Goal: Task Accomplishment & Management: Use online tool/utility

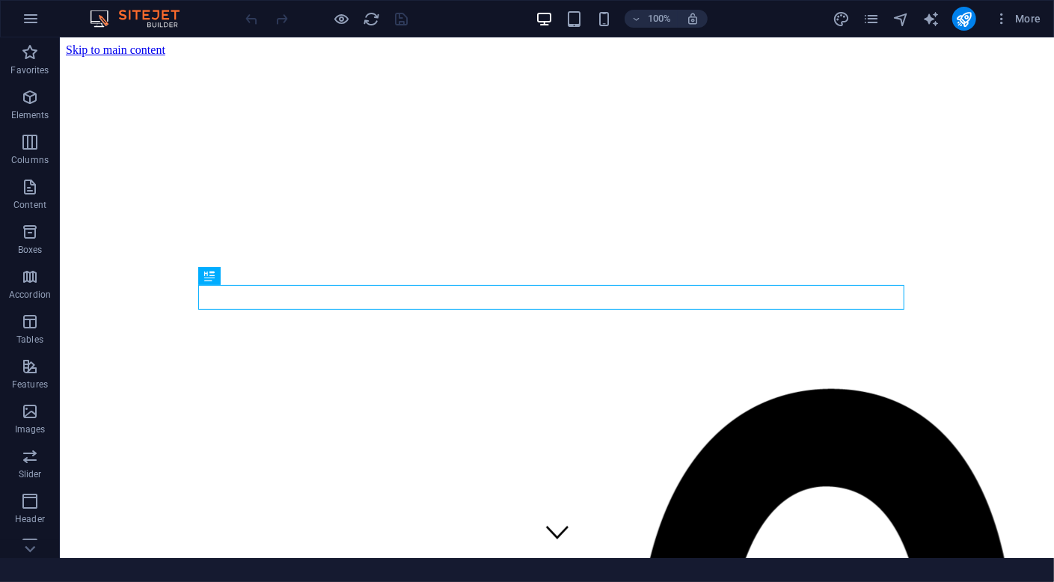
scroll to position [1513, 0]
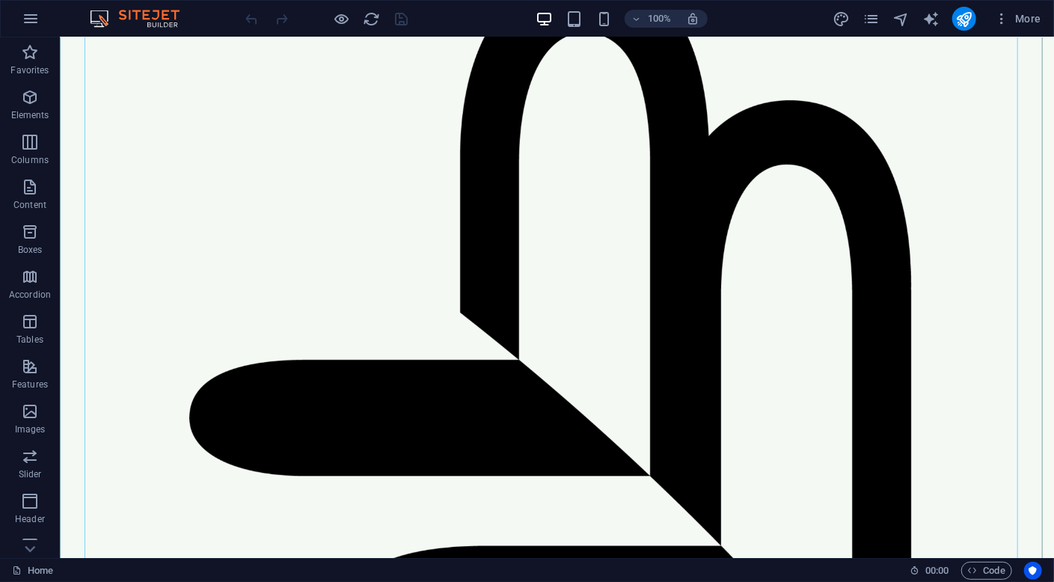
scroll to position [299, 0]
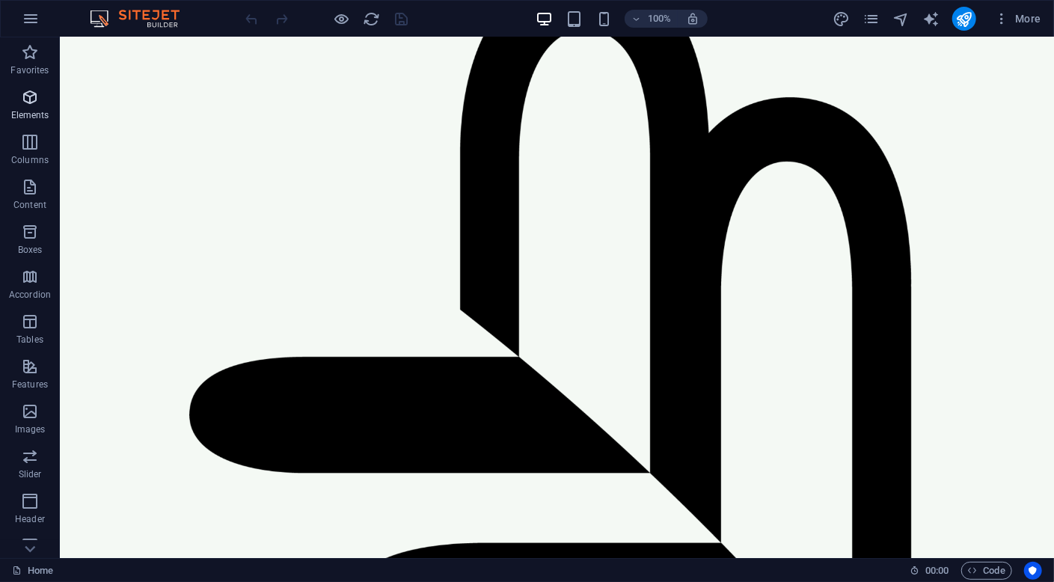
click at [37, 114] on p "Elements" at bounding box center [30, 115] width 38 height 12
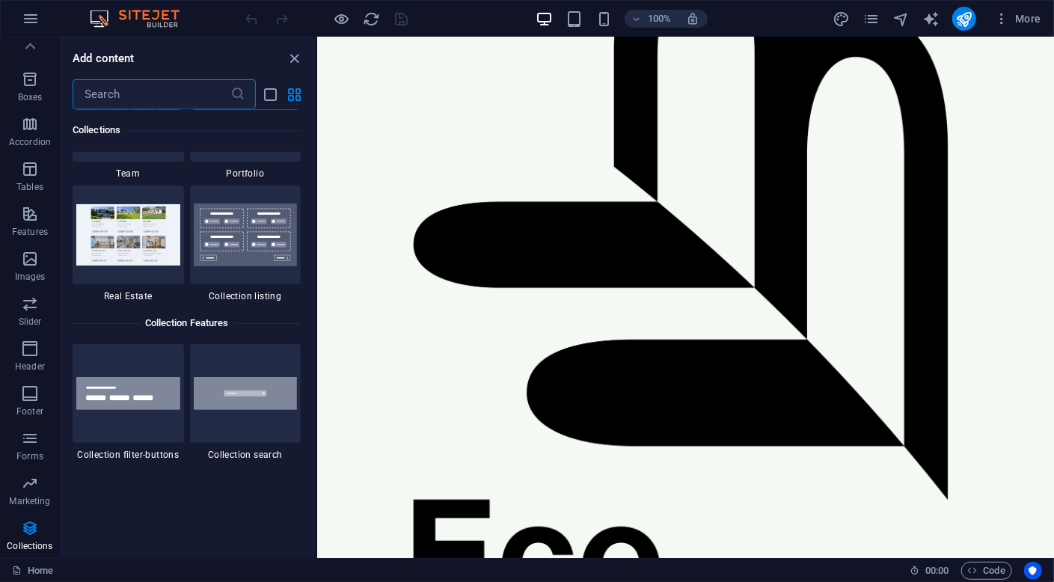
scroll to position [13997, 0]
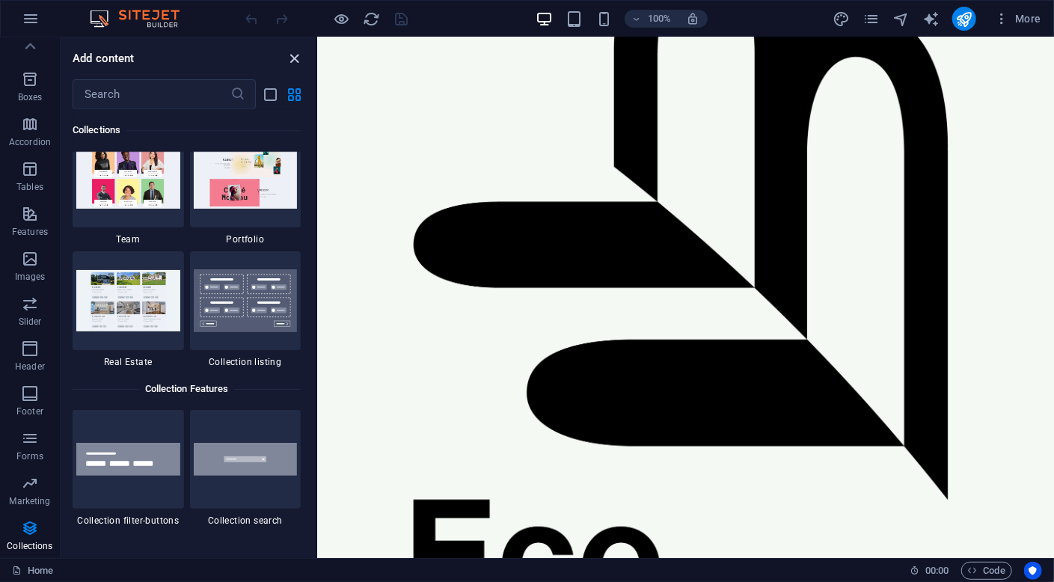
click at [295, 60] on icon "close panel" at bounding box center [294, 58] width 17 height 17
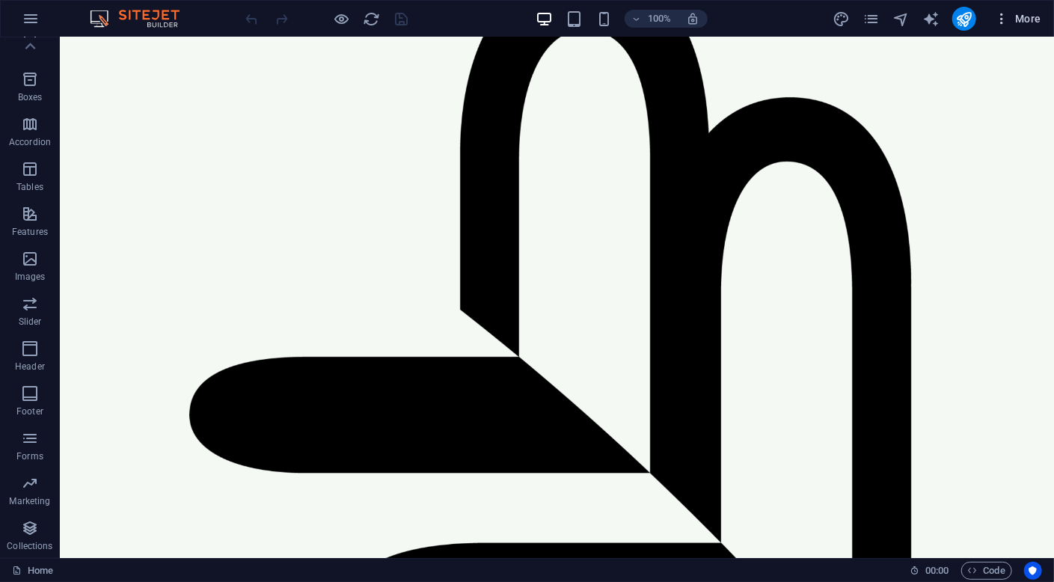
click at [1030, 19] on span "More" at bounding box center [1017, 18] width 47 height 15
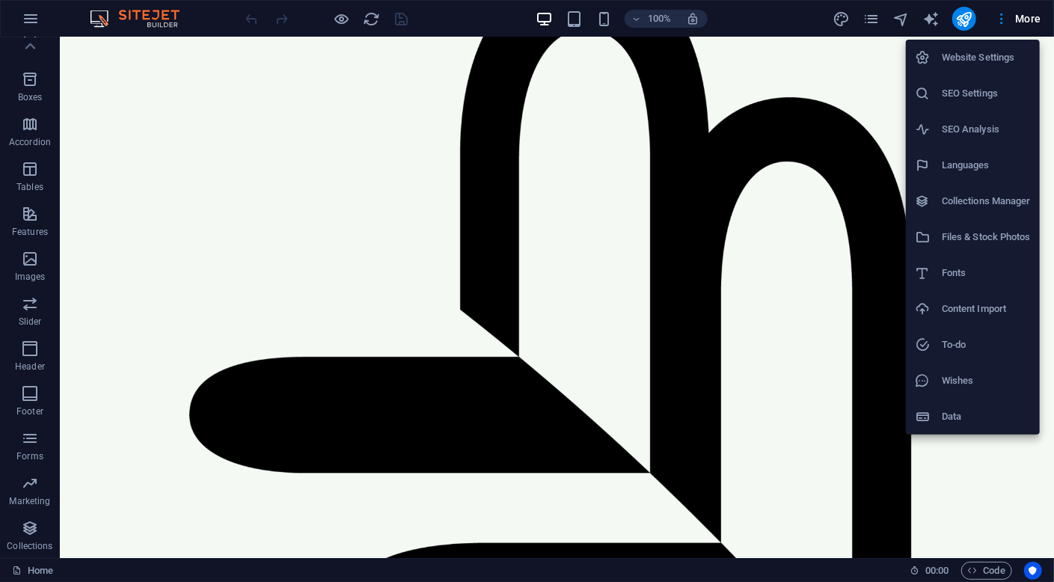
click at [464, 17] on div at bounding box center [527, 291] width 1054 height 582
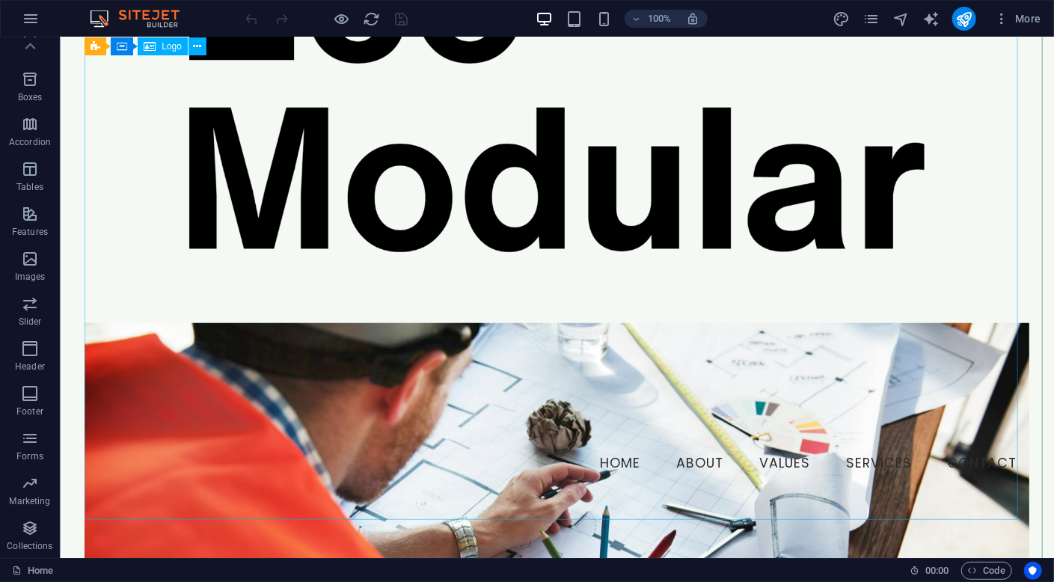
scroll to position [1047, 0]
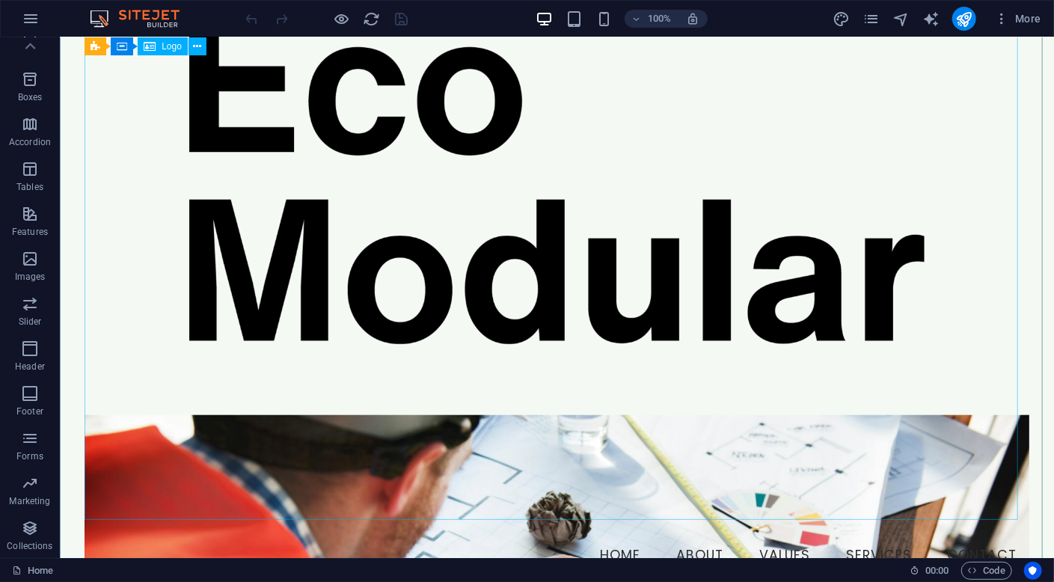
click at [197, 48] on icon at bounding box center [197, 47] width 8 height 16
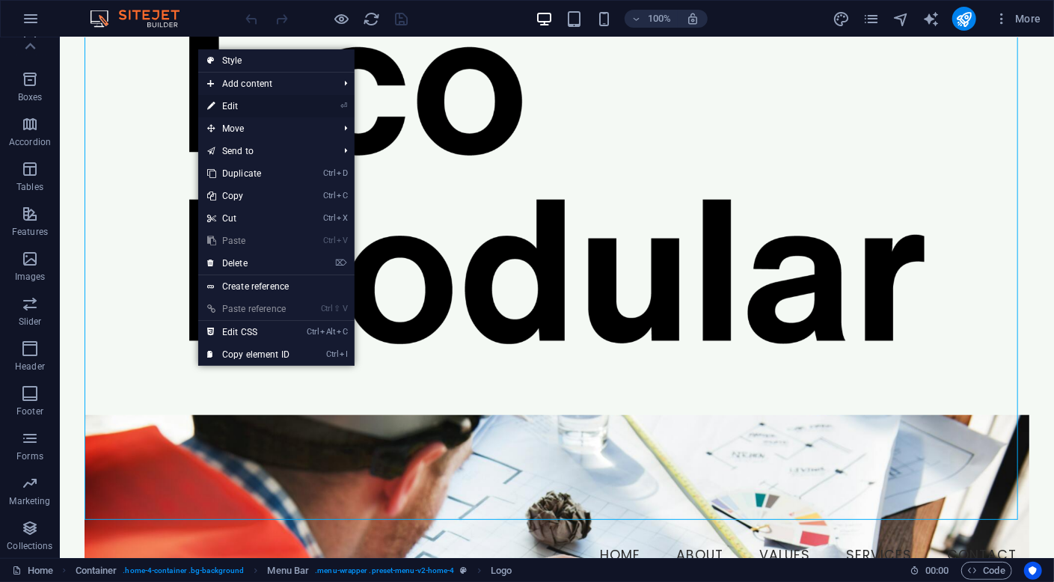
click at [272, 110] on link "⏎ Edit" at bounding box center [248, 106] width 100 height 22
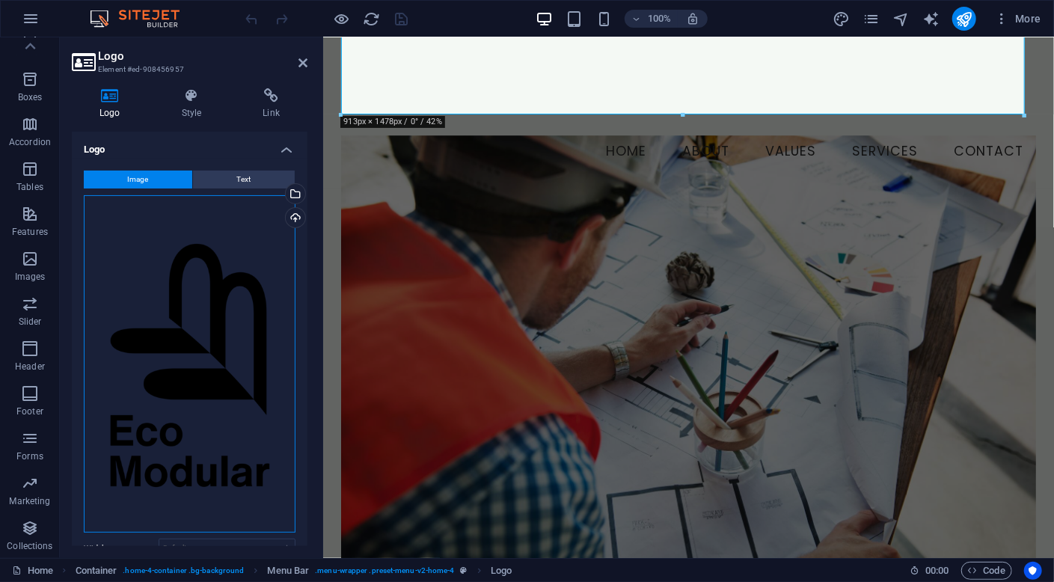
click at [220, 304] on div "Drag files here, click to choose files or select files from Files or our free s…" at bounding box center [190, 364] width 212 height 338
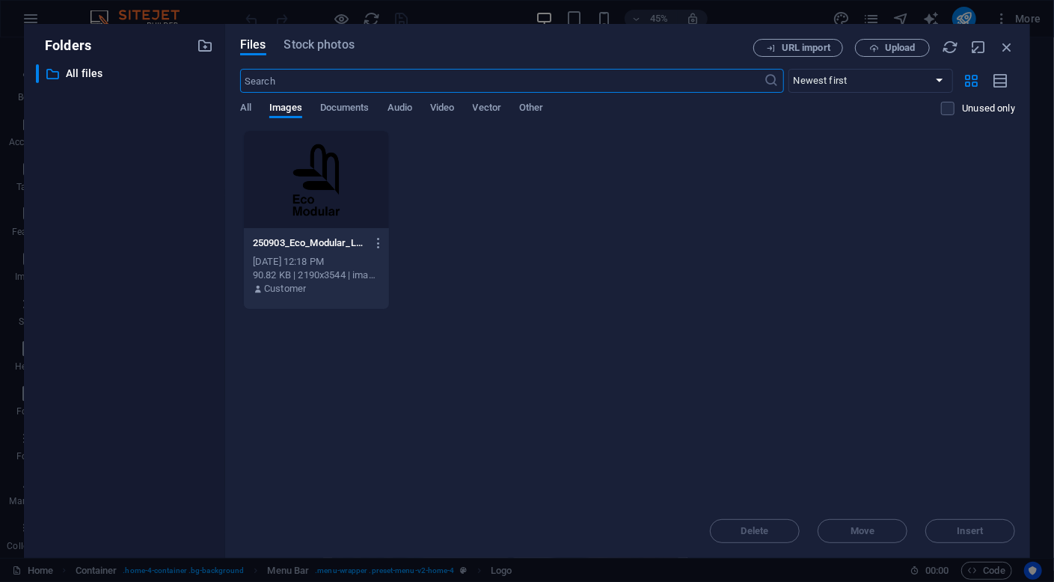
click at [332, 171] on div at bounding box center [316, 179] width 145 height 97
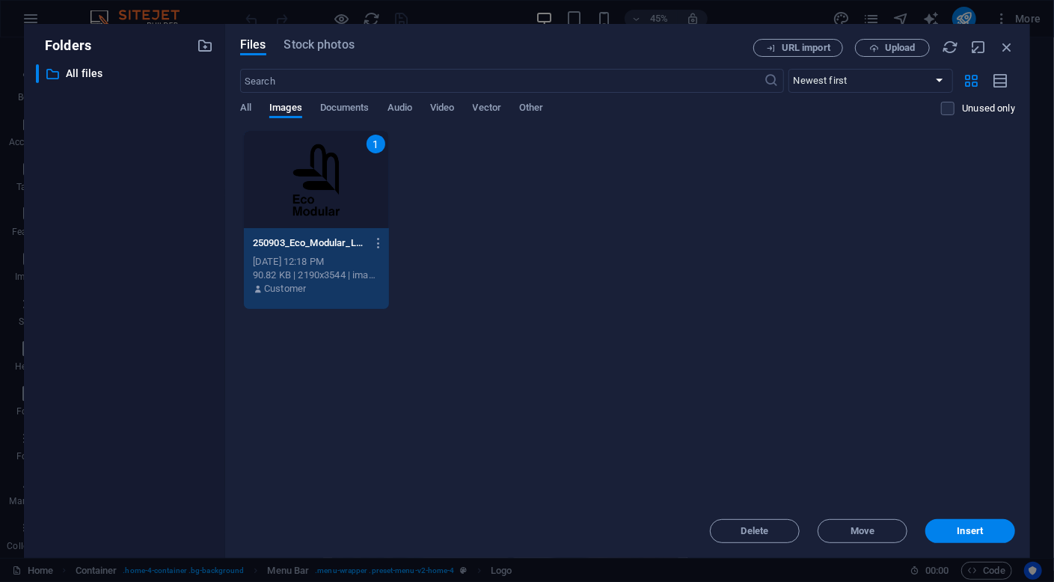
click at [322, 193] on div "1" at bounding box center [316, 179] width 145 height 97
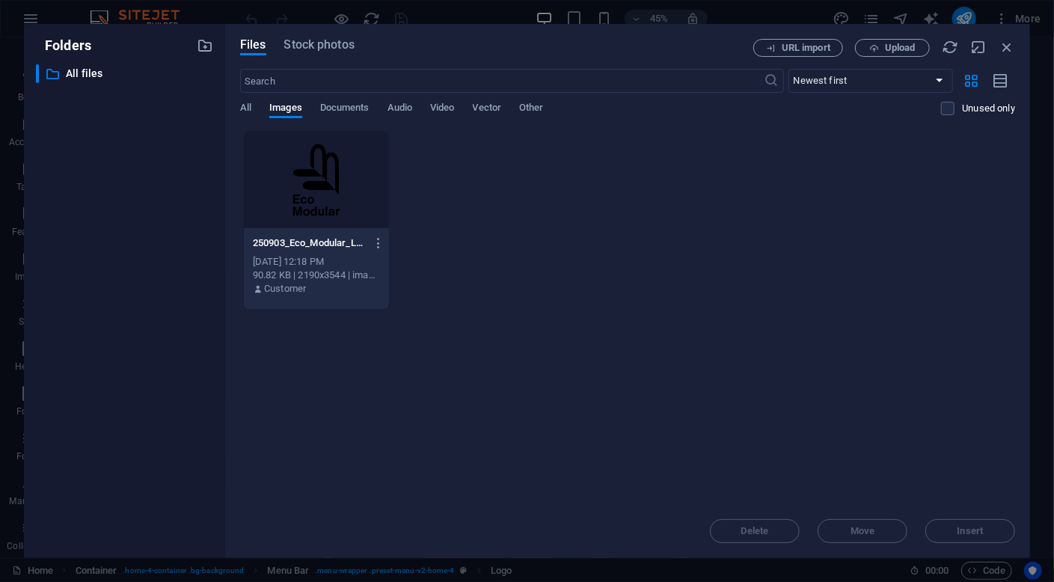
click at [311, 181] on div at bounding box center [316, 179] width 145 height 97
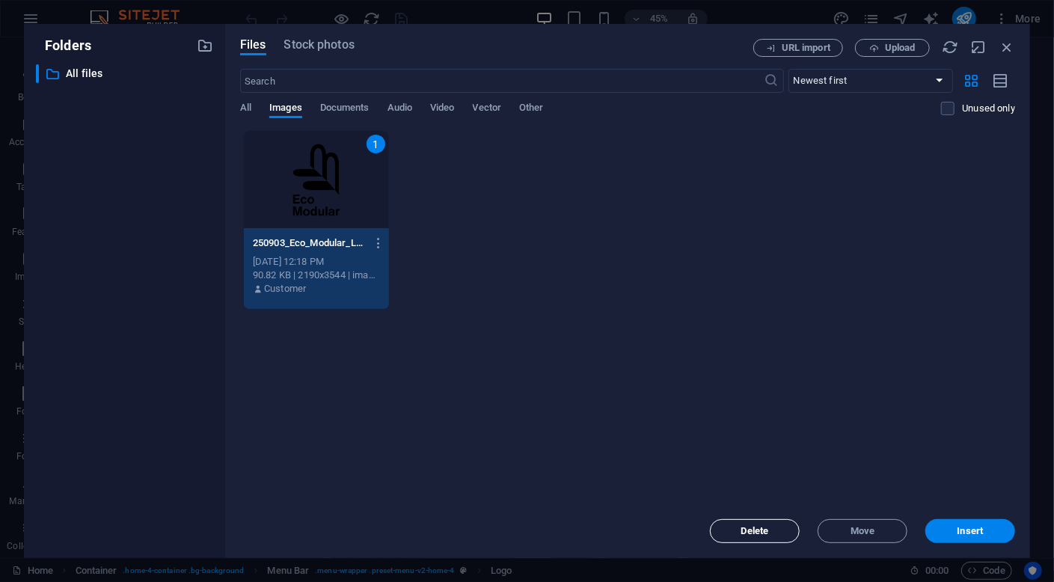
click at [758, 534] on span "Delete" at bounding box center [755, 531] width 28 height 9
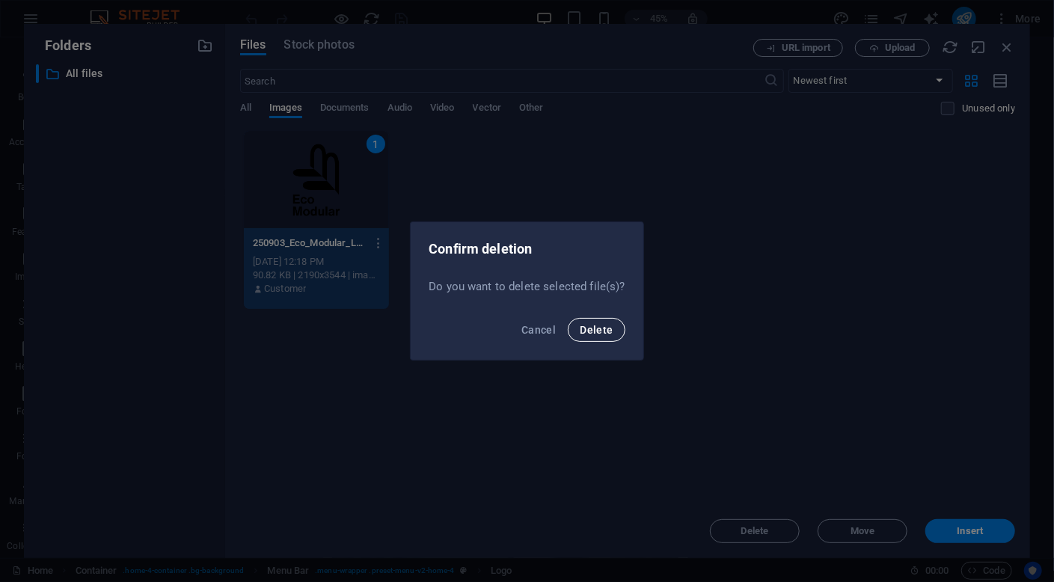
click at [598, 333] on span "Delete" at bounding box center [596, 330] width 33 height 12
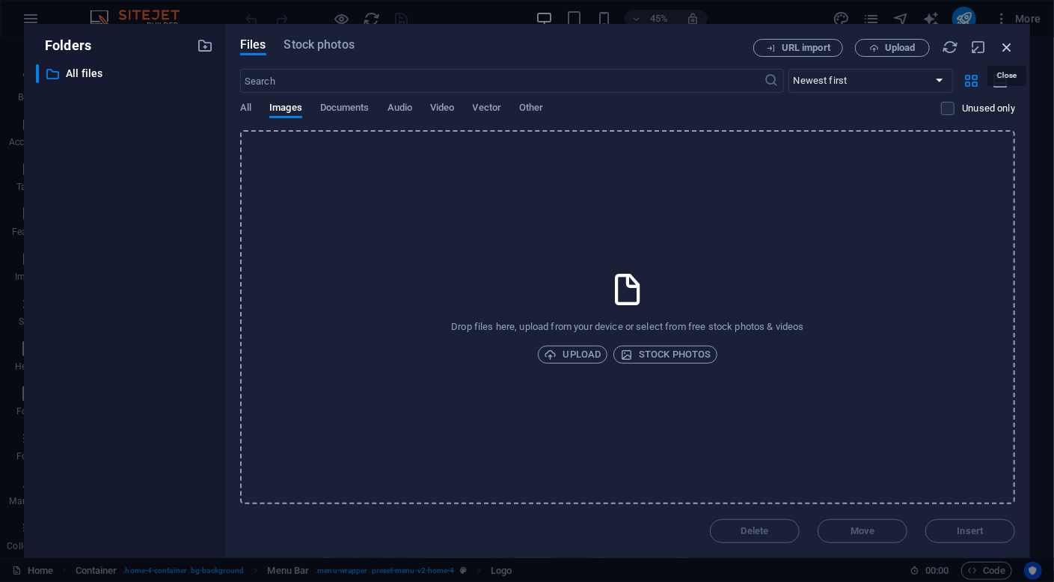
click at [1003, 50] on icon "button" at bounding box center [1007, 47] width 16 height 16
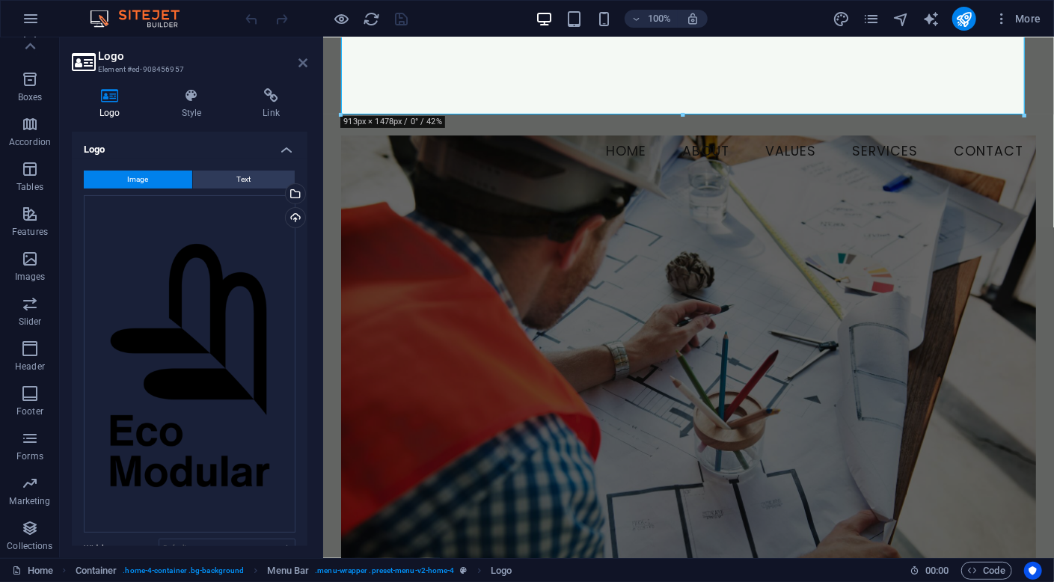
click at [299, 62] on icon at bounding box center [302, 63] width 9 height 12
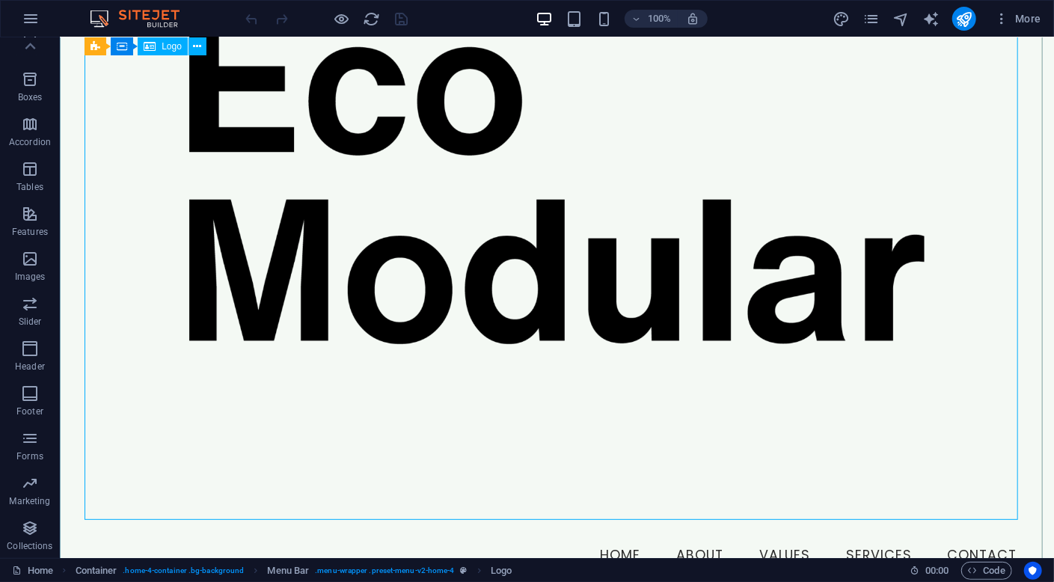
scroll to position [747, 0]
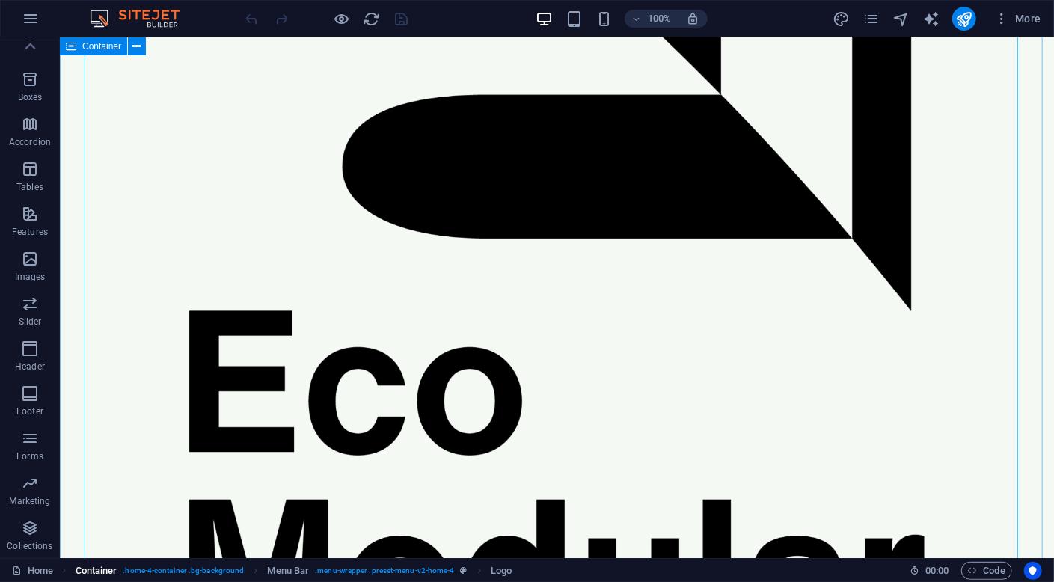
click at [147, 577] on span ". home-4-container .bg-background" at bounding box center [183, 571] width 121 height 18
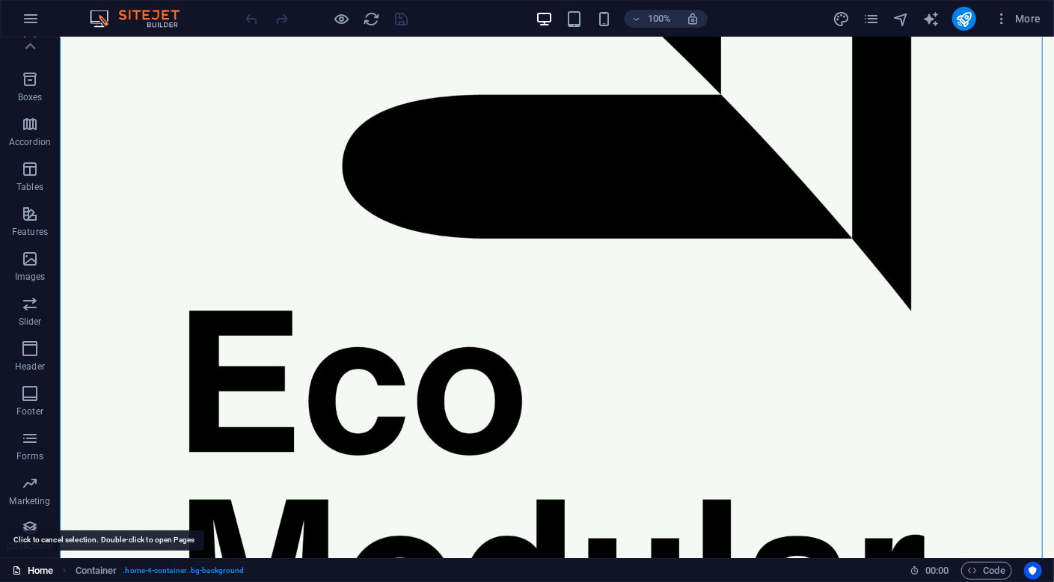
click at [43, 572] on link "Home" at bounding box center [32, 571] width 41 height 18
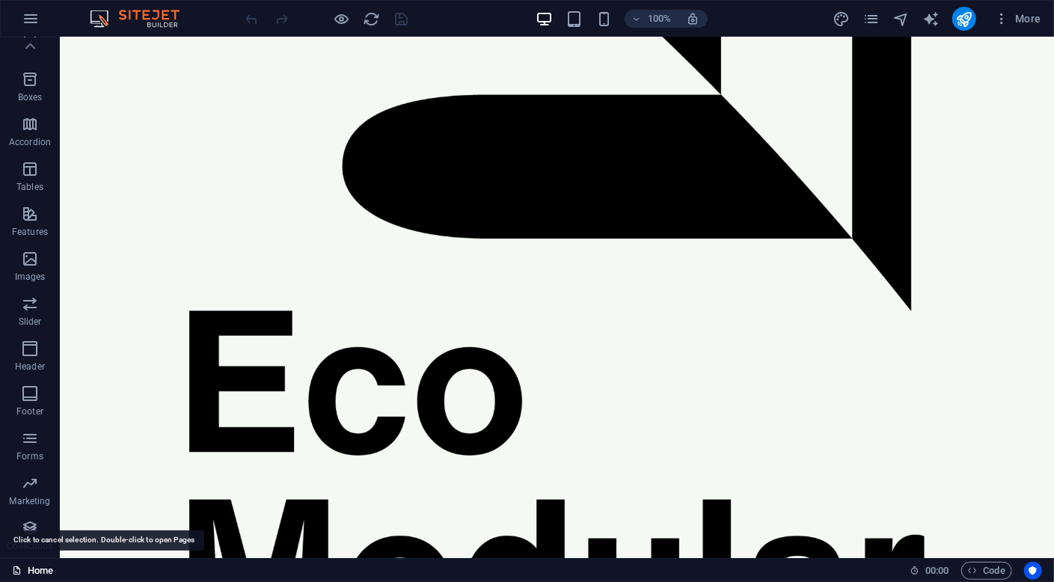
click at [43, 572] on link "Home" at bounding box center [32, 571] width 41 height 18
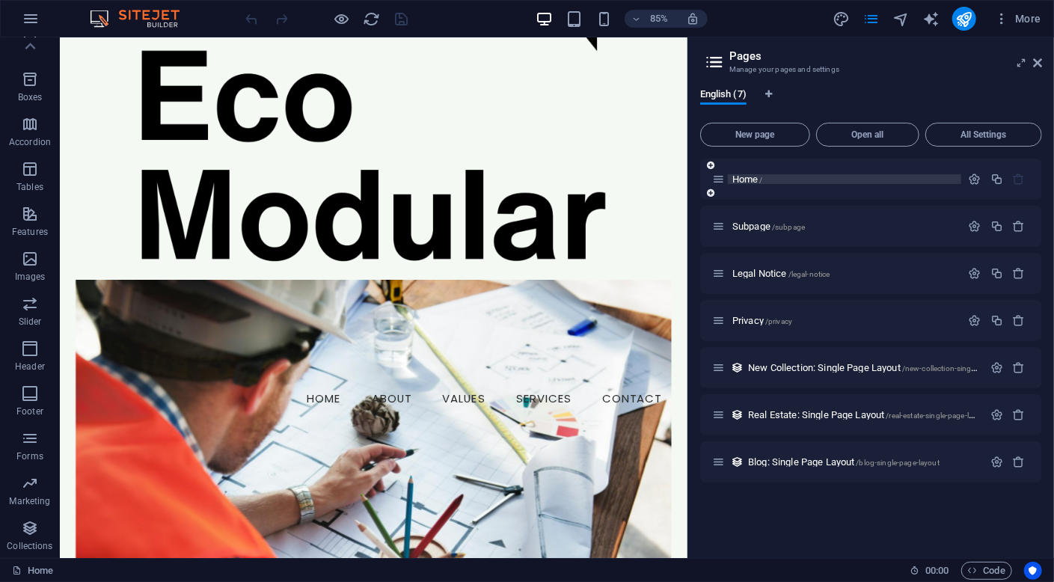
click at [855, 179] on p "Home /" at bounding box center [844, 179] width 224 height 10
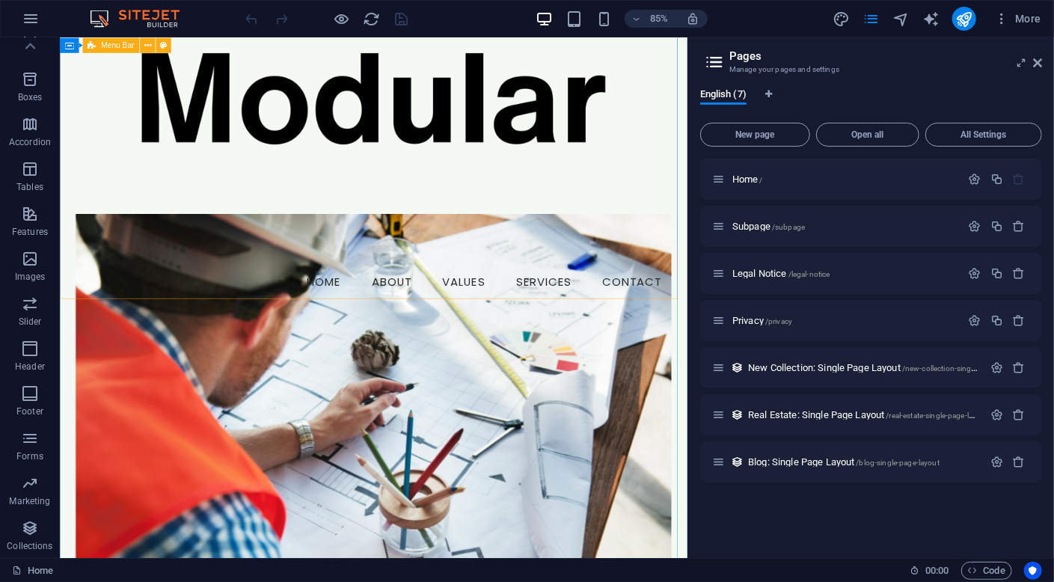
scroll to position [898, 0]
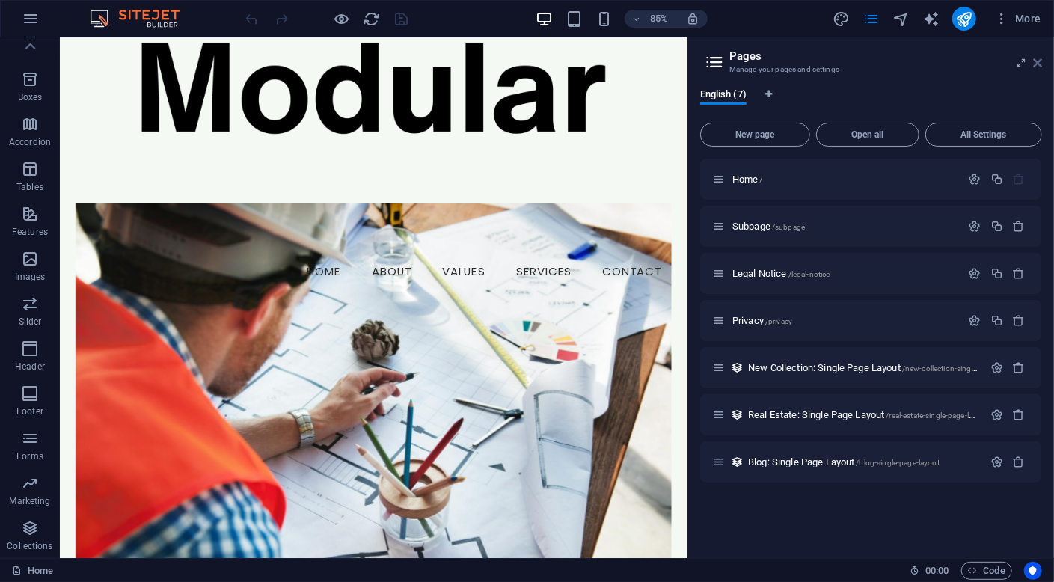
click at [1036, 64] on icon at bounding box center [1037, 63] width 9 height 12
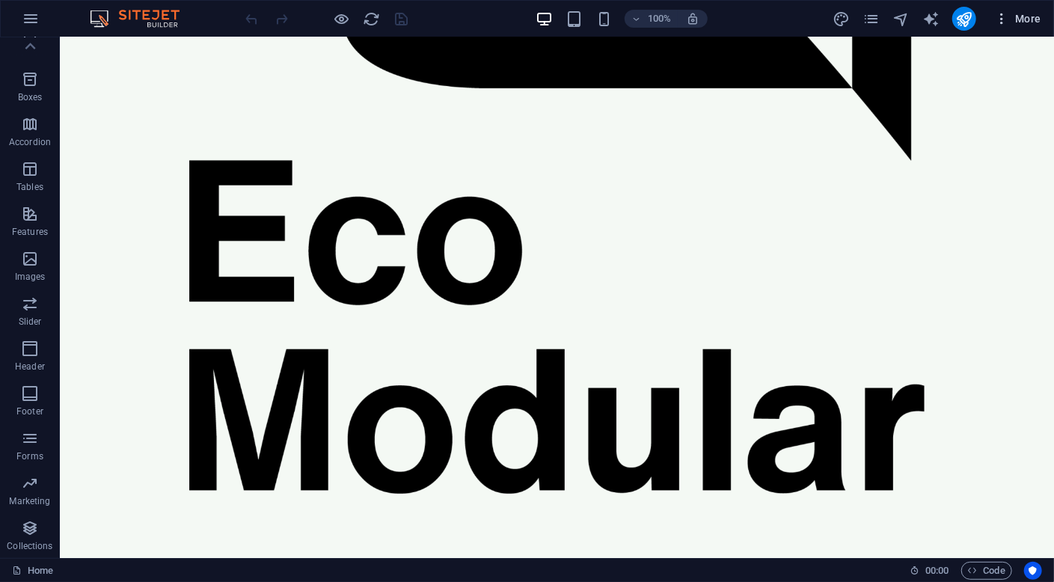
click at [1015, 22] on span "More" at bounding box center [1017, 18] width 47 height 15
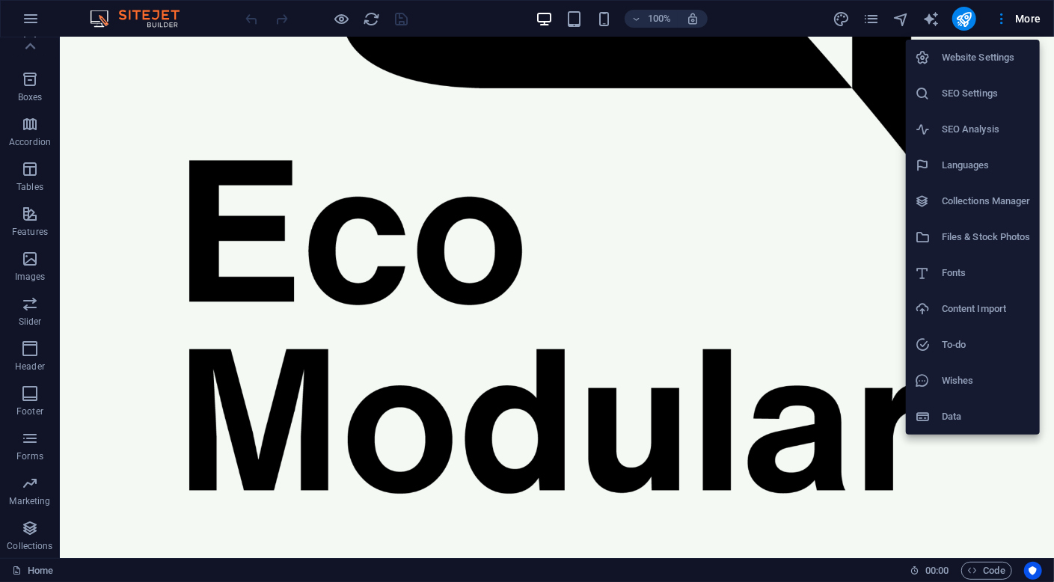
click at [988, 69] on li "Website Settings" at bounding box center [973, 58] width 134 height 36
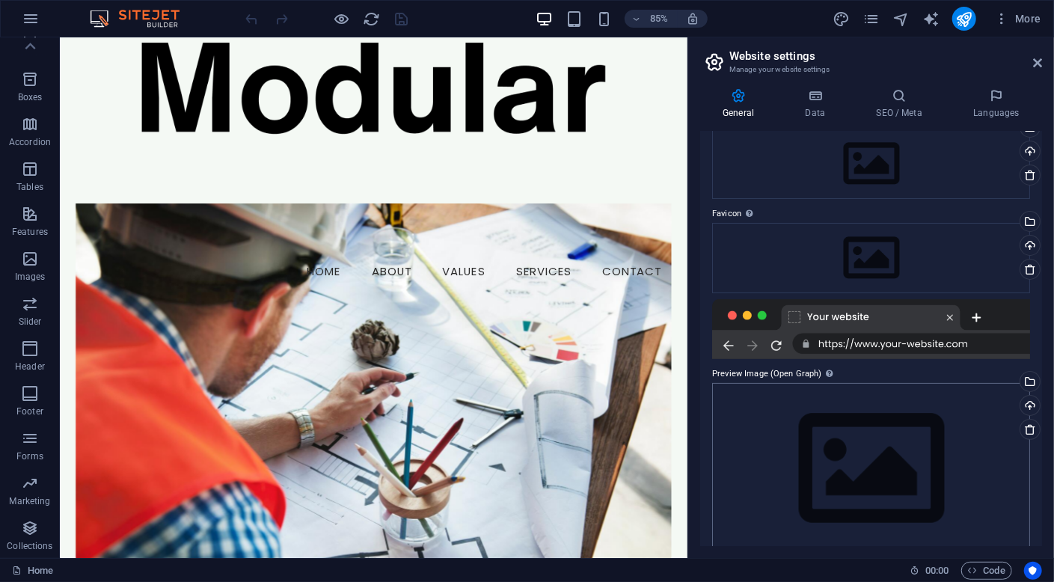
scroll to position [95, 0]
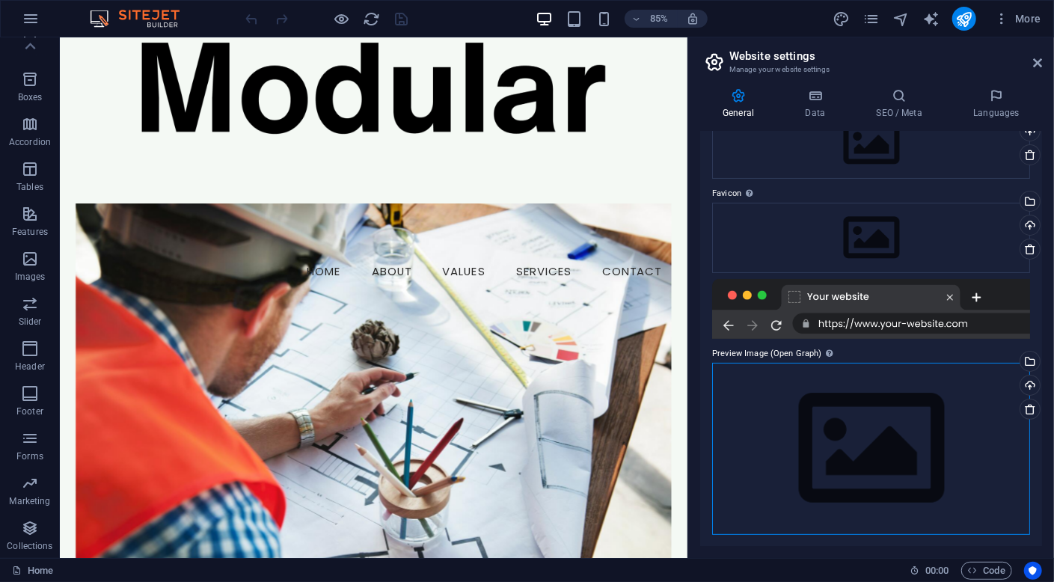
click at [886, 438] on div "Drag files here, click to choose files or select files from Files or our free s…" at bounding box center [871, 448] width 318 height 171
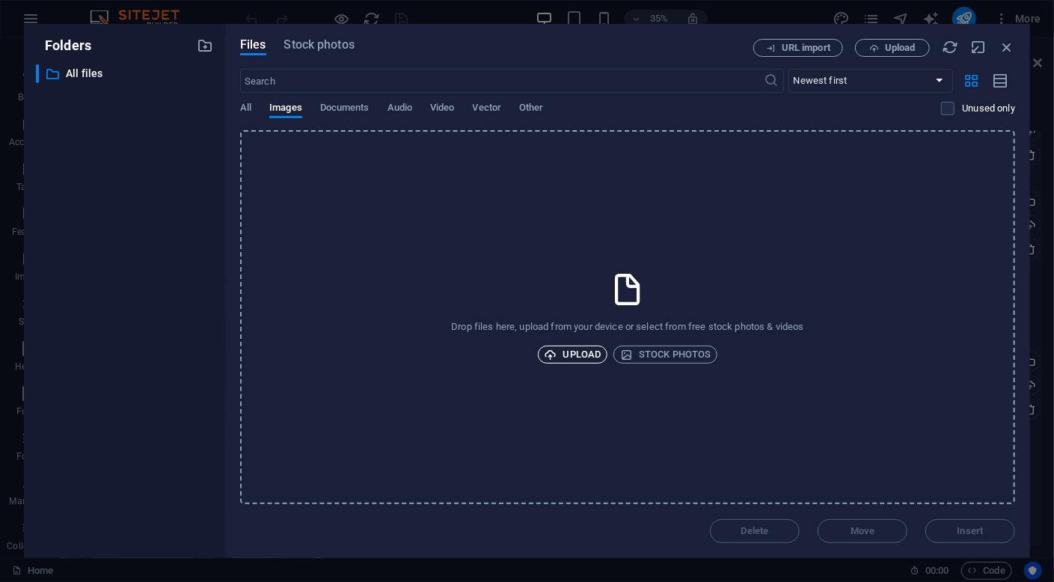
click at [563, 354] on span "Upload" at bounding box center [573, 355] width 57 height 18
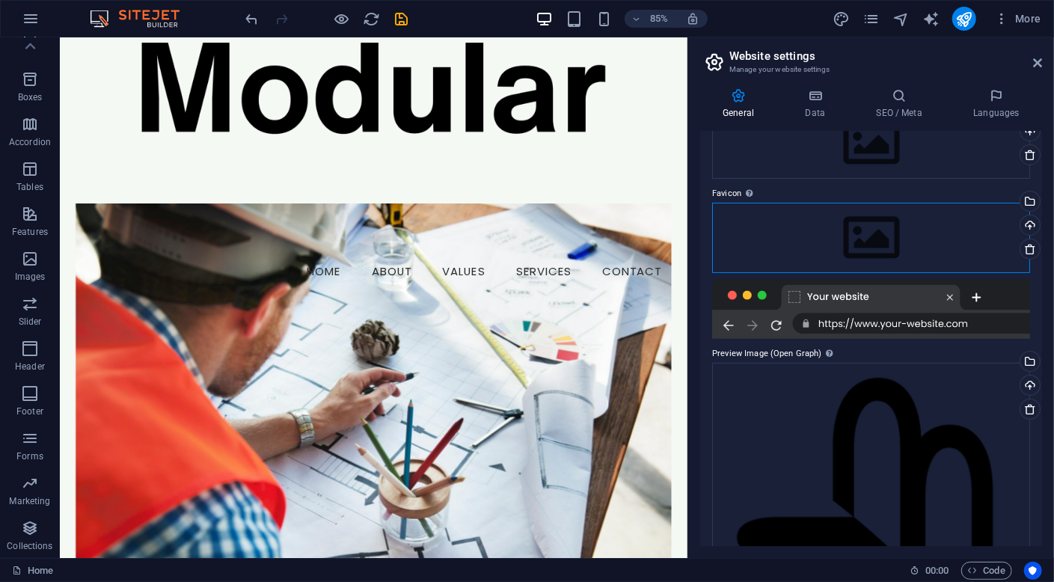
click at [844, 239] on div "Drag files here, click to choose files or select files from Files or our free s…" at bounding box center [871, 238] width 318 height 70
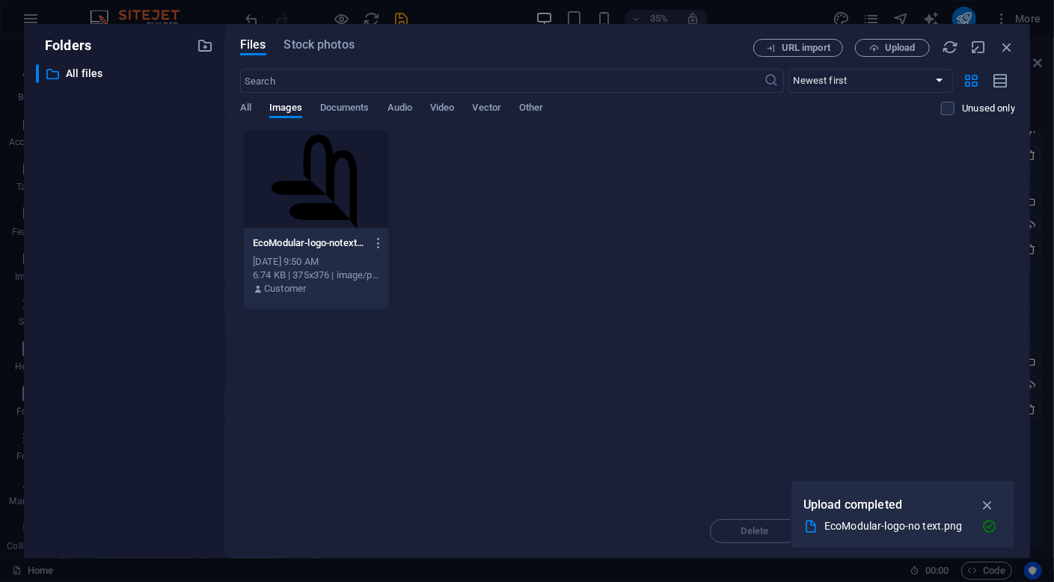
click at [307, 192] on div at bounding box center [316, 179] width 145 height 97
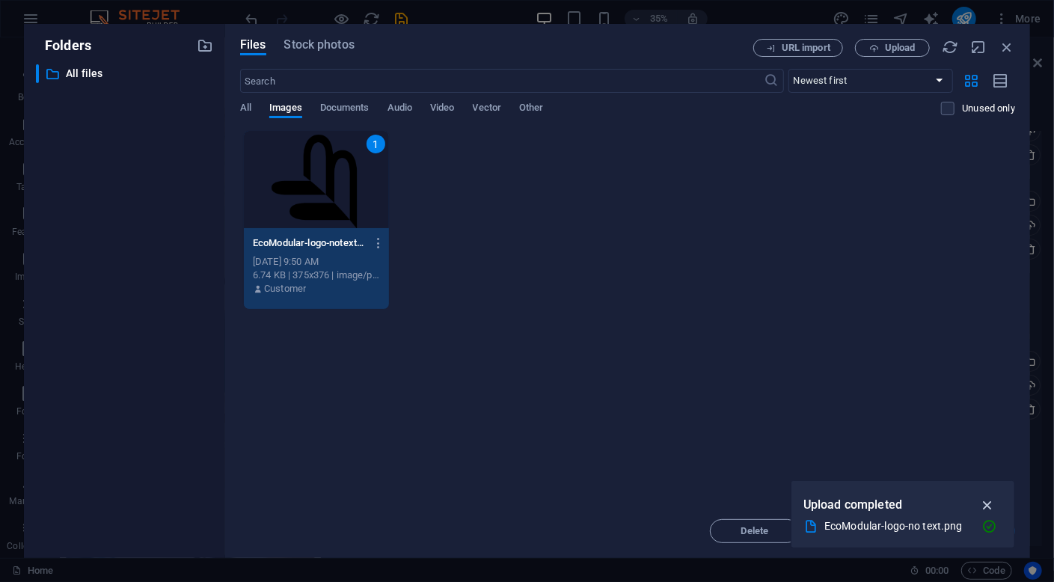
click at [993, 501] on icon "button" at bounding box center [987, 505] width 17 height 16
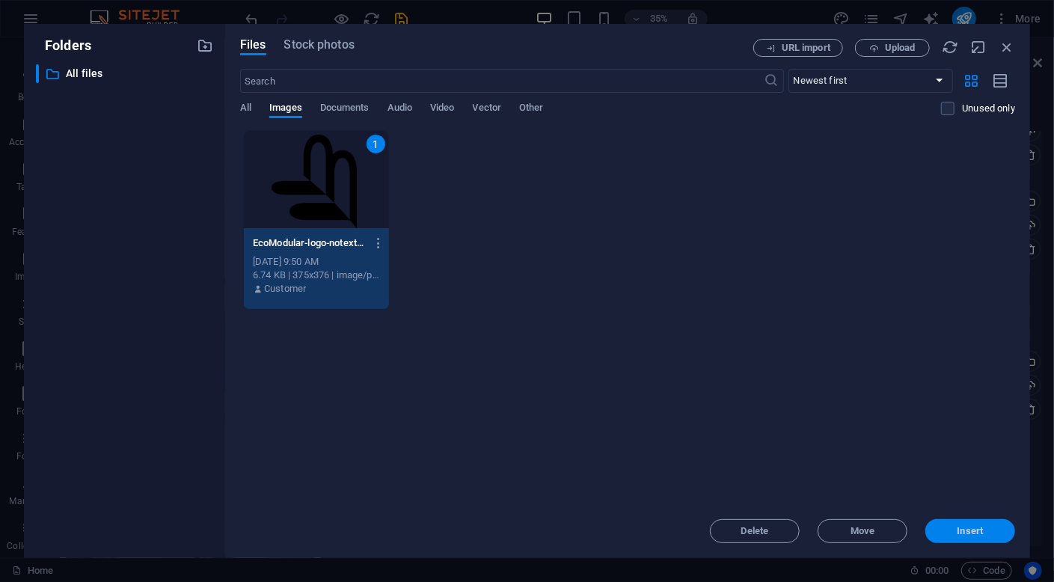
click at [968, 533] on span "Insert" at bounding box center [970, 531] width 26 height 9
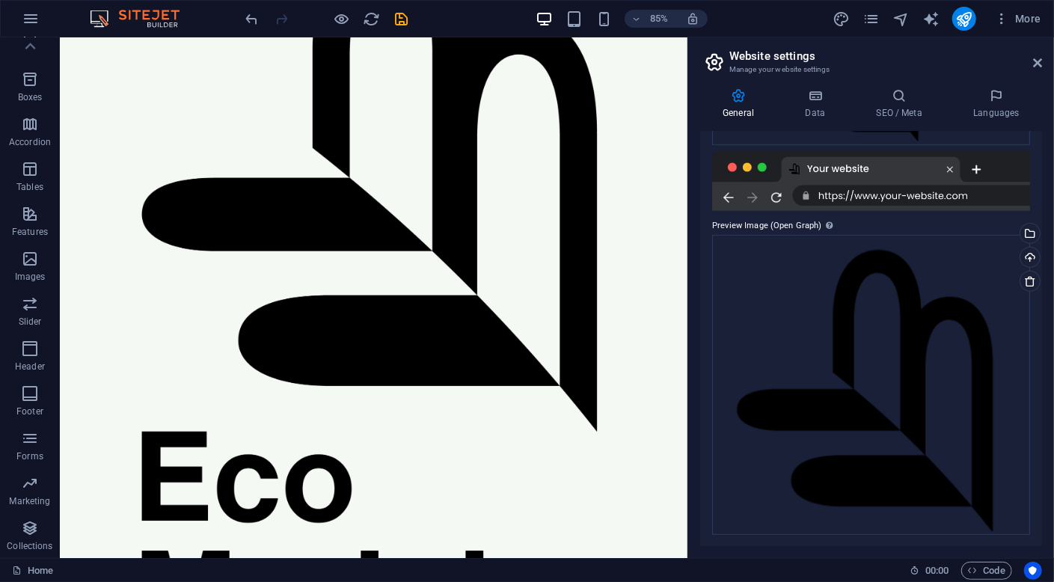
scroll to position [0, 0]
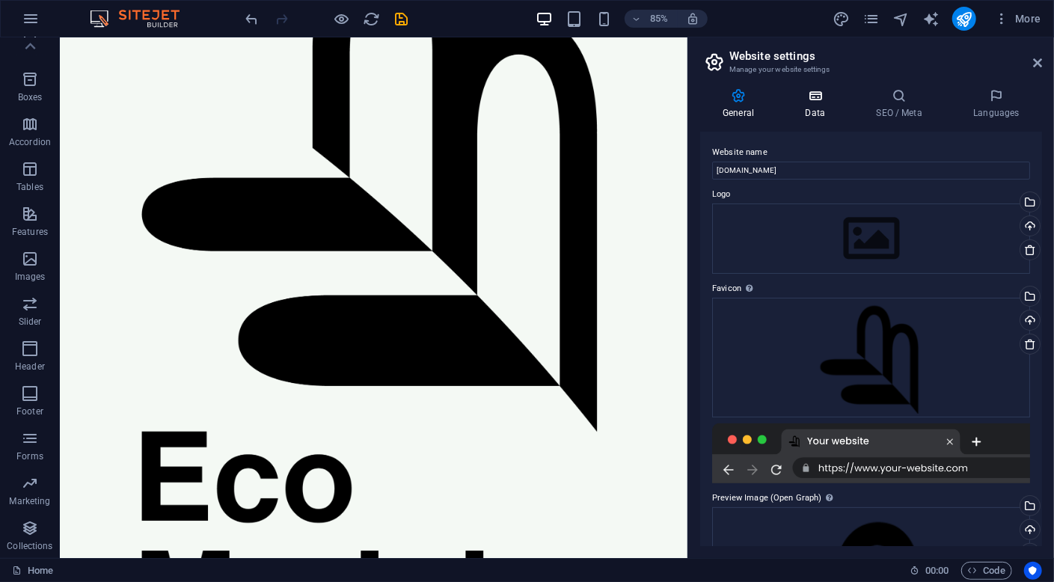
click at [812, 101] on icon at bounding box center [814, 95] width 65 height 15
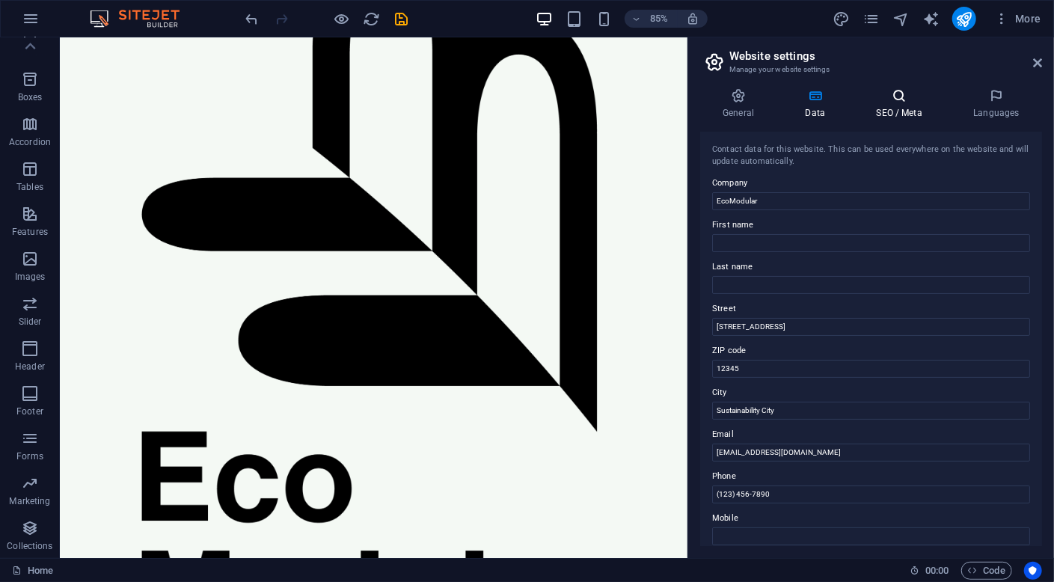
click at [907, 107] on h4 "SEO / Meta" at bounding box center [901, 103] width 97 height 31
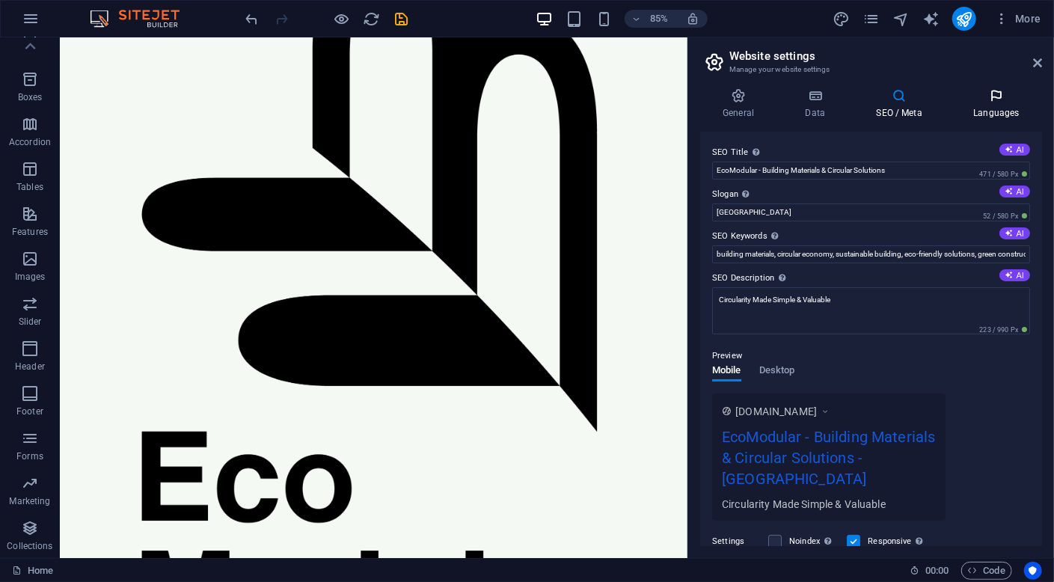
click at [1003, 106] on h4 "Languages" at bounding box center [996, 103] width 91 height 31
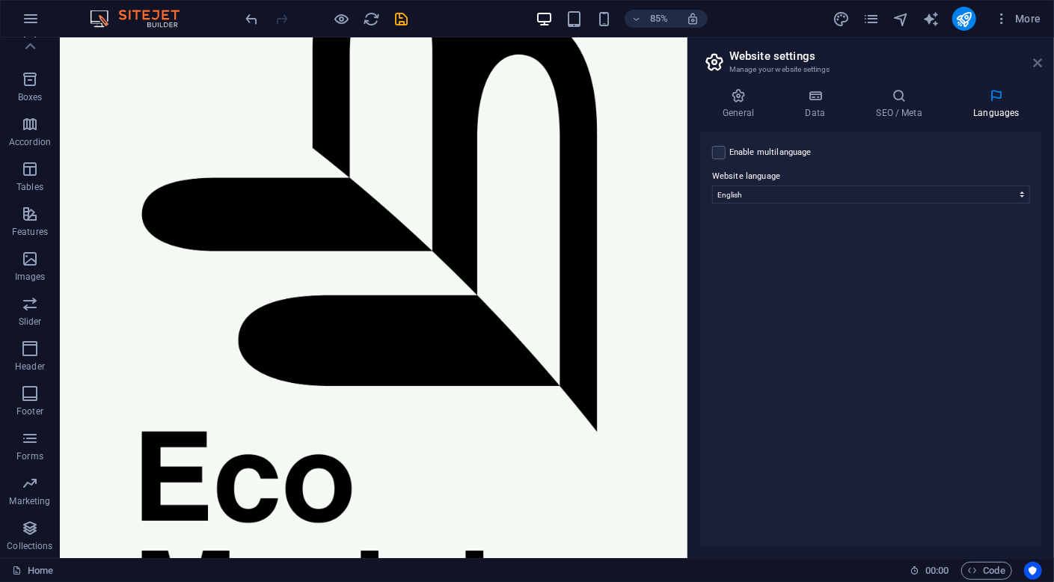
click at [1037, 61] on icon at bounding box center [1037, 63] width 9 height 12
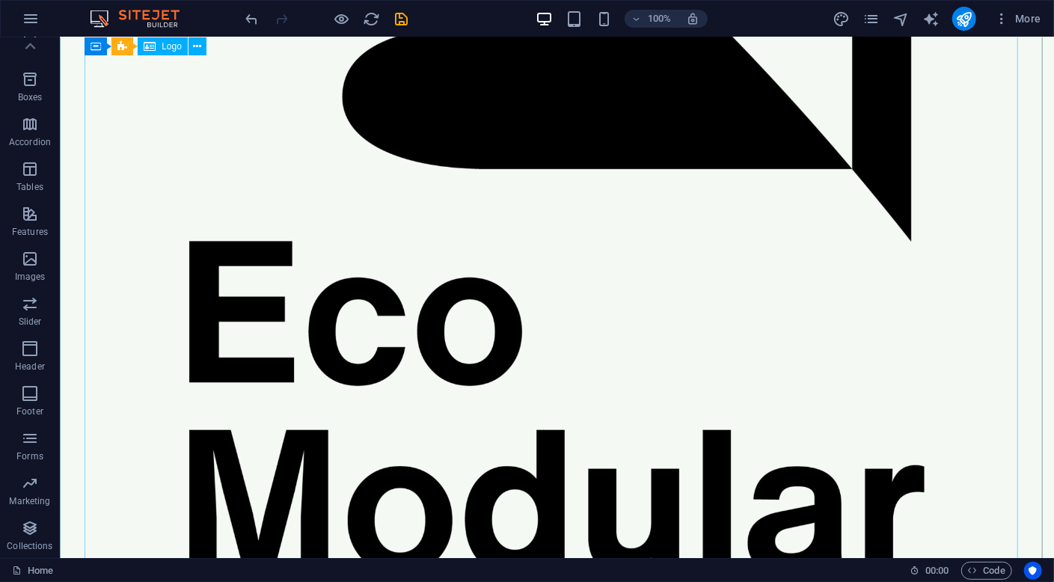
scroll to position [524, 0]
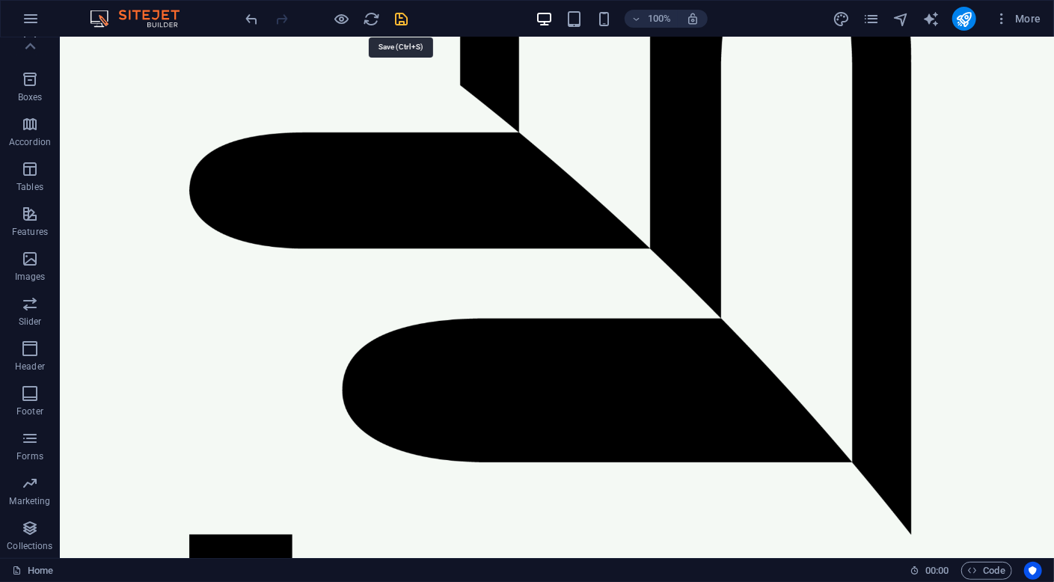
click at [402, 20] on icon "save" at bounding box center [401, 18] width 17 height 17
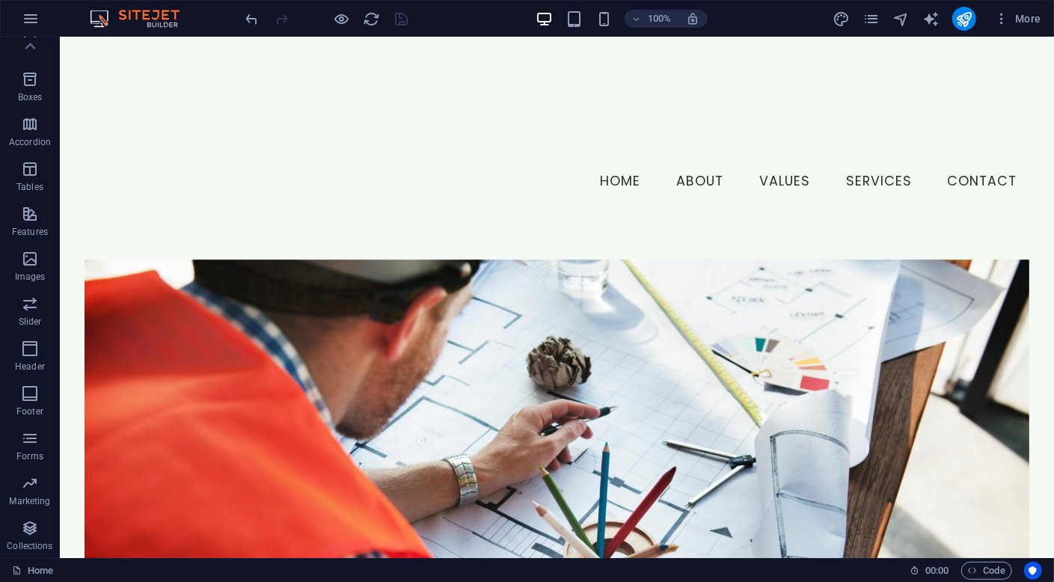
scroll to position [1720, 0]
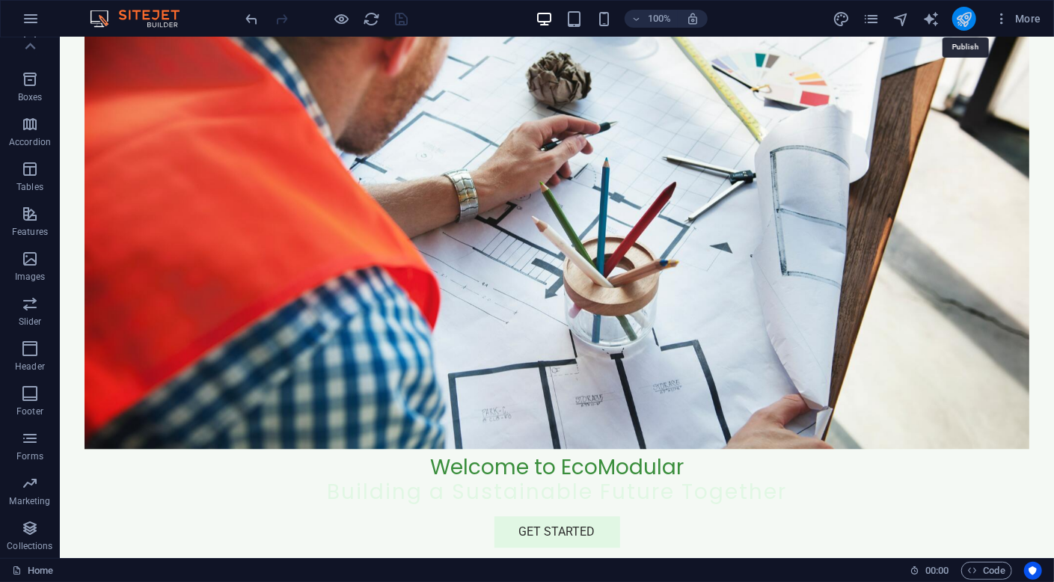
click at [969, 18] on icon "publish" at bounding box center [963, 18] width 17 height 17
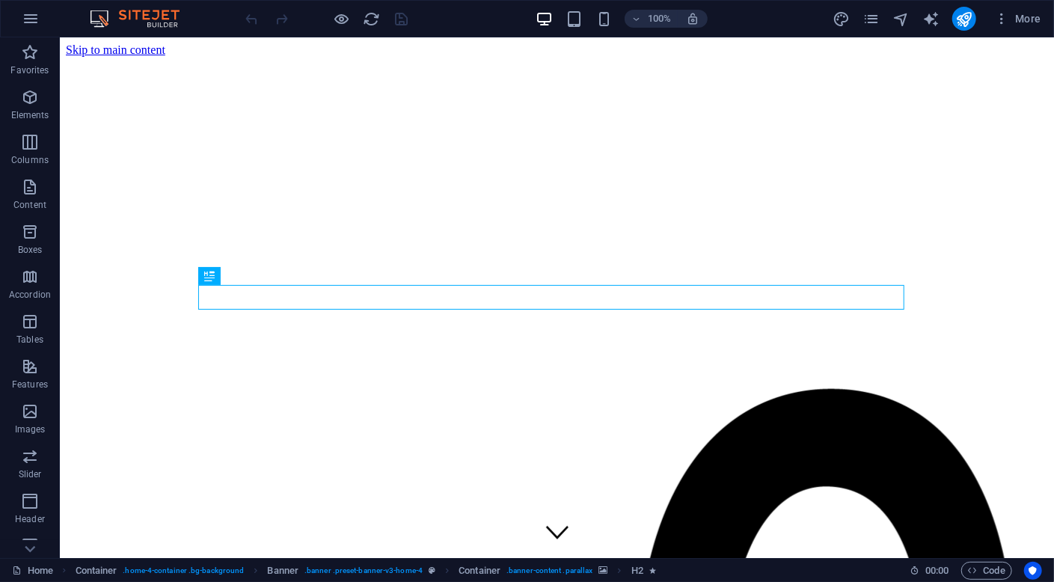
scroll to position [1513, 0]
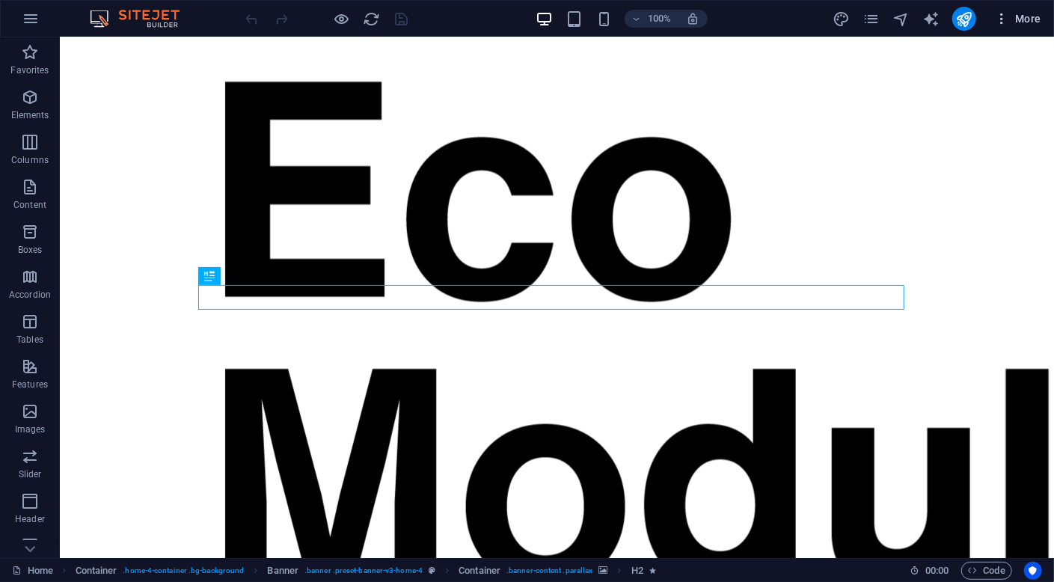
click at [1032, 17] on span "More" at bounding box center [1017, 18] width 47 height 15
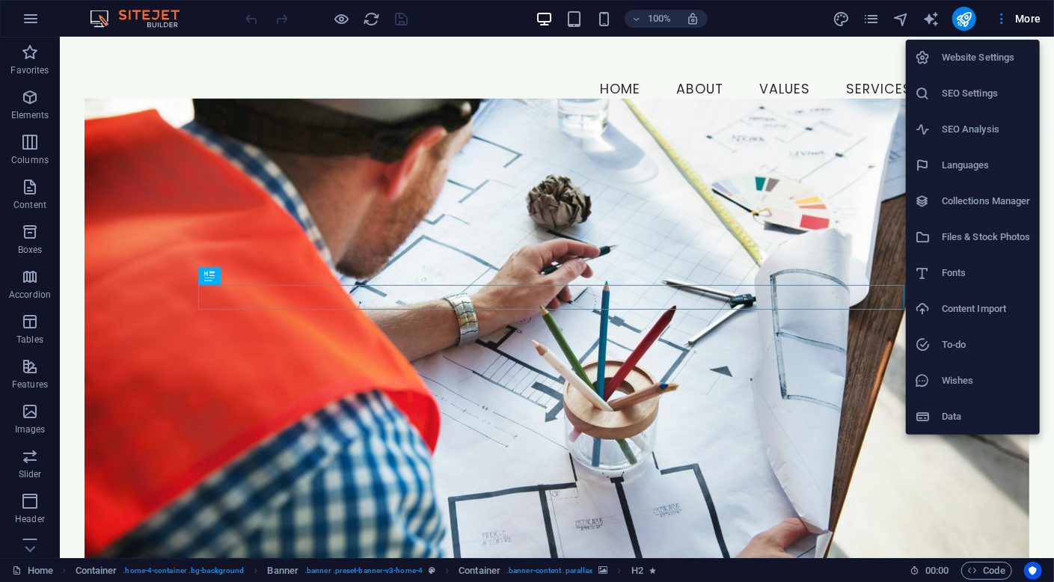
click at [996, 59] on h6 "Website Settings" at bounding box center [986, 58] width 89 height 18
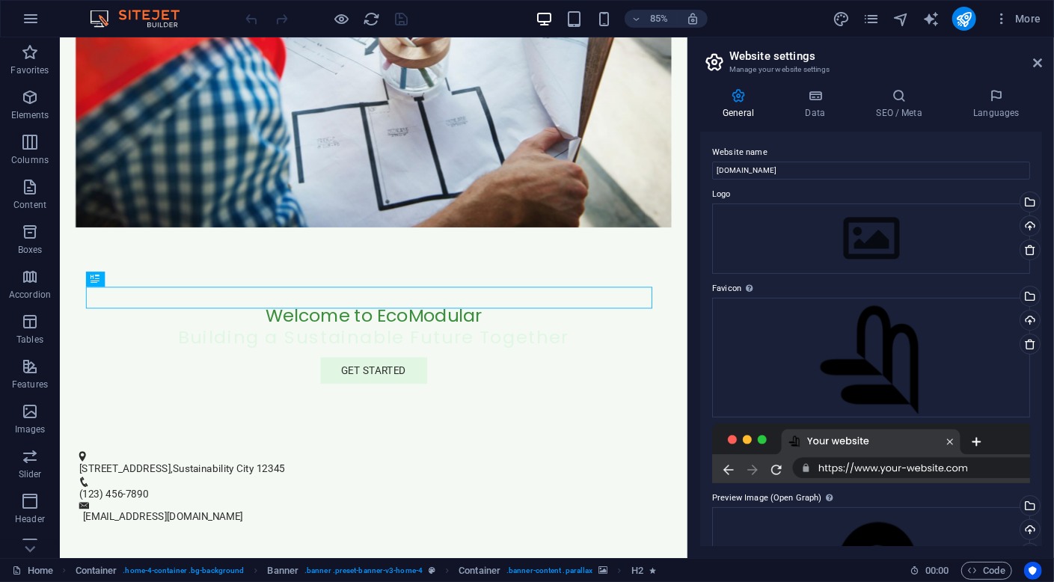
scroll to position [1113, 0]
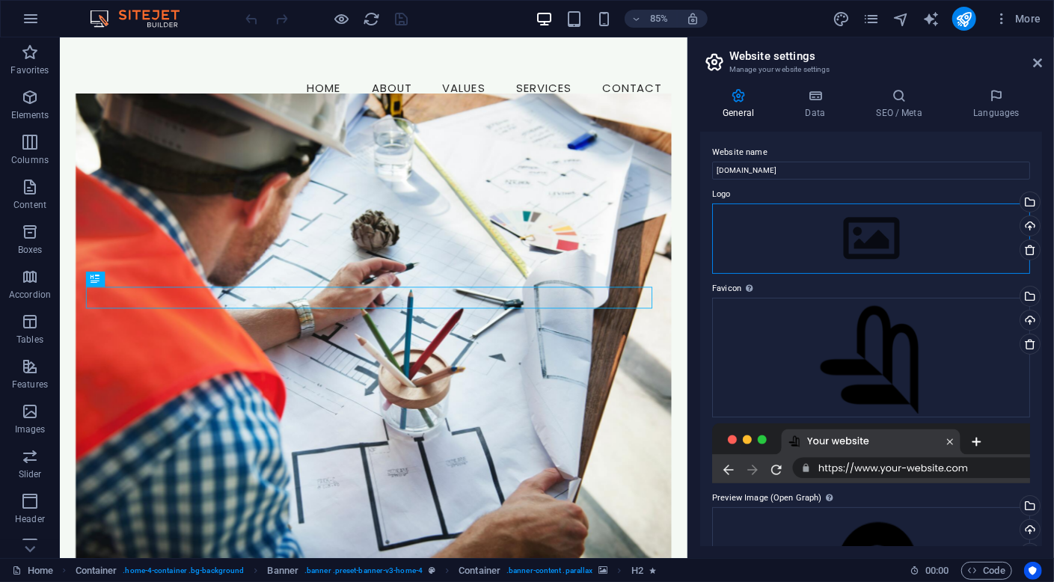
click at [884, 233] on div "Drag files here, click to choose files or select files from Files or our free s…" at bounding box center [871, 238] width 318 height 70
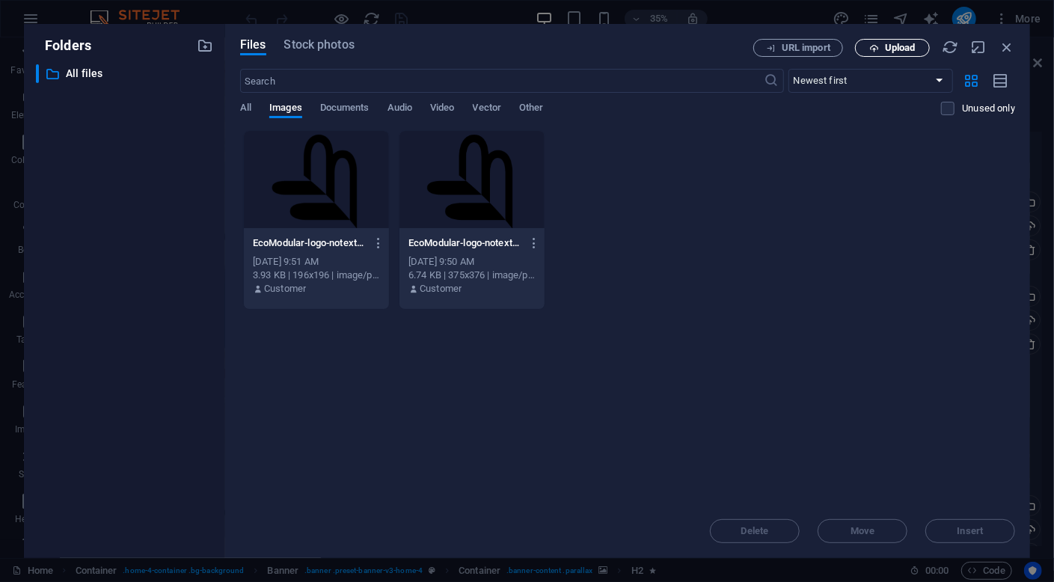
click at [889, 51] on span "Upload" at bounding box center [900, 47] width 31 height 9
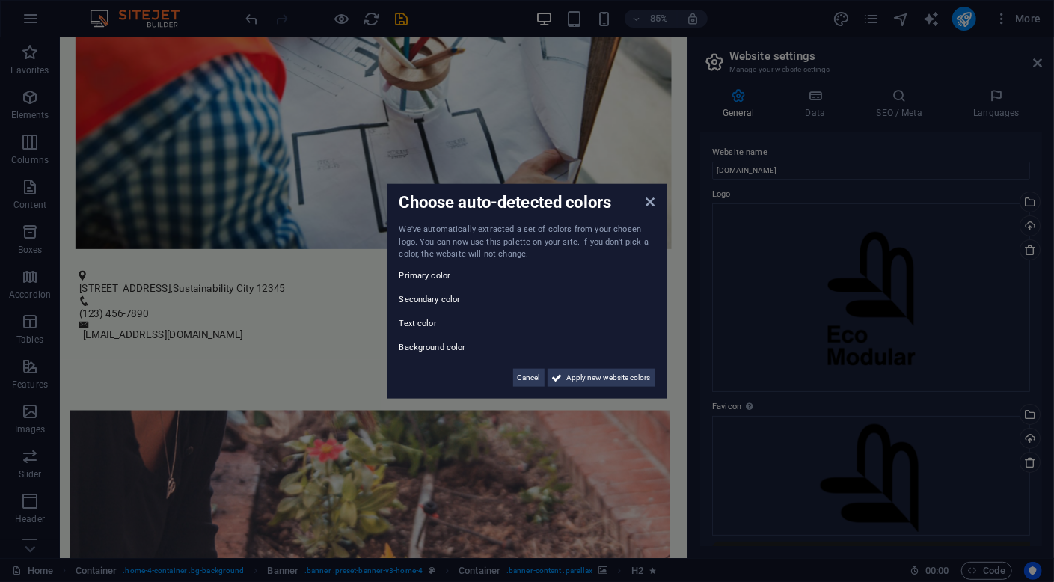
click at [424, 279] on label "Primary color" at bounding box center [444, 275] width 90 height 18
click at [435, 302] on label "Secondary color" at bounding box center [444, 299] width 90 height 18
click at [521, 378] on span "Cancel" at bounding box center [529, 377] width 22 height 18
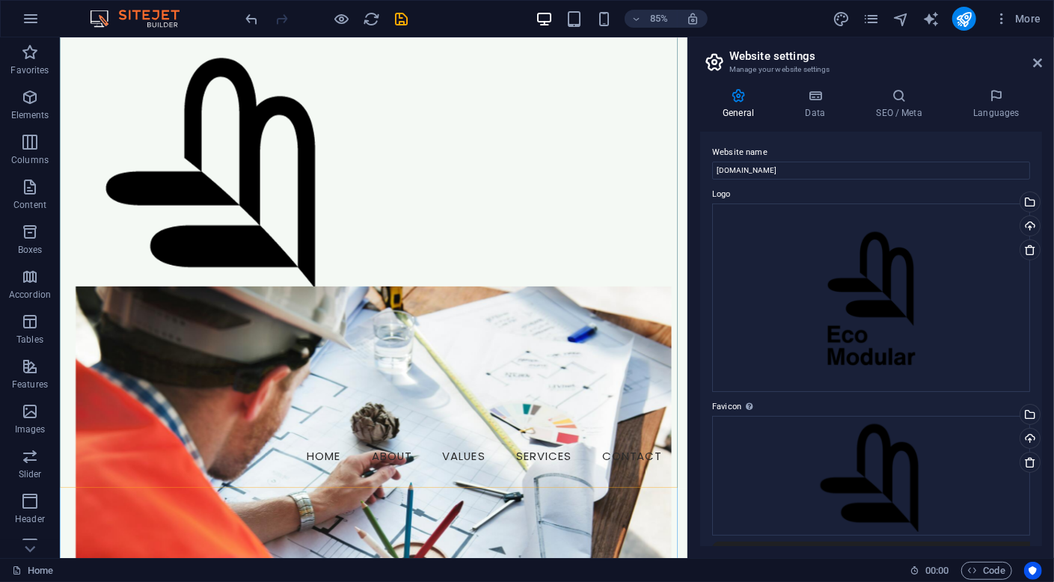
scroll to position [224, 0]
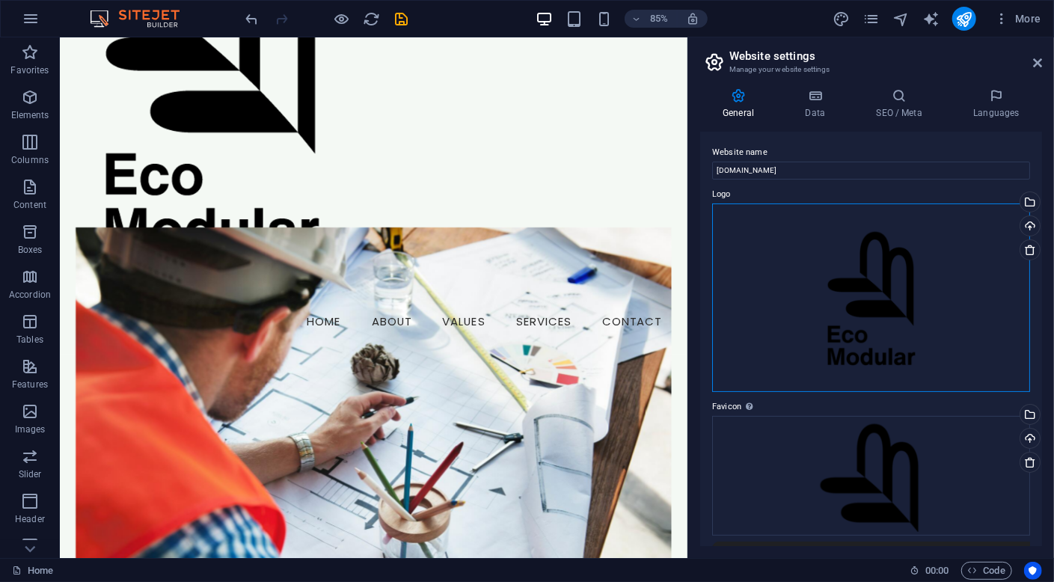
click at [869, 320] on div "Drag files here, click to choose files or select files from Files or our free s…" at bounding box center [871, 297] width 318 height 189
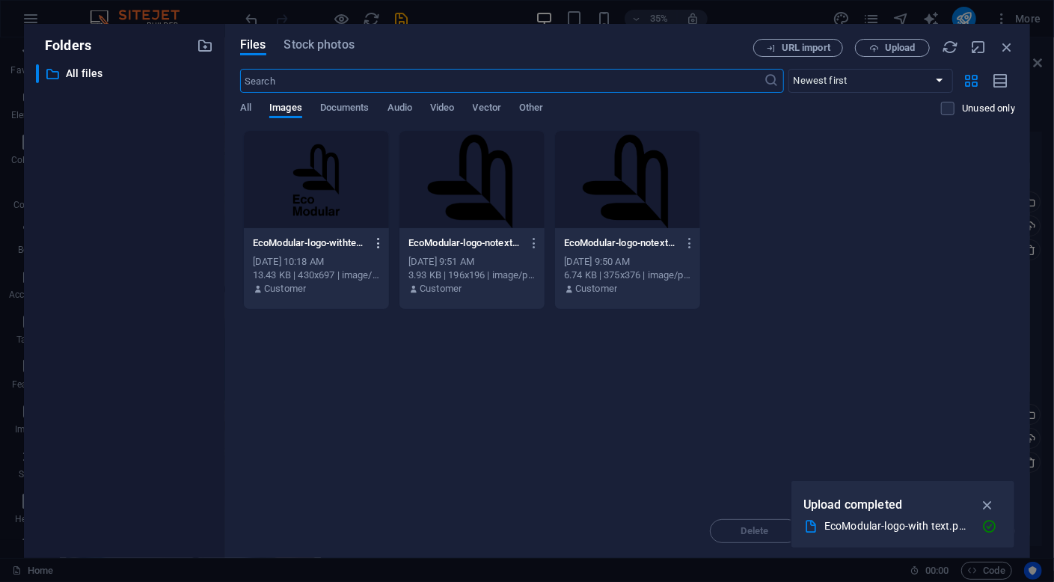
click at [376, 241] on icon "button" at bounding box center [379, 242] width 14 height 13
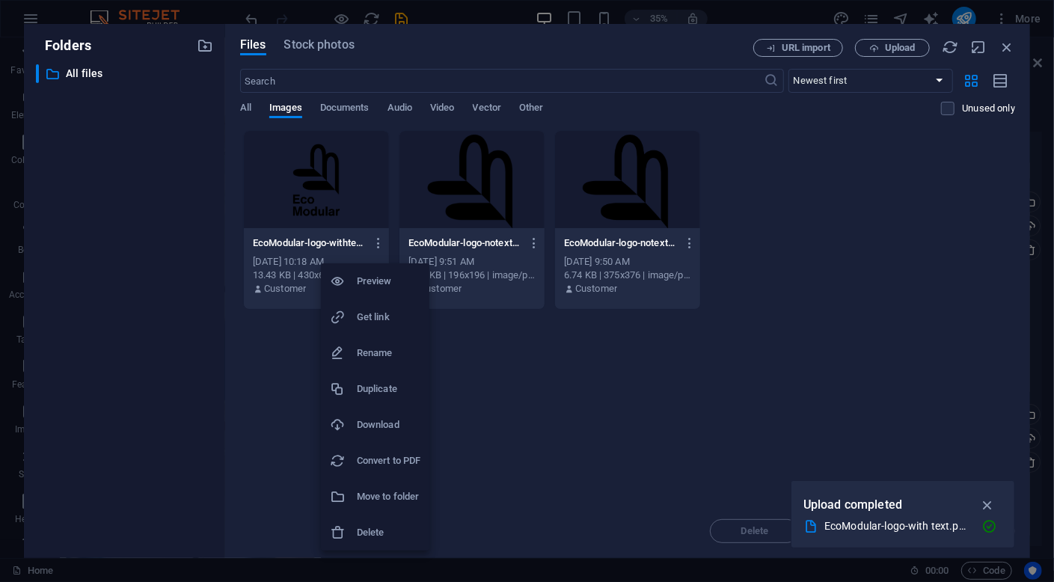
click at [633, 423] on div at bounding box center [527, 291] width 1054 height 582
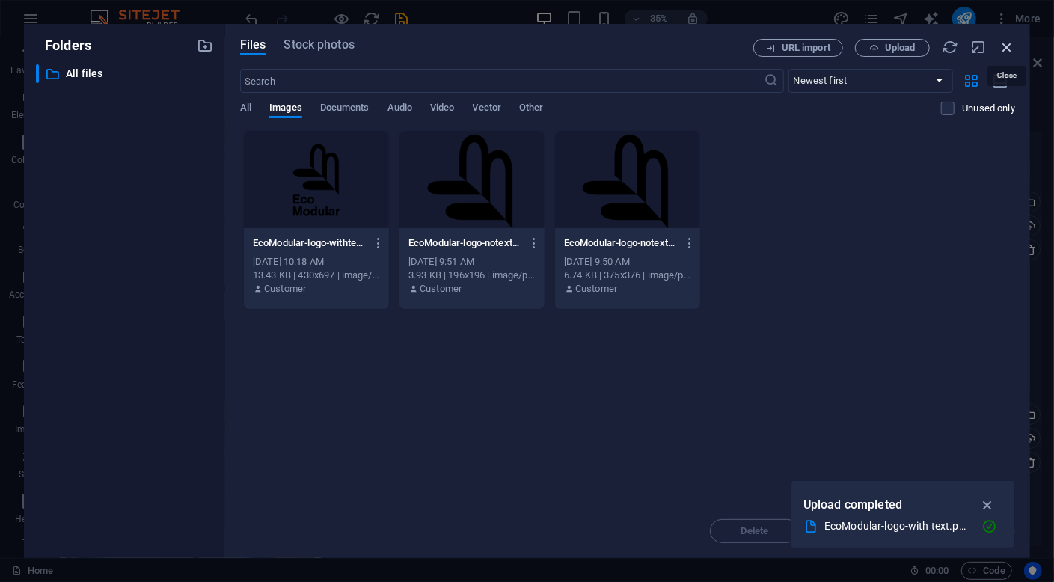
click at [1010, 48] on icon "button" at bounding box center [1007, 47] width 16 height 16
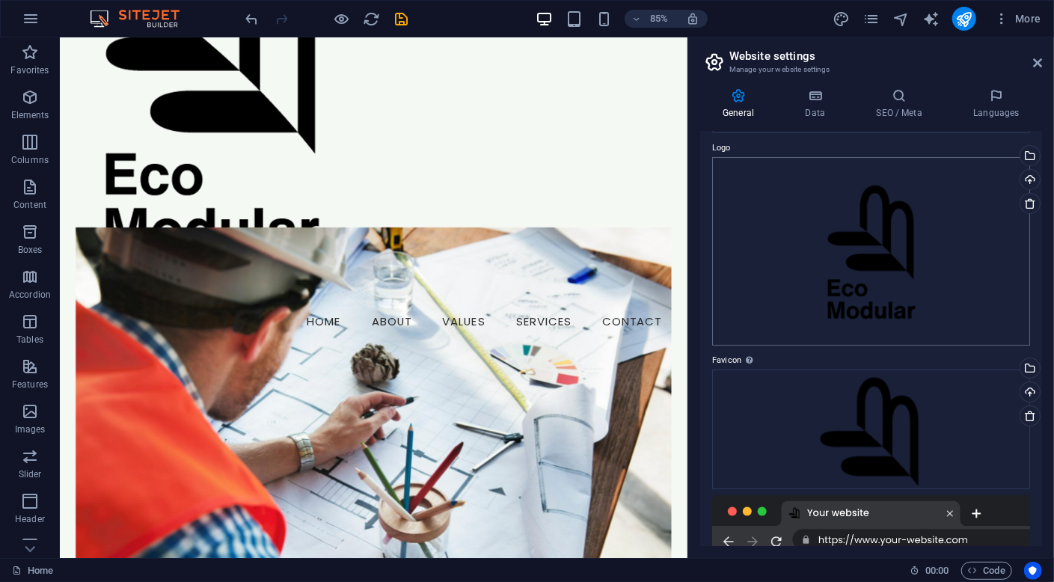
scroll to position [0, 0]
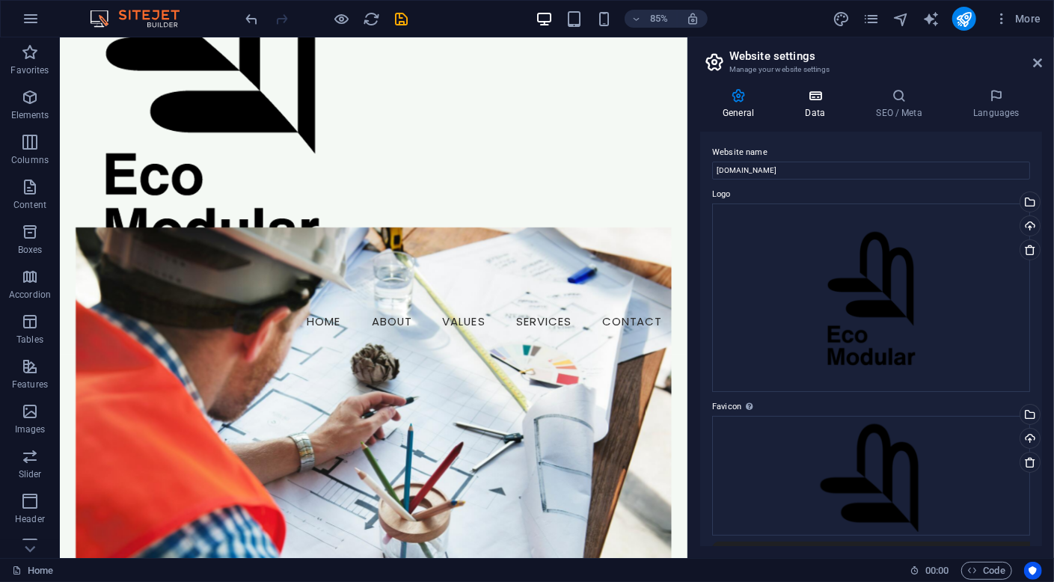
click at [824, 91] on icon at bounding box center [814, 95] width 65 height 15
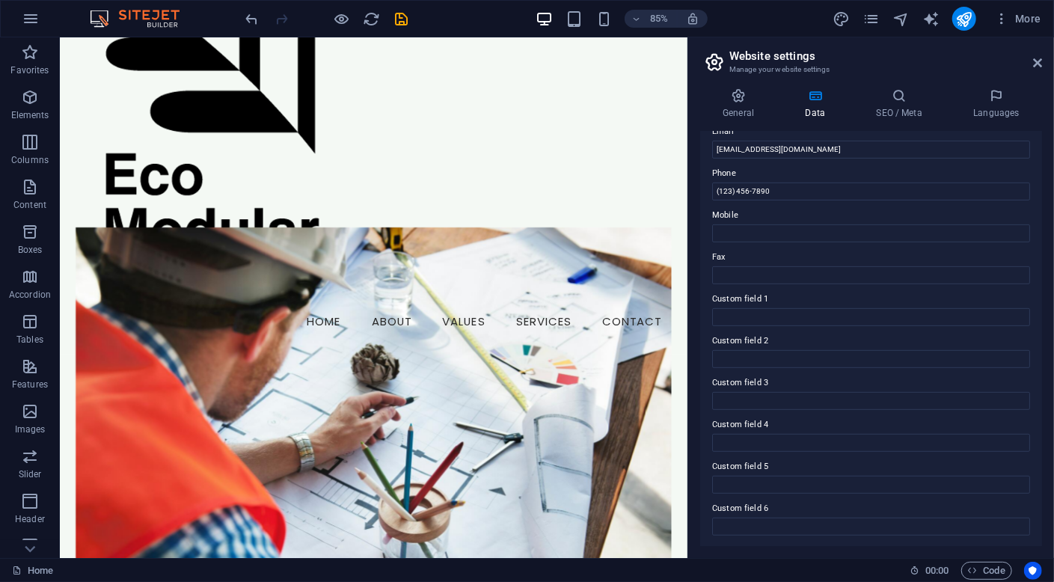
scroll to position [304, 0]
click at [909, 102] on icon at bounding box center [898, 95] width 91 height 15
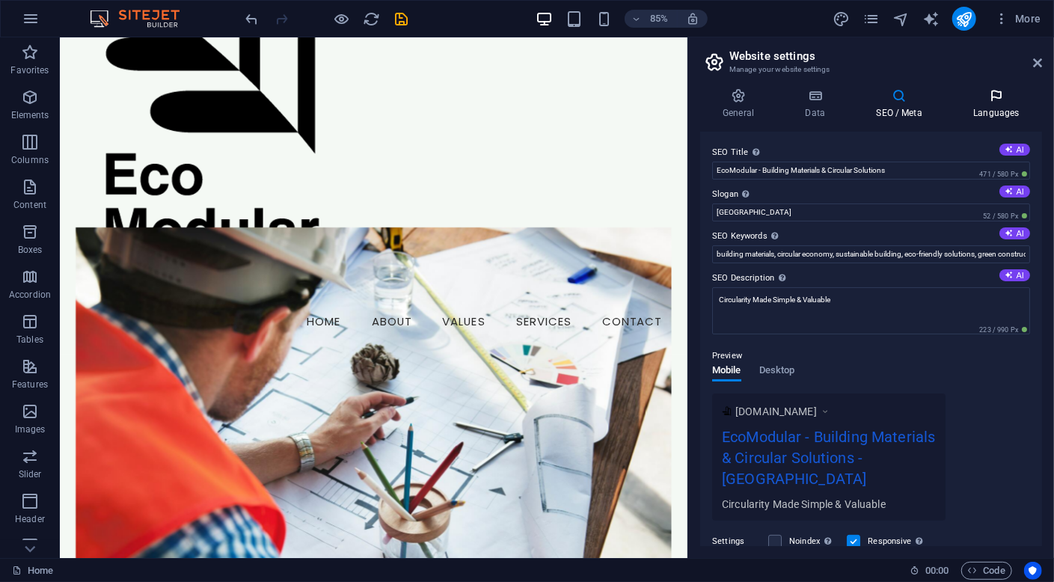
click at [985, 105] on h4 "Languages" at bounding box center [996, 103] width 91 height 31
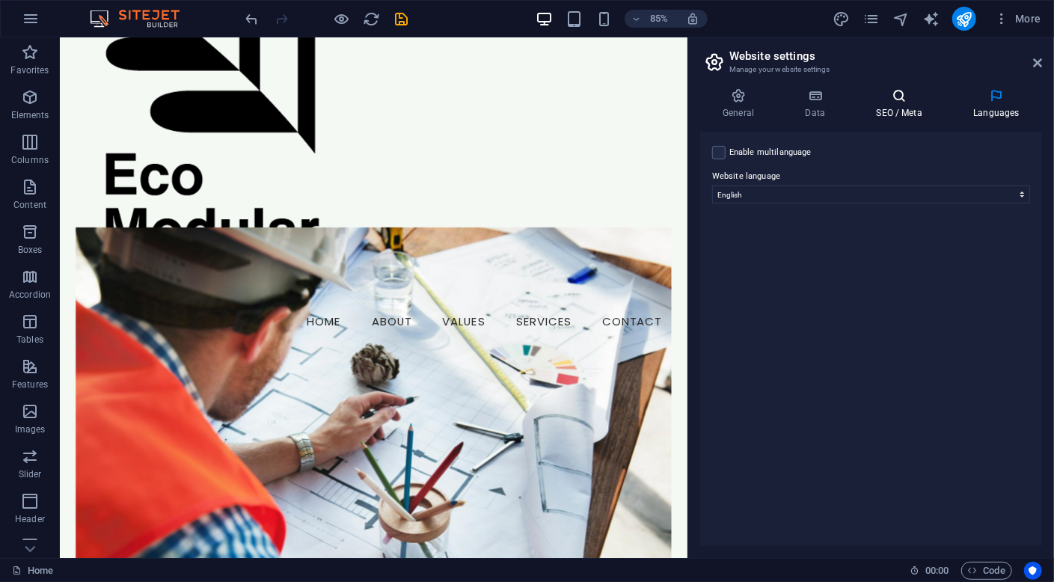
click at [896, 109] on h4 "SEO / Meta" at bounding box center [901, 103] width 97 height 31
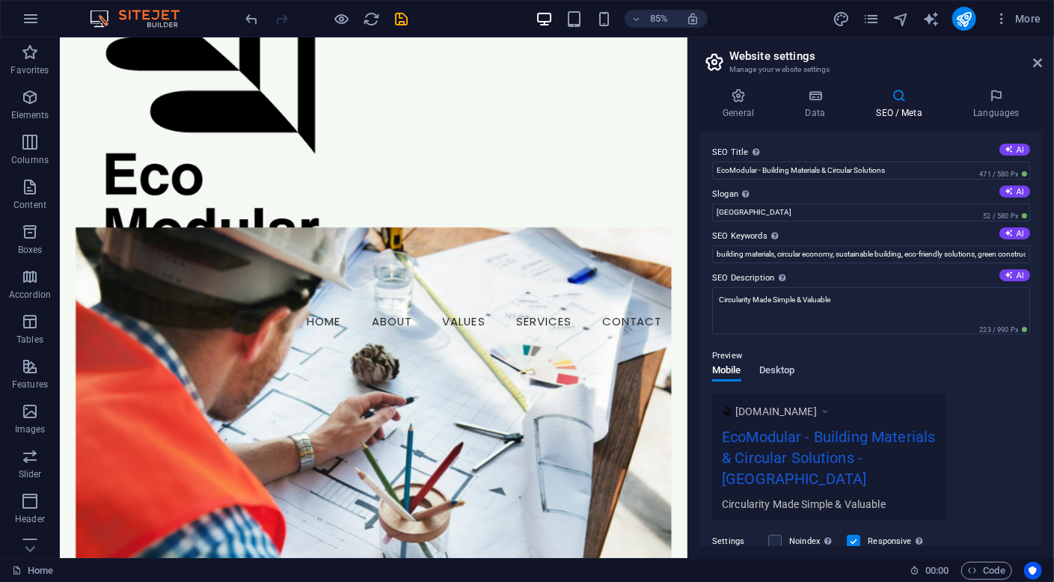
click at [778, 373] on span "Desktop" at bounding box center [777, 371] width 36 height 21
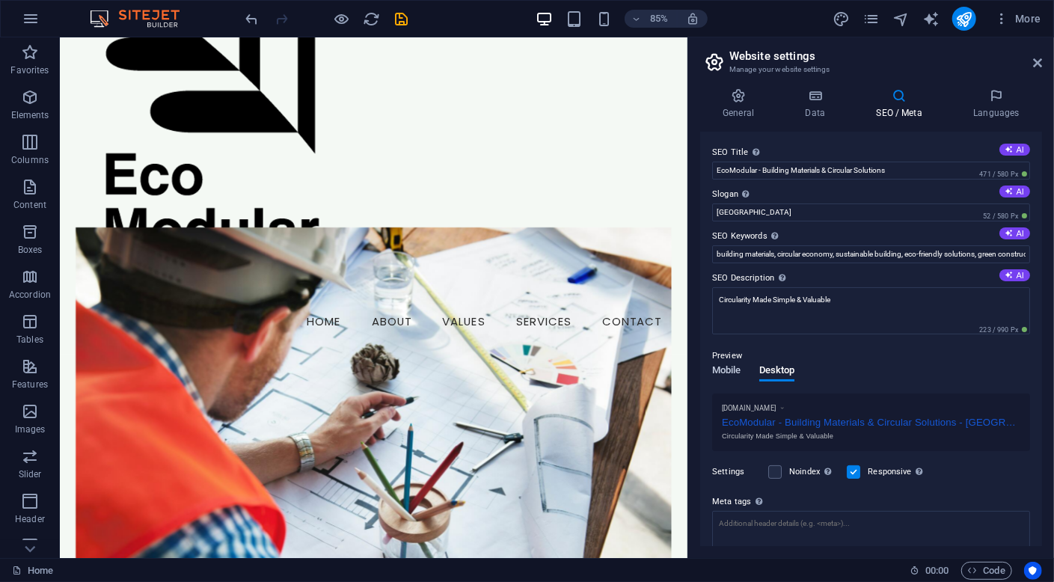
click at [720, 372] on span "Mobile" at bounding box center [726, 371] width 29 height 21
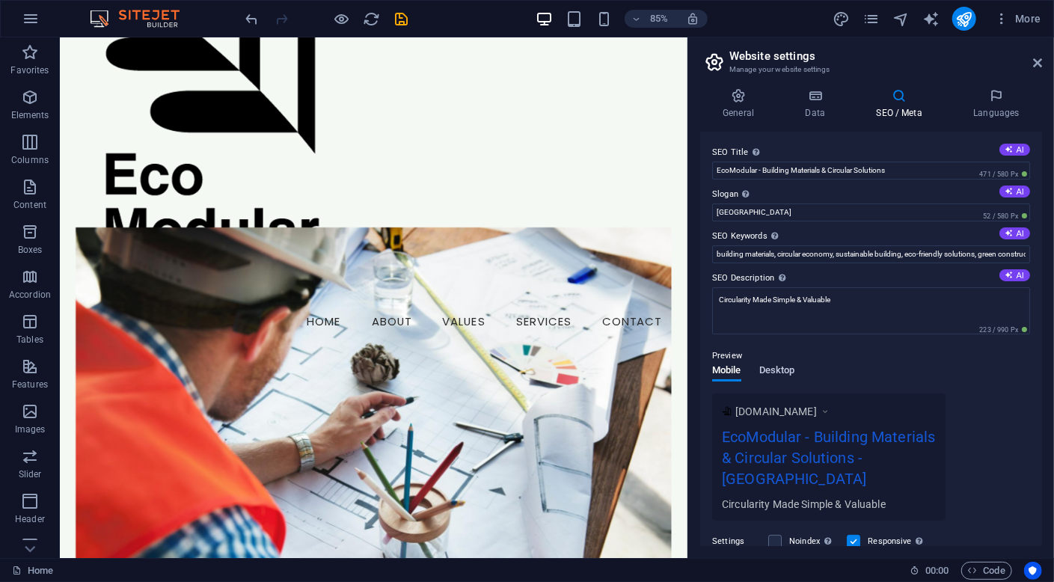
click at [764, 370] on span "Desktop" at bounding box center [777, 371] width 36 height 21
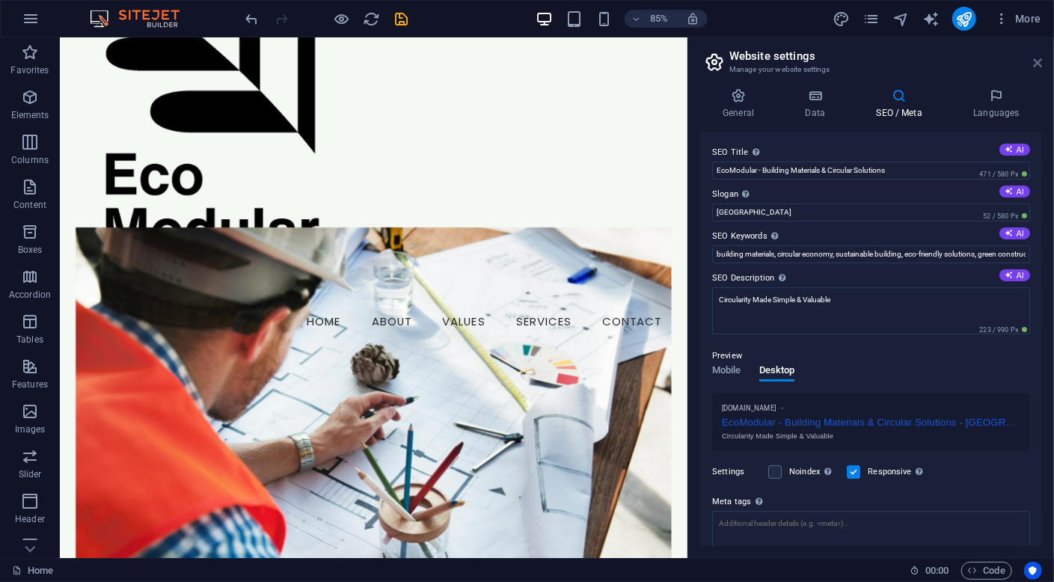
click at [1040, 61] on icon at bounding box center [1037, 63] width 9 height 12
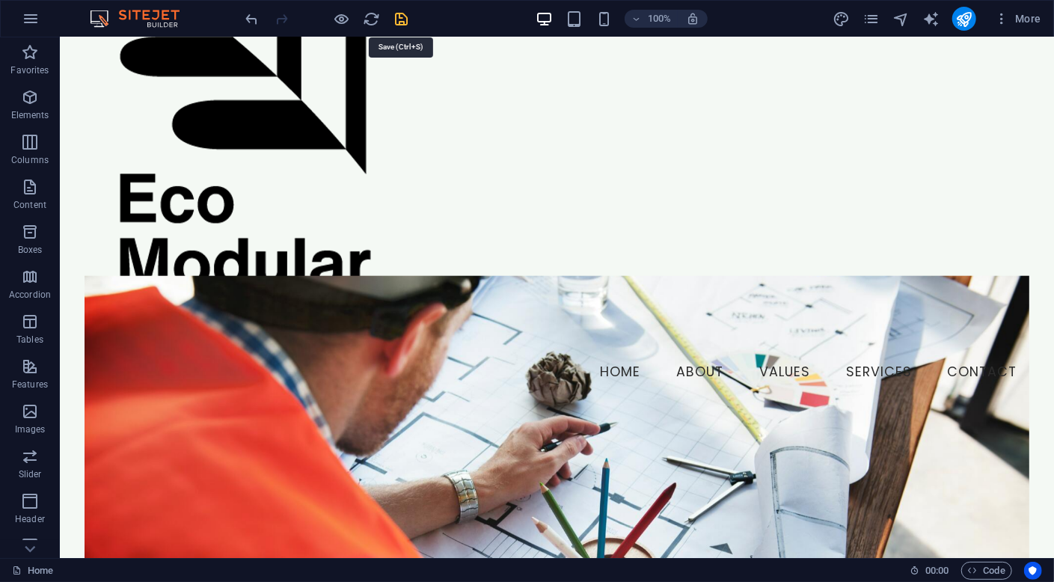
click at [397, 19] on icon "save" at bounding box center [401, 18] width 17 height 17
click at [200, 51] on icon at bounding box center [197, 47] width 8 height 16
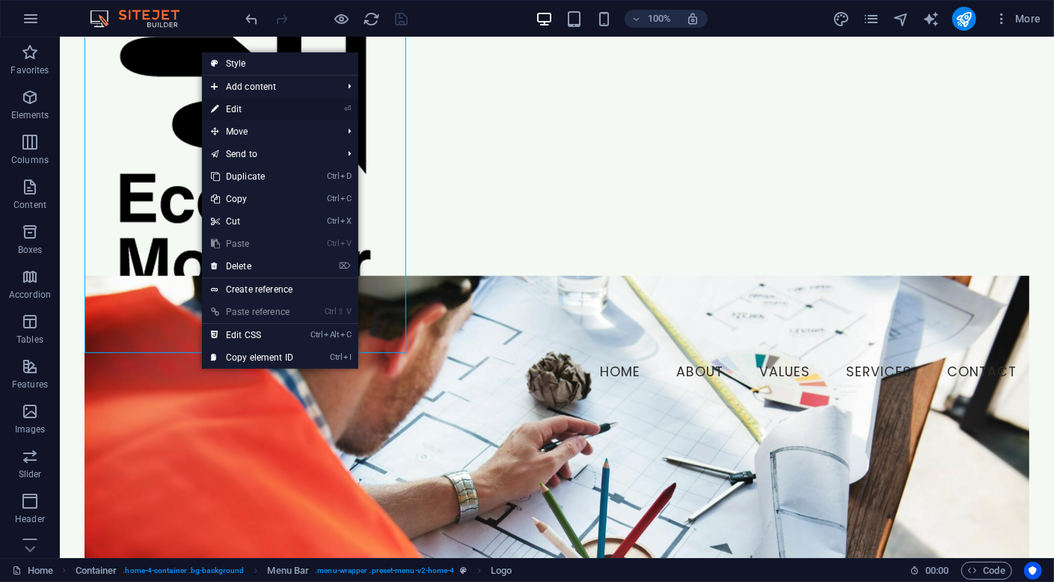
click at [271, 105] on link "⏎ Edit" at bounding box center [252, 109] width 100 height 22
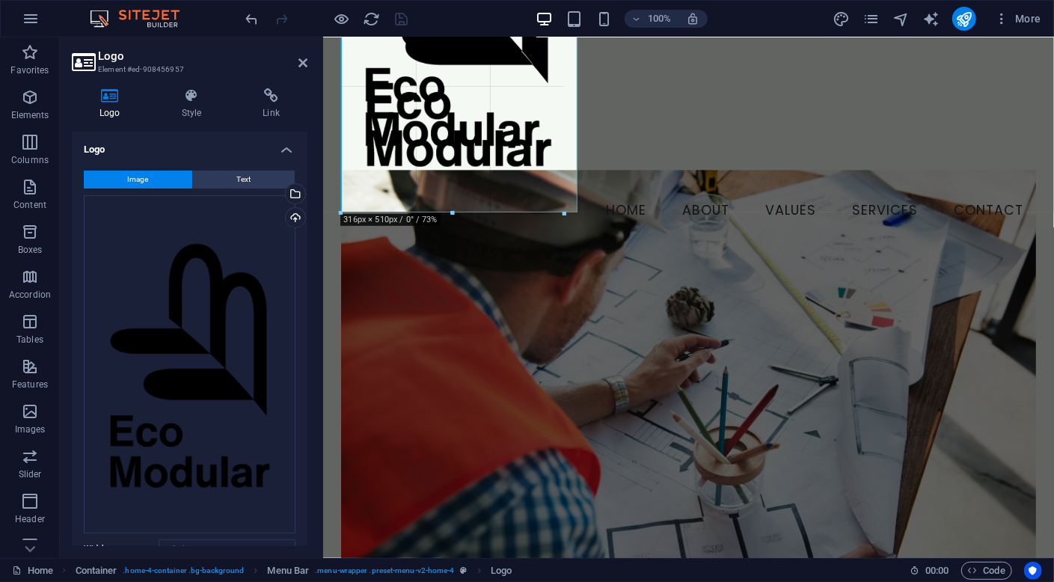
drag, startPoint x: 662, startPoint y: 352, endPoint x: 218, endPoint y: 153, distance: 486.1
type input "301"
select select "px"
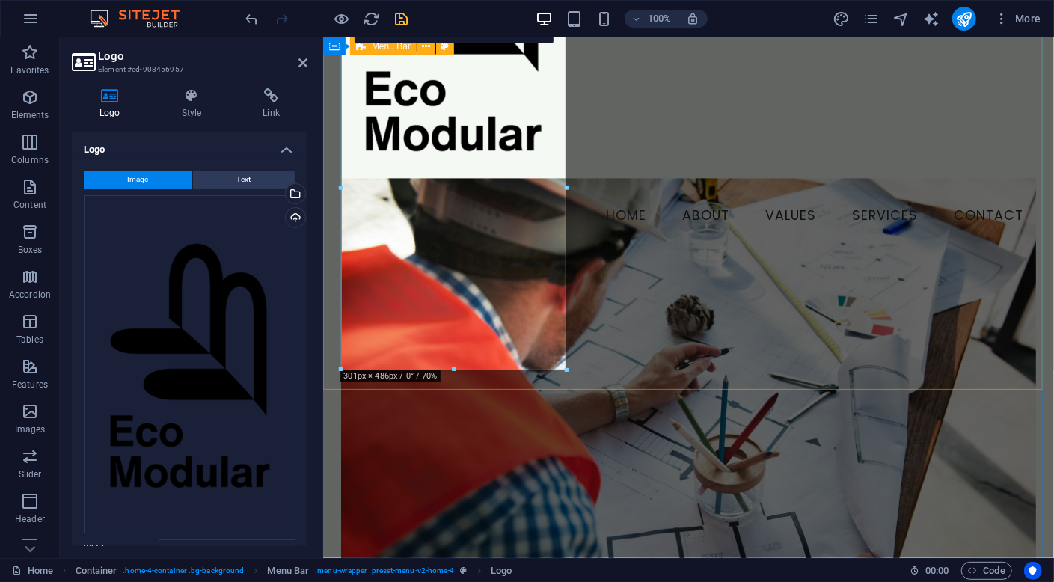
scroll to position [0, 0]
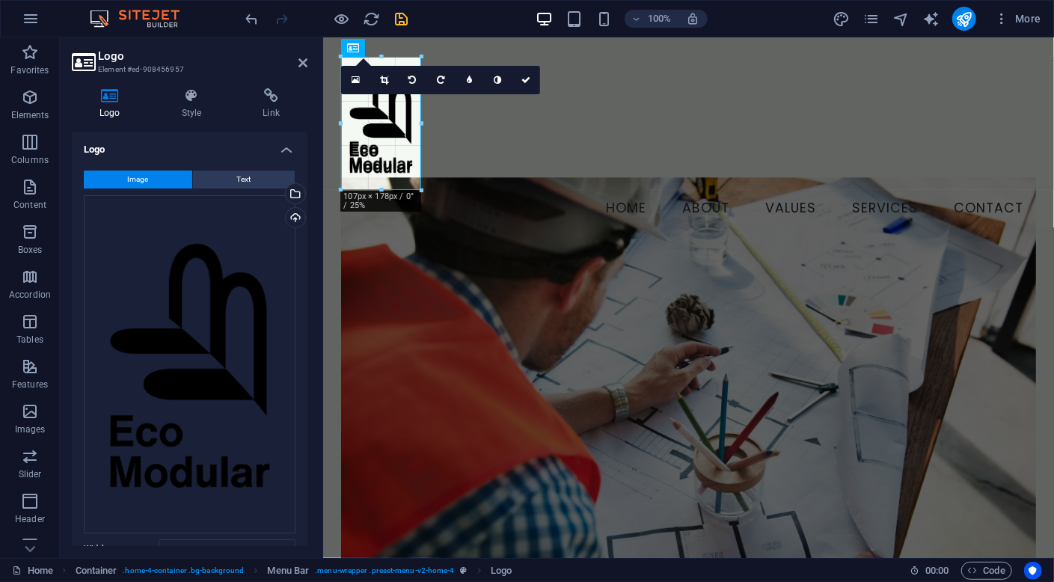
drag, startPoint x: 566, startPoint y: 423, endPoint x: 94, endPoint y: 125, distance: 558.0
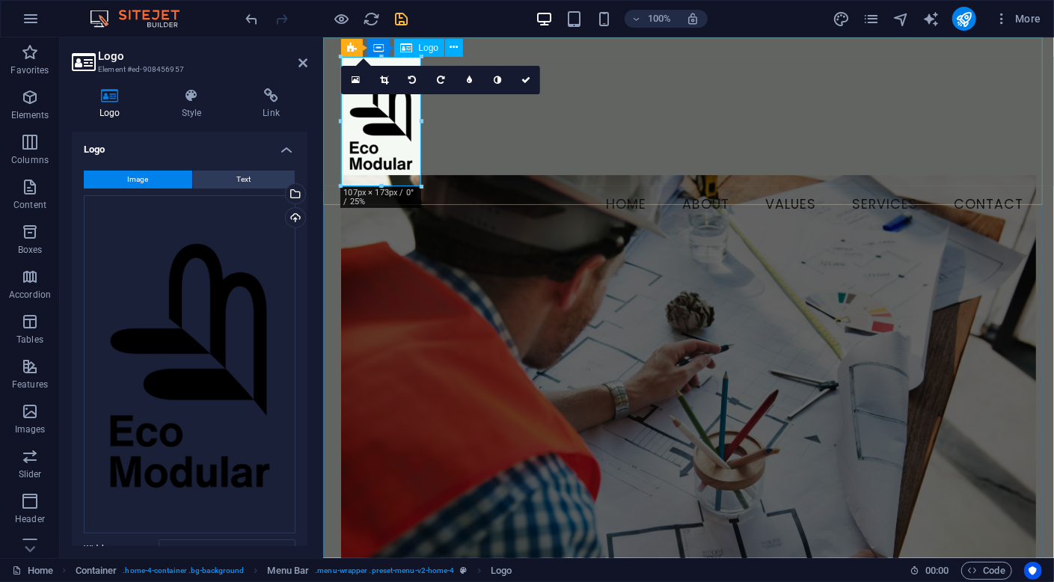
click at [379, 182] on div at bounding box center [687, 120] width 694 height 129
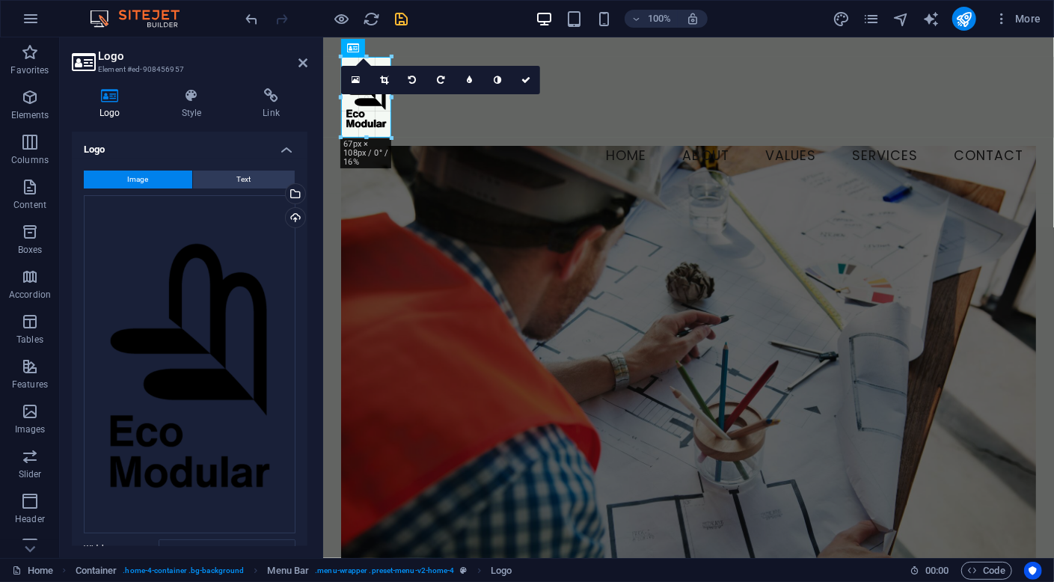
drag, startPoint x: 382, startPoint y: 185, endPoint x: 389, endPoint y: 135, distance: 51.3
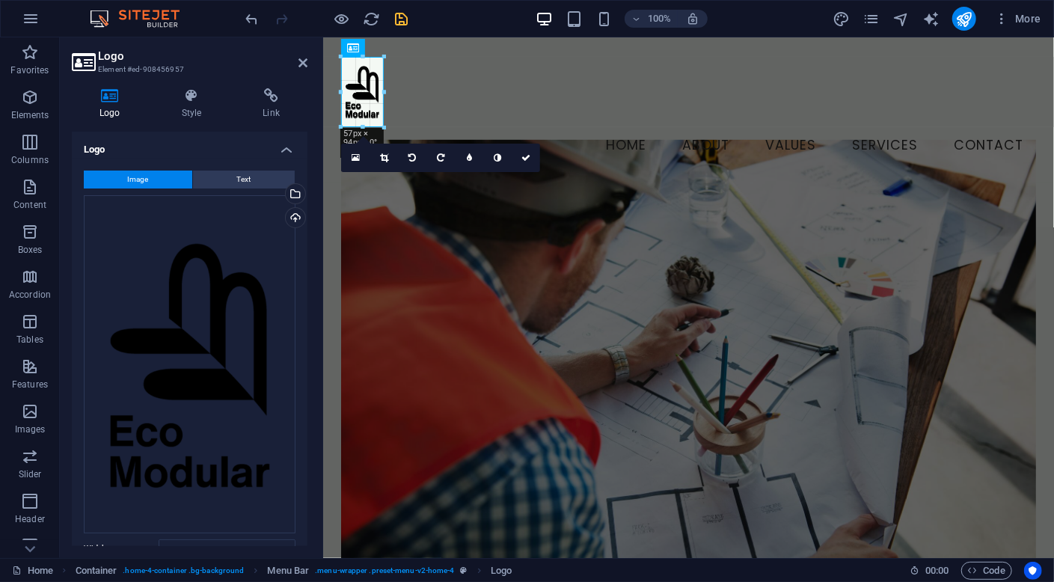
drag, startPoint x: 391, startPoint y: 135, endPoint x: 380, endPoint y: 124, distance: 15.3
type input "57"
click at [396, 18] on icon "save" at bounding box center [401, 18] width 17 height 17
checkbox input "false"
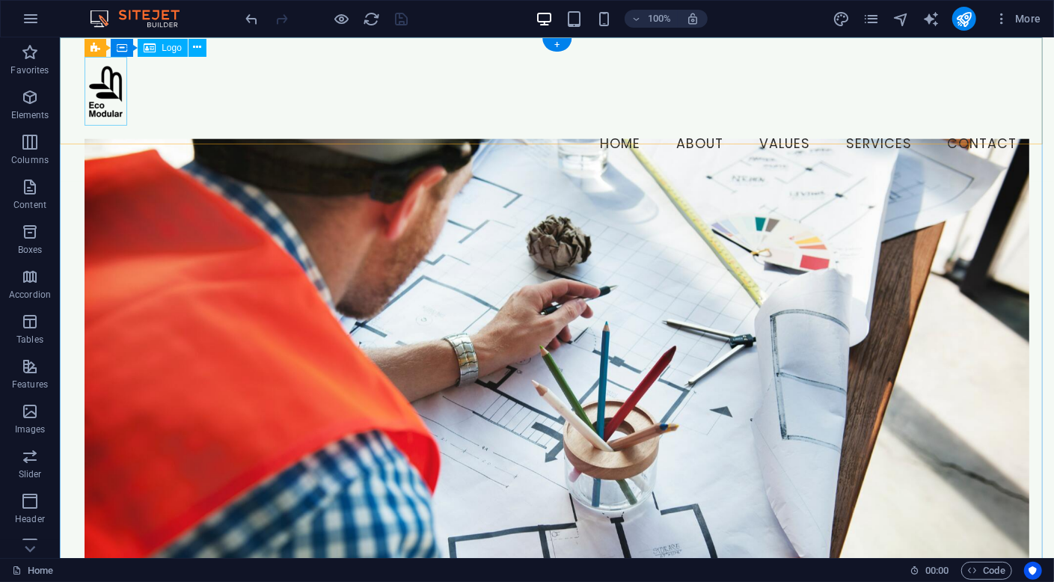
click at [107, 91] on div at bounding box center [556, 90] width 945 height 69
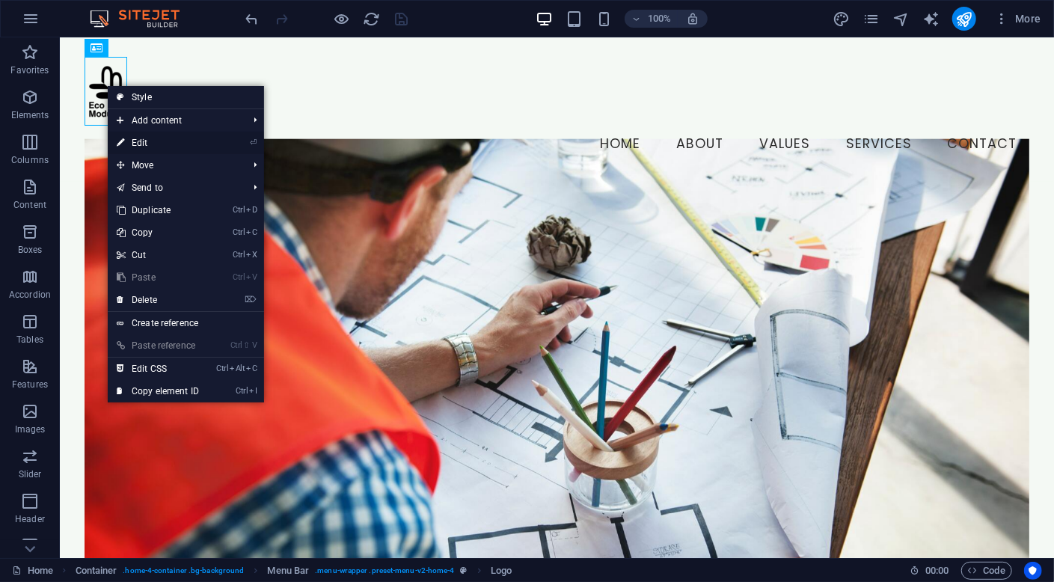
click at [148, 141] on link "⏎ Edit" at bounding box center [158, 143] width 100 height 22
select select "px"
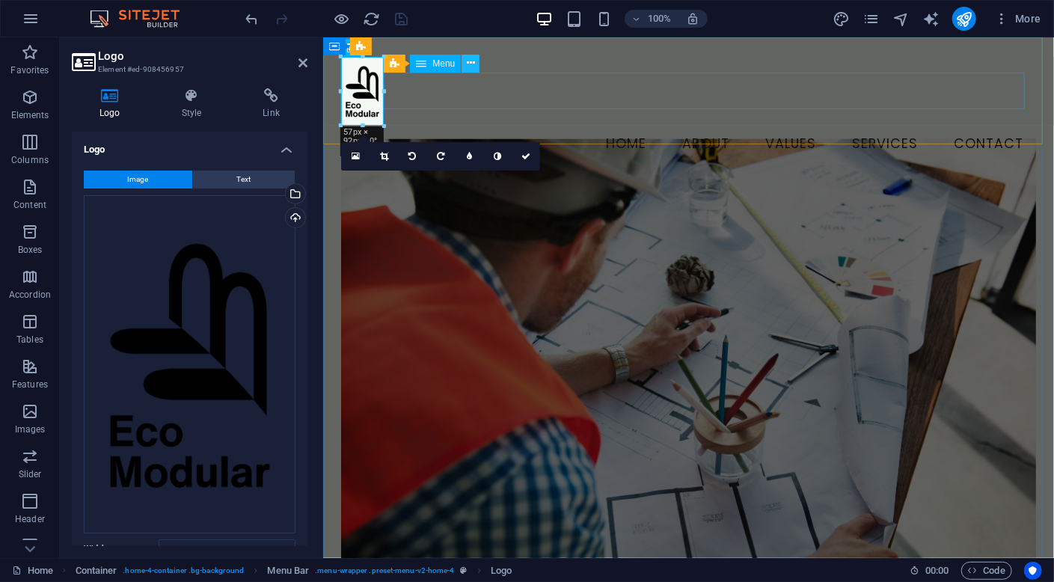
click at [472, 64] on icon at bounding box center [471, 63] width 8 height 16
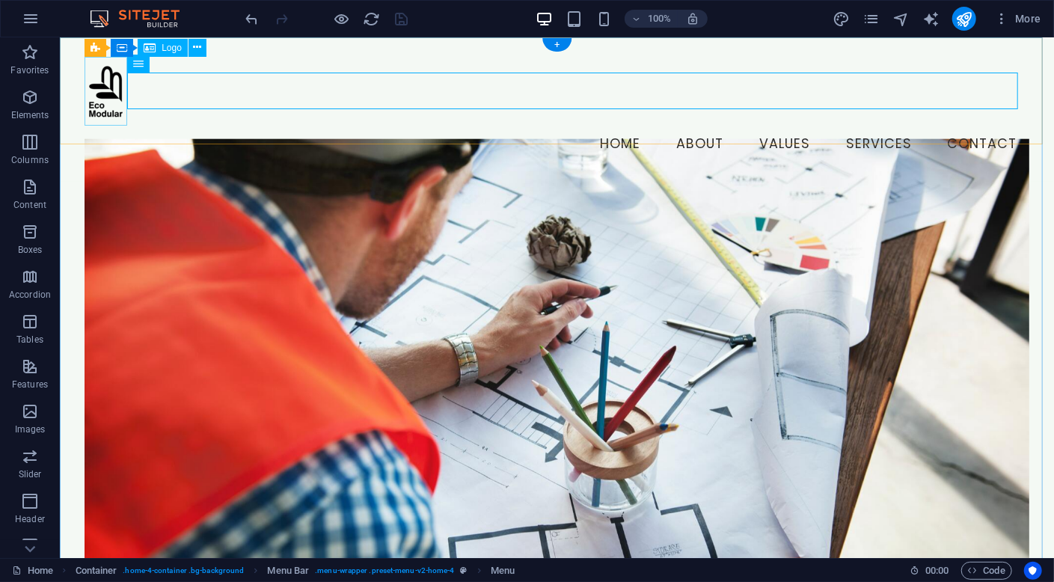
click at [108, 91] on div at bounding box center [556, 90] width 945 height 69
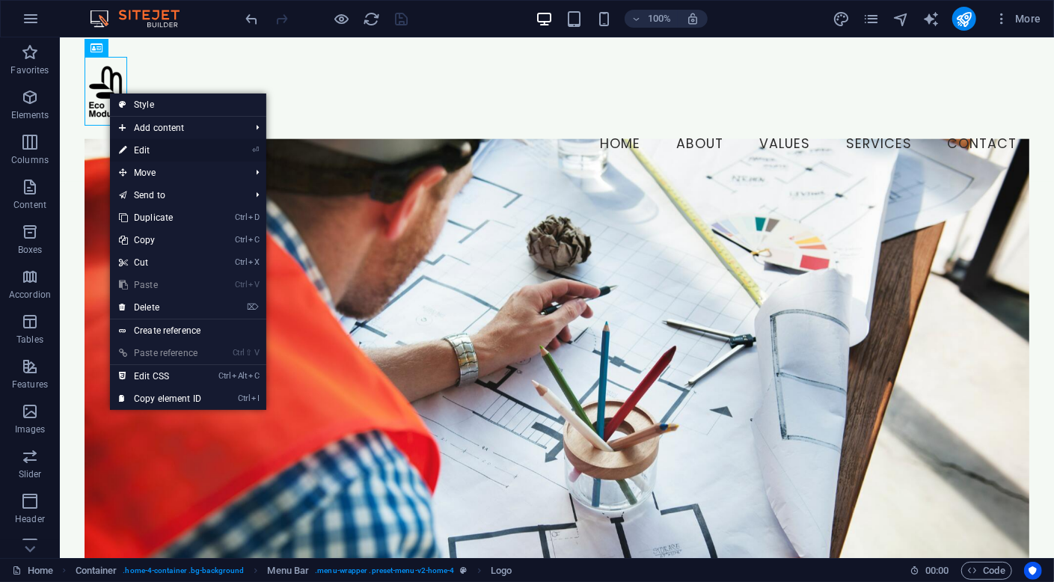
click at [192, 150] on link "⏎ Edit" at bounding box center [160, 150] width 100 height 22
select select "px"
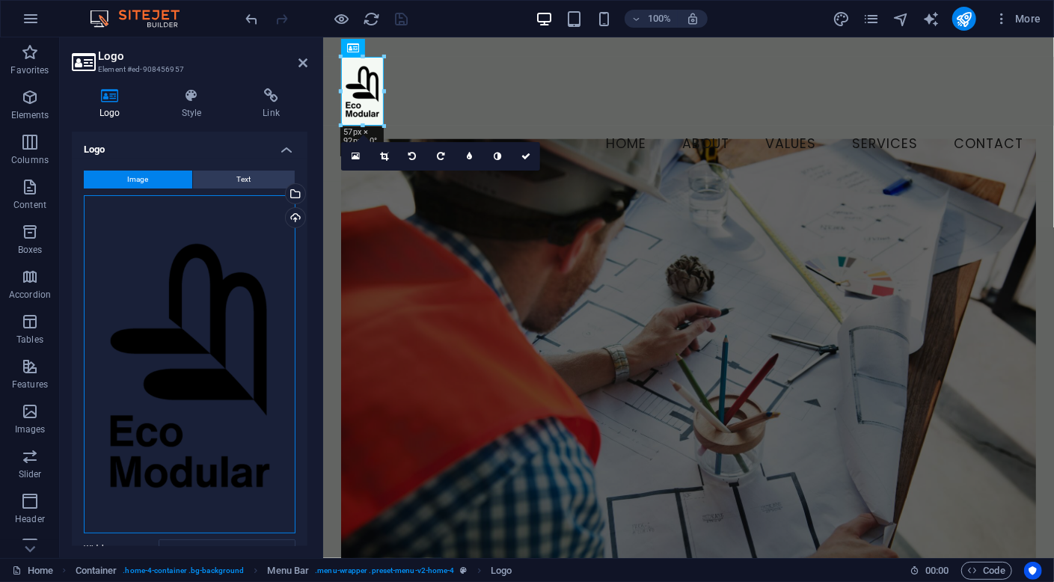
click at [224, 263] on div "Drag files here, click to choose files or select files from Files or our free s…" at bounding box center [190, 364] width 212 height 338
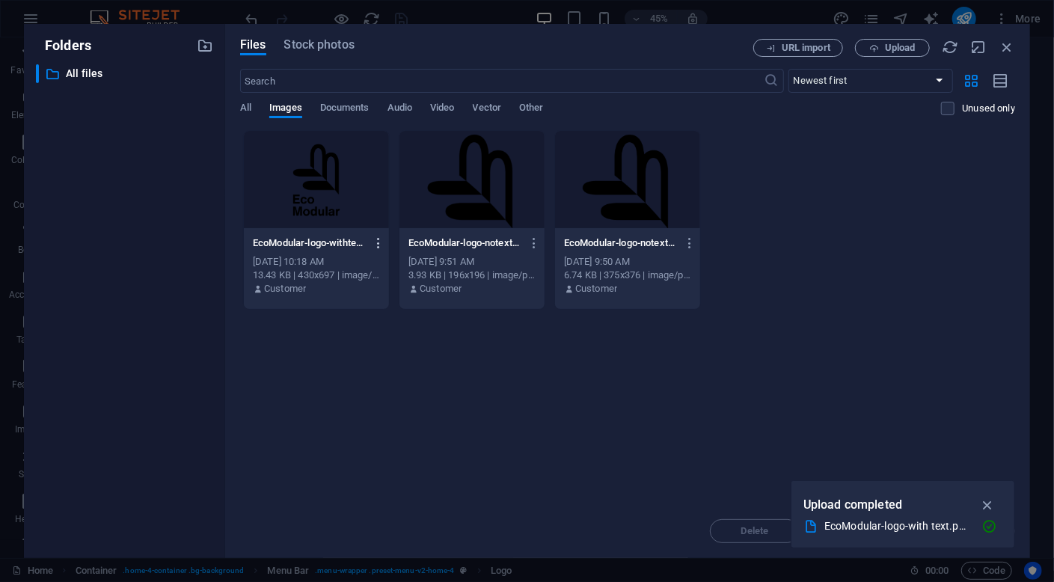
click at [380, 240] on icon "button" at bounding box center [379, 242] width 14 height 13
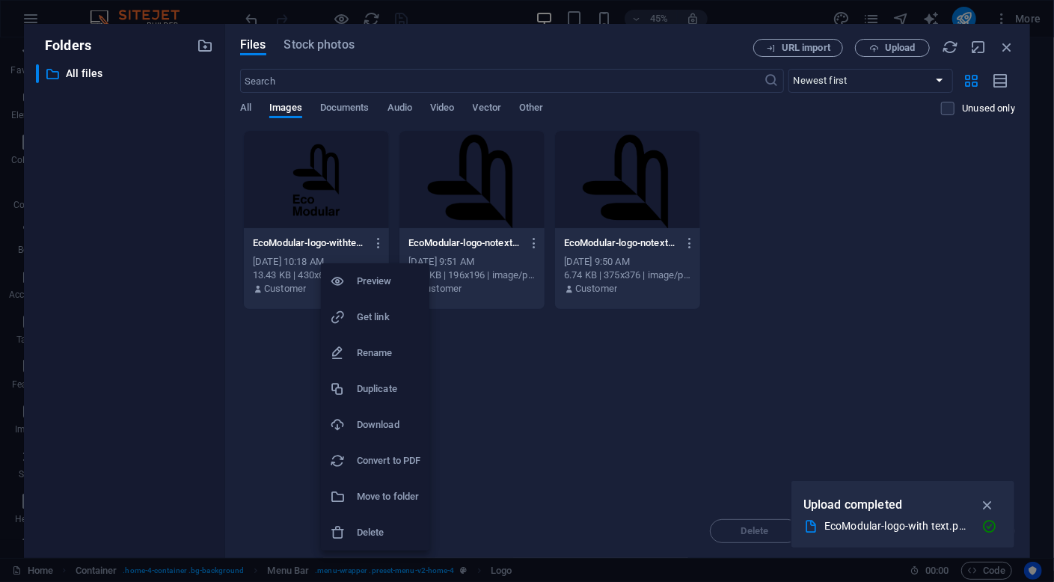
click at [392, 533] on h6 "Delete" at bounding box center [389, 533] width 64 height 18
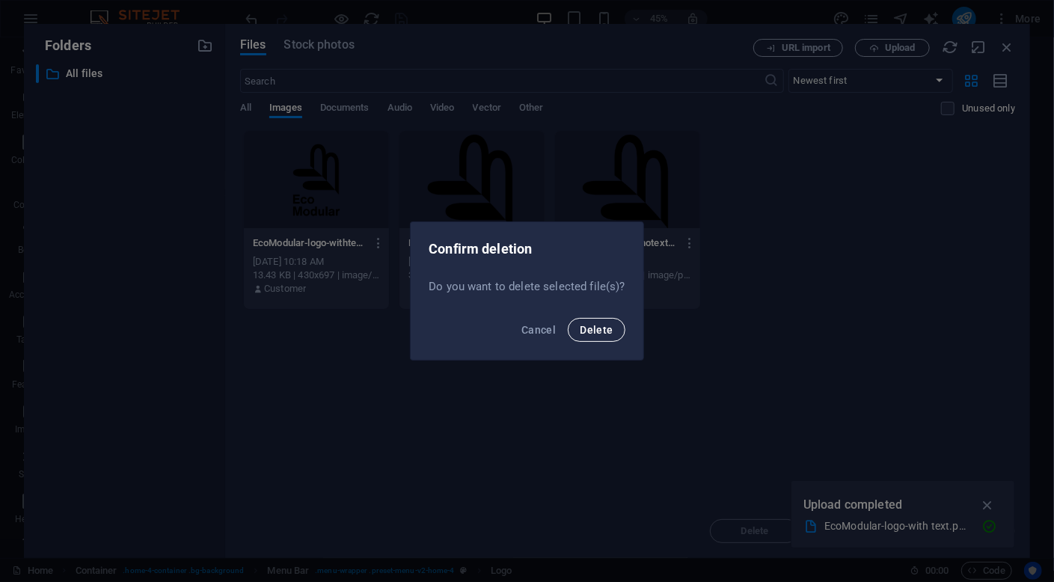
click at [598, 326] on span "Delete" at bounding box center [596, 330] width 33 height 12
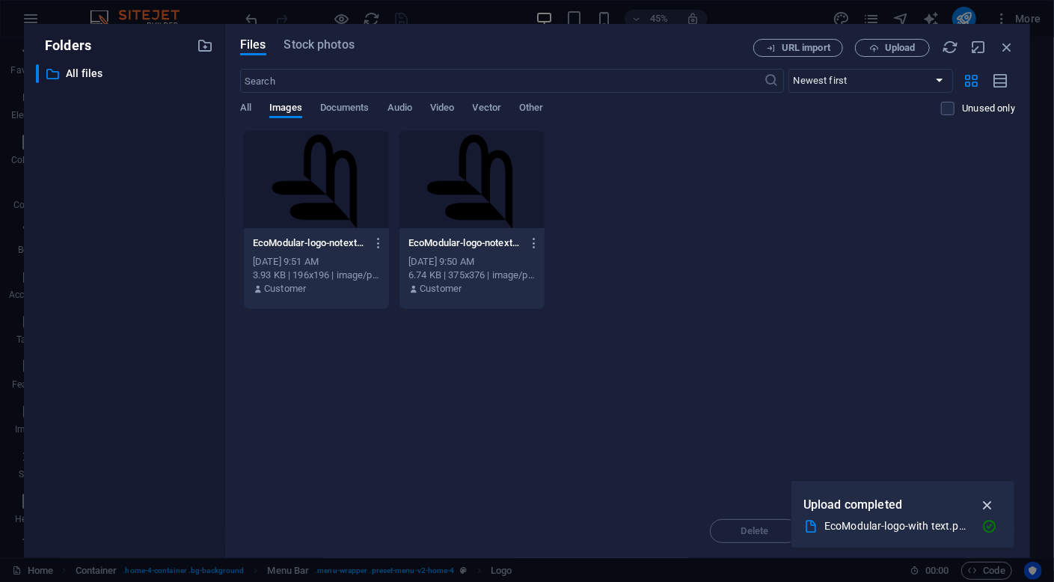
click at [990, 504] on icon "button" at bounding box center [987, 505] width 17 height 16
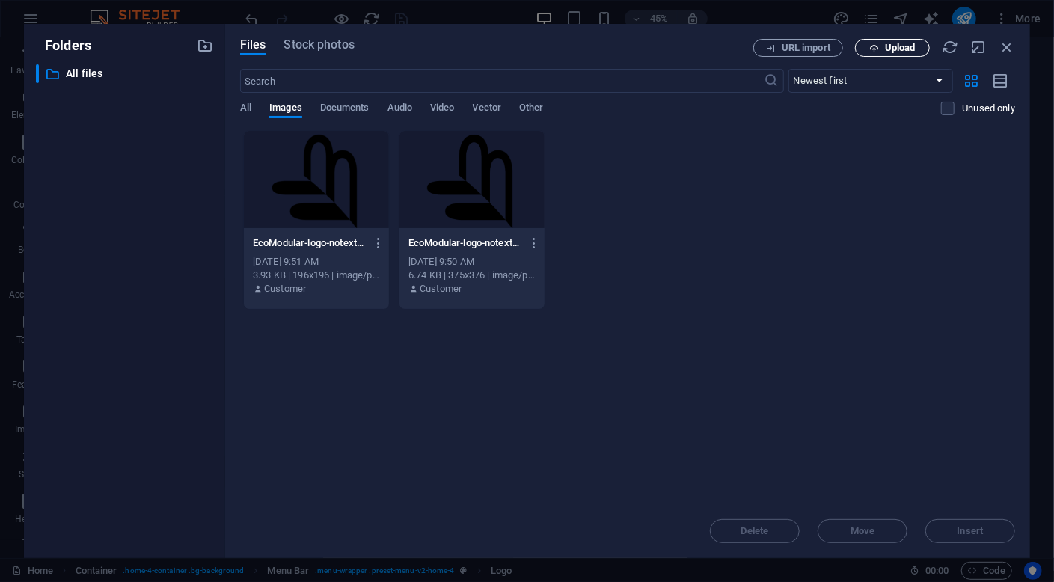
click at [903, 48] on span "Upload" at bounding box center [900, 47] width 31 height 9
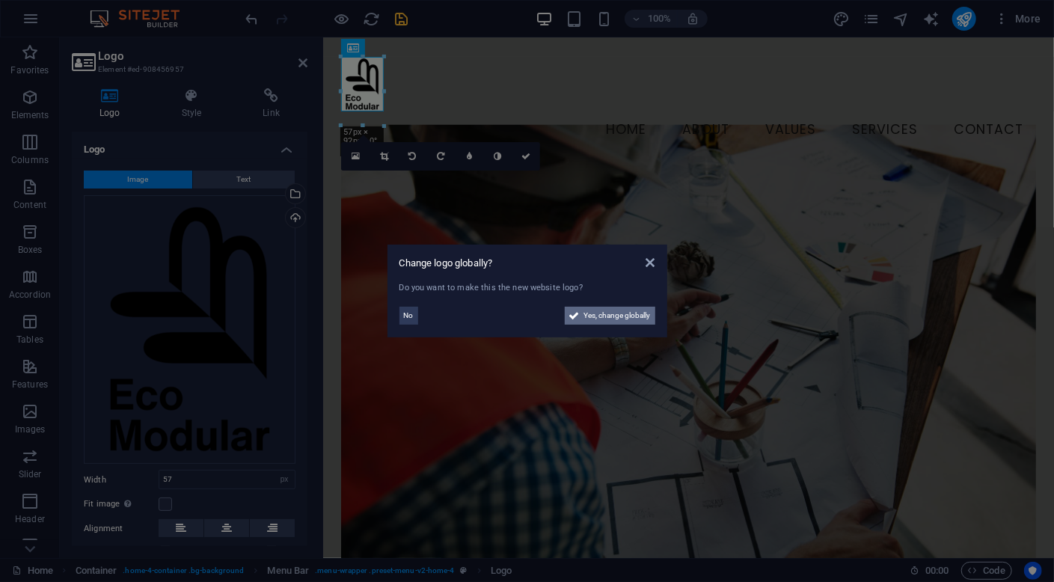
click at [629, 317] on span "Yes, change globally" at bounding box center [617, 316] width 67 height 18
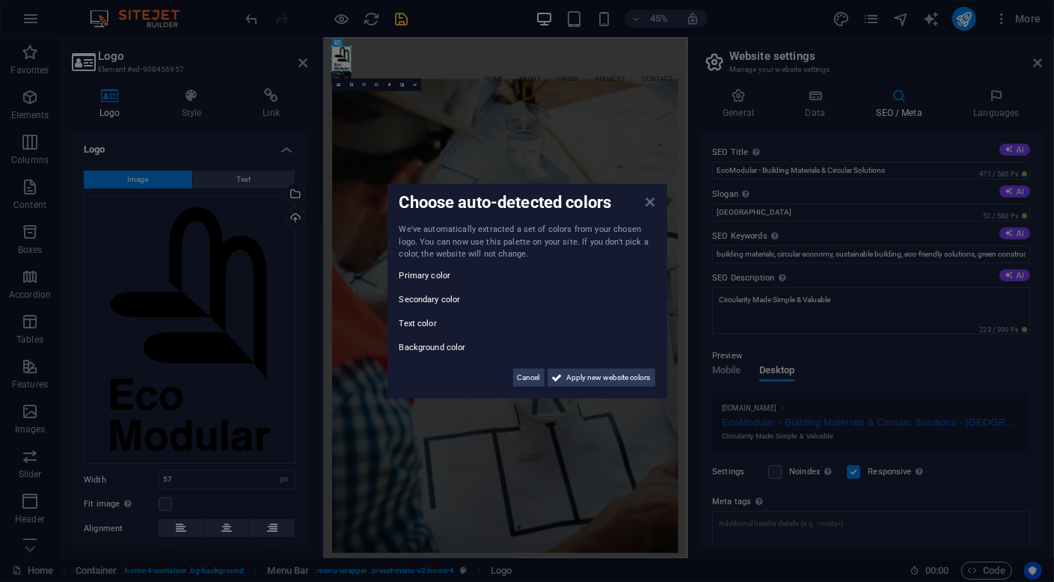
click at [650, 202] on icon at bounding box center [650, 202] width 9 height 12
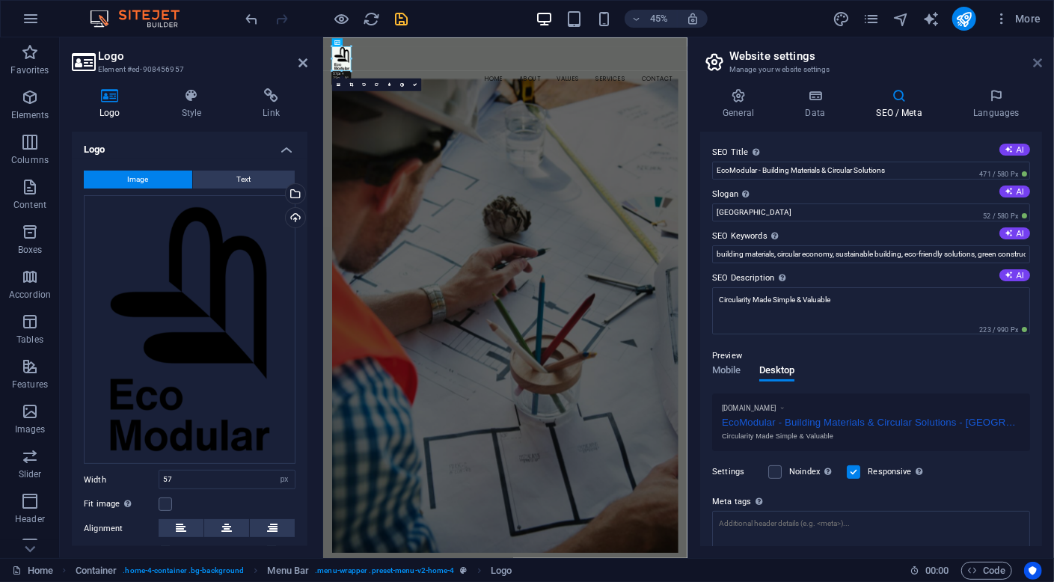
click at [1040, 62] on icon at bounding box center [1037, 63] width 9 height 12
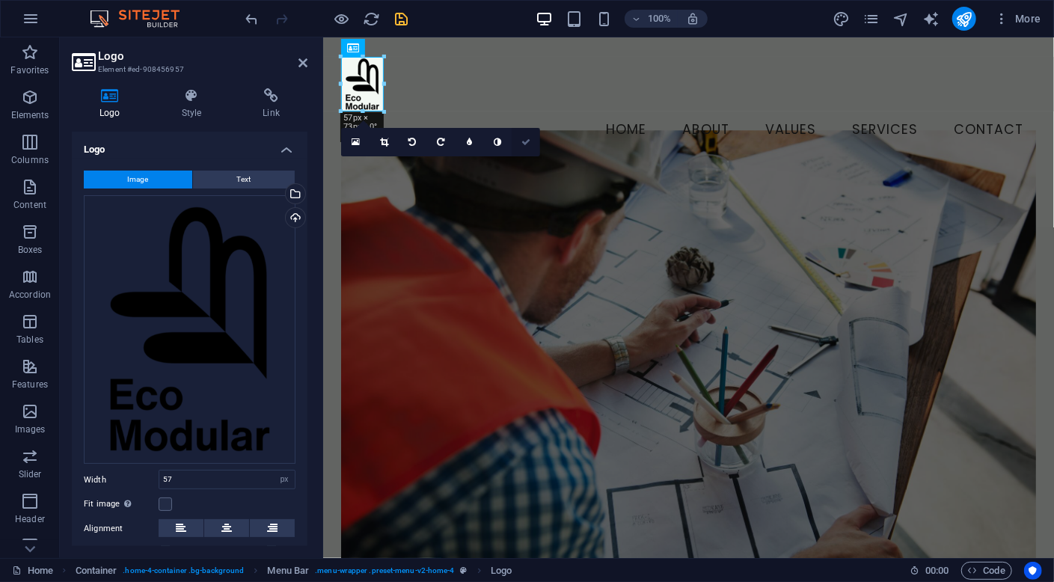
click at [525, 144] on icon at bounding box center [525, 142] width 9 height 9
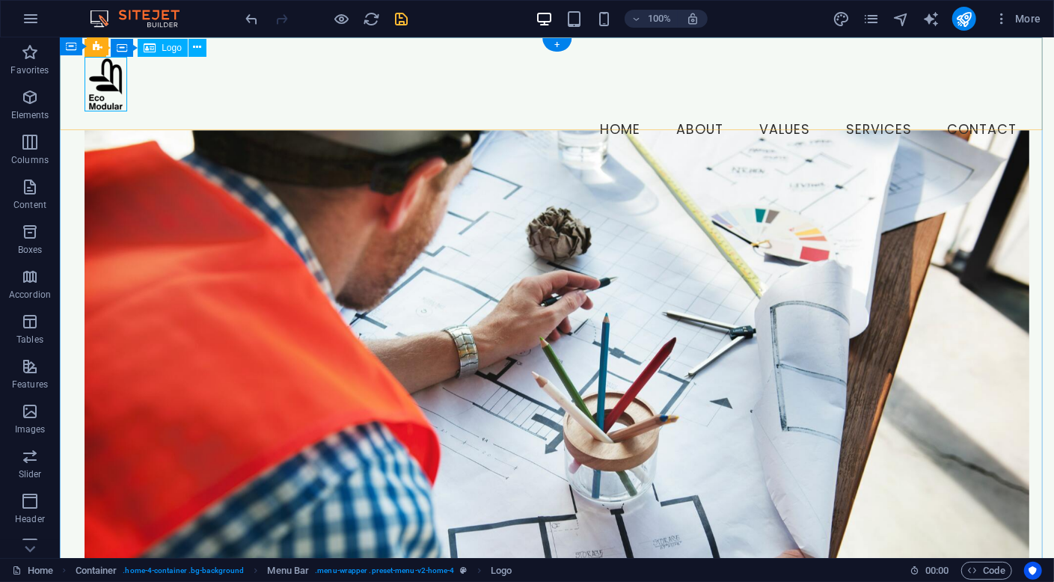
click at [108, 94] on div at bounding box center [556, 83] width 945 height 55
click at [404, 18] on icon "save" at bounding box center [401, 18] width 17 height 17
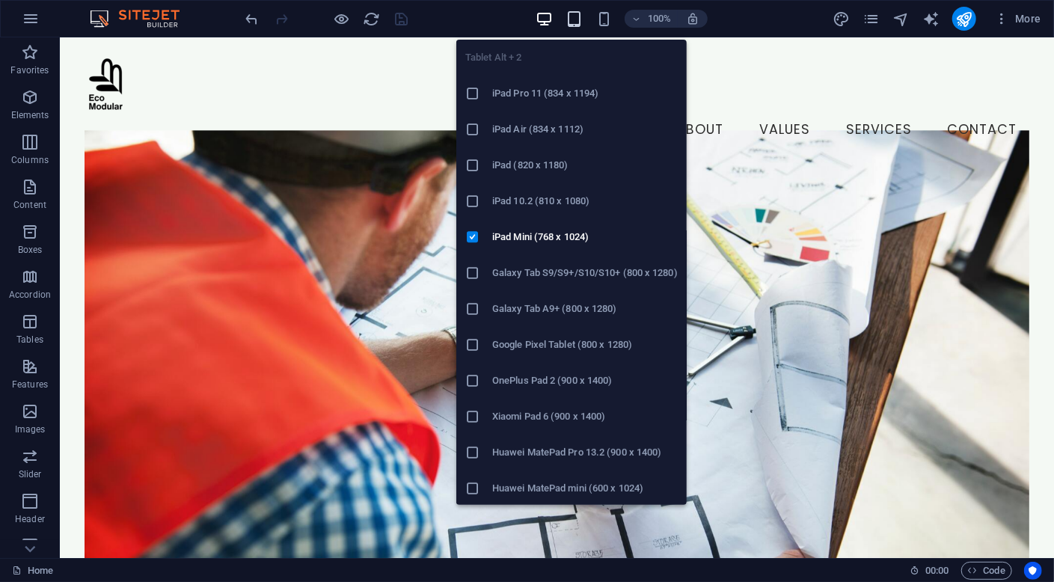
click at [570, 21] on icon "button" at bounding box center [573, 18] width 17 height 17
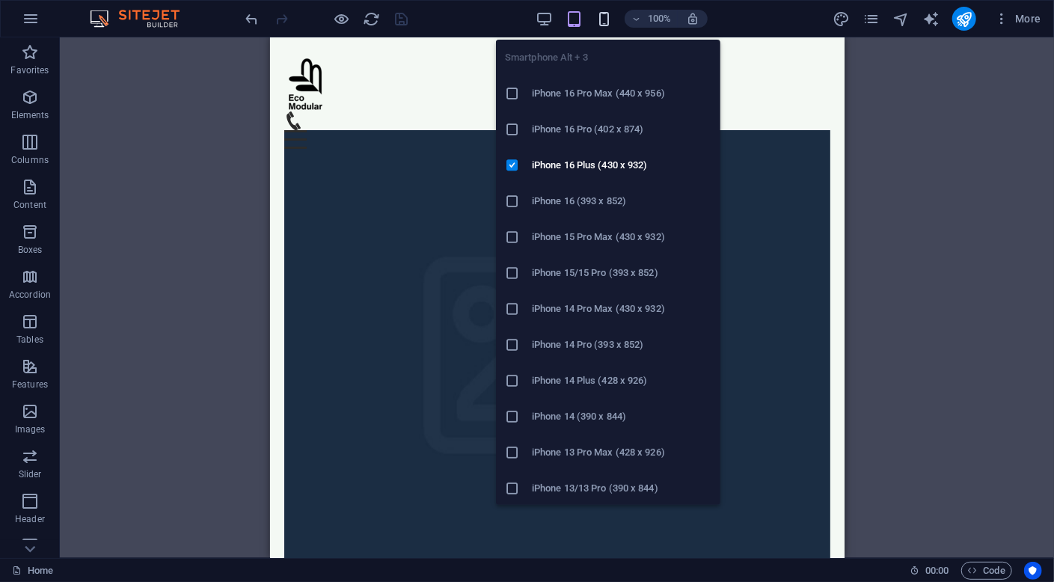
click at [611, 22] on icon "button" at bounding box center [603, 18] width 17 height 17
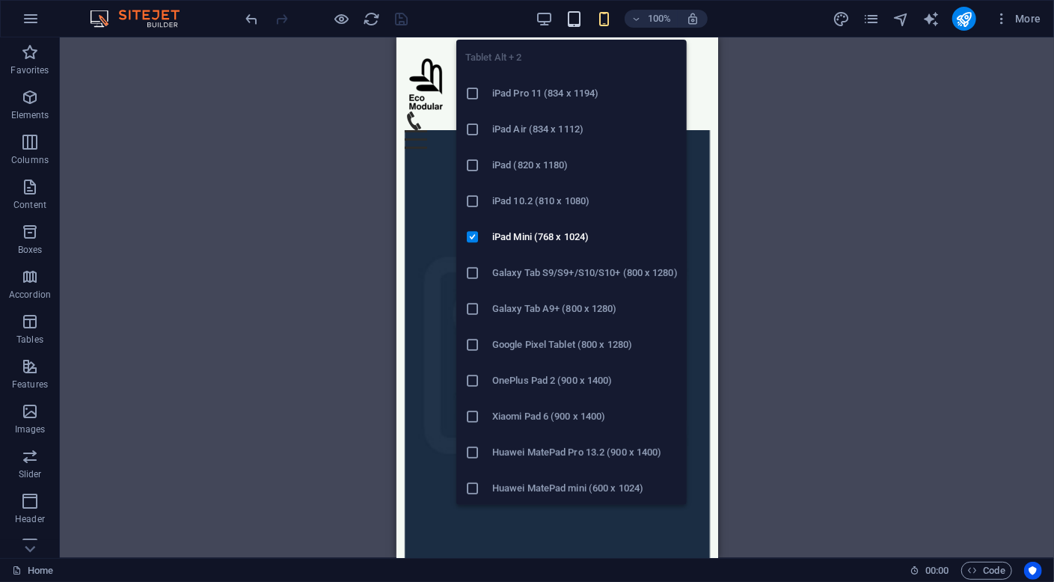
click at [574, 24] on icon "button" at bounding box center [573, 18] width 17 height 17
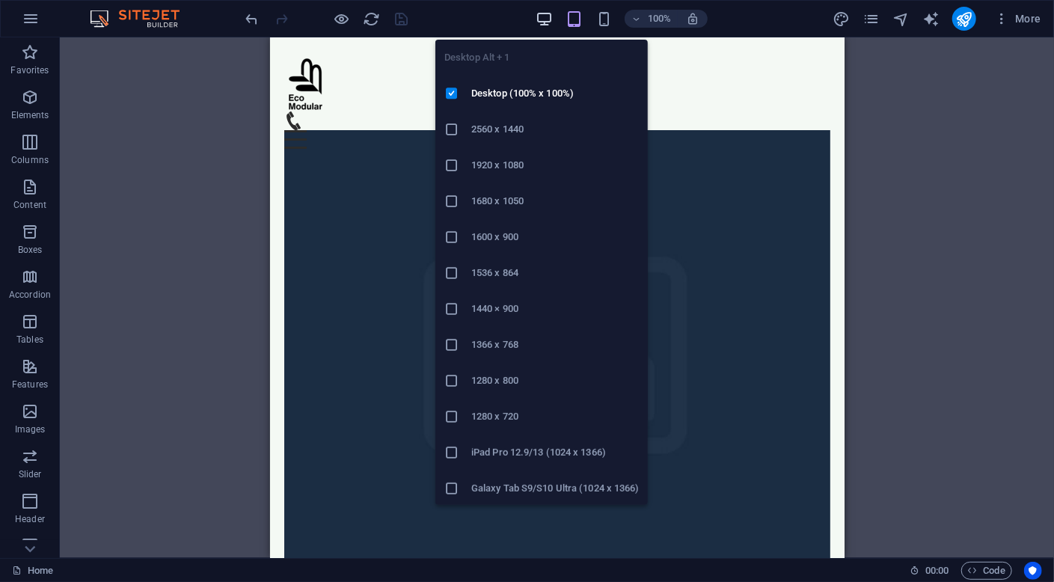
click at [542, 20] on icon "button" at bounding box center [544, 18] width 17 height 17
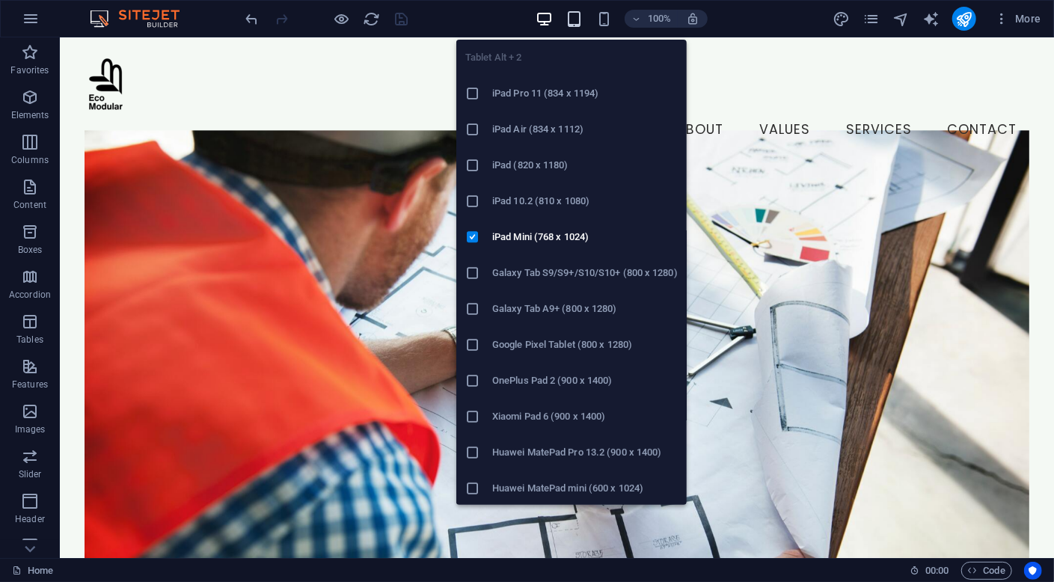
click at [565, 22] on icon "button" at bounding box center [573, 18] width 17 height 17
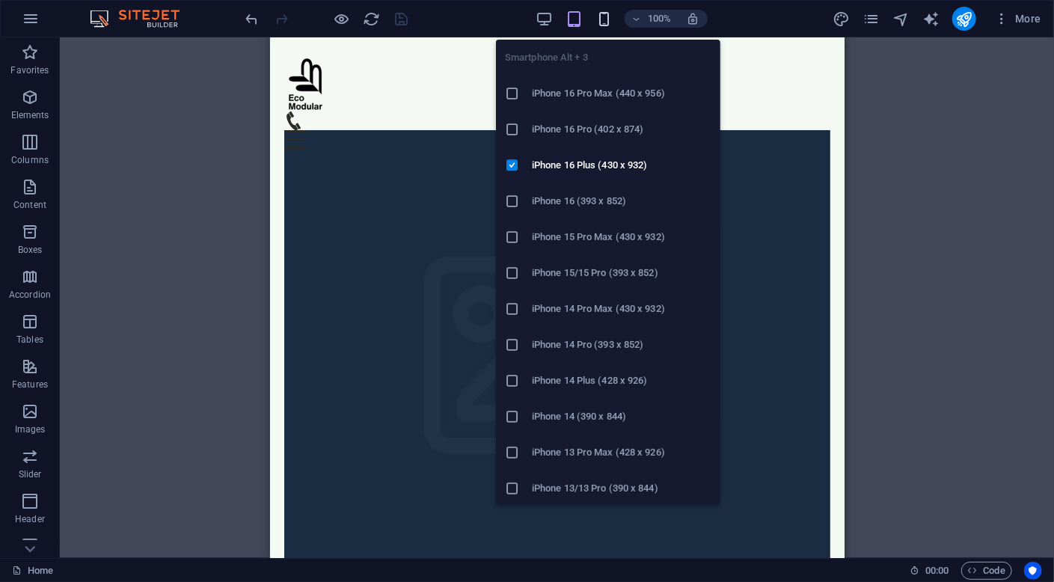
click at [601, 21] on icon "button" at bounding box center [603, 18] width 17 height 17
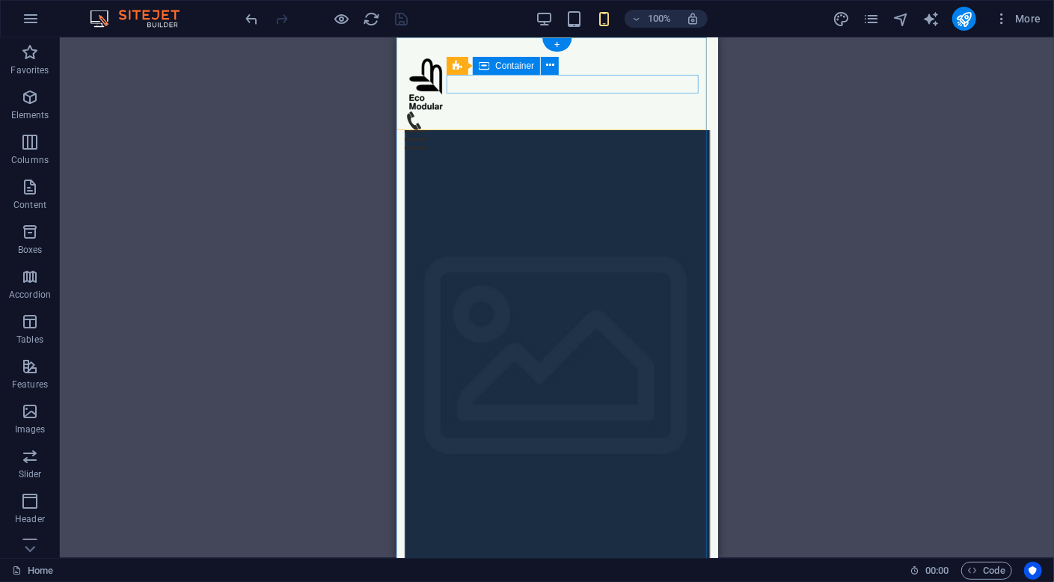
click at [622, 111] on div "Menu" at bounding box center [557, 129] width 306 height 37
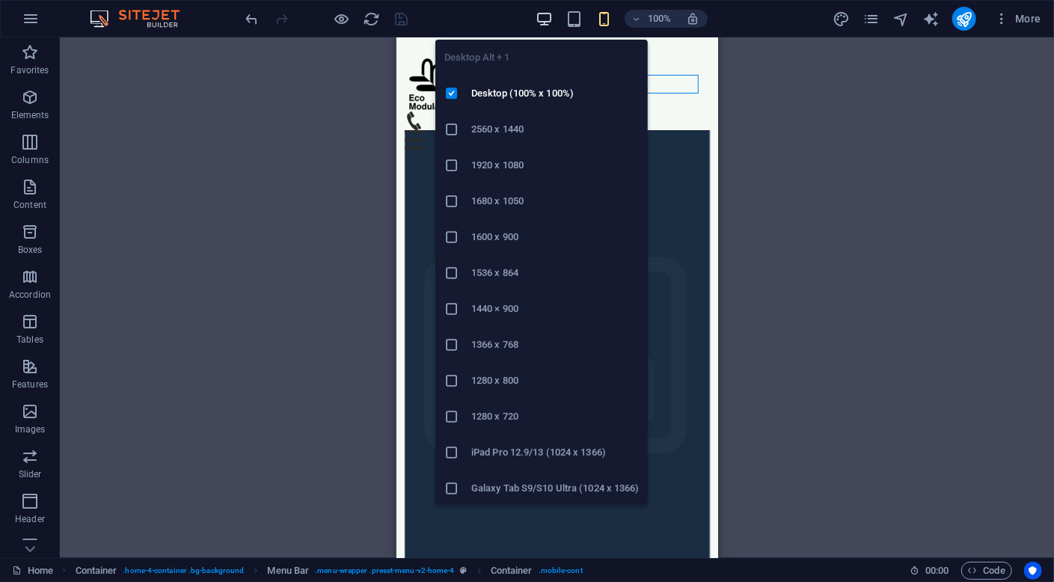
click at [542, 18] on icon "button" at bounding box center [544, 18] width 17 height 17
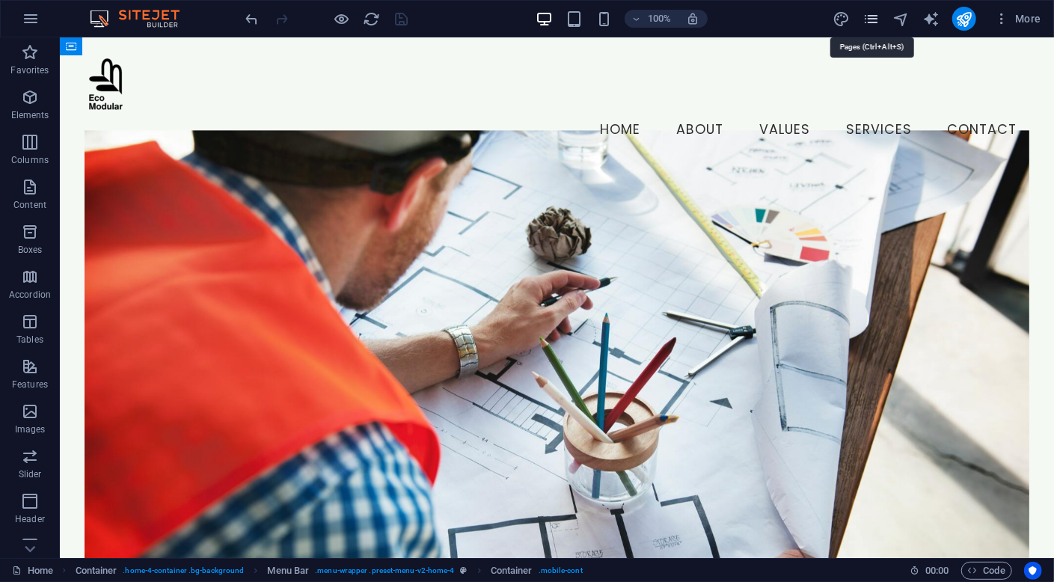
click at [876, 19] on icon "pages" at bounding box center [870, 18] width 17 height 17
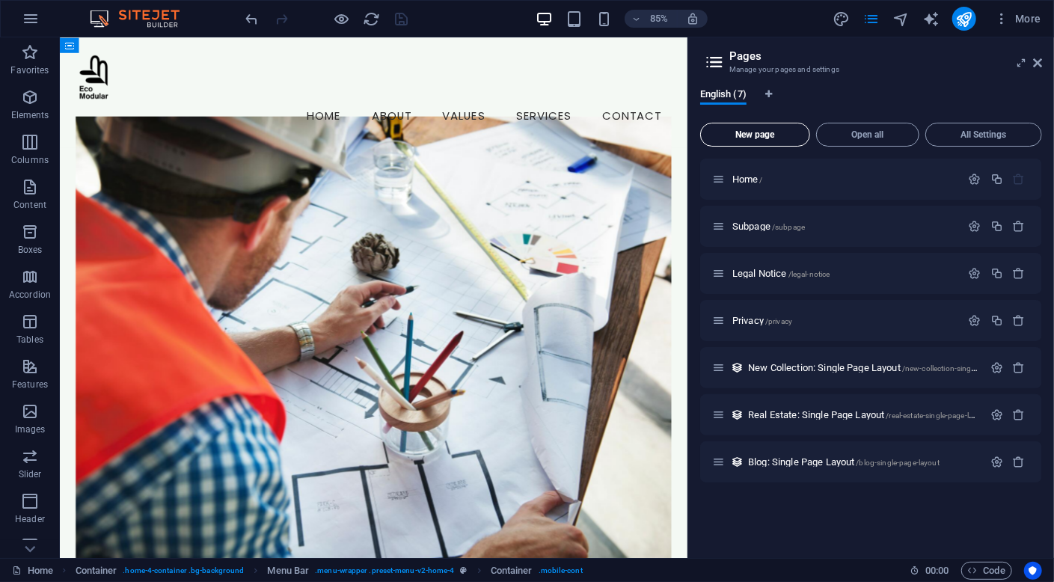
click at [771, 132] on span "New page" at bounding box center [755, 134] width 96 height 9
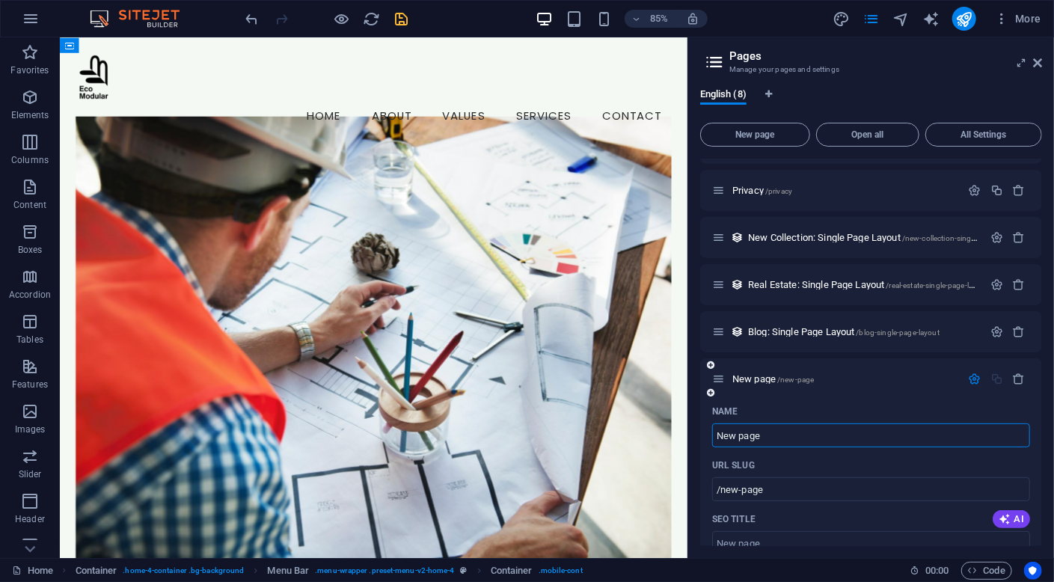
scroll to position [61, 0]
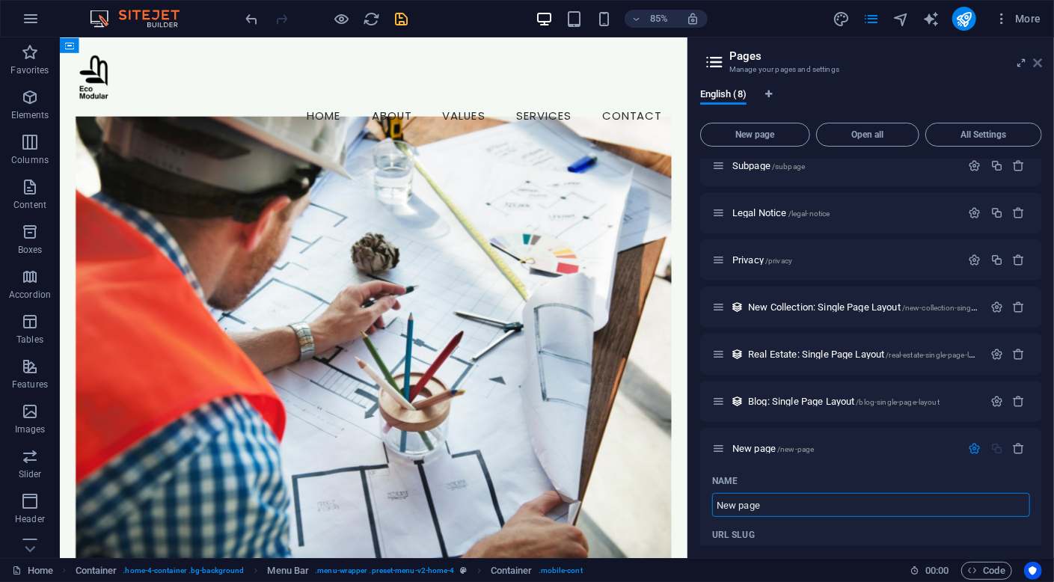
click at [1035, 64] on icon at bounding box center [1037, 63] width 9 height 12
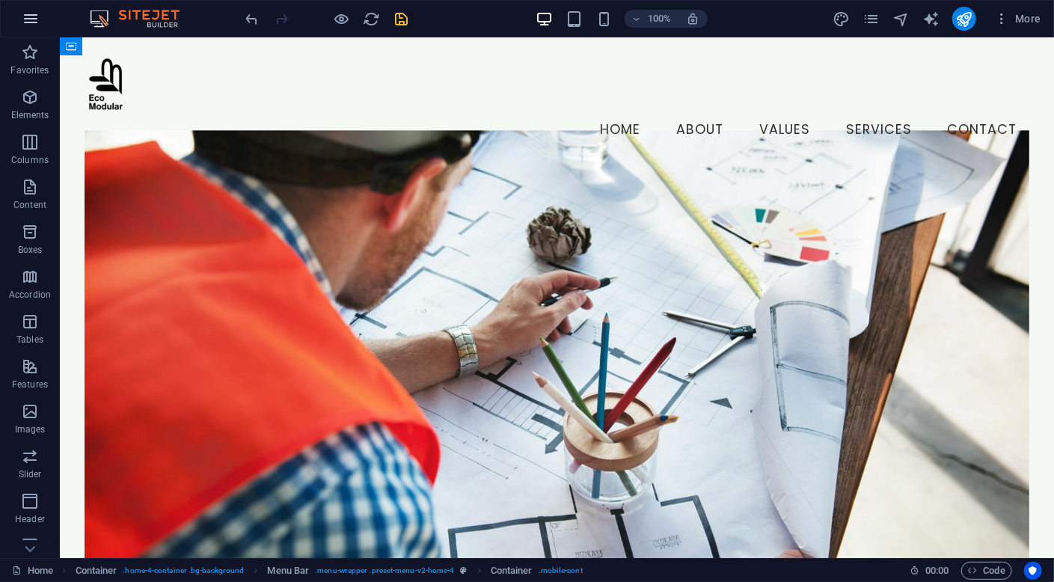
click at [28, 8] on button "button" at bounding box center [31, 19] width 36 height 36
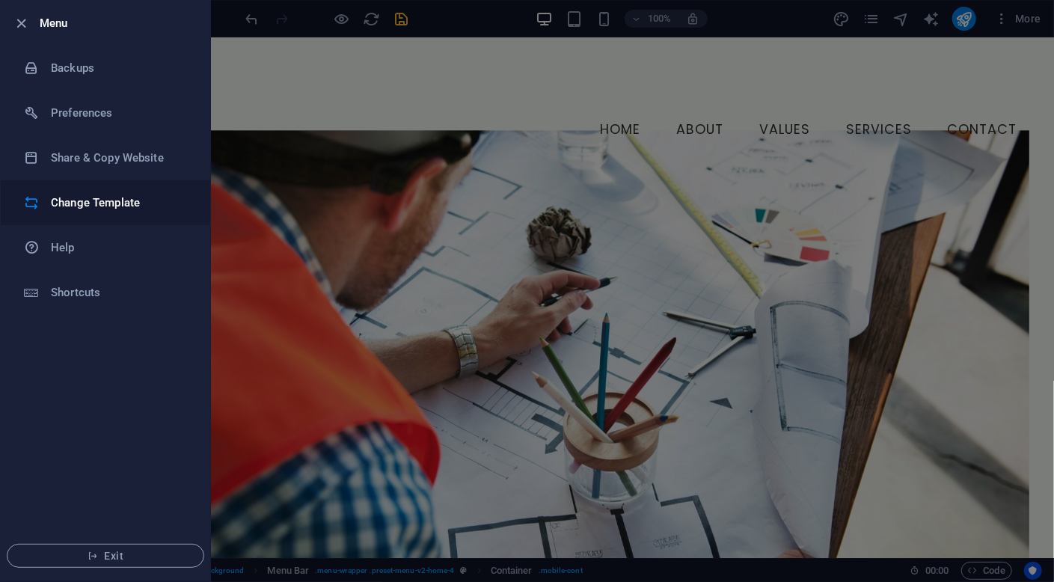
click at [128, 200] on h6 "Change Template" at bounding box center [120, 203] width 138 height 18
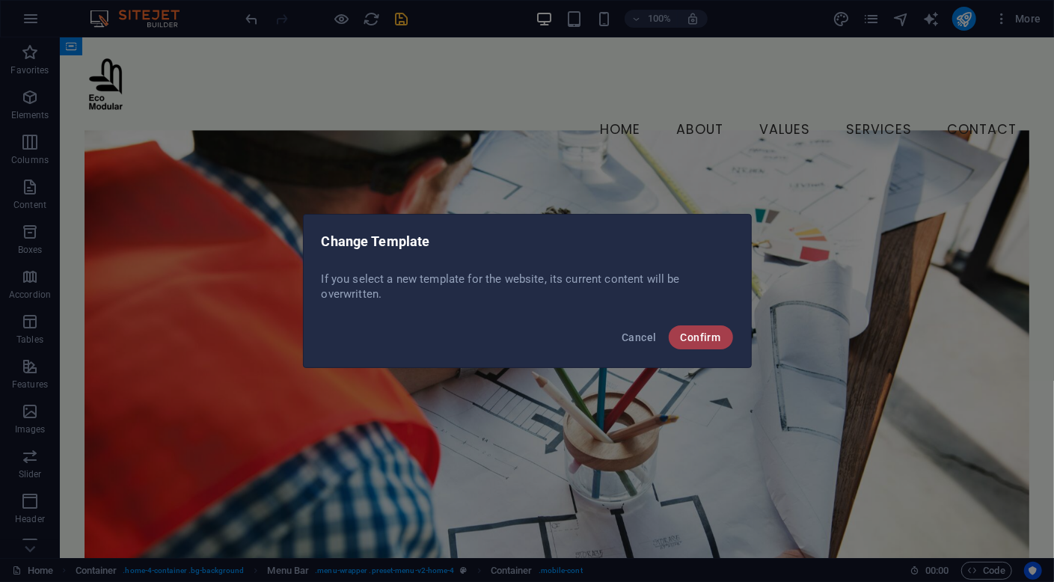
click at [693, 337] on span "Confirm" at bounding box center [701, 337] width 40 height 12
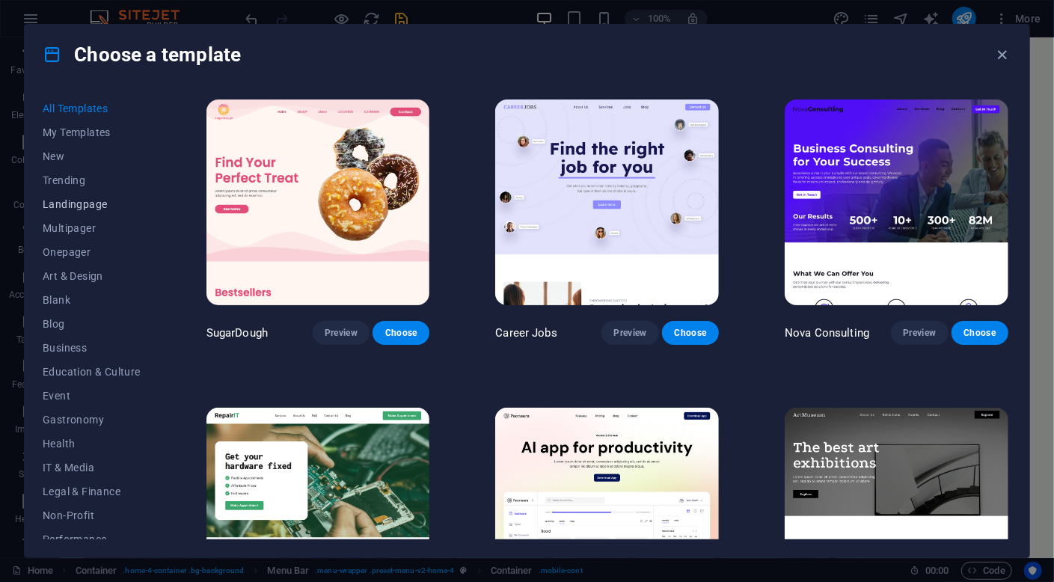
click at [68, 203] on span "Landingpage" at bounding box center [92, 204] width 98 height 12
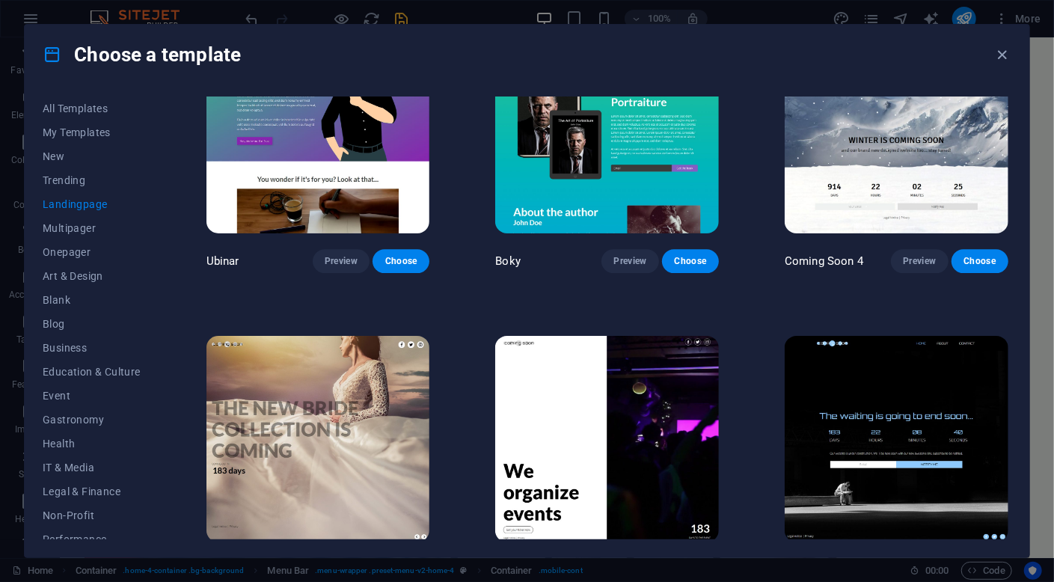
scroll to position [2257, 0]
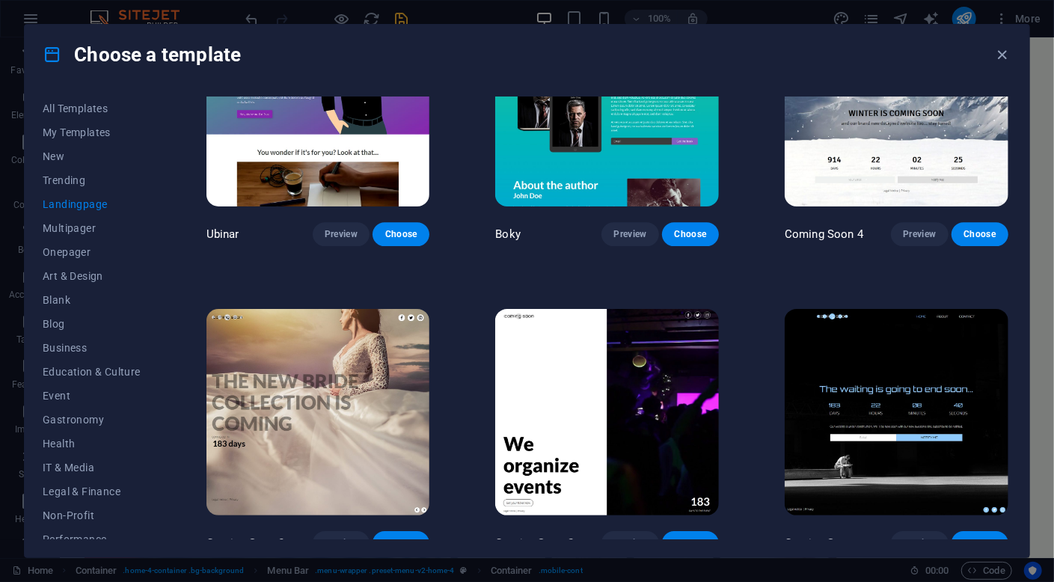
click at [406, 537] on span "Choose" at bounding box center [400, 543] width 33 height 12
checkbox input "false"
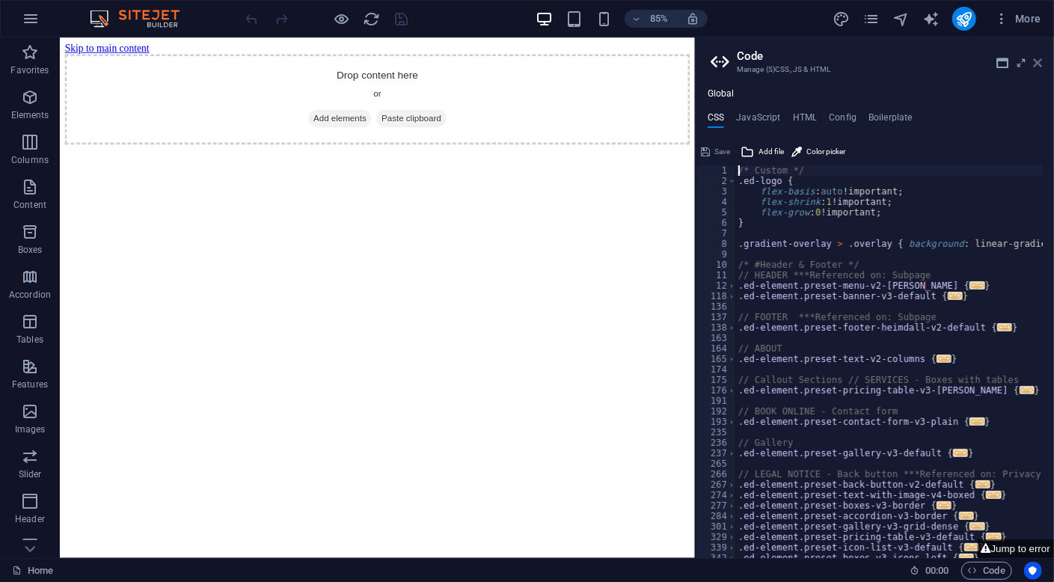
click at [1040, 62] on icon at bounding box center [1037, 63] width 9 height 12
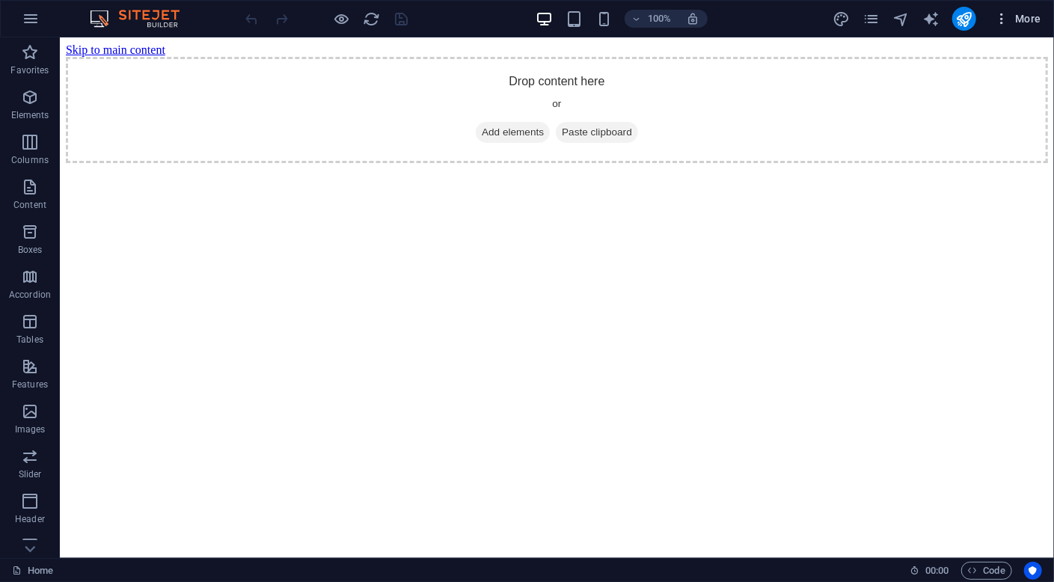
click at [1031, 16] on span "More" at bounding box center [1017, 18] width 47 height 15
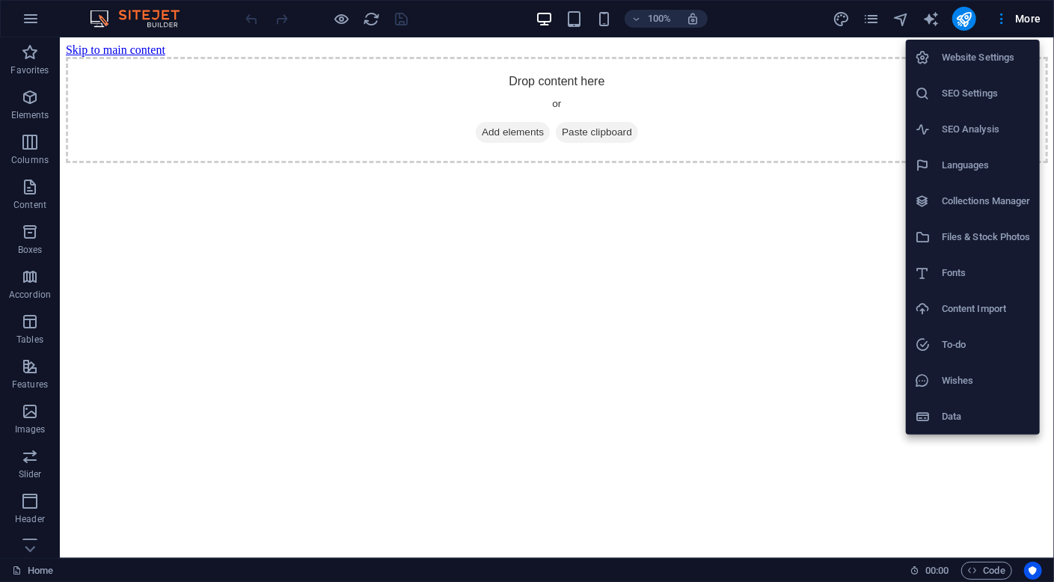
click at [1000, 55] on h6 "Website Settings" at bounding box center [986, 58] width 89 height 18
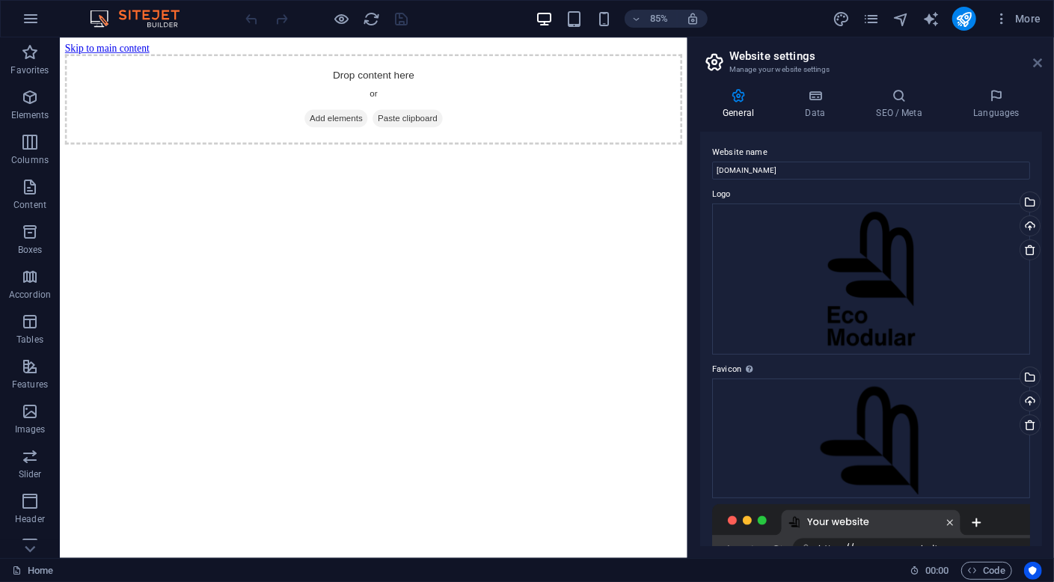
click at [1040, 64] on icon at bounding box center [1037, 63] width 9 height 12
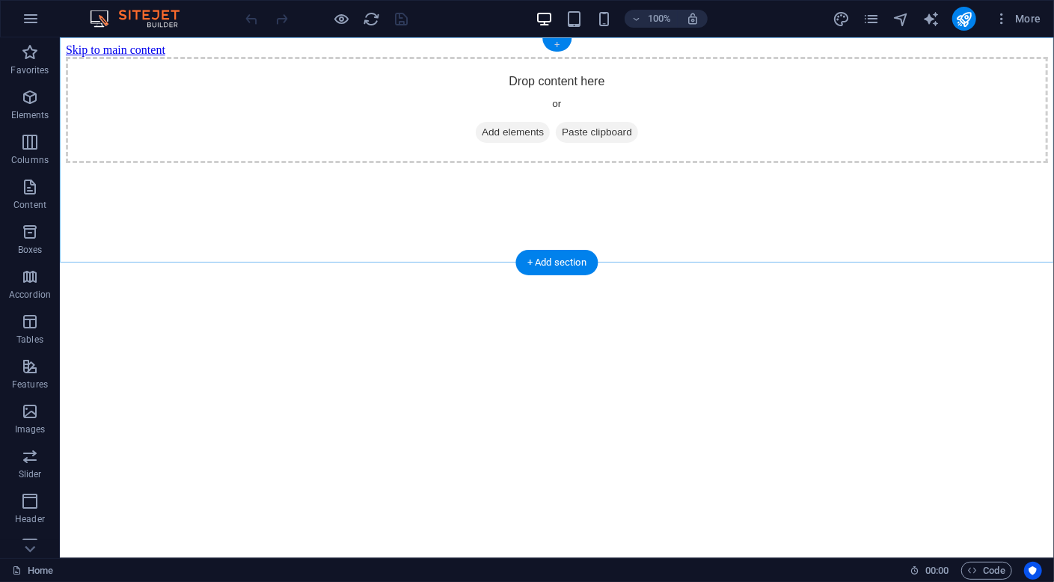
click at [554, 41] on div "+" at bounding box center [556, 44] width 29 height 13
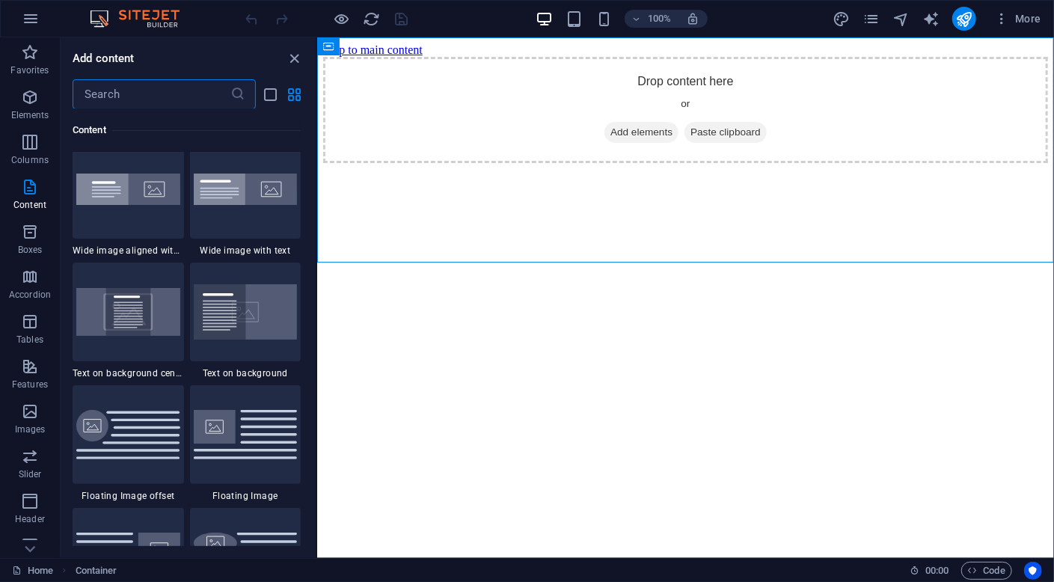
scroll to position [3141, 0]
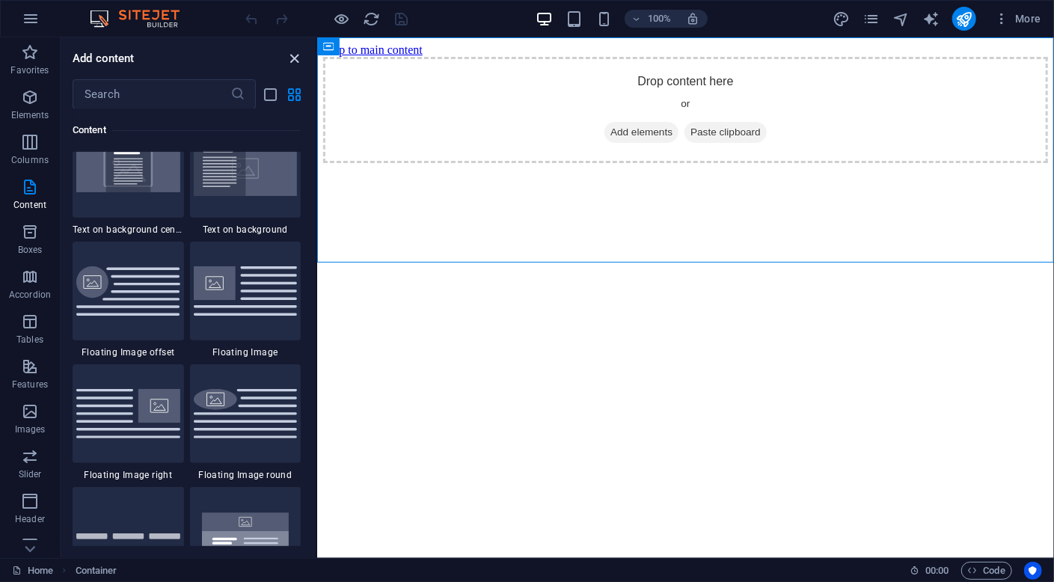
click at [295, 58] on icon "close panel" at bounding box center [294, 58] width 17 height 17
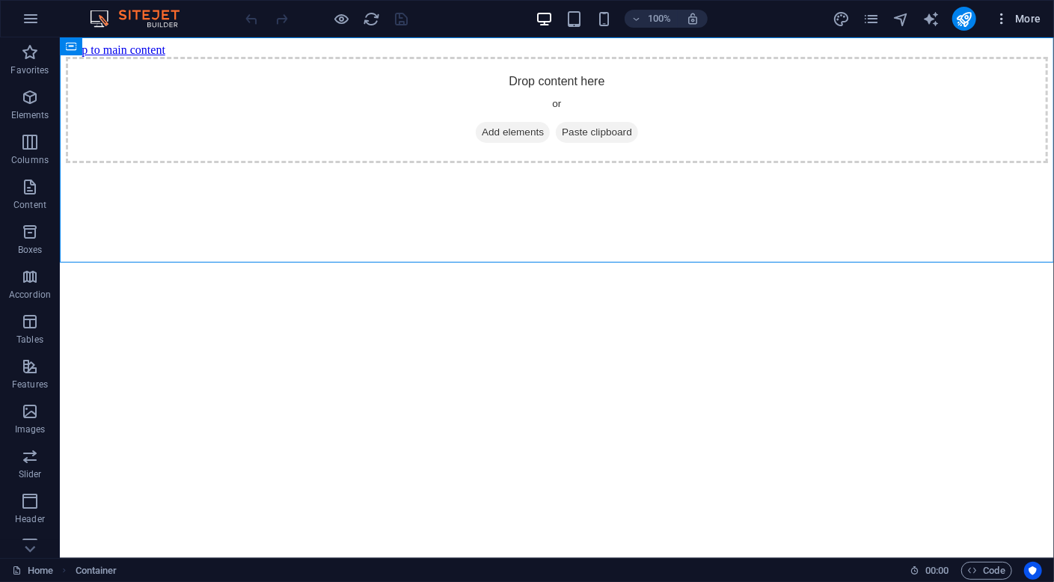
click at [1028, 19] on span "More" at bounding box center [1017, 18] width 47 height 15
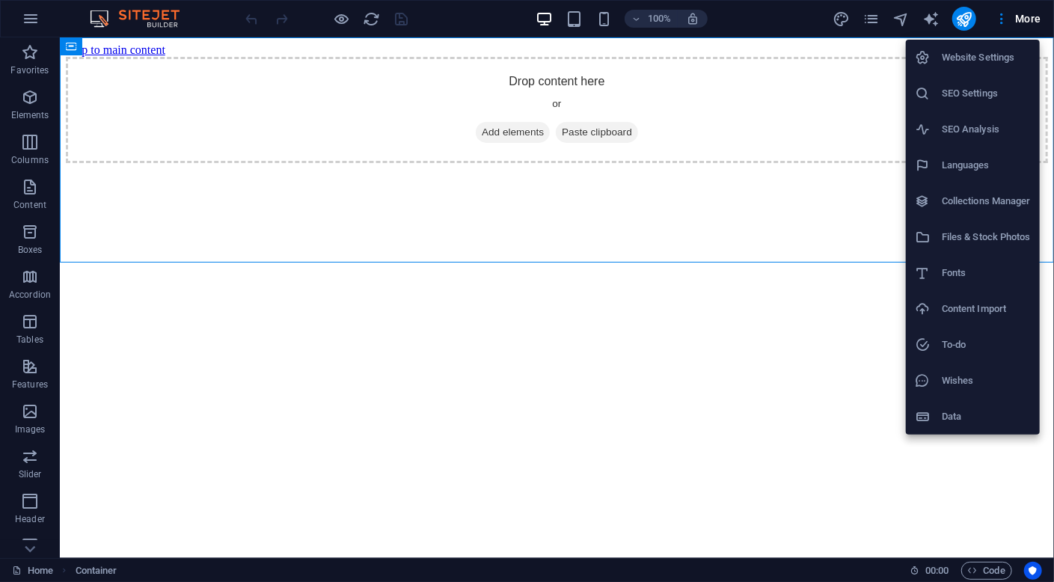
click at [1000, 18] on div at bounding box center [527, 291] width 1054 height 582
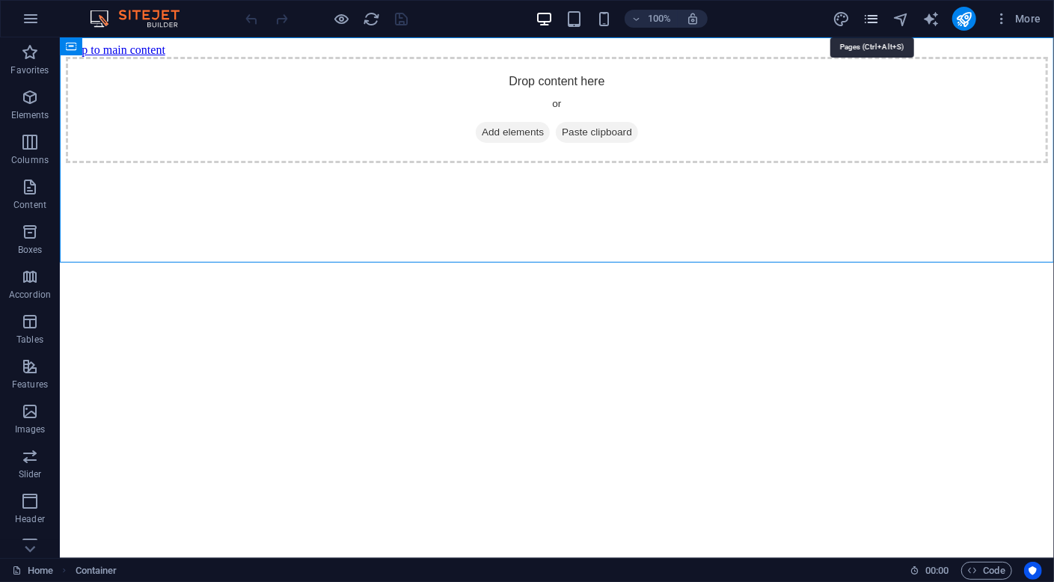
click at [872, 25] on icon "pages" at bounding box center [870, 18] width 17 height 17
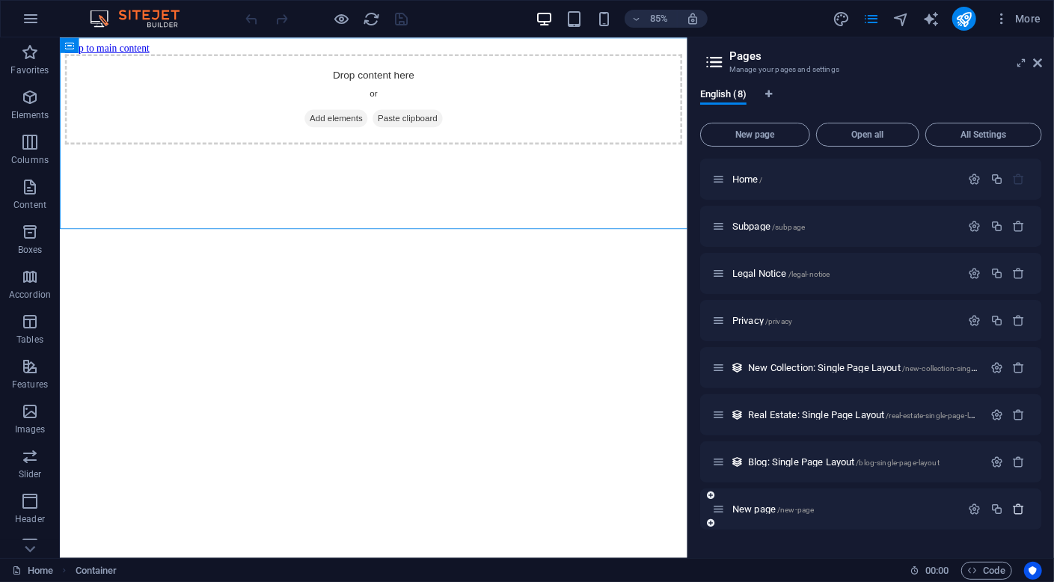
click at [1015, 509] on icon "button" at bounding box center [1019, 509] width 13 height 13
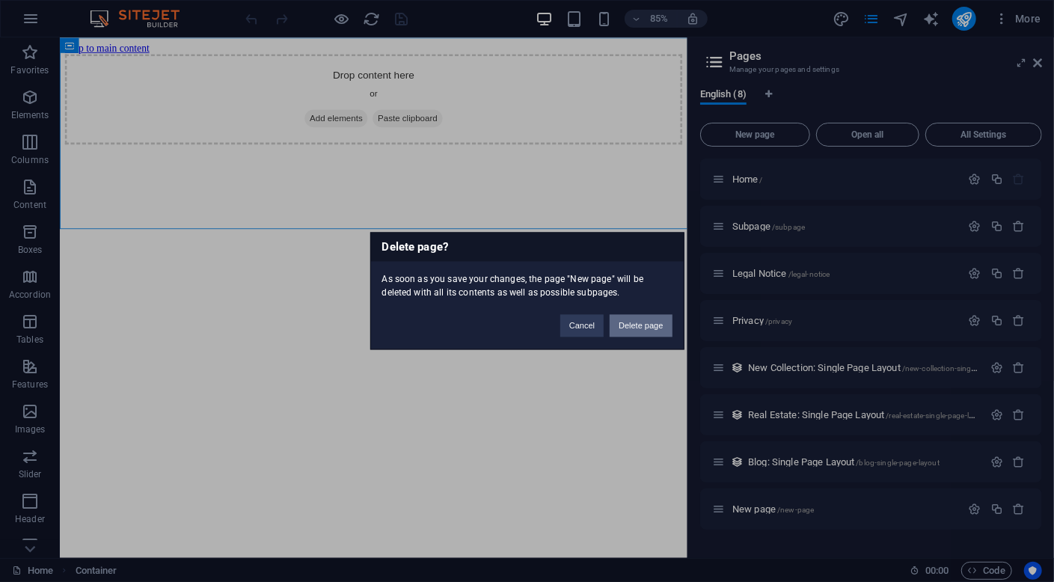
click at [636, 330] on button "Delete page" at bounding box center [641, 326] width 62 height 22
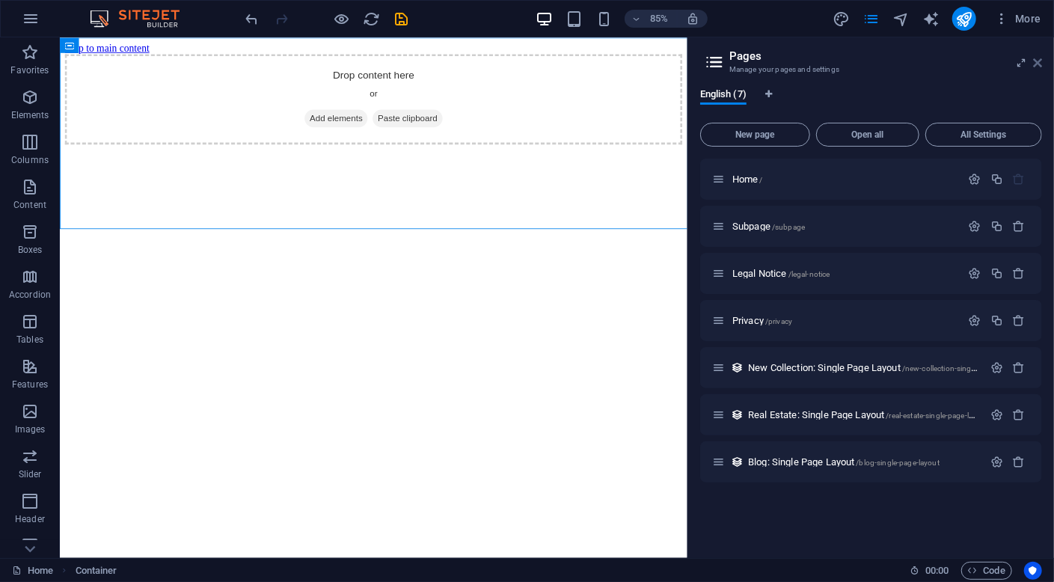
click at [1037, 67] on icon at bounding box center [1037, 63] width 9 height 12
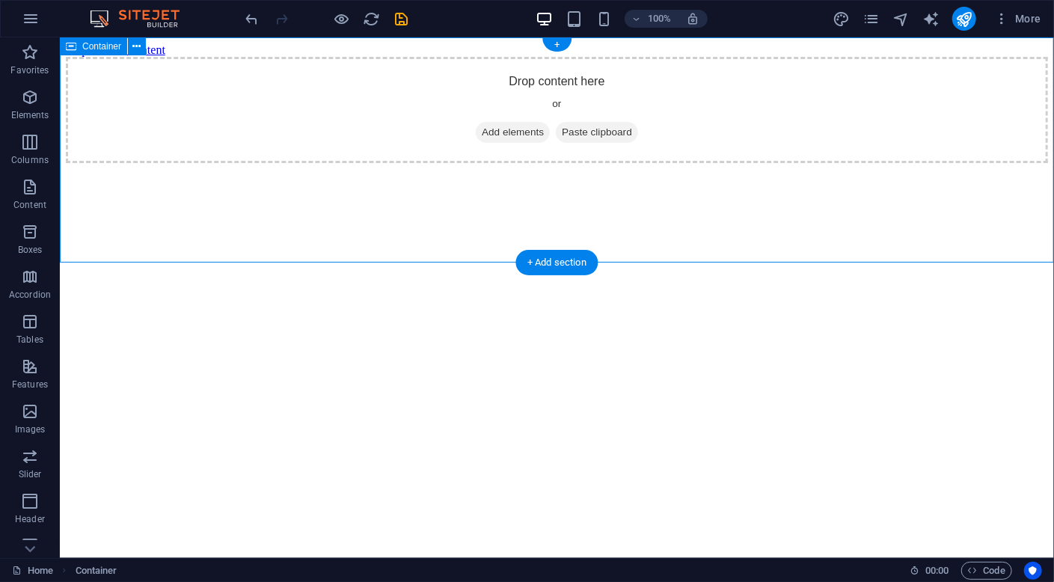
click at [494, 142] on span "Add elements" at bounding box center [512, 131] width 74 height 21
click at [30, 18] on icon "button" at bounding box center [31, 19] width 18 height 18
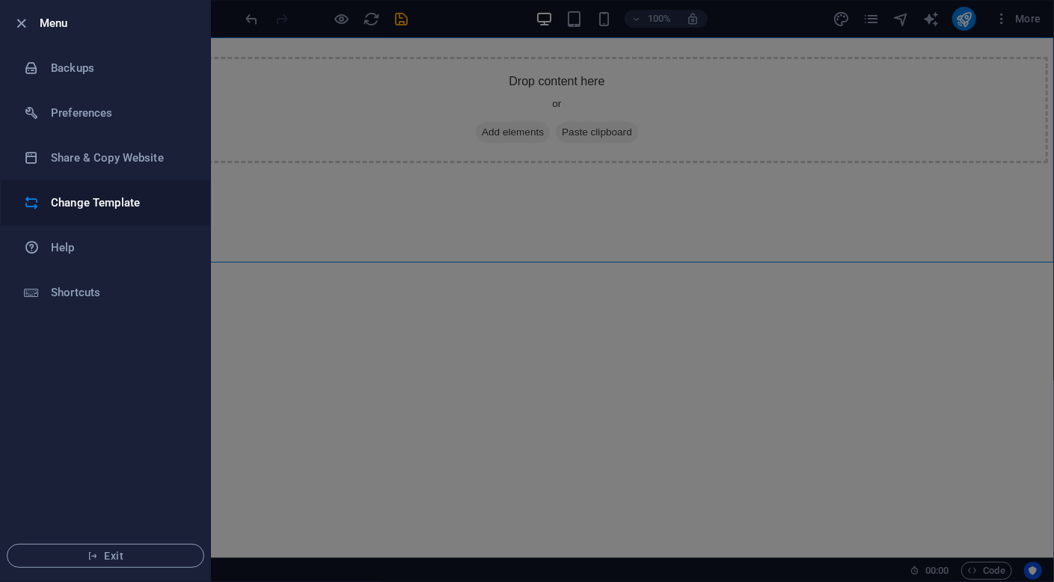
click at [112, 209] on h6 "Change Template" at bounding box center [120, 203] width 138 height 18
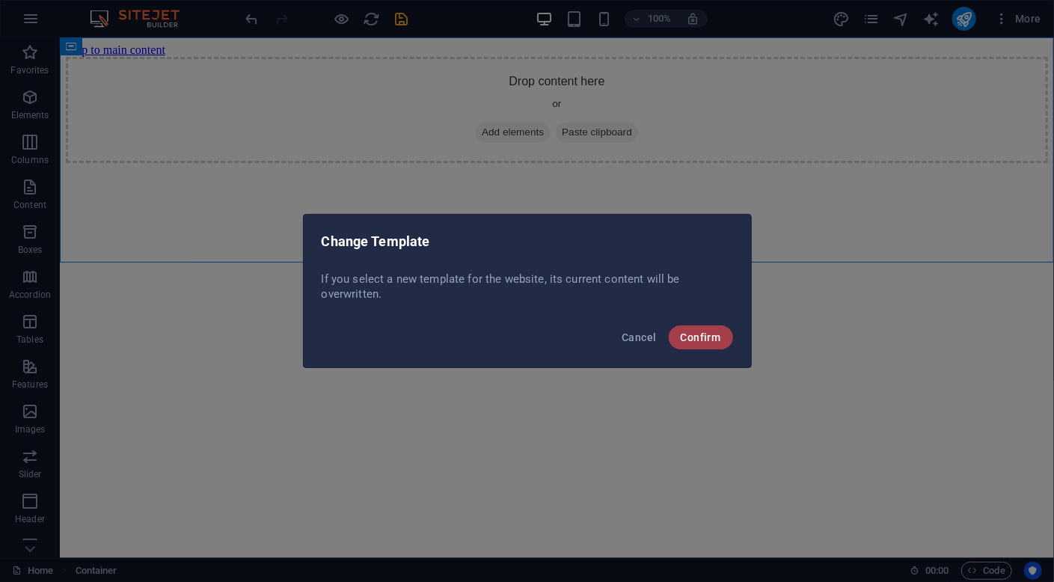
click at [717, 340] on span "Confirm" at bounding box center [701, 337] width 40 height 12
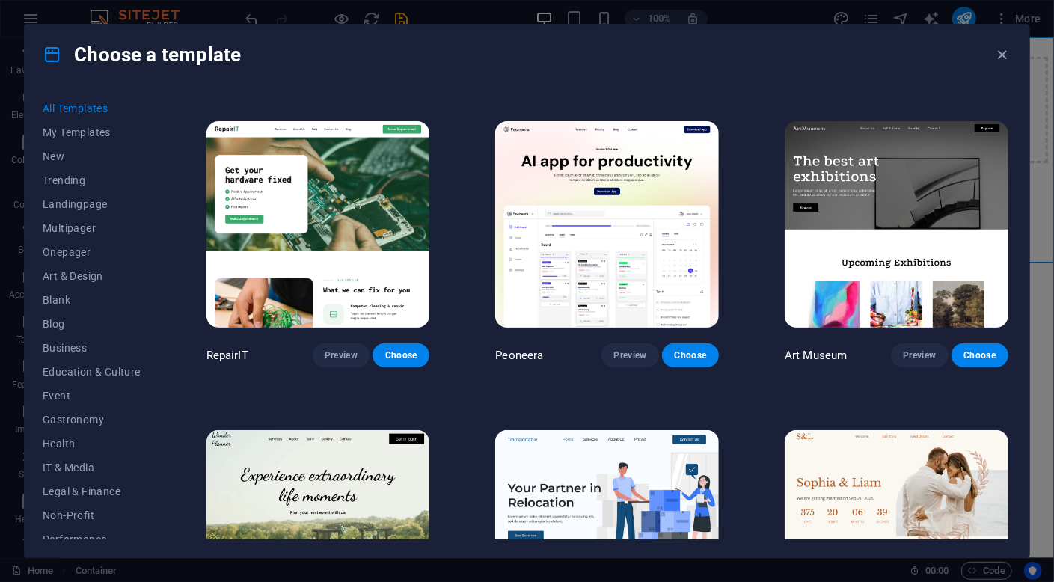
scroll to position [299, 0]
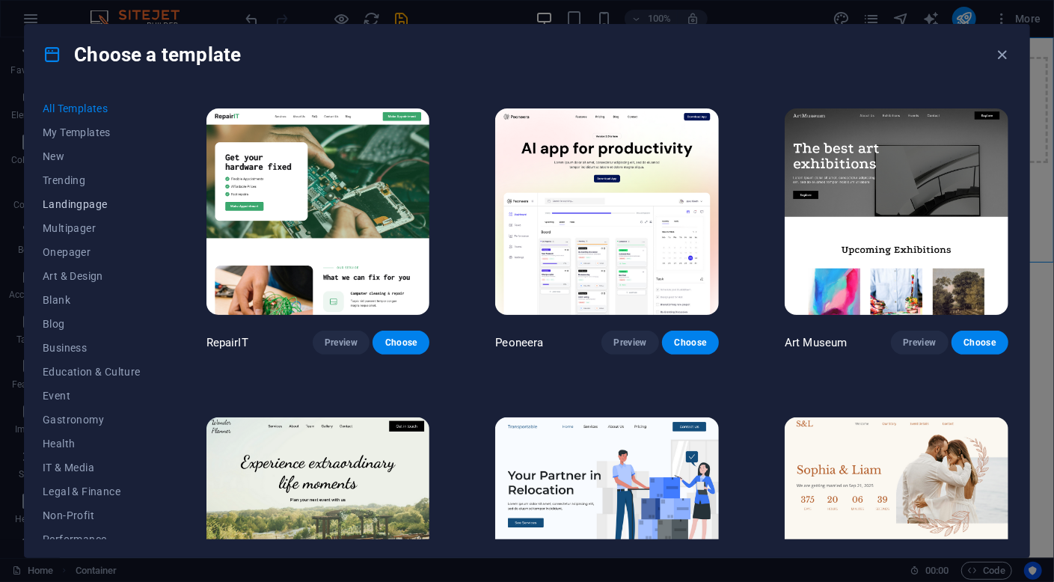
click at [80, 204] on span "Landingpage" at bounding box center [92, 204] width 98 height 12
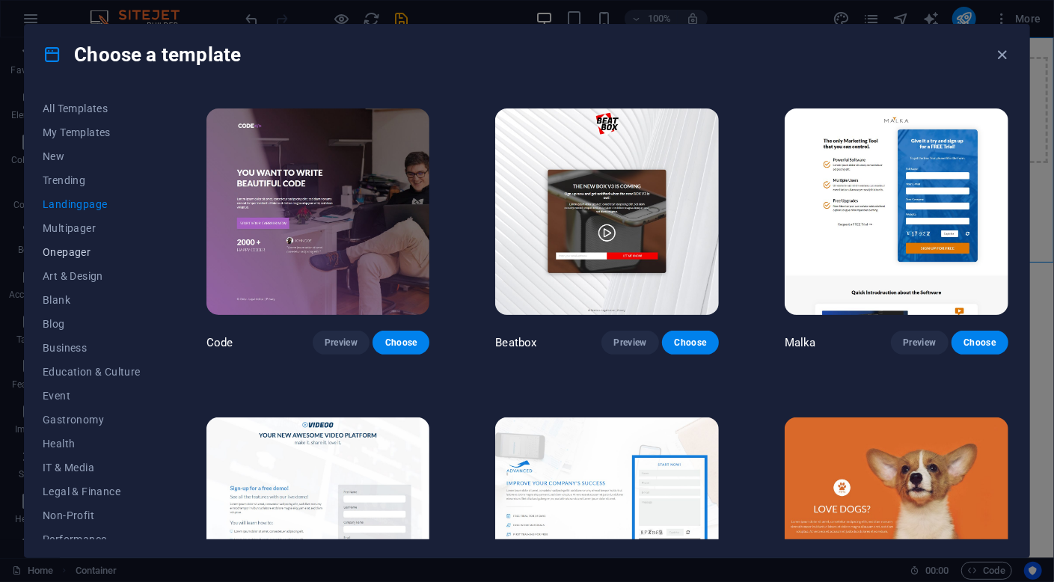
click at [77, 253] on span "Onepager" at bounding box center [92, 252] width 98 height 12
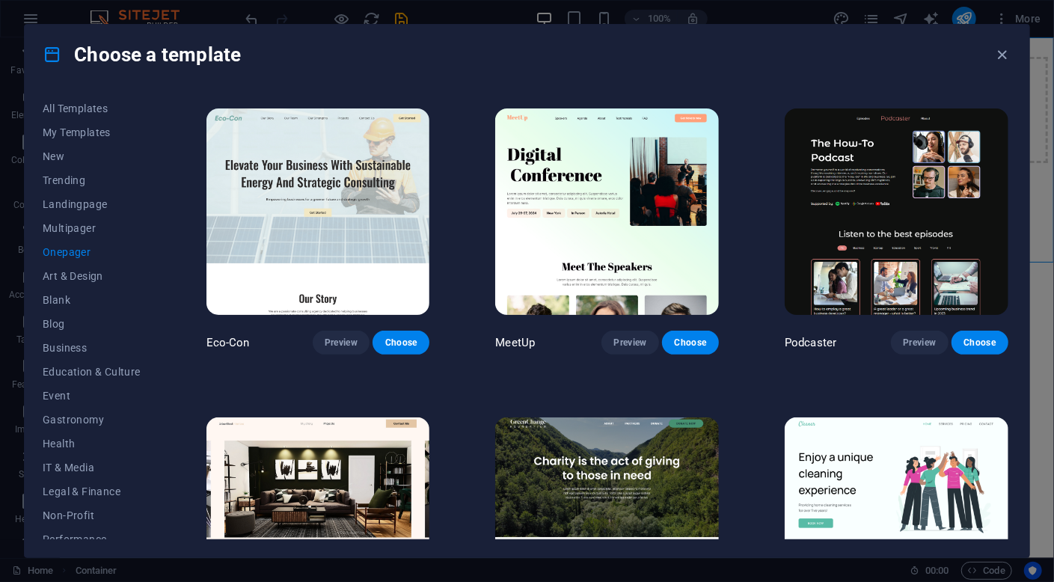
click at [77, 253] on span "Onepager" at bounding box center [92, 252] width 98 height 12
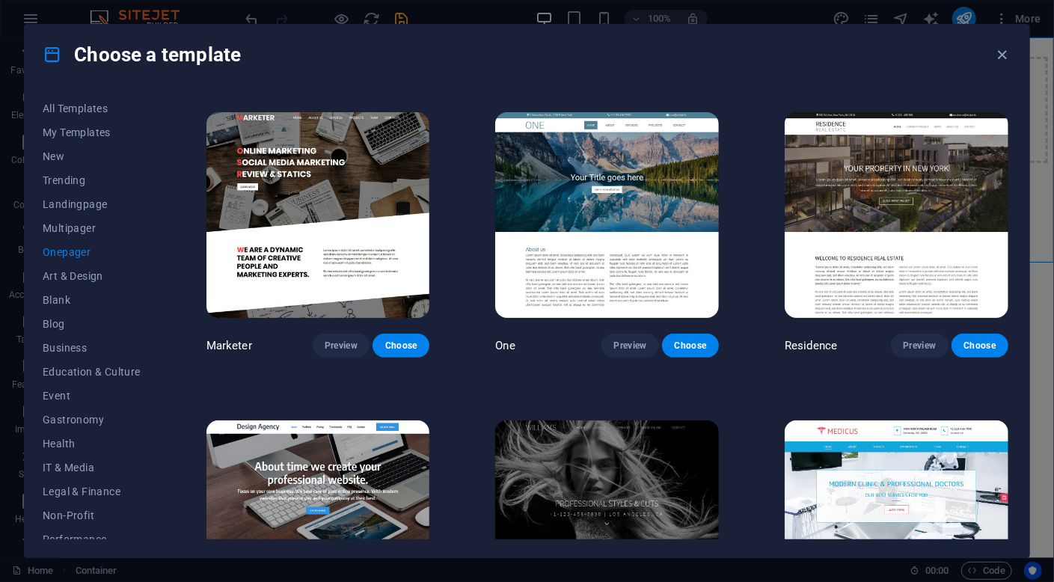
scroll to position [6454, 0]
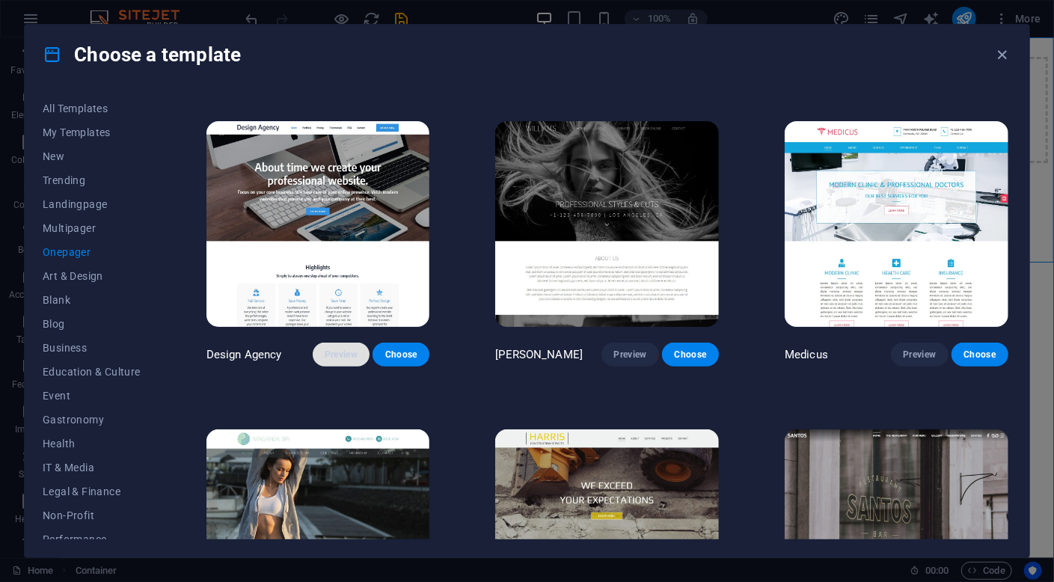
click at [337, 349] on span "Preview" at bounding box center [341, 355] width 33 height 12
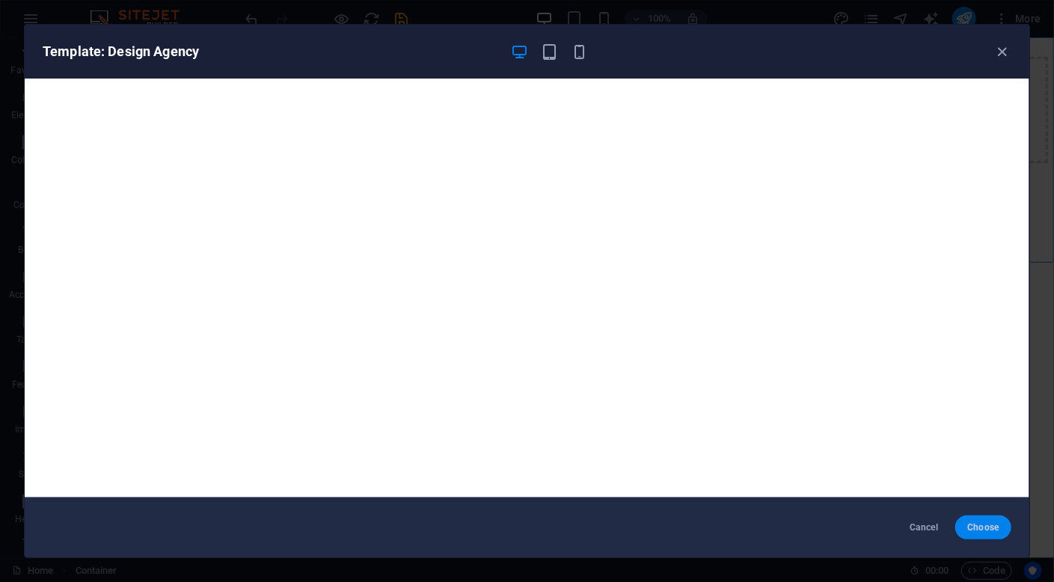
click at [990, 528] on span "Choose" at bounding box center [983, 527] width 32 height 12
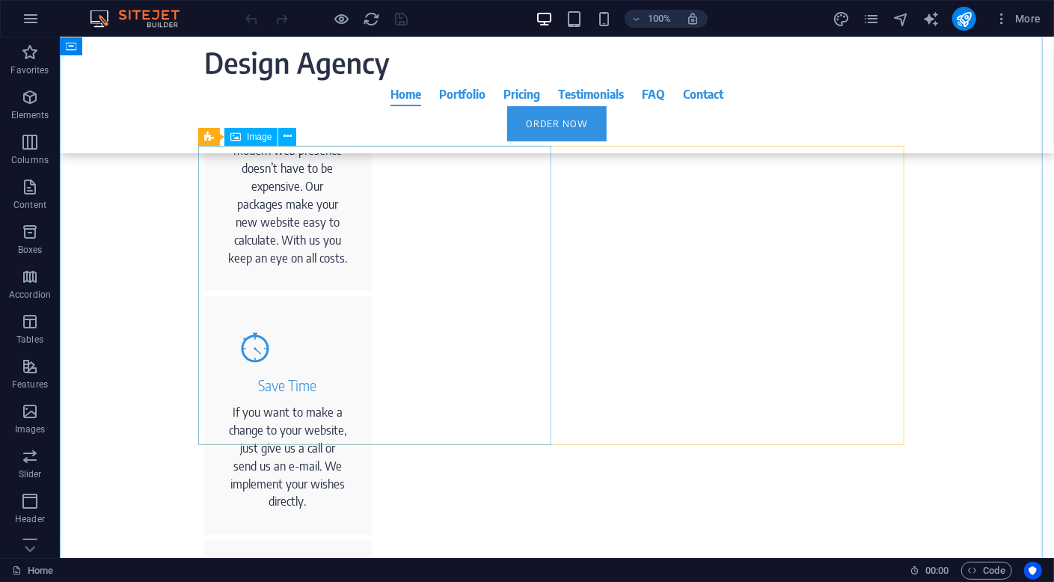
scroll to position [972, 0]
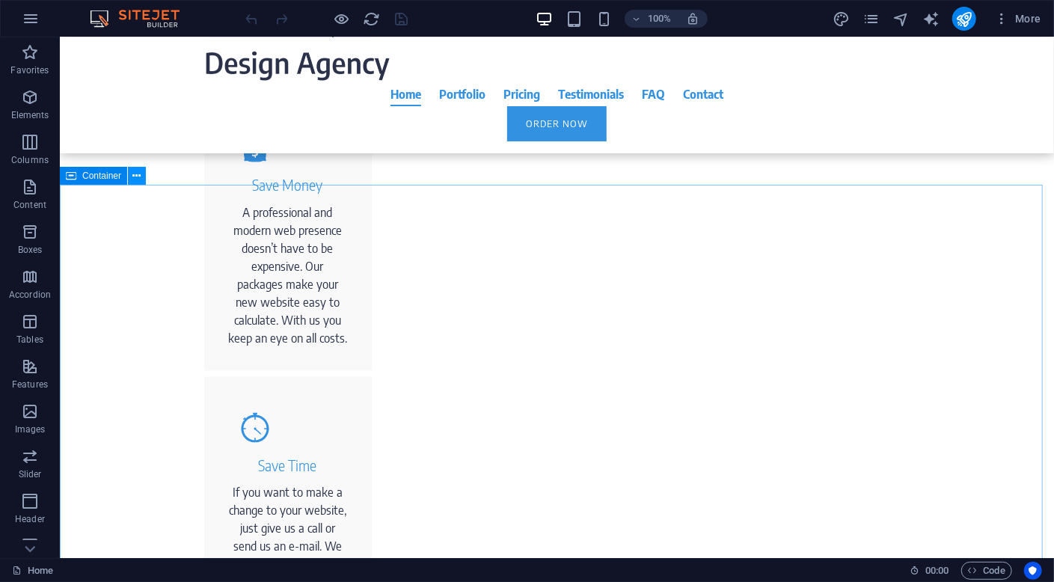
click at [137, 176] on icon at bounding box center [137, 176] width 8 height 16
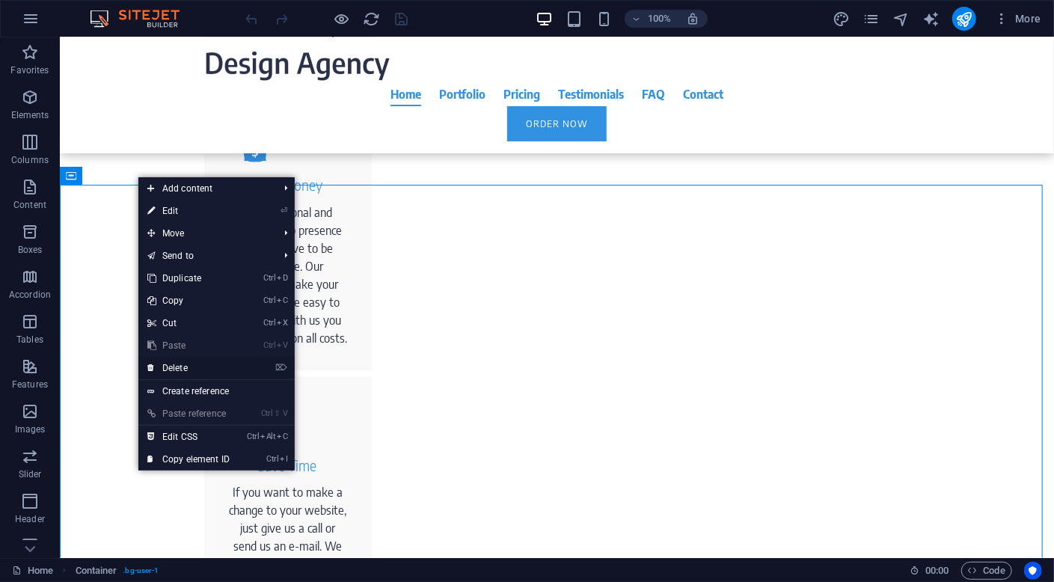
click at [196, 367] on link "⌦ Delete" at bounding box center [188, 368] width 100 height 22
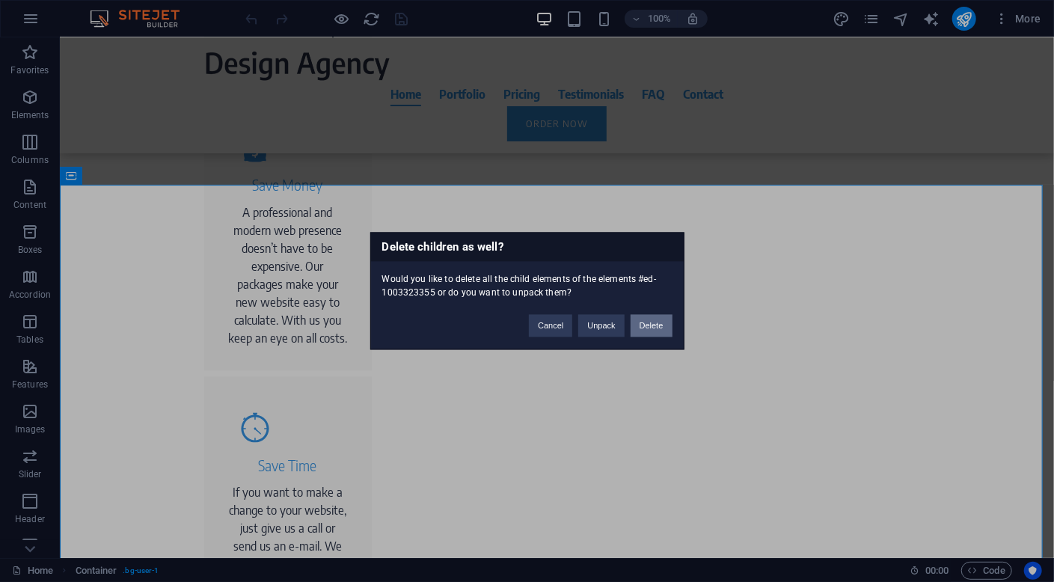
click at [651, 328] on button "Delete" at bounding box center [652, 326] width 42 height 22
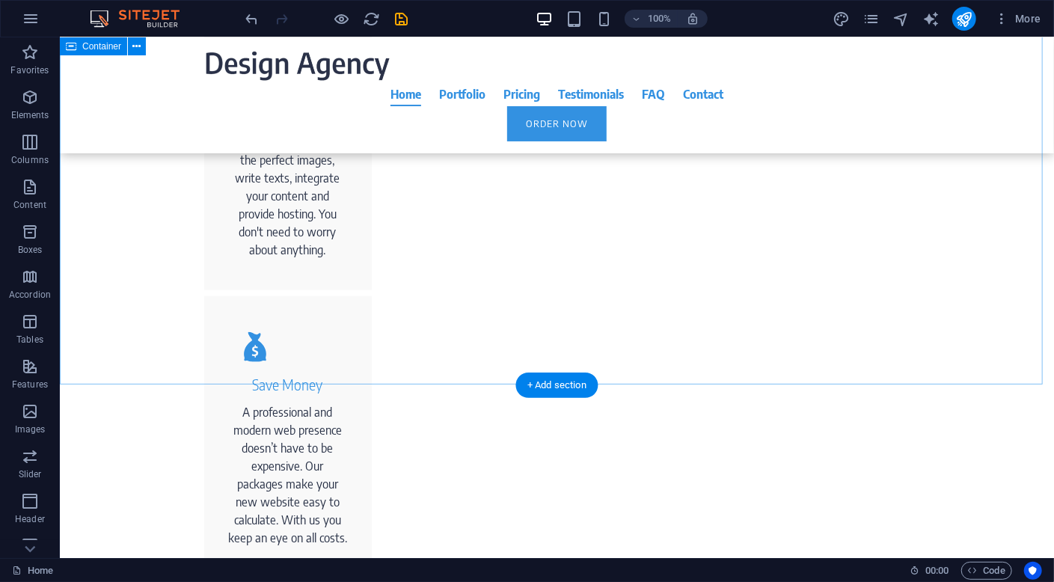
scroll to position [922, 0]
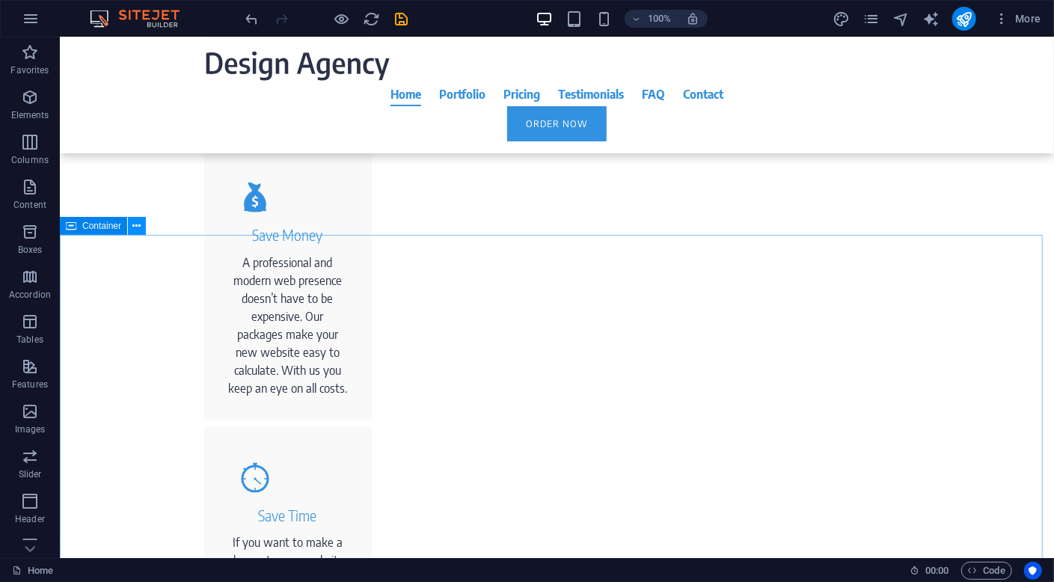
click at [135, 225] on icon at bounding box center [137, 226] width 8 height 16
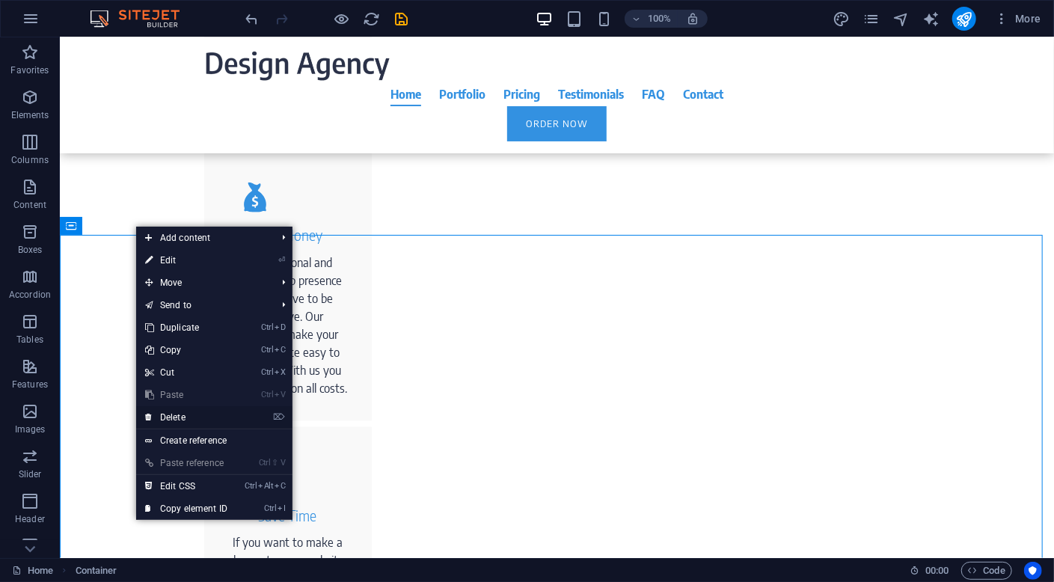
click at [200, 420] on link "⌦ Delete" at bounding box center [186, 417] width 100 height 22
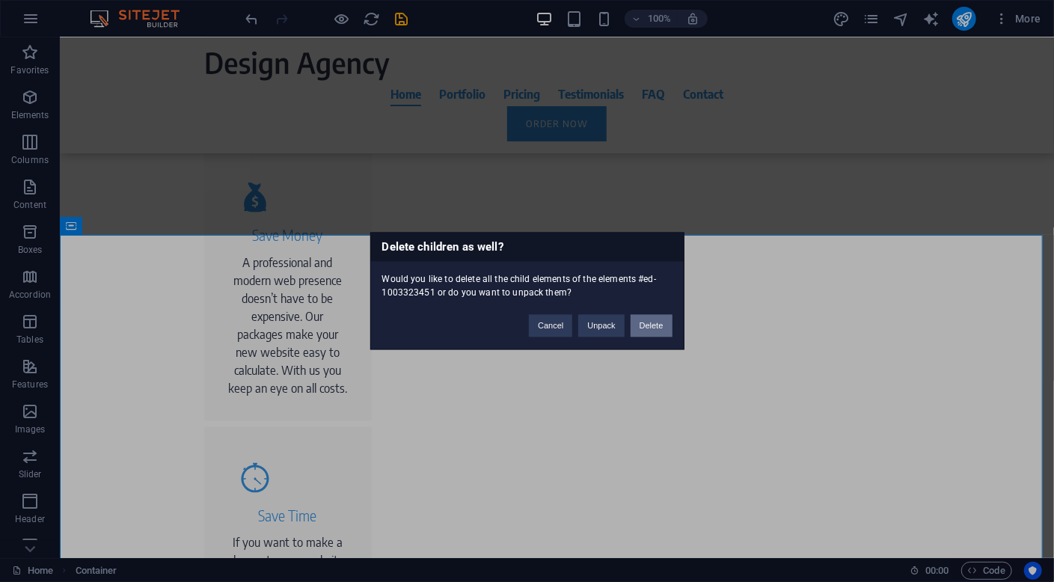
click at [656, 330] on button "Delete" at bounding box center [652, 326] width 42 height 22
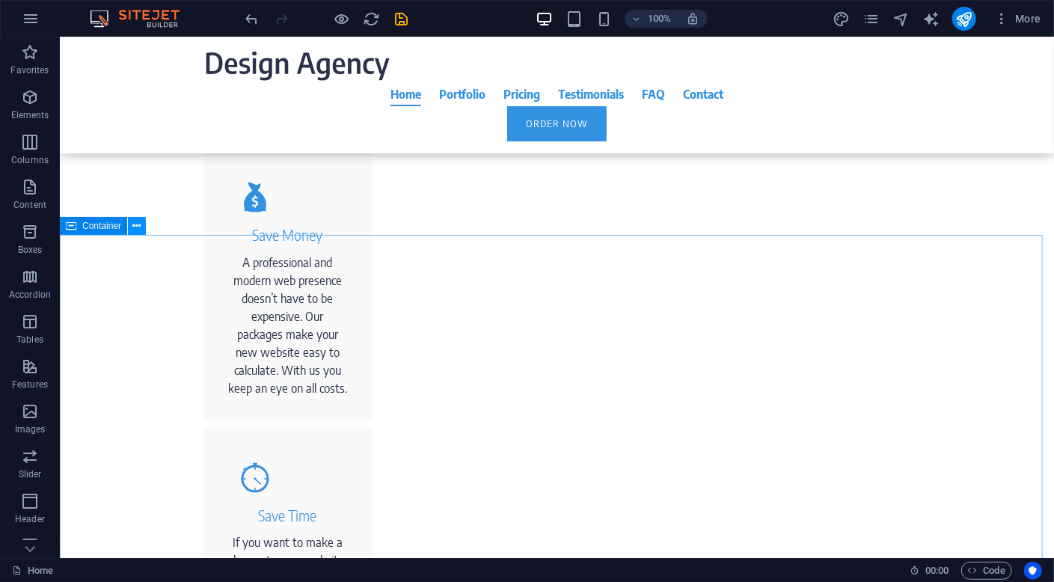
click at [133, 229] on icon at bounding box center [137, 226] width 8 height 16
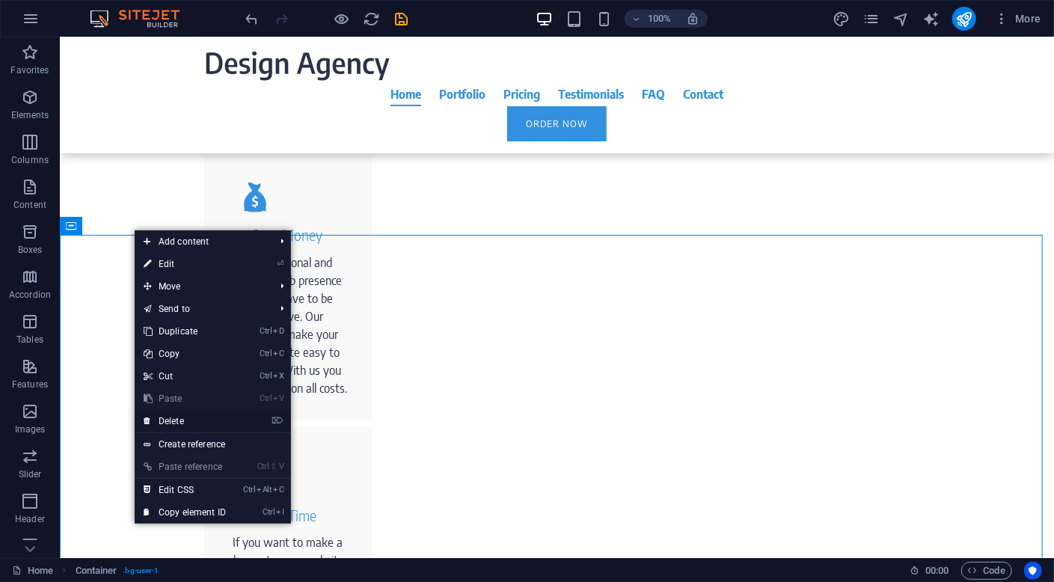
click at [201, 422] on link "⌦ Delete" at bounding box center [185, 421] width 100 height 22
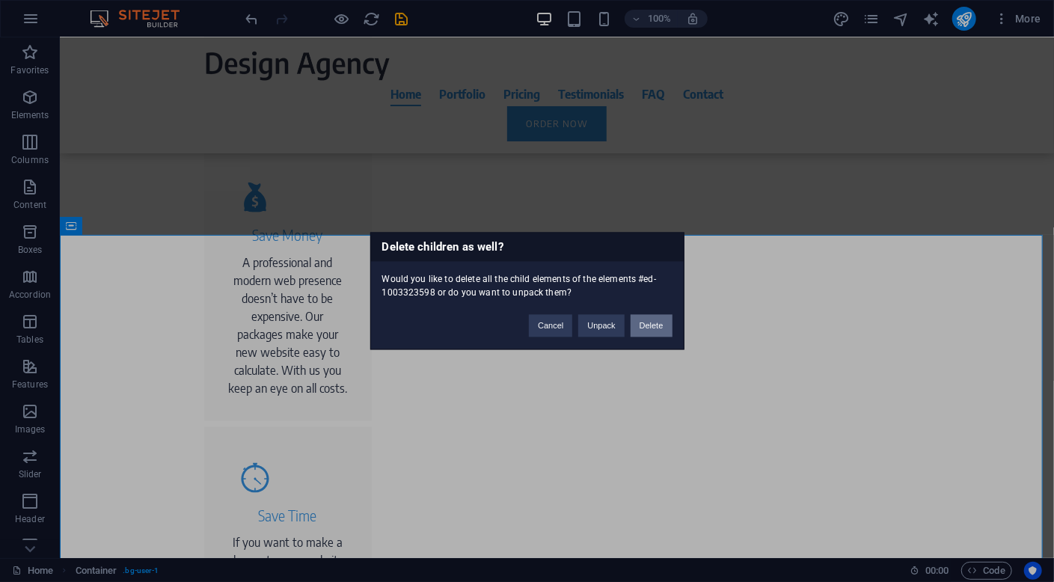
click at [651, 326] on button "Delete" at bounding box center [652, 326] width 42 height 22
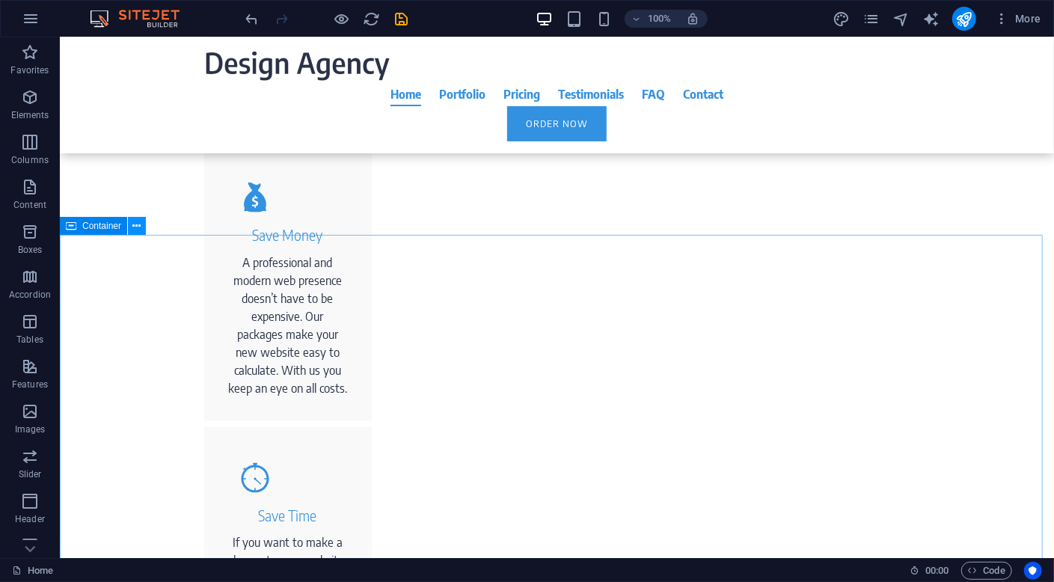
click at [141, 224] on icon at bounding box center [137, 226] width 8 height 16
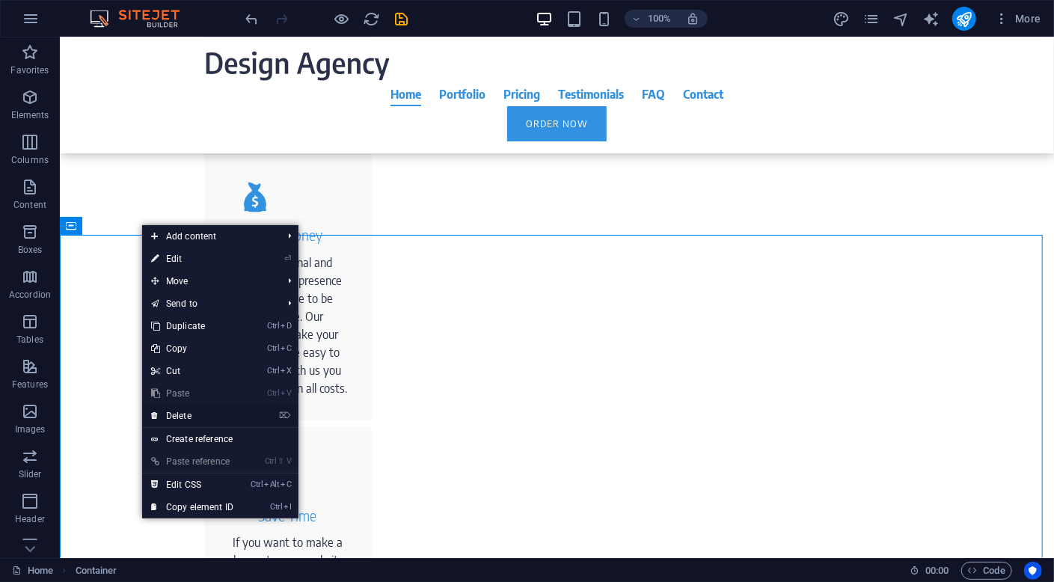
click at [234, 411] on link "⌦ Delete" at bounding box center [192, 416] width 100 height 22
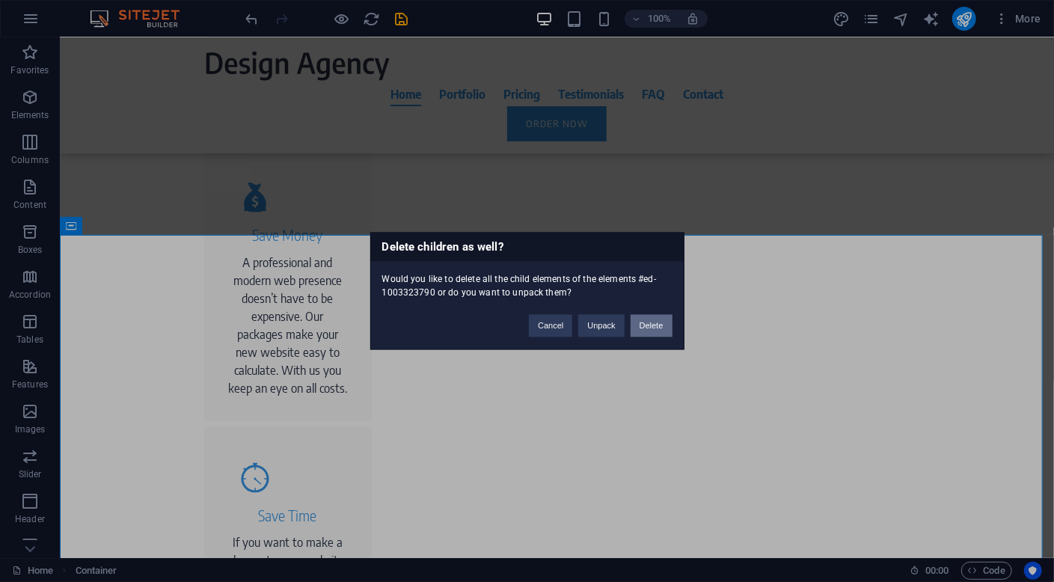
click at [665, 333] on button "Delete" at bounding box center [652, 326] width 42 height 22
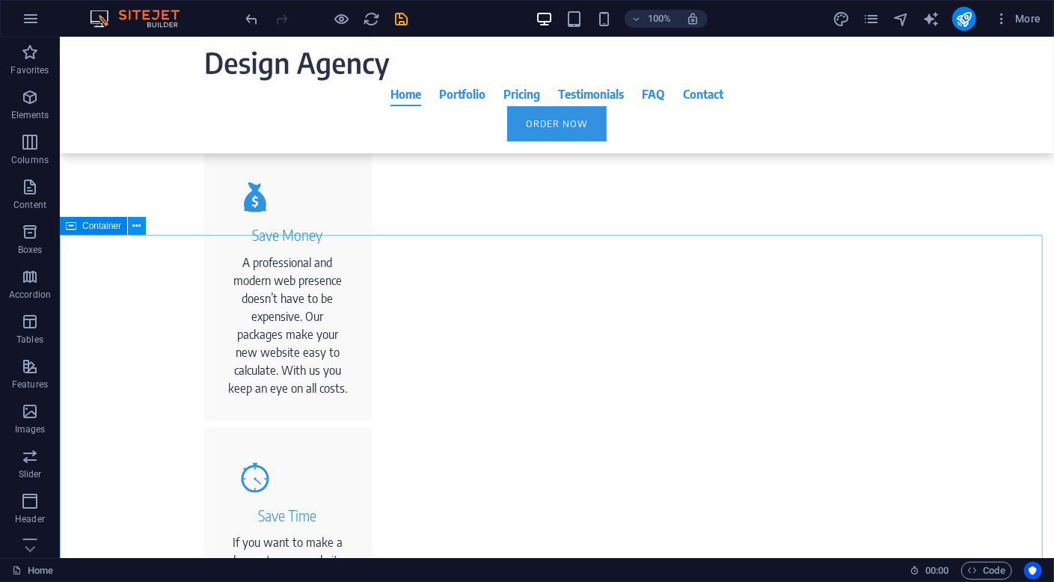
click at [139, 227] on icon at bounding box center [137, 226] width 8 height 16
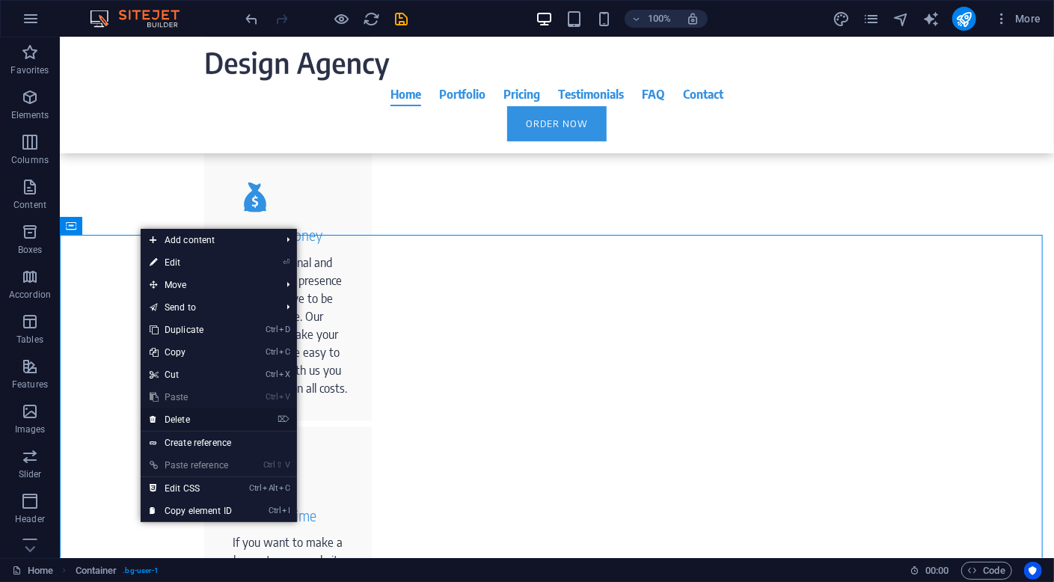
click at [220, 423] on link "⌦ Delete" at bounding box center [191, 419] width 100 height 22
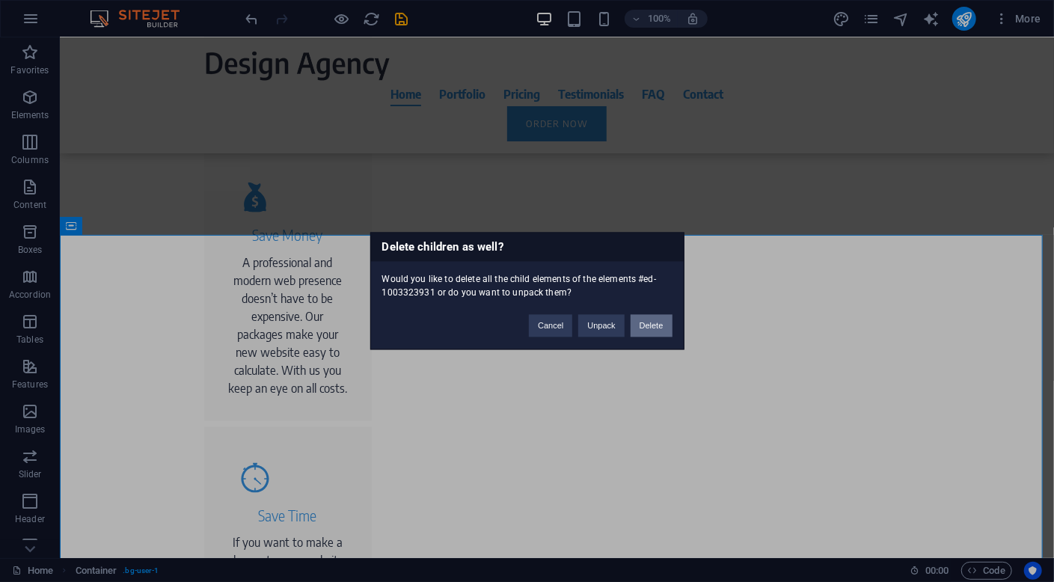
click at [656, 333] on button "Delete" at bounding box center [652, 326] width 42 height 22
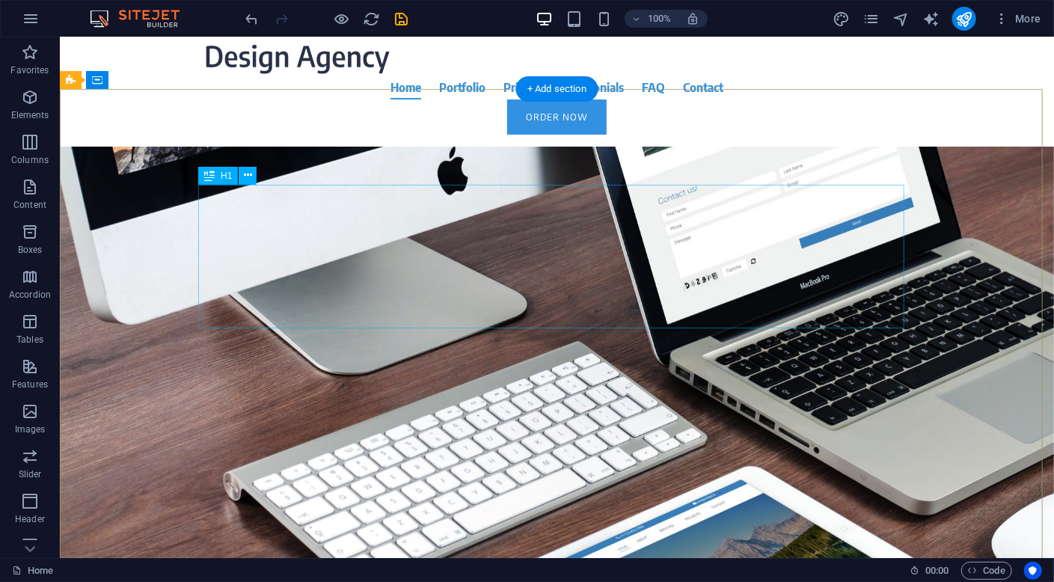
scroll to position [6, 0]
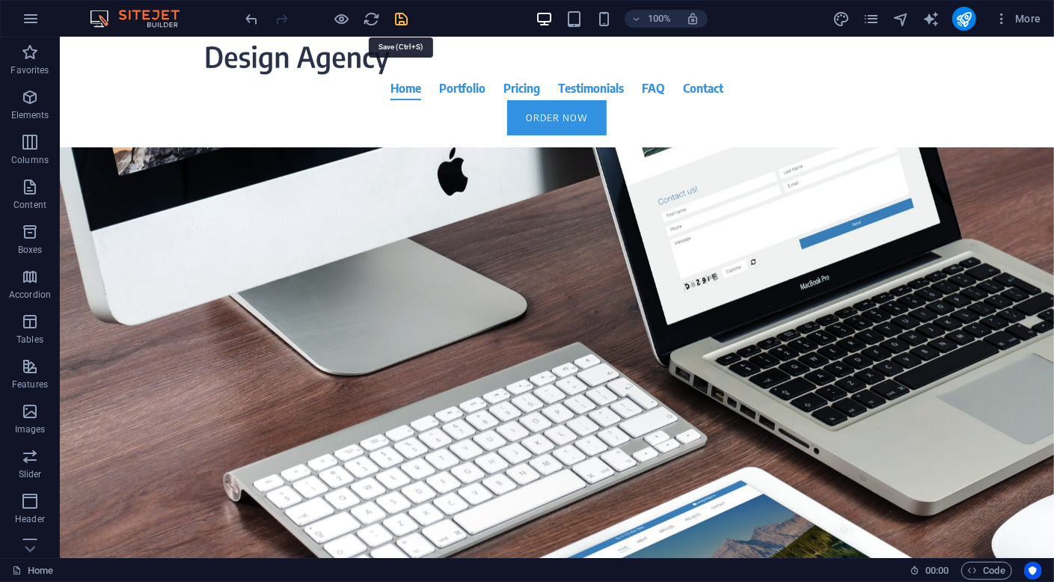
click at [399, 18] on icon "save" at bounding box center [401, 18] width 17 height 17
click at [1026, 15] on span "More" at bounding box center [1017, 18] width 47 height 15
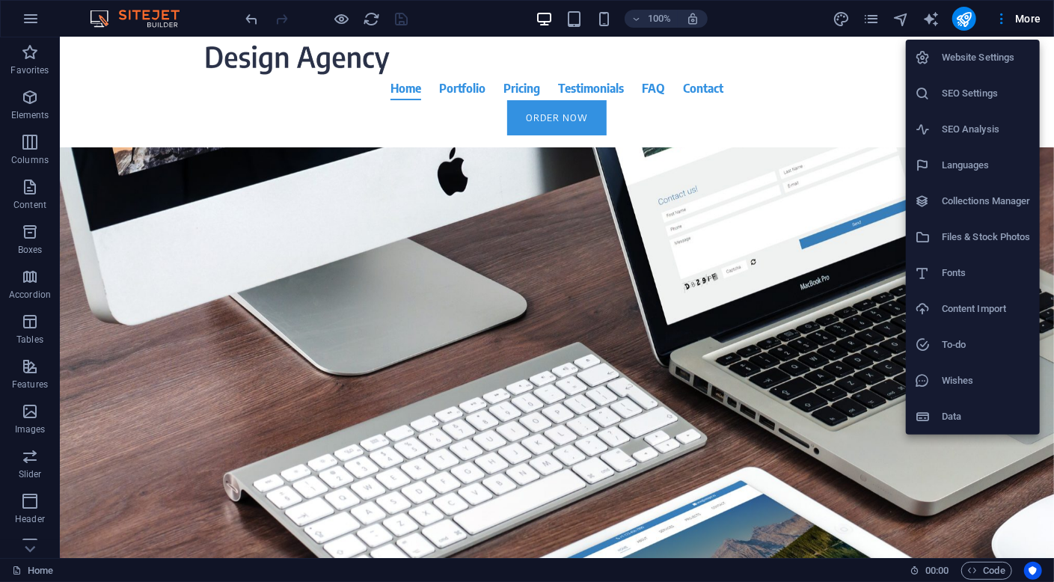
click at [984, 64] on h6 "Website Settings" at bounding box center [986, 58] width 89 height 18
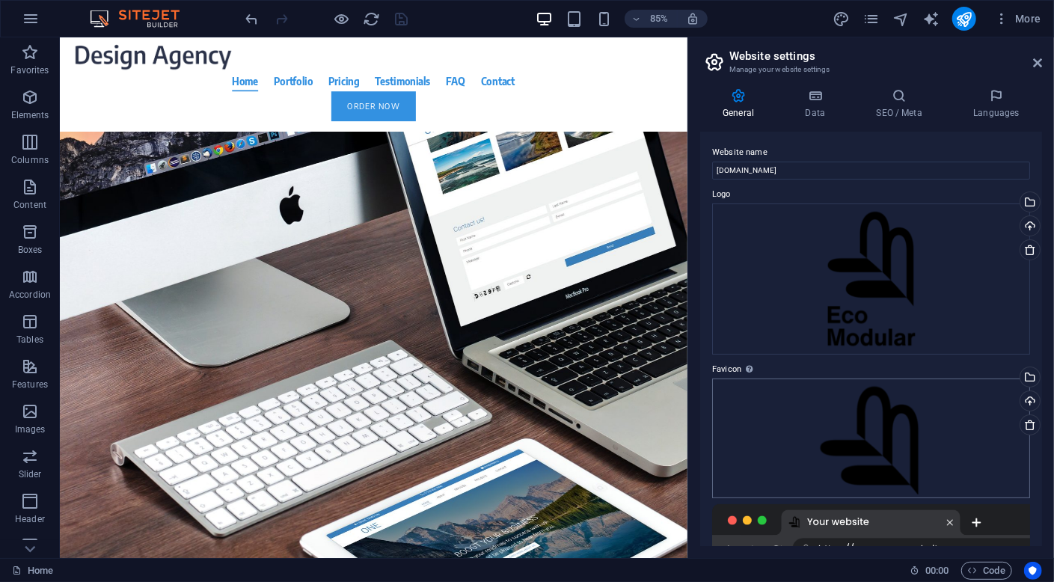
scroll to position [224, 0]
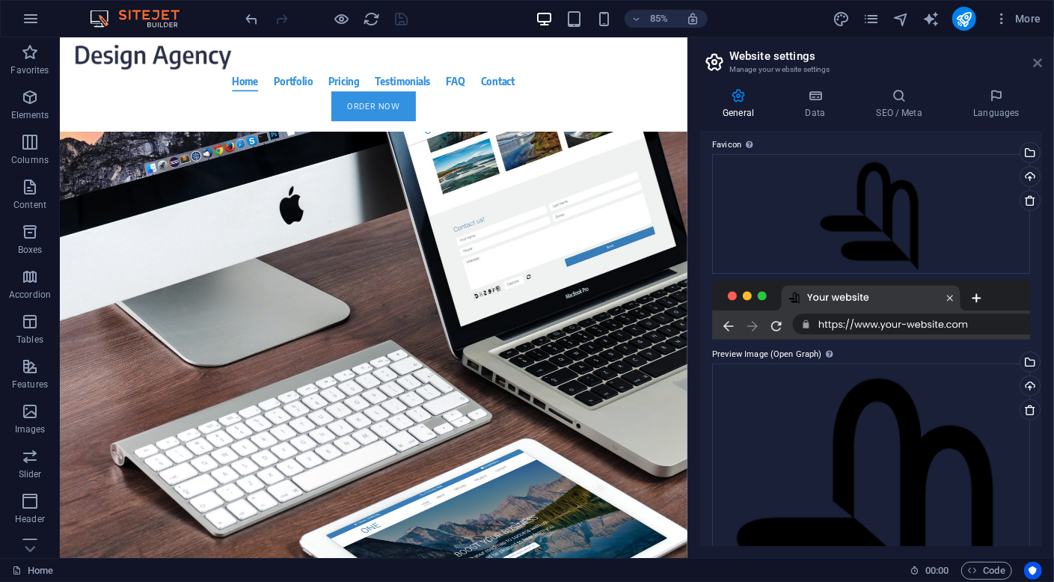
click at [1041, 59] on icon at bounding box center [1037, 63] width 9 height 12
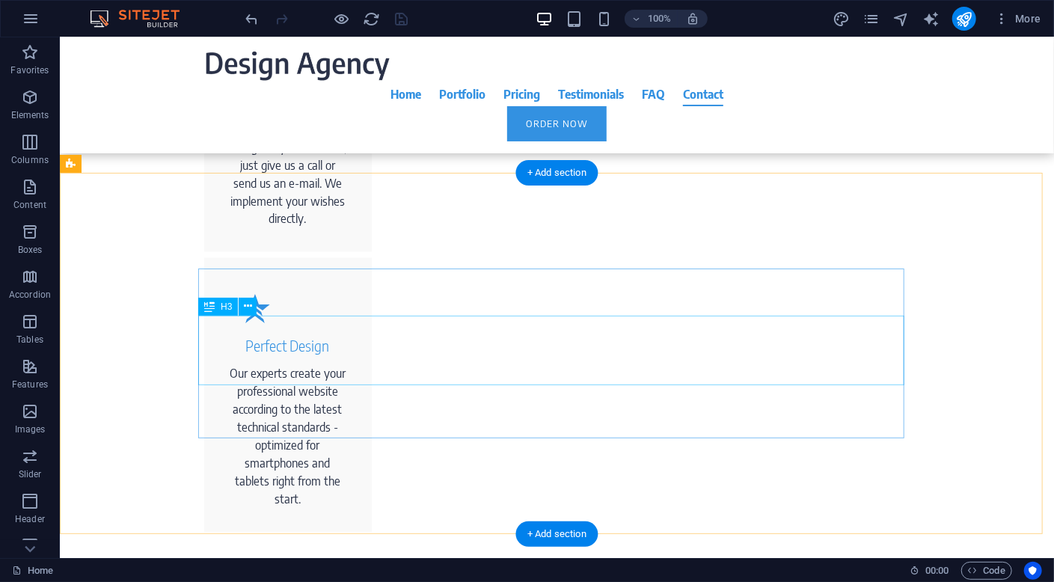
scroll to position [1352, 0]
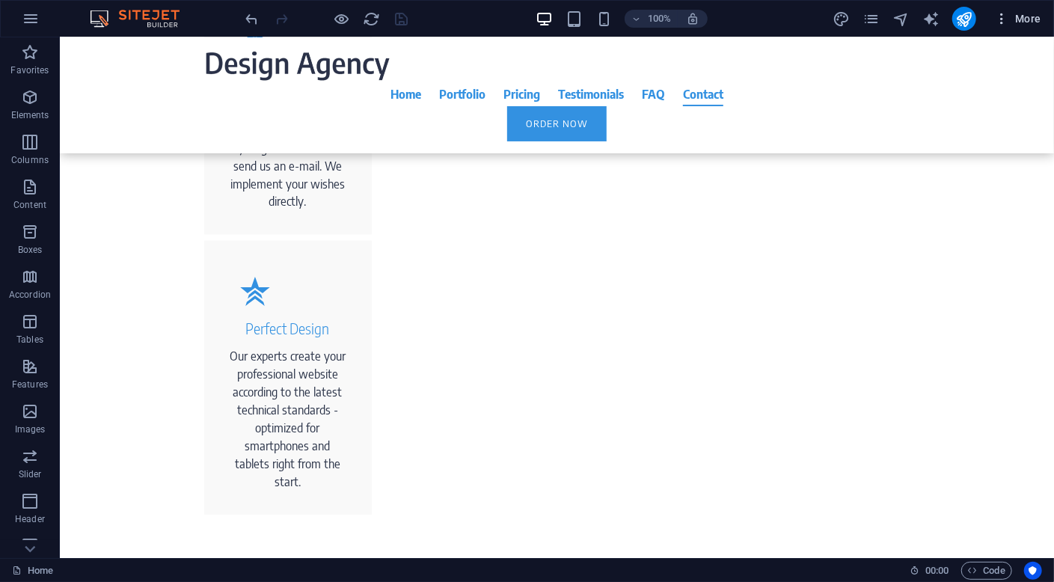
click at [1003, 20] on icon "button" at bounding box center [1001, 18] width 15 height 15
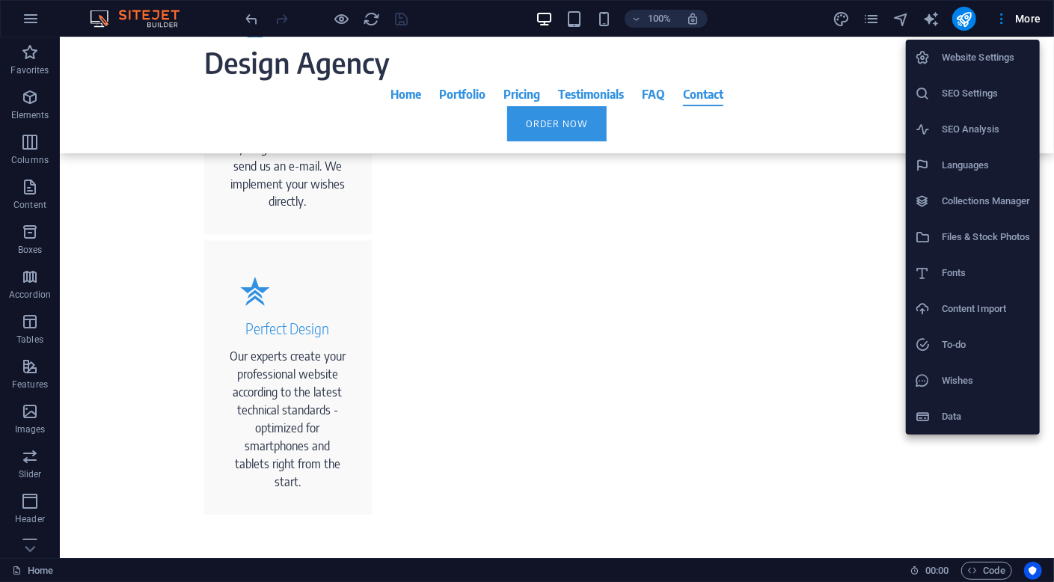
click at [1035, 15] on div at bounding box center [527, 291] width 1054 height 582
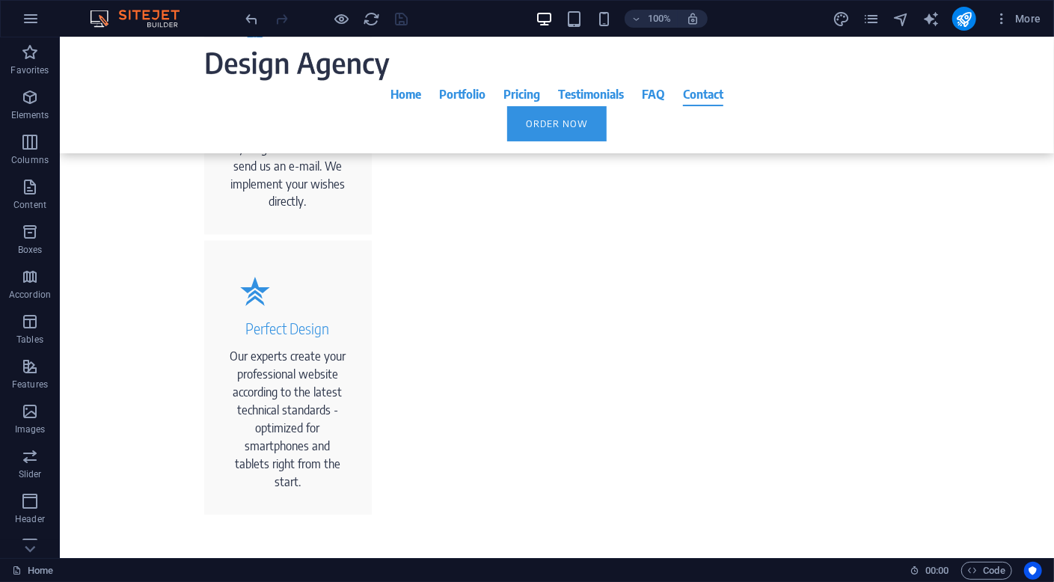
click at [1035, 15] on span "More" at bounding box center [1017, 18] width 47 height 15
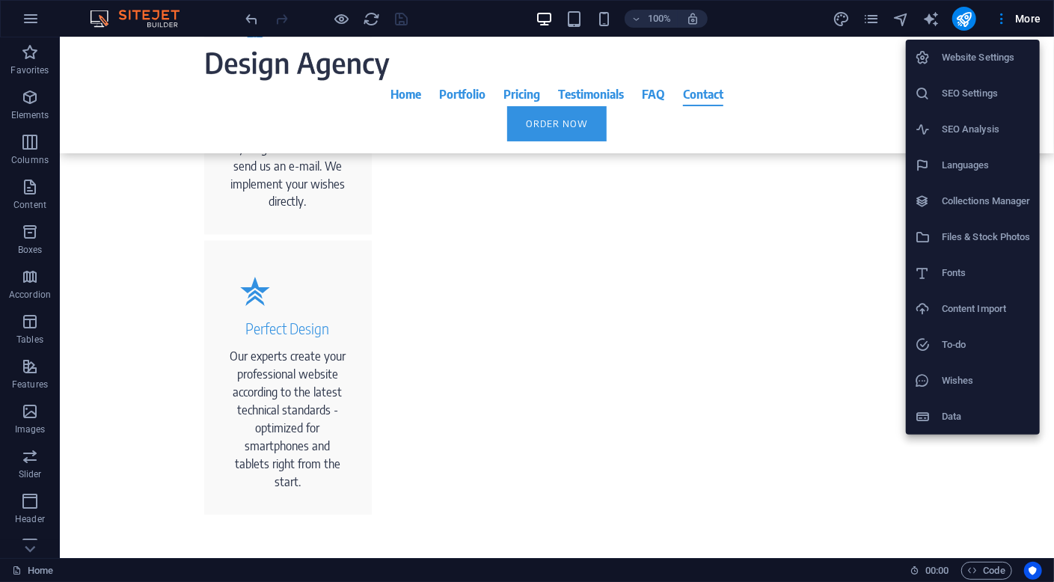
click at [1035, 15] on div at bounding box center [527, 291] width 1054 height 582
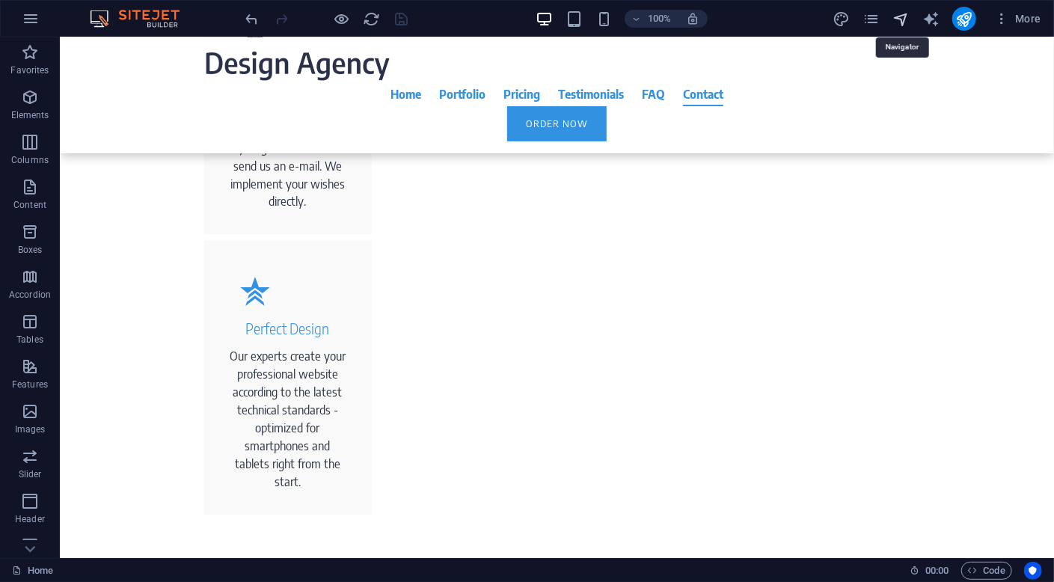
click at [902, 18] on icon "navigator" at bounding box center [900, 18] width 17 height 17
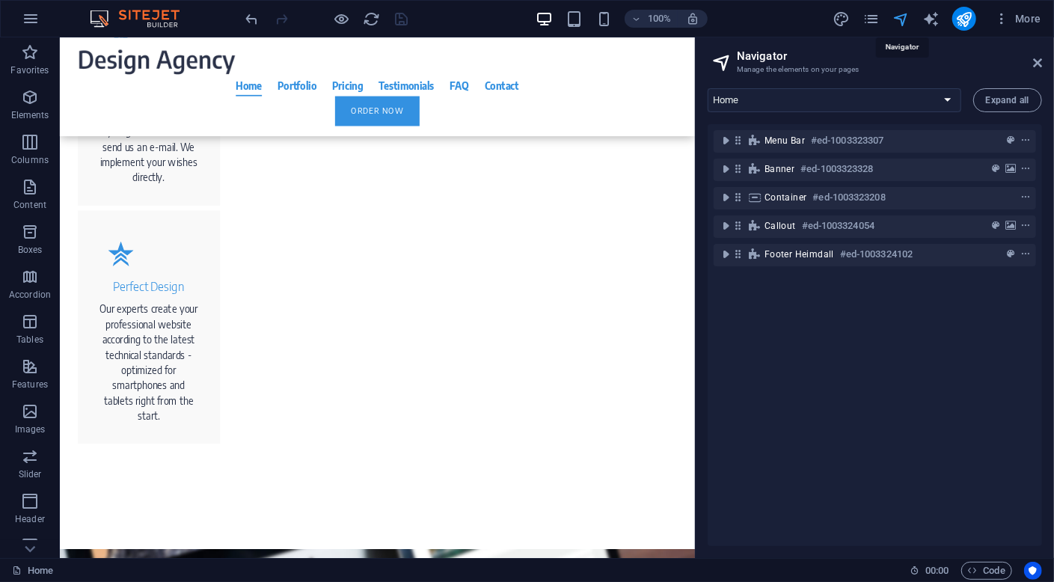
scroll to position [1260, 0]
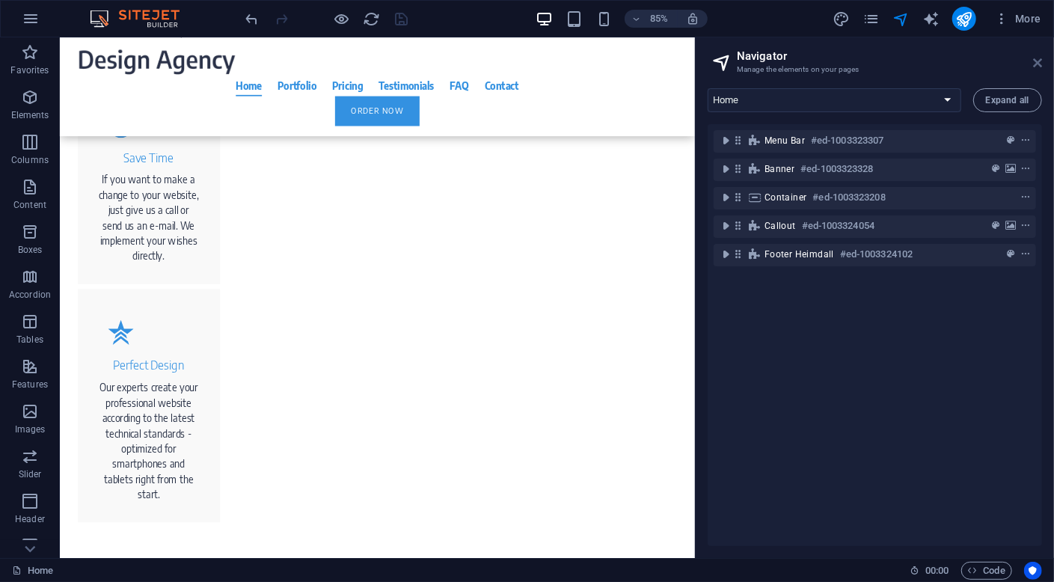
click at [1038, 61] on icon at bounding box center [1037, 63] width 9 height 12
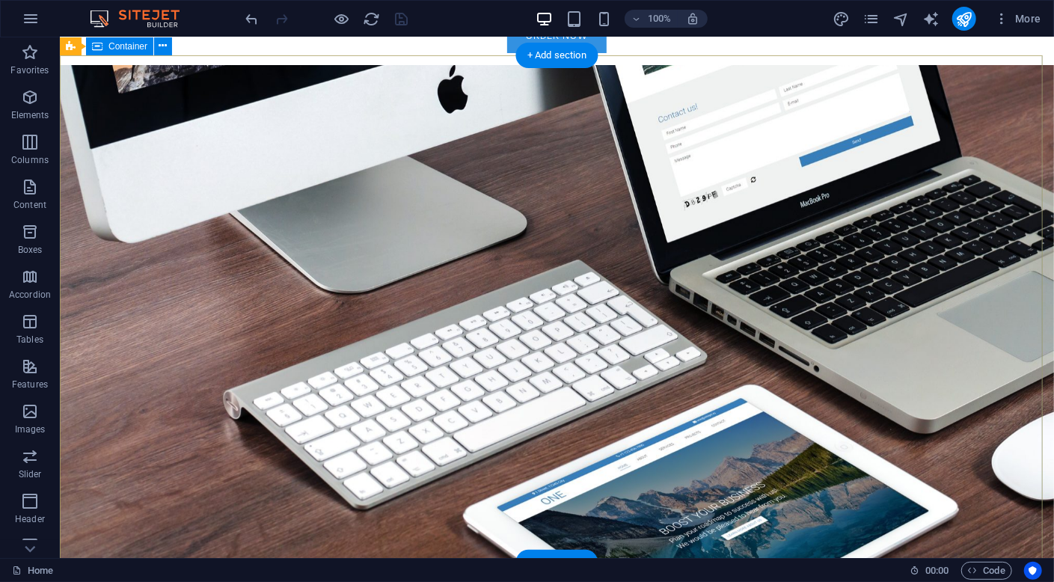
scroll to position [0, 0]
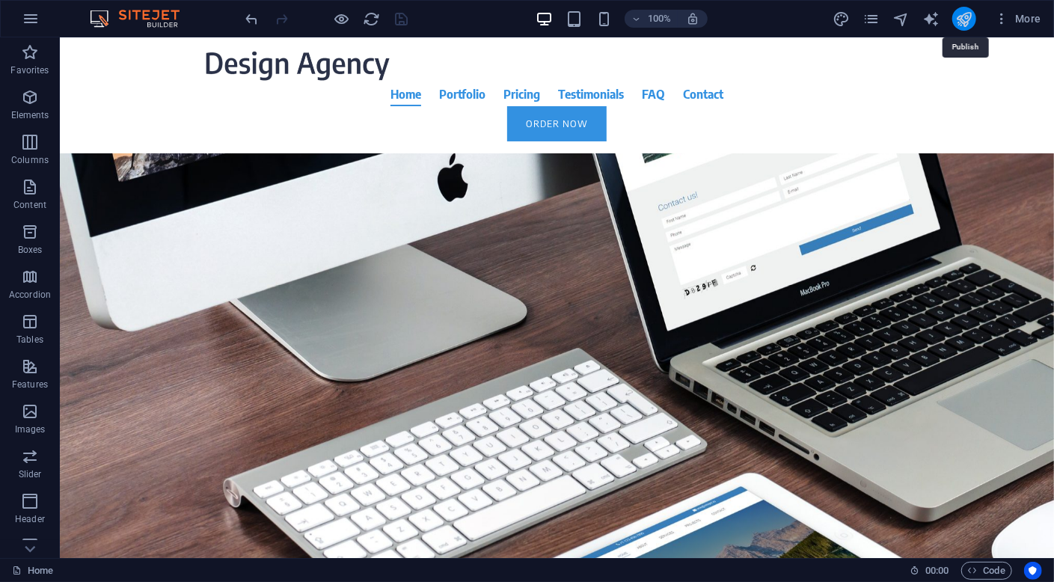
click at [966, 21] on icon "publish" at bounding box center [963, 18] width 17 height 17
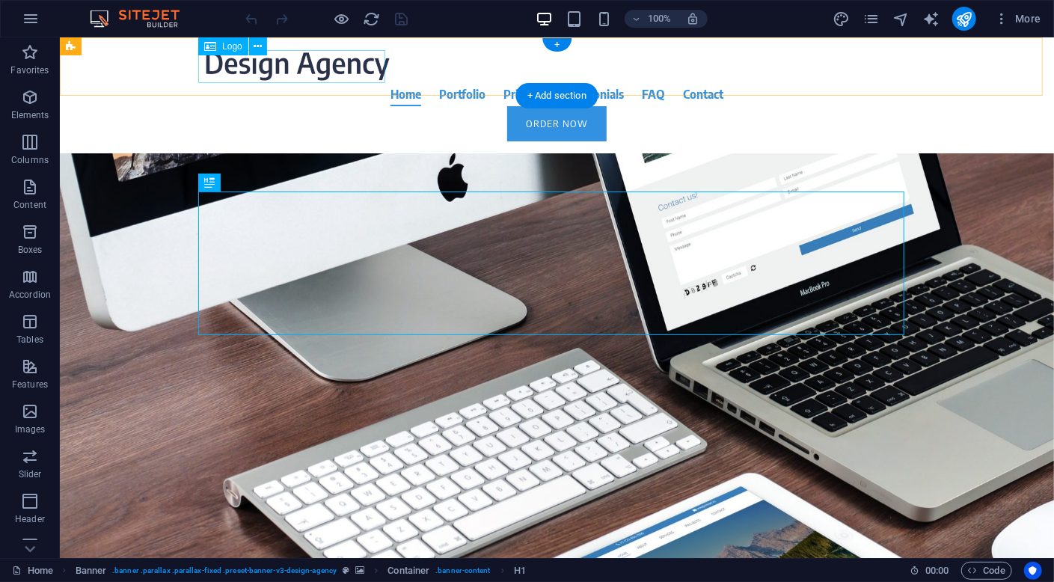
click at [272, 66] on div at bounding box center [556, 65] width 706 height 33
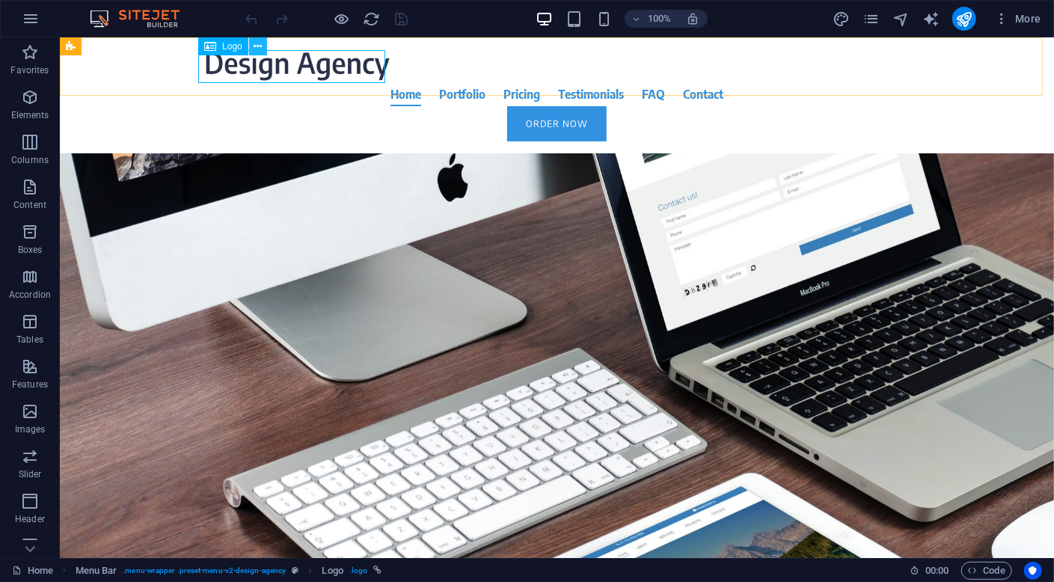
click at [259, 47] on icon at bounding box center [258, 47] width 8 height 16
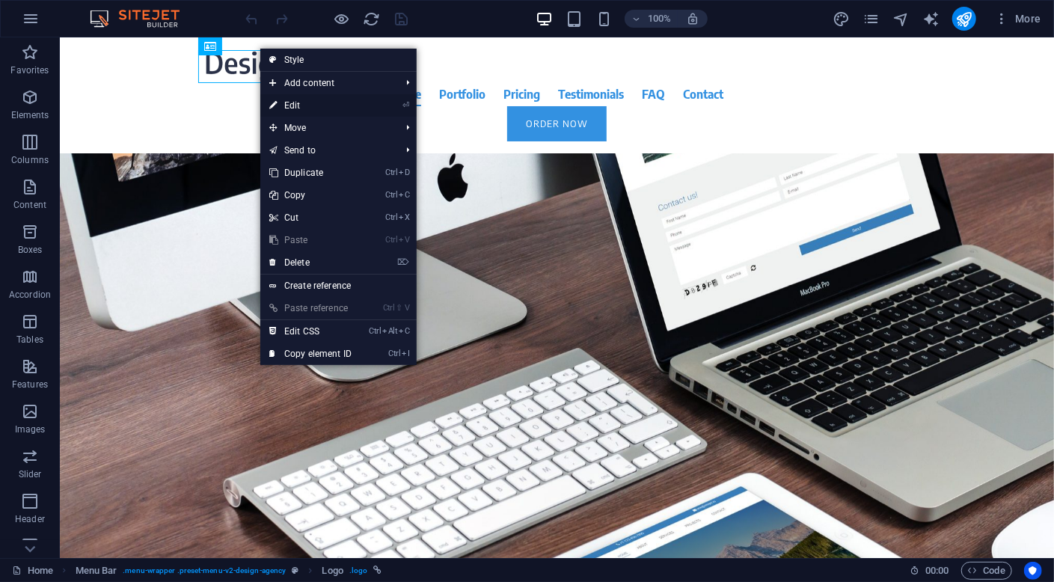
click at [299, 101] on link "⏎ Edit" at bounding box center [310, 105] width 100 height 22
select select "px"
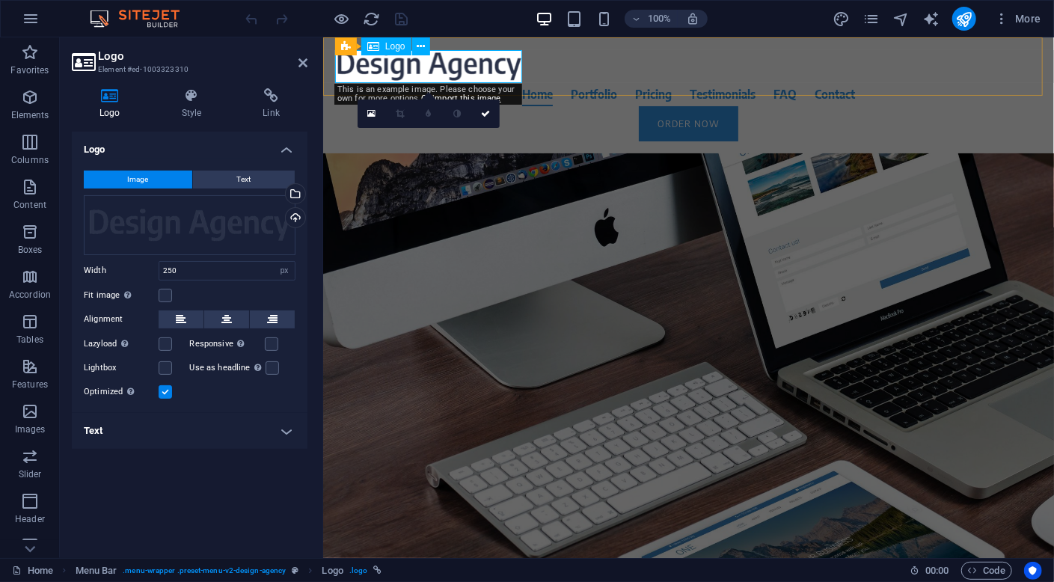
click at [466, 66] on div at bounding box center [688, 65] width 706 height 33
click at [215, 227] on div "Drag files here, click to choose files or select files from Files or our free s…" at bounding box center [190, 225] width 212 height 60
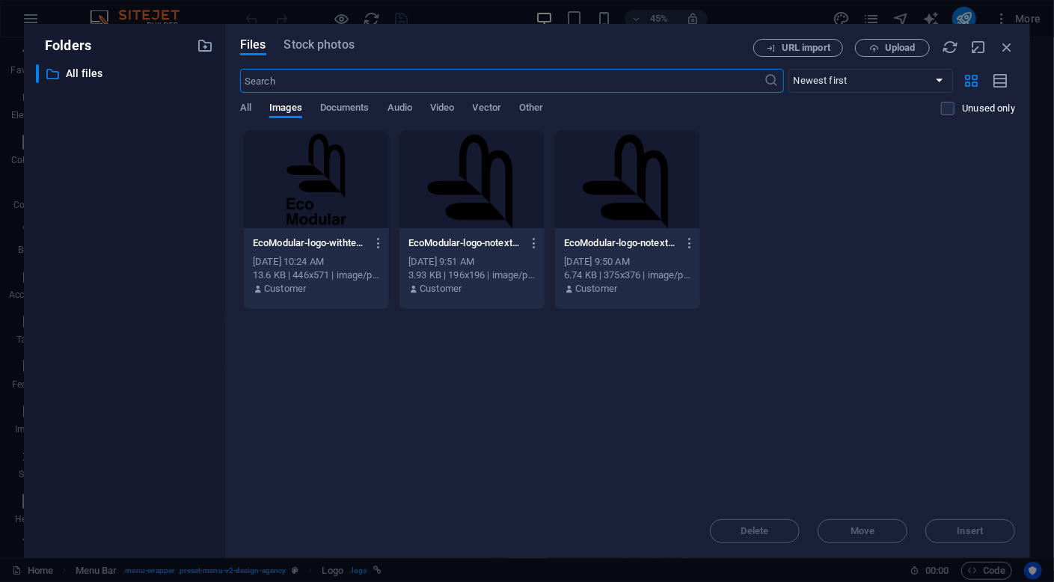
click at [319, 191] on div at bounding box center [316, 179] width 145 height 97
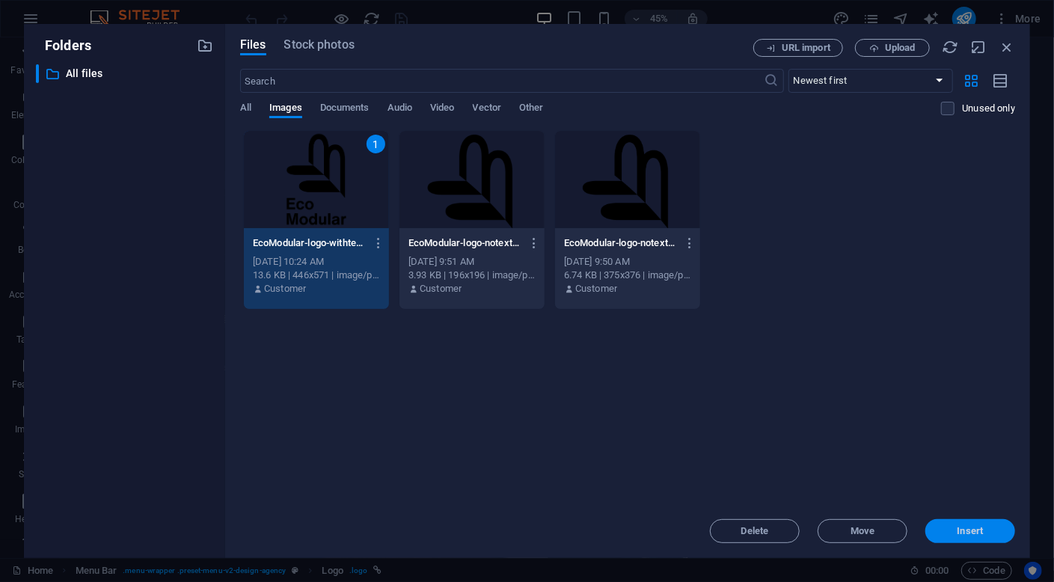
click at [981, 533] on span "Insert" at bounding box center [970, 531] width 26 height 9
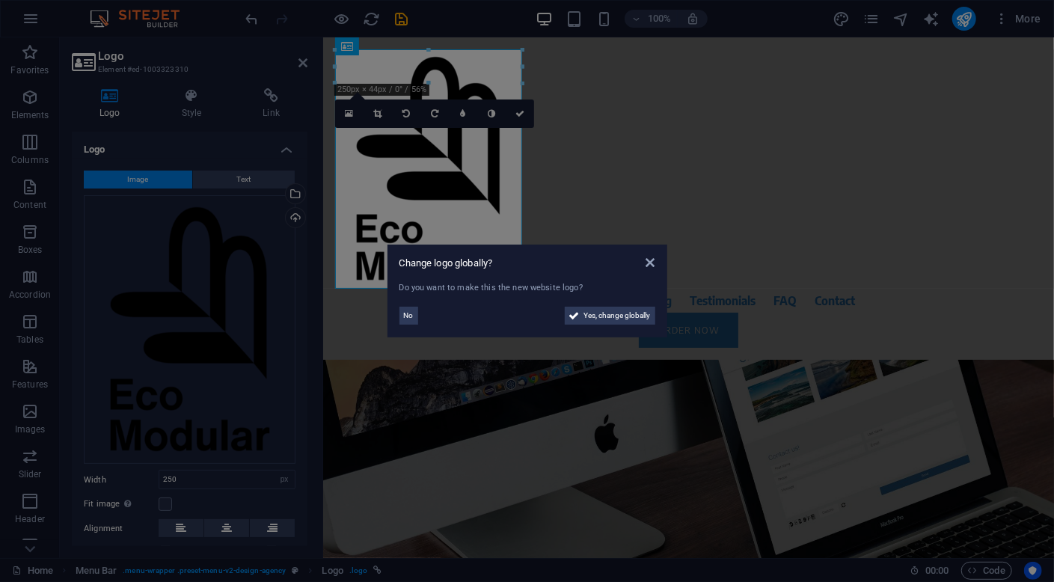
drag, startPoint x: 615, startPoint y: 319, endPoint x: 681, endPoint y: 278, distance: 77.2
click at [681, 278] on aside "Change logo globally? Do you want to make this the new website logo? No Yes, ch…" at bounding box center [527, 291] width 1054 height 582
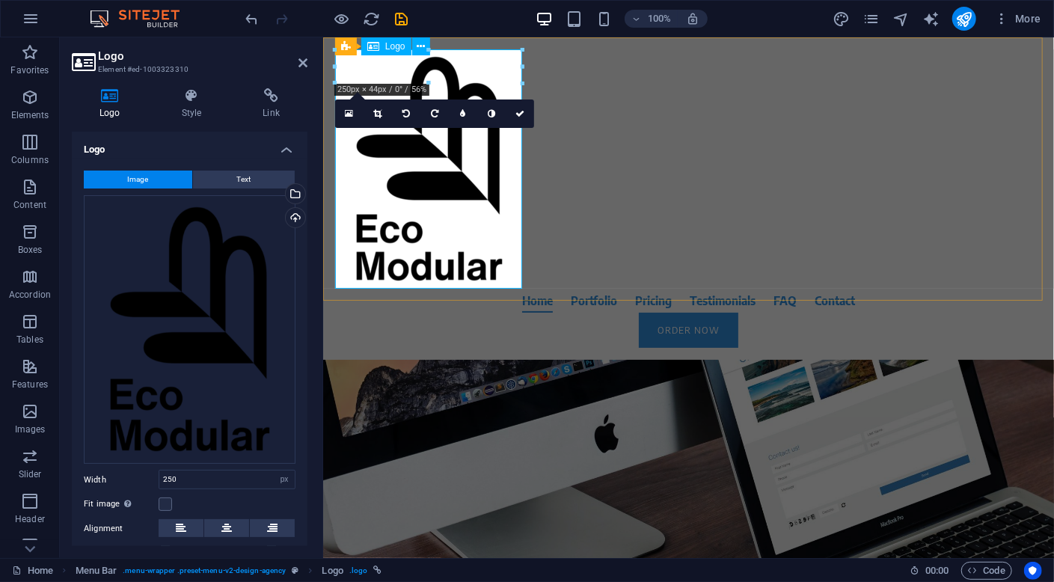
click at [484, 259] on div at bounding box center [688, 168] width 706 height 239
click at [470, 252] on div at bounding box center [688, 168] width 706 height 239
click at [417, 230] on div at bounding box center [688, 168] width 706 height 239
click at [361, 240] on div at bounding box center [688, 168] width 706 height 239
click at [212, 343] on div "Drag files here, click to choose files or select files from Files or our free s…" at bounding box center [190, 329] width 212 height 269
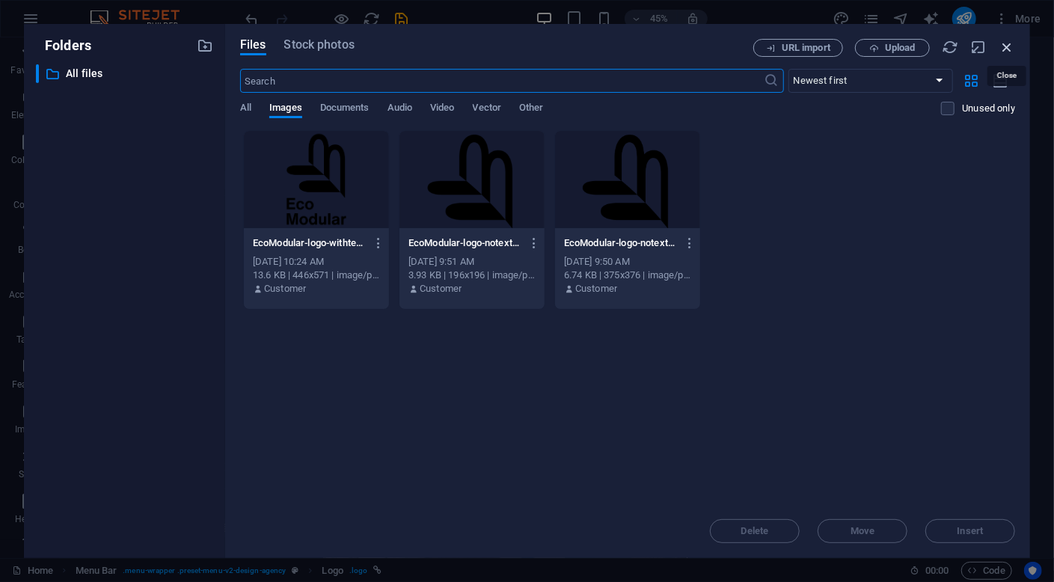
click at [1008, 46] on icon "button" at bounding box center [1007, 47] width 16 height 16
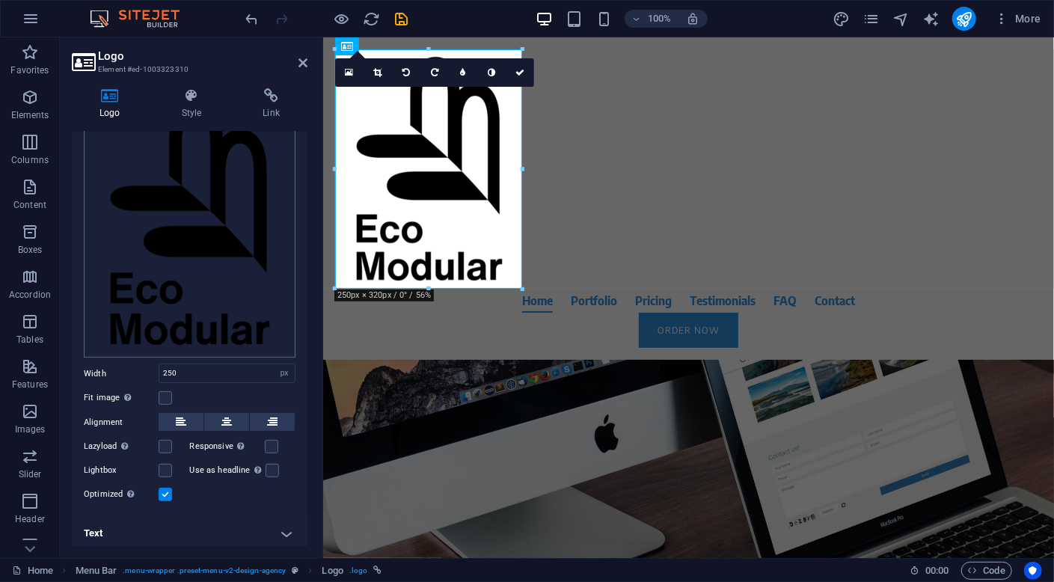
scroll to position [107, 0]
click at [168, 394] on label at bounding box center [165, 396] width 13 height 13
click at [0, 0] on input "Fit image Automatically fit image to a fixed width and height" at bounding box center [0, 0] width 0 height 0
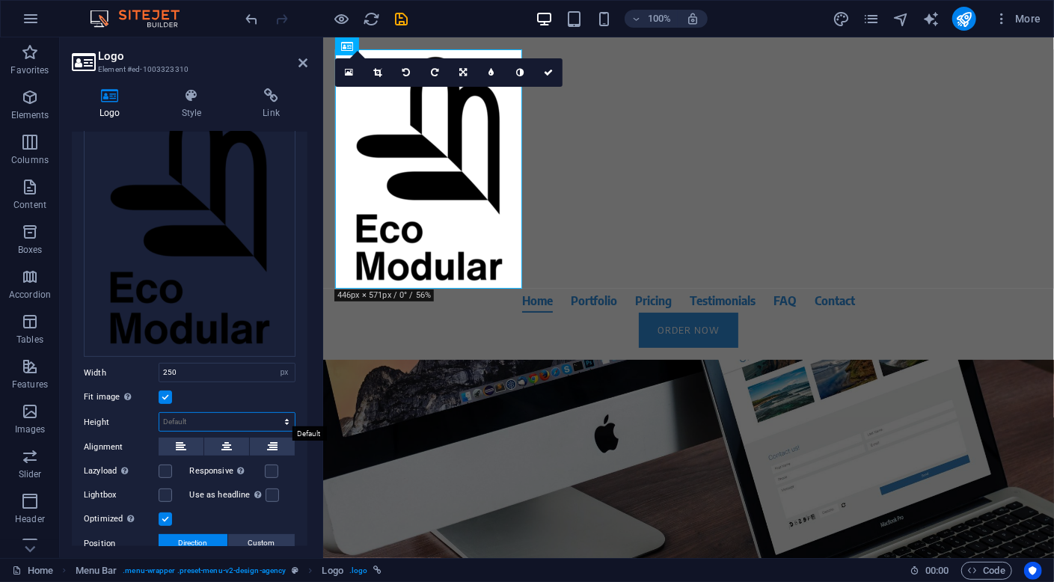
click at [194, 418] on select "Default auto px" at bounding box center [226, 422] width 135 height 18
click at [159, 413] on select "Default auto px" at bounding box center [226, 422] width 135 height 18
select select "DISABLED_OPTION_VALUE"
click at [442, 218] on div at bounding box center [688, 168] width 706 height 239
click at [187, 265] on div "Drag files here, click to choose files or select files from Files or our free s…" at bounding box center [190, 222] width 212 height 269
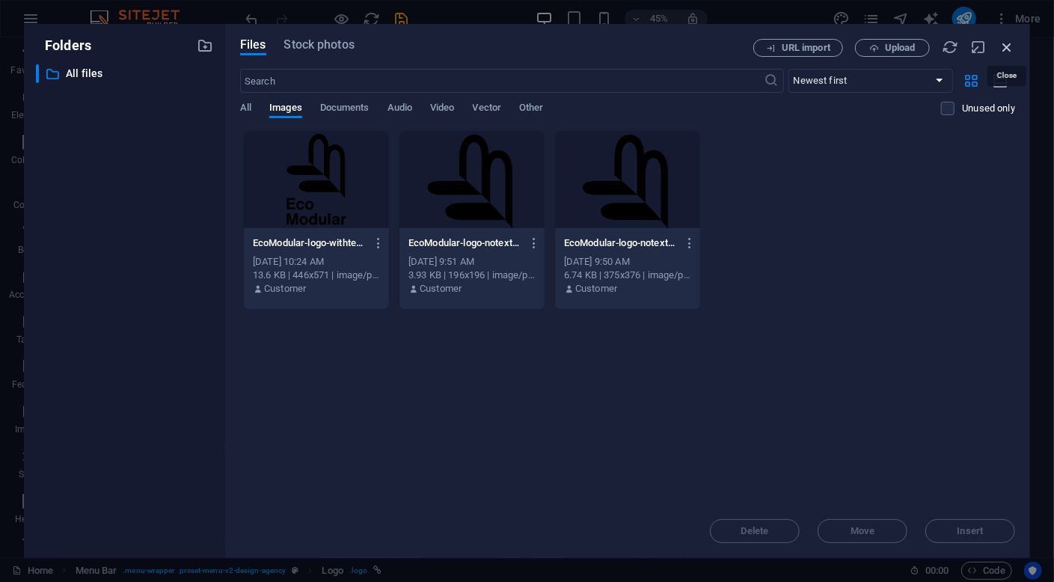
click at [1006, 47] on icon "button" at bounding box center [1007, 47] width 16 height 16
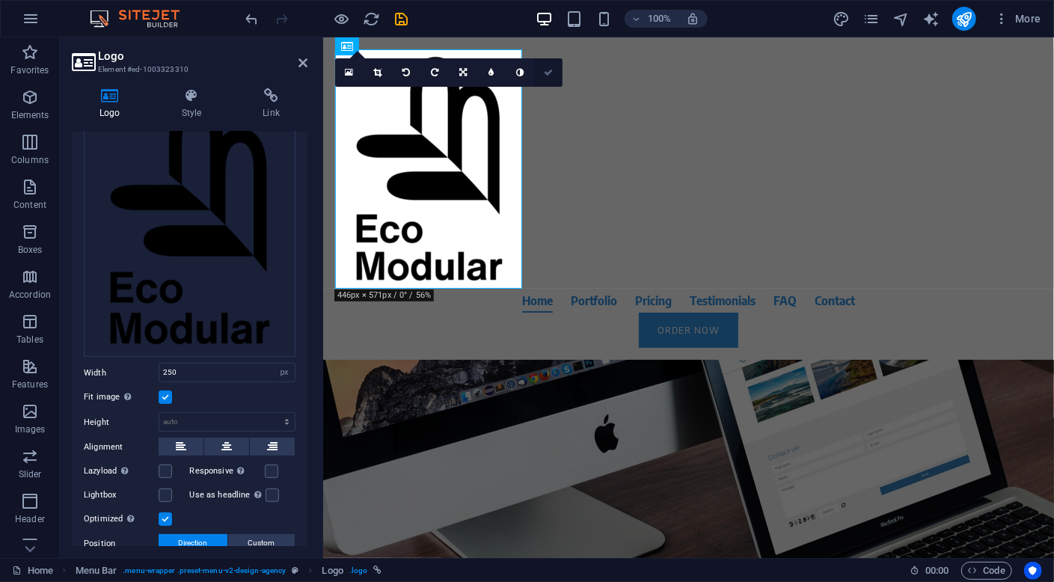
click at [549, 69] on icon at bounding box center [548, 72] width 9 height 9
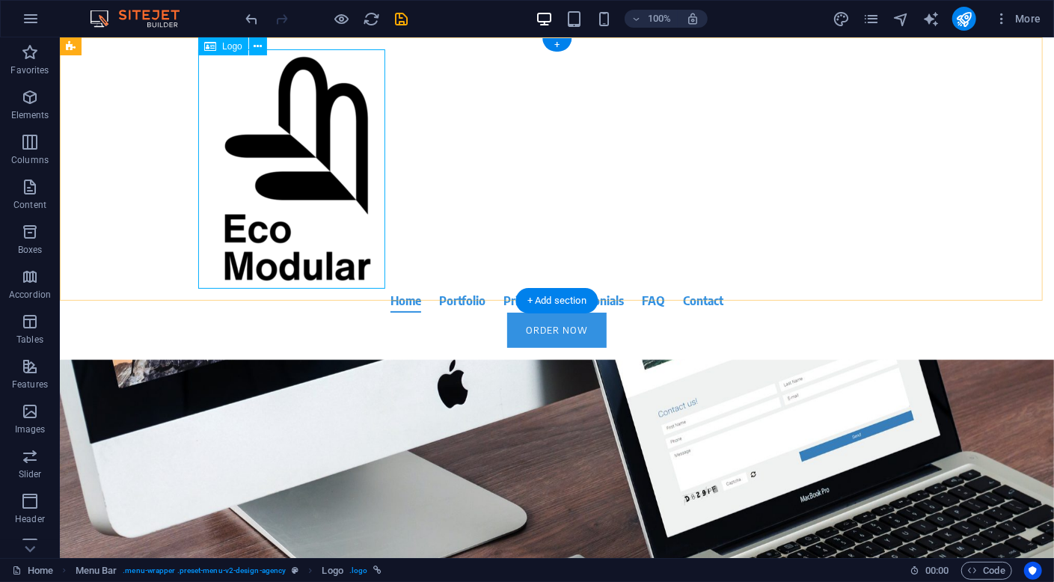
click at [355, 179] on div at bounding box center [556, 168] width 706 height 239
click at [259, 49] on icon at bounding box center [258, 47] width 8 height 16
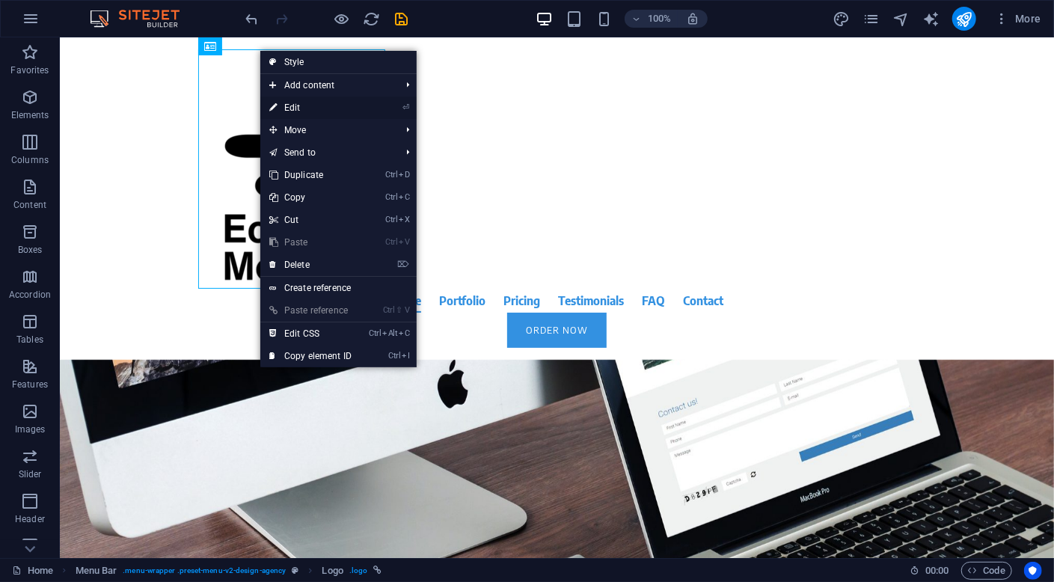
click at [334, 101] on link "⏎ Edit" at bounding box center [310, 107] width 100 height 22
select select "px"
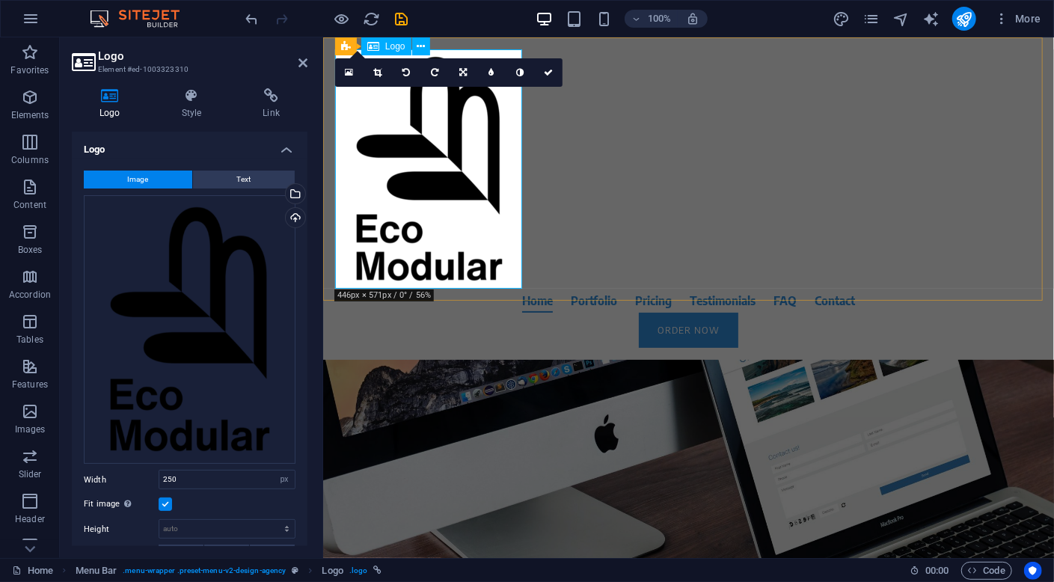
click at [450, 194] on div at bounding box center [688, 168] width 706 height 239
click at [446, 251] on div at bounding box center [688, 168] width 706 height 239
click at [224, 289] on div "Drag files here, click to choose files or select files from Files or our free s…" at bounding box center [190, 329] width 212 height 269
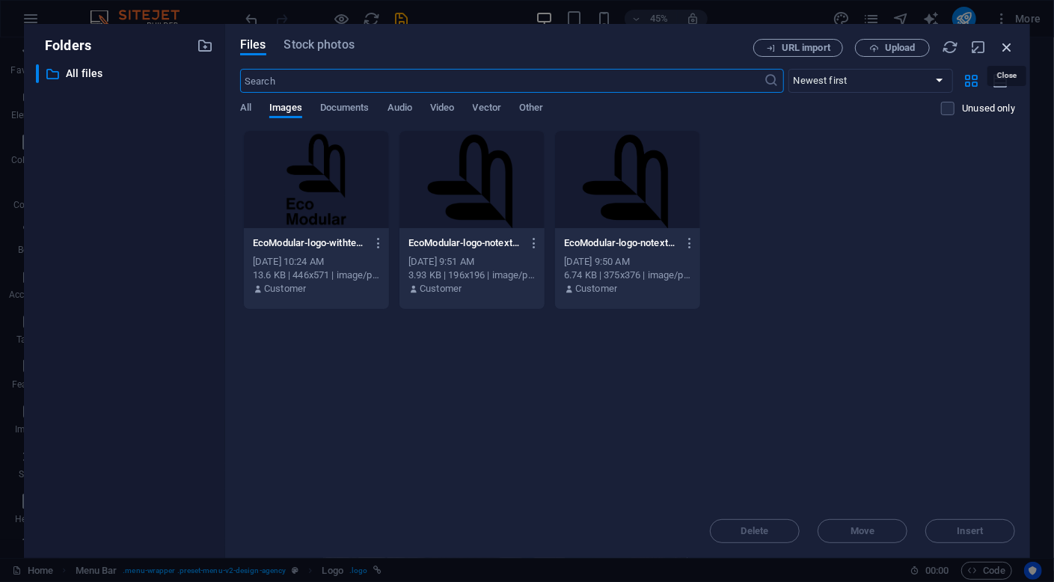
click at [1009, 49] on icon "button" at bounding box center [1007, 47] width 16 height 16
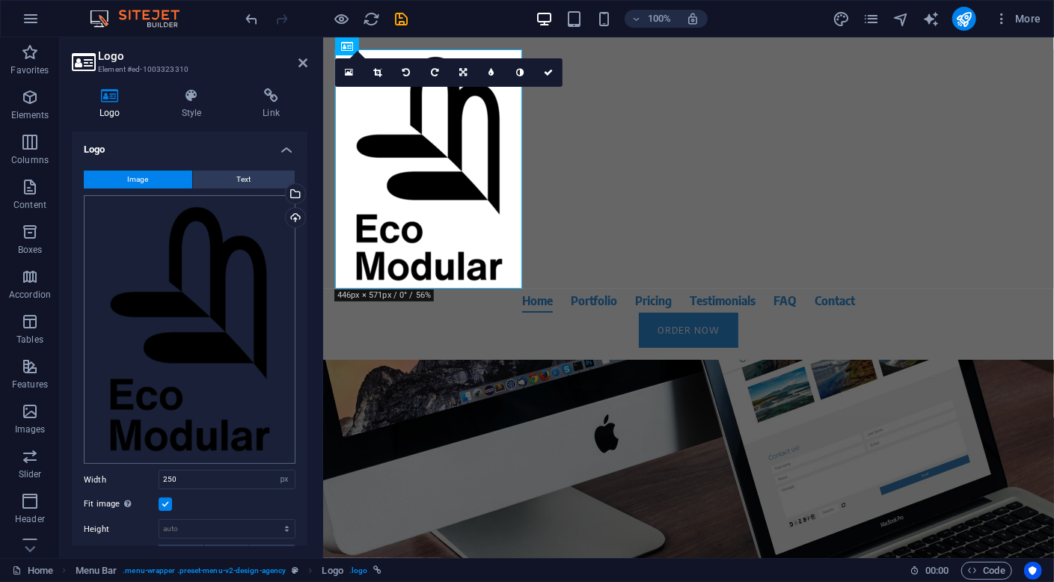
scroll to position [150, 0]
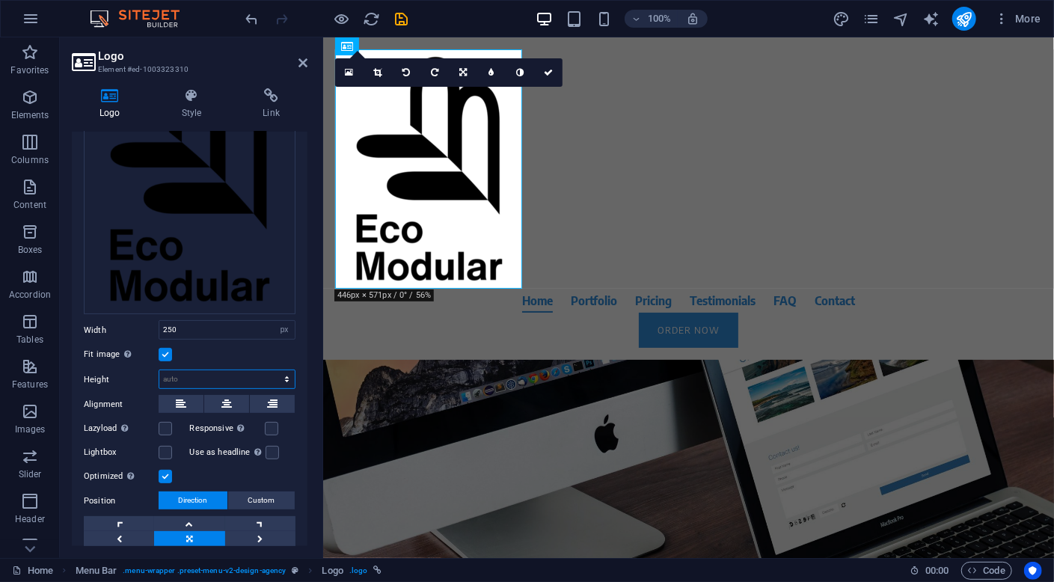
click at [236, 378] on select "Default auto px" at bounding box center [226, 379] width 135 height 18
select select "px"
click at [272, 370] on select "Default auto px" at bounding box center [226, 379] width 135 height 18
type input "100"
click at [200, 326] on input "250" at bounding box center [226, 330] width 135 height 18
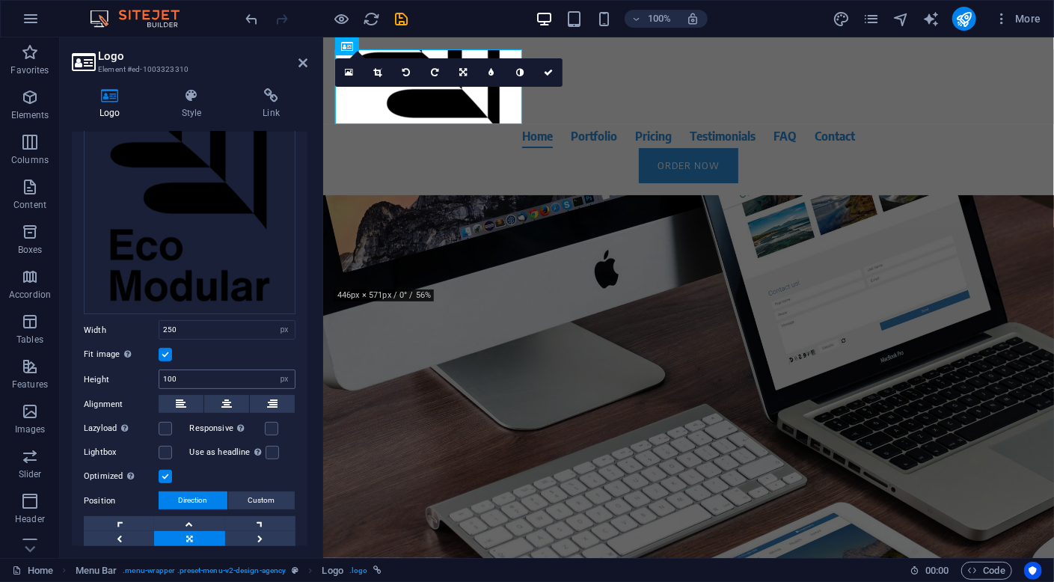
scroll to position [207, 0]
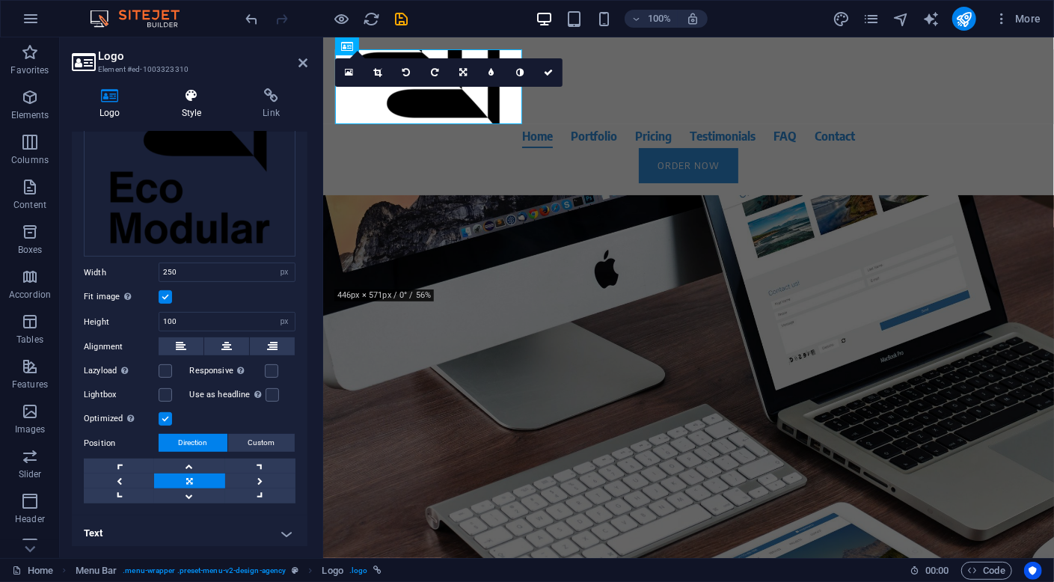
click at [200, 104] on h4 "Style" at bounding box center [195, 103] width 82 height 31
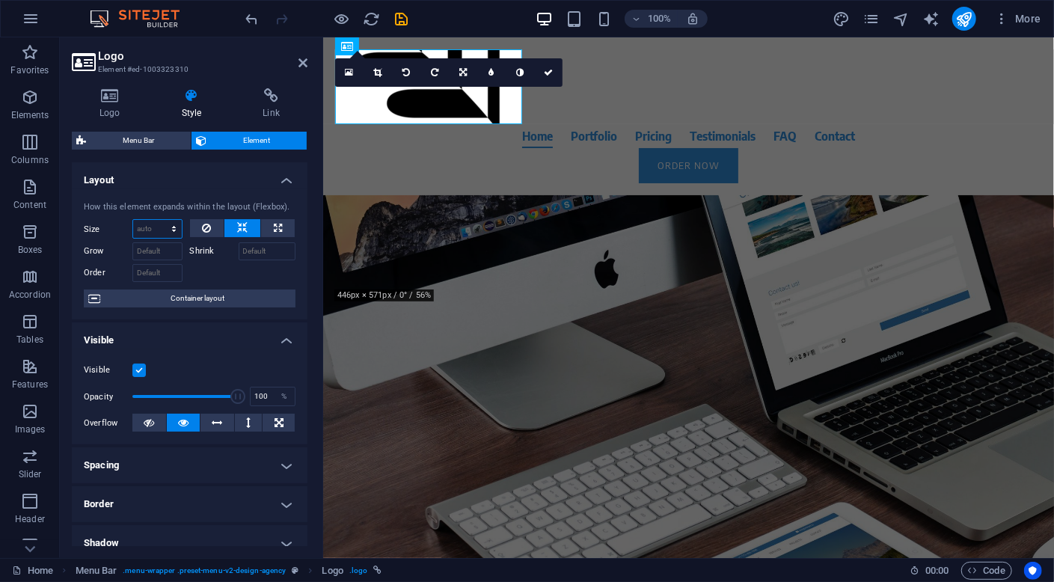
click at [161, 229] on select "Default auto px % 1/1 1/2 1/3 1/4 1/5 1/6 1/7 1/8 1/9 1/10" at bounding box center [157, 229] width 49 height 18
click at [133, 220] on select "Default auto px % 1/1 1/2 1/3 1/4 1/5 1/6 1/7 1/8 1/9 1/10" at bounding box center [157, 229] width 49 height 18
select select "DISABLED_OPTION_VALUE"
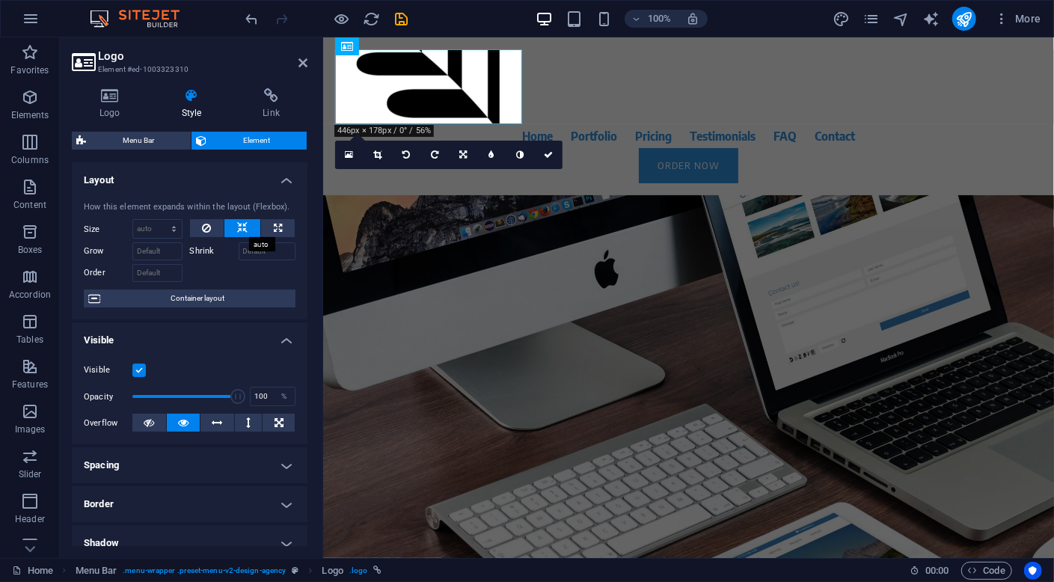
click at [237, 229] on icon at bounding box center [242, 228] width 10 height 18
click at [197, 231] on button at bounding box center [207, 228] width 34 height 18
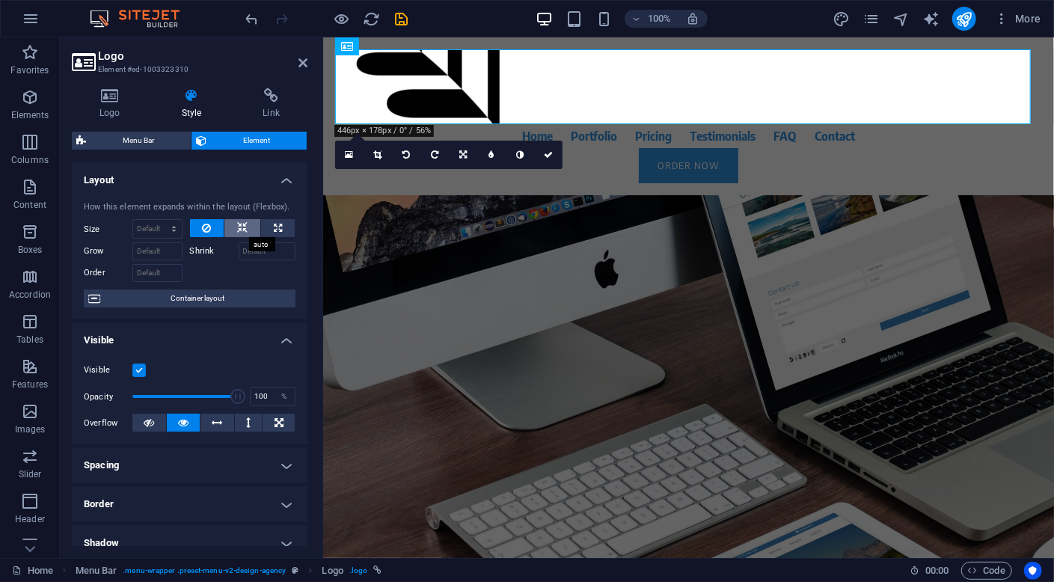
click at [242, 230] on icon at bounding box center [242, 228] width 10 height 18
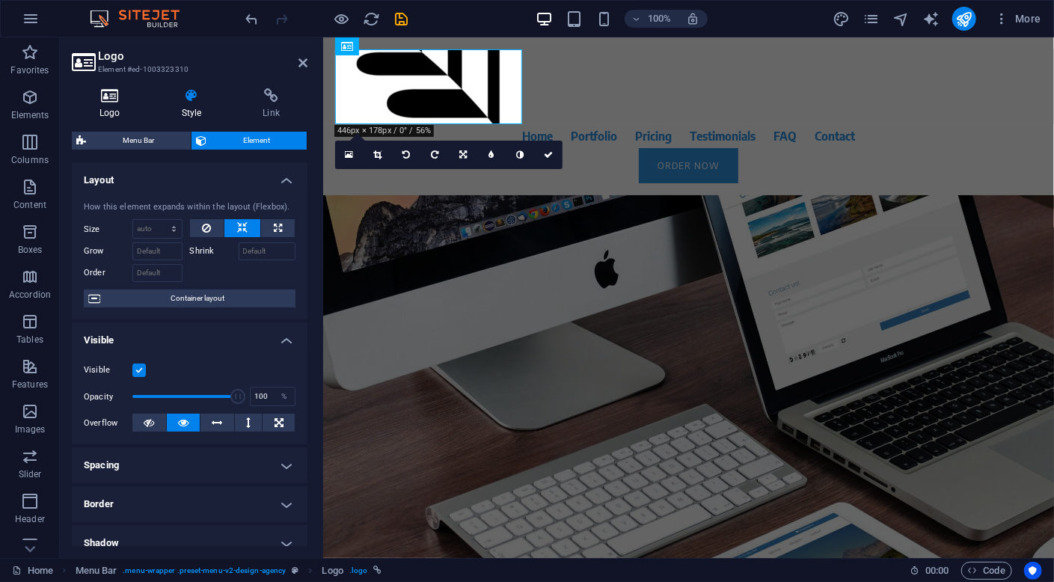
click at [110, 112] on h4 "Logo" at bounding box center [113, 103] width 82 height 31
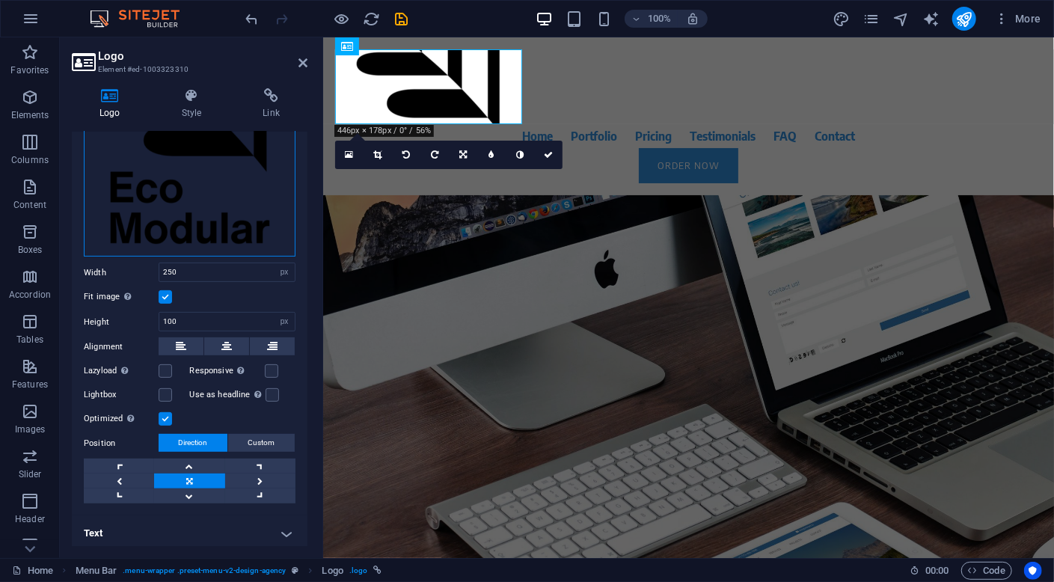
click at [224, 215] on div "Drag files here, click to choose files or select files from Files or our free s…" at bounding box center [190, 122] width 212 height 269
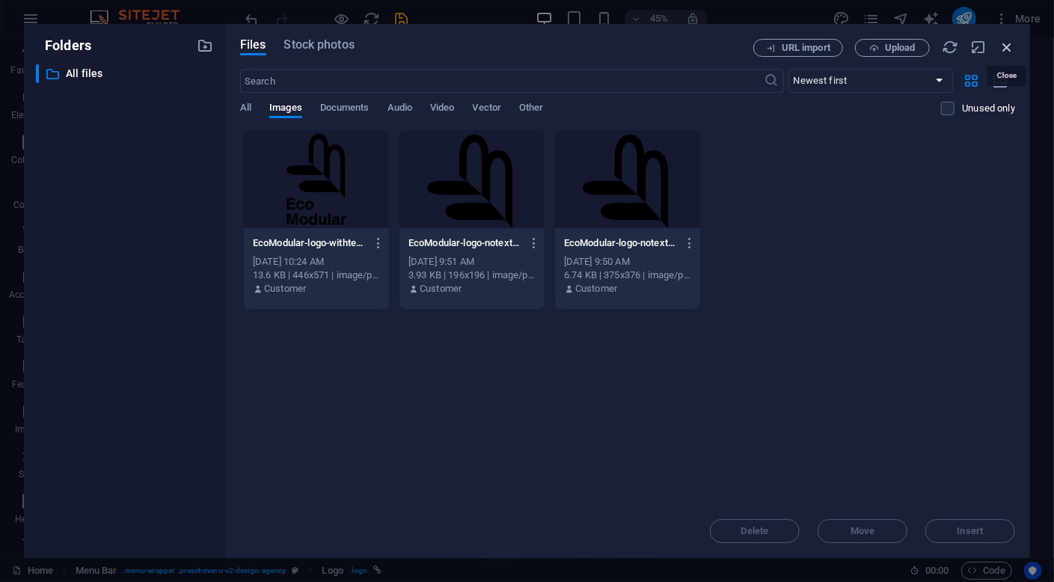
click at [1005, 47] on icon "button" at bounding box center [1007, 47] width 16 height 16
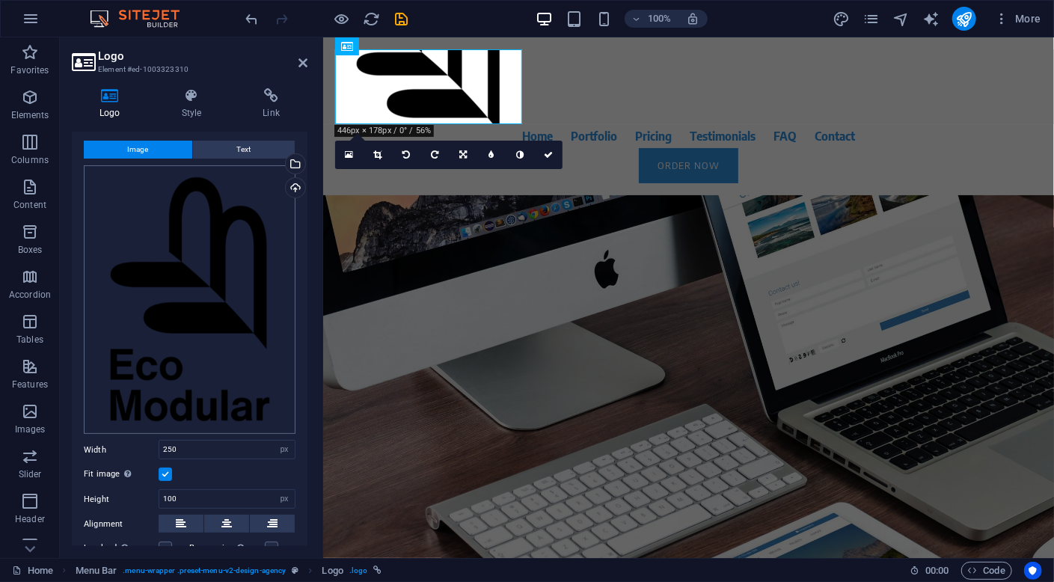
scroll to position [0, 0]
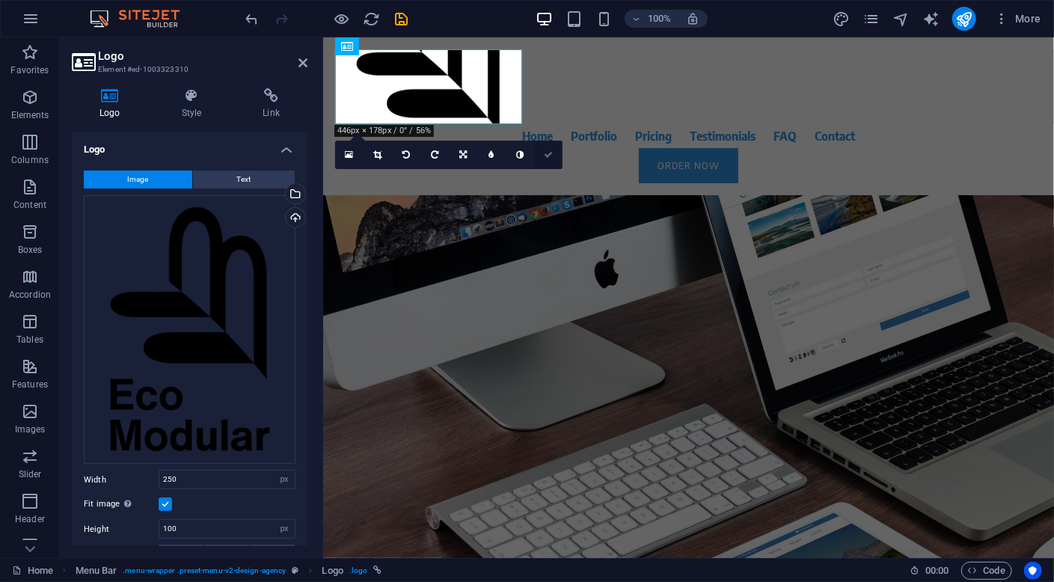
drag, startPoint x: 254, startPoint y: 220, endPoint x: 553, endPoint y: 158, distance: 305.6
click at [553, 158] on link at bounding box center [548, 155] width 28 height 28
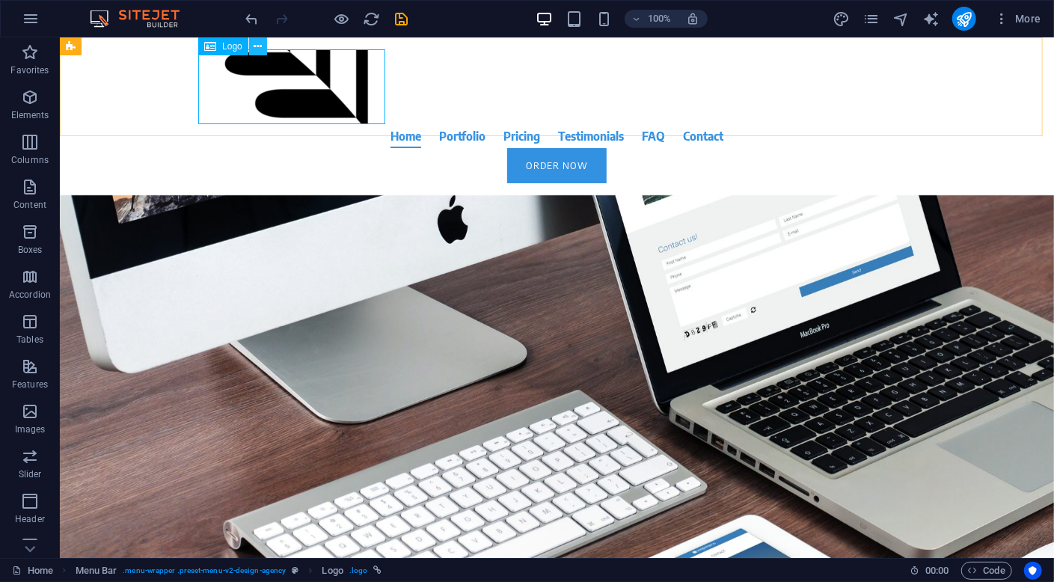
click at [258, 48] on icon at bounding box center [258, 47] width 8 height 16
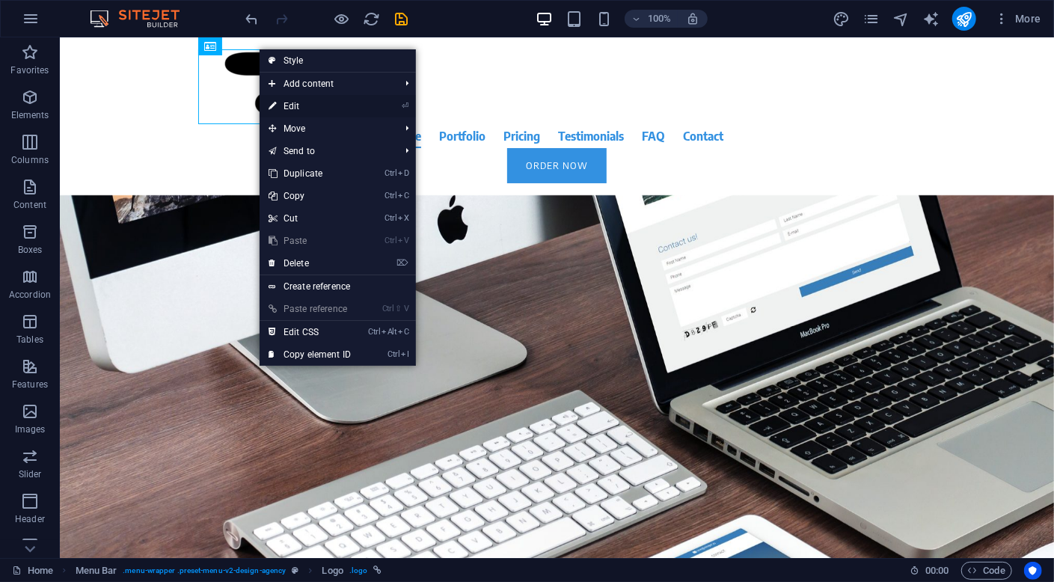
click at [327, 105] on link "⏎ Edit" at bounding box center [310, 106] width 100 height 22
select select "px"
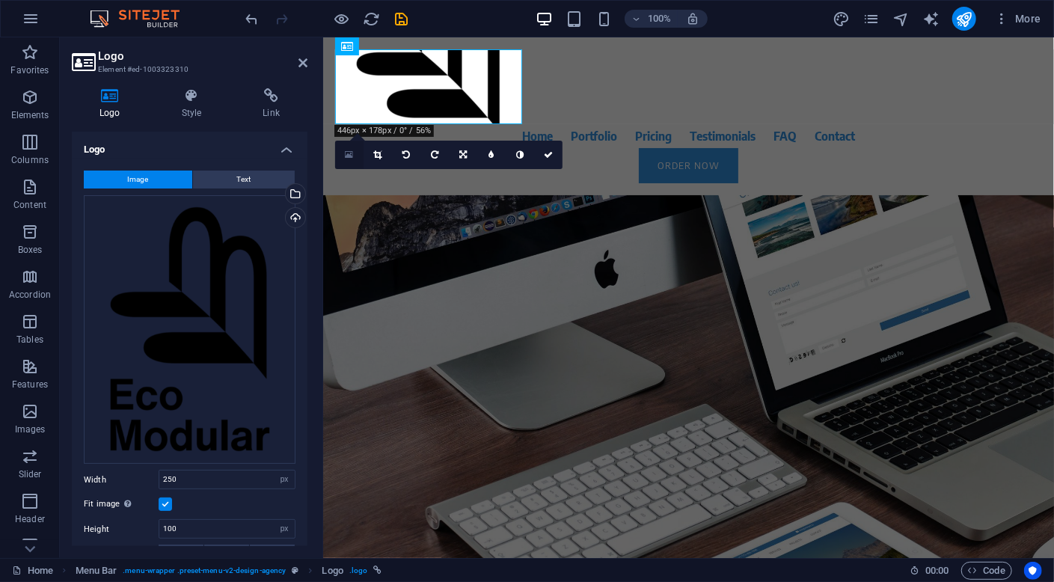
click at [346, 151] on icon at bounding box center [349, 155] width 8 height 10
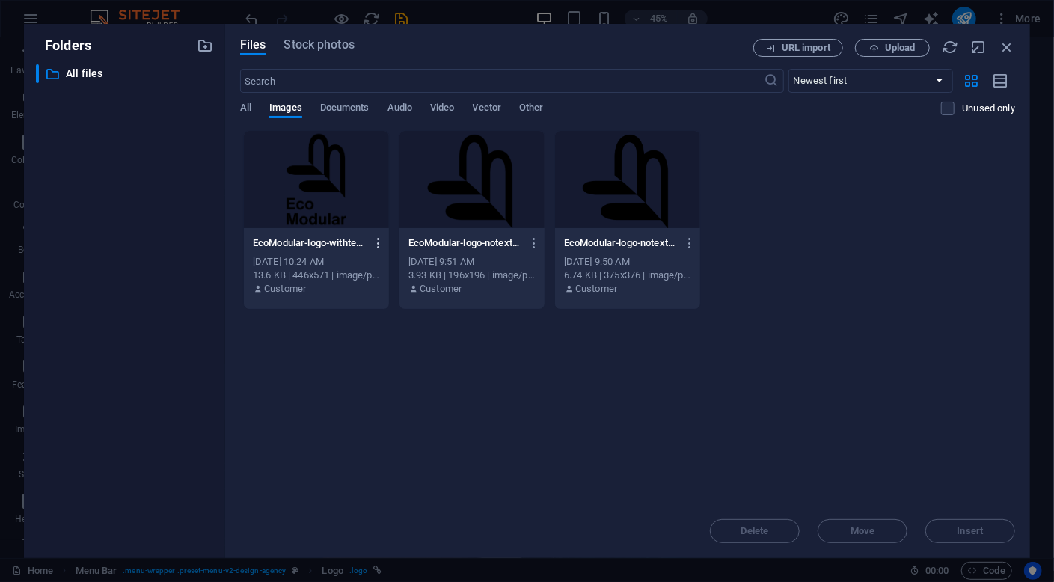
click at [381, 243] on icon "button" at bounding box center [379, 242] width 14 height 13
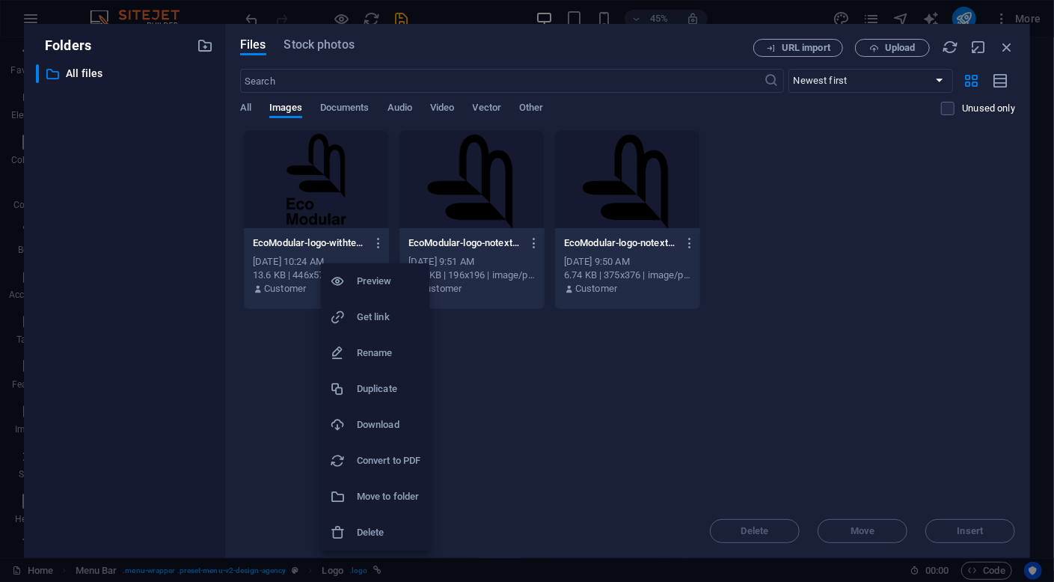
click at [654, 448] on div at bounding box center [527, 291] width 1054 height 582
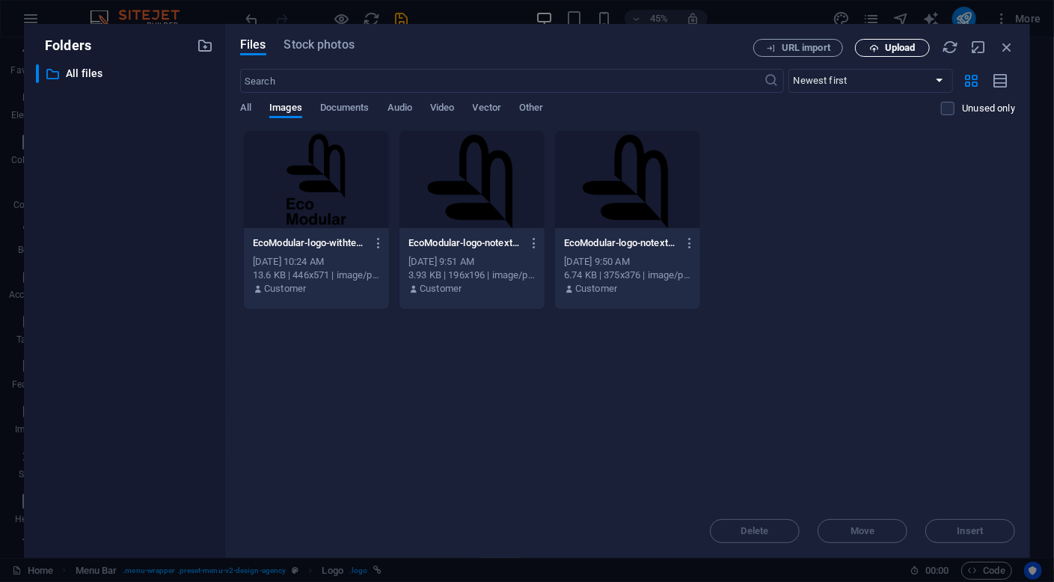
click at [894, 50] on span "Upload" at bounding box center [900, 47] width 31 height 9
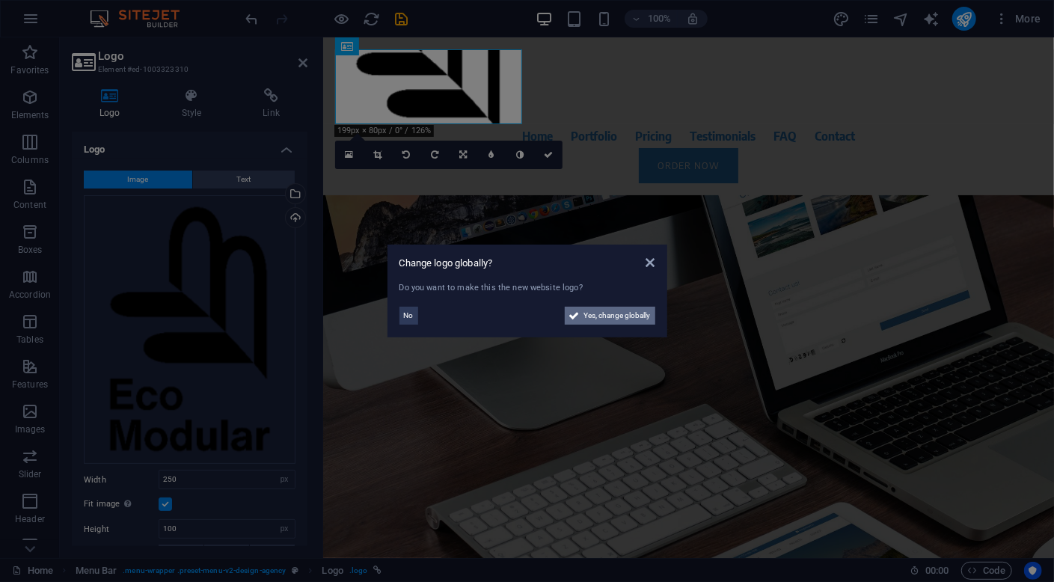
click at [634, 316] on span "Yes, change globally" at bounding box center [617, 316] width 67 height 18
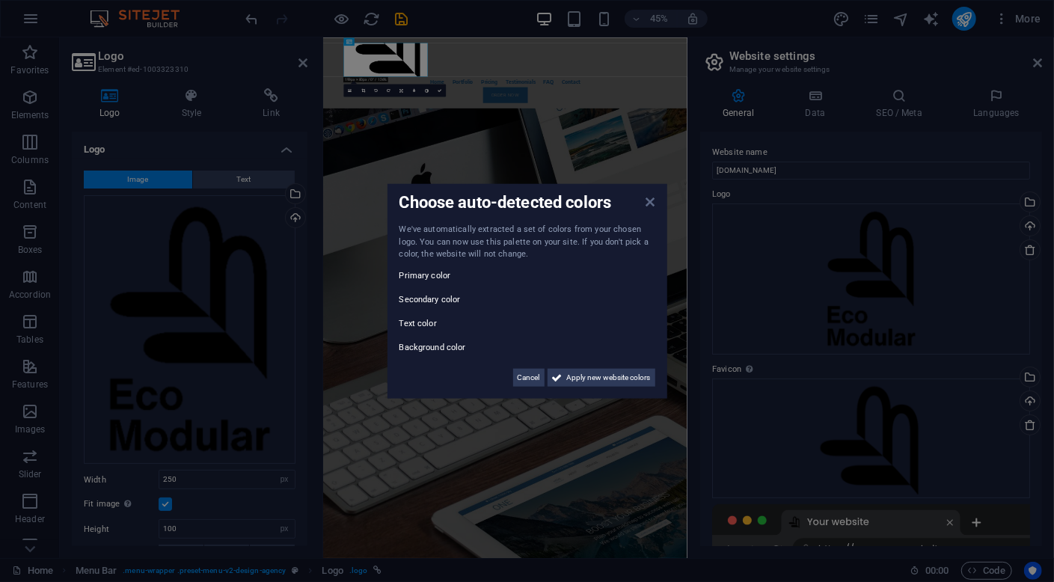
click at [650, 206] on icon at bounding box center [650, 202] width 9 height 12
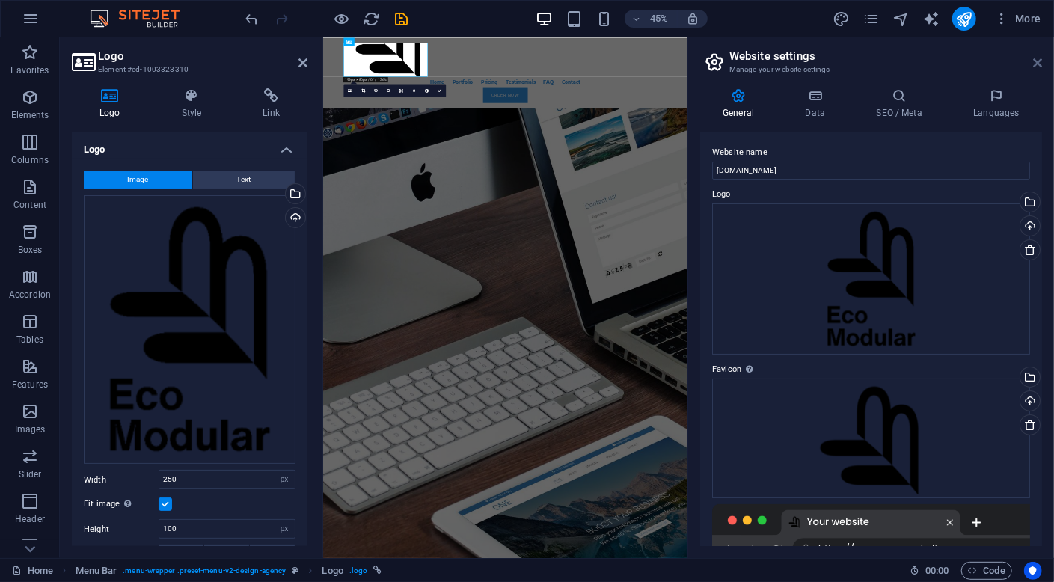
click at [1039, 61] on icon at bounding box center [1037, 63] width 9 height 12
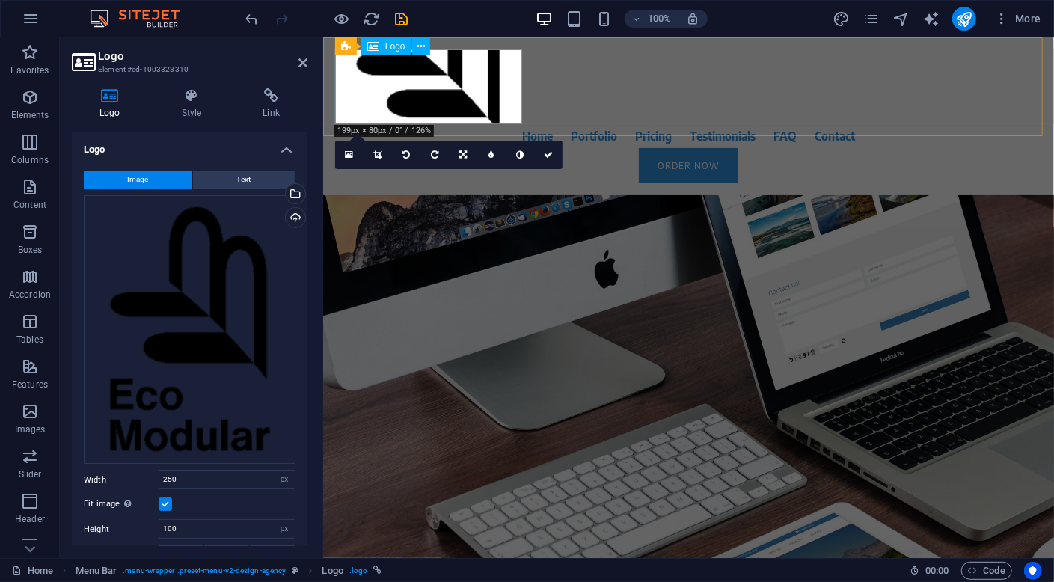
click at [459, 90] on div at bounding box center [688, 86] width 706 height 75
click at [254, 18] on icon "undo" at bounding box center [252, 18] width 17 height 17
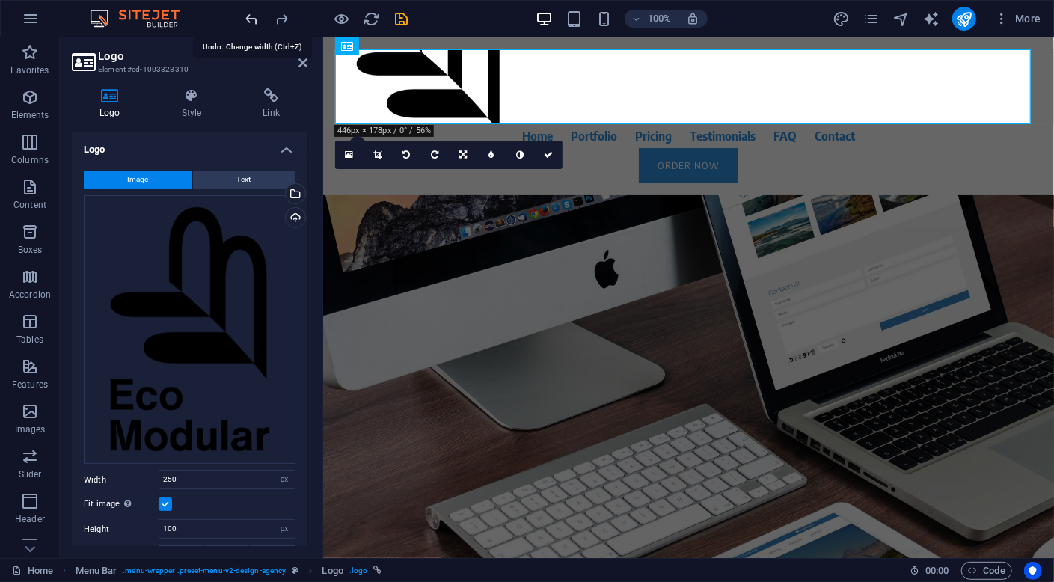
click at [254, 18] on icon "undo" at bounding box center [252, 18] width 17 height 17
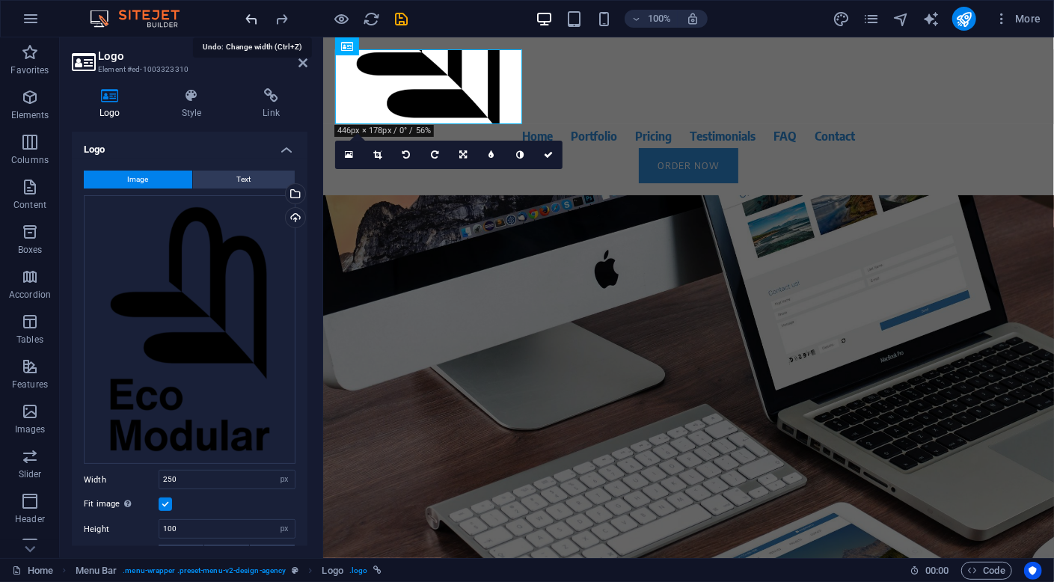
click at [254, 18] on icon "undo" at bounding box center [252, 18] width 17 height 17
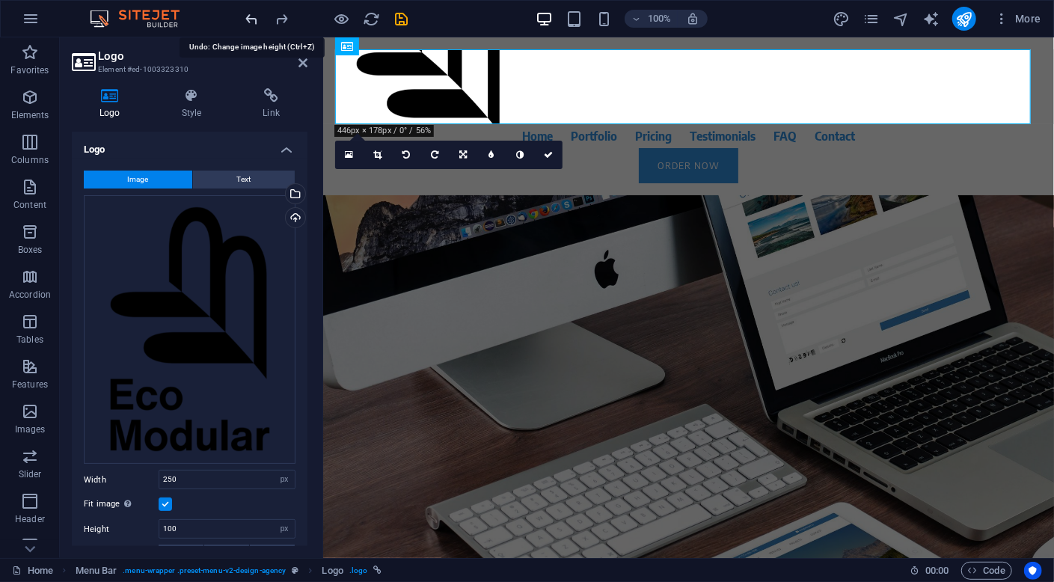
click at [254, 18] on icon "undo" at bounding box center [252, 18] width 17 height 17
type input "320"
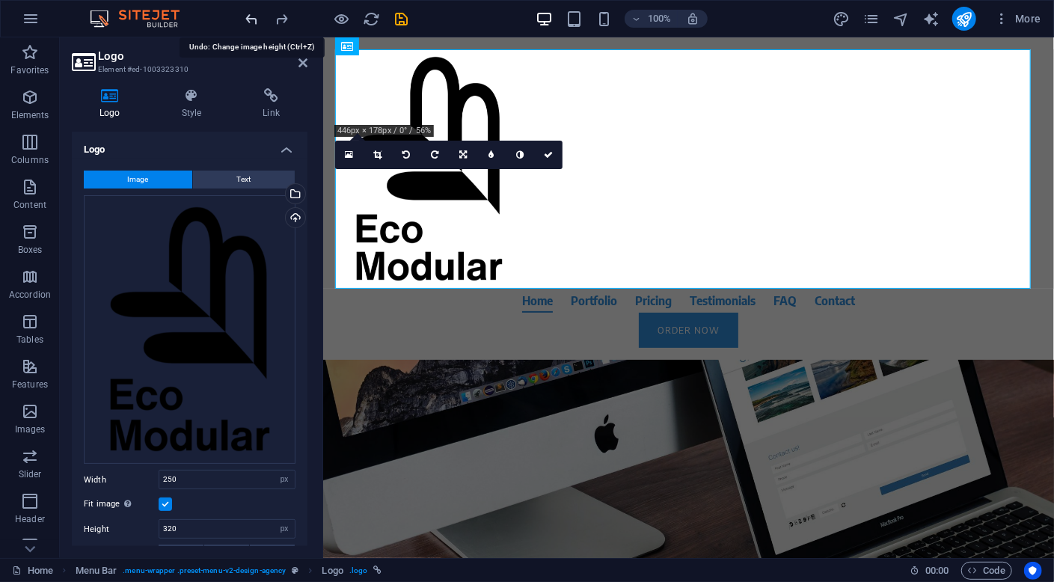
click at [254, 18] on icon "undo" at bounding box center [252, 18] width 17 height 17
select select "DISABLED_OPTION_VALUE"
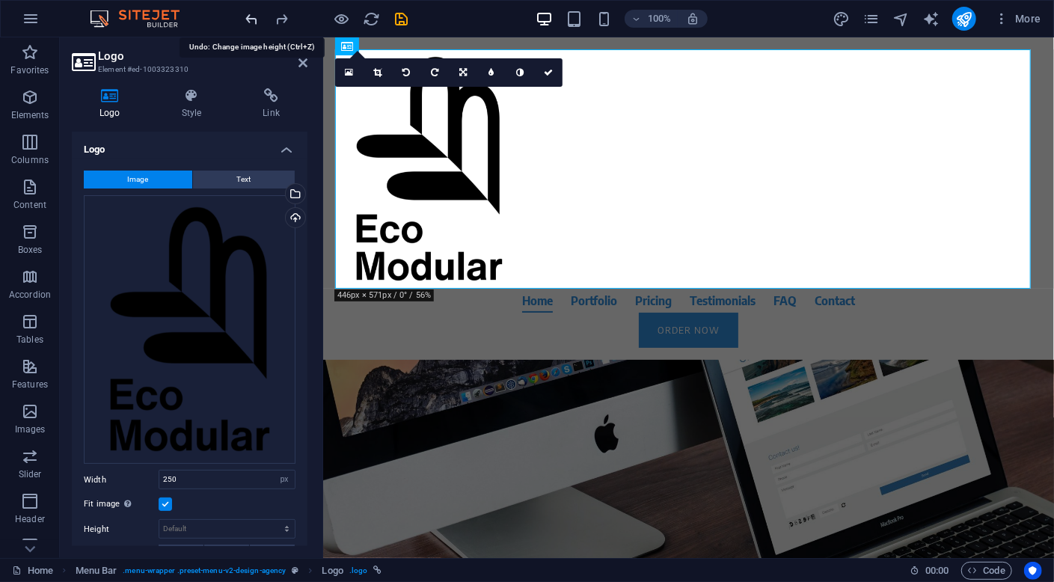
click at [254, 18] on icon "undo" at bounding box center [252, 18] width 17 height 17
click at [254, 16] on icon "undo" at bounding box center [252, 18] width 17 height 17
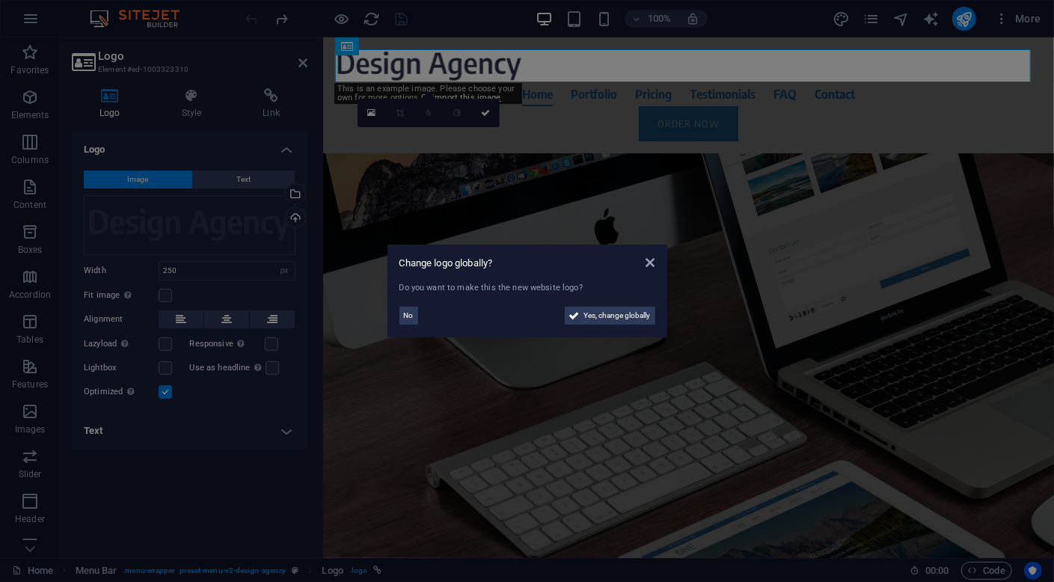
click at [302, 63] on aside "Change logo globally? Do you want to make this the new website logo? No Yes, ch…" at bounding box center [527, 291] width 1054 height 582
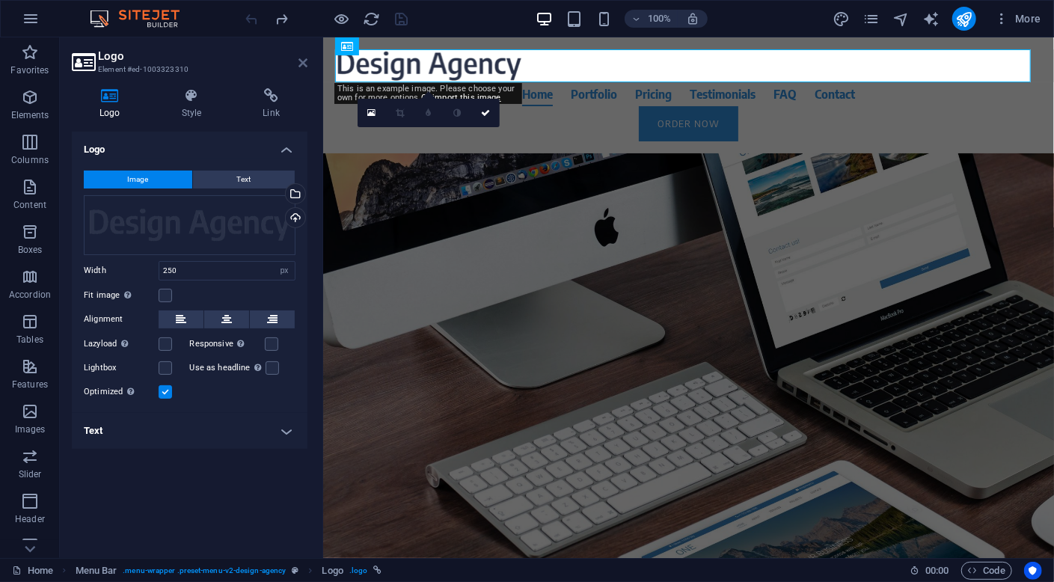
click at [305, 63] on icon at bounding box center [302, 63] width 9 height 12
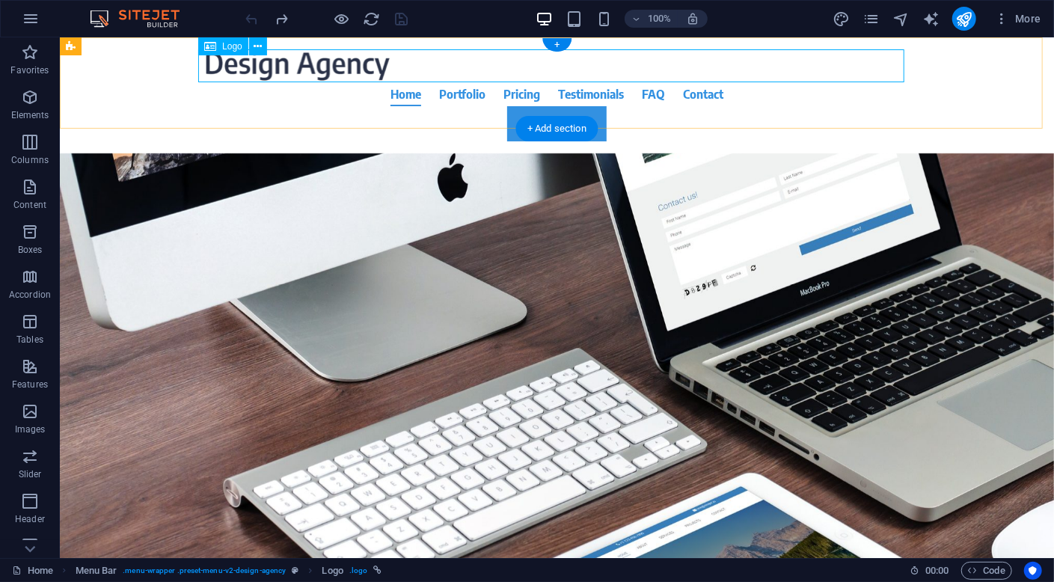
click at [390, 67] on div at bounding box center [556, 65] width 706 height 33
click at [289, 65] on div at bounding box center [556, 65] width 706 height 33
click at [257, 45] on icon at bounding box center [258, 47] width 8 height 16
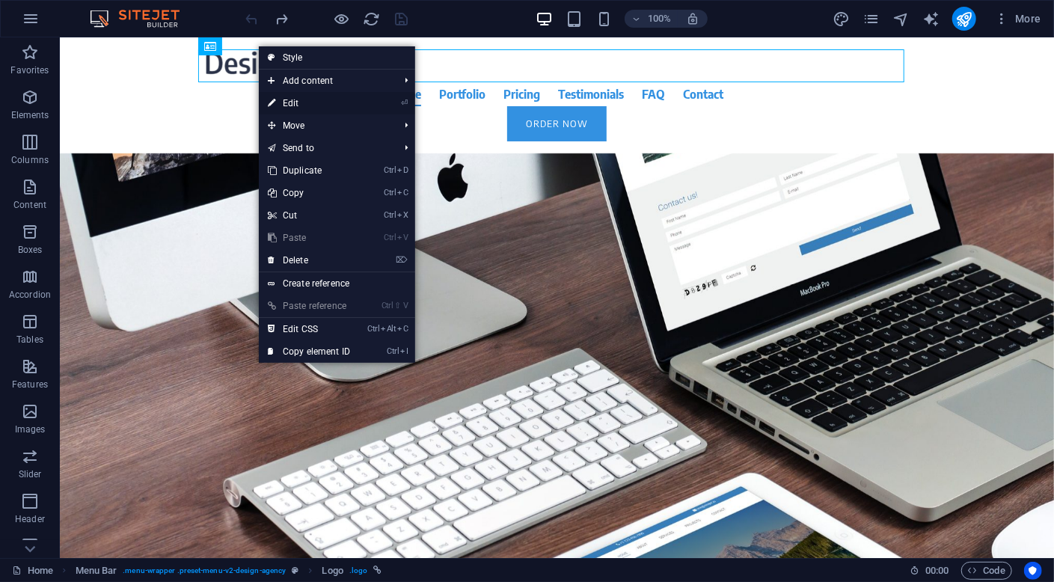
click at [296, 96] on link "⏎ Edit" at bounding box center [309, 103] width 100 height 22
select select "px"
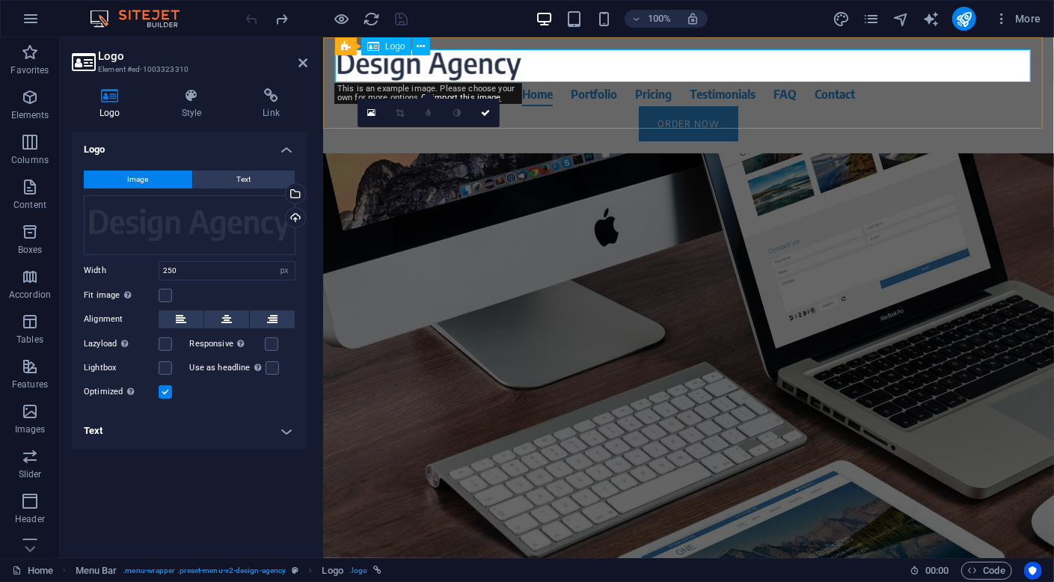
click at [1003, 69] on div at bounding box center [688, 65] width 706 height 33
click at [133, 181] on span "Image" at bounding box center [138, 180] width 21 height 18
click at [197, 105] on h4 "Style" at bounding box center [195, 103] width 82 height 31
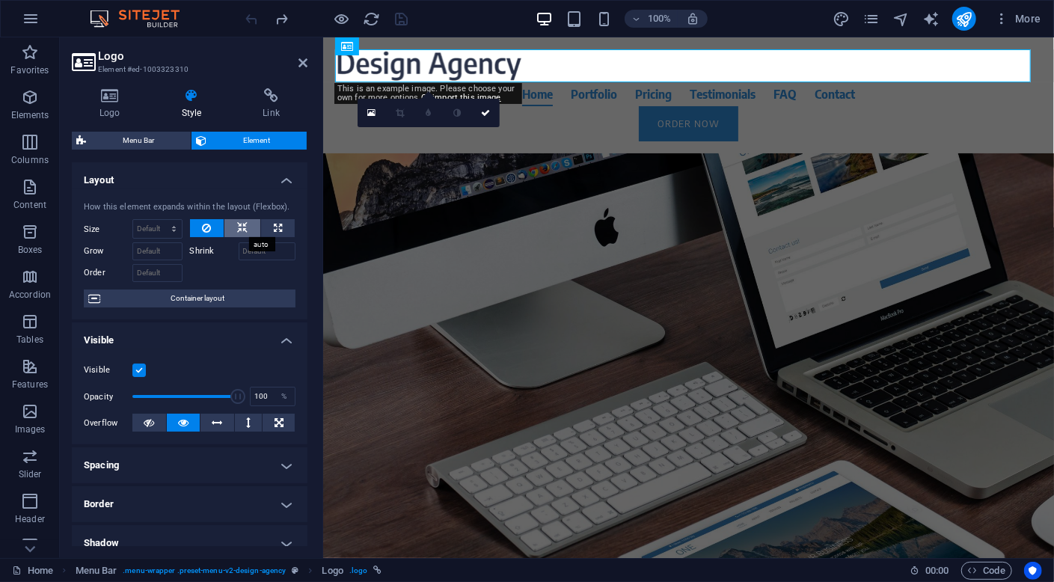
click at [242, 233] on icon at bounding box center [242, 228] width 10 height 18
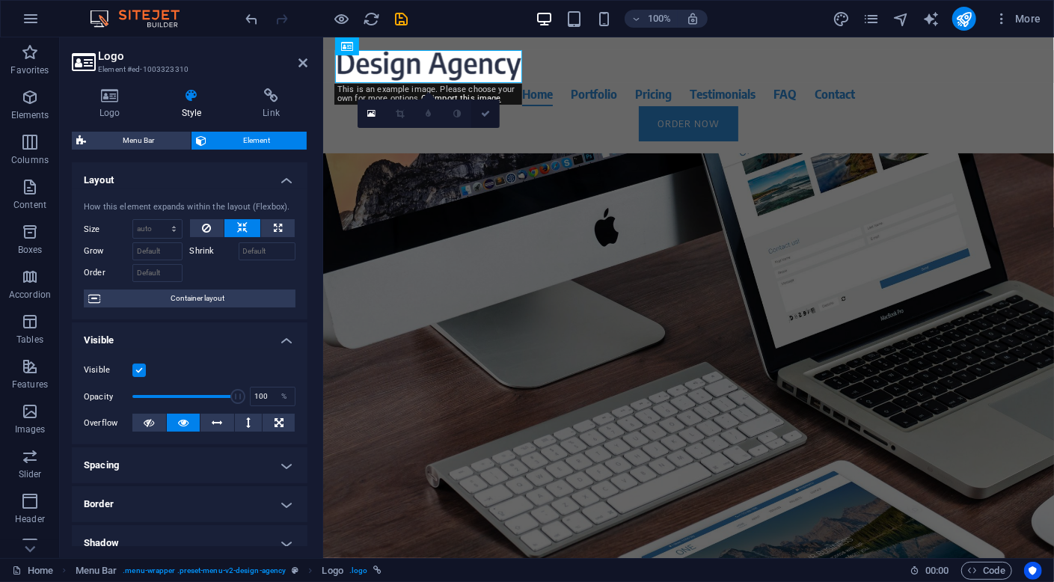
click at [486, 111] on icon at bounding box center [485, 113] width 9 height 9
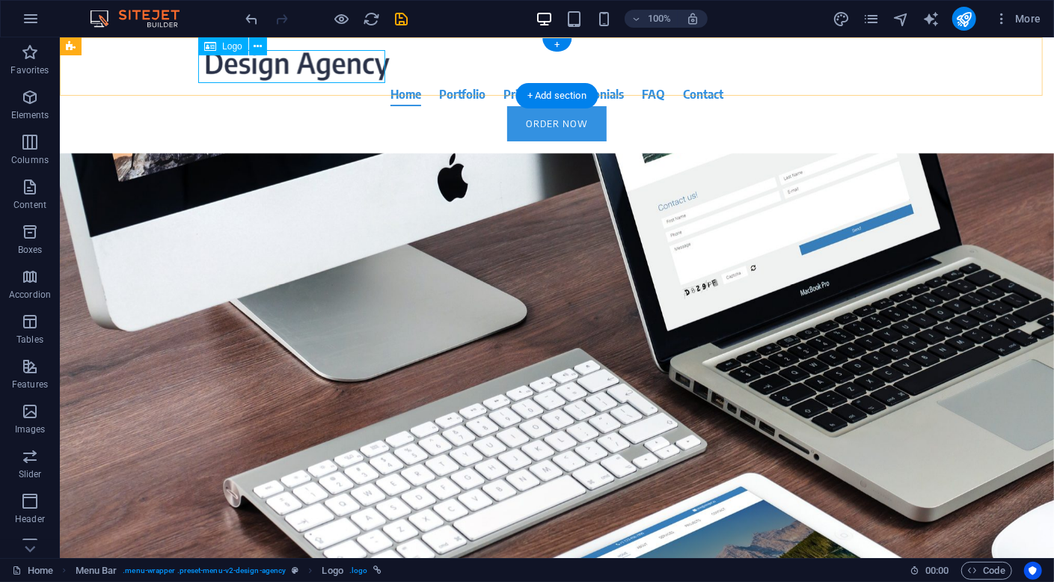
click at [306, 67] on div at bounding box center [556, 65] width 706 height 33
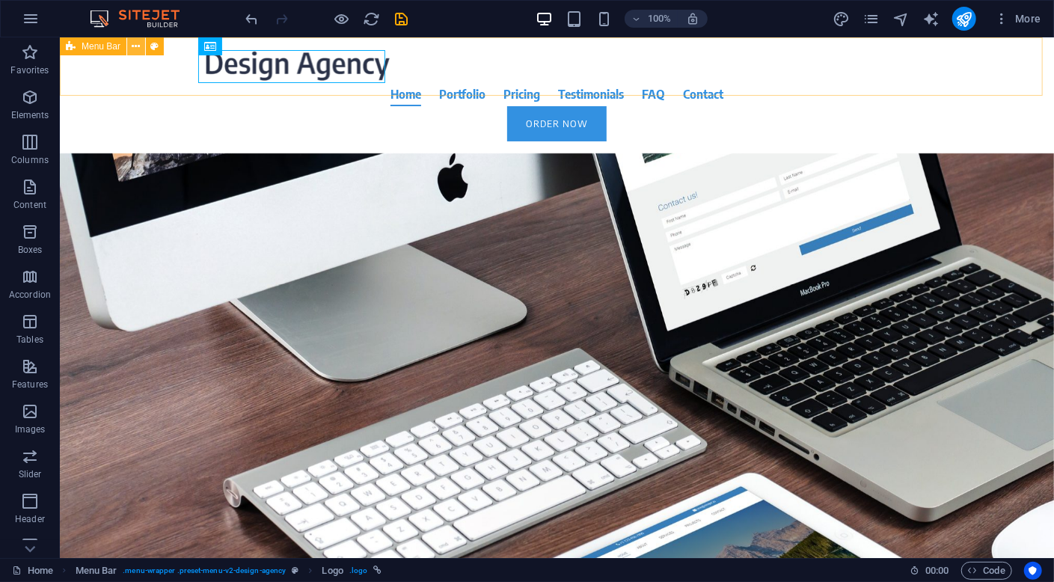
click at [132, 48] on icon at bounding box center [136, 47] width 8 height 16
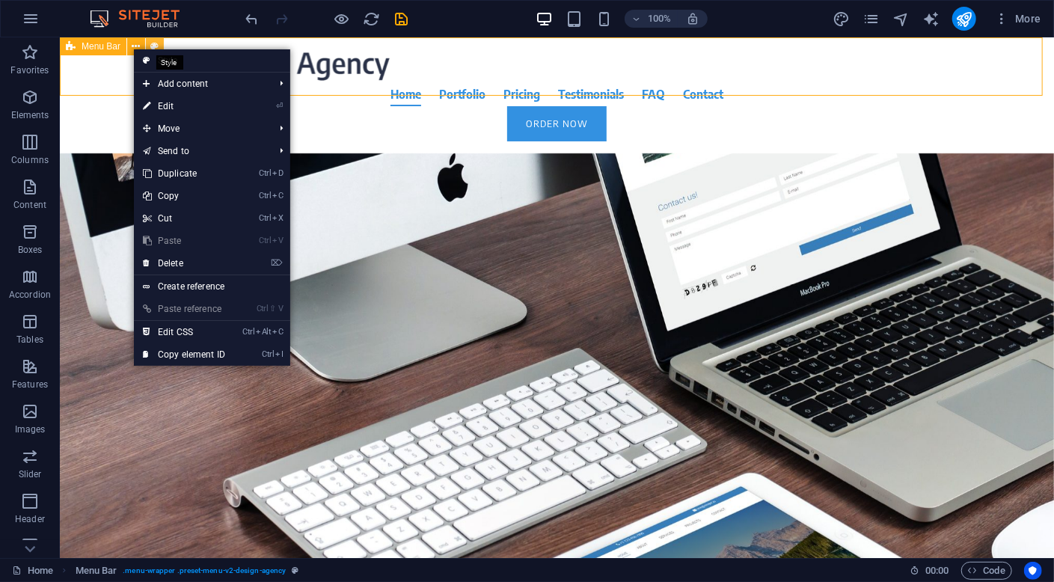
click at [153, 46] on icon at bounding box center [155, 47] width 8 height 16
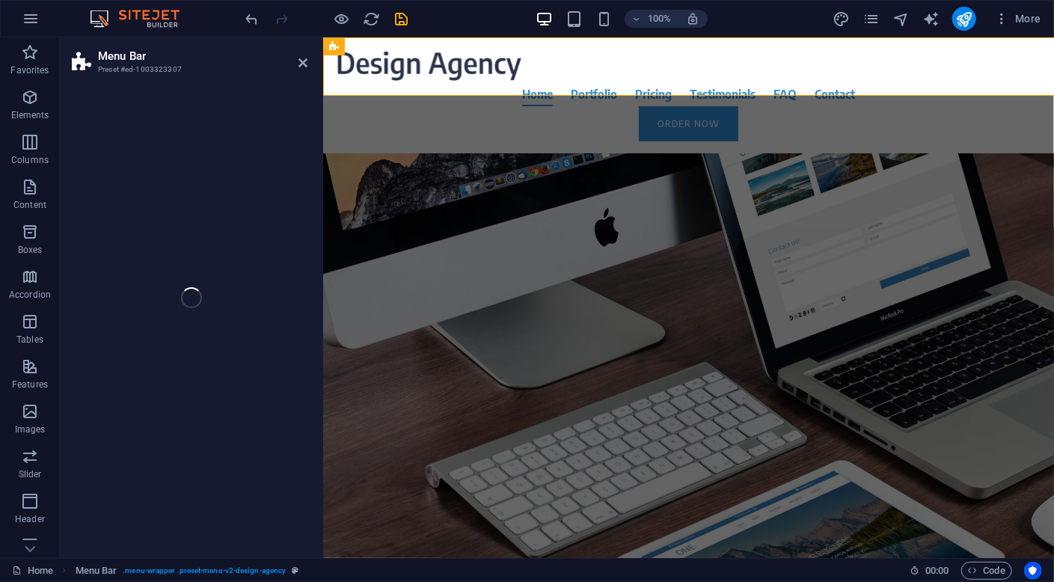
select select "rem"
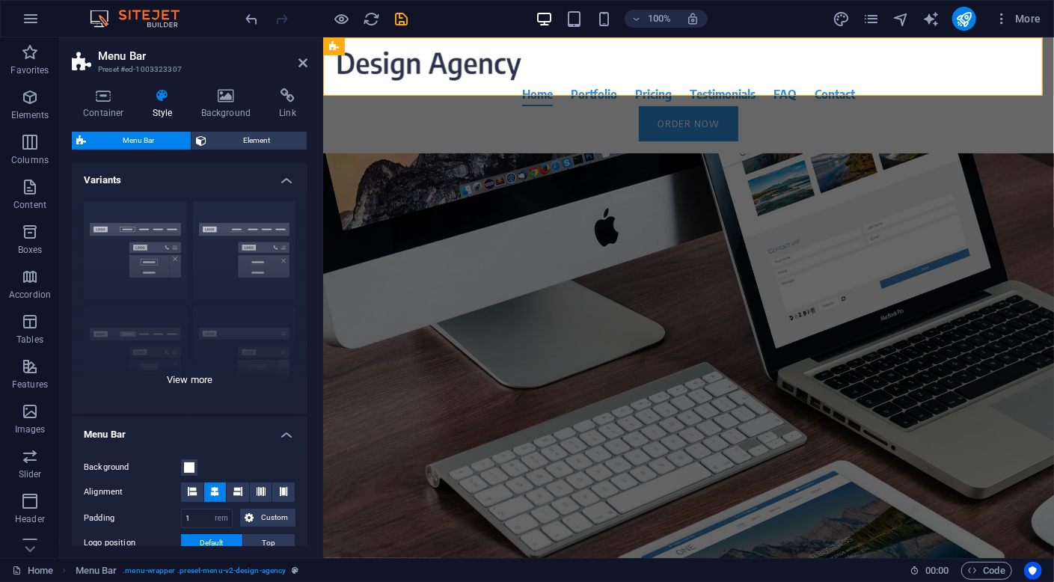
click at [191, 379] on div "Border Centered Default Fixed Loki Trigger Wide XXL" at bounding box center [190, 301] width 236 height 224
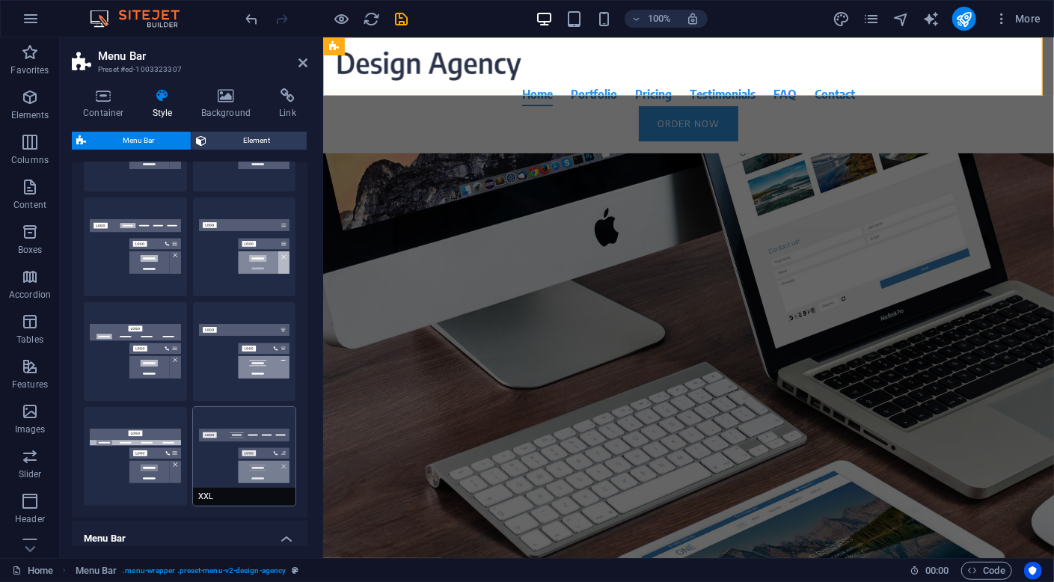
scroll to position [150, 0]
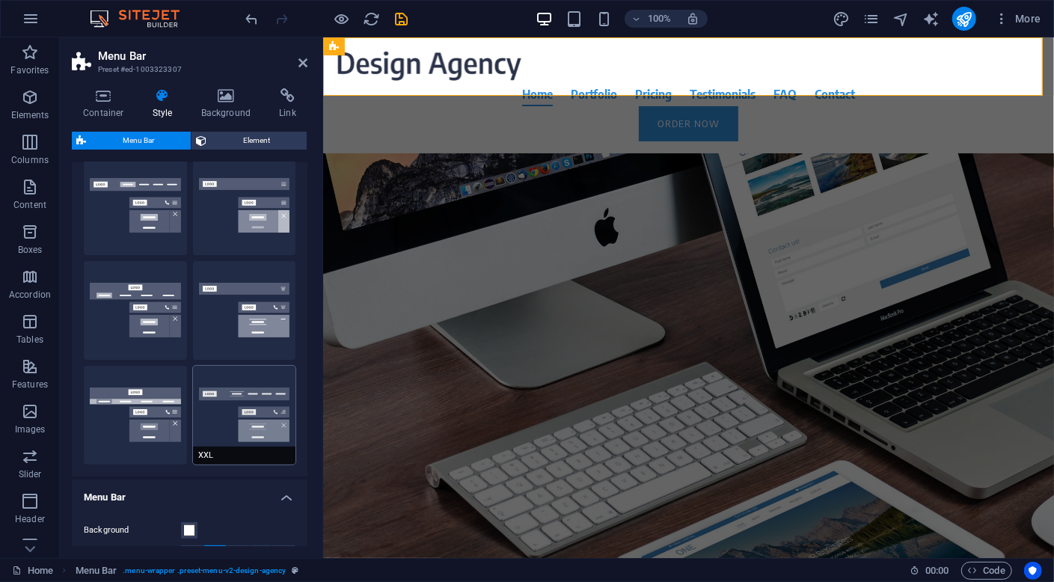
click at [218, 421] on button "XXL" at bounding box center [244, 415] width 103 height 99
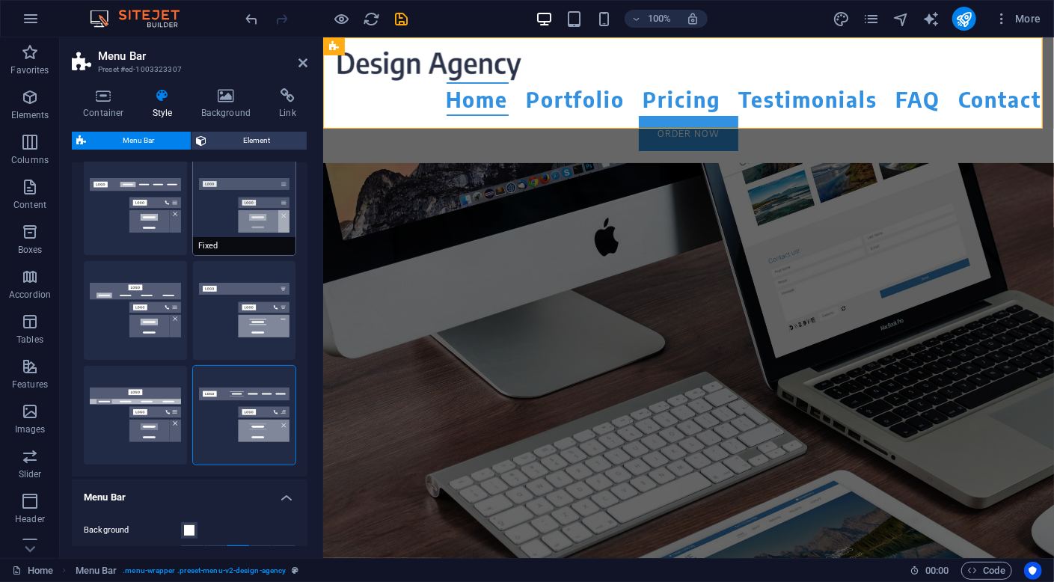
click at [213, 212] on button "Fixed" at bounding box center [244, 205] width 103 height 99
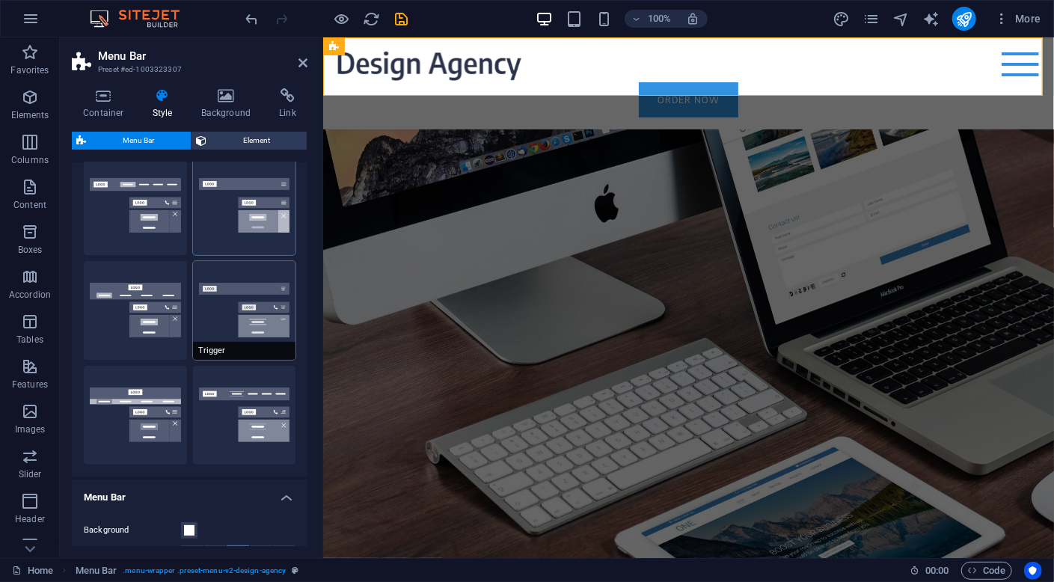
click at [216, 317] on button "Trigger" at bounding box center [244, 310] width 103 height 99
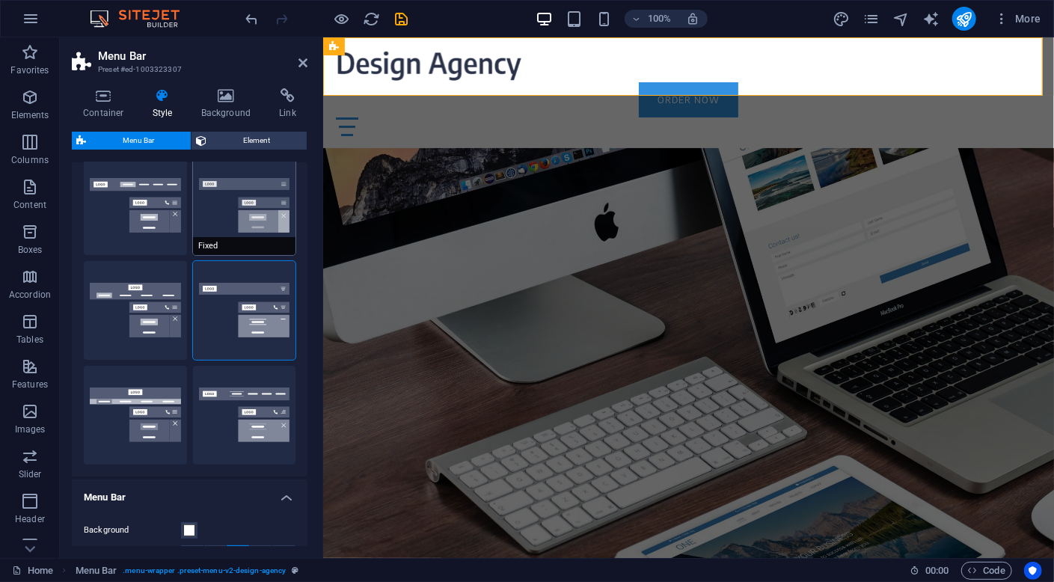
click at [220, 230] on button "Fixed" at bounding box center [244, 205] width 103 height 99
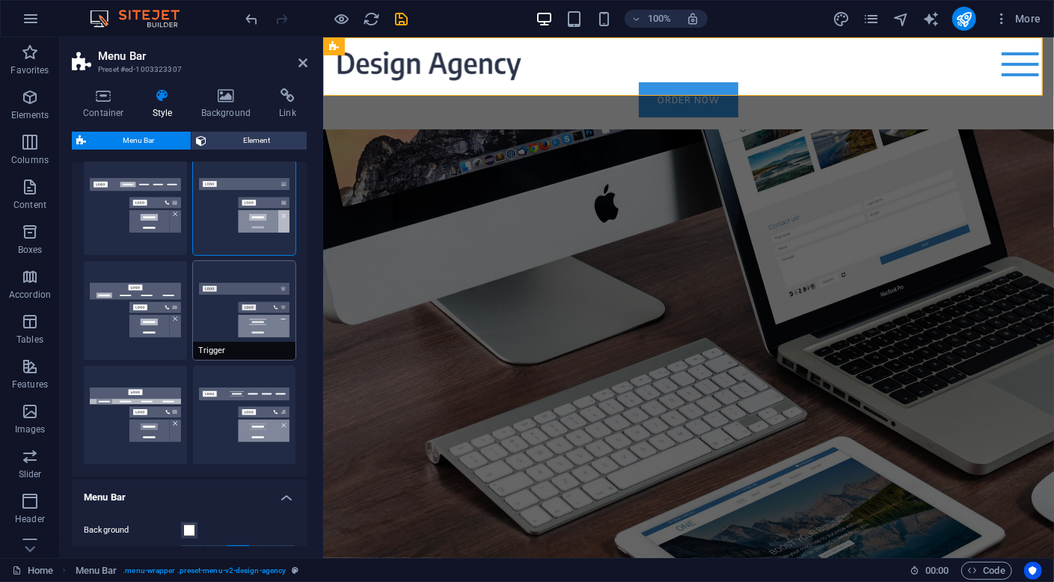
click at [217, 334] on button "Trigger" at bounding box center [244, 310] width 103 height 99
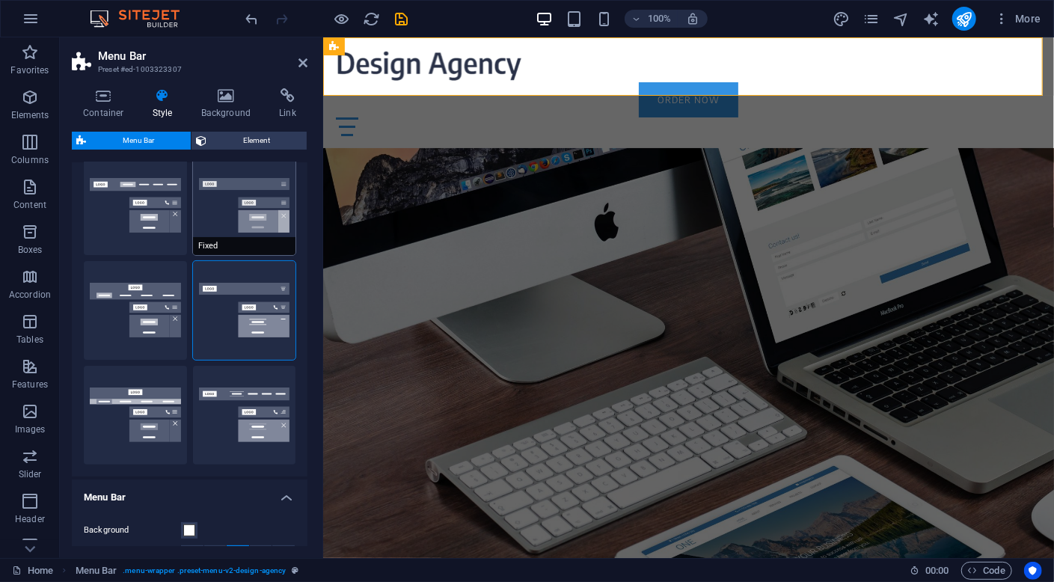
click at [215, 210] on button "Fixed" at bounding box center [244, 205] width 103 height 99
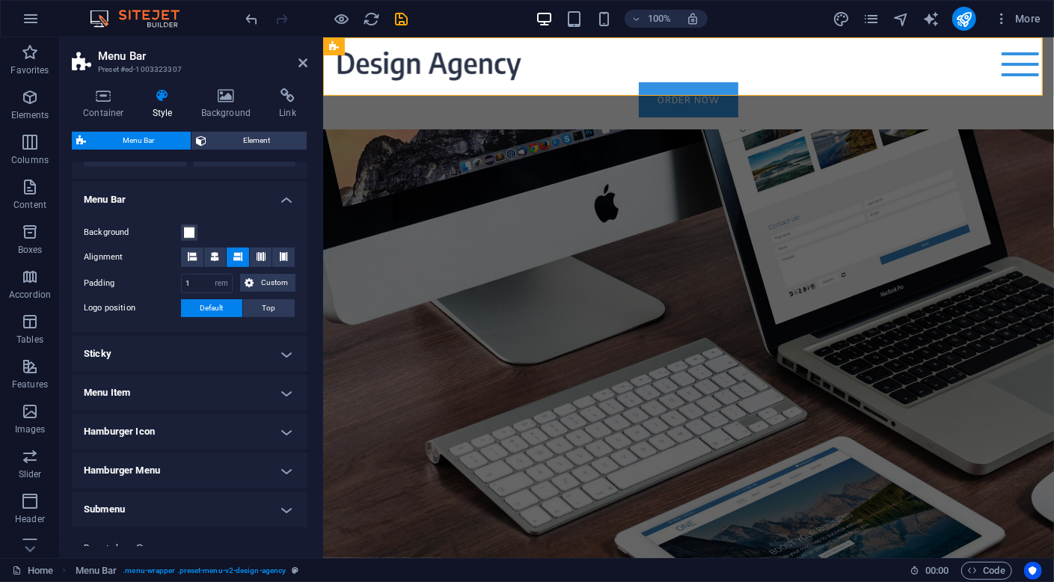
scroll to position [486, 0]
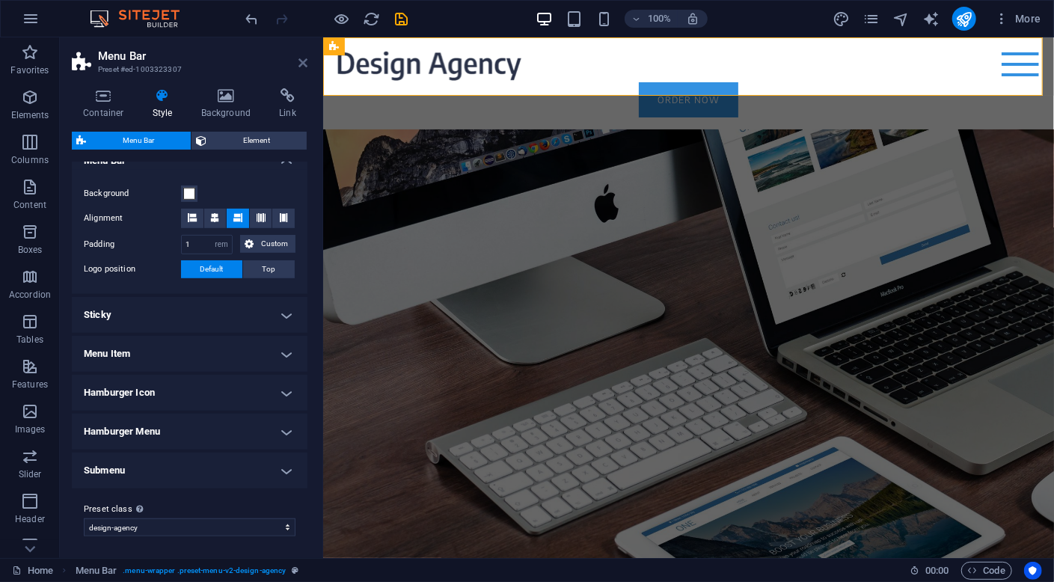
click at [303, 64] on icon at bounding box center [302, 63] width 9 height 12
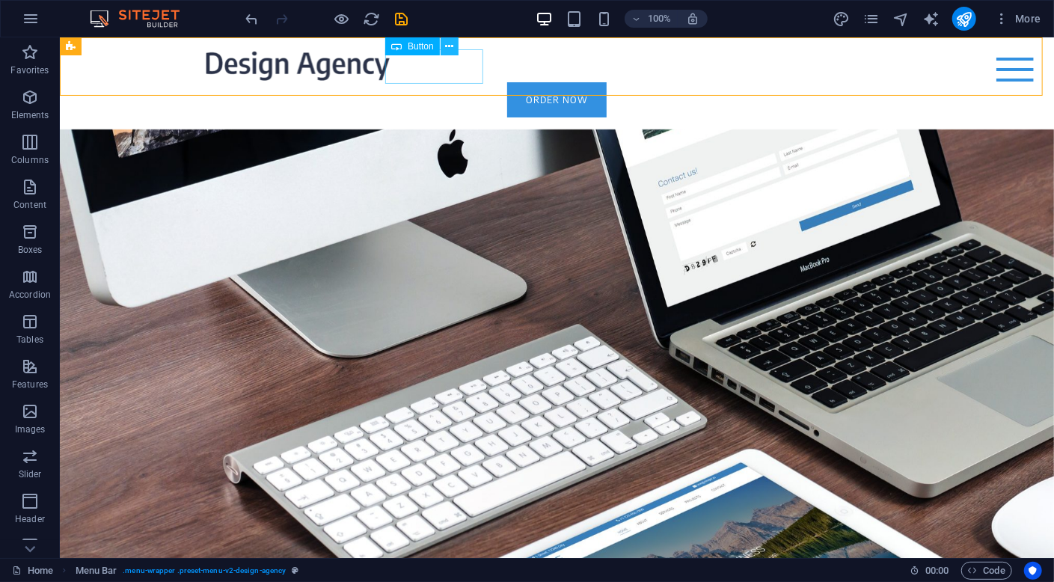
click at [445, 44] on icon at bounding box center [449, 47] width 8 height 16
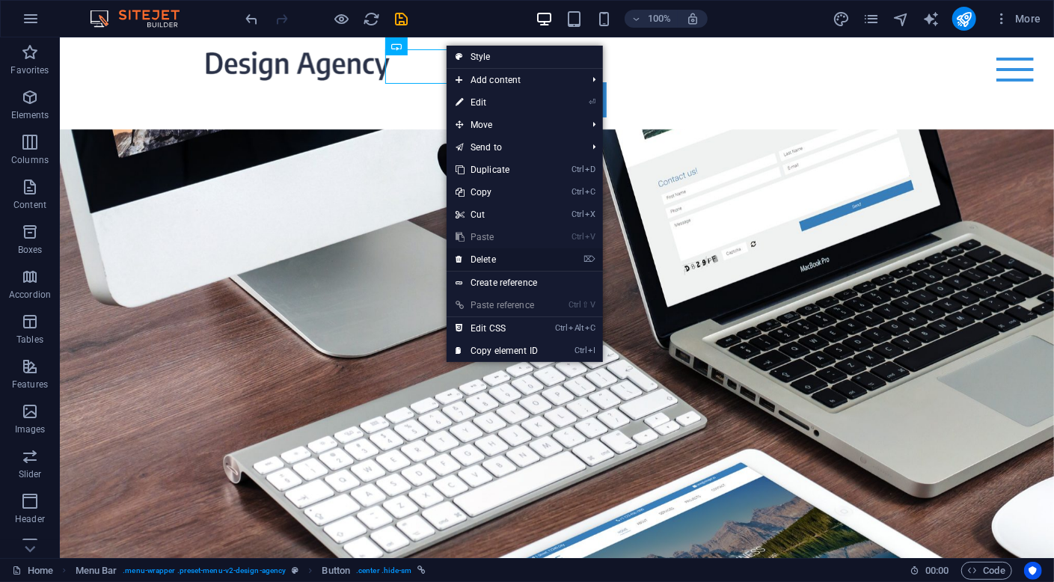
click at [497, 255] on link "⌦ Delete" at bounding box center [497, 259] width 100 height 22
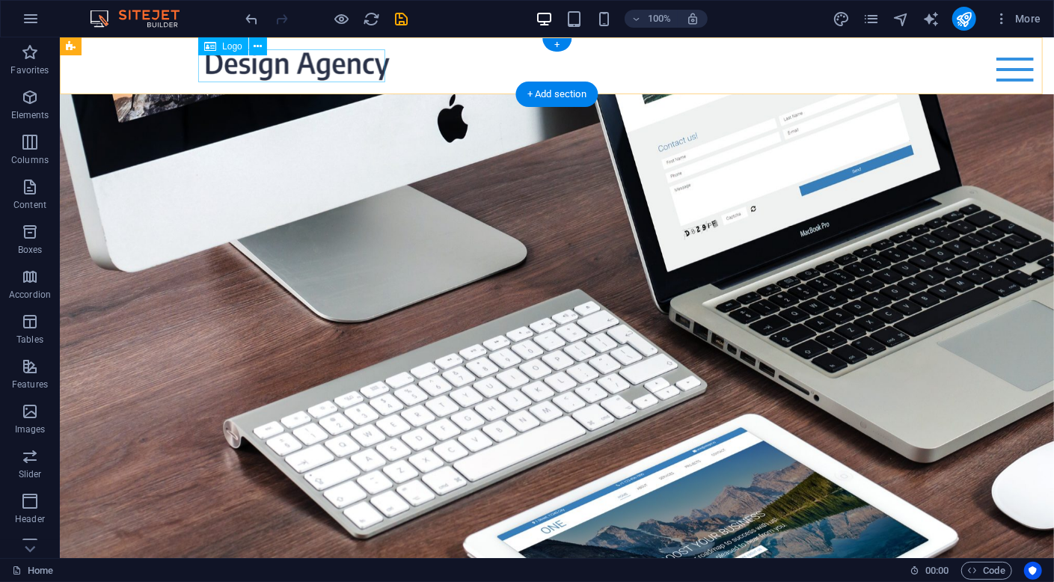
click at [356, 64] on div at bounding box center [556, 65] width 706 height 33
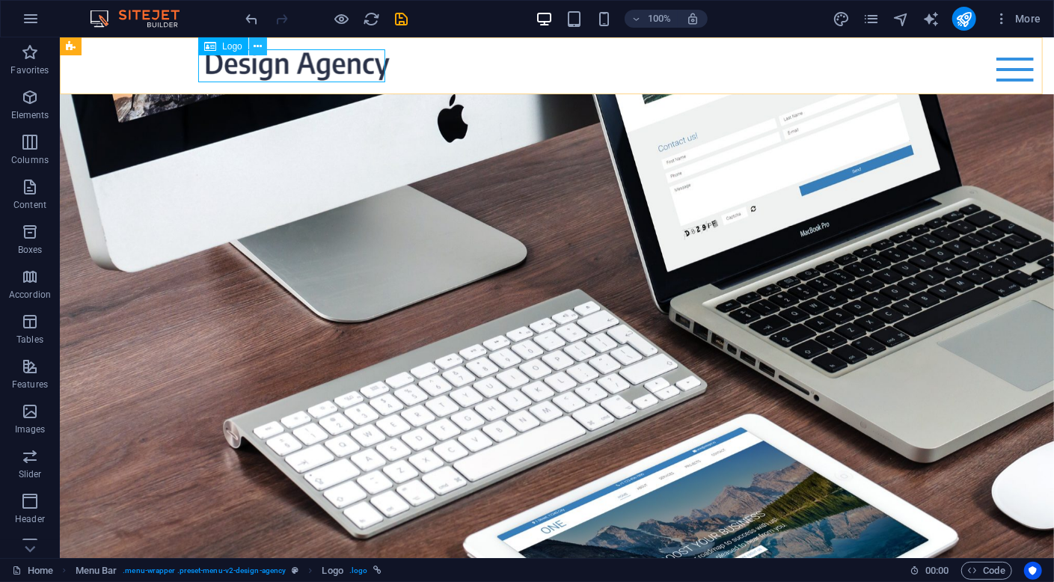
click at [260, 46] on icon at bounding box center [258, 47] width 8 height 16
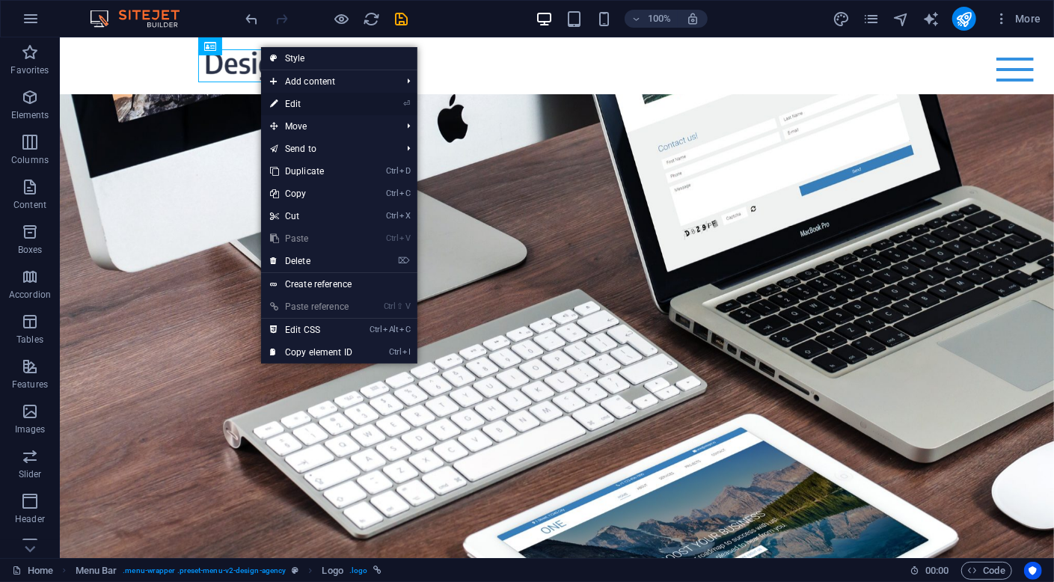
click at [310, 103] on link "⏎ Edit" at bounding box center [311, 104] width 100 height 22
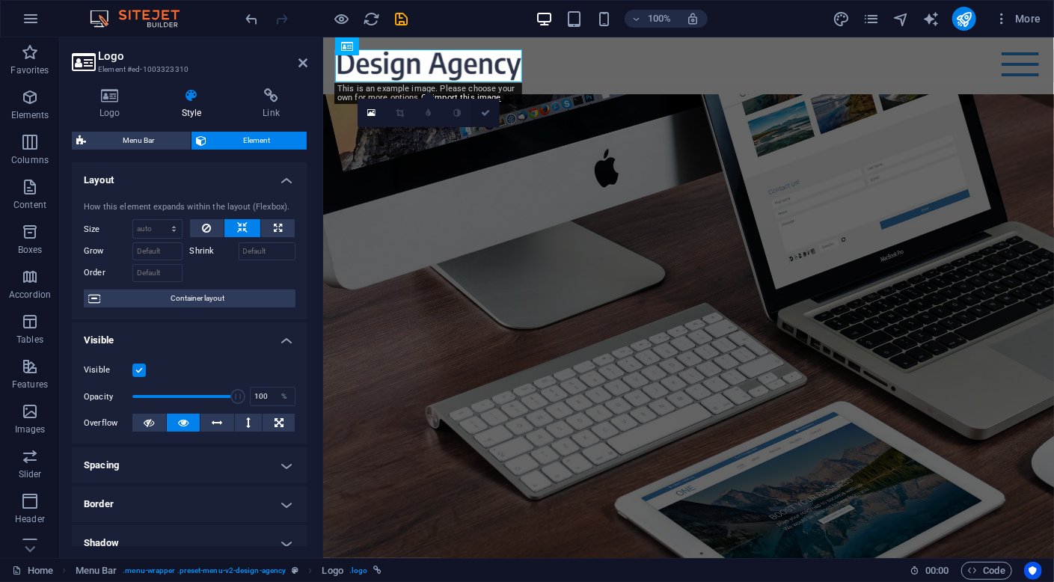
click at [487, 111] on icon at bounding box center [485, 112] width 9 height 9
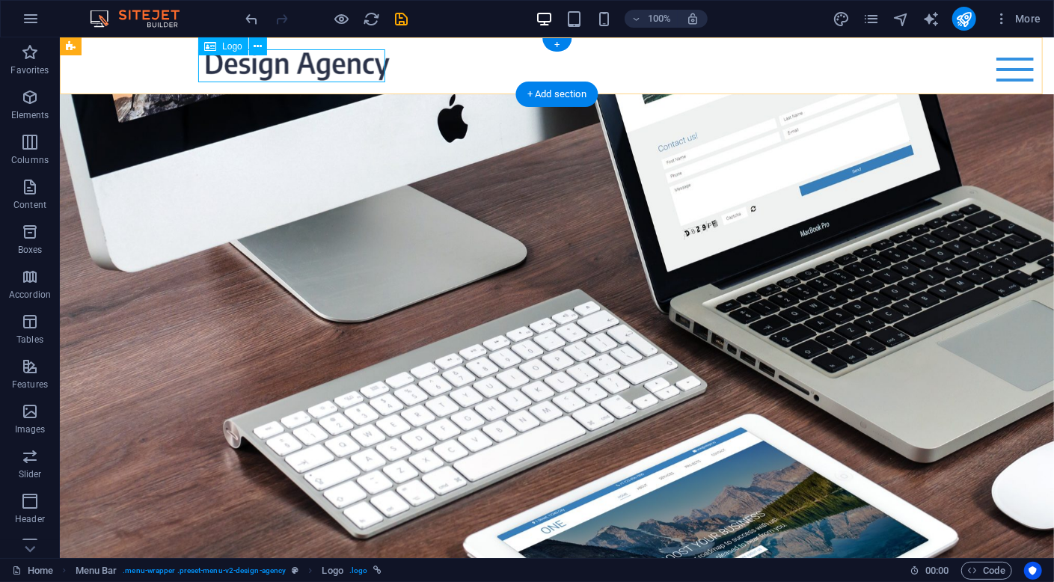
click at [329, 72] on div at bounding box center [556, 65] width 706 height 33
click at [257, 49] on icon at bounding box center [258, 47] width 8 height 16
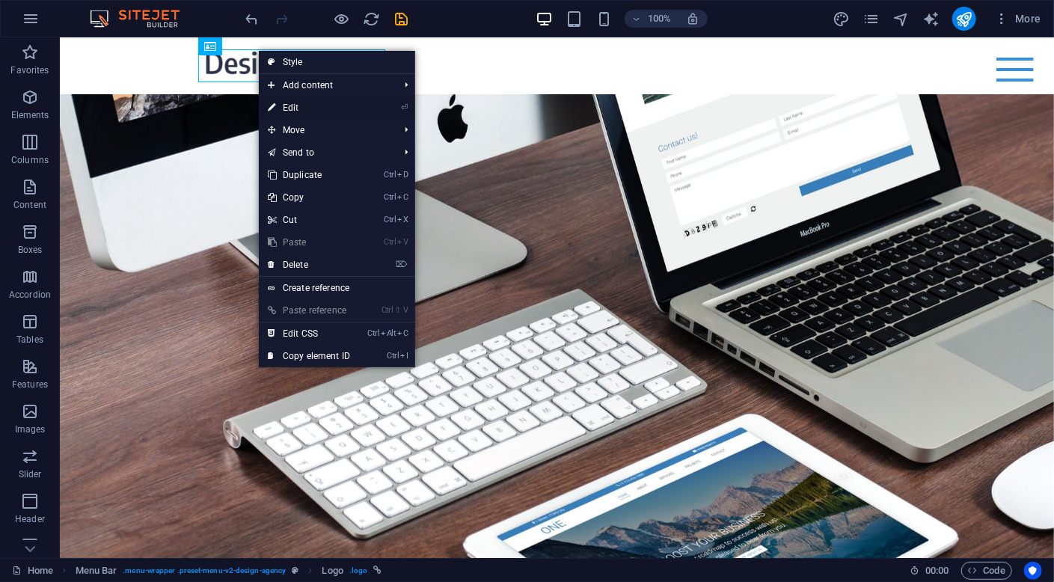
click at [296, 108] on link "⏎ Edit" at bounding box center [309, 107] width 100 height 22
select select "px"
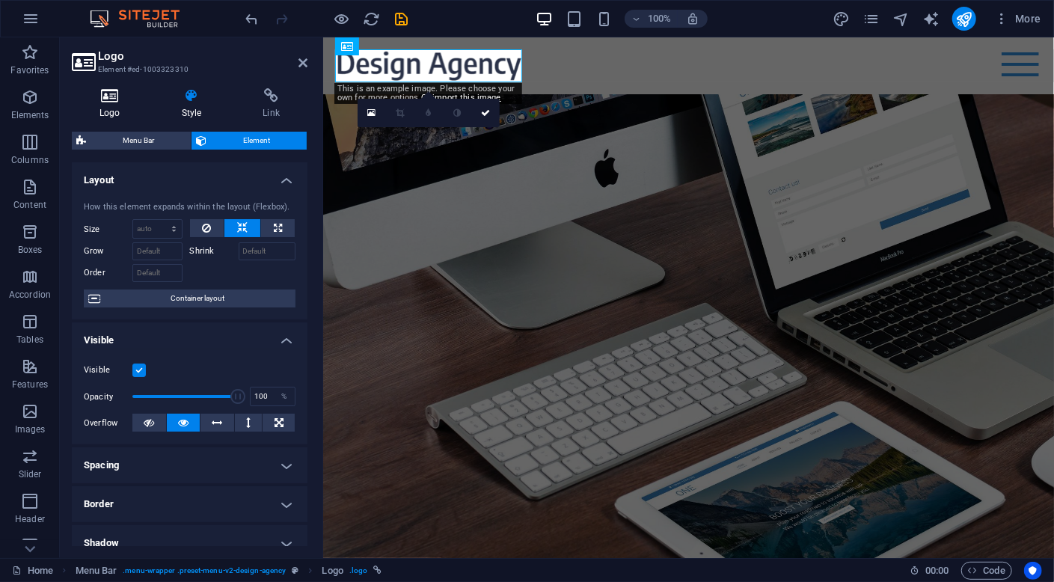
click at [110, 102] on icon at bounding box center [110, 95] width 76 height 15
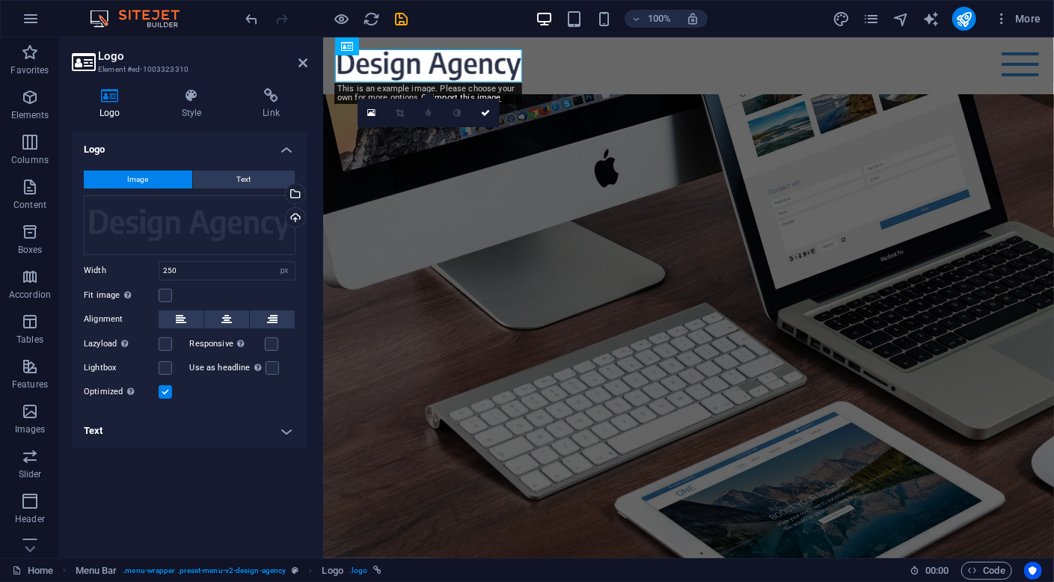
click at [138, 436] on h4 "Text" at bounding box center [190, 431] width 236 height 36
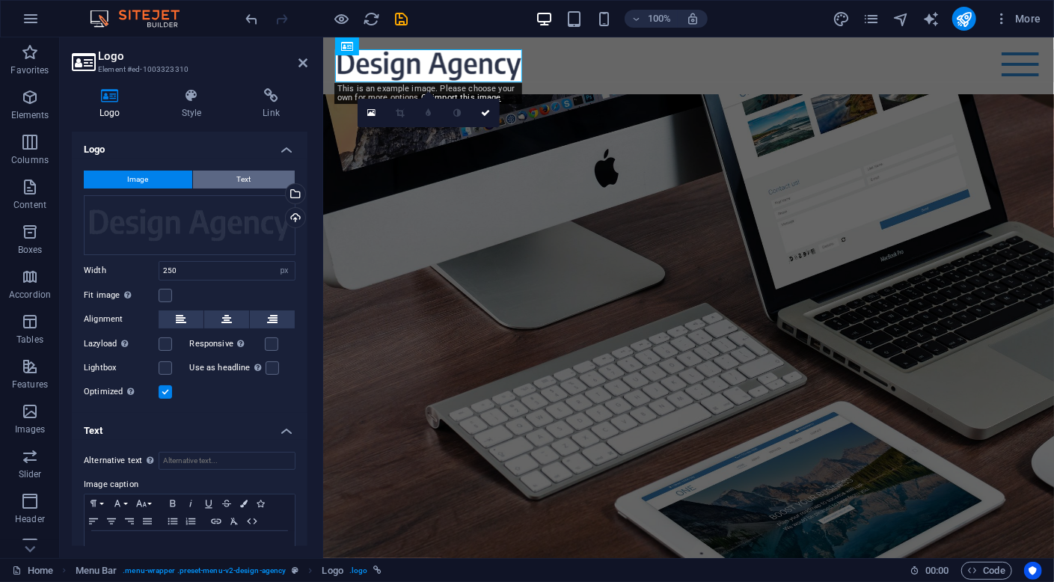
click at [243, 181] on span "Text" at bounding box center [244, 180] width 14 height 18
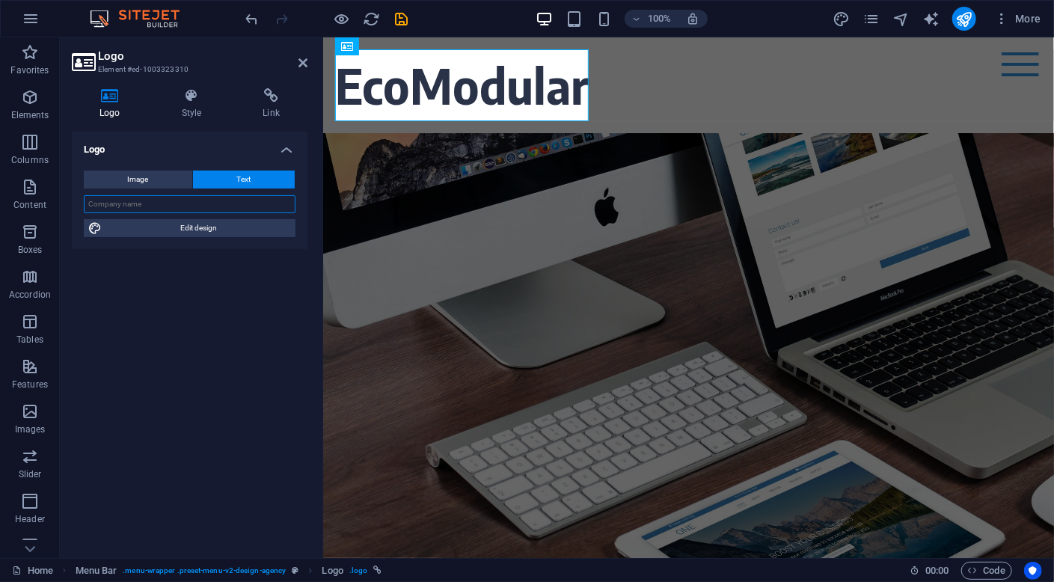
click at [205, 206] on input "text" at bounding box center [190, 204] width 212 height 18
type input "EcoModular"
click at [197, 317] on div "Logo Image Text Drag files here, click to choose files or select files from Fil…" at bounding box center [190, 339] width 236 height 414
click at [302, 67] on icon at bounding box center [302, 63] width 9 height 12
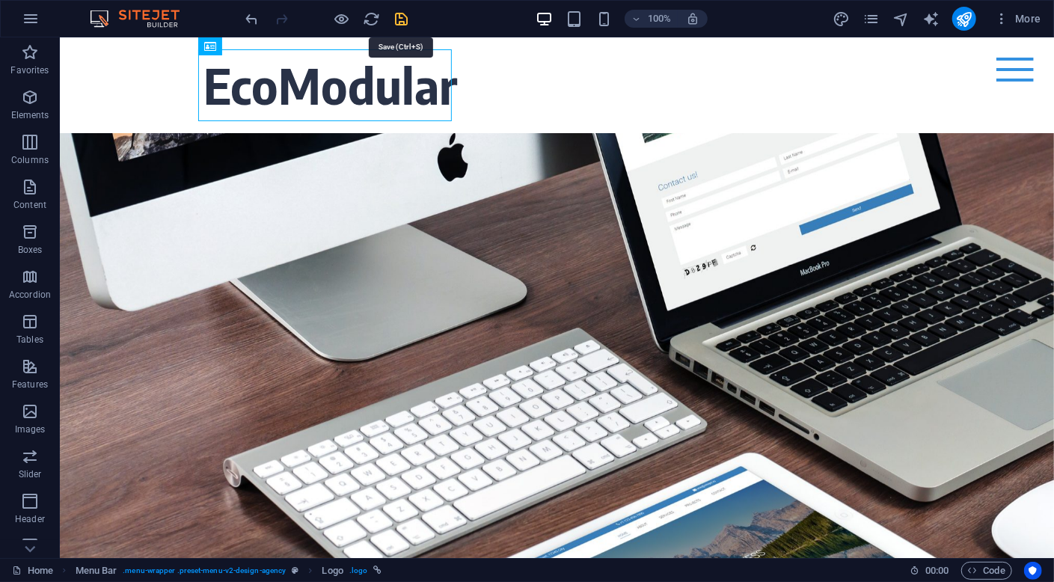
click at [402, 21] on icon "save" at bounding box center [401, 18] width 17 height 17
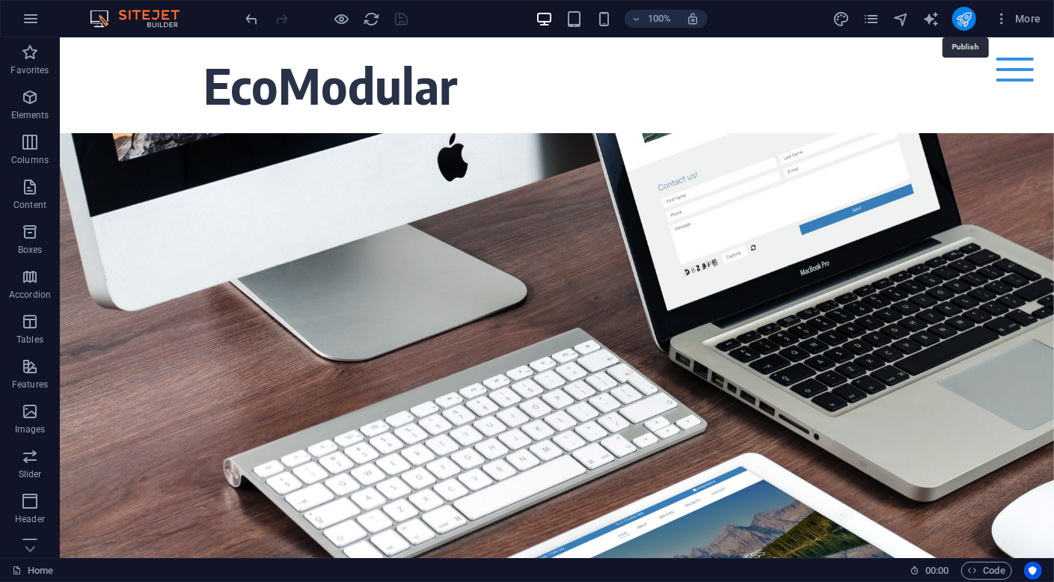
click at [964, 18] on icon "publish" at bounding box center [963, 18] width 17 height 17
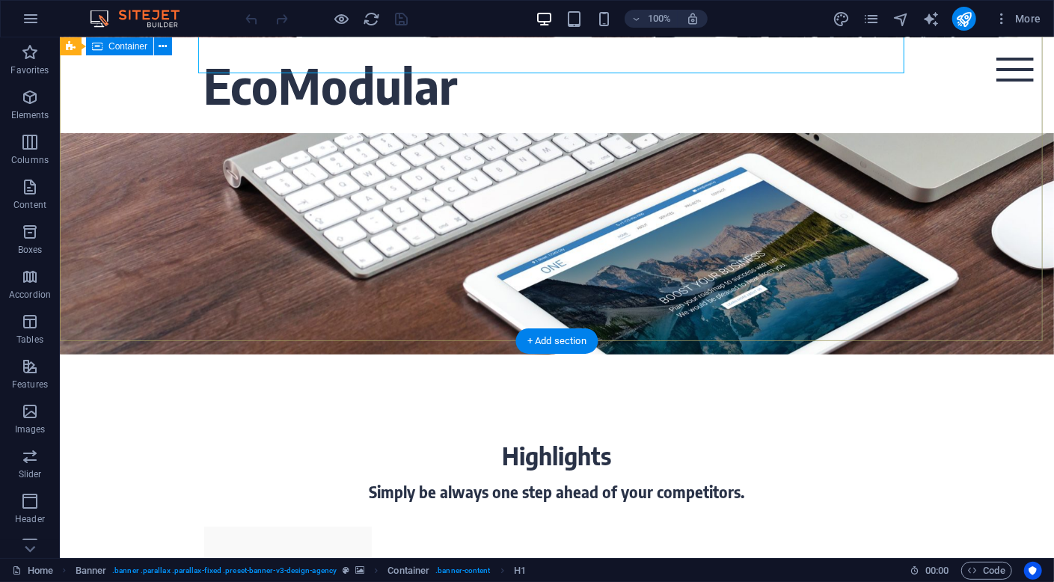
scroll to position [150, 0]
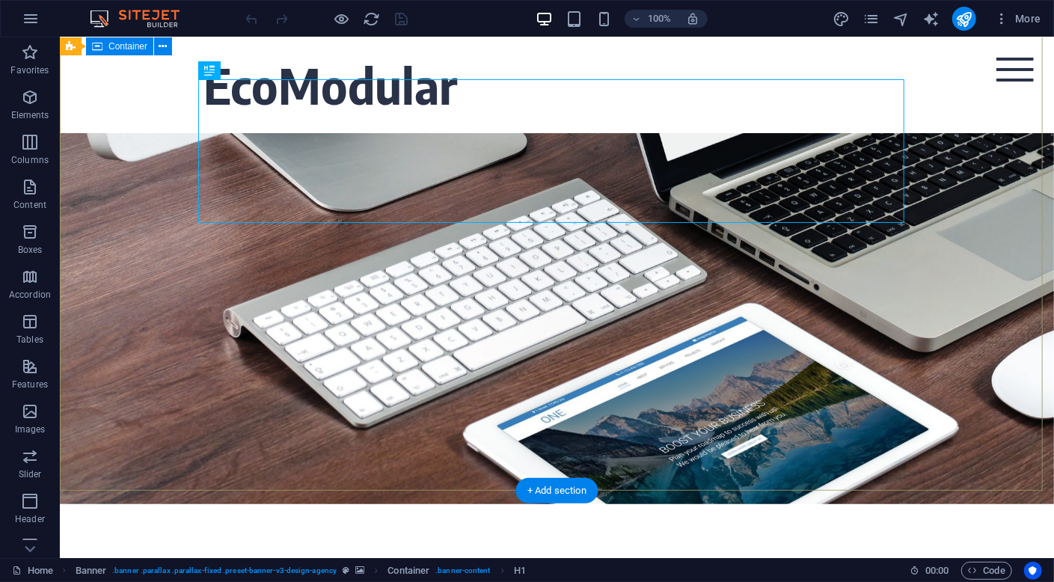
click at [266, 418] on div "About time we create your professional website. Focus on your core business. We…" at bounding box center [556, 237] width 994 height 508
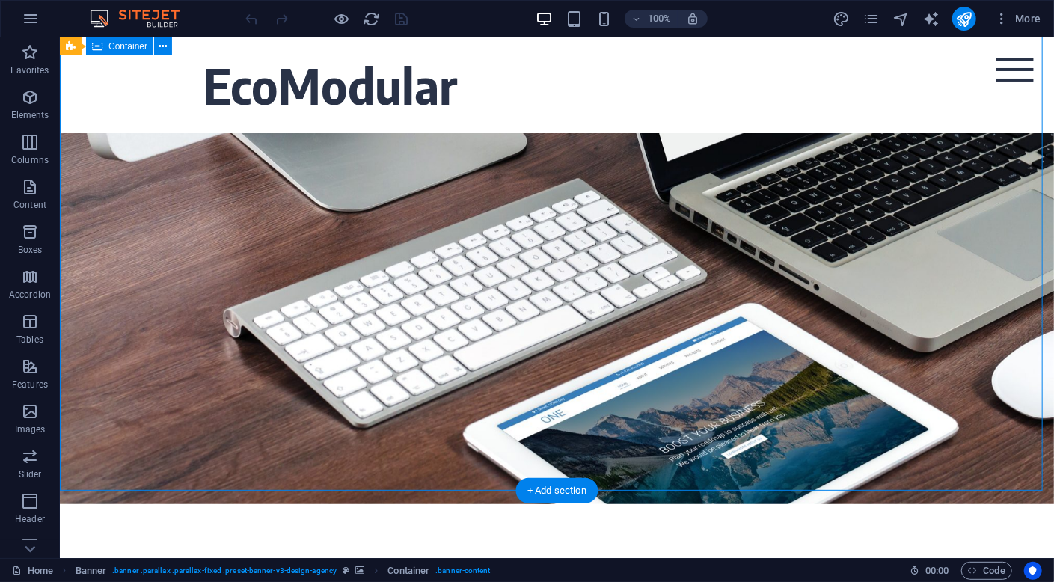
click at [346, 407] on div "About time we create your professional website. Focus on your core business. We…" at bounding box center [556, 237] width 994 height 508
click at [147, 280] on div "About time we create your professional website. Focus on your core business. We…" at bounding box center [556, 237] width 994 height 508
click at [790, 451] on div "About time we create your professional website. Focus on your core business. We…" at bounding box center [556, 237] width 994 height 508
click at [1021, 150] on div "About time we create your professional website. Focus on your core business. We…" at bounding box center [556, 237] width 994 height 508
click at [802, 184] on div "About time we create your professional website." at bounding box center [556, 151] width 706 height 144
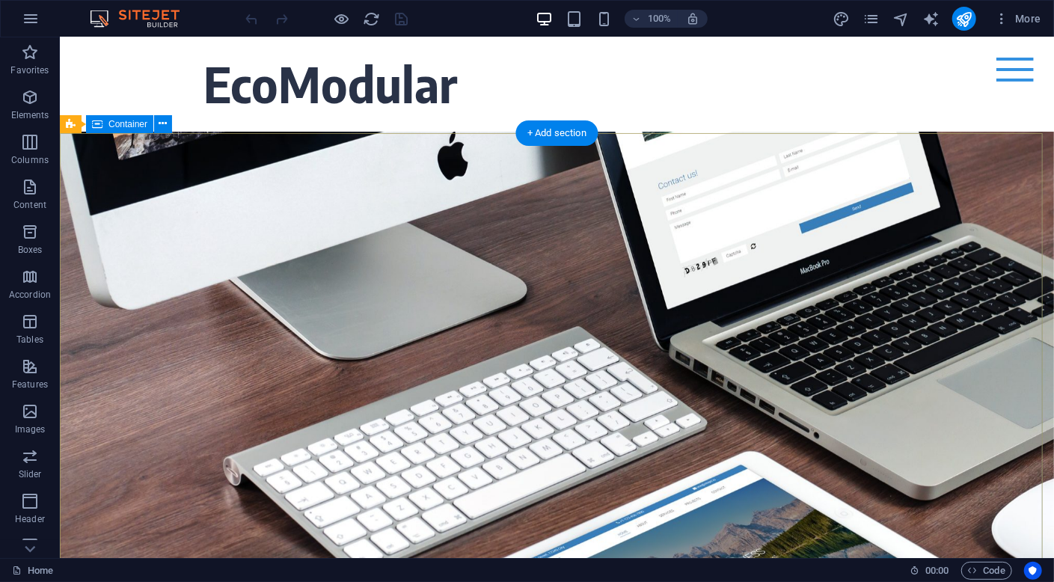
scroll to position [0, 0]
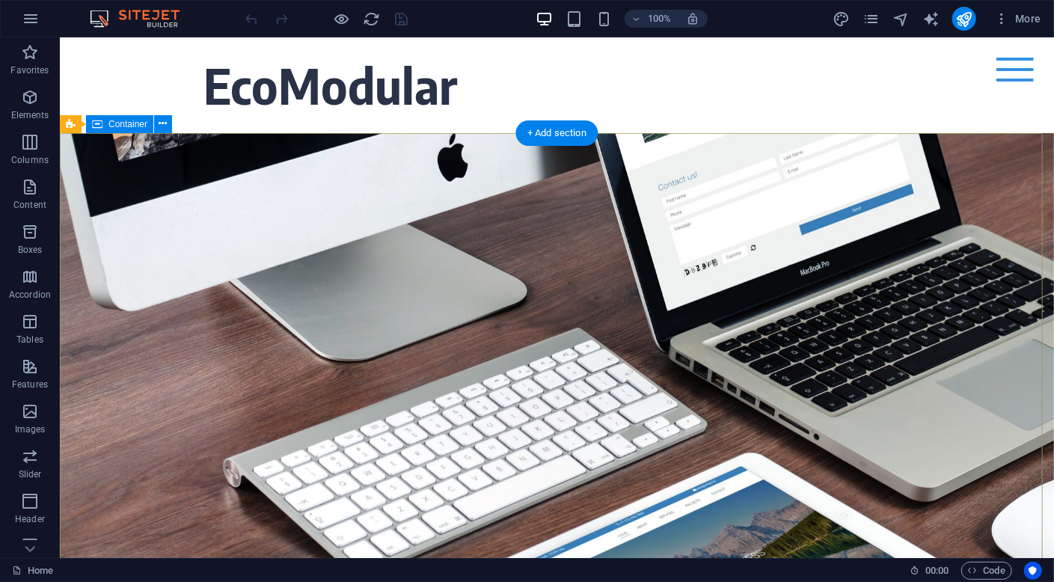
click at [372, 193] on div "About time we create your professional website. Focus on your core business. We…" at bounding box center [556, 386] width 994 height 508
click at [134, 180] on div "About time we create your professional website. Focus on your core business. We…" at bounding box center [556, 386] width 994 height 508
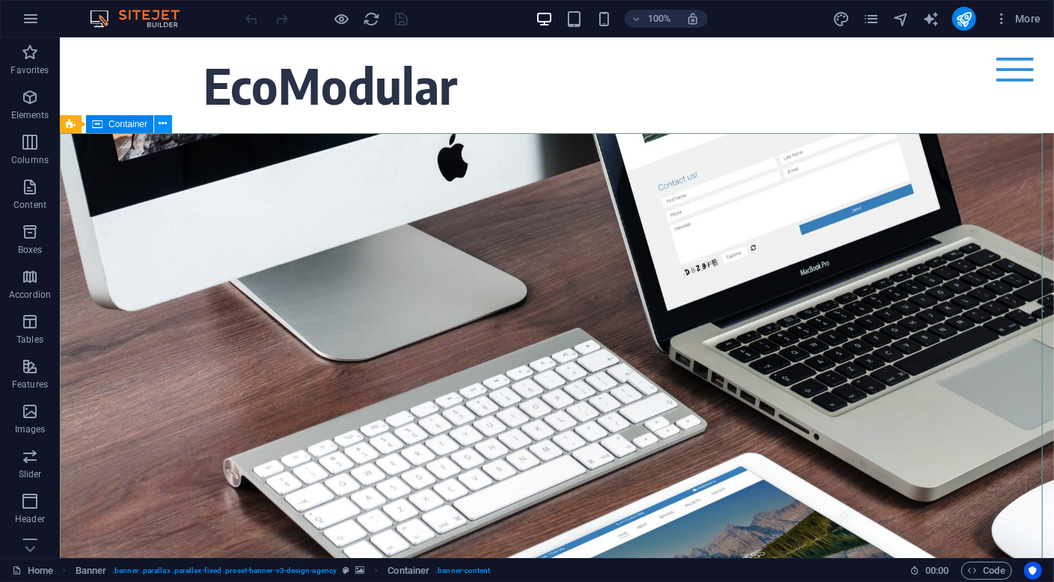
click at [162, 124] on icon at bounding box center [163, 124] width 8 height 16
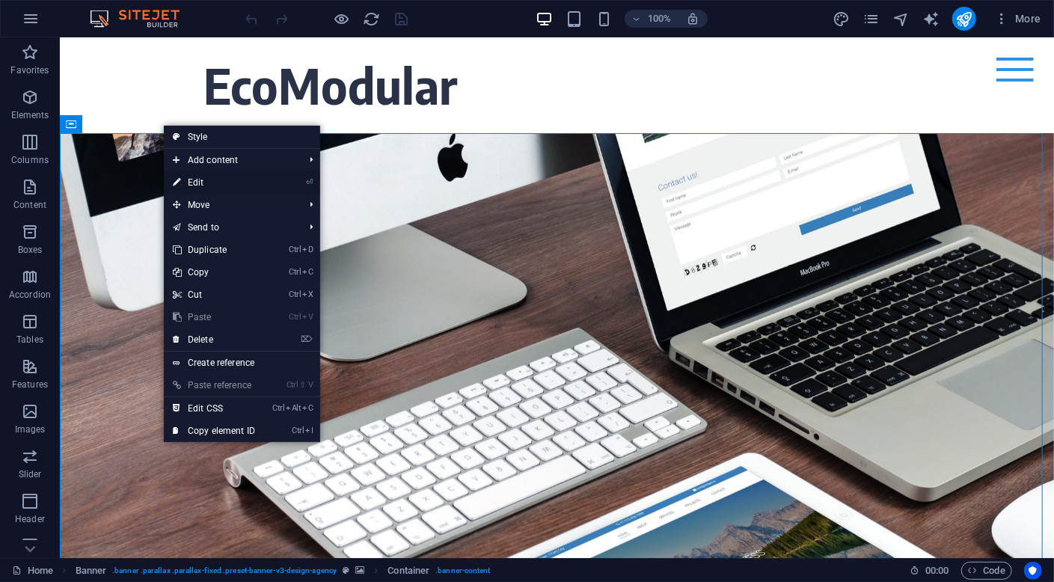
click at [225, 183] on link "⏎ Edit" at bounding box center [214, 182] width 100 height 22
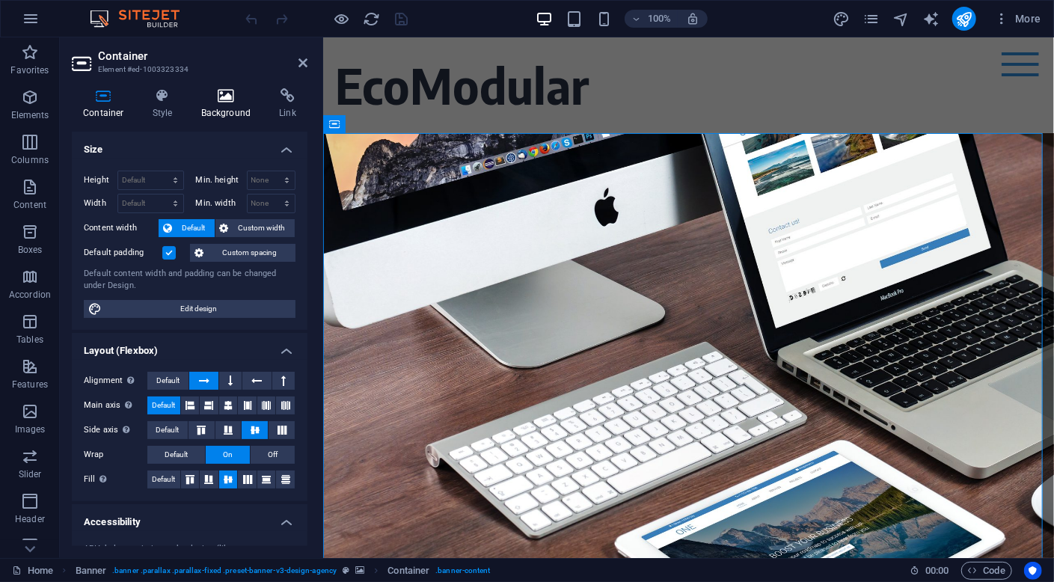
click at [228, 102] on icon at bounding box center [226, 95] width 73 height 15
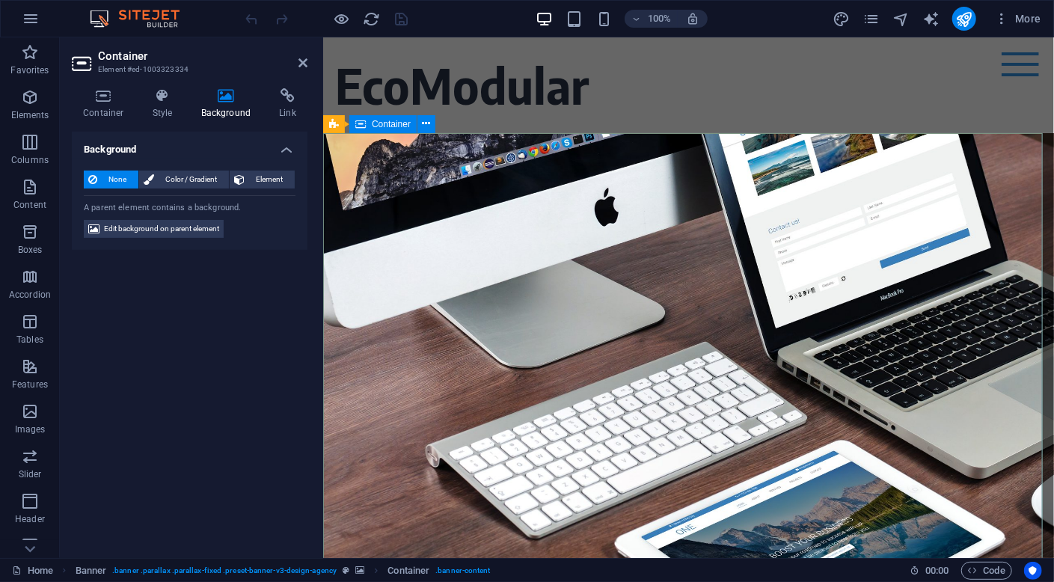
click at [470, 207] on div "About time we create your professional website. Focus on your core business. We…" at bounding box center [687, 386] width 731 height 508
click at [183, 108] on h4 "Style" at bounding box center [165, 103] width 49 height 31
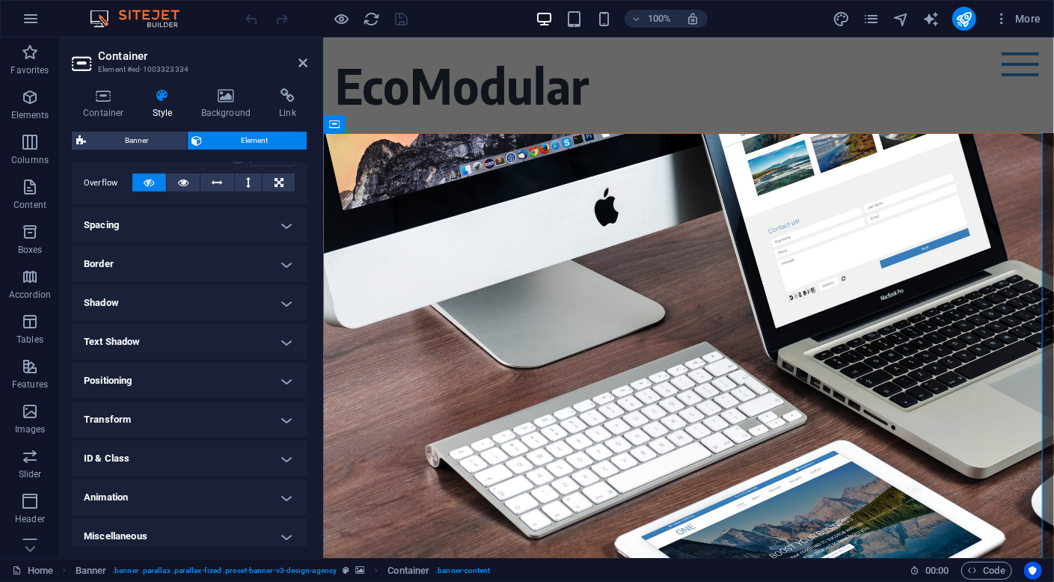
scroll to position [247, 0]
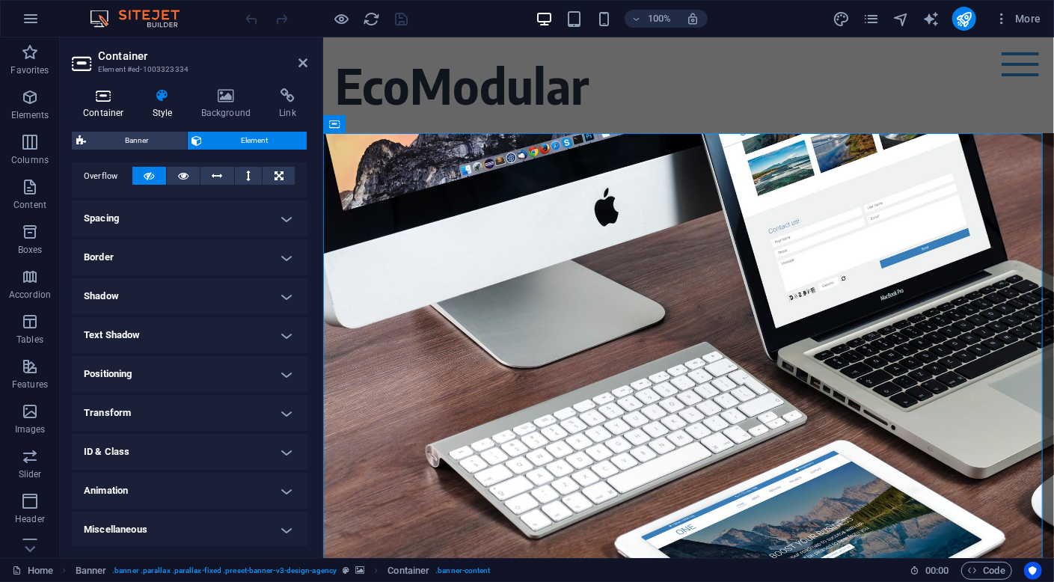
click at [101, 99] on icon at bounding box center [104, 95] width 64 height 15
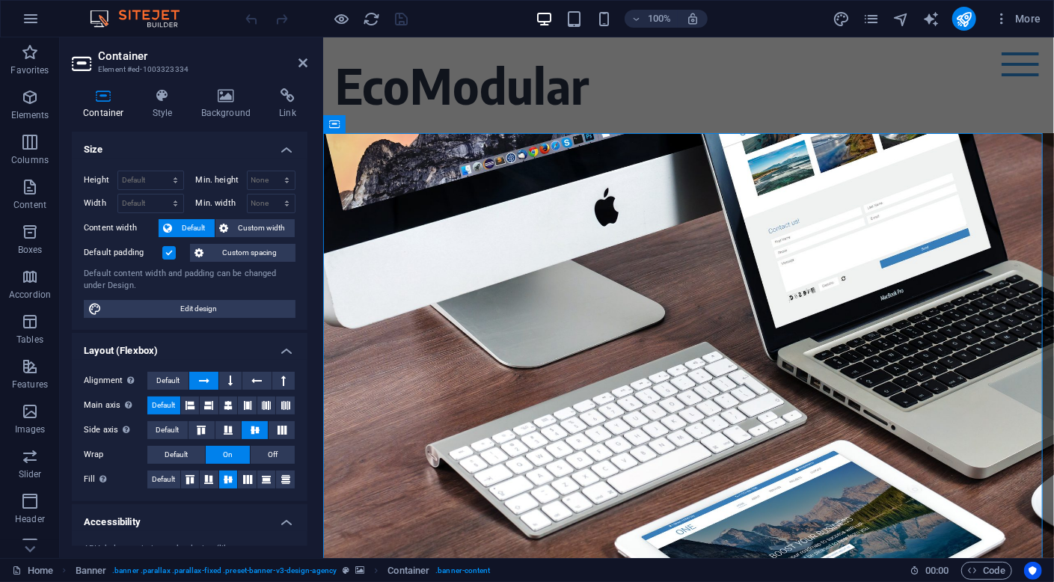
scroll to position [163, 0]
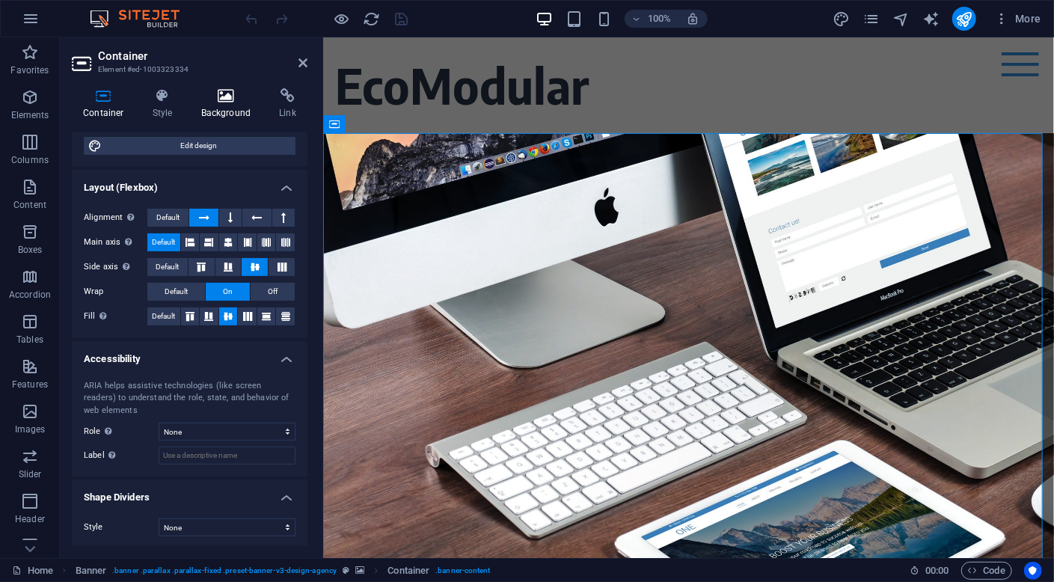
click at [225, 108] on h4 "Background" at bounding box center [229, 103] width 79 height 31
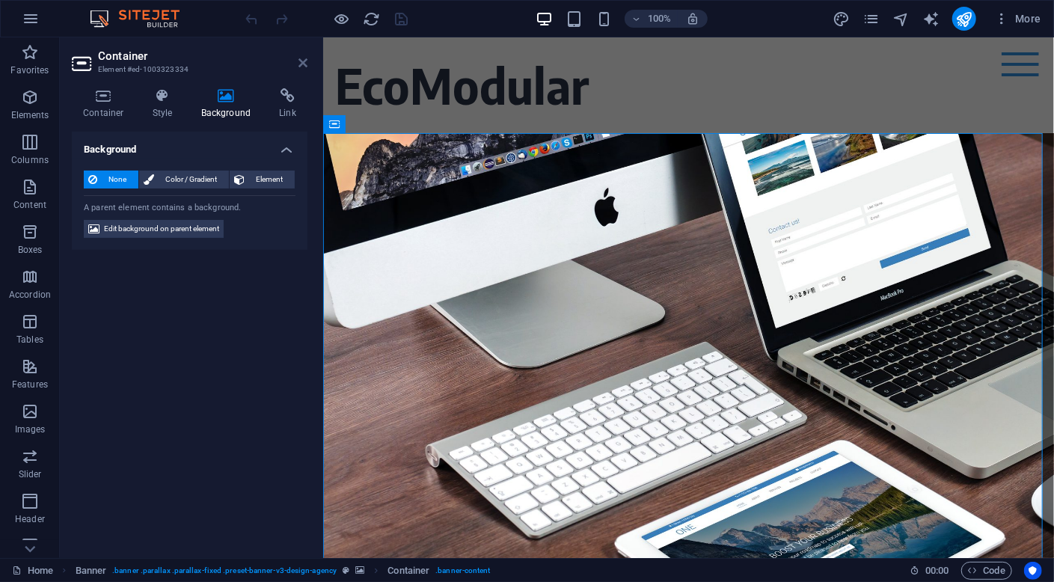
click at [301, 62] on icon at bounding box center [302, 63] width 9 height 12
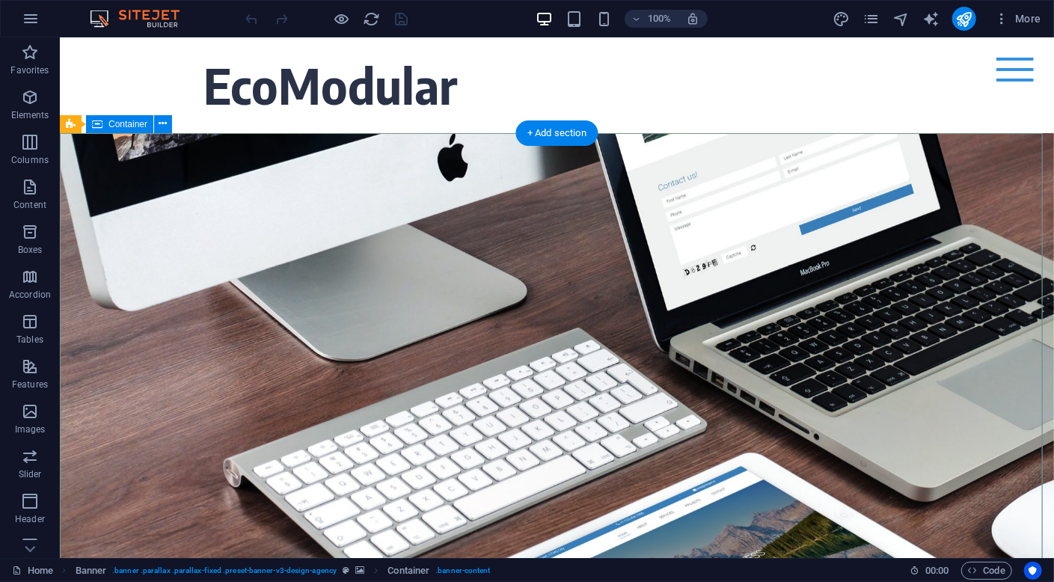
click at [171, 232] on div "About time we create your professional website. Focus on your core business. We…" at bounding box center [556, 386] width 994 height 508
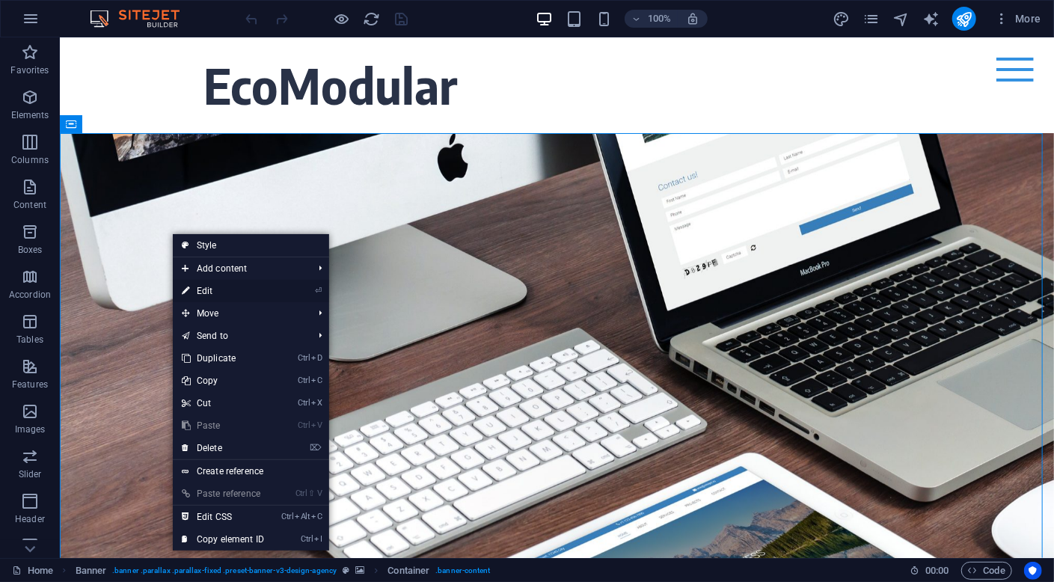
click at [282, 292] on li "⏎ Edit" at bounding box center [251, 291] width 156 height 22
click at [216, 290] on link "⏎ Edit" at bounding box center [223, 291] width 100 height 22
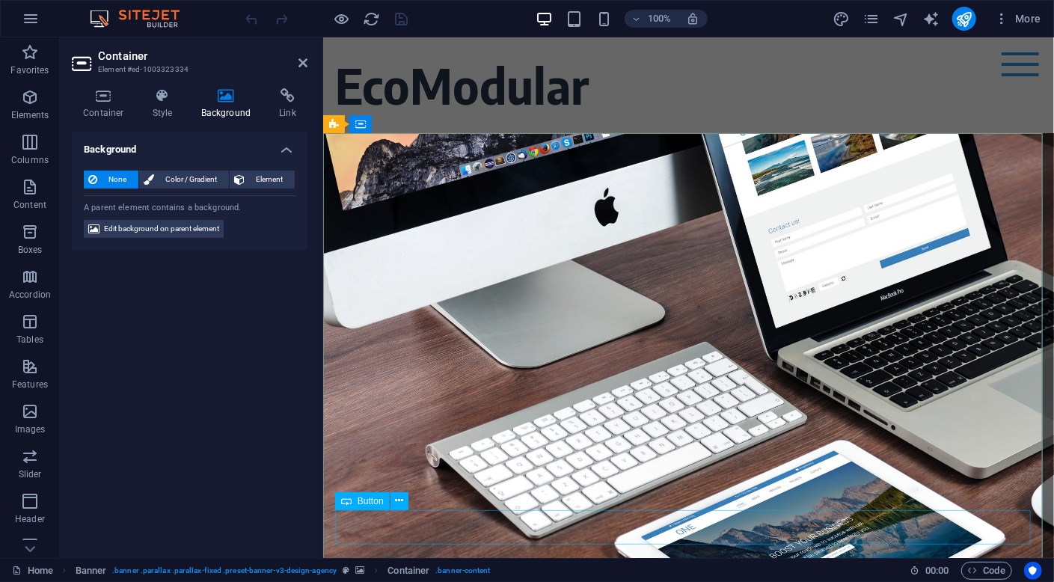
click at [581, 539] on div "Learn more" at bounding box center [688, 526] width 706 height 35
click at [401, 502] on icon at bounding box center [399, 501] width 8 height 16
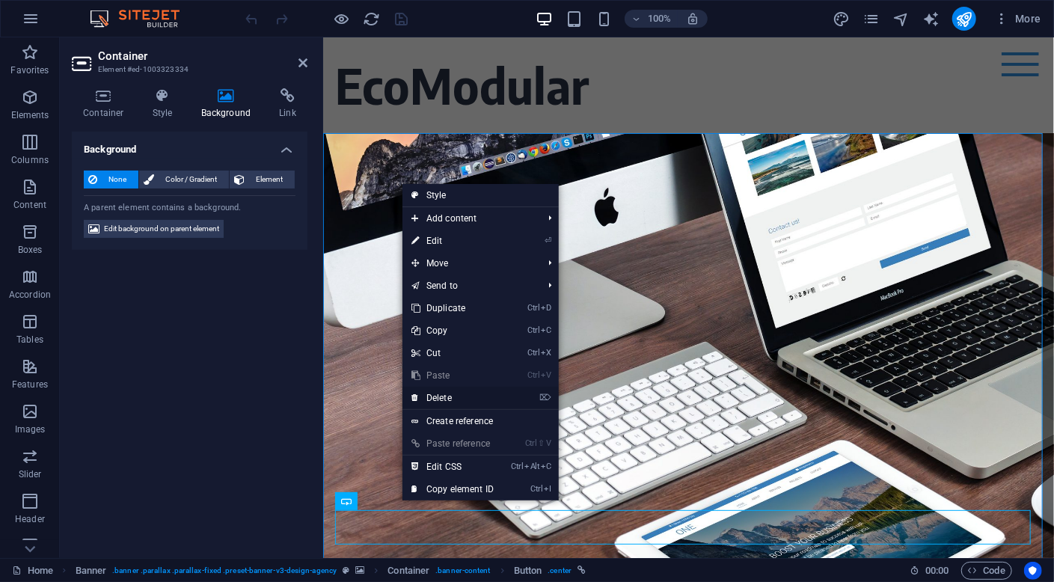
click at [457, 399] on link "⌦ Delete" at bounding box center [452, 398] width 100 height 22
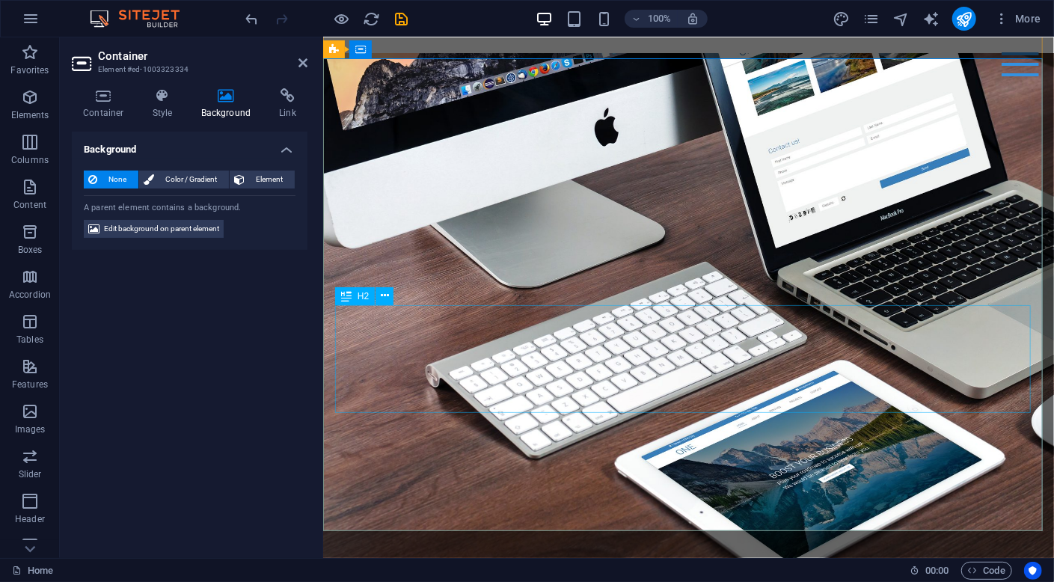
scroll to position [0, 0]
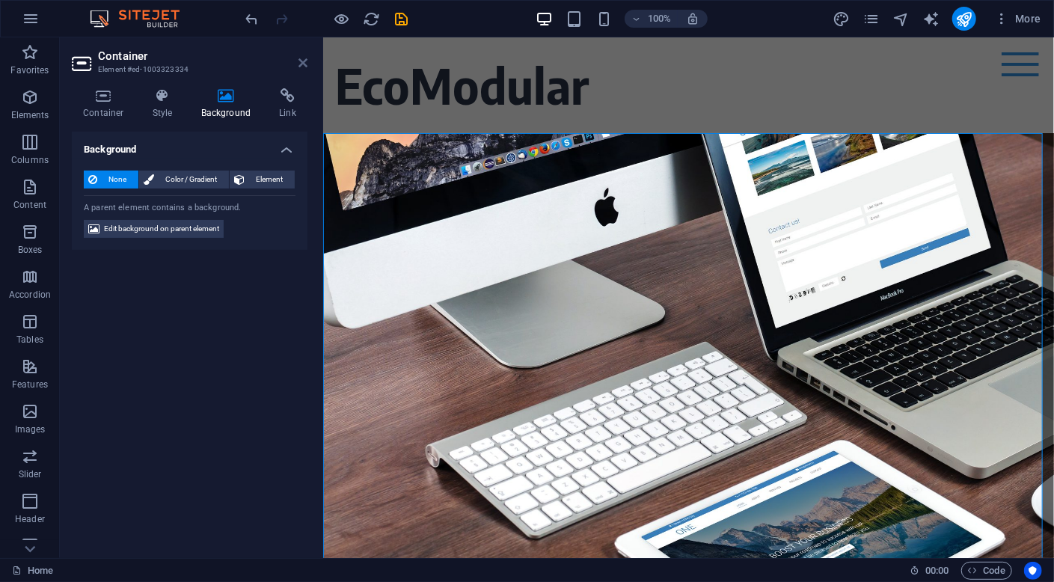
click at [304, 67] on icon at bounding box center [302, 63] width 9 height 12
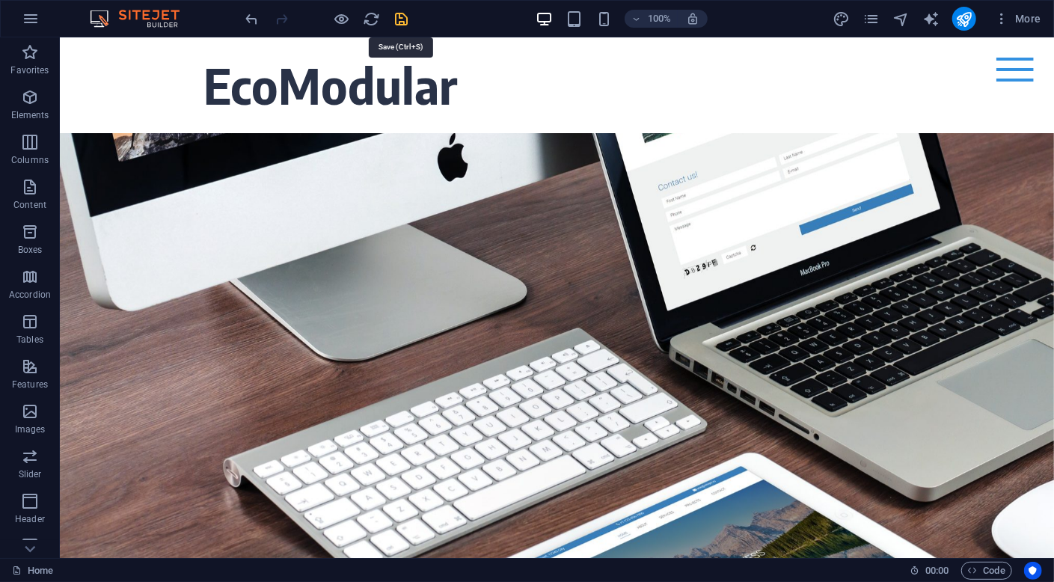
click at [405, 20] on icon "save" at bounding box center [401, 18] width 17 height 17
click at [901, 18] on icon "navigator" at bounding box center [900, 18] width 17 height 17
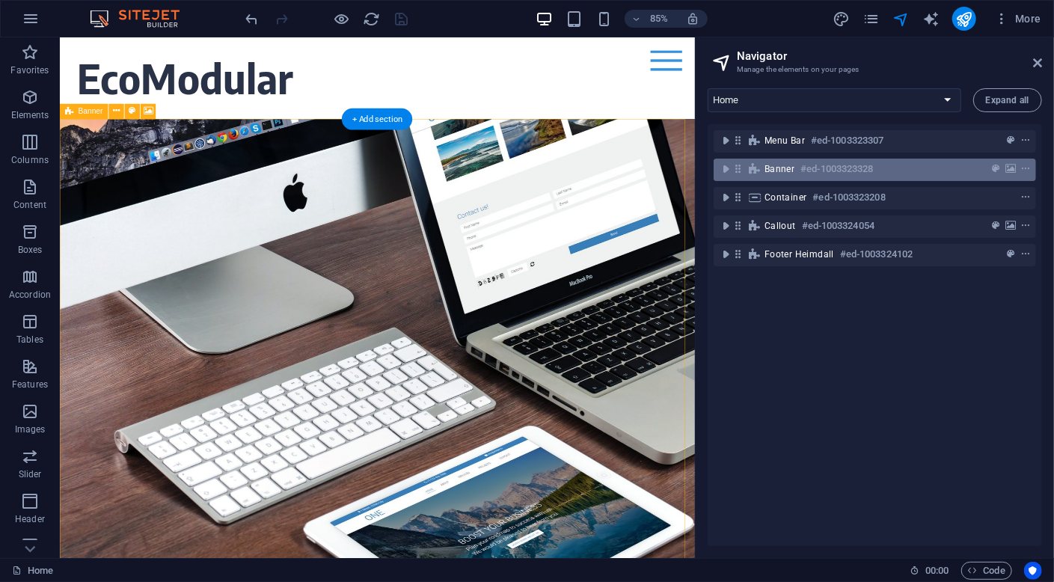
click at [864, 170] on h6 "#ed-1003323328" at bounding box center [836, 169] width 73 height 18
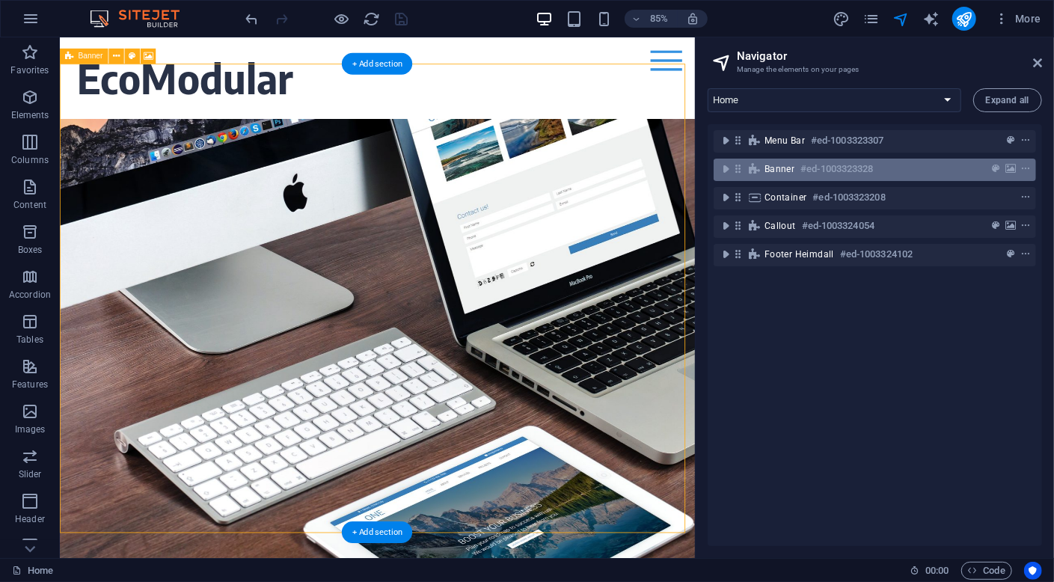
scroll to position [64, 0]
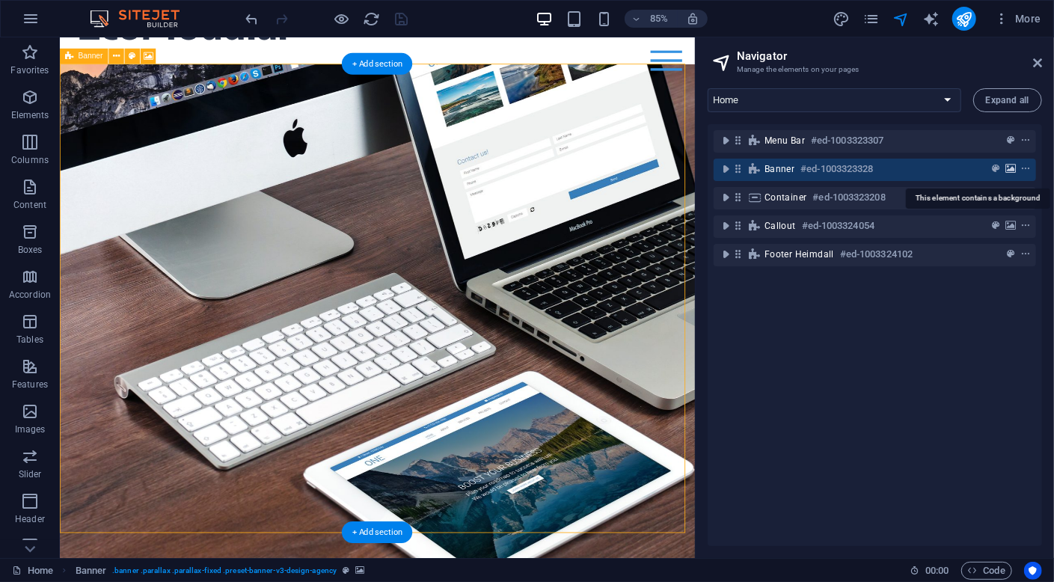
click at [1008, 168] on icon "background" at bounding box center [1010, 169] width 10 height 10
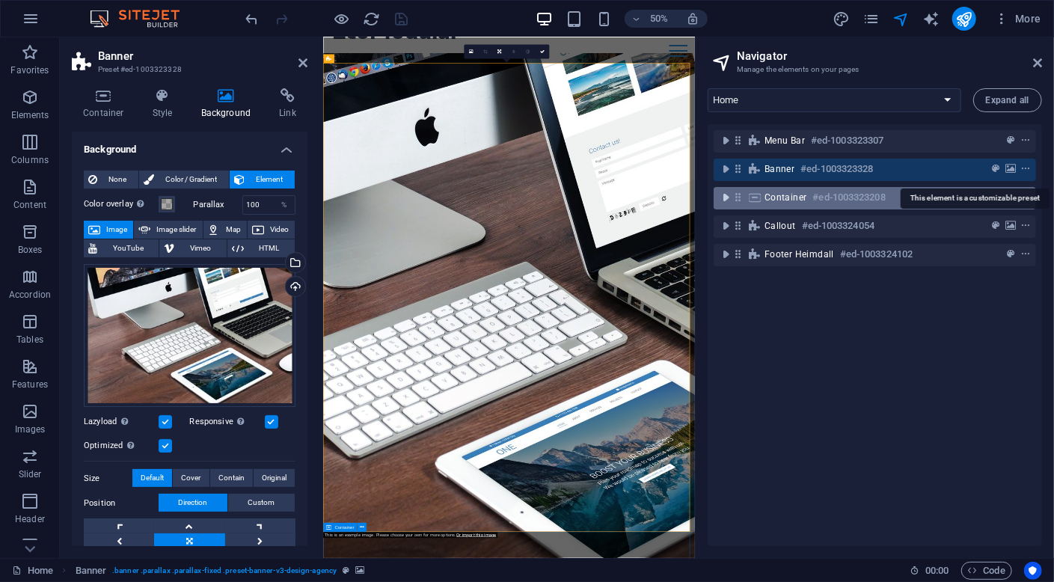
scroll to position [43, 0]
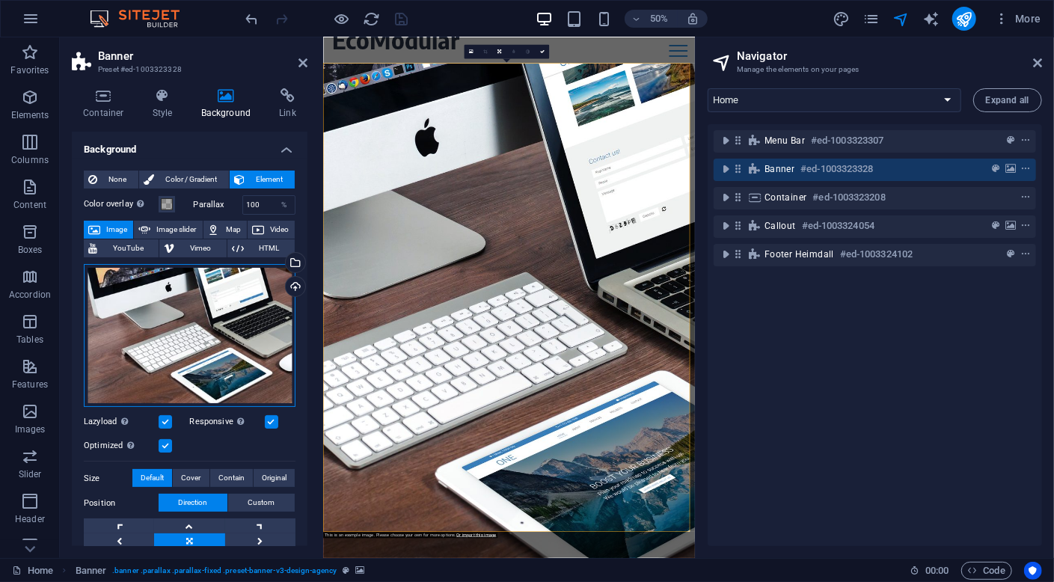
click at [218, 325] on div "Drag files here, click to choose files or select files from Files or our free s…" at bounding box center [190, 336] width 212 height 144
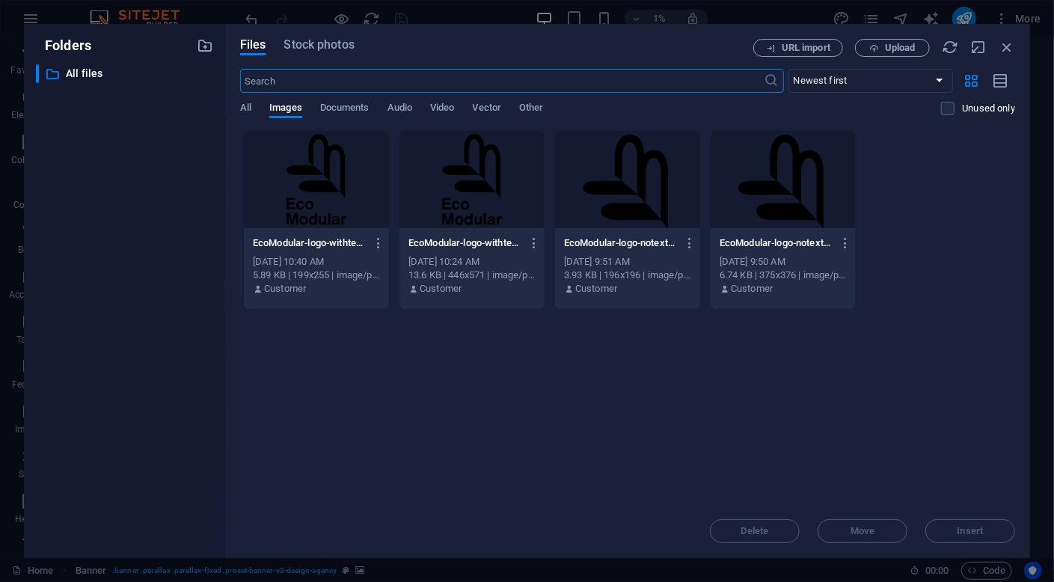
scroll to position [0, 0]
click at [317, 44] on span "Stock photos" at bounding box center [319, 45] width 70 height 18
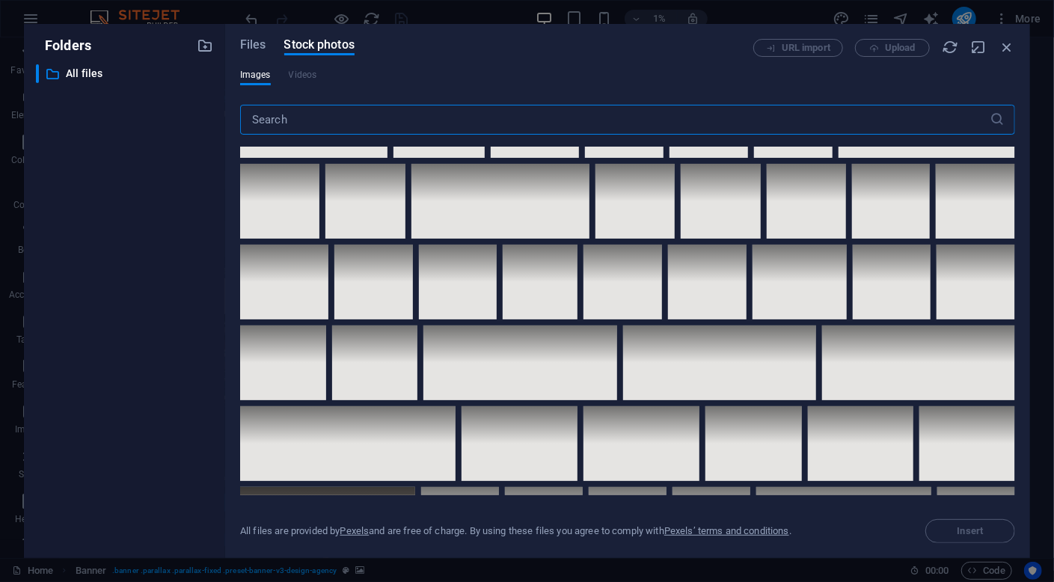
scroll to position [3441, 0]
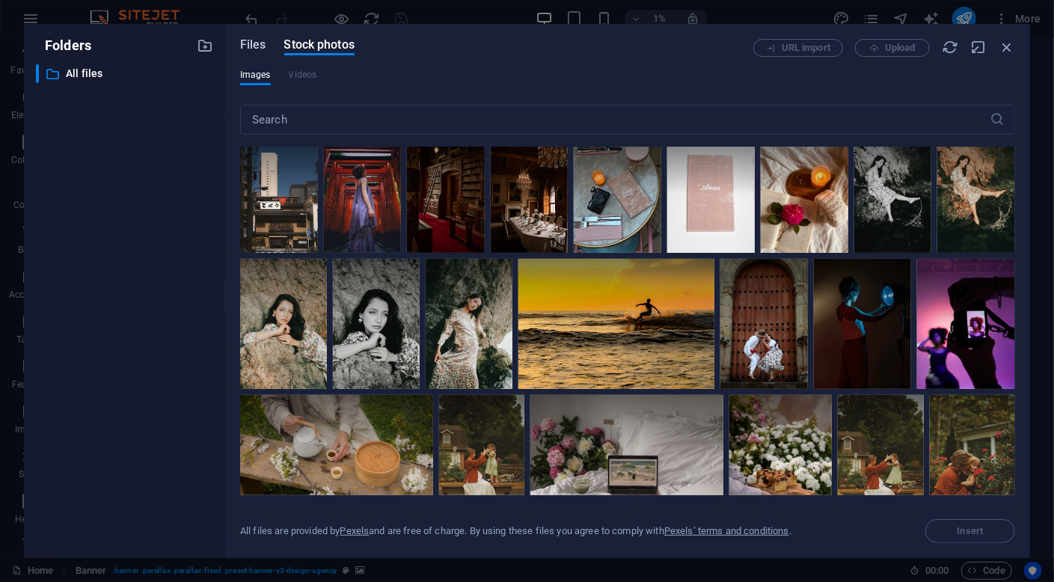
click at [255, 44] on span "Files" at bounding box center [253, 45] width 26 height 18
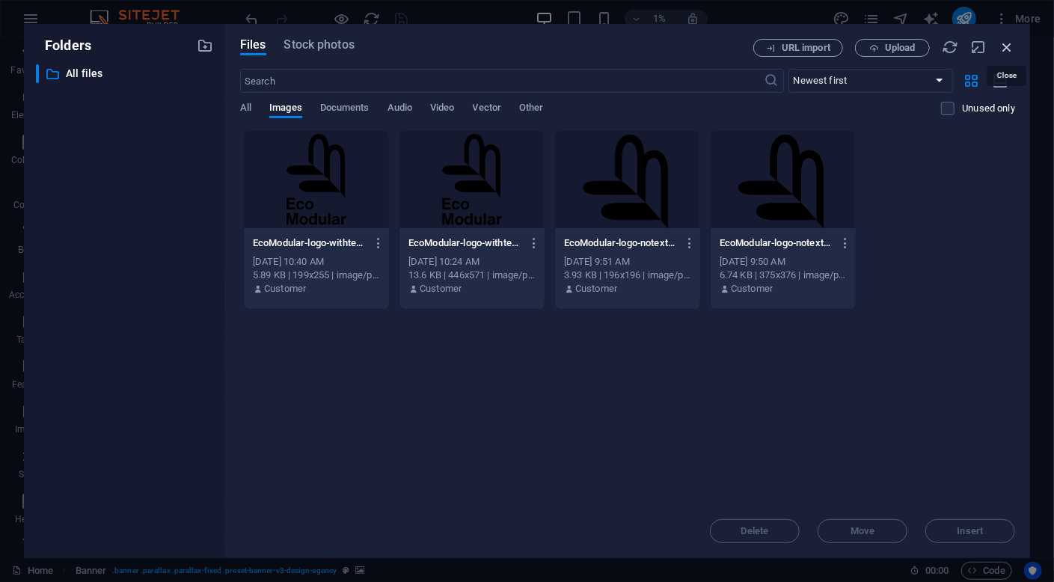
click at [1007, 48] on icon "button" at bounding box center [1007, 47] width 16 height 16
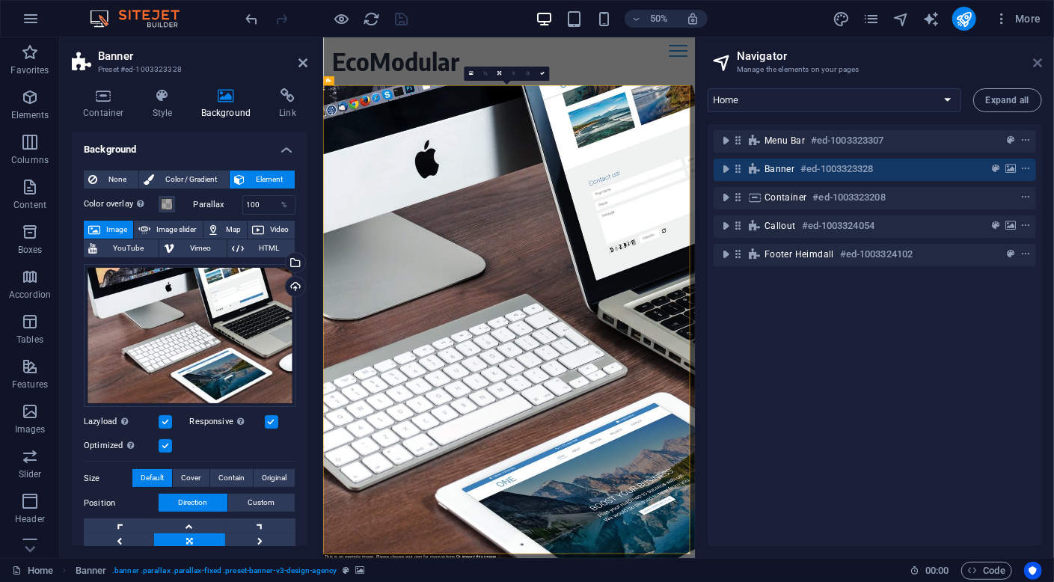
click at [1037, 61] on icon at bounding box center [1037, 63] width 9 height 12
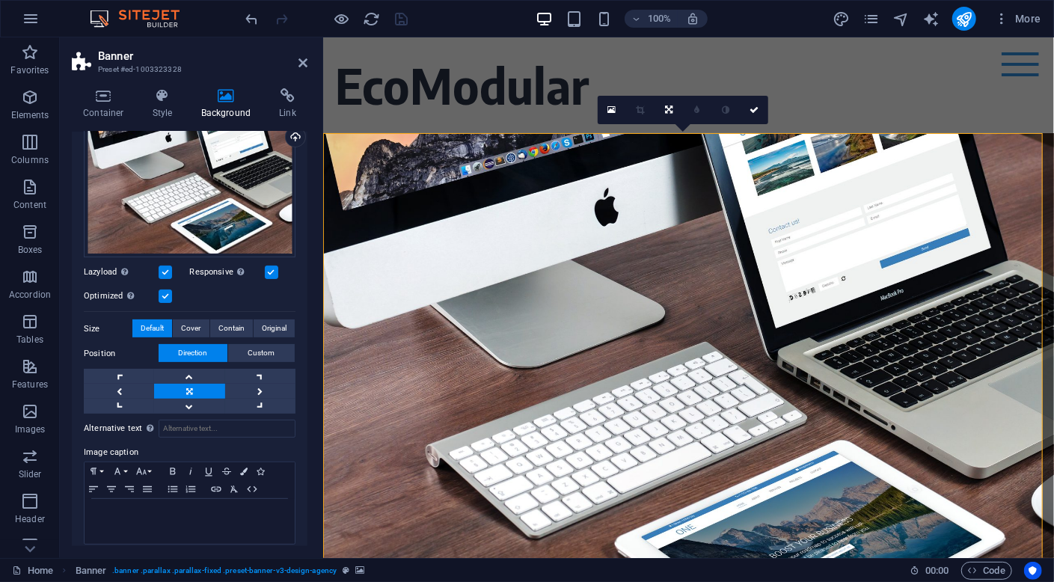
scroll to position [0, 0]
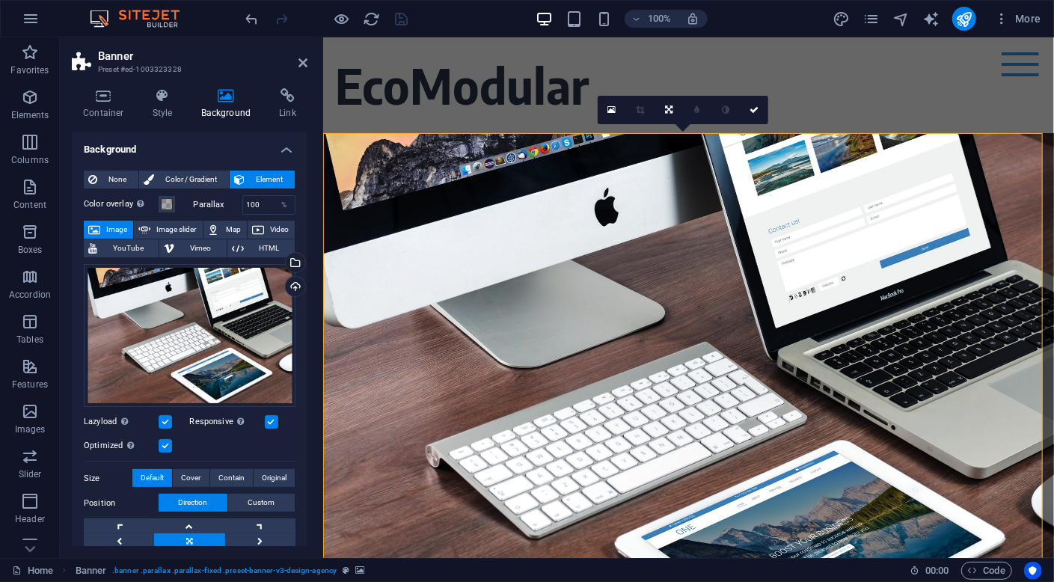
drag, startPoint x: 525, startPoint y: 363, endPoint x: 915, endPoint y: 68, distance: 488.6
click at [915, 68] on div "EcoModular Home Portfolio Pricing Testimonials FAQ Contact Menu" at bounding box center [687, 85] width 731 height 96
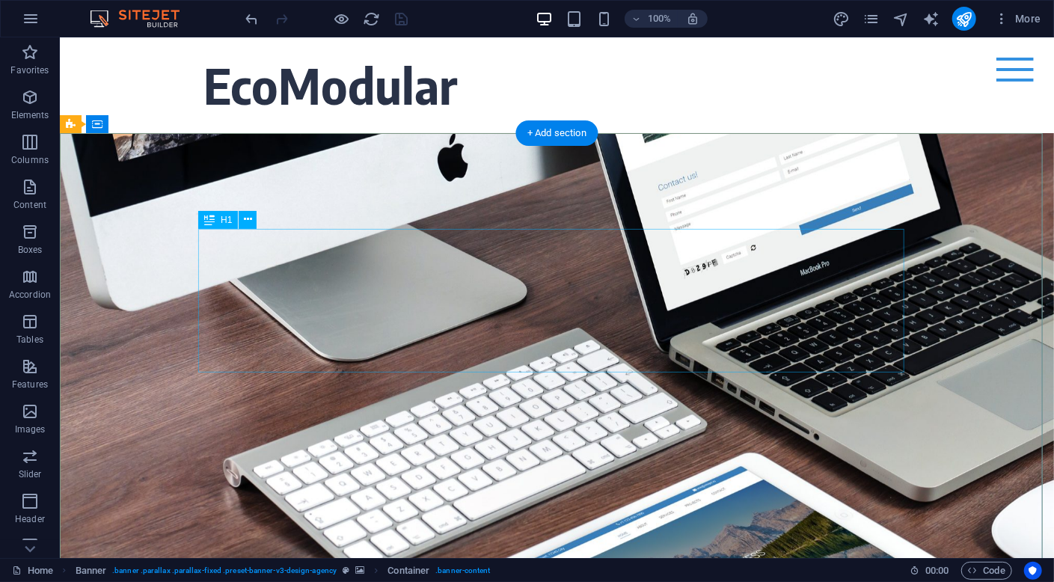
click at [448, 309] on div "About time we create your professional website." at bounding box center [556, 300] width 706 height 144
click at [248, 218] on icon at bounding box center [248, 220] width 8 height 16
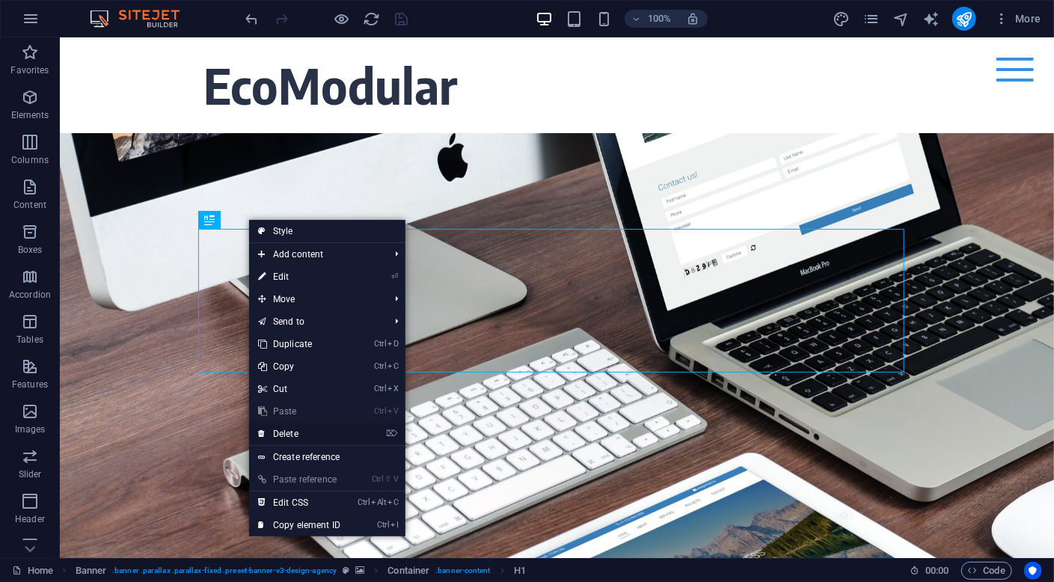
click at [340, 438] on link "⌦ Delete" at bounding box center [299, 434] width 100 height 22
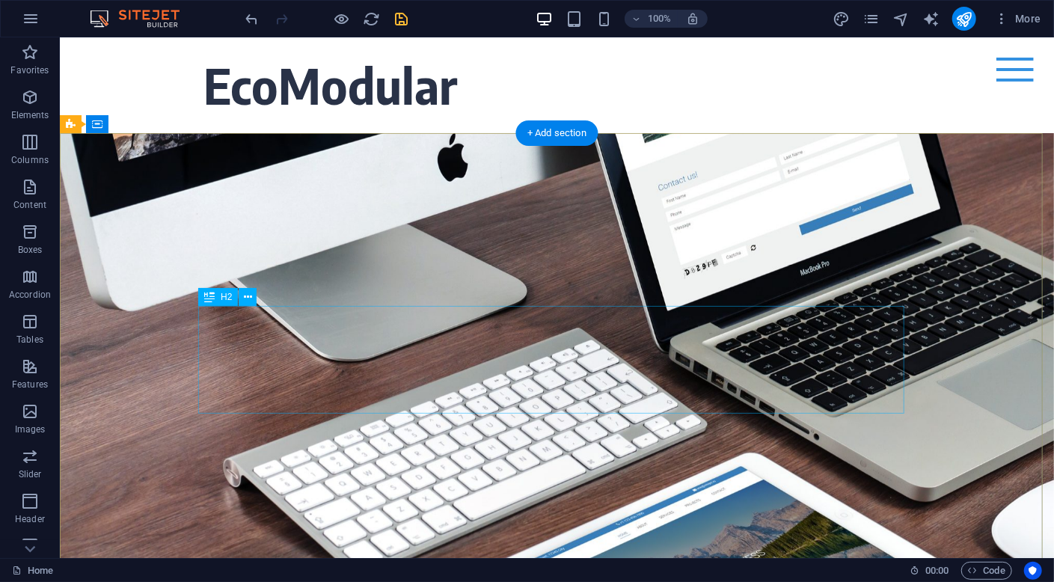
click at [466, 343] on div "Focus on your core business. We take care of your online presence. With modern …" at bounding box center [556, 290] width 706 height 108
click at [599, 343] on div "Focus on your core business. We take care of your online presence. With modern …" at bounding box center [556, 290] width 706 height 108
click at [577, 343] on div "Focus on your core business. We take care of your online presence. With modern …" at bounding box center [556, 290] width 706 height 108
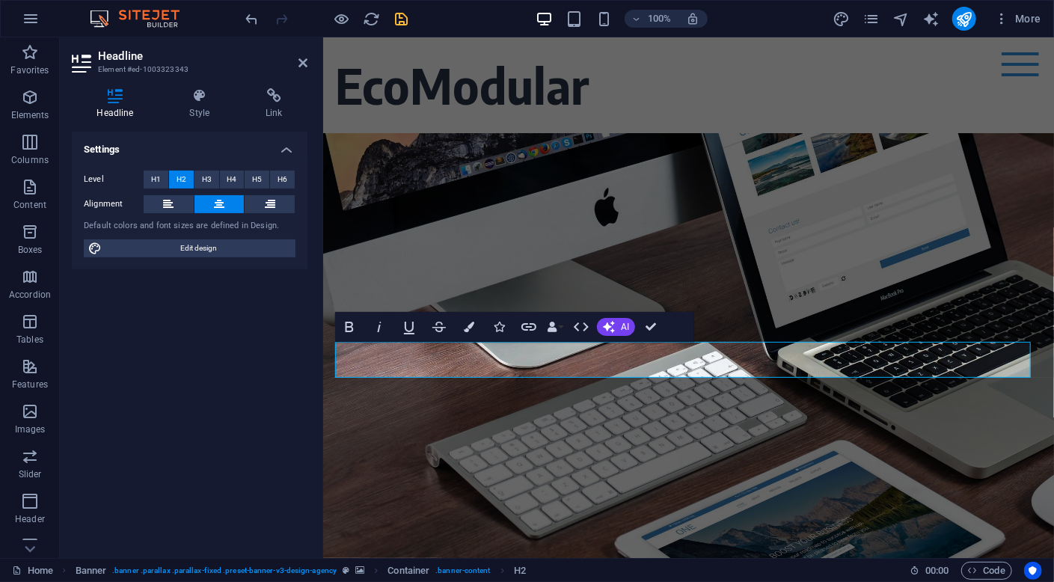
drag, startPoint x: 340, startPoint y: 359, endPoint x: 1047, endPoint y: 372, distance: 707.0
click at [376, 327] on icon "button" at bounding box center [379, 327] width 18 height 18
click at [901, 304] on em "CIRCULARITY MADE SIMPLE, ELEGANT & VALUABLE since [DATE]" at bounding box center [688, 272] width 627 height 66
drag, startPoint x: 917, startPoint y: 362, endPoint x: 1025, endPoint y: 361, distance: 108.5
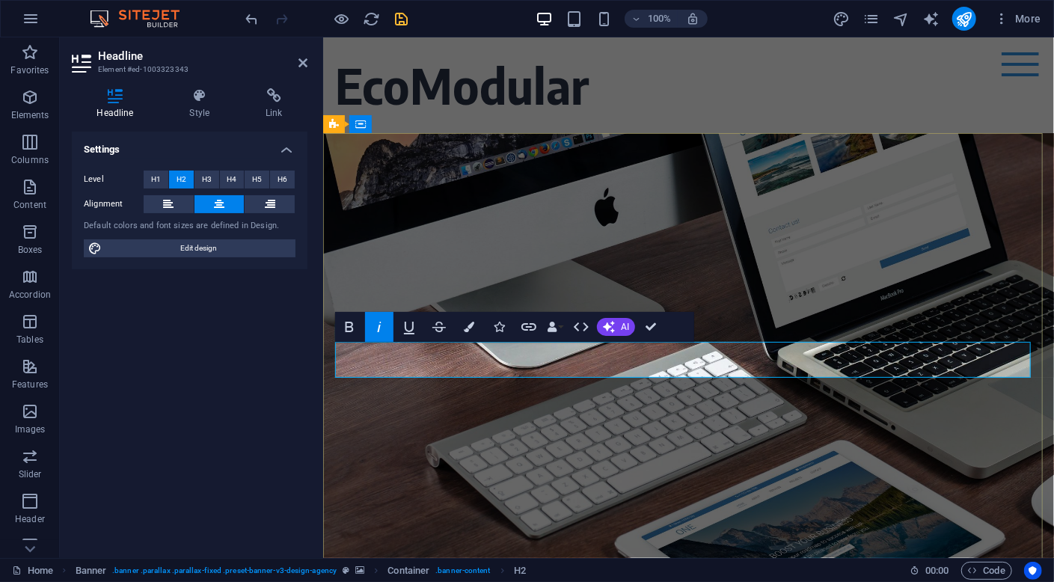
click at [1002, 304] on em "CIRCULARITY MADE SIMPLE, ELEGANT & VALUABLE since [DATE]" at bounding box center [688, 272] width 627 height 66
click at [356, 330] on icon "button" at bounding box center [349, 327] width 18 height 18
click at [352, 325] on icon "button" at bounding box center [350, 327] width 8 height 10
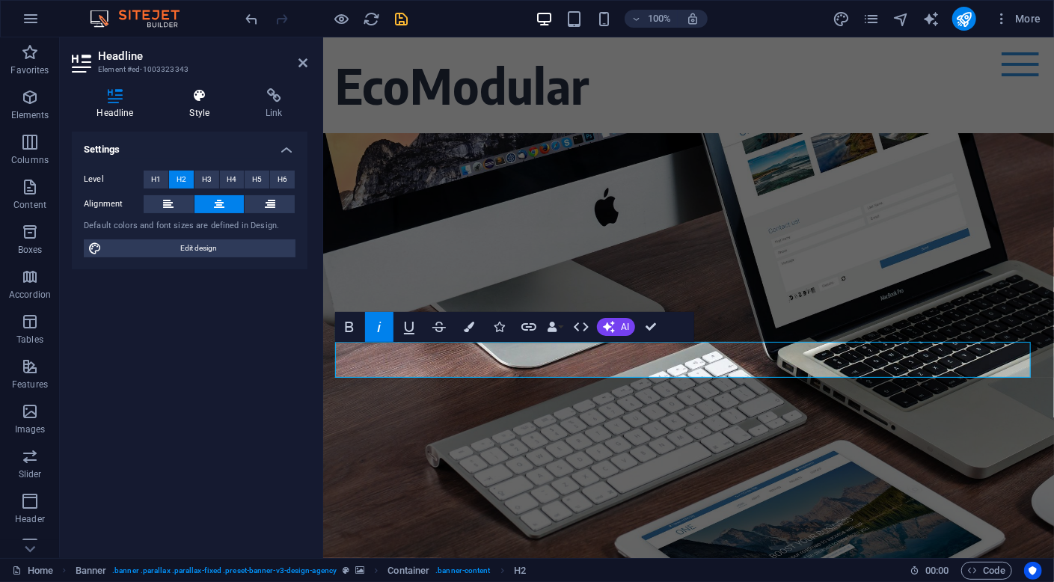
click at [206, 93] on icon at bounding box center [200, 95] width 70 height 15
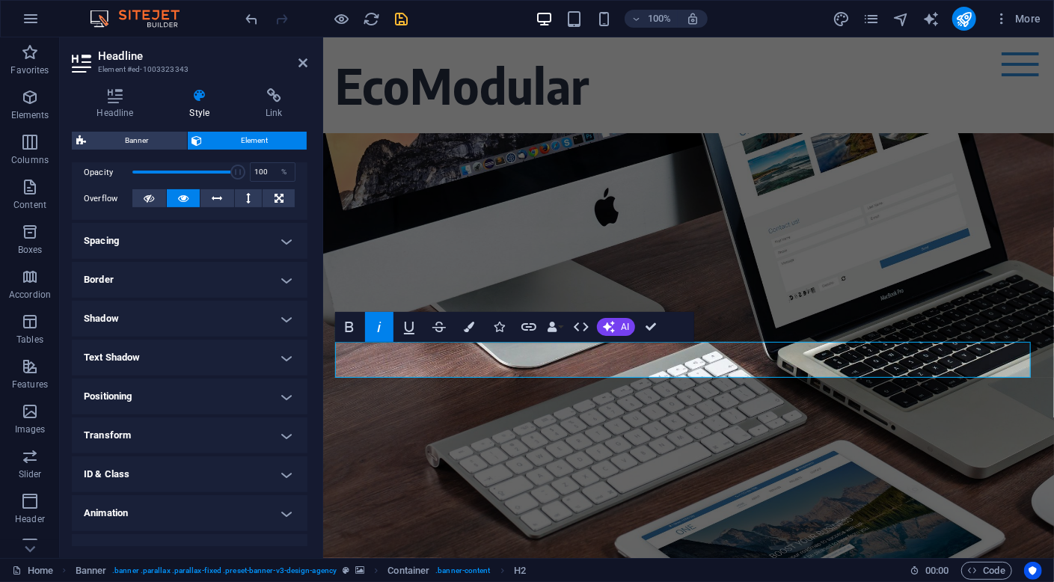
scroll to position [75, 0]
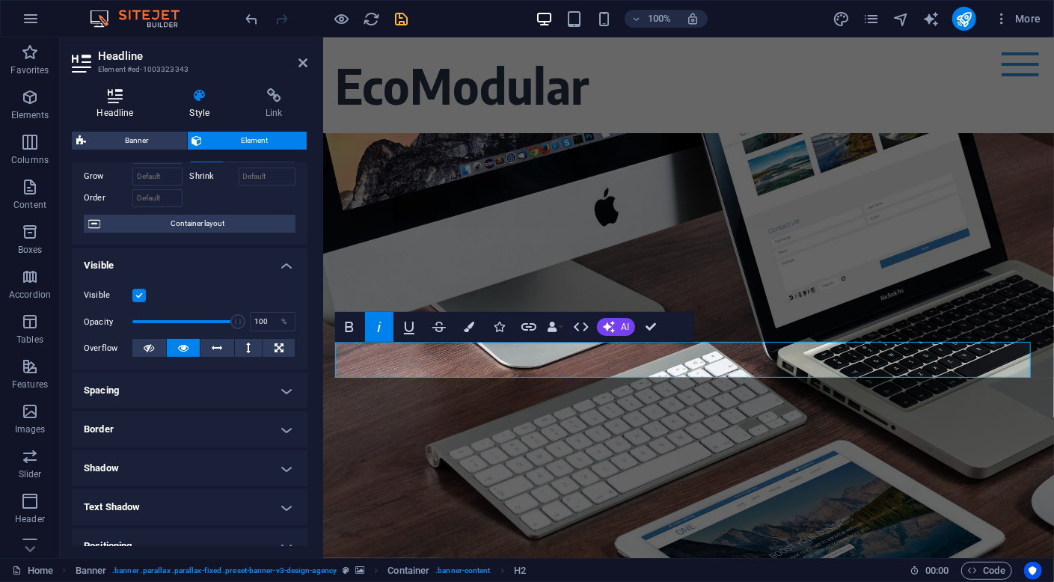
click at [118, 112] on h4 "Headline" at bounding box center [118, 103] width 93 height 31
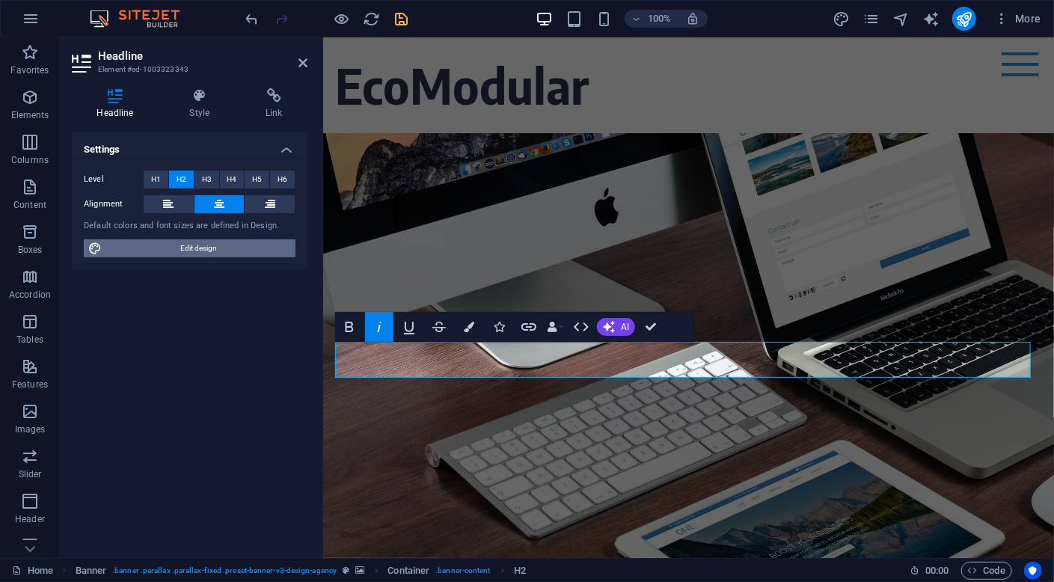
drag, startPoint x: 200, startPoint y: 248, endPoint x: 675, endPoint y: 260, distance: 475.9
click at [200, 248] on span "Edit design" at bounding box center [198, 248] width 185 height 18
select select "rem"
select select "400"
select select "px"
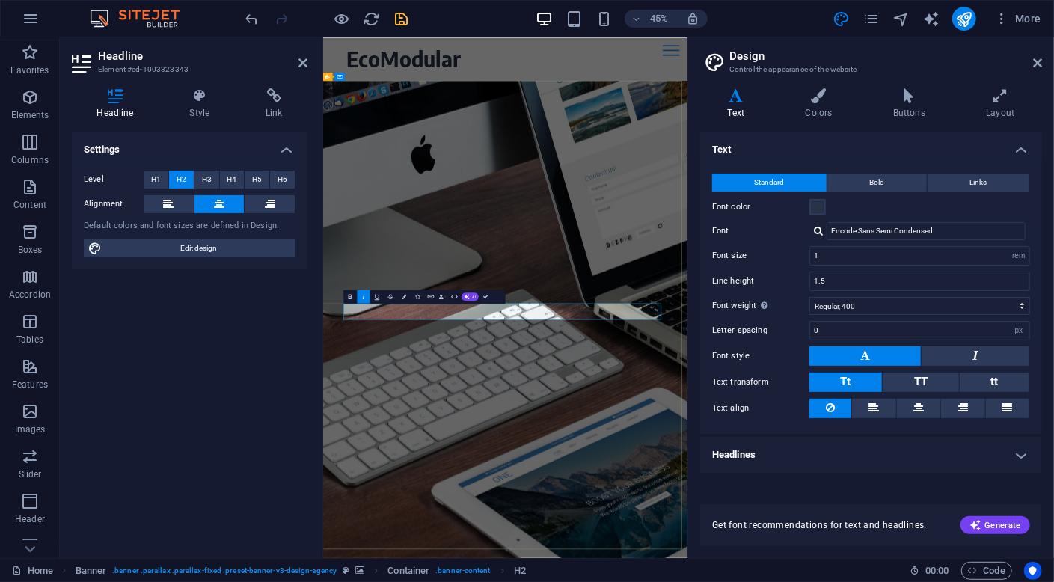
click at [979, 304] on em "CIRCULARITY MADE SIMPLE, ELEGANT & VALUABLE since [DATE]" at bounding box center [727, 272] width 627 height 66
drag, startPoint x: 954, startPoint y: 644, endPoint x: 1087, endPoint y: 644, distance: 133.1
click at [1053, 426] on div "CIRCULARITY MADE SIMPLE, ELEGANT & VALUABLE since [DATE]" at bounding box center [726, 278] width 809 height 293
click at [922, 305] on select "Thin, 100 Extra-light, 200 Light, 300 Regular, 400 Medium, 500 Semi-bold, 600 B…" at bounding box center [919, 306] width 221 height 18
select select "600"
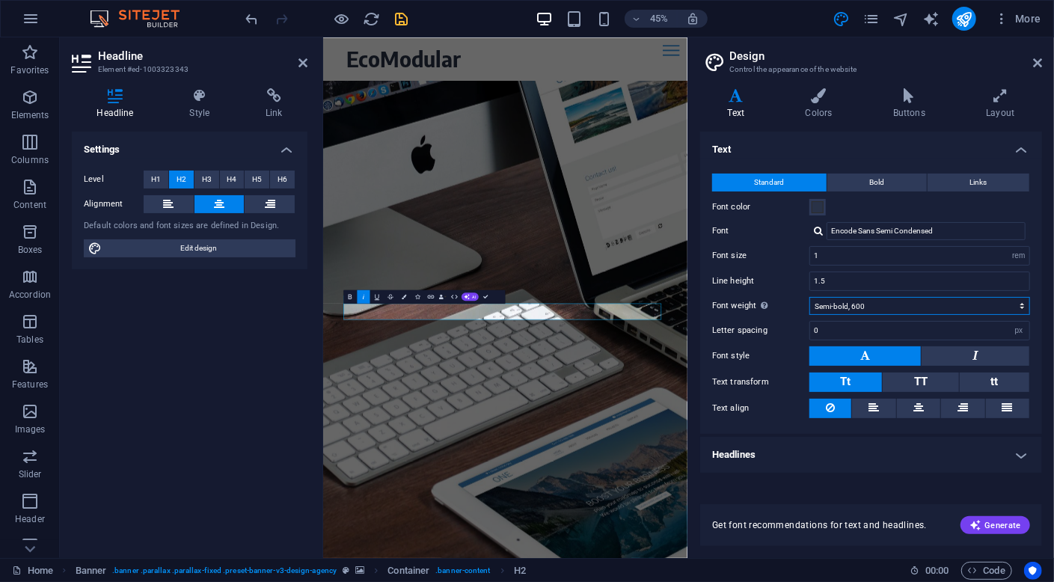
click at [809, 297] on select "Thin, 100 Extra-light, 200 Light, 300 Regular, 400 Medium, 500 Semi-bold, 600 B…" at bounding box center [919, 306] width 221 height 18
click at [898, 304] on em "CIRCULARITY MADE SIMPLE, ELEGANT & VALUABLE since [DATE]" at bounding box center [727, 272] width 627 height 66
click at [1011, 304] on em "CIRCULARITY MADE SIMPLE, ELEGANT & VALUABLE since [DATE]" at bounding box center [727, 272] width 627 height 66
click at [938, 232] on input "Encode Sans Semi Condensed" at bounding box center [926, 231] width 199 height 18
drag, startPoint x: 955, startPoint y: 230, endPoint x: 783, endPoint y: 233, distance: 172.1
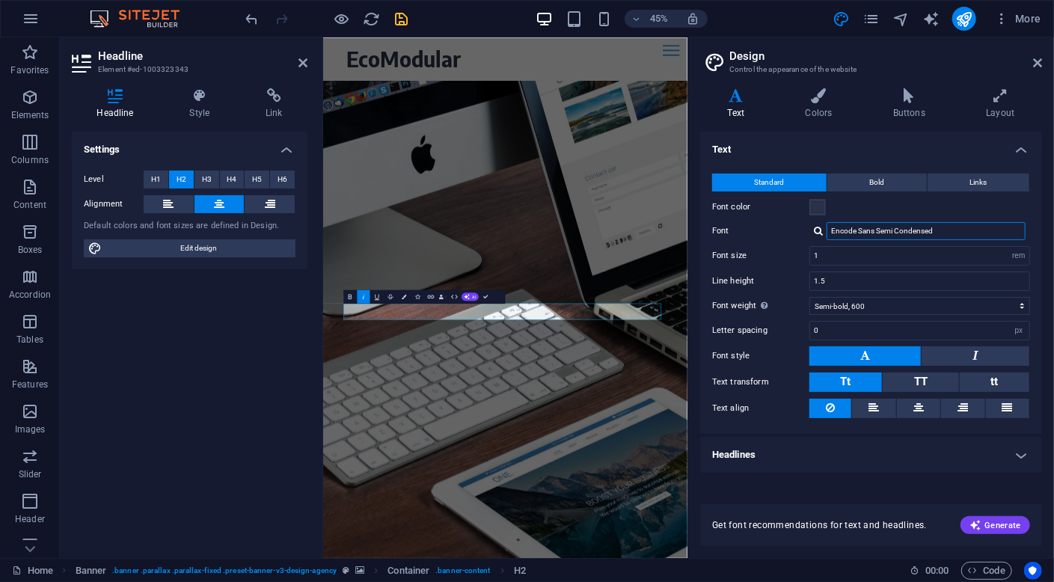
click at [783, 233] on div "Font Encode Sans Semi Condensed" at bounding box center [871, 231] width 318 height 18
click at [1043, 62] on aside "Design Control the appearance of the website Variants Text Colors Buttons Layou…" at bounding box center [870, 297] width 367 height 521
click at [1037, 62] on icon at bounding box center [1037, 63] width 9 height 12
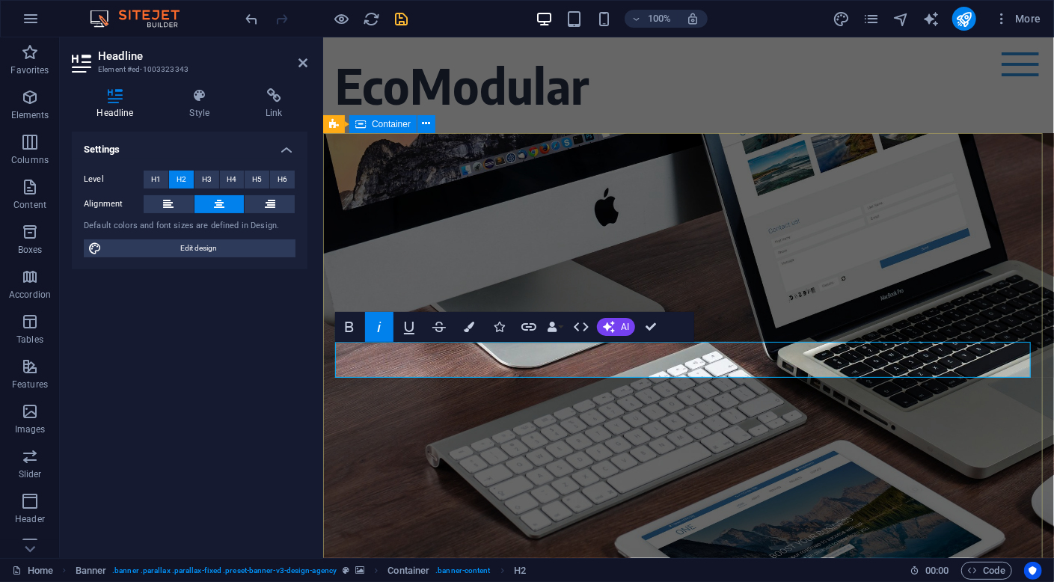
click at [788, 257] on div "CIRCULARITY MADE SIMPLE, ELEGANT & VALUABLE since [DATE]" at bounding box center [687, 278] width 731 height 293
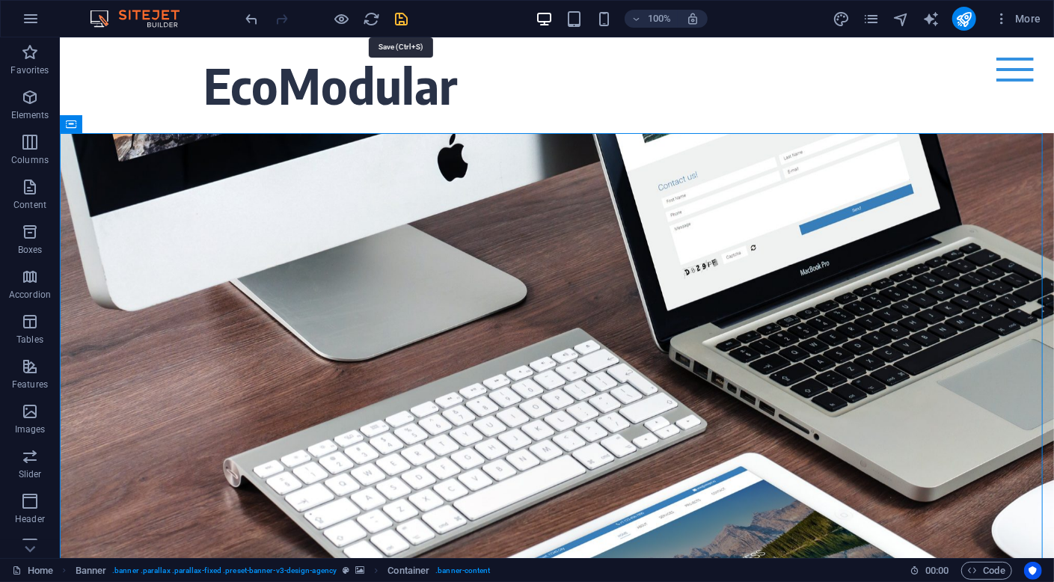
click at [403, 17] on icon "save" at bounding box center [401, 18] width 17 height 17
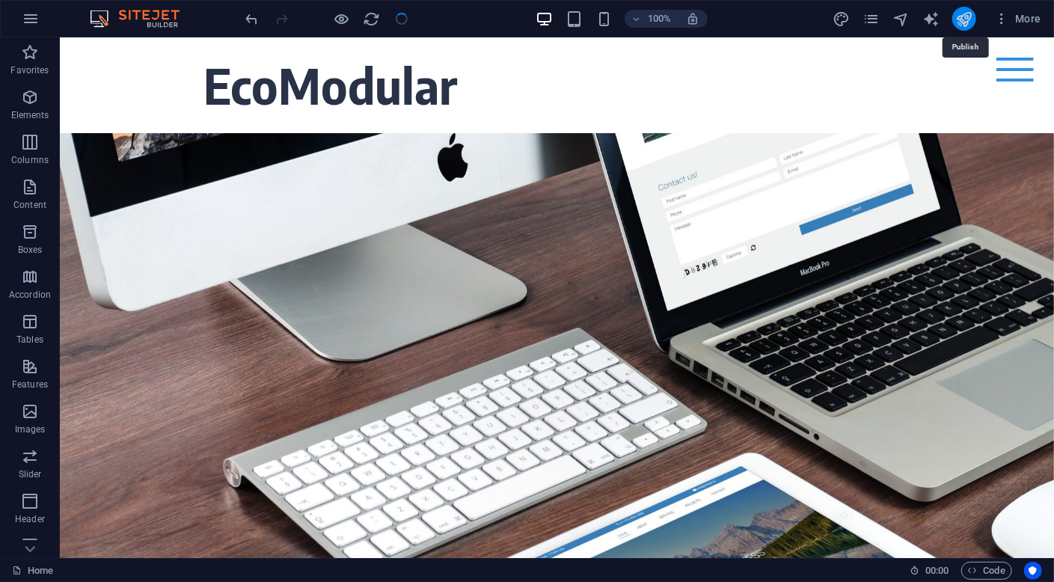
click at [966, 16] on icon "publish" at bounding box center [963, 18] width 17 height 17
click at [963, 17] on icon "publish" at bounding box center [963, 18] width 17 height 17
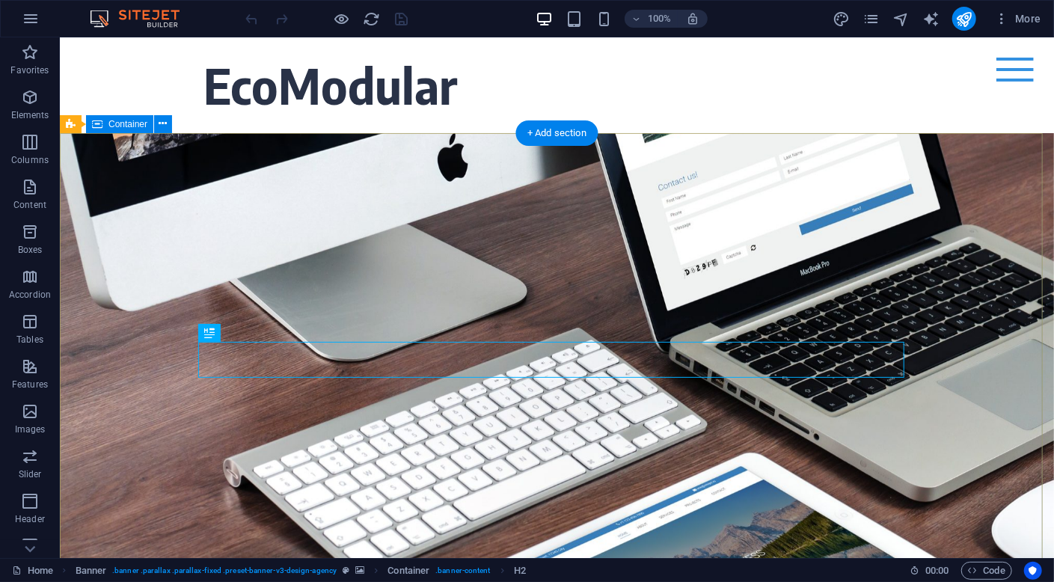
click at [453, 251] on div "CIRCULARITY MADE SIMPLE, ELEGANT & VALUABLE since [DATE]" at bounding box center [556, 278] width 994 height 293
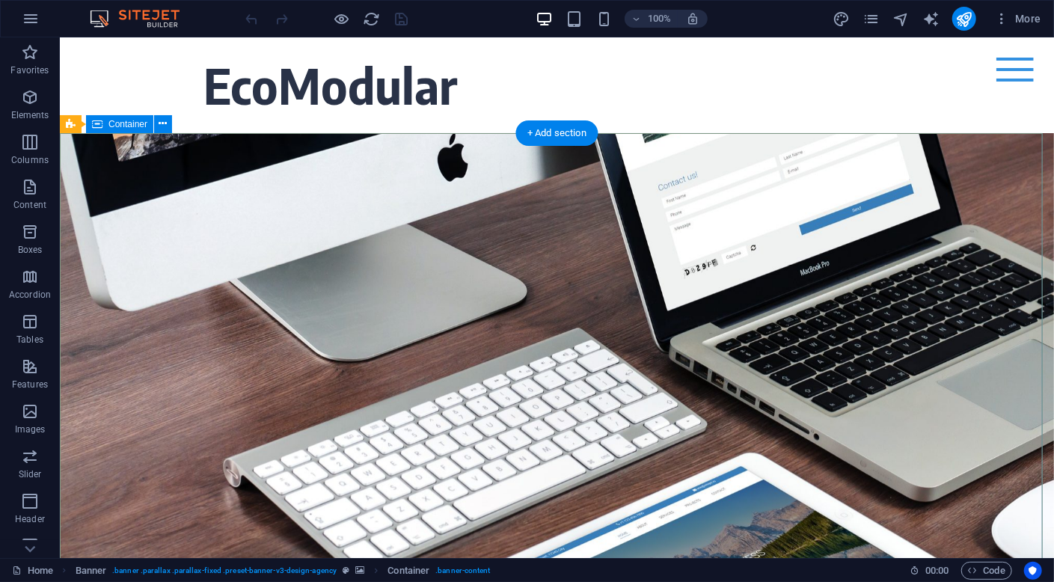
click at [175, 206] on div "CIRCULARITY MADE SIMPLE, ELEGANT & VALUABLE since [DATE]" at bounding box center [556, 278] width 994 height 293
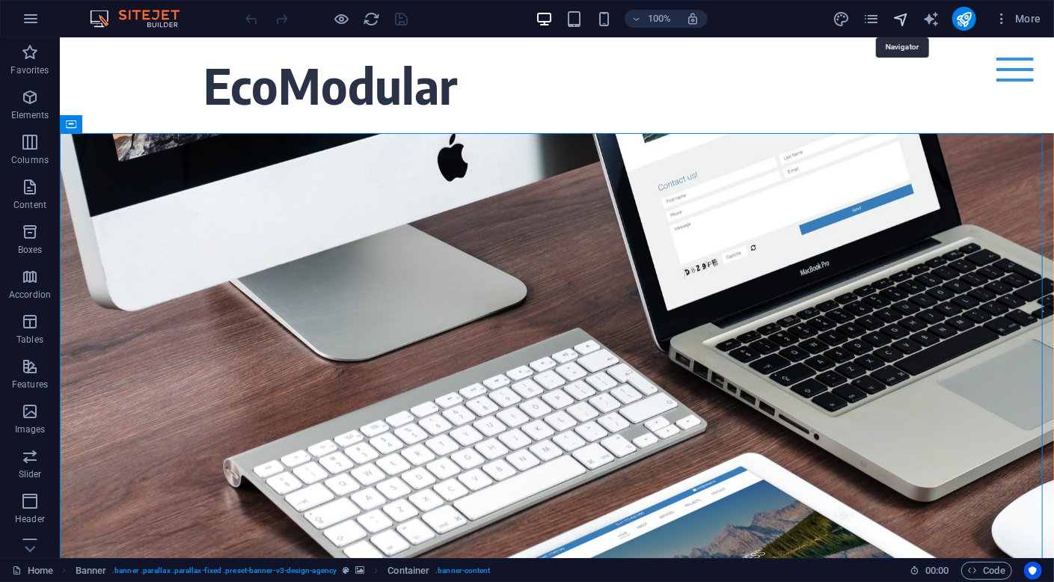
click at [898, 25] on icon "navigator" at bounding box center [900, 18] width 17 height 17
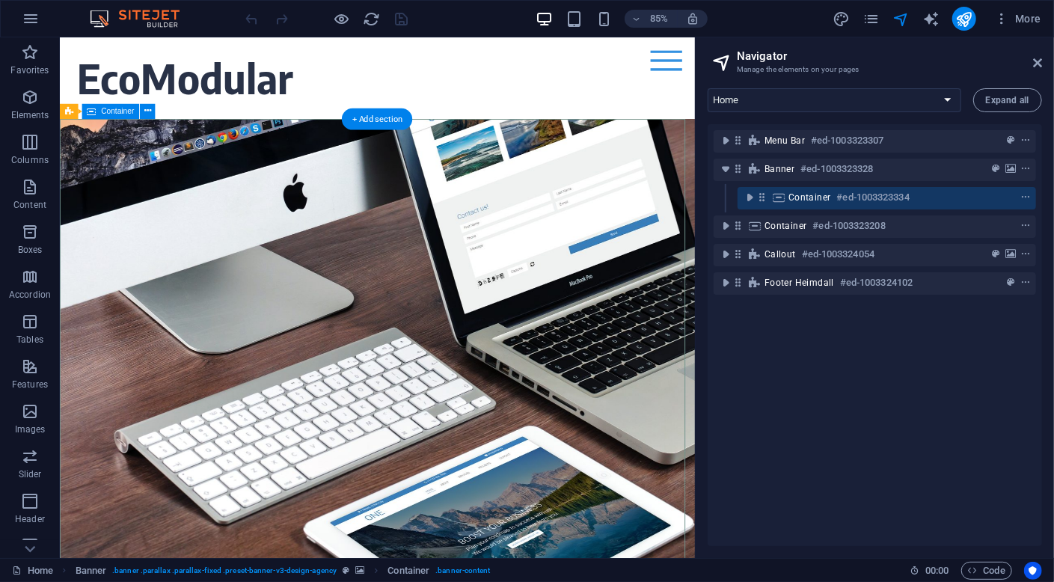
click at [931, 200] on div "Container #ed-1003323334" at bounding box center [874, 197] width 173 height 18
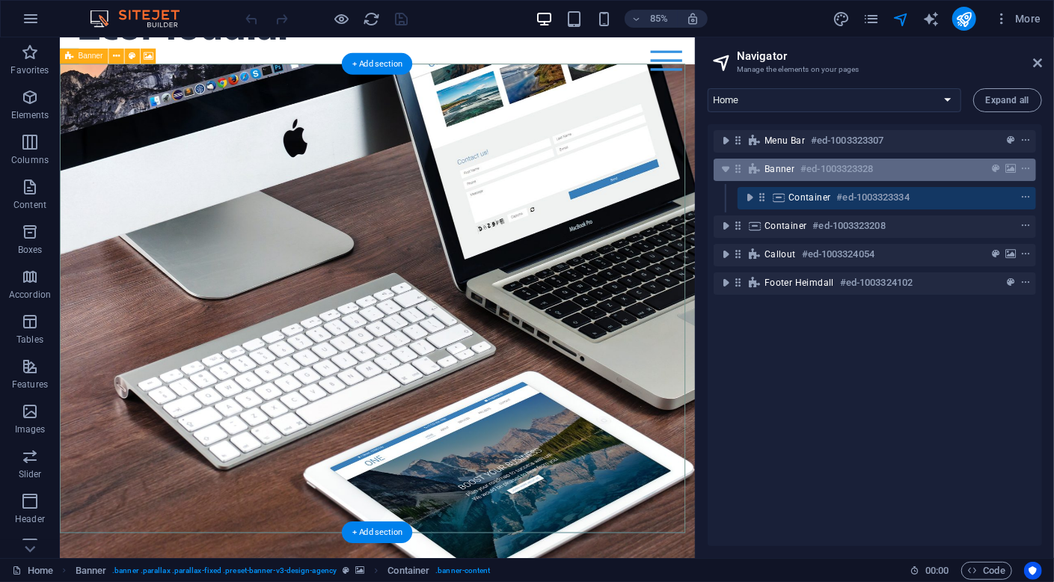
click at [936, 177] on div "Banner #ed-1003323328" at bounding box center [875, 170] width 322 height 22
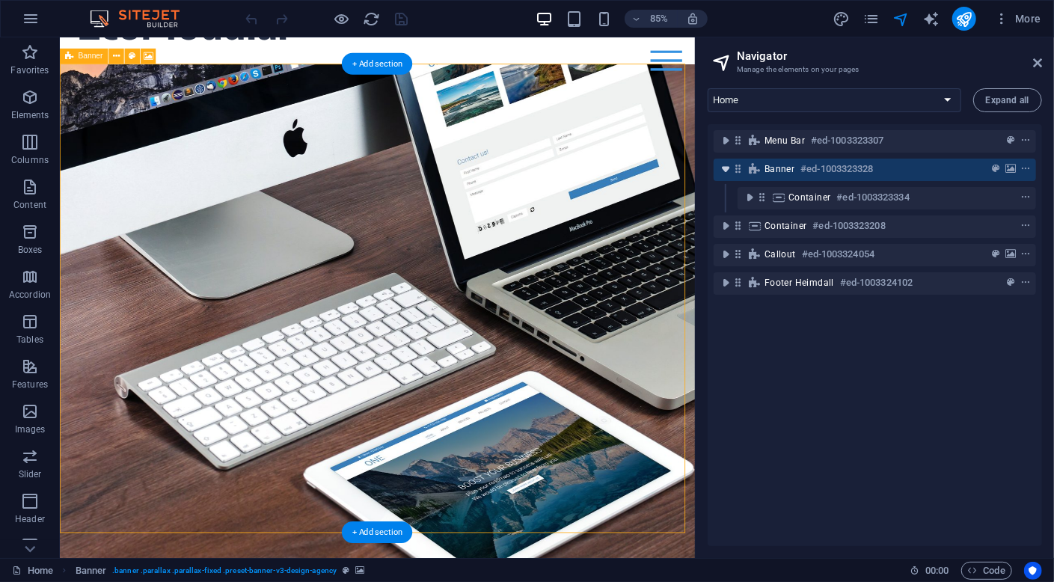
click at [722, 171] on icon "toggle-expand" at bounding box center [725, 169] width 15 height 15
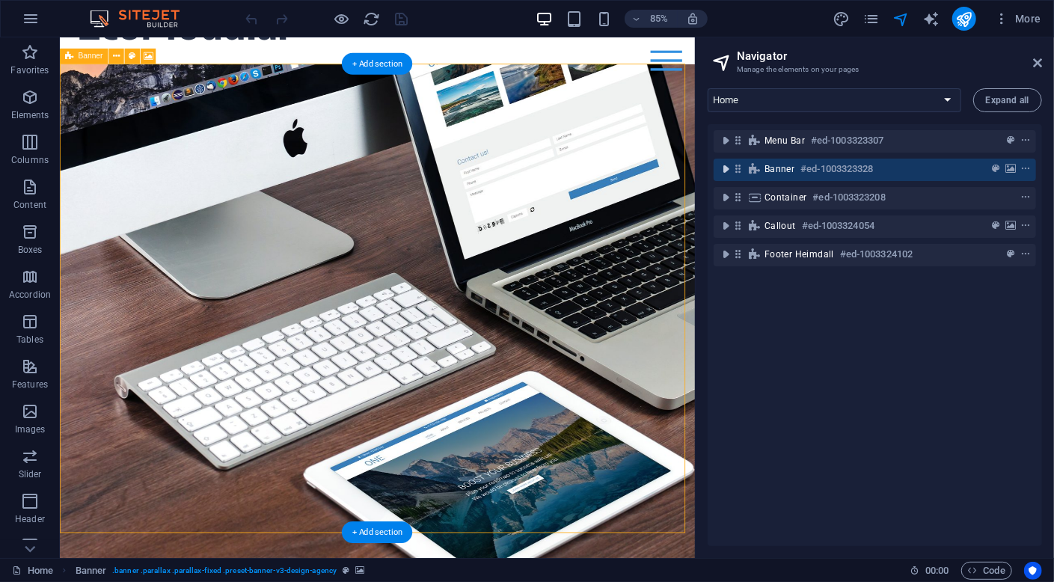
click at [722, 171] on icon "toggle-expand" at bounding box center [725, 169] width 15 height 15
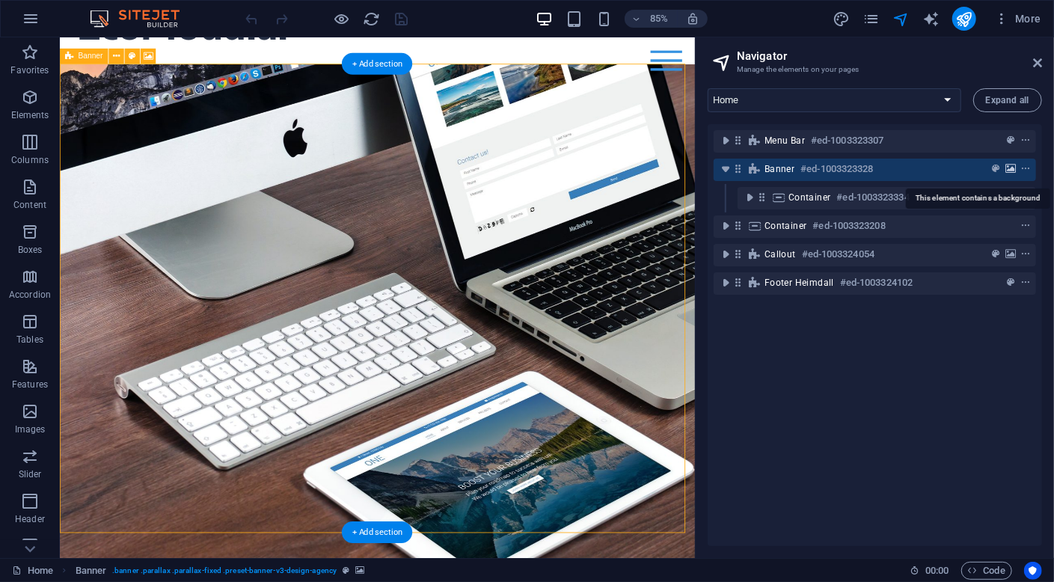
click at [1009, 165] on icon "background" at bounding box center [1010, 169] width 10 height 10
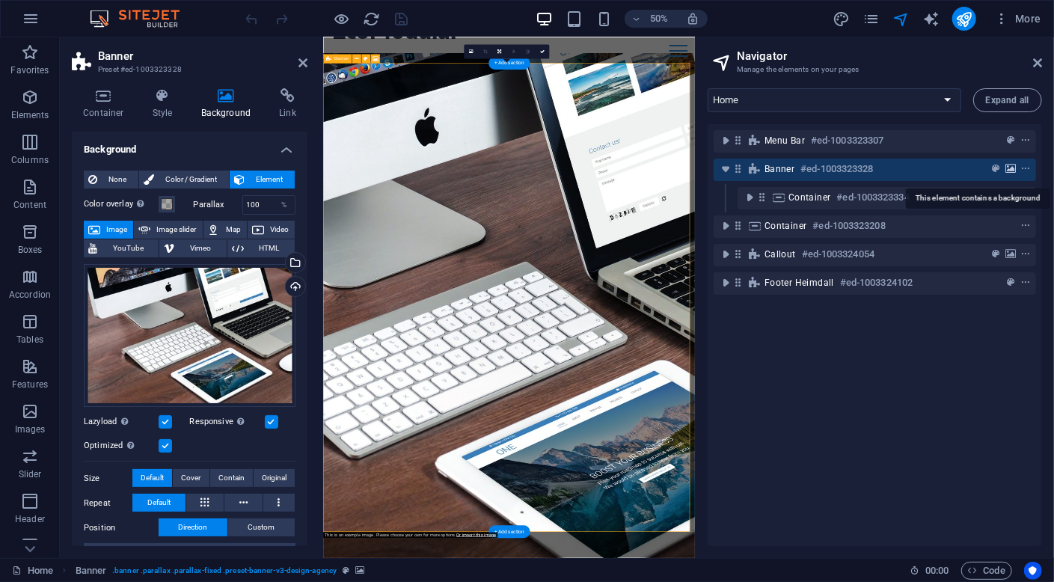
scroll to position [43, 0]
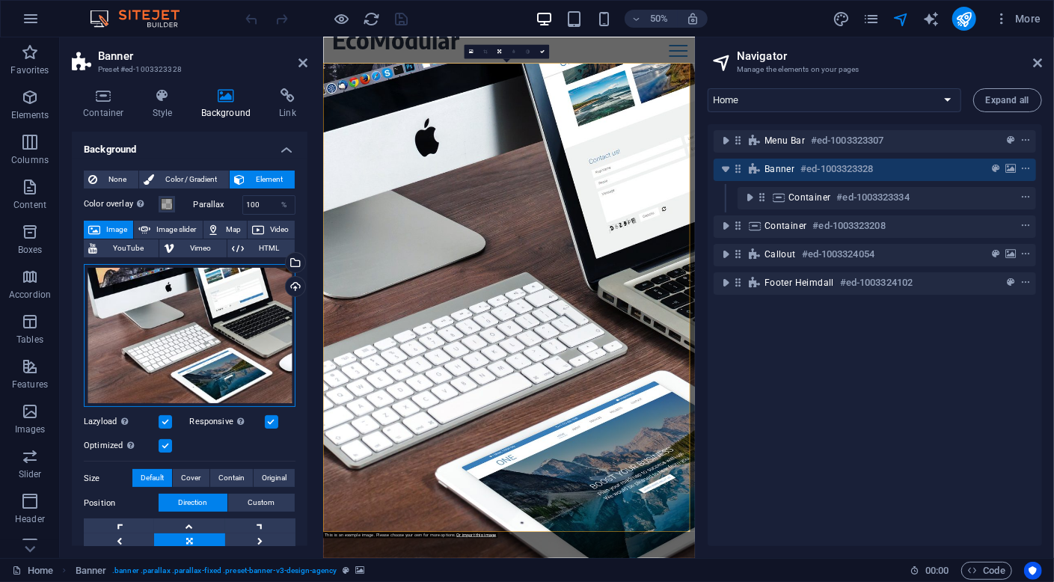
click at [216, 340] on div "Drag files here, click to choose files or select files from Files or our free s…" at bounding box center [190, 336] width 212 height 144
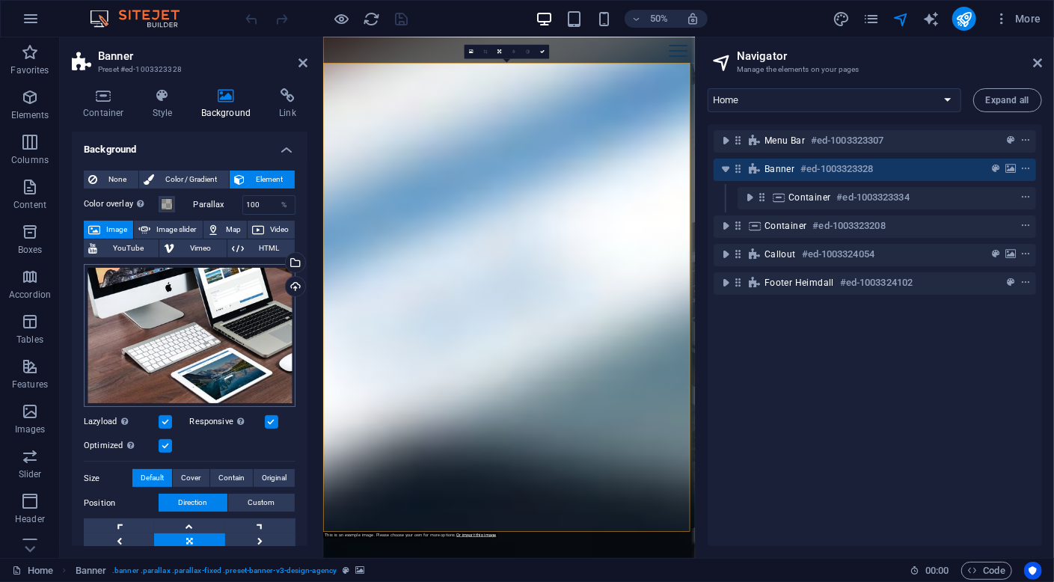
scroll to position [0, 0]
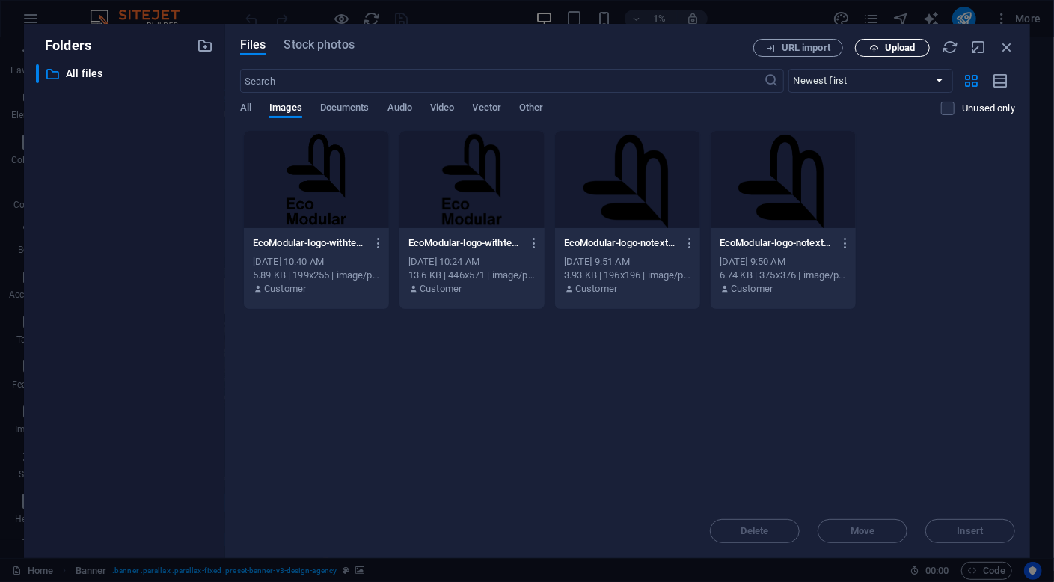
click at [898, 47] on span "Upload" at bounding box center [900, 47] width 31 height 9
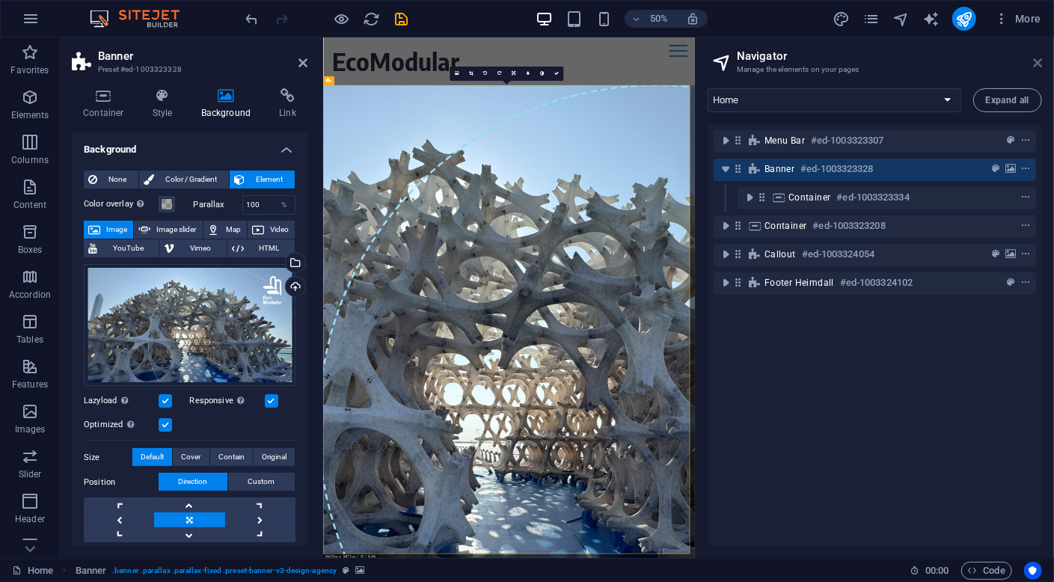
click at [1040, 61] on icon at bounding box center [1037, 63] width 9 height 12
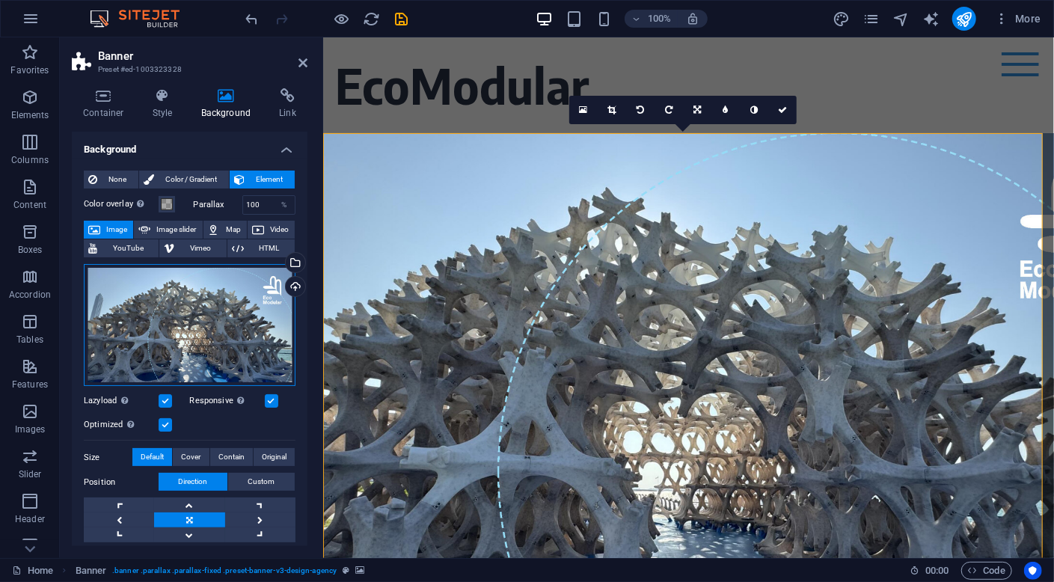
click at [205, 319] on div "Drag files here, click to choose files or select files from Files or our free s…" at bounding box center [190, 325] width 212 height 123
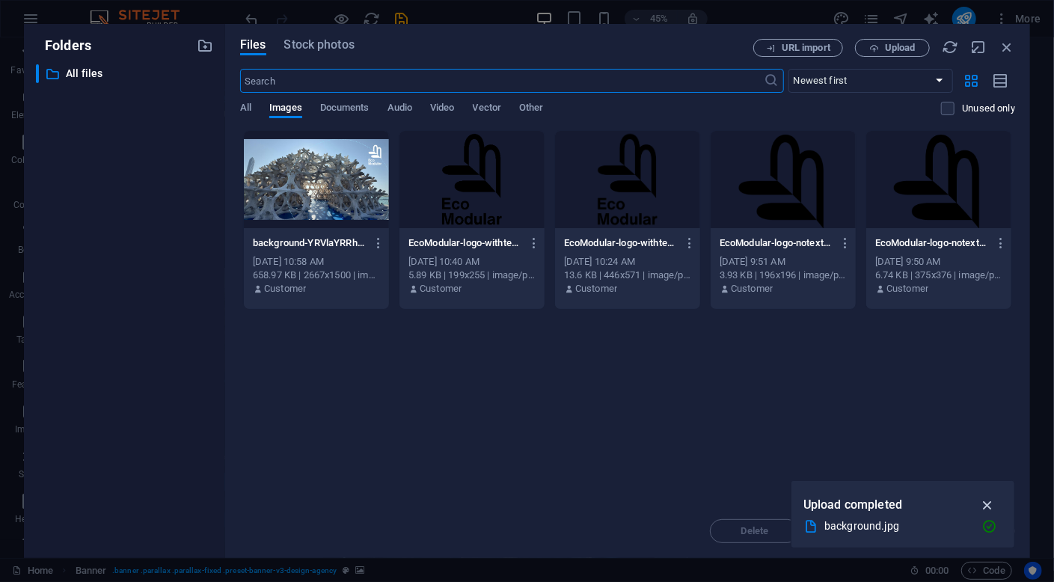
click at [990, 505] on icon "button" at bounding box center [987, 505] width 17 height 16
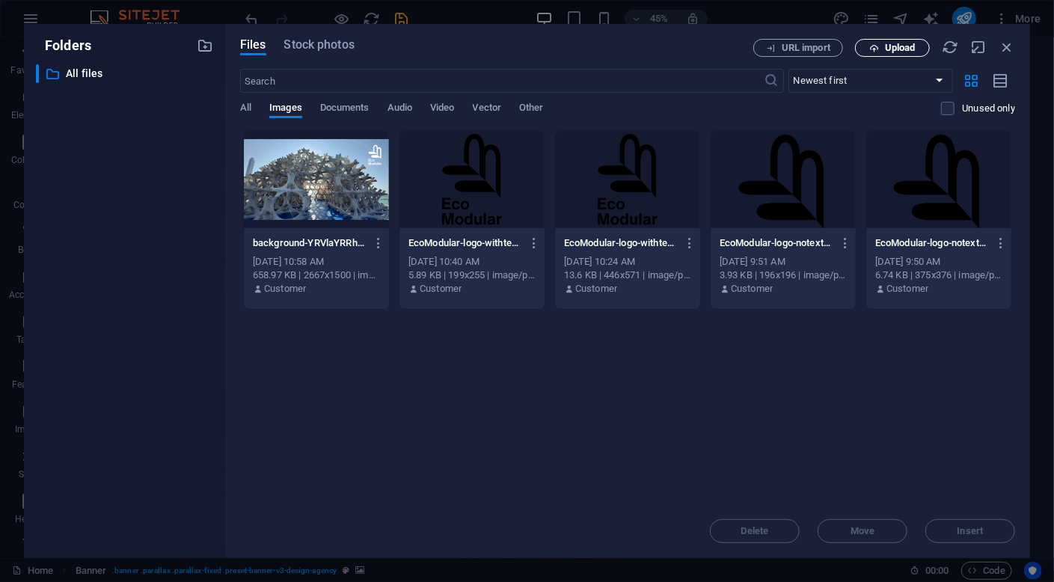
click at [891, 51] on span "Upload" at bounding box center [900, 47] width 31 height 9
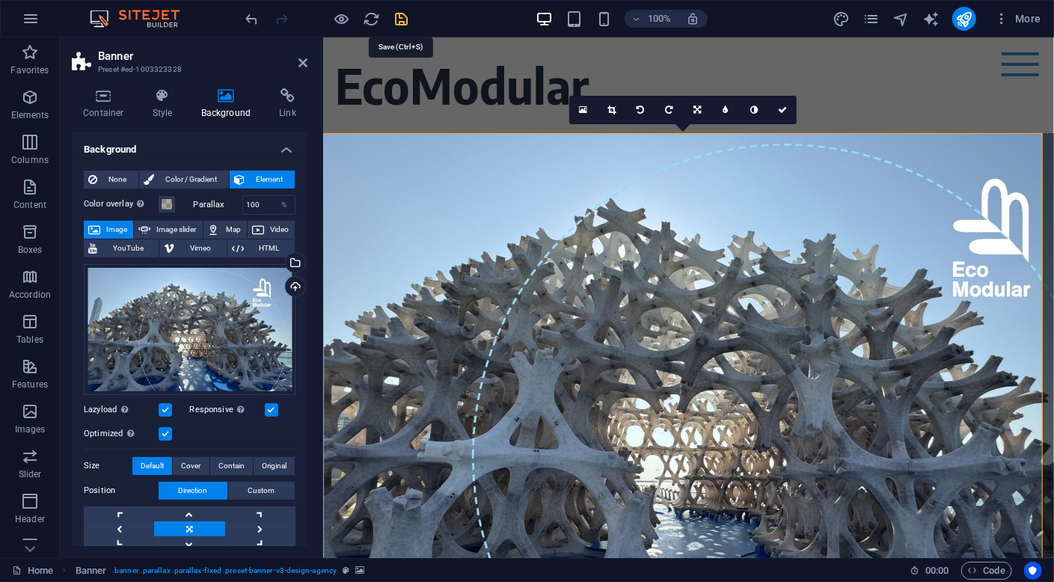
click at [401, 20] on icon "save" at bounding box center [401, 18] width 17 height 17
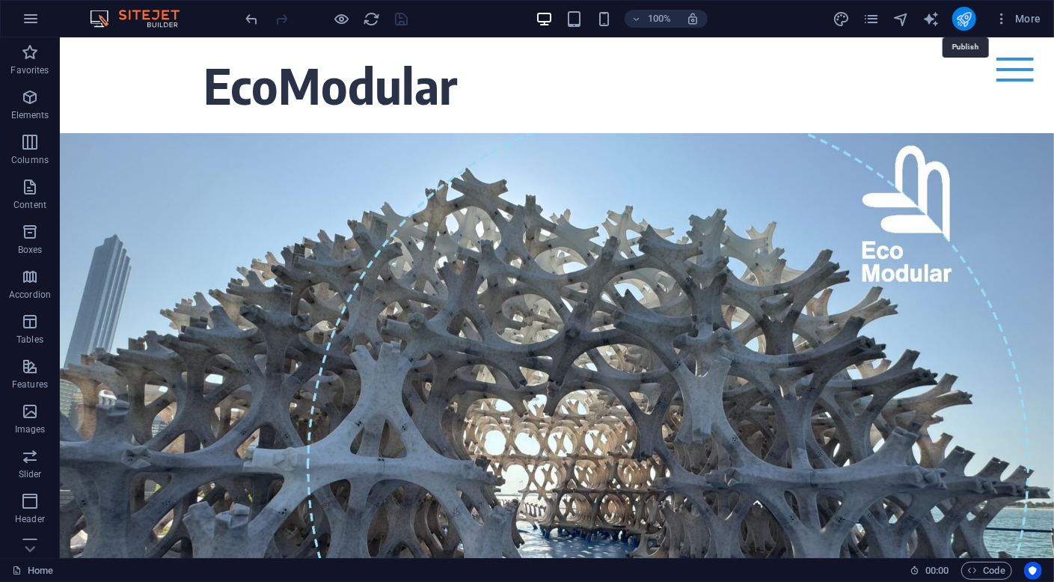
click at [968, 13] on icon "publish" at bounding box center [963, 18] width 17 height 17
click at [894, 21] on icon "navigator" at bounding box center [900, 18] width 17 height 17
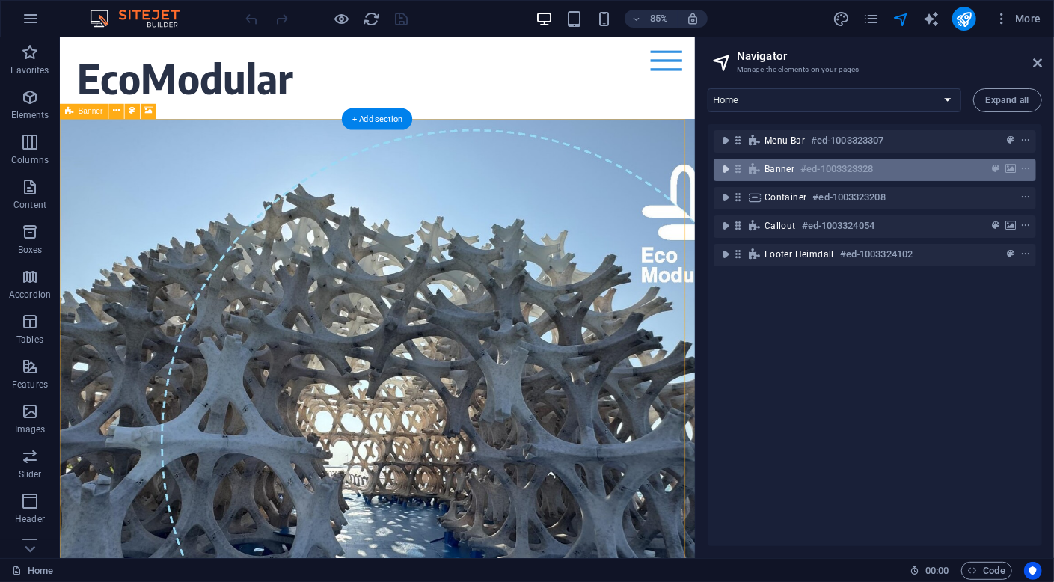
click at [726, 175] on icon "toggle-expand" at bounding box center [725, 169] width 15 height 15
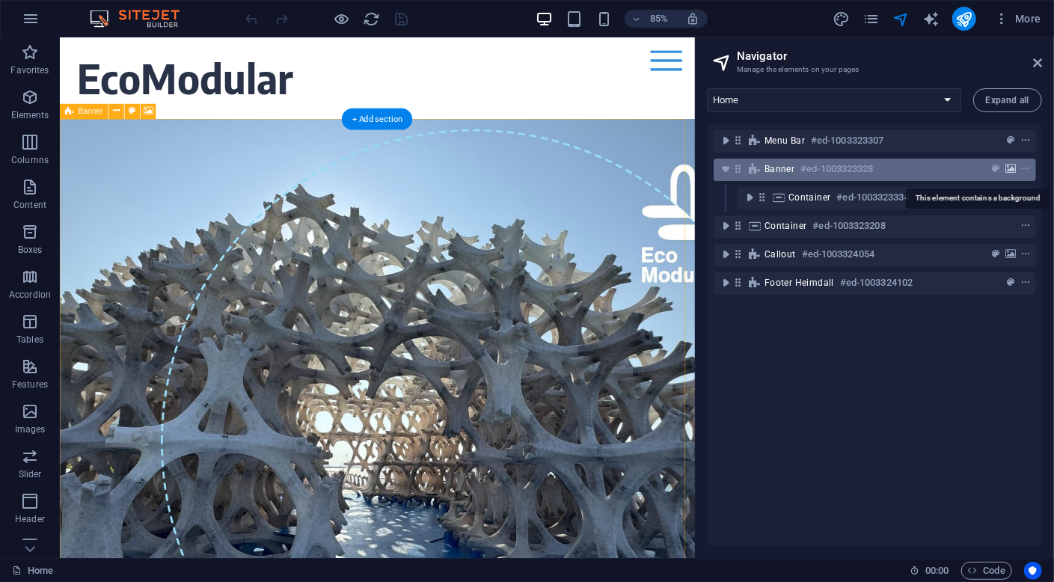
click at [1005, 171] on icon "background" at bounding box center [1010, 169] width 10 height 10
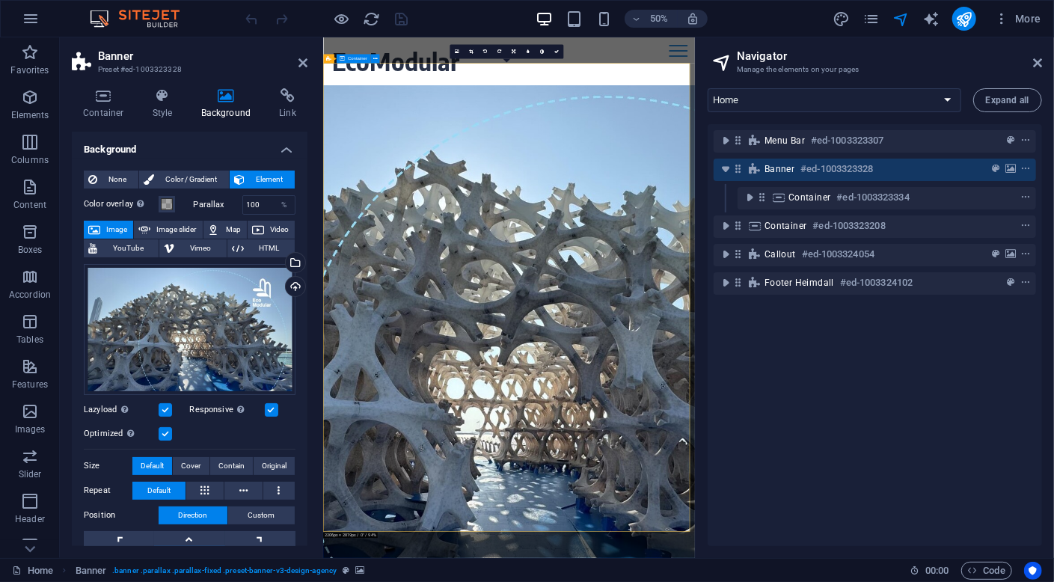
scroll to position [43, 0]
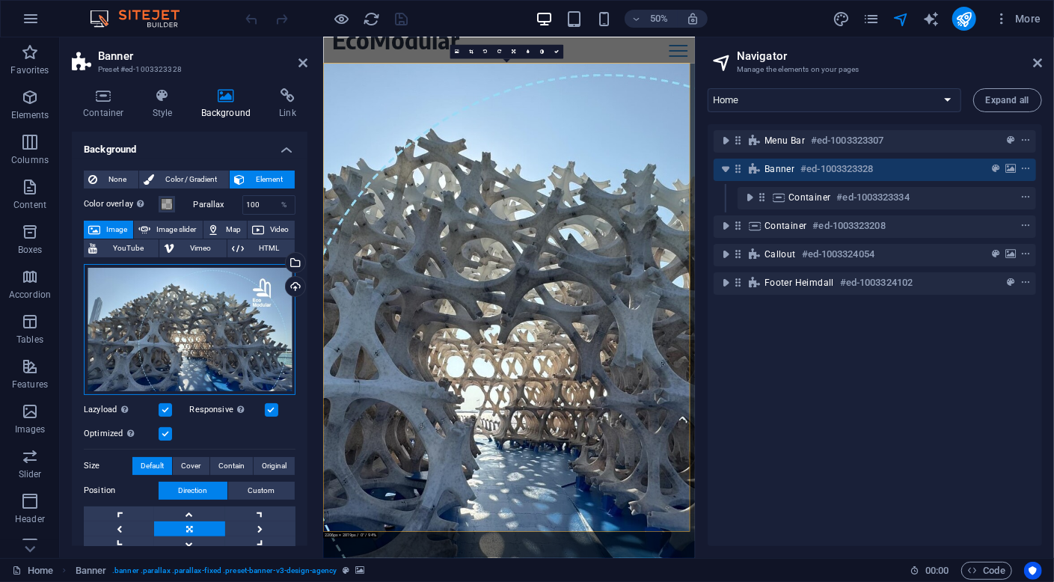
click at [224, 315] on div "Drag files here, click to choose files or select files from Files or our free s…" at bounding box center [190, 329] width 212 height 131
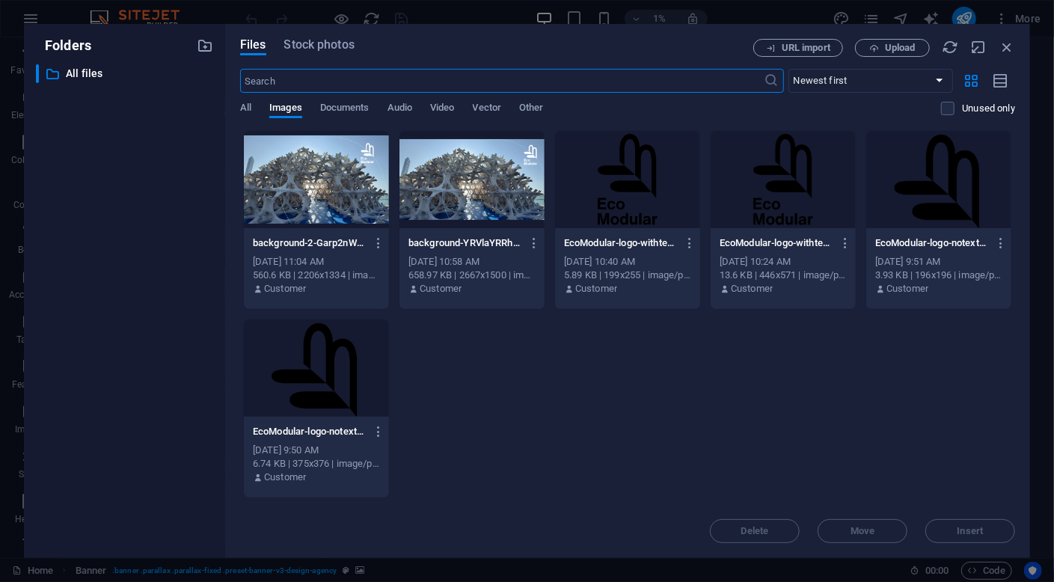
scroll to position [0, 0]
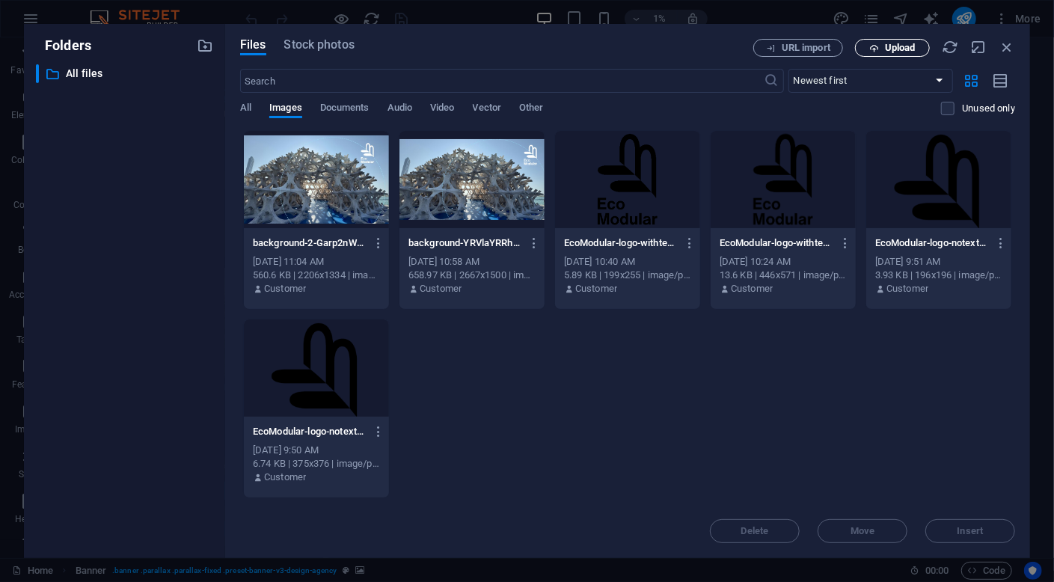
click at [880, 51] on span "Upload" at bounding box center [892, 48] width 61 height 10
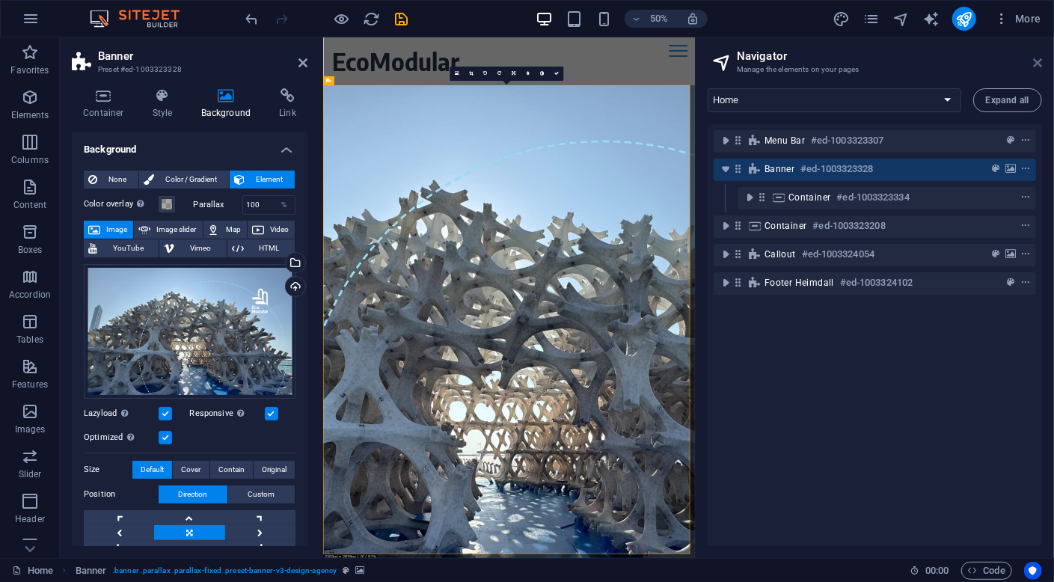
click at [1037, 62] on icon at bounding box center [1037, 63] width 9 height 12
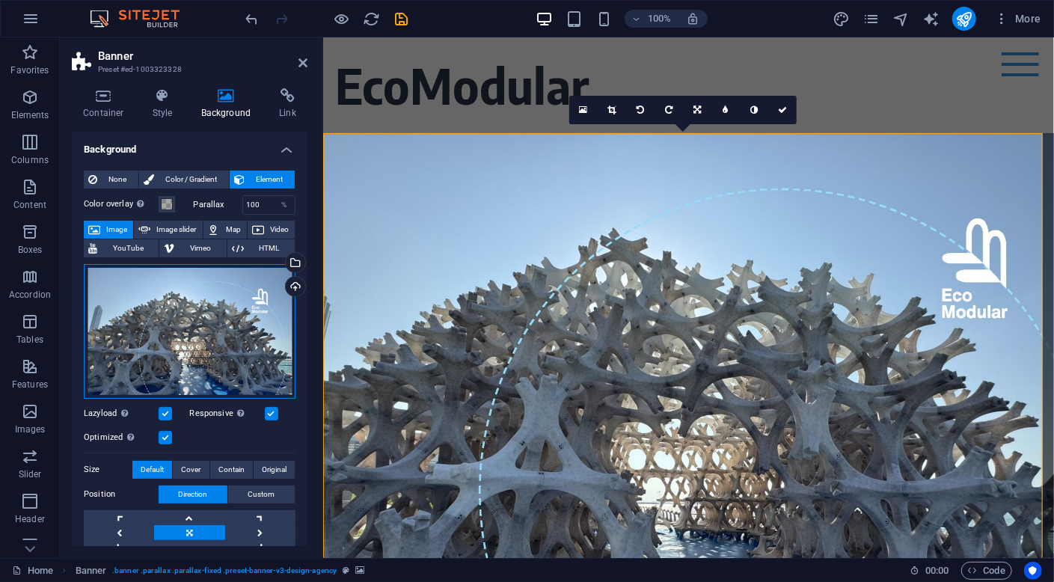
click at [207, 343] on div "Drag files here, click to choose files or select files from Files or our free s…" at bounding box center [190, 331] width 212 height 135
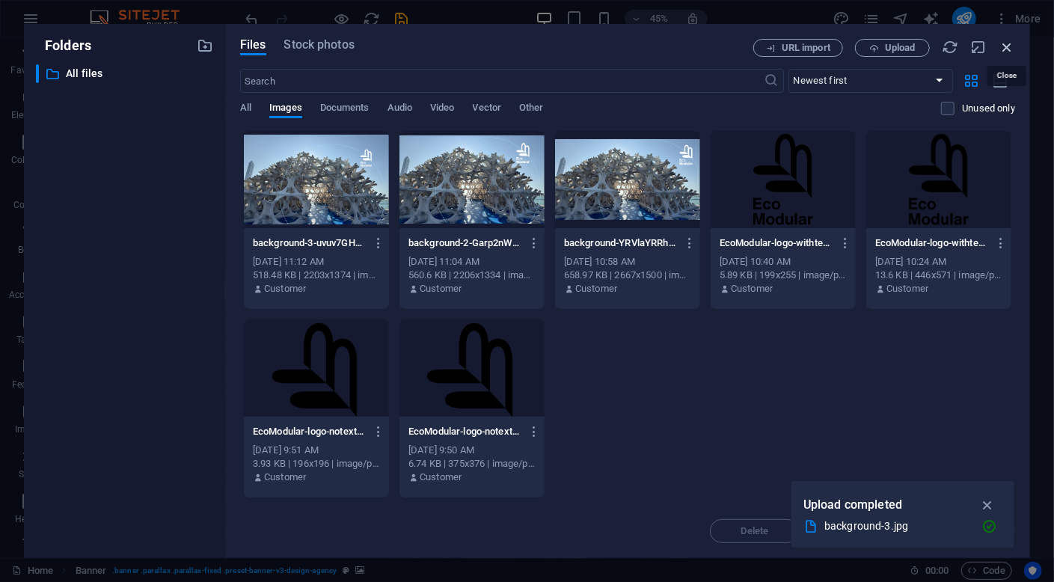
click at [1009, 46] on icon "button" at bounding box center [1007, 47] width 16 height 16
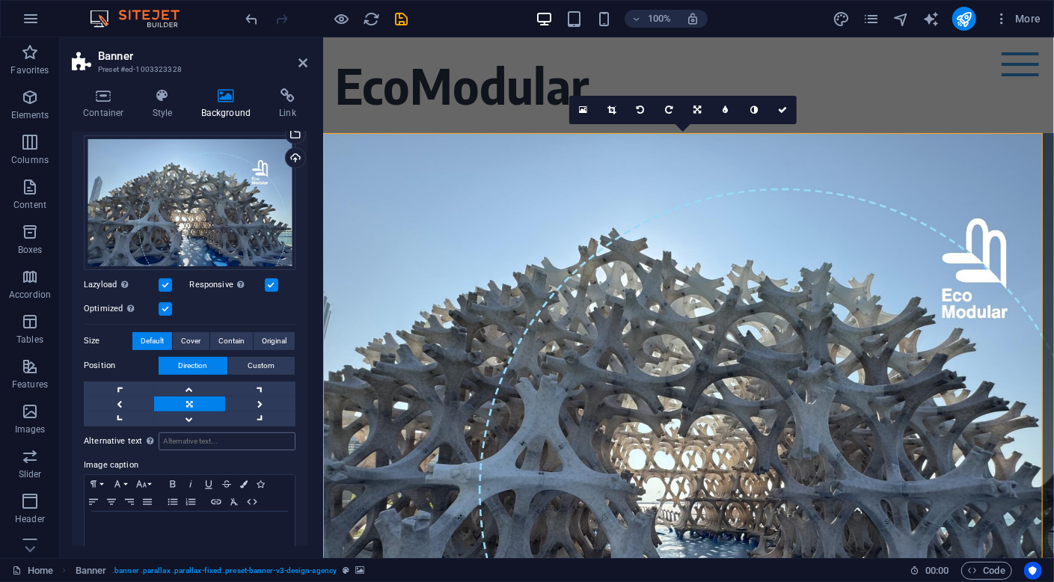
scroll to position [148, 0]
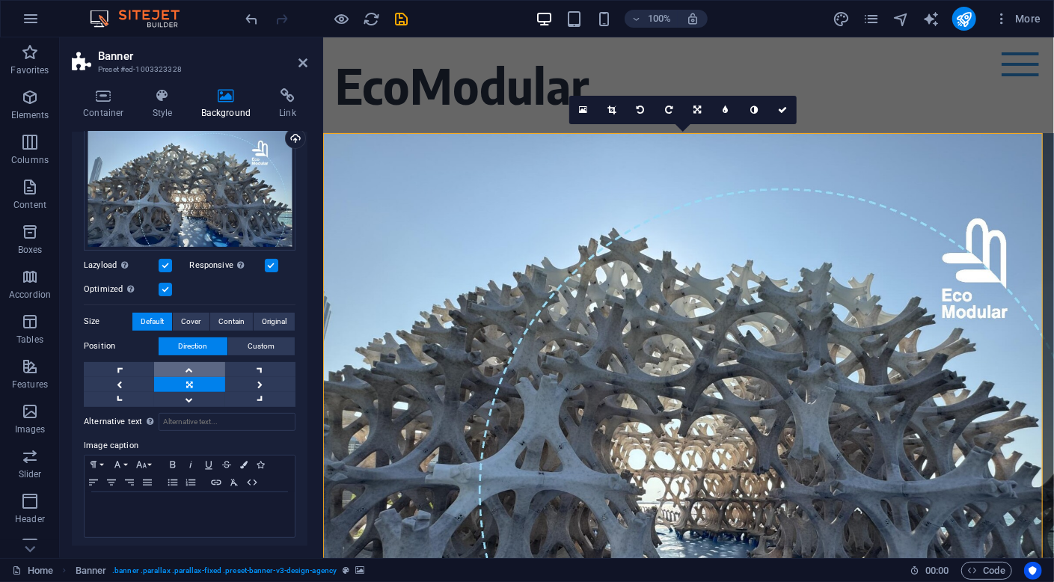
click at [185, 365] on link at bounding box center [189, 369] width 70 height 15
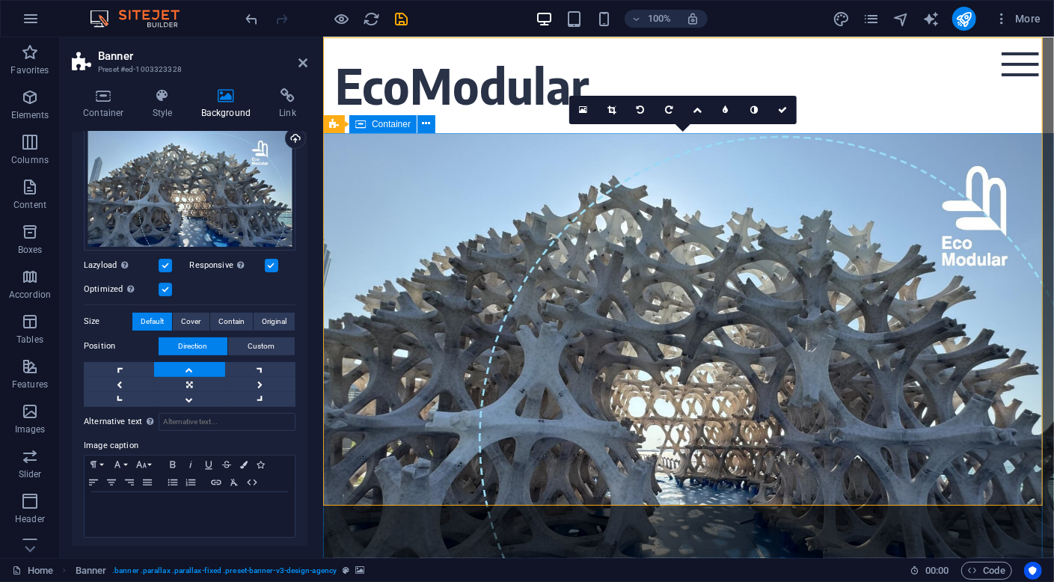
scroll to position [0, 0]
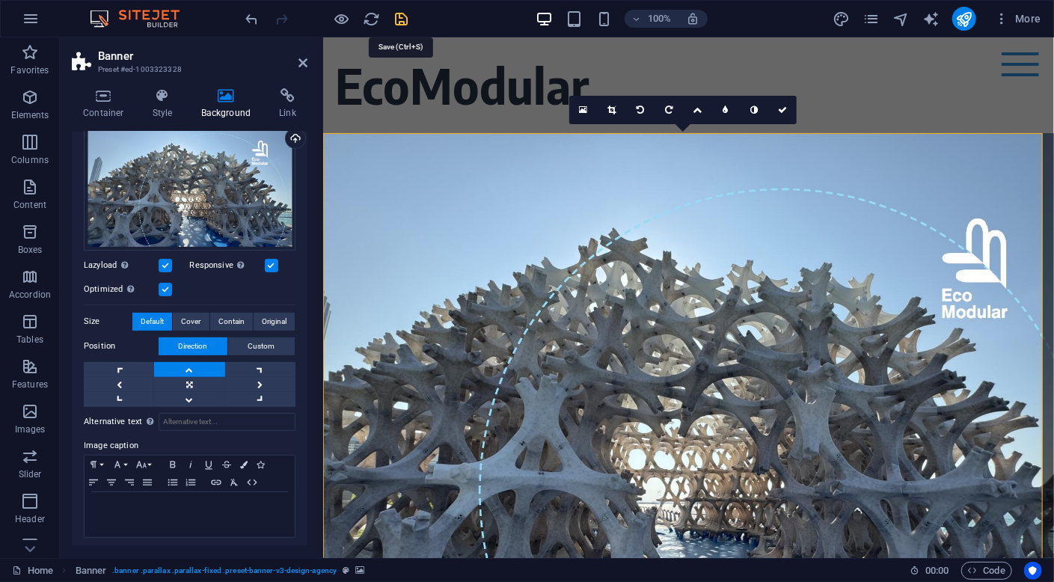
click at [401, 18] on icon "save" at bounding box center [401, 18] width 17 height 17
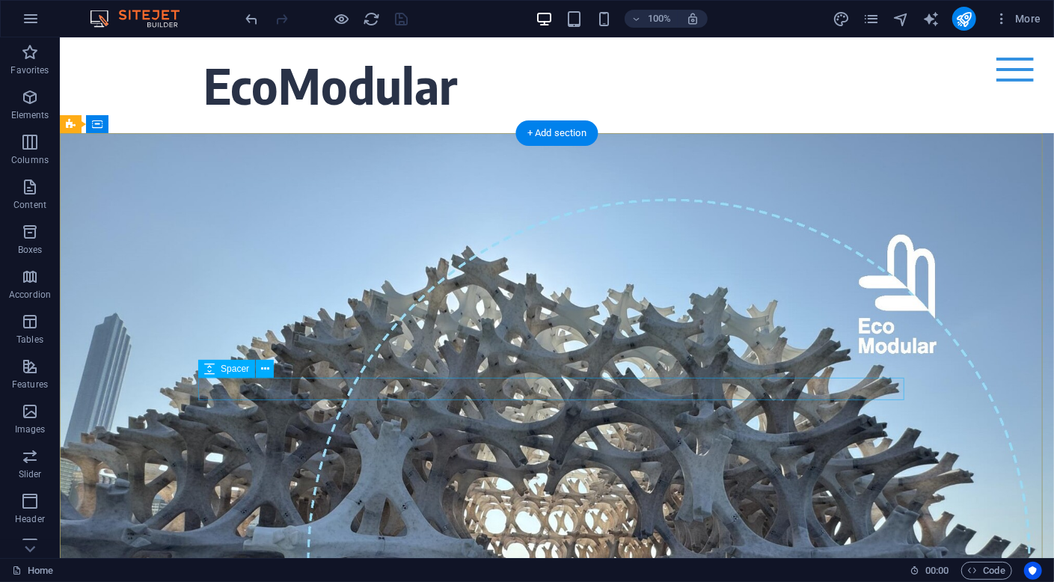
click at [718, 330] on div at bounding box center [556, 318] width 706 height 22
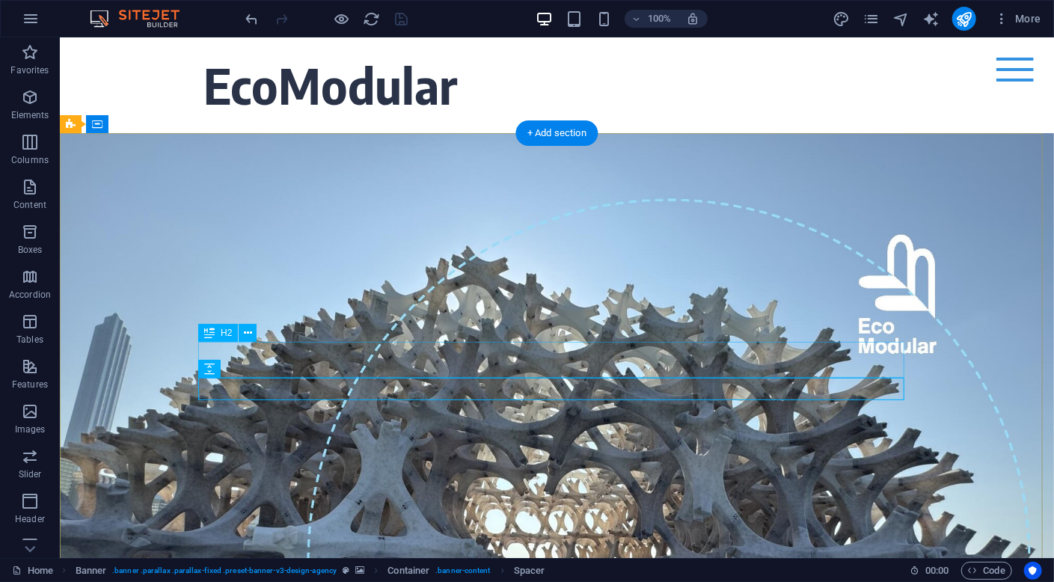
click at [718, 307] on div "CIRCULARITY MADE SIMPLE, ELEGANT & VALUABLE since [DATE]" at bounding box center [556, 272] width 706 height 72
click at [719, 330] on div at bounding box center [556, 318] width 706 height 22
click at [265, 371] on icon at bounding box center [265, 369] width 8 height 16
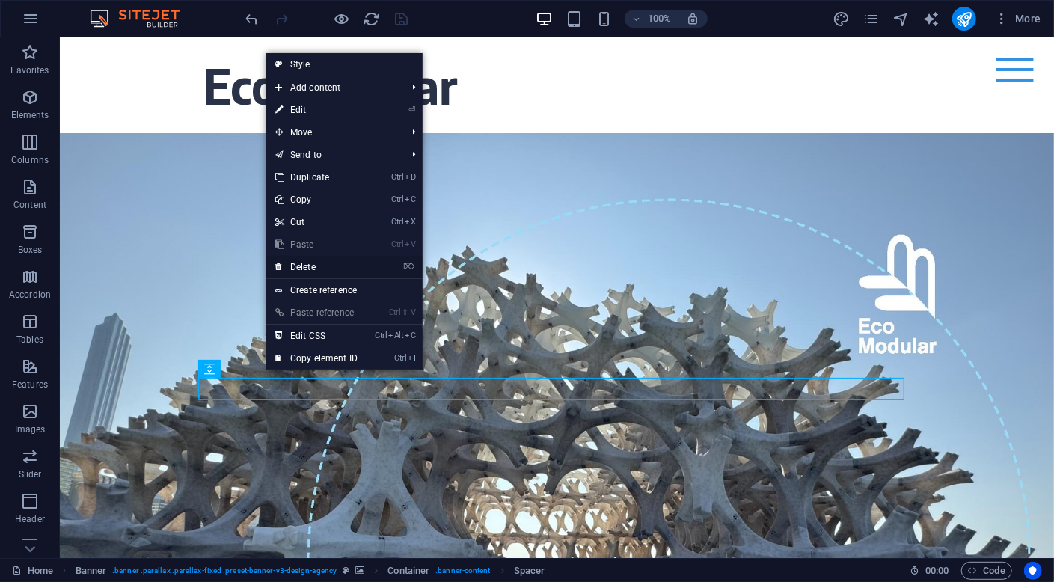
click at [326, 265] on link "⌦ Delete" at bounding box center [316, 267] width 100 height 22
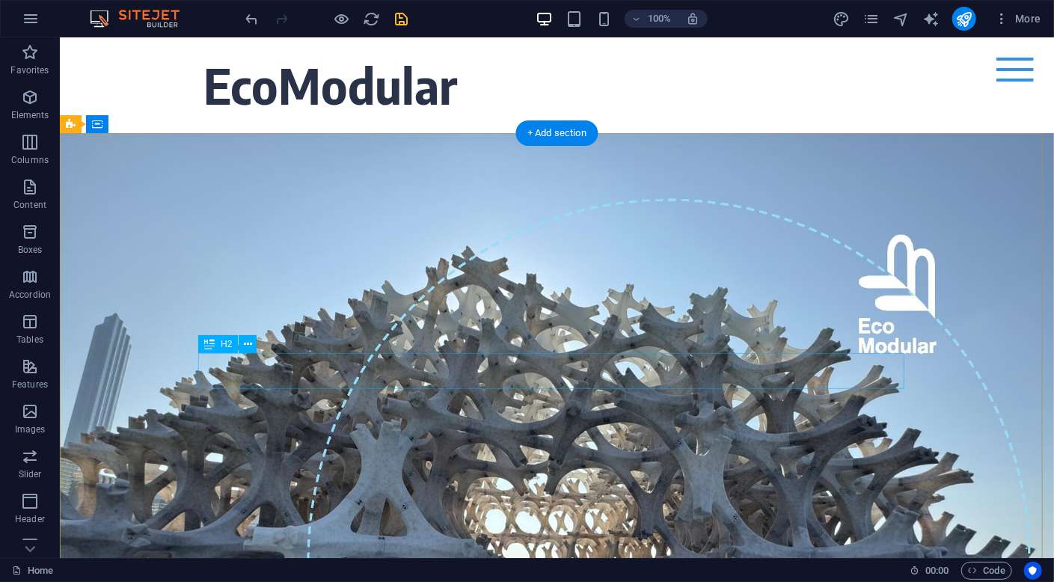
click at [583, 307] on div "CIRCULARITY MADE SIMPLE, ELEGANT & VALUABLE since [DATE]" at bounding box center [556, 272] width 706 height 72
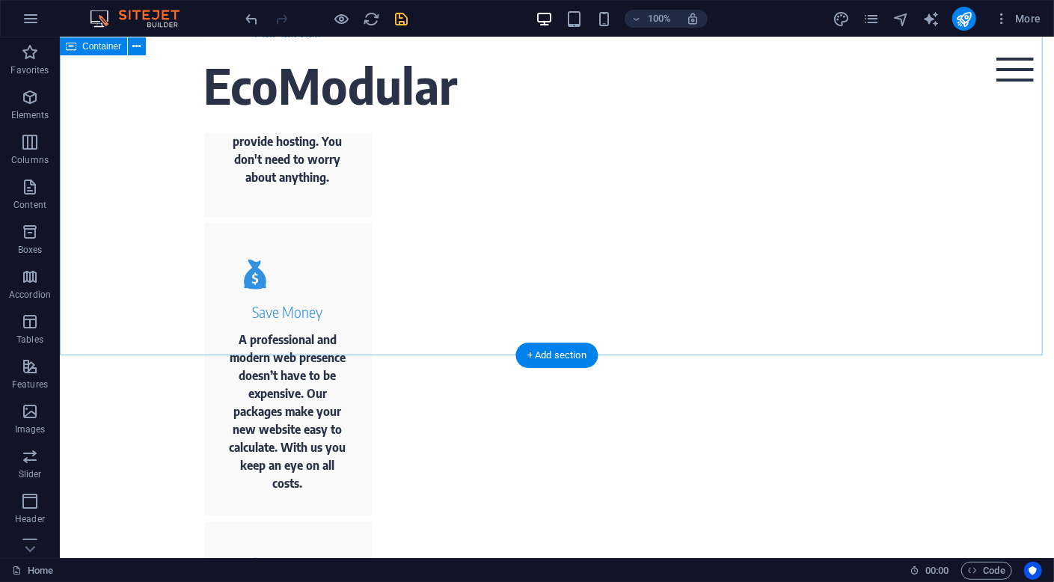
scroll to position [449, 0]
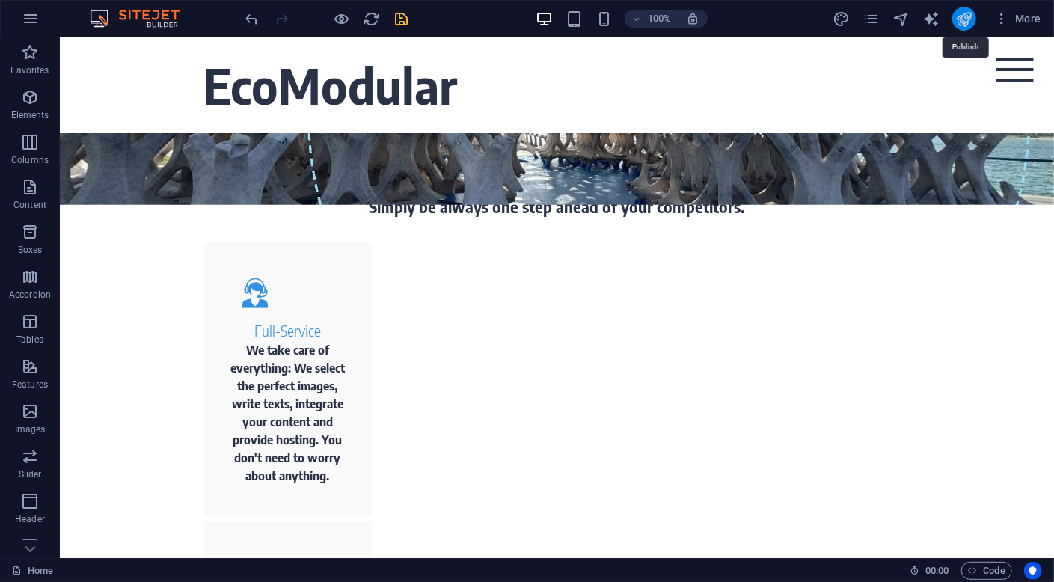
click at [966, 16] on icon "publish" at bounding box center [963, 18] width 17 height 17
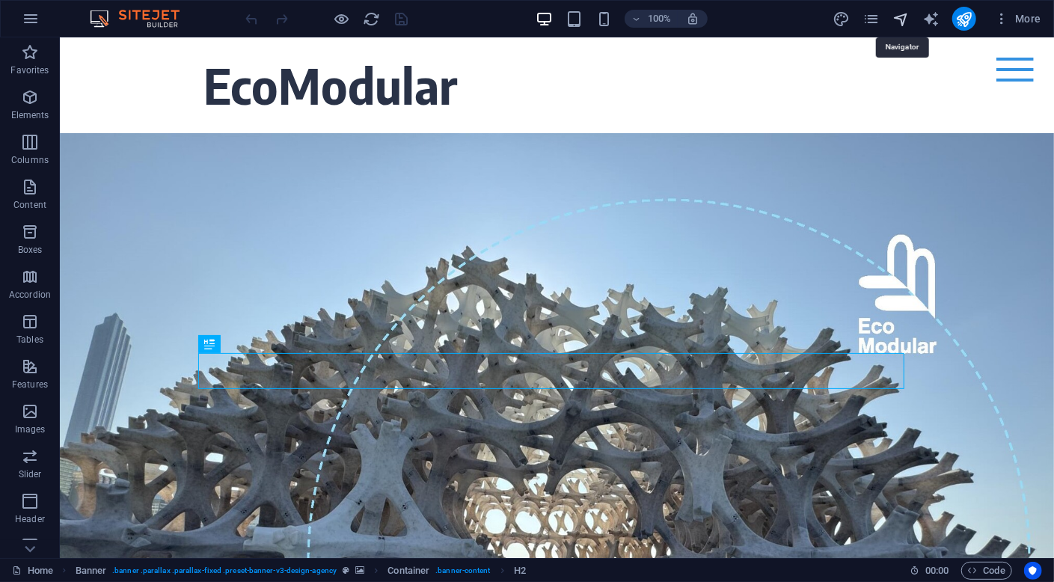
click at [901, 22] on icon "navigator" at bounding box center [900, 18] width 17 height 17
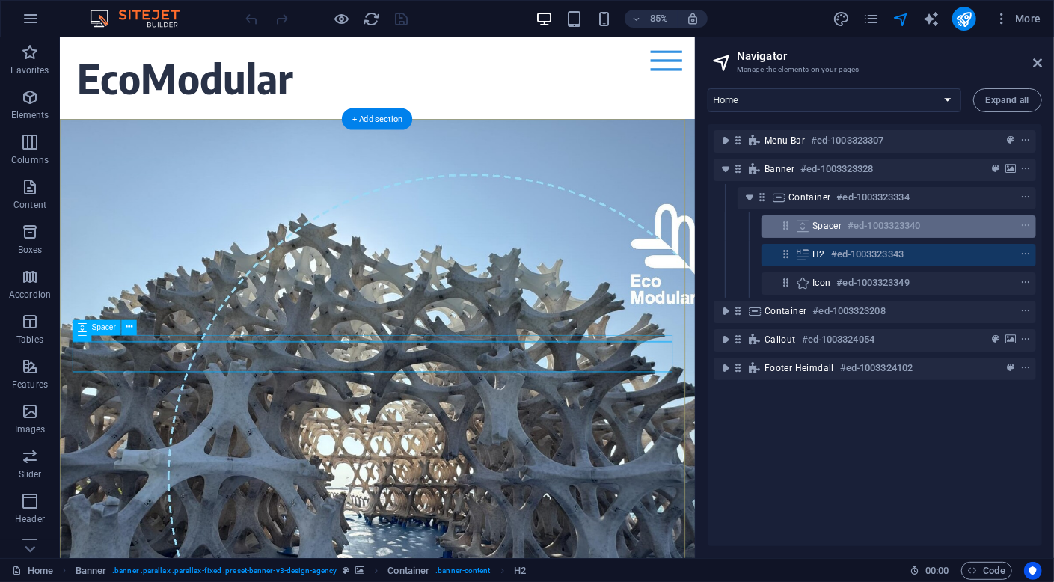
click at [929, 230] on div "Spacer #ed-1003323340" at bounding box center [886, 226] width 149 height 18
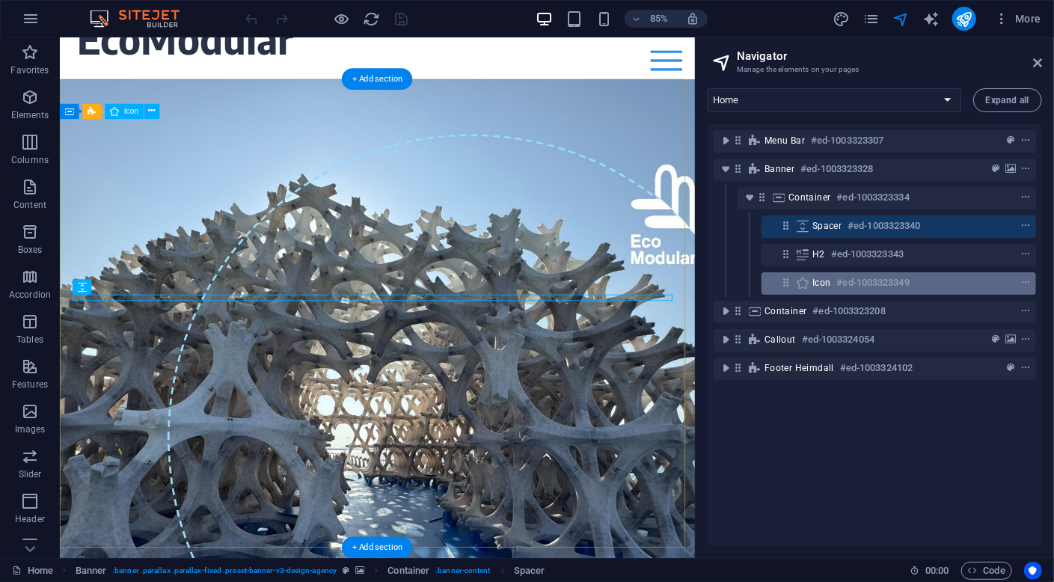
click at [924, 286] on div "Icon #ed-1003323349" at bounding box center [886, 283] width 149 height 18
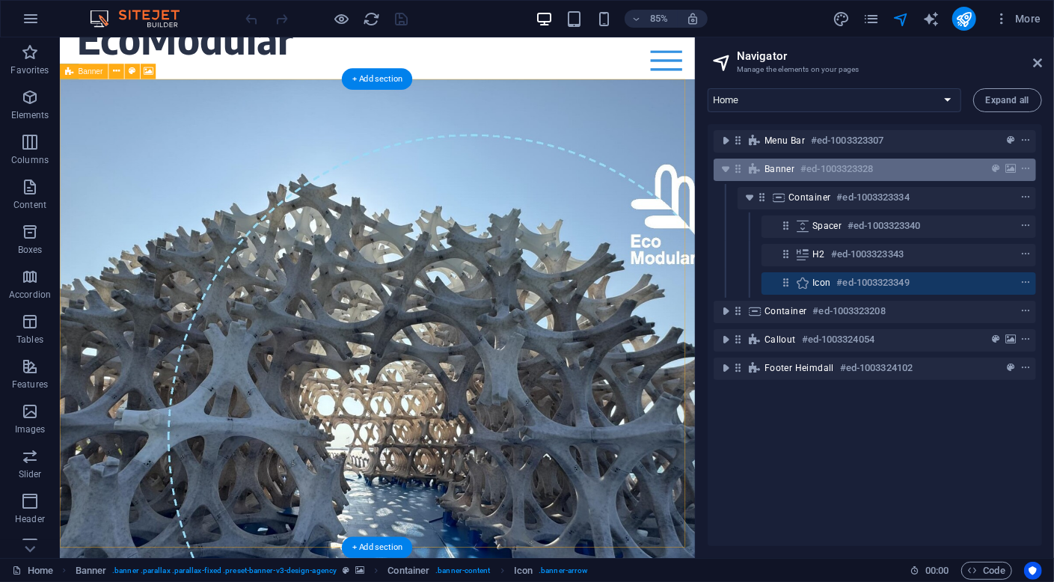
click at [943, 174] on div "Banner #ed-1003323328" at bounding box center [862, 169] width 197 height 18
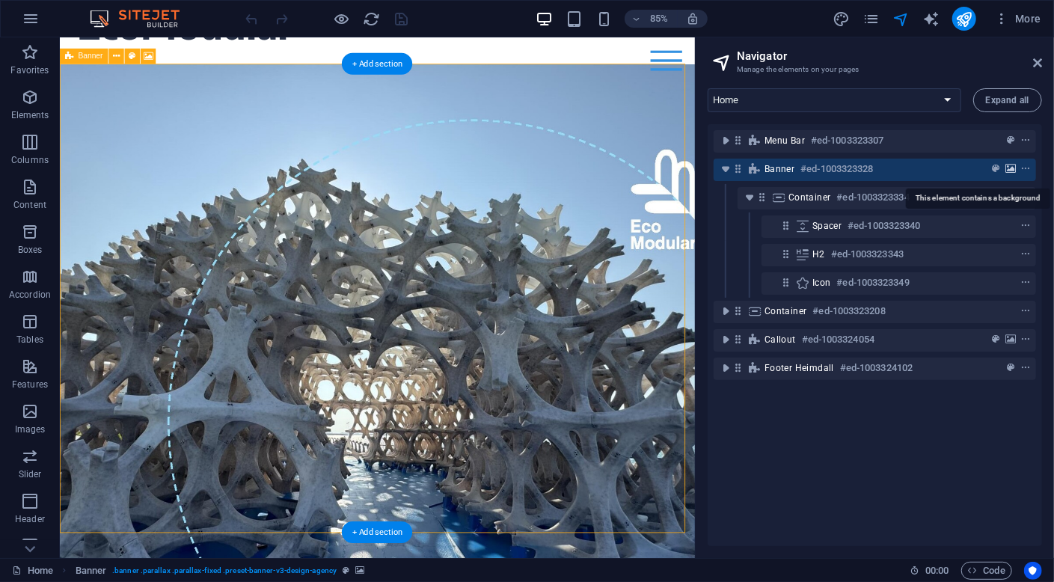
click at [1008, 170] on icon "background" at bounding box center [1010, 169] width 10 height 10
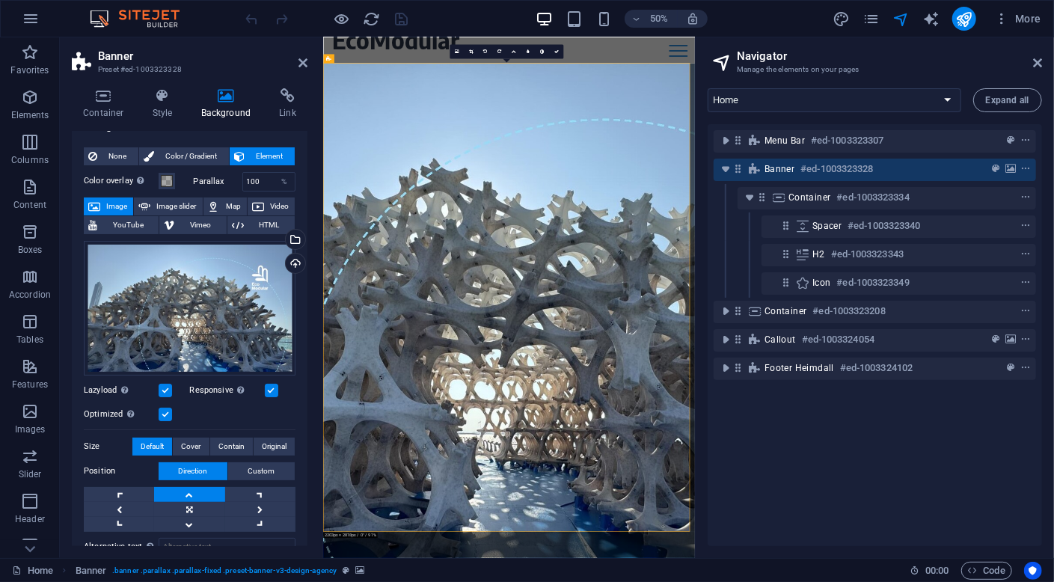
scroll to position [0, 0]
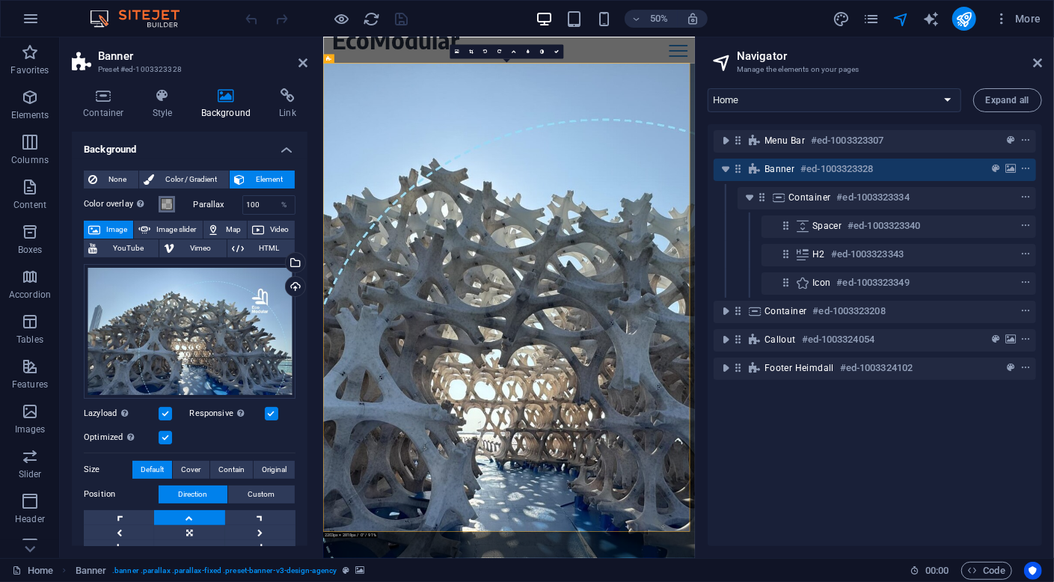
click at [165, 204] on span at bounding box center [167, 204] width 12 height 12
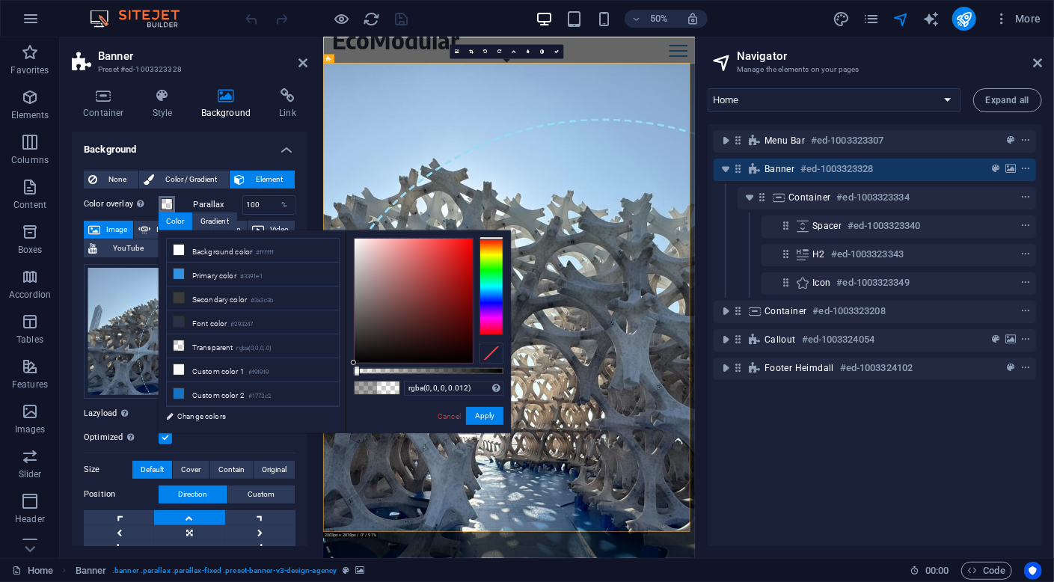
type input "rgba(0, 0, 0, 0)"
drag, startPoint x: 407, startPoint y: 371, endPoint x: 307, endPoint y: 379, distance: 99.8
click at [307, 379] on div "less Background color #ffffff Primary color #3391e1 Secondary color #3a3c3b Fon…" at bounding box center [335, 331] width 352 height 203
click at [485, 414] on button "Apply" at bounding box center [484, 416] width 37 height 18
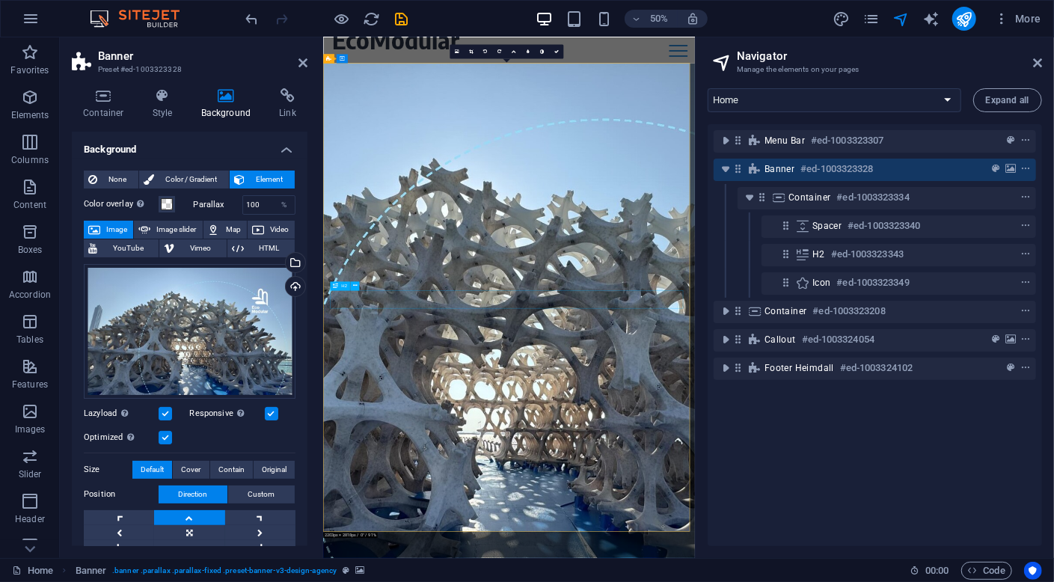
click at [651, 264] on div "CIRCULARITY MADE SIMPLE, ELEGANT & VALUABLE since [DATE]" at bounding box center [694, 228] width 706 height 72
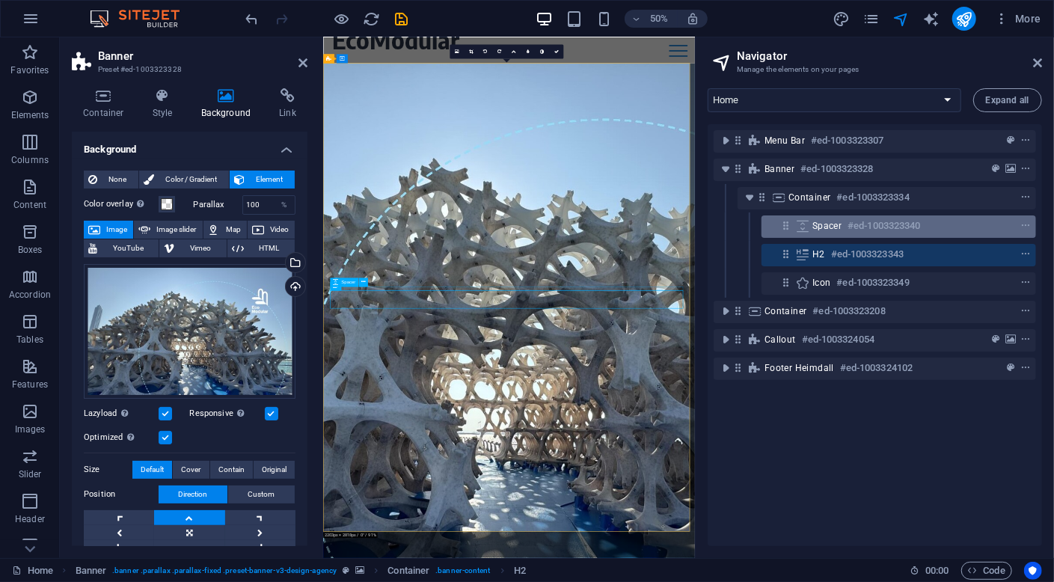
click at [896, 230] on h6 "#ed-1003323340" at bounding box center [883, 226] width 73 height 18
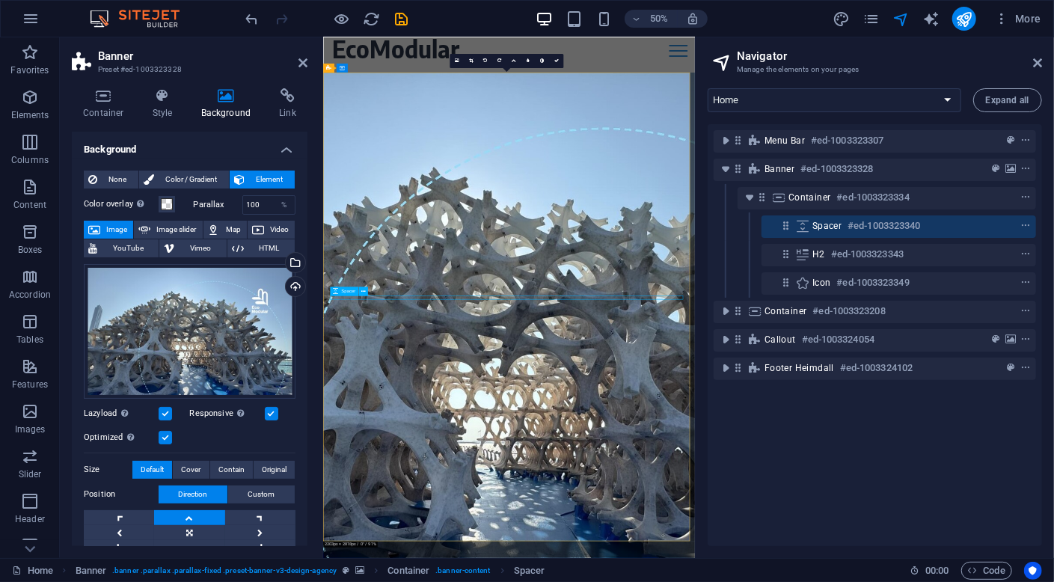
click at [898, 223] on h6 "#ed-1003323340" at bounding box center [883, 226] width 73 height 18
click at [1026, 224] on icon "context-menu" at bounding box center [1025, 226] width 10 height 10
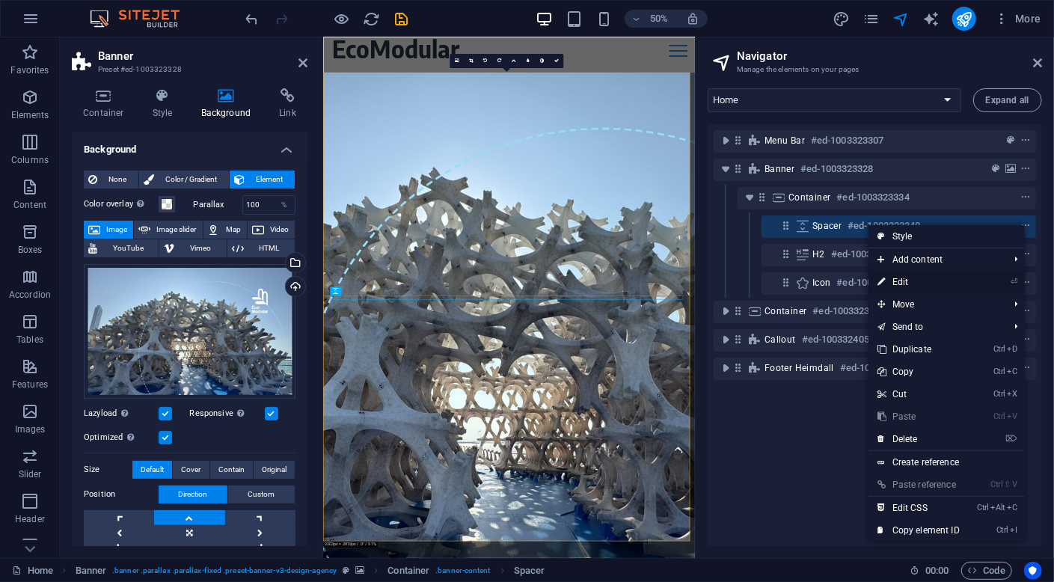
click at [951, 280] on link "⏎ Edit" at bounding box center [918, 282] width 100 height 22
select select "px"
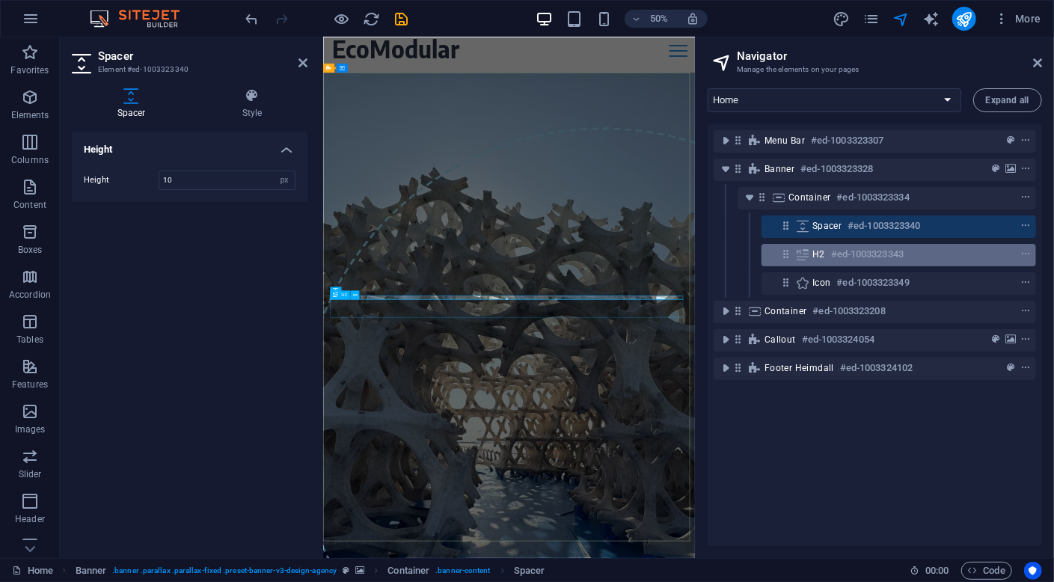
click at [844, 255] on h6 "#ed-1003323343" at bounding box center [867, 254] width 73 height 18
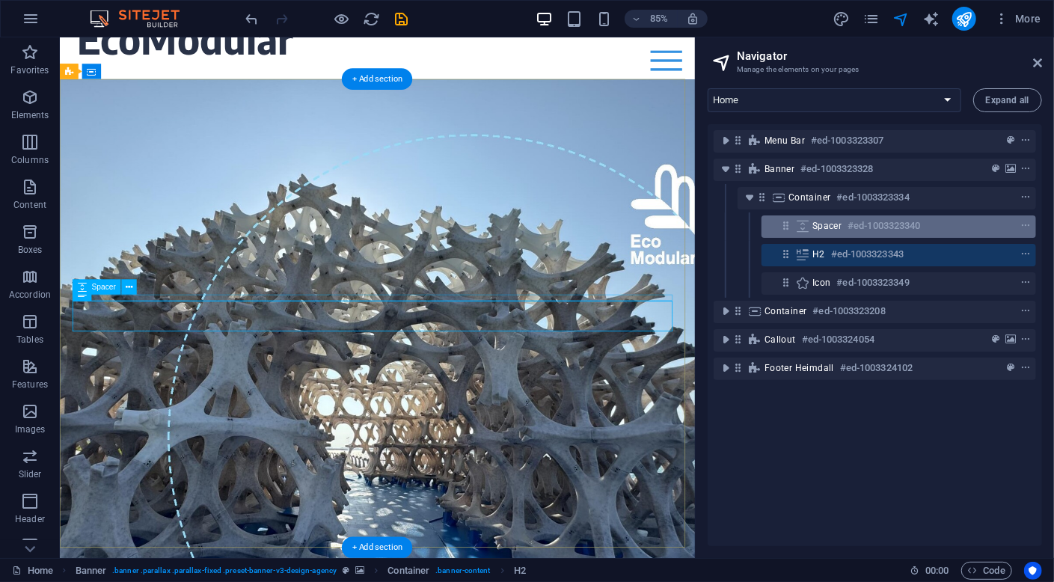
click at [890, 227] on h6 "#ed-1003323340" at bounding box center [883, 226] width 73 height 18
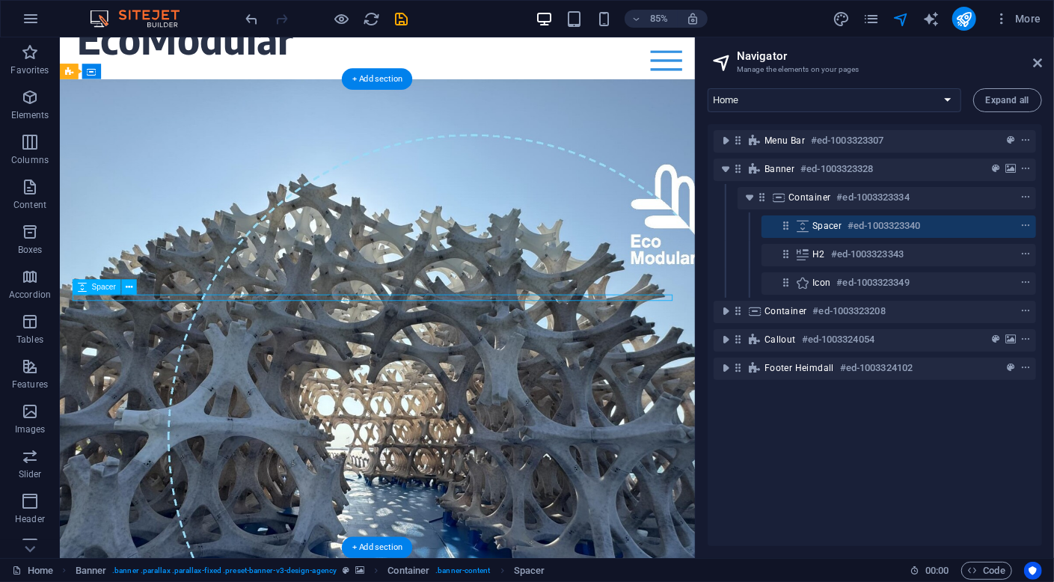
click at [890, 227] on h6 "#ed-1003323340" at bounding box center [883, 226] width 73 height 18
click at [1021, 224] on icon "context-menu" at bounding box center [1025, 226] width 10 height 10
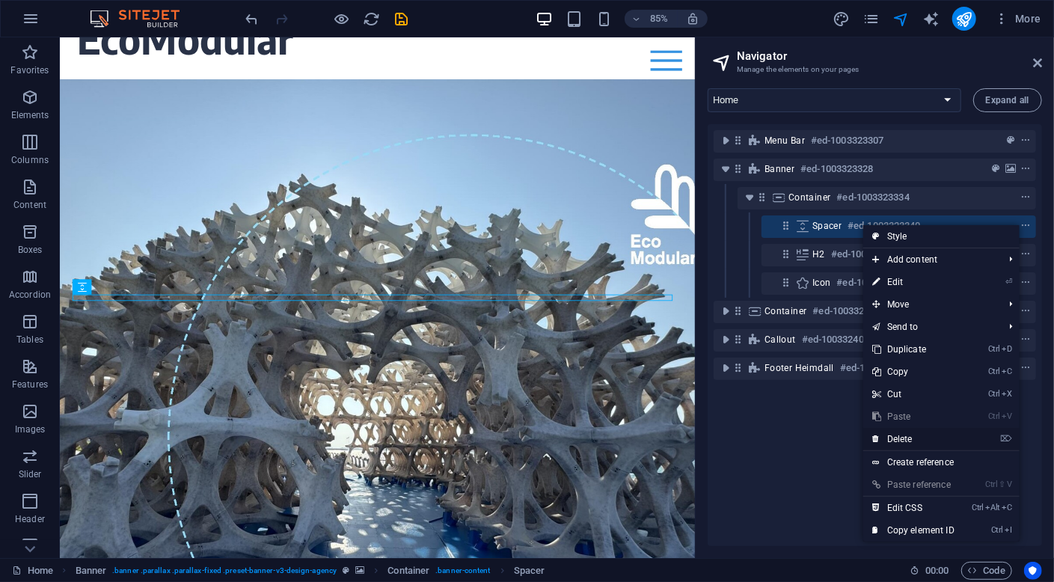
click at [922, 438] on link "⌦ Delete" at bounding box center [913, 439] width 100 height 22
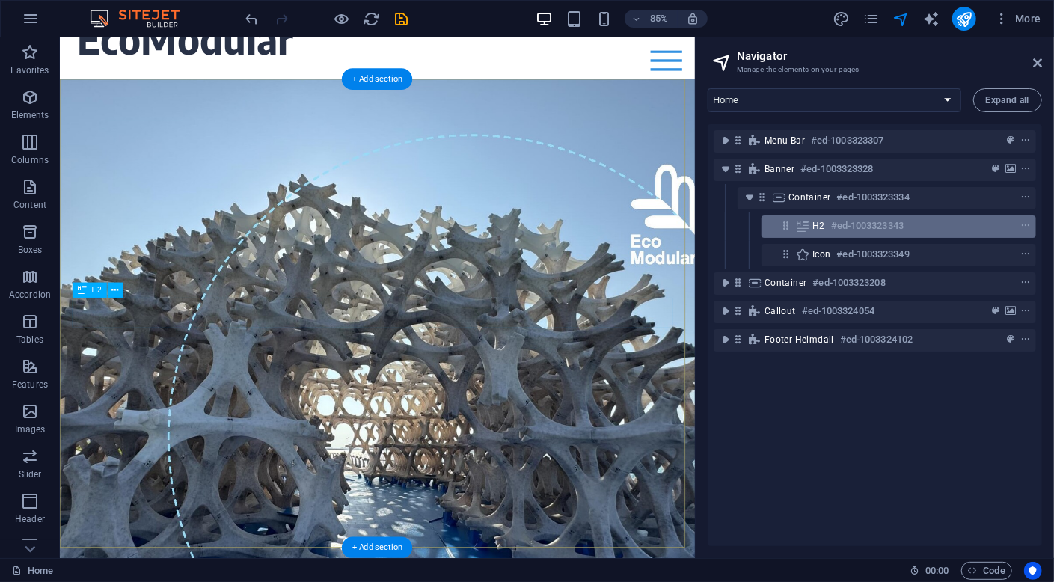
click at [935, 223] on div "H2 #ed-1003323343" at bounding box center [886, 226] width 149 height 18
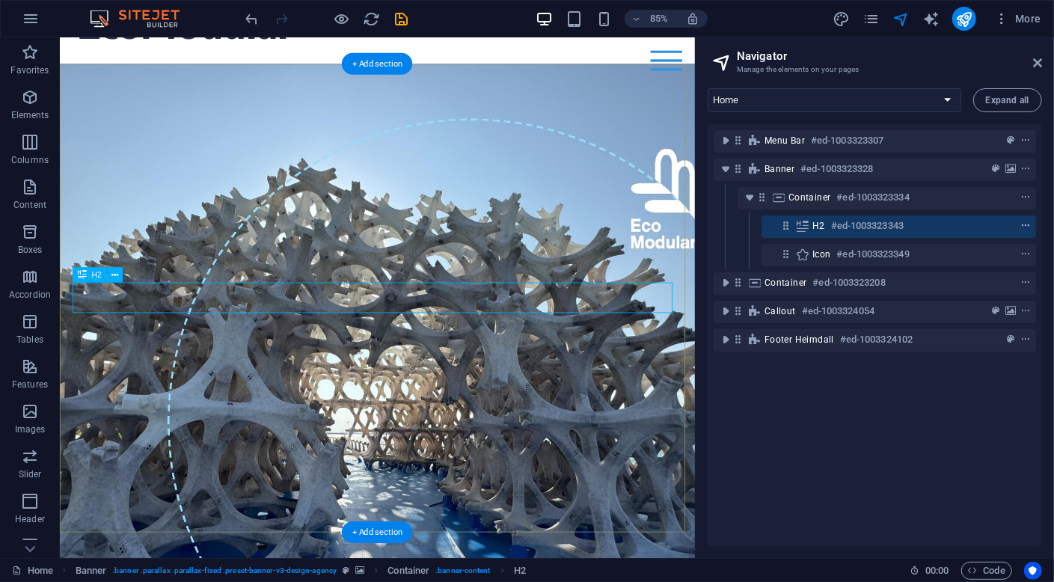
click at [1028, 223] on icon "context-menu" at bounding box center [1025, 226] width 10 height 10
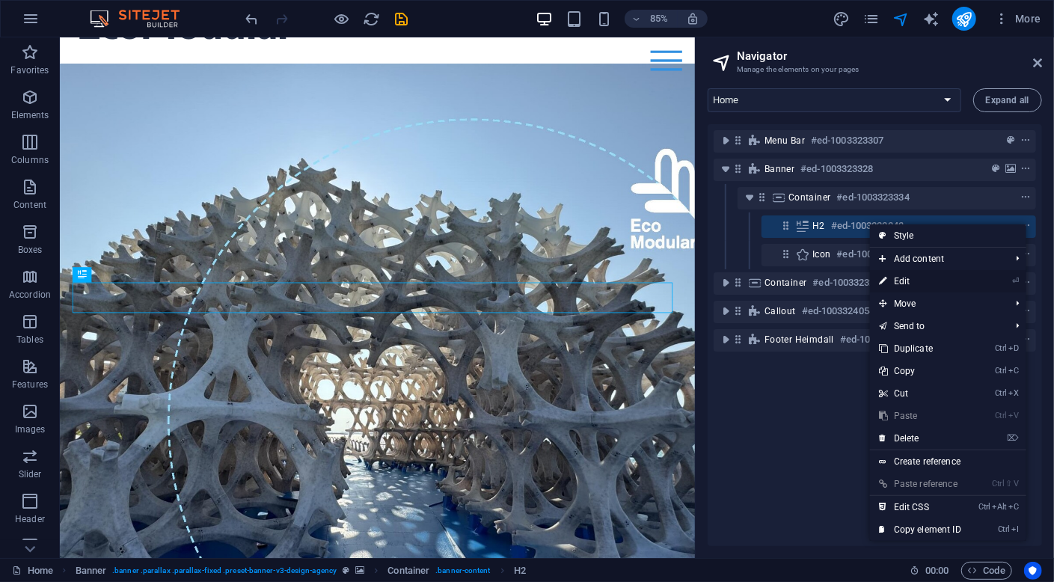
click at [959, 279] on link "⏎ Edit" at bounding box center [920, 281] width 100 height 22
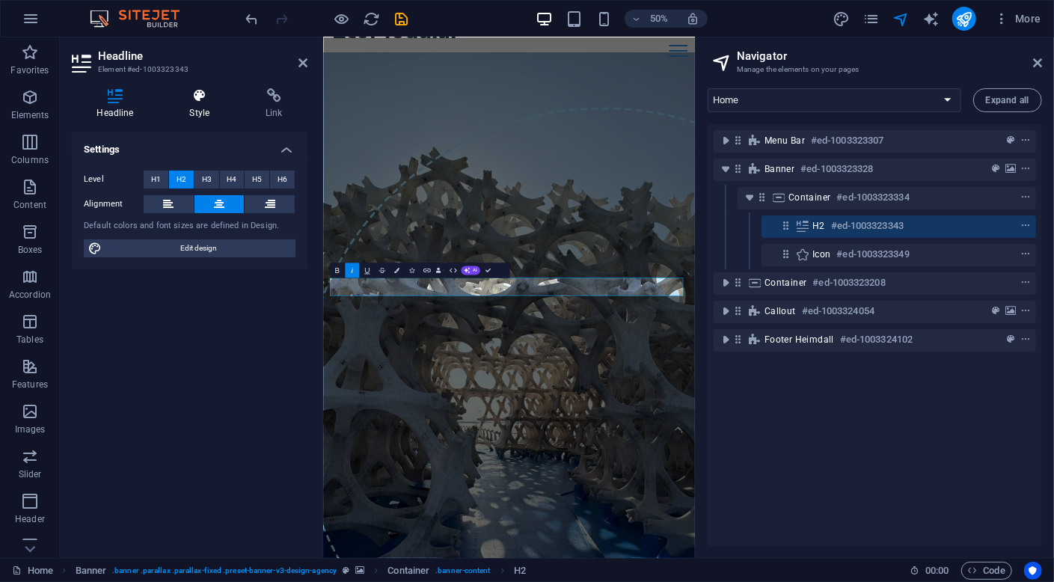
click at [206, 101] on icon at bounding box center [200, 95] width 70 height 15
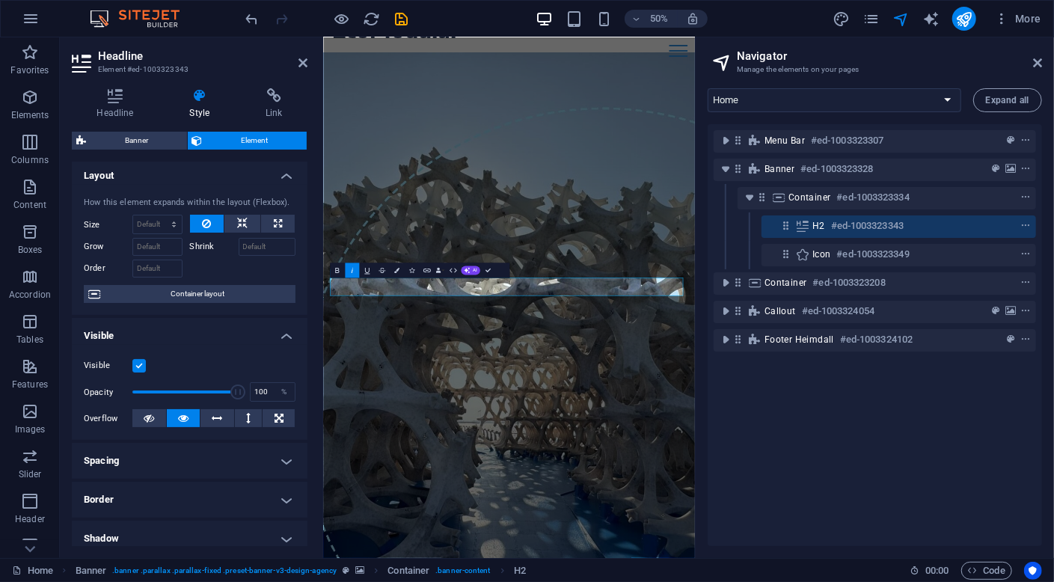
scroll to position [0, 0]
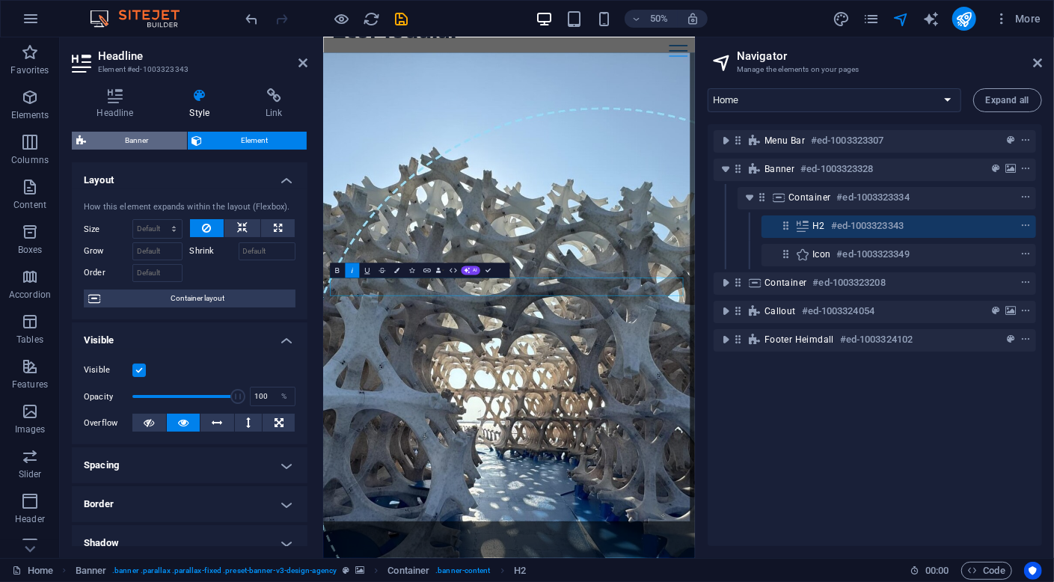
click at [143, 138] on span "Banner" at bounding box center [137, 141] width 92 height 18
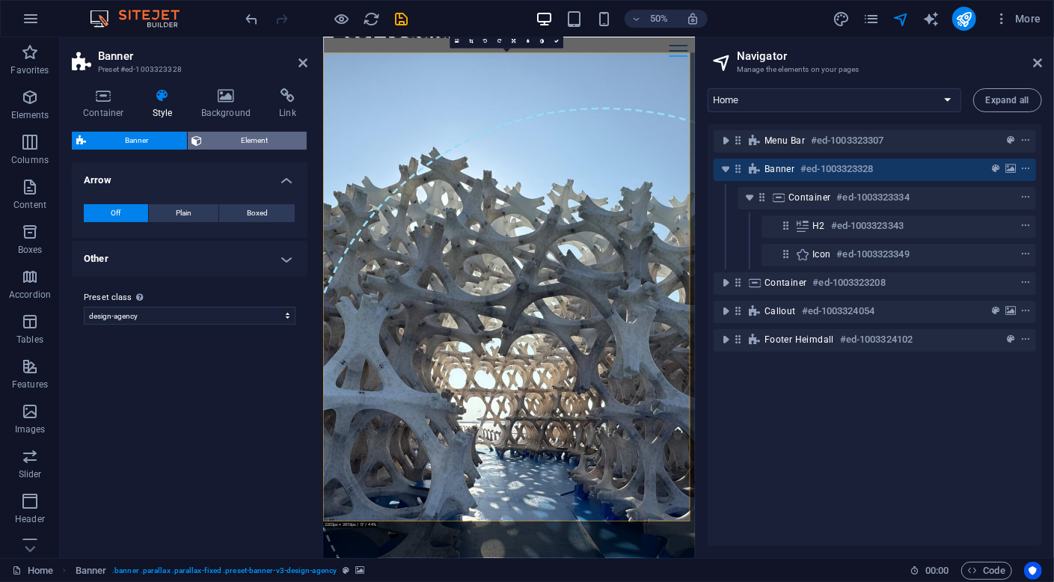
click at [239, 140] on span "Element" at bounding box center [255, 141] width 96 height 18
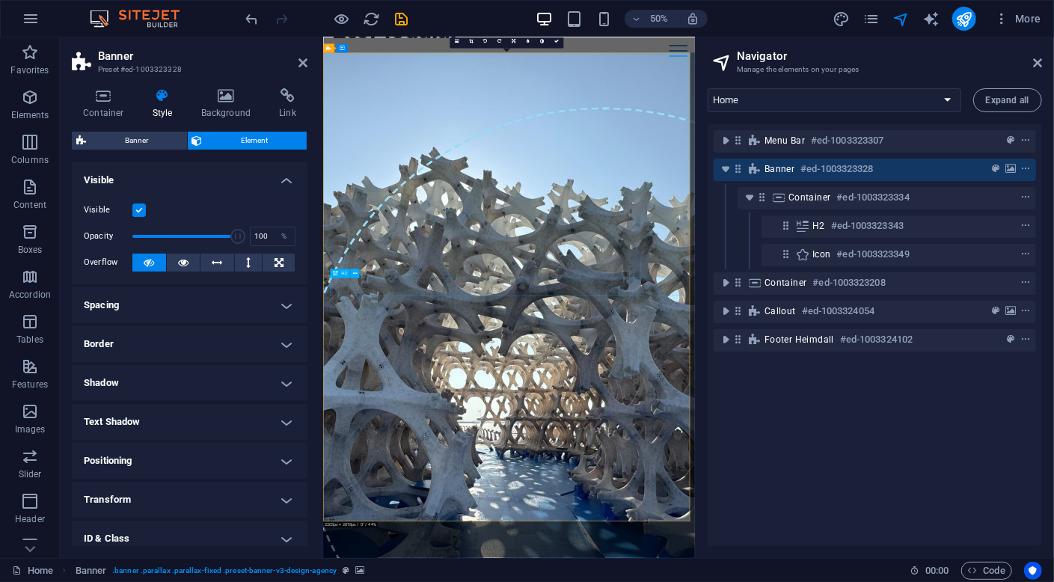
click at [892, 235] on div "CIRCULARITY MADE SIMPLE, ELEGANT & VALUABLE since [DATE]" at bounding box center [694, 199] width 706 height 72
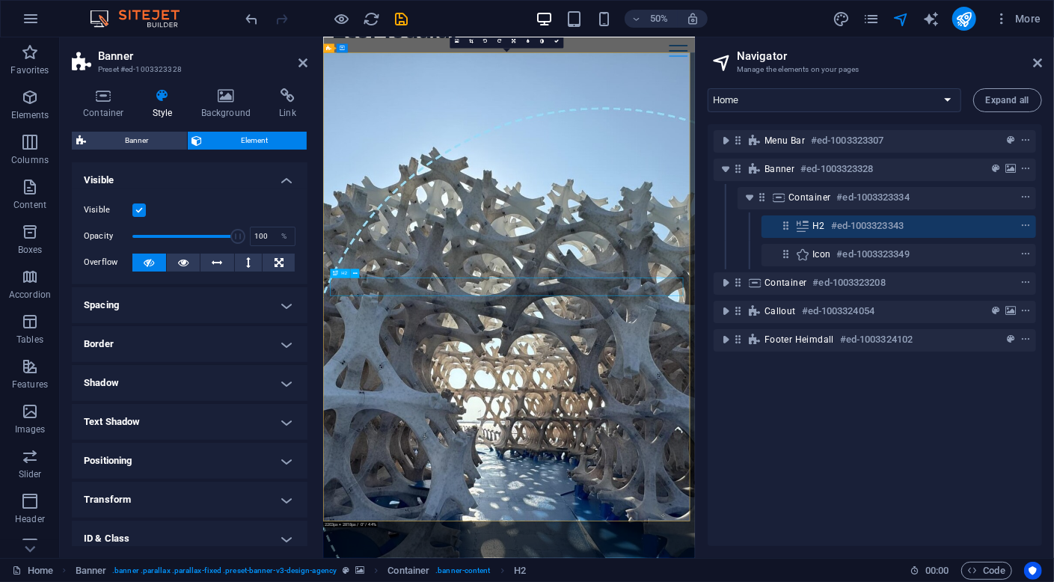
click at [850, 221] on h6 "#ed-1003323343" at bounding box center [867, 226] width 73 height 18
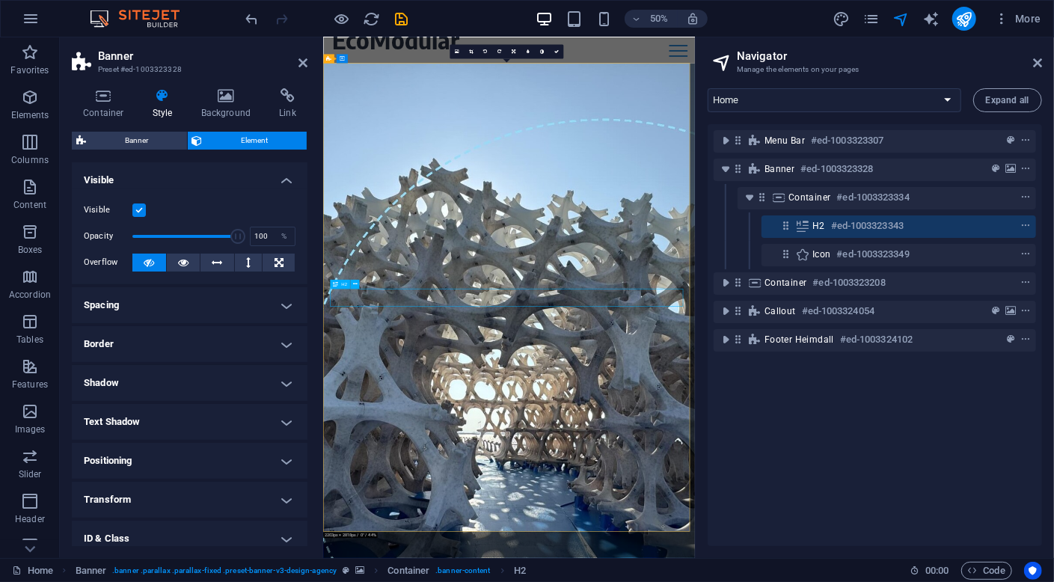
click at [850, 221] on h6 "#ed-1003323343" at bounding box center [867, 226] width 73 height 18
click at [304, 63] on icon at bounding box center [302, 63] width 9 height 12
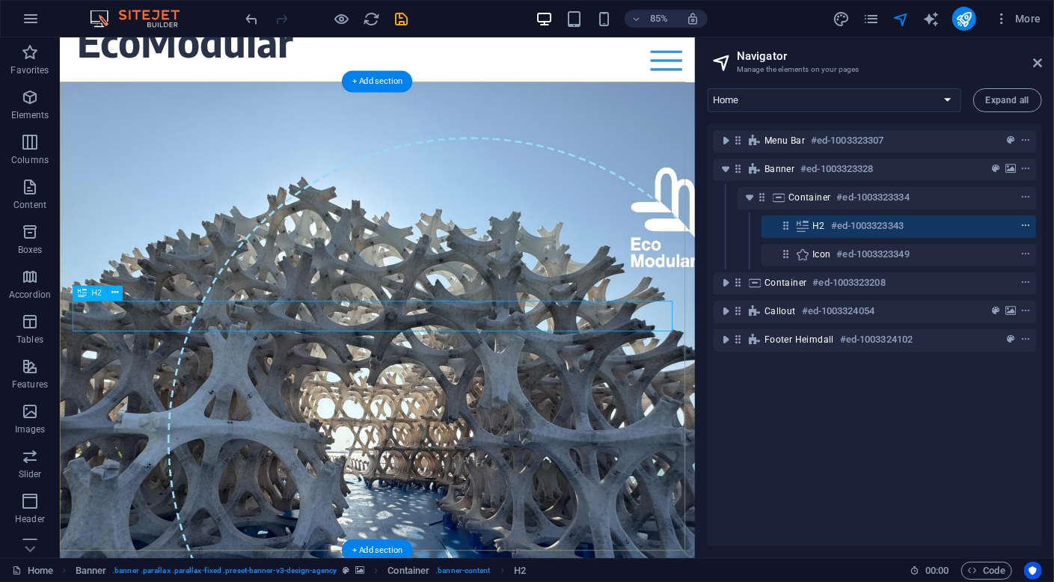
click at [1027, 227] on icon "context-menu" at bounding box center [1025, 226] width 10 height 10
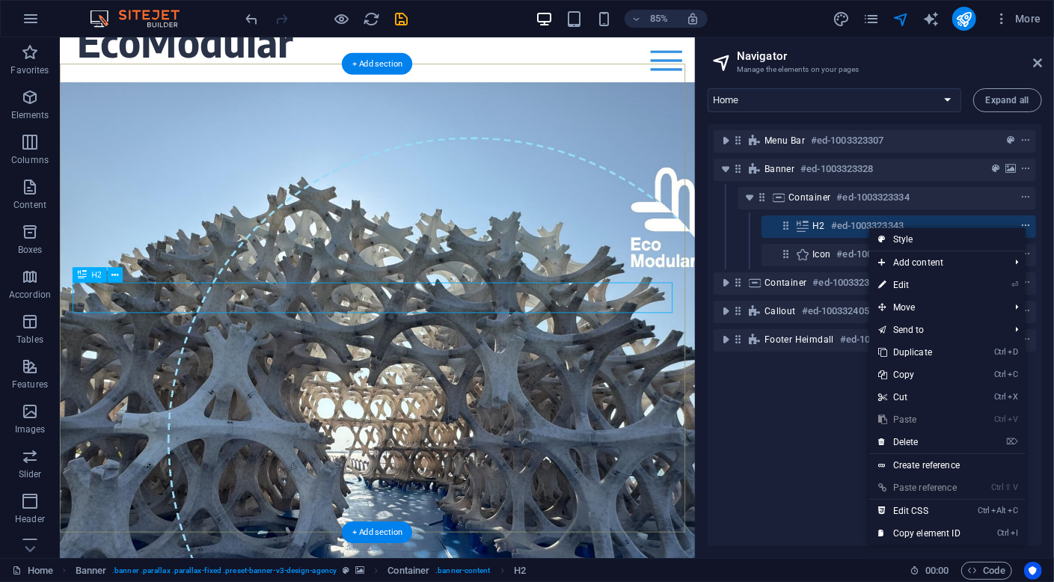
scroll to position [65, 0]
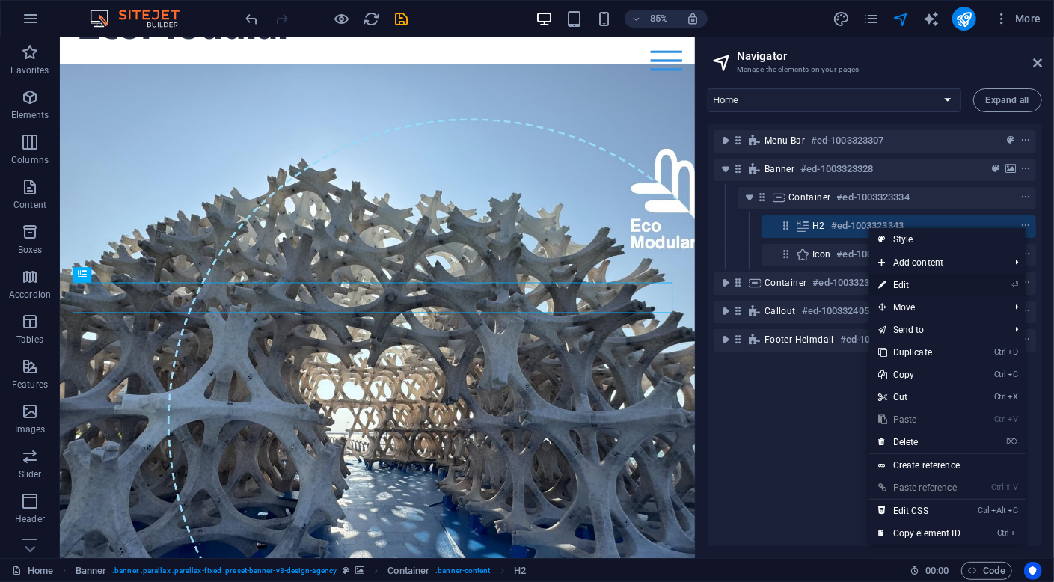
click at [945, 284] on link "⏎ Edit" at bounding box center [919, 285] width 100 height 22
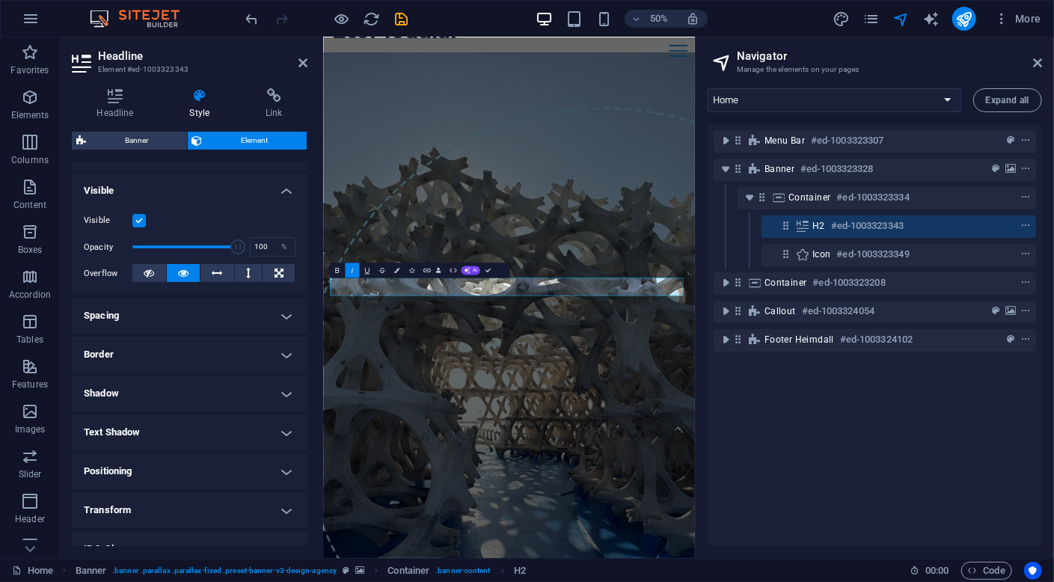
scroll to position [247, 0]
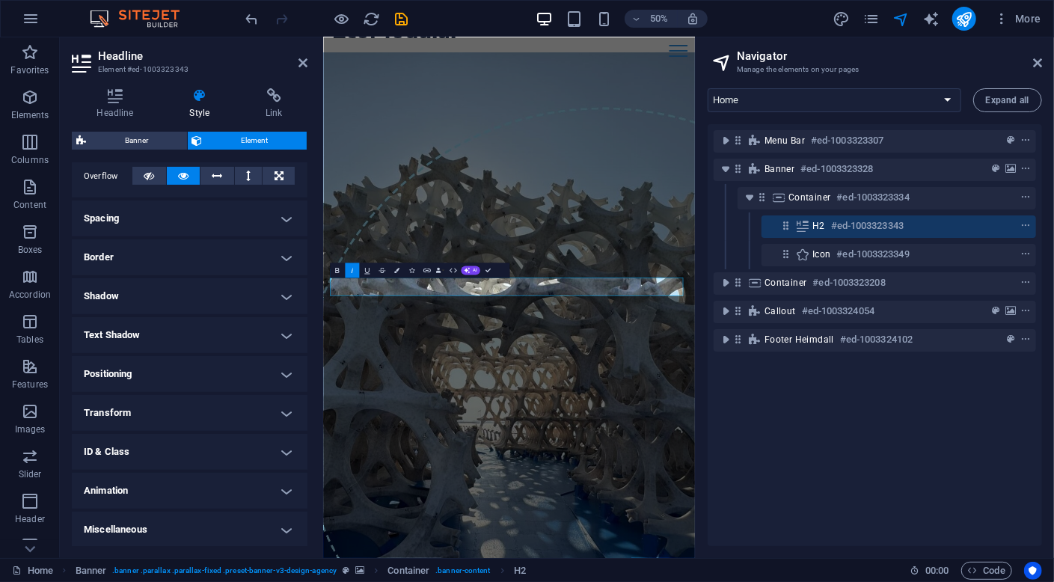
click at [215, 338] on h4 "Text Shadow" at bounding box center [190, 335] width 236 height 36
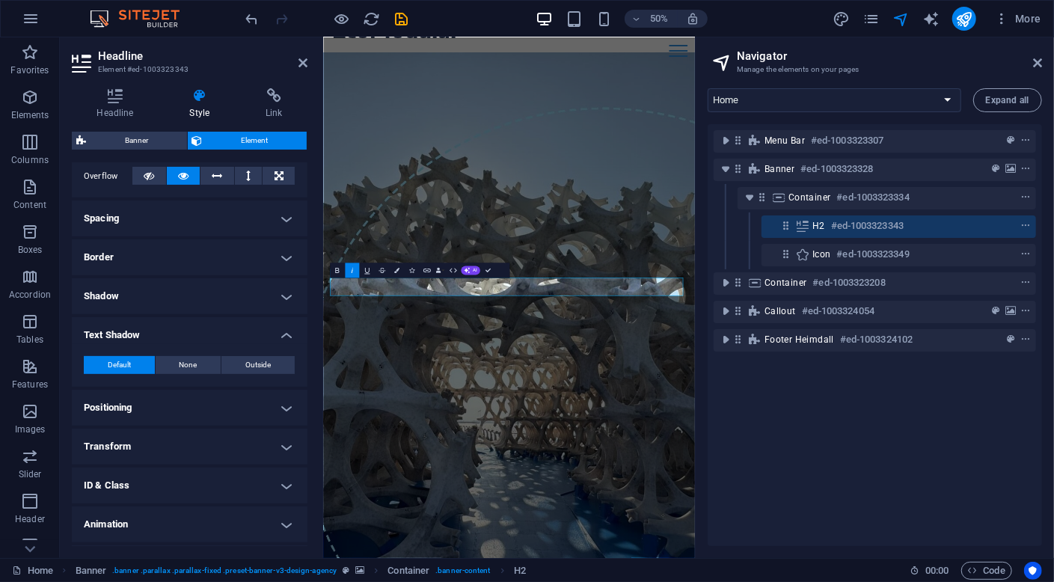
click at [217, 332] on h4 "Text Shadow" at bounding box center [190, 330] width 236 height 27
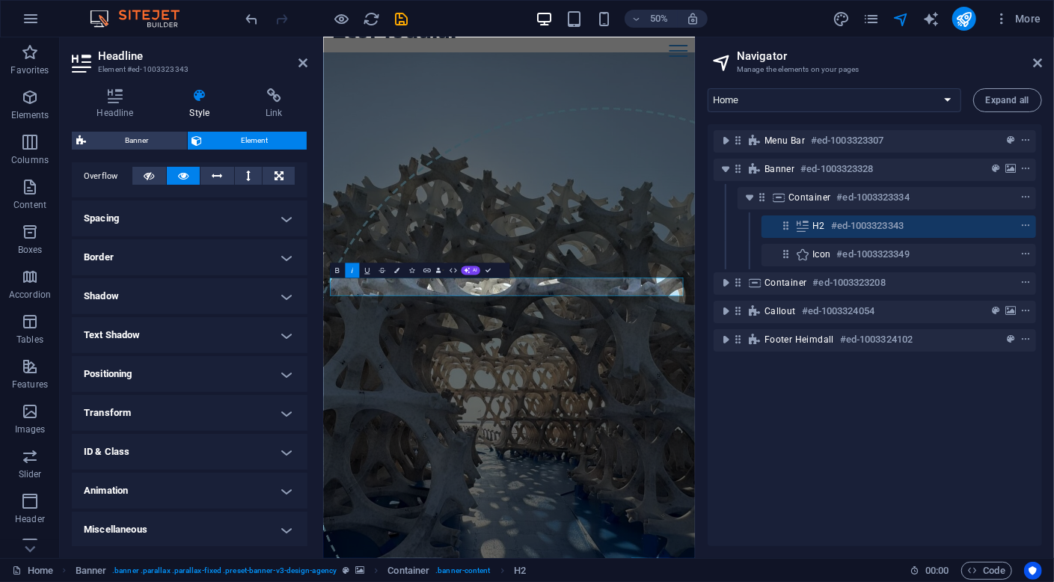
click at [216, 293] on h4 "Shadow" at bounding box center [190, 296] width 236 height 36
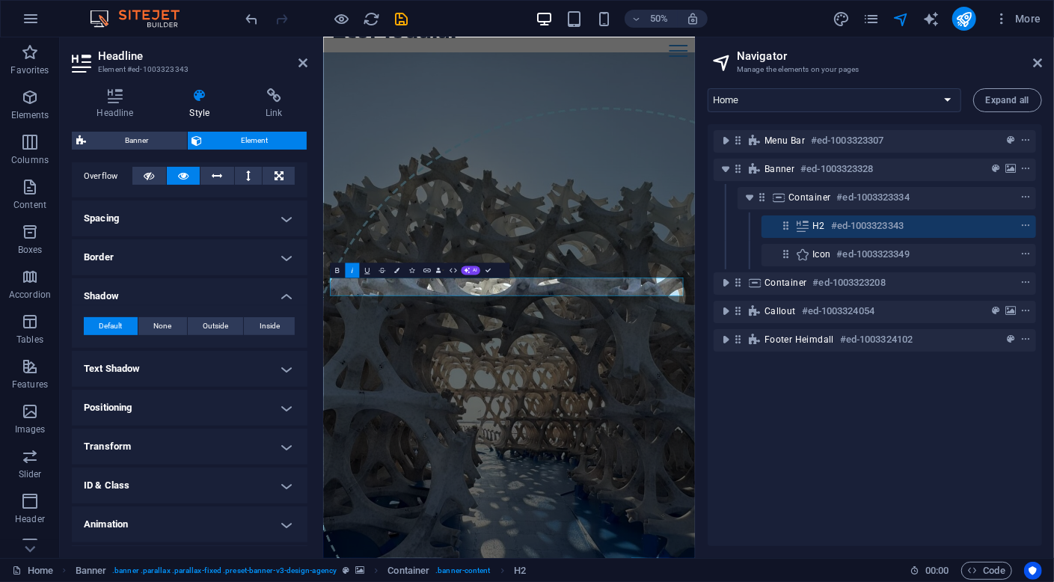
click at [216, 293] on h4 "Shadow" at bounding box center [190, 291] width 236 height 27
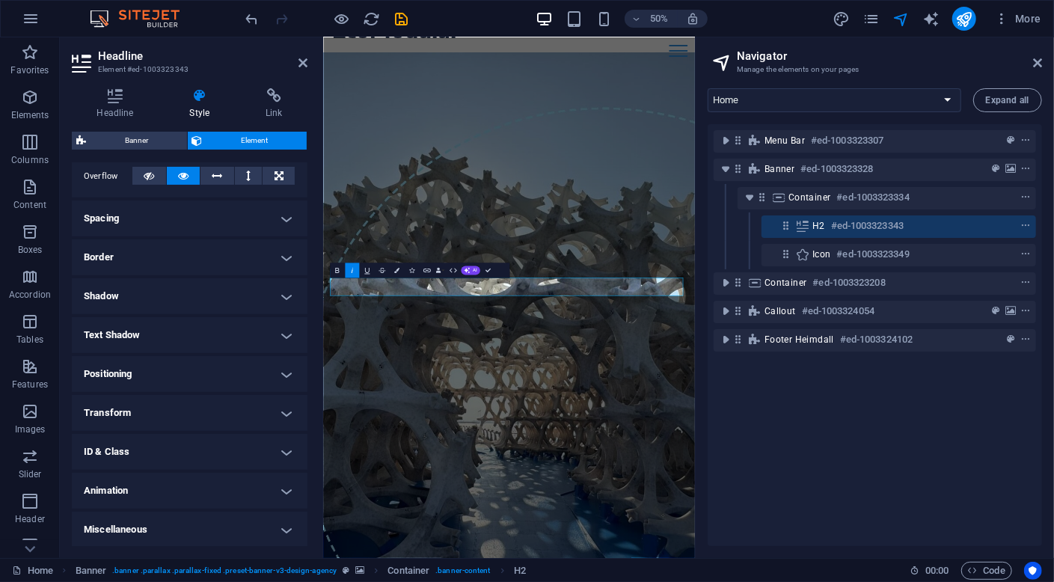
click at [218, 263] on h4 "Border" at bounding box center [190, 257] width 236 height 36
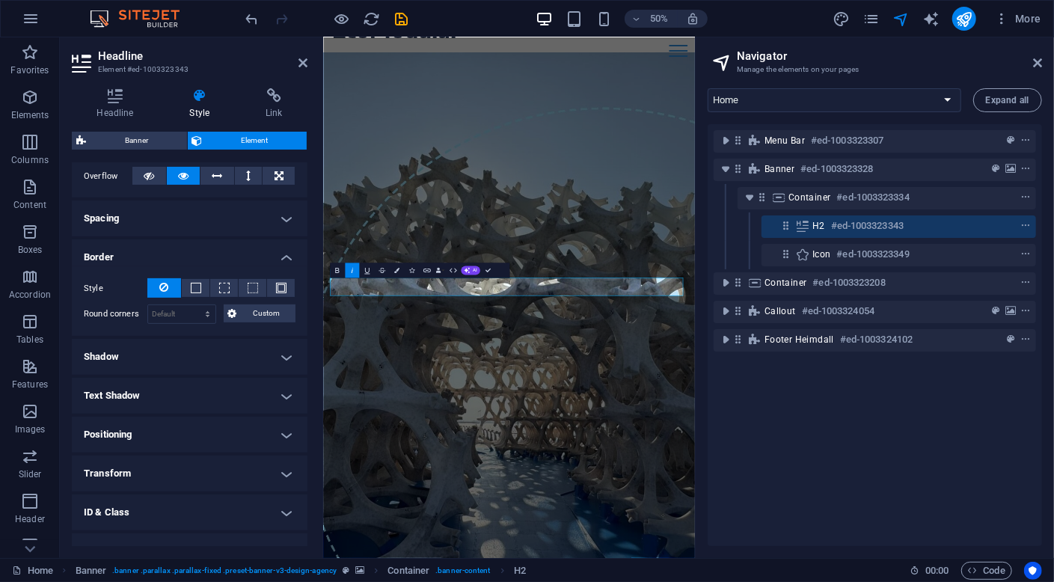
click at [218, 263] on h4 "Border" at bounding box center [190, 252] width 236 height 27
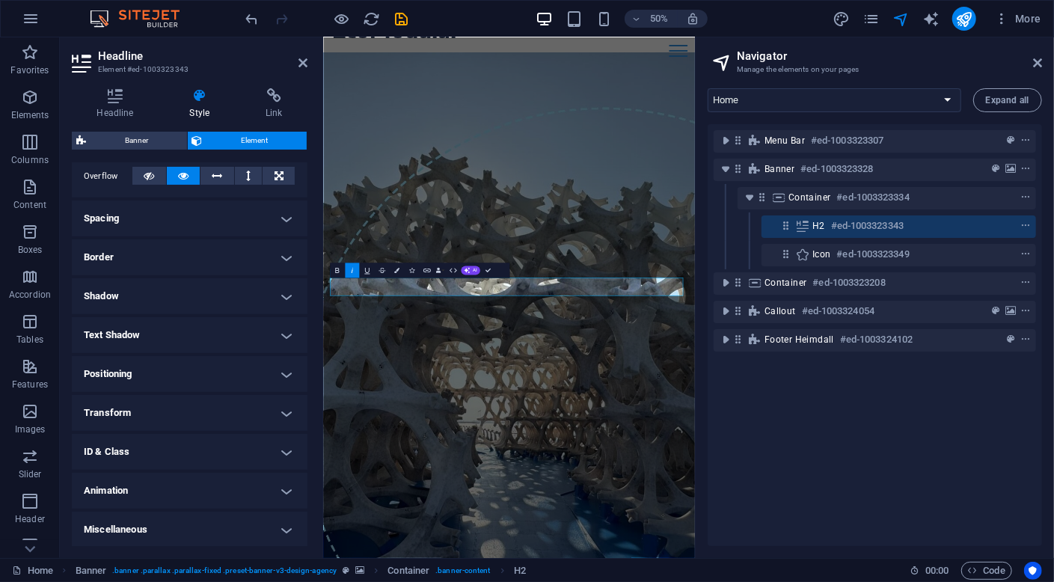
click at [212, 218] on h4 "Spacing" at bounding box center [190, 218] width 236 height 36
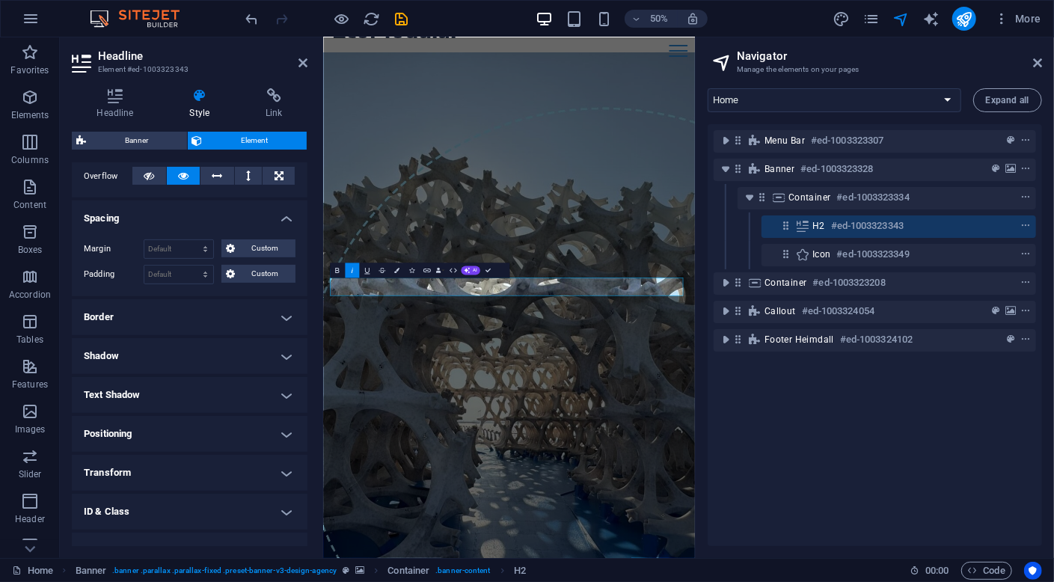
click at [212, 218] on h4 "Spacing" at bounding box center [190, 213] width 236 height 27
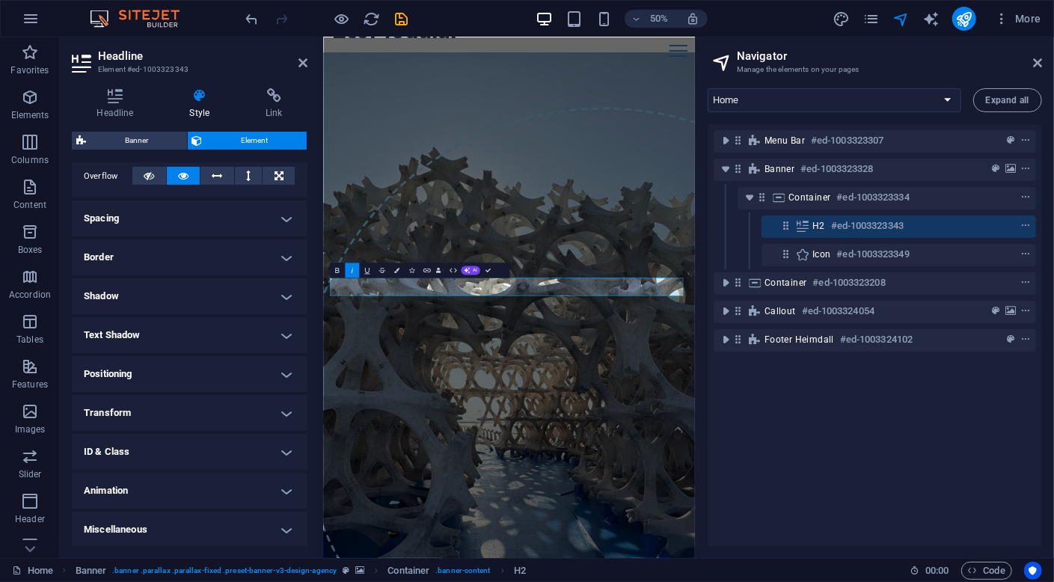
click at [200, 376] on h4 "Positioning" at bounding box center [190, 374] width 236 height 36
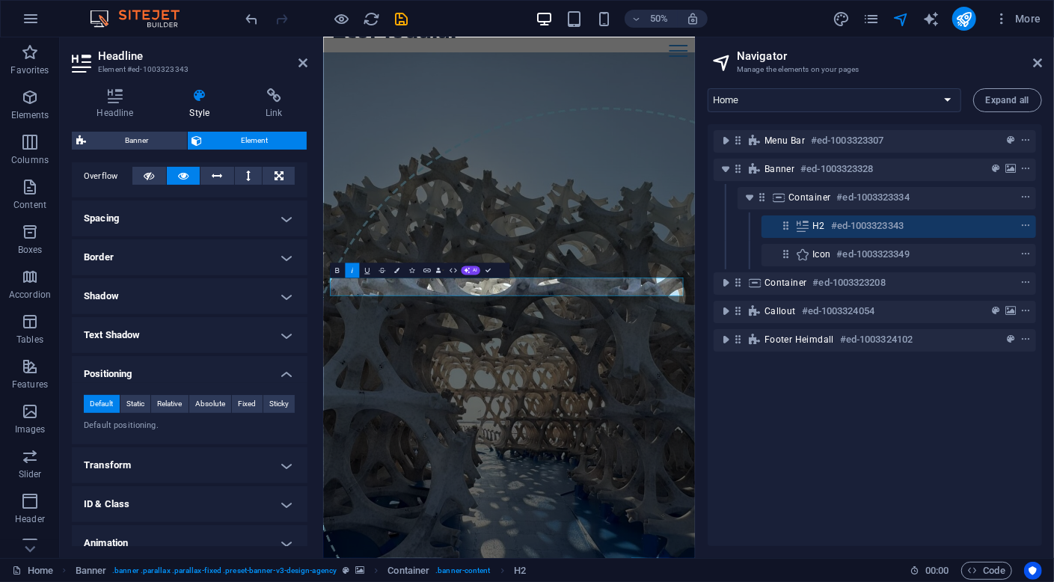
click at [200, 376] on h4 "Positioning" at bounding box center [190, 369] width 236 height 27
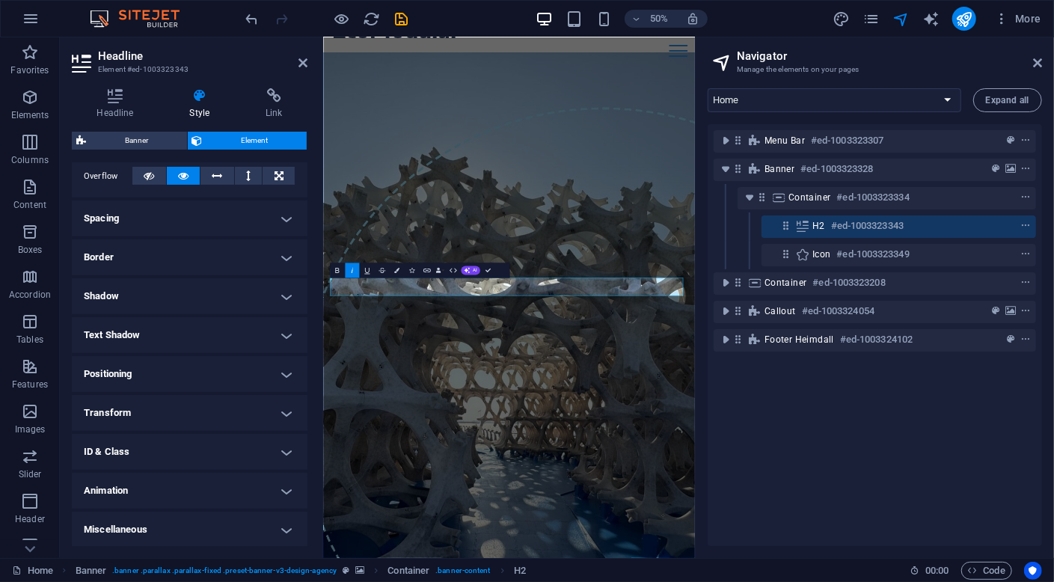
click at [202, 416] on h4 "Transform" at bounding box center [190, 413] width 236 height 36
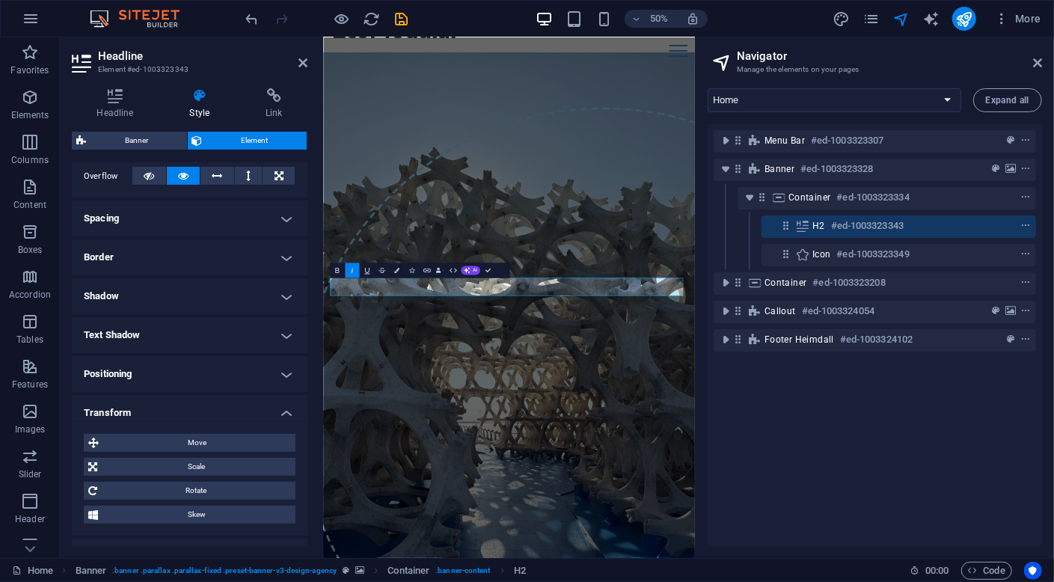
click at [202, 416] on h4 "Transform" at bounding box center [190, 408] width 236 height 27
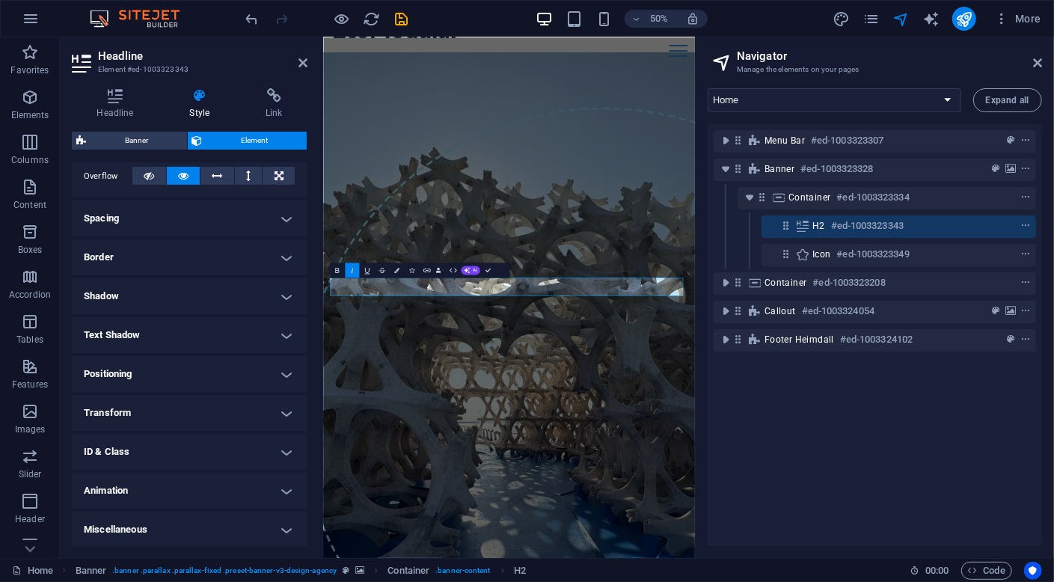
click at [204, 525] on h4 "Miscellaneous" at bounding box center [190, 530] width 236 height 36
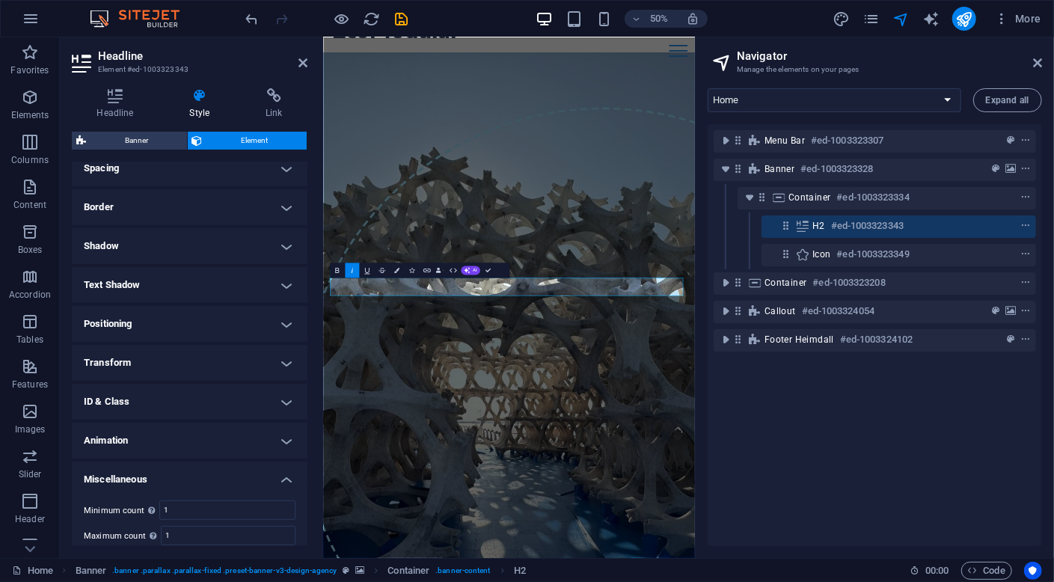
scroll to position [338, 0]
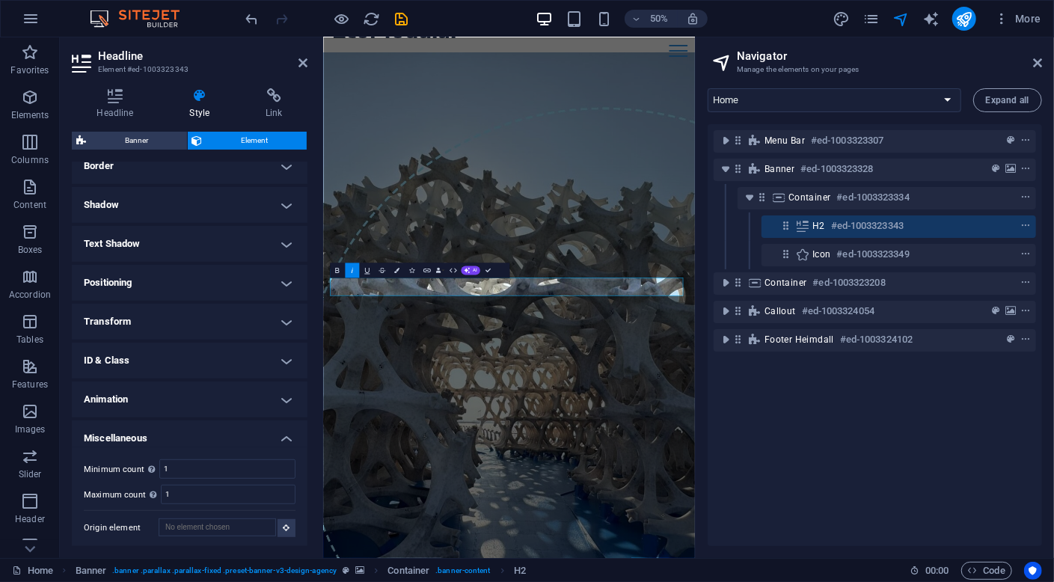
click at [215, 439] on h4 "Miscellaneous" at bounding box center [190, 433] width 236 height 27
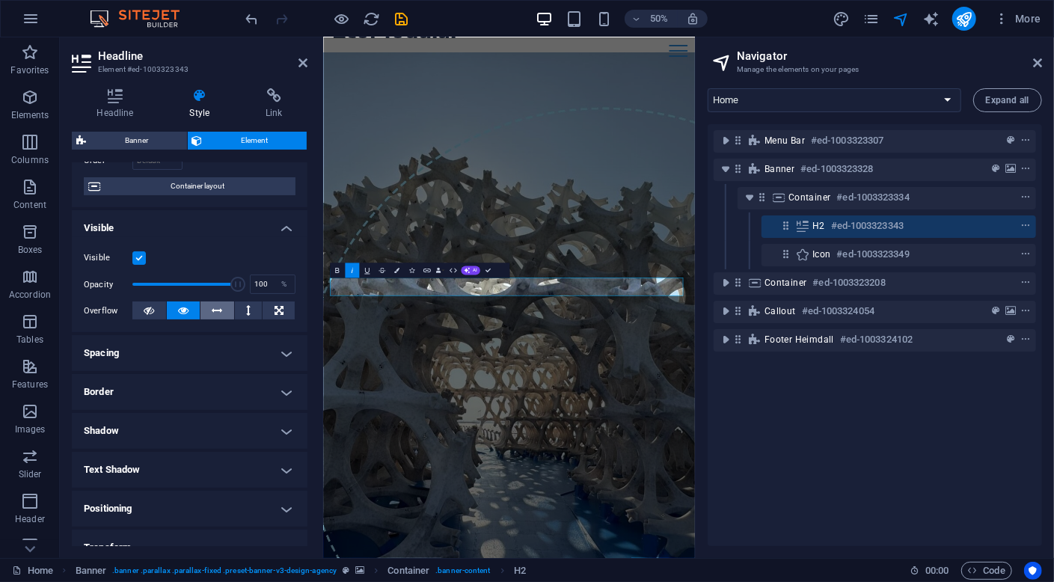
scroll to position [150, 0]
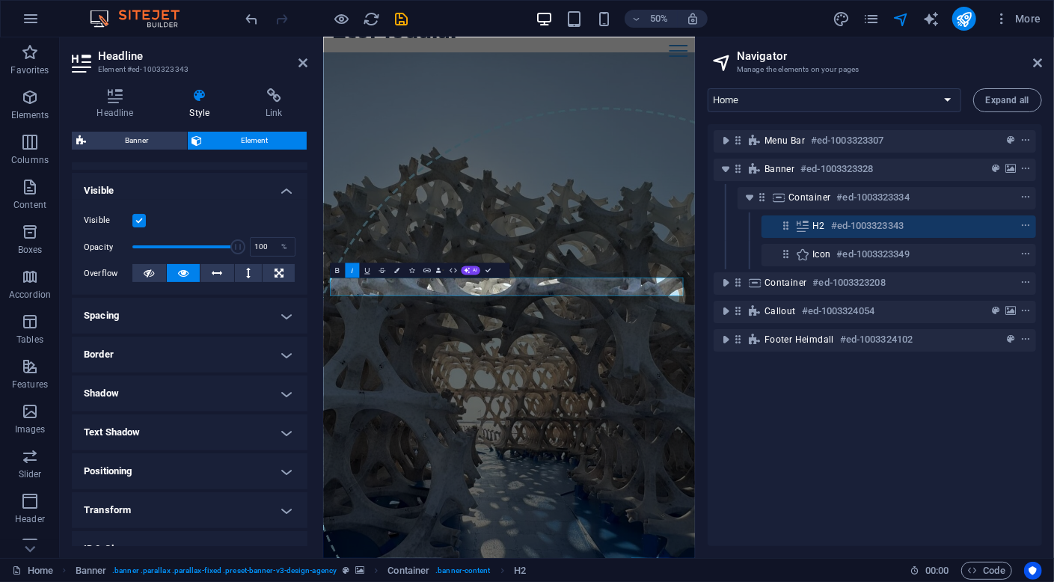
click at [218, 307] on h4 "Spacing" at bounding box center [190, 316] width 236 height 36
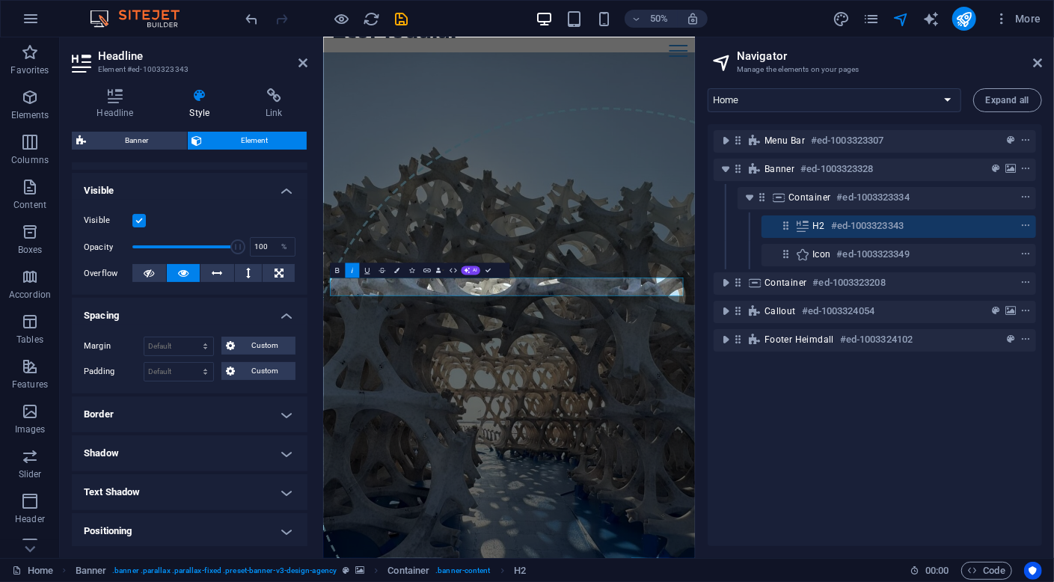
click at [218, 310] on h4 "Spacing" at bounding box center [190, 311] width 236 height 27
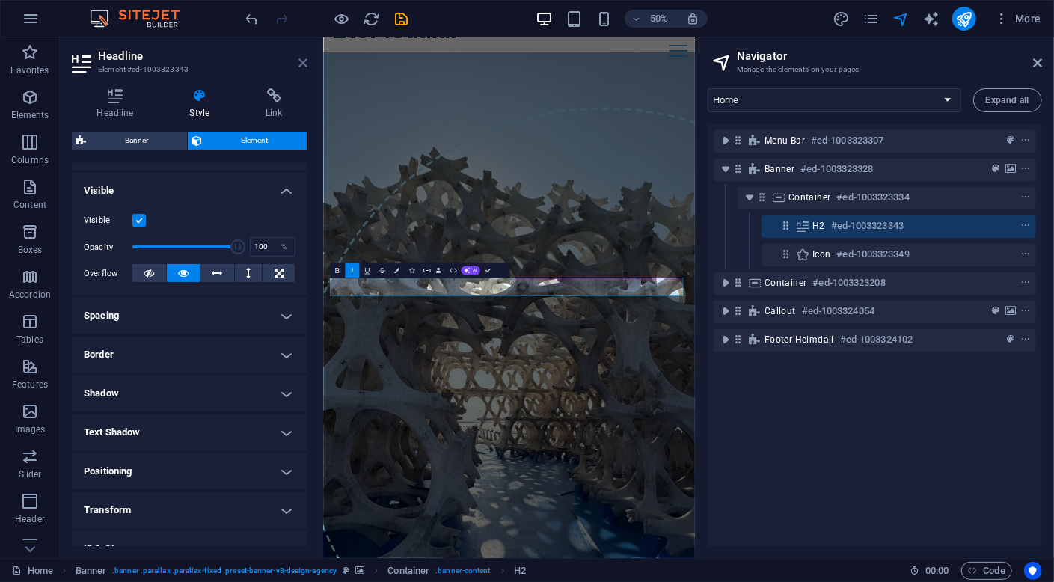
click at [305, 63] on icon at bounding box center [302, 63] width 9 height 12
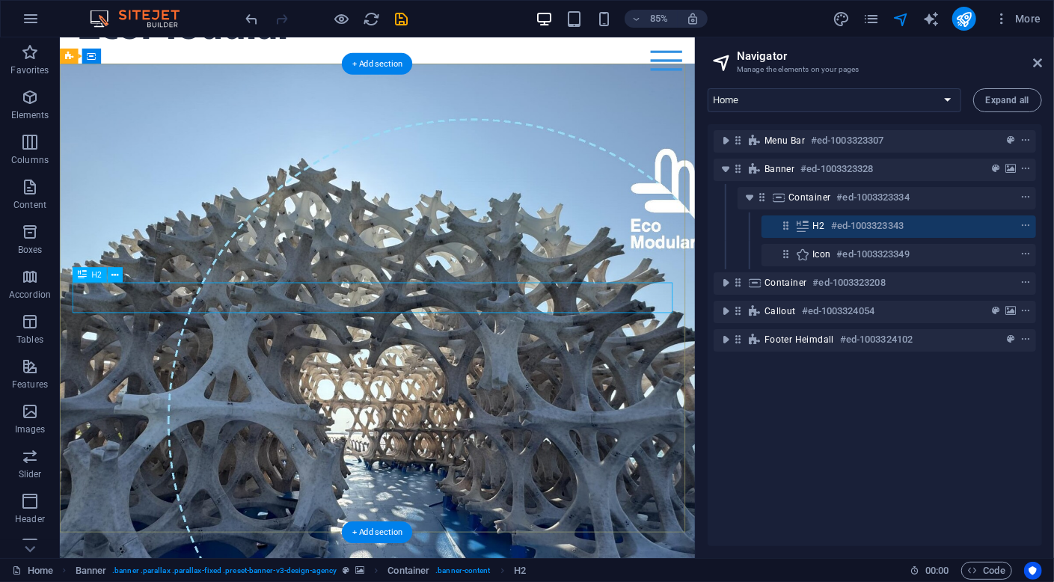
scroll to position [364, 0]
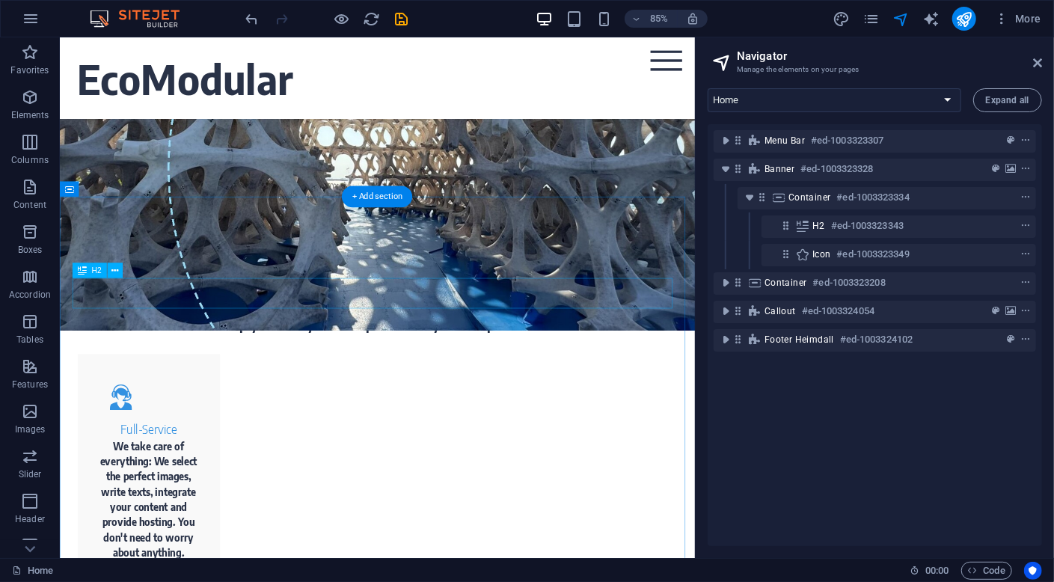
click at [436, 336] on div "Highlights" at bounding box center [433, 337] width 706 height 36
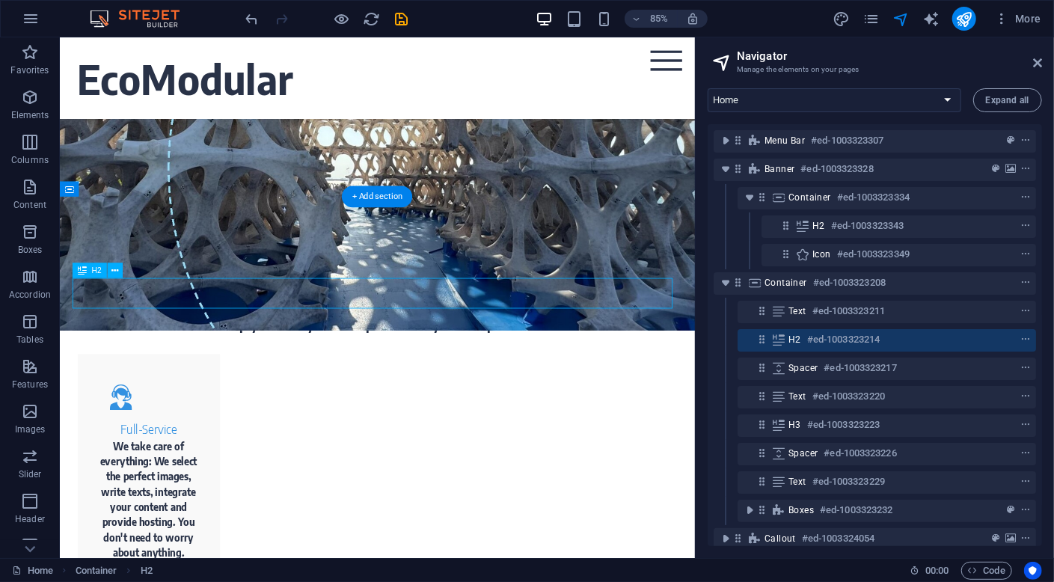
click at [436, 336] on div "Highlights" at bounding box center [433, 337] width 706 height 36
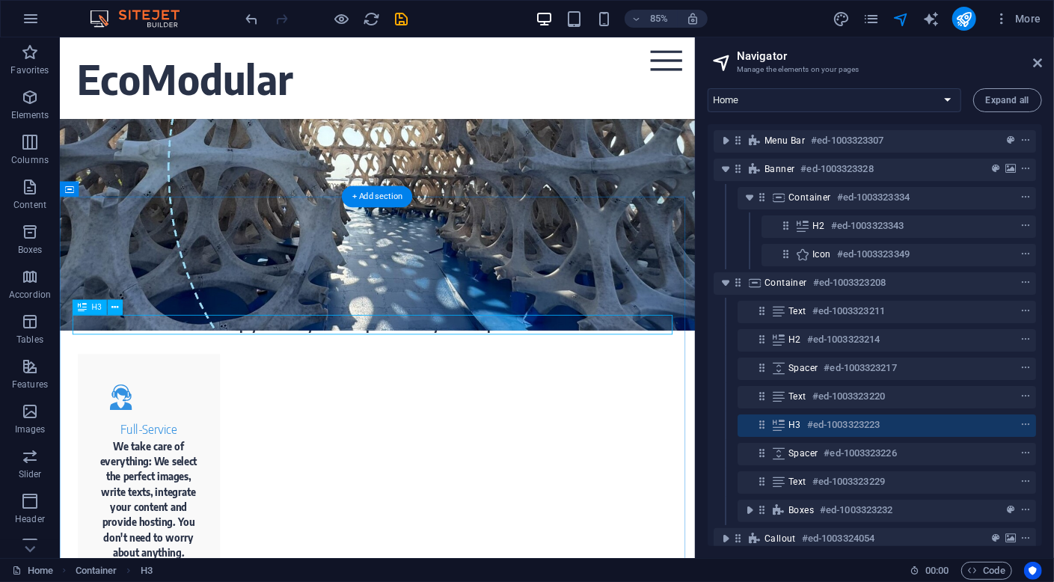
click at [438, 373] on div "Simply be always one step ahead of your competitors." at bounding box center [433, 374] width 706 height 23
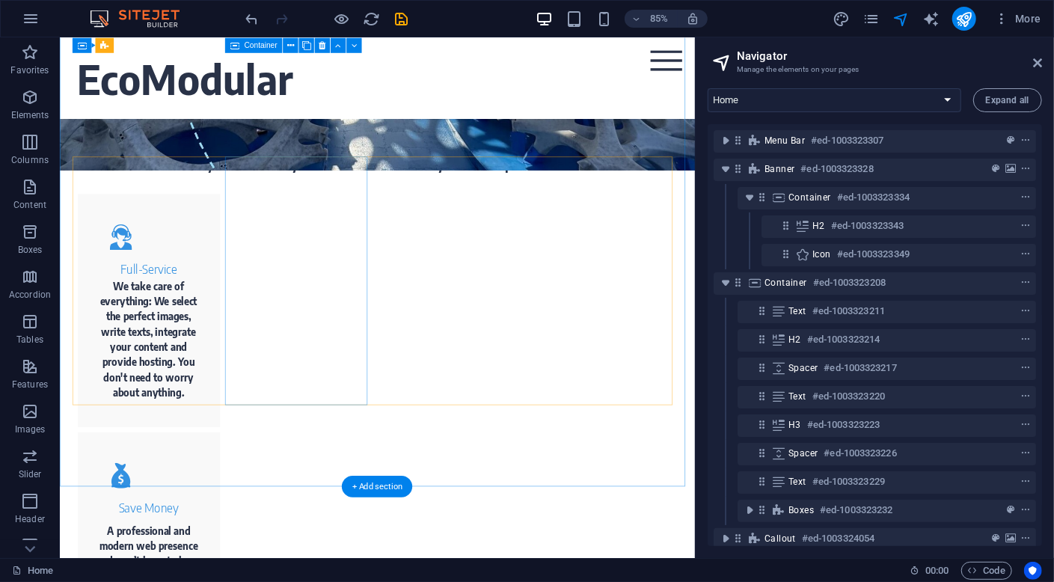
scroll to position [517, 0]
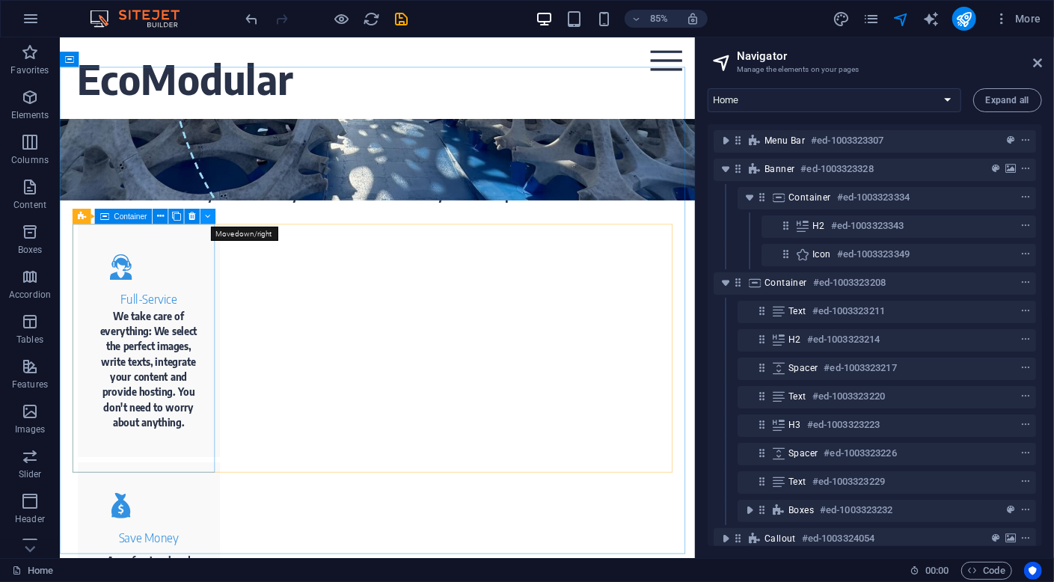
click at [208, 216] on icon at bounding box center [208, 215] width 6 height 13
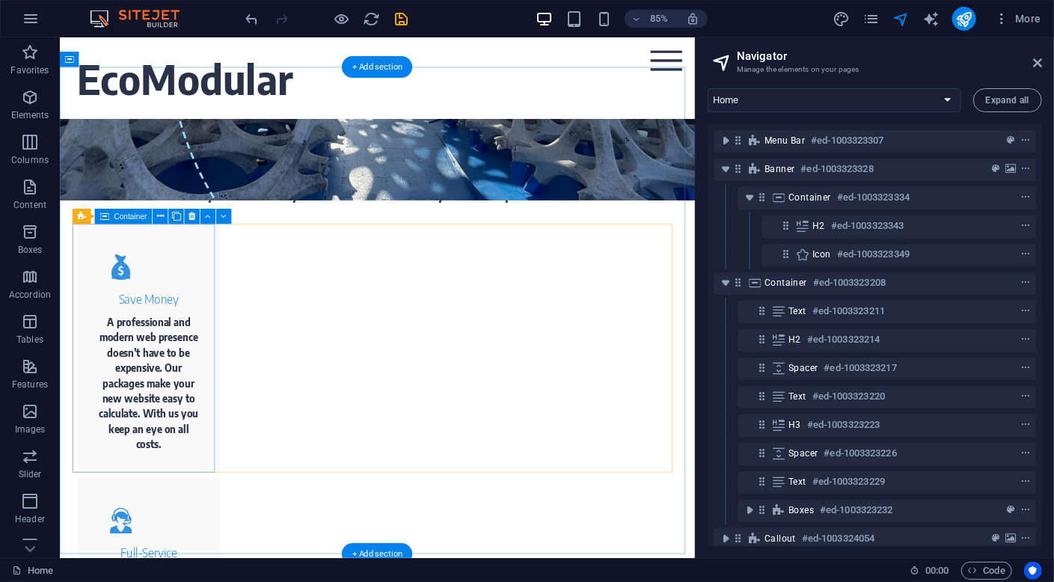
click at [93, 310] on div "Save Money A professional and modern web presence doesn’t have to be expensive.…" at bounding box center [164, 402] width 168 height 292
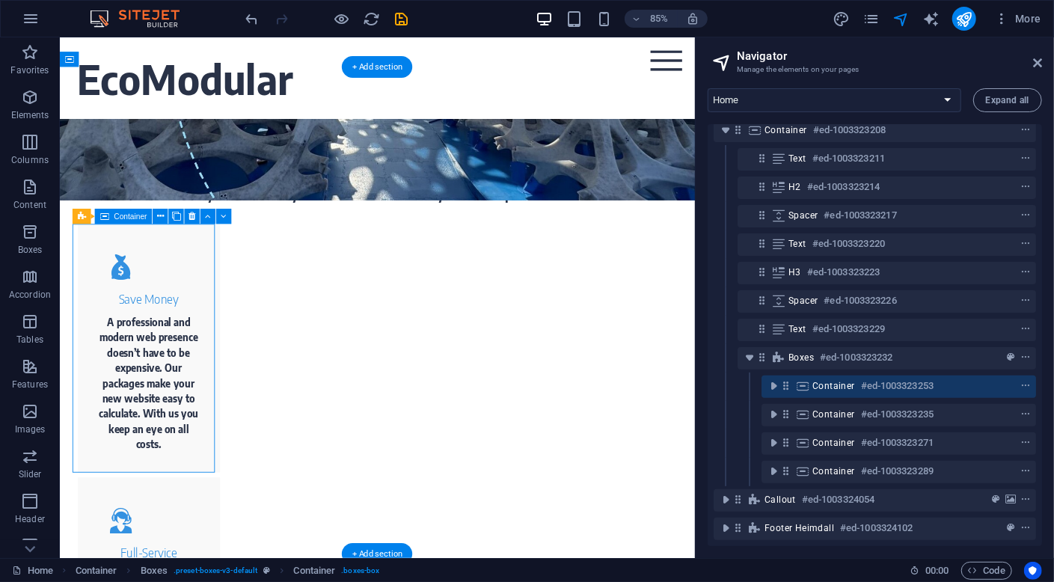
scroll to position [163, 0]
click at [159, 218] on icon at bounding box center [160, 215] width 7 height 13
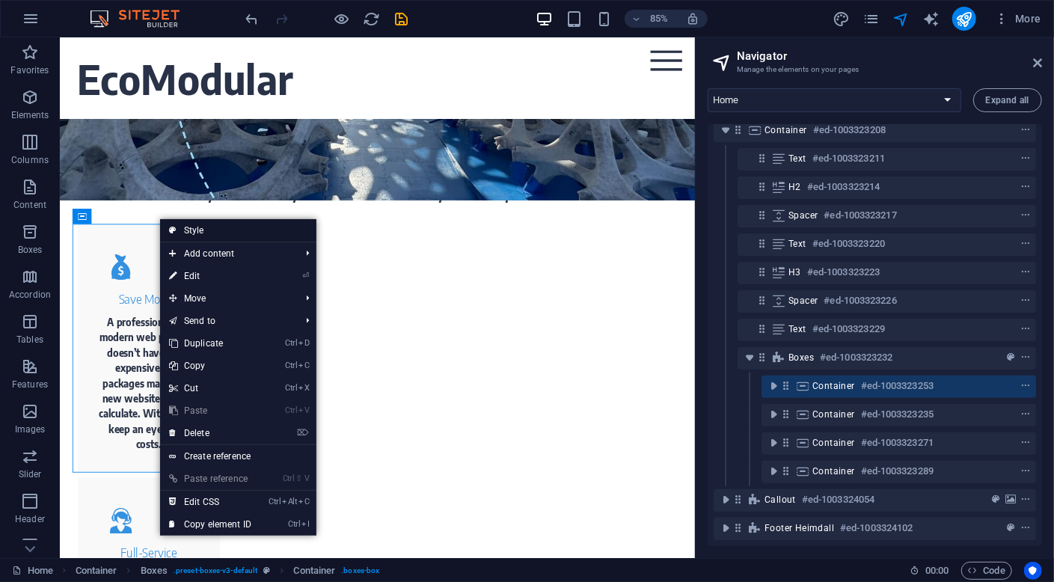
click at [194, 230] on link "Style" at bounding box center [238, 230] width 156 height 22
select select "rem"
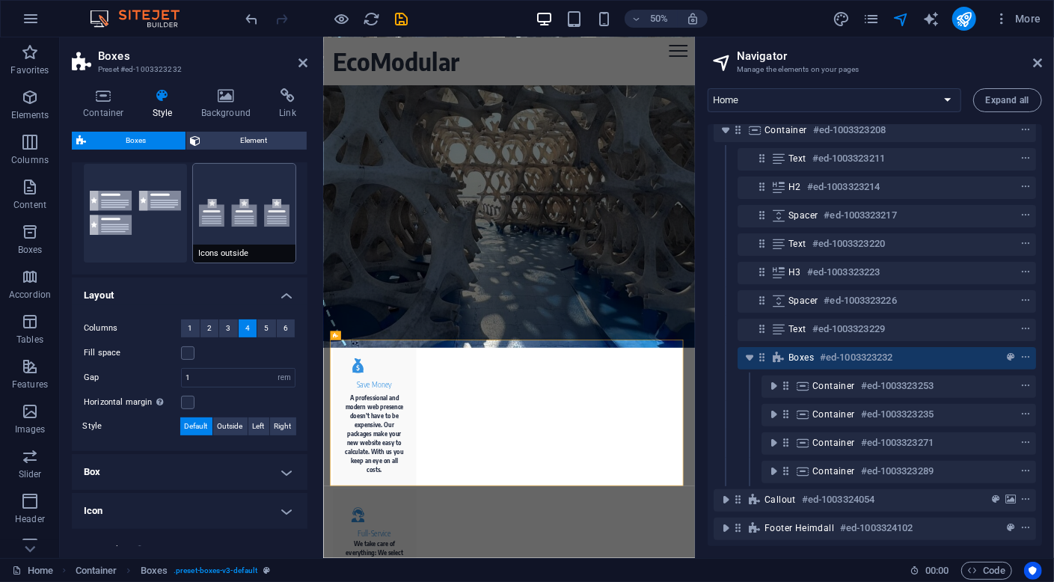
scroll to position [183, 0]
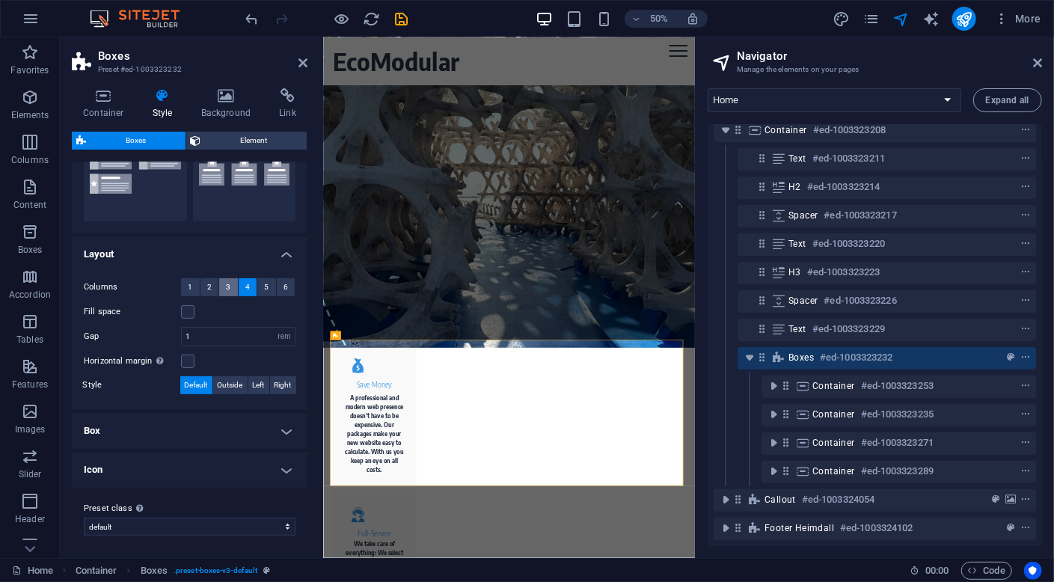
click at [230, 286] on button "3" at bounding box center [228, 287] width 19 height 18
click at [227, 287] on span "3" at bounding box center [228, 287] width 4 height 18
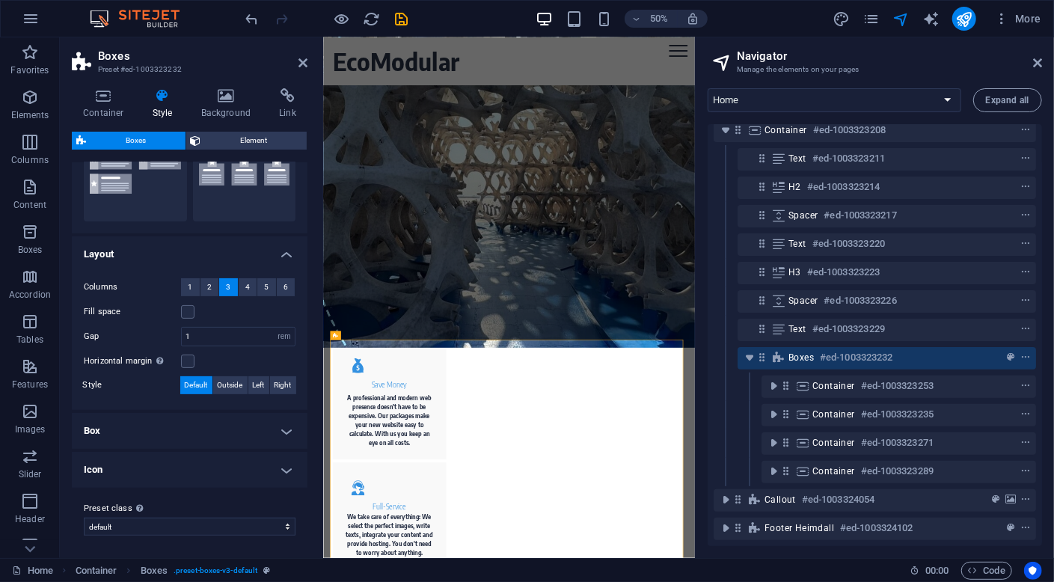
click at [227, 286] on span "3" at bounding box center [228, 287] width 4 height 18
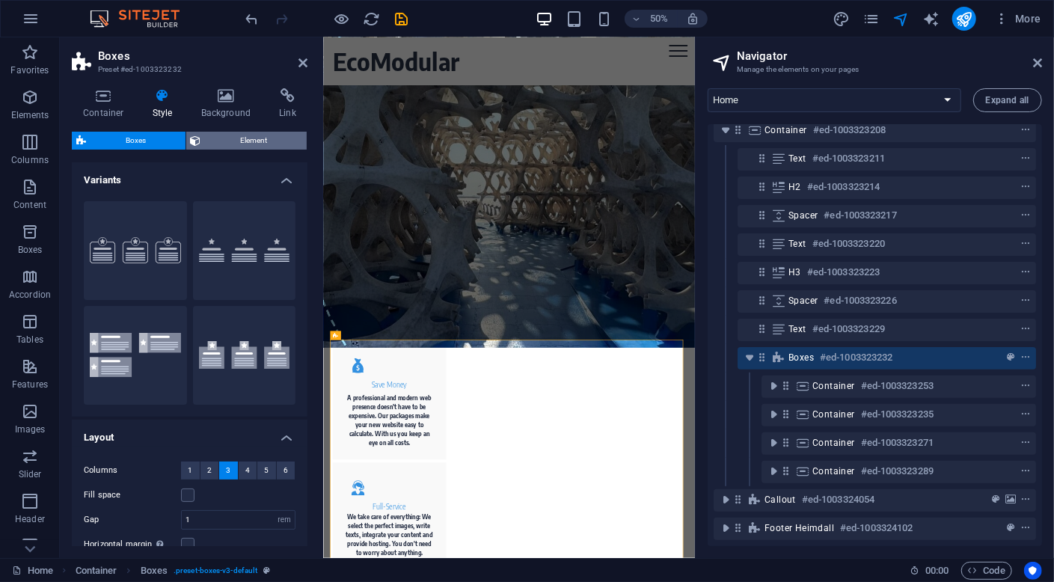
click at [244, 141] on span "Element" at bounding box center [254, 141] width 97 height 18
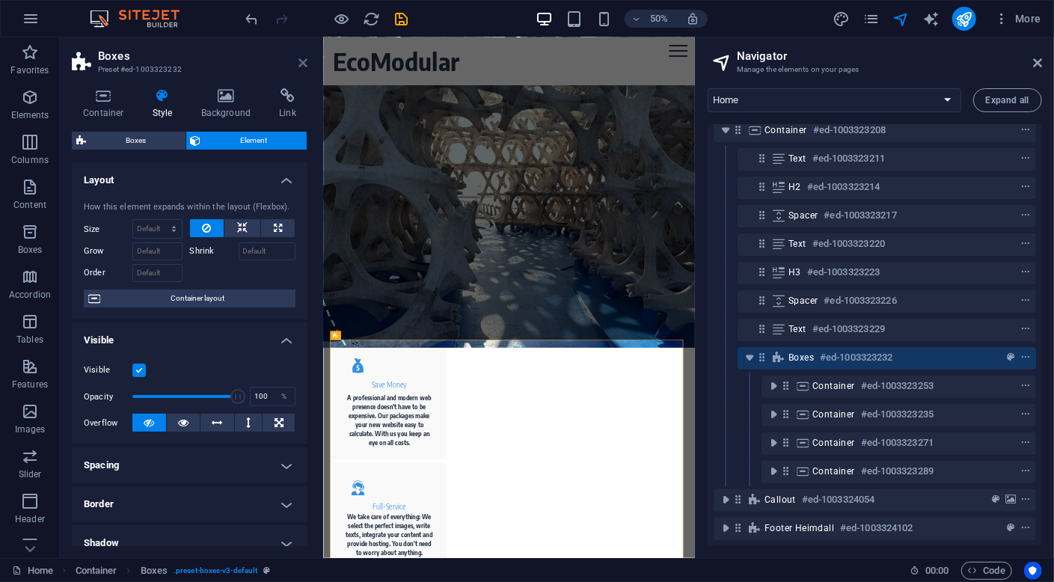
click at [303, 59] on icon at bounding box center [302, 63] width 9 height 12
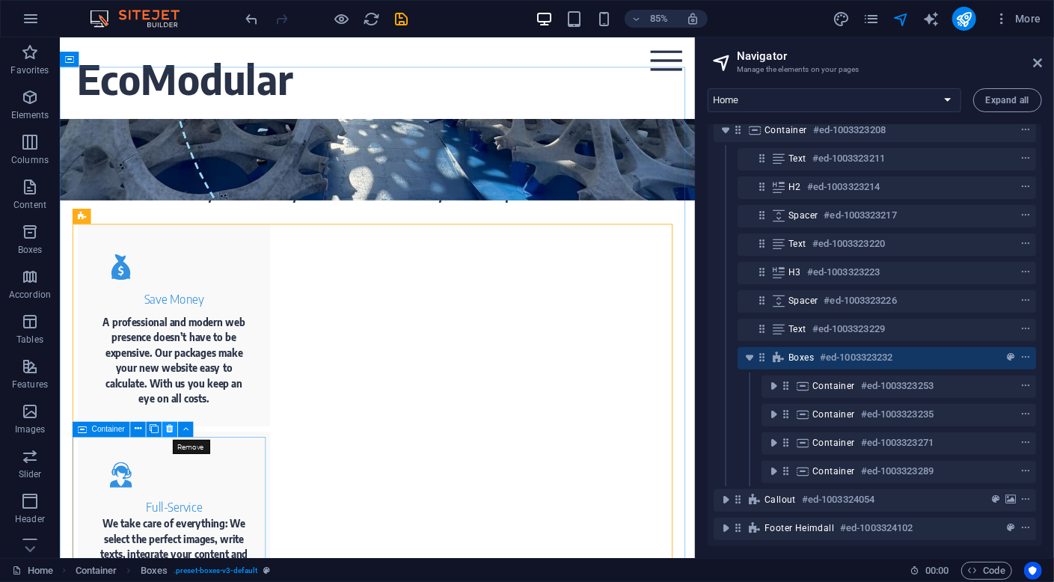
click at [170, 429] on icon at bounding box center [170, 429] width 7 height 13
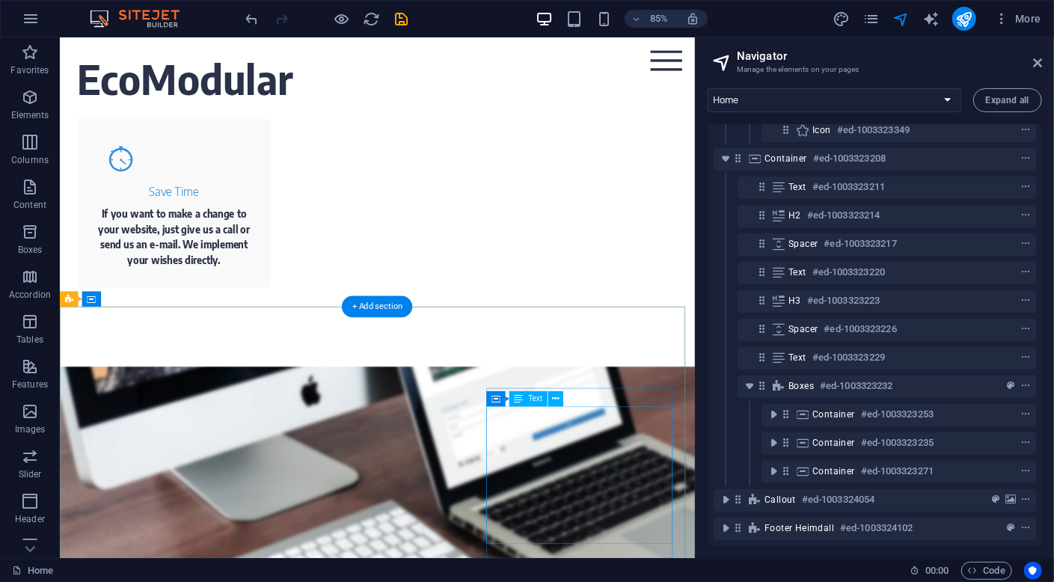
scroll to position [891, 0]
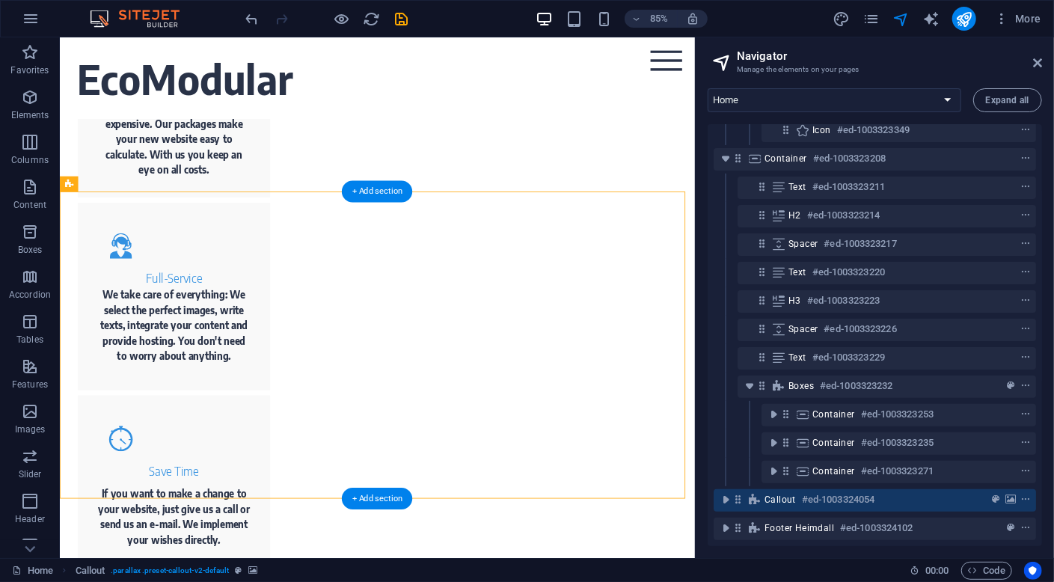
scroll to position [741, 0]
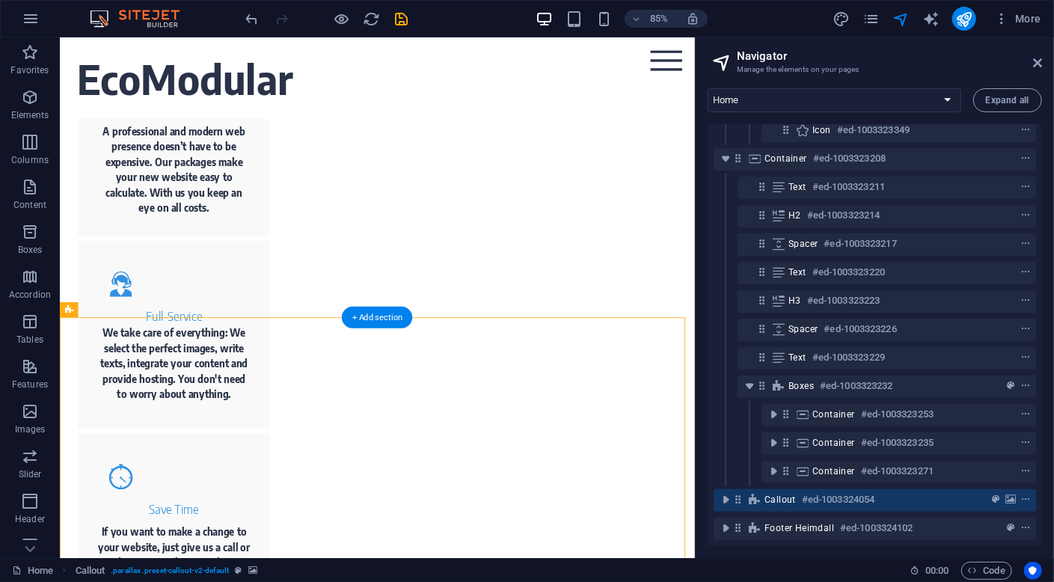
click at [117, 308] on icon at bounding box center [115, 308] width 7 height 13
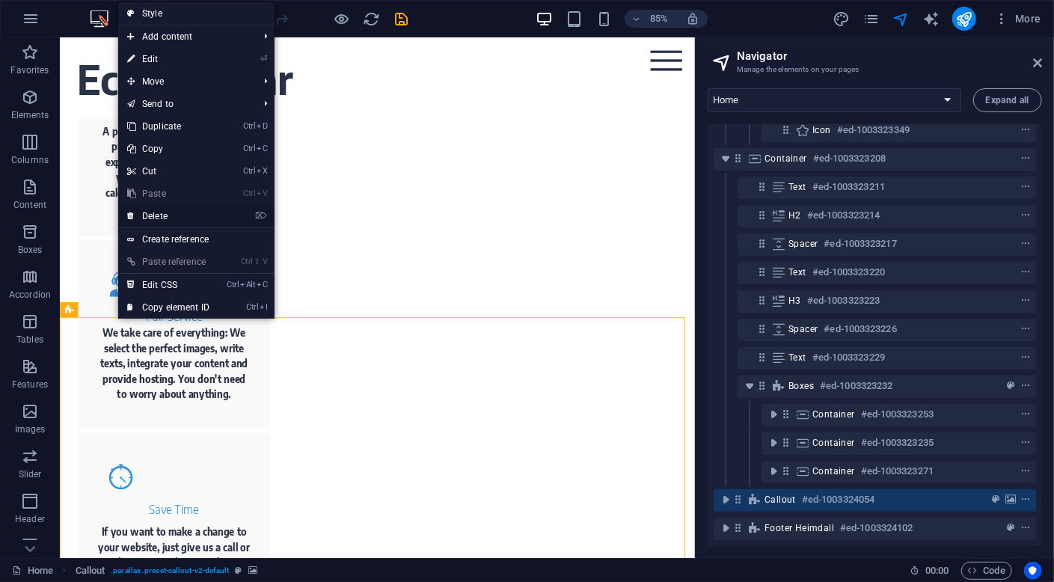
click at [182, 214] on link "⌦ Delete" at bounding box center [168, 216] width 100 height 22
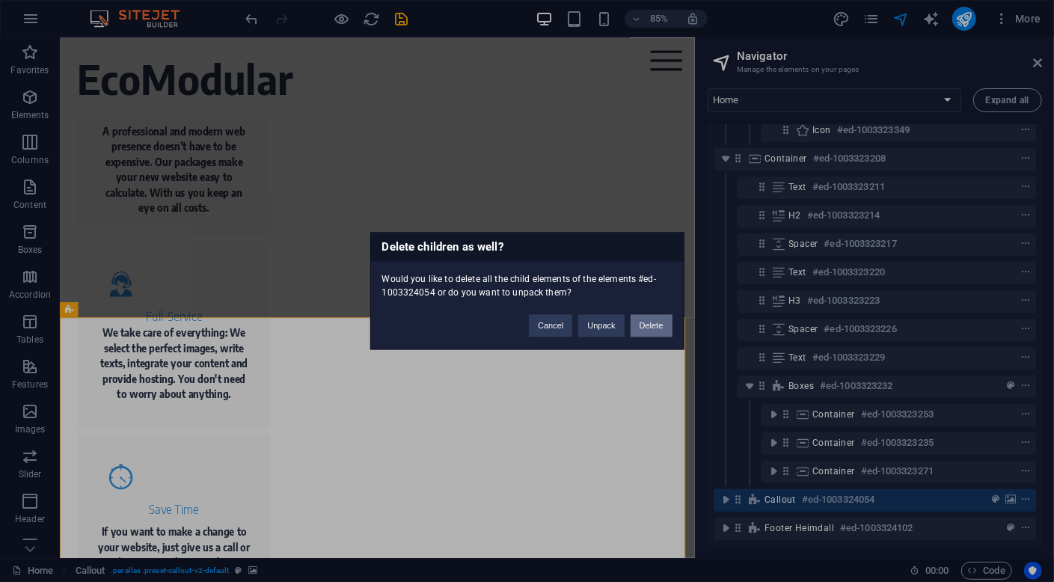
click at [653, 325] on button "Delete" at bounding box center [652, 326] width 42 height 22
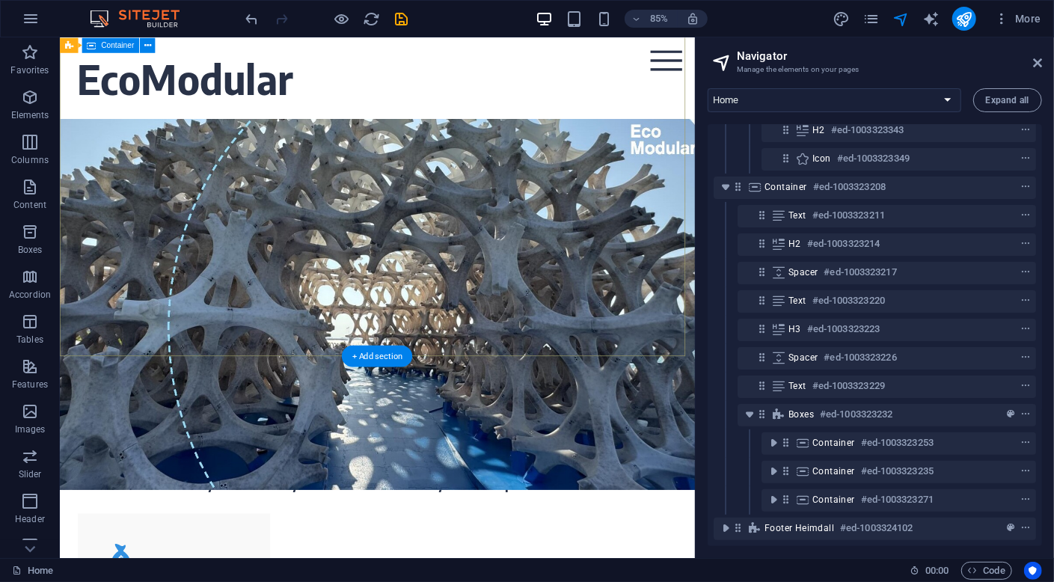
scroll to position [0, 0]
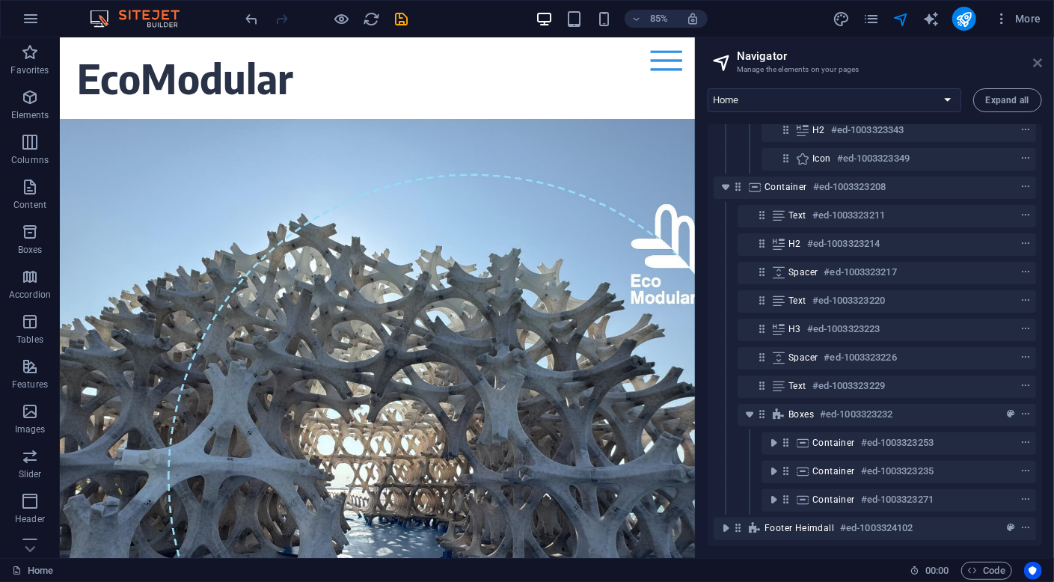
click at [1038, 61] on icon at bounding box center [1037, 63] width 9 height 12
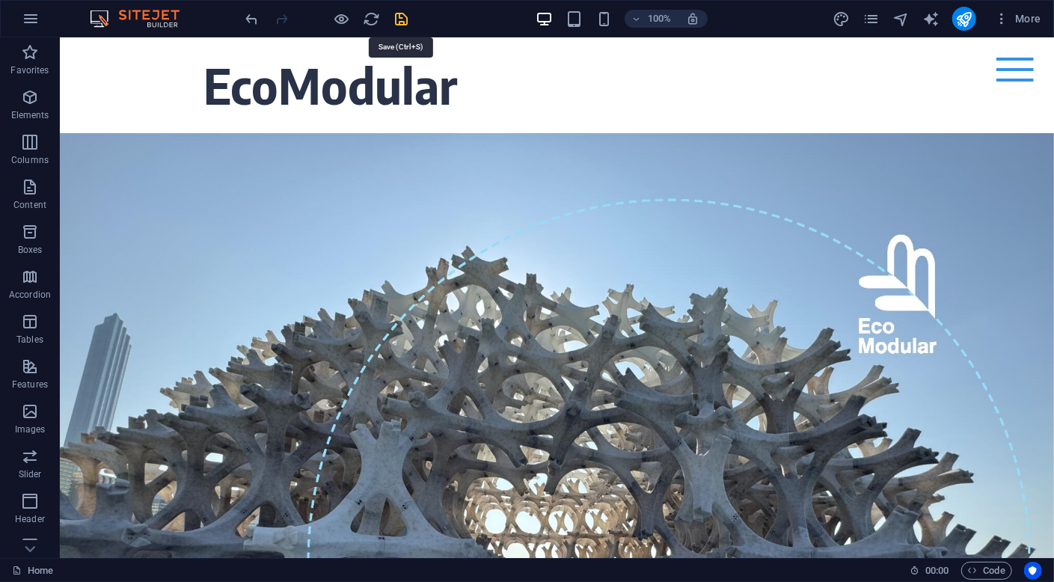
click at [400, 20] on icon "save" at bounding box center [401, 18] width 17 height 17
click at [963, 17] on icon "publish" at bounding box center [963, 18] width 17 height 17
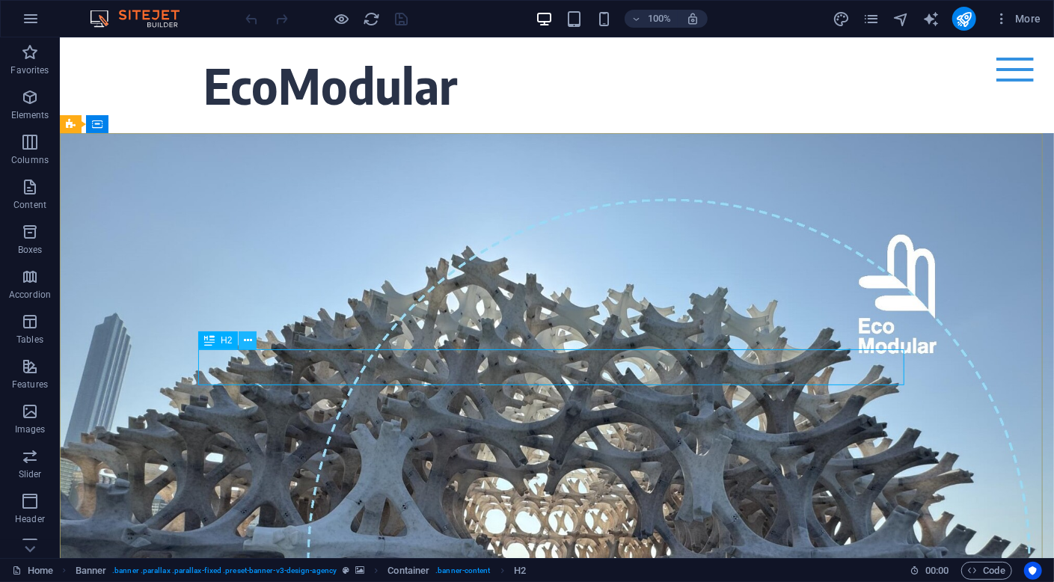
click at [248, 342] on icon at bounding box center [248, 341] width 8 height 16
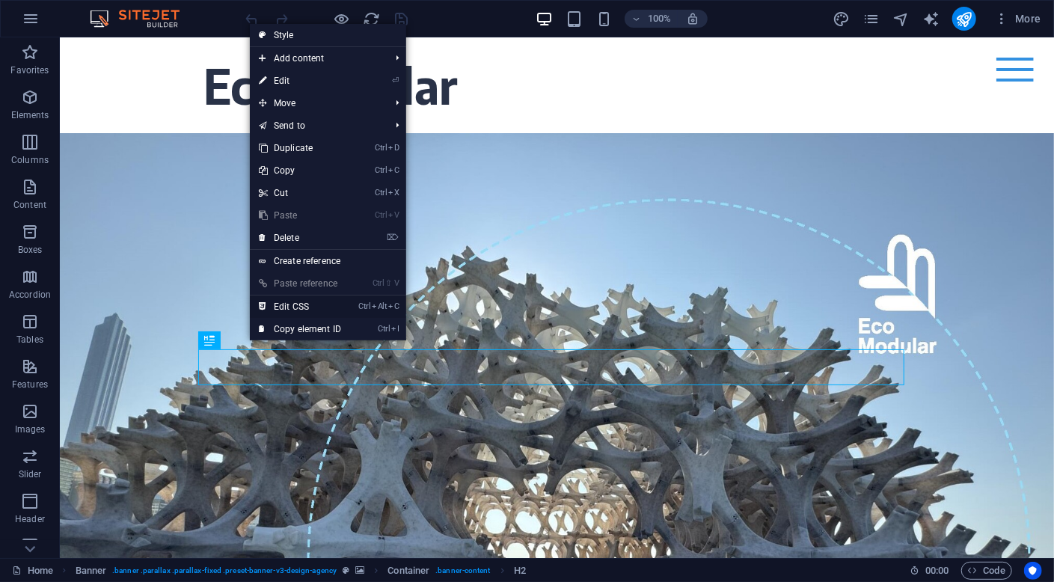
click at [311, 307] on link "Ctrl Alt C Edit CSS" at bounding box center [300, 306] width 100 height 22
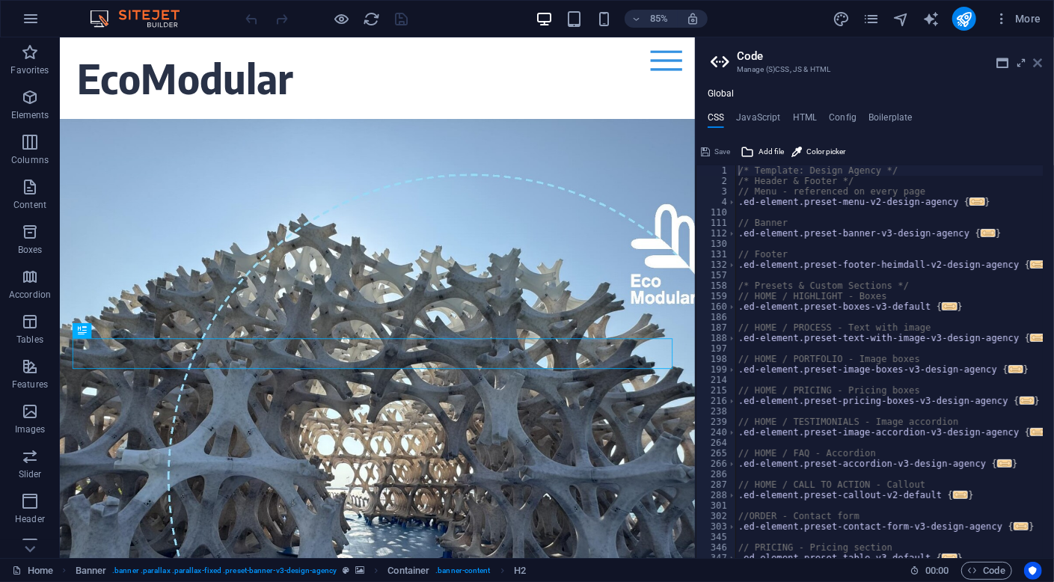
click at [1036, 61] on icon at bounding box center [1037, 63] width 9 height 12
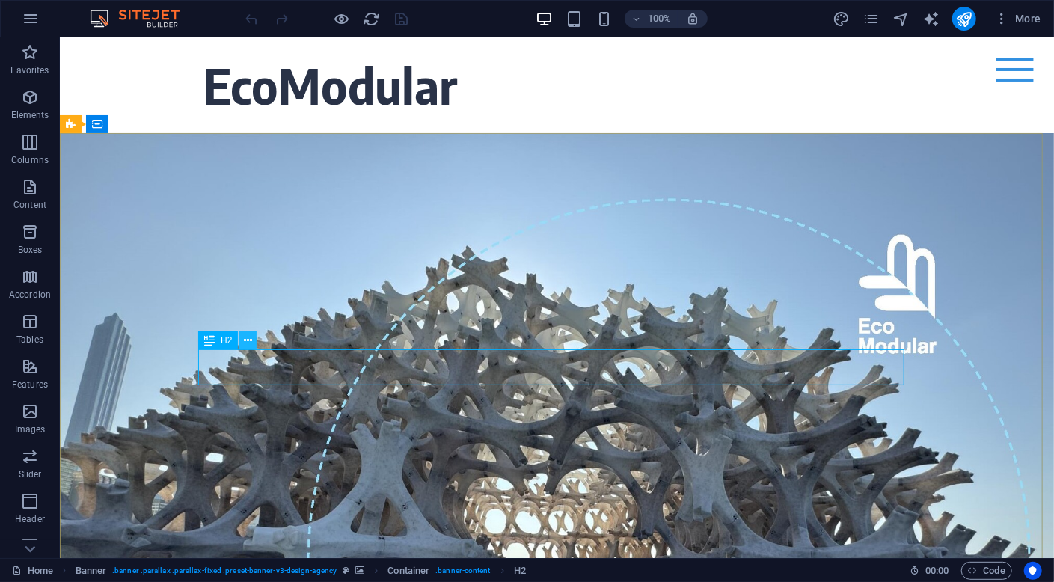
click at [248, 337] on icon at bounding box center [248, 341] width 8 height 16
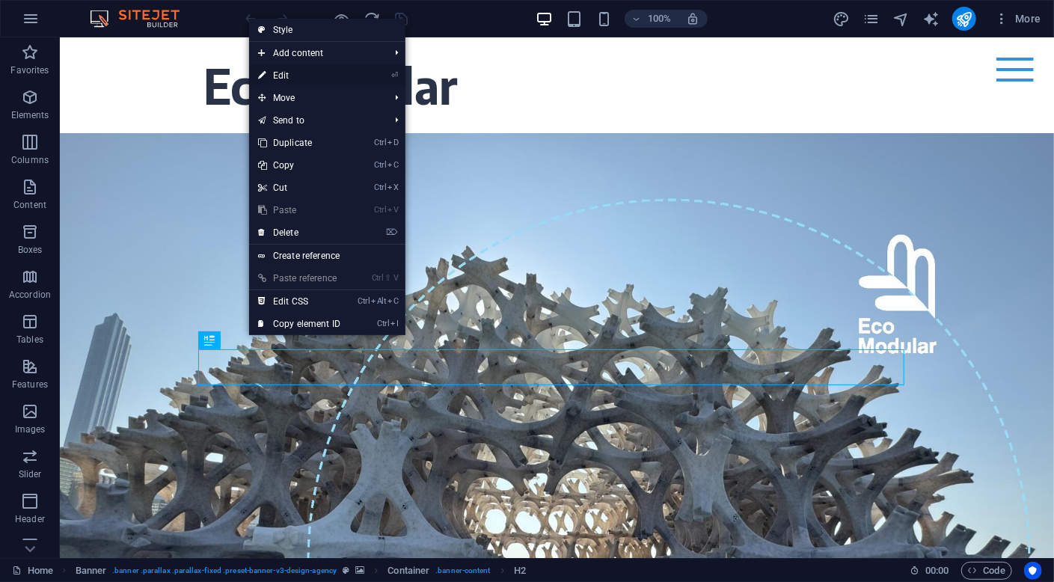
click at [313, 77] on link "⏎ Edit" at bounding box center [299, 75] width 100 height 22
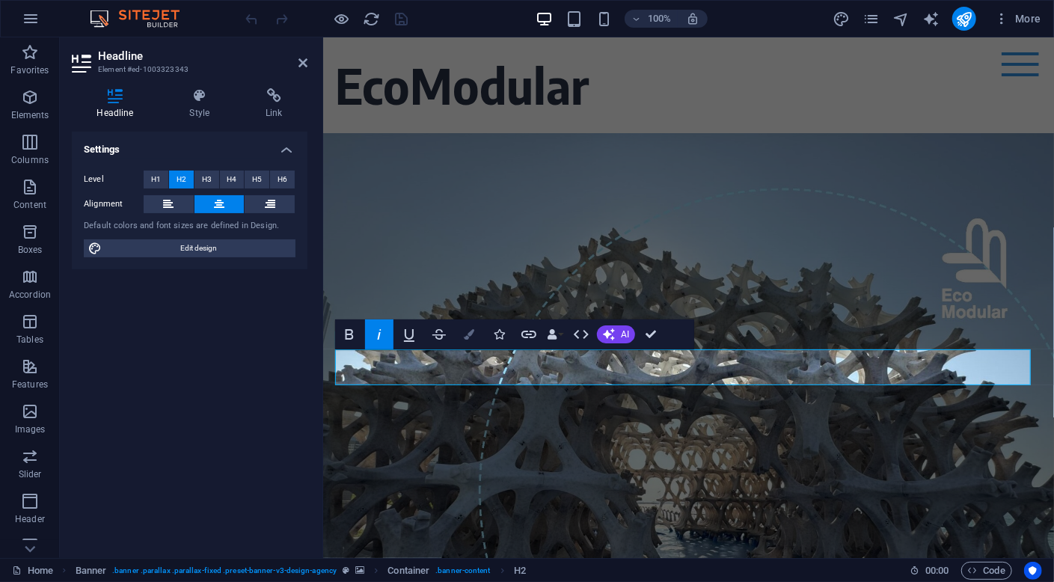
click at [471, 335] on icon "button" at bounding box center [469, 334] width 10 height 10
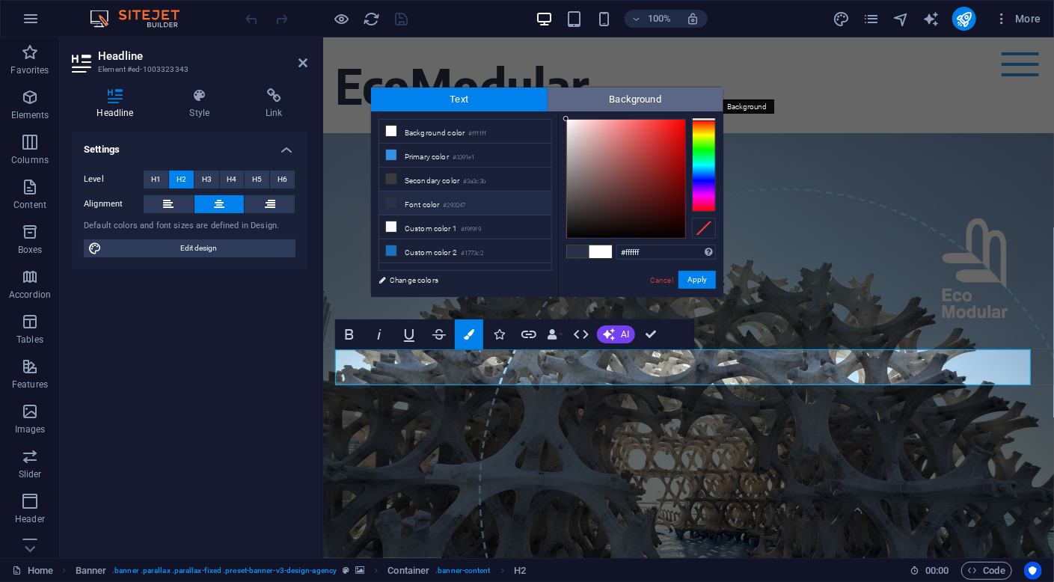
click at [622, 96] on span "Background" at bounding box center [636, 100] width 177 height 24
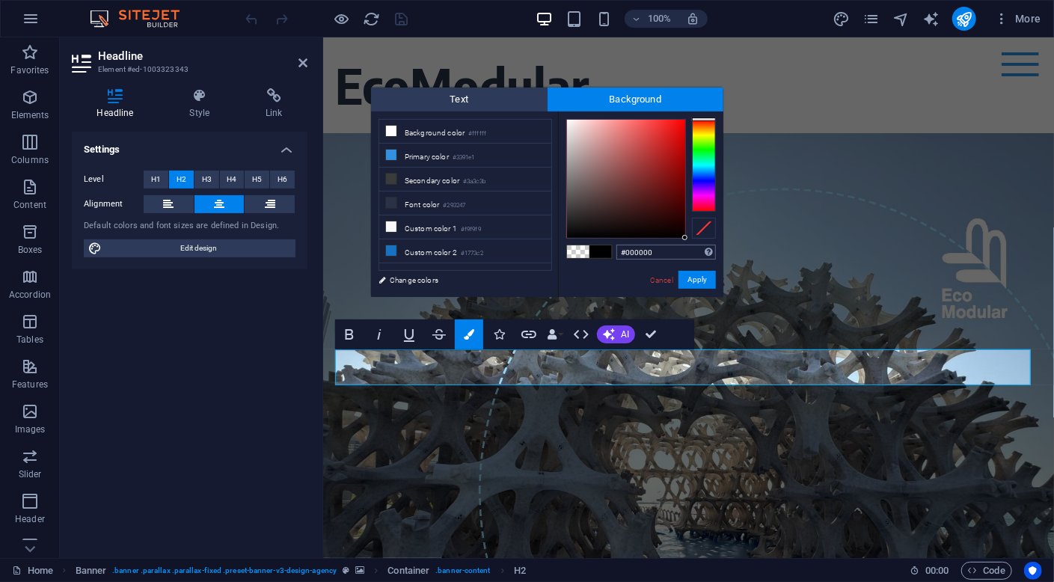
drag, startPoint x: 644, startPoint y: 220, endPoint x: 699, endPoint y: 246, distance: 60.6
click at [699, 246] on div "#000000 Supported formats #0852ed rgb(8, 82, 237) rgba(8, 82, 237, 90%) hsv(221…" at bounding box center [640, 312] width 165 height 402
drag, startPoint x: 580, startPoint y: 253, endPoint x: 595, endPoint y: 254, distance: 14.2
type input "#000000"
drag, startPoint x: 673, startPoint y: 218, endPoint x: 699, endPoint y: 249, distance: 40.9
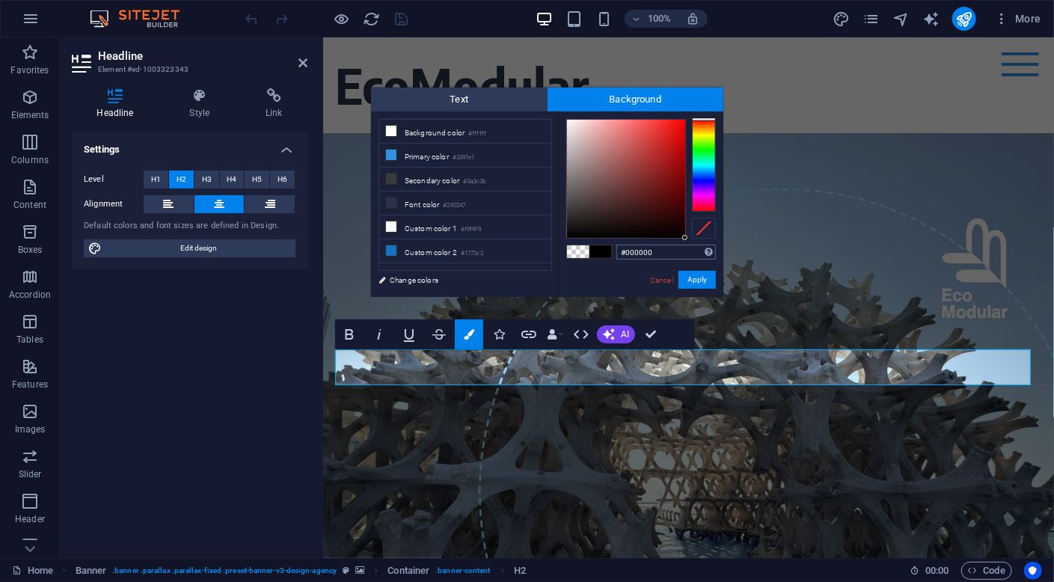
click at [699, 249] on div "#000000 Supported formats #0852ed rgb(8, 82, 237) rgba(8, 82, 237, 90%) hsv(221…" at bounding box center [640, 312] width 165 height 402
click at [701, 283] on button "Apply" at bounding box center [696, 280] width 37 height 18
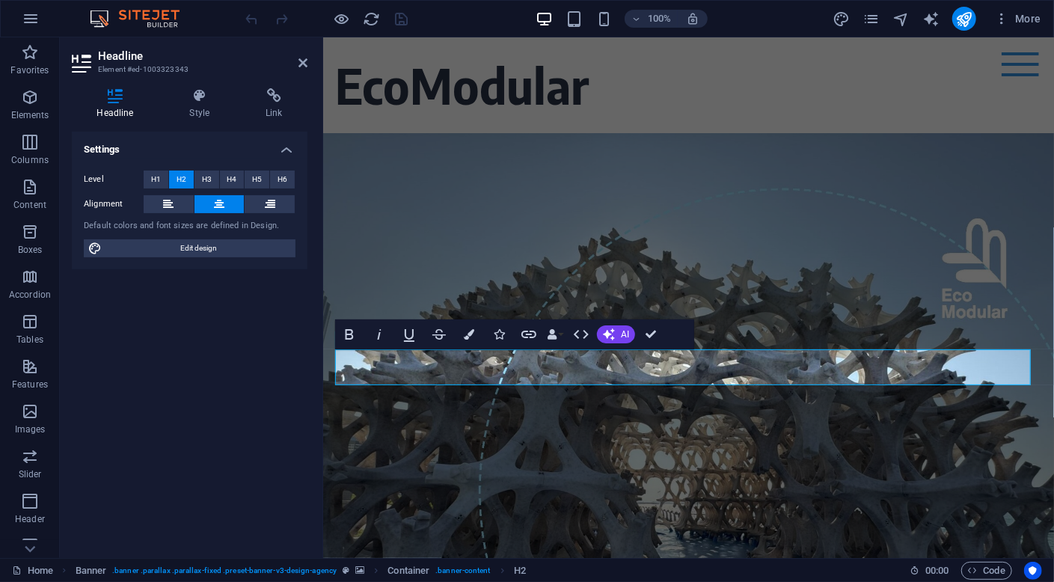
click at [704, 287] on div "H2 Banner Banner Container Menu Bar Bold Italic Underline Strikethrough Colors …" at bounding box center [688, 297] width 731 height 521
click at [674, 297] on span "CIRCULARITY MADE SIMPLE, ELEGANT & VALUABLE since [DATE]" at bounding box center [688, 264] width 627 height 66
click at [301, 63] on icon at bounding box center [302, 63] width 9 height 12
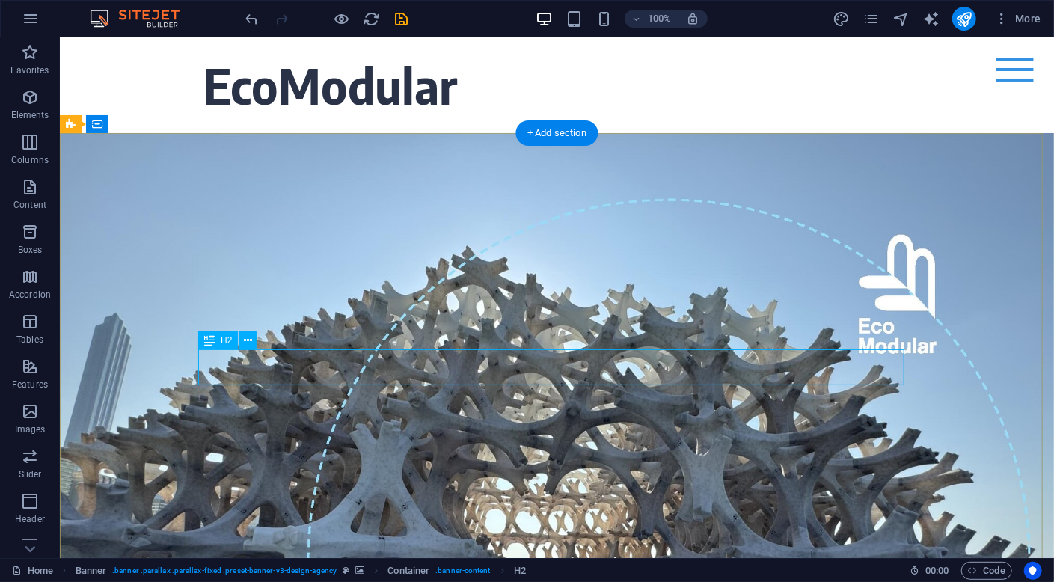
click at [215, 300] on div "CIRCULARITY MADE SIMPLE, ELEGANT & VALUABLE since [DATE]" at bounding box center [556, 264] width 706 height 72
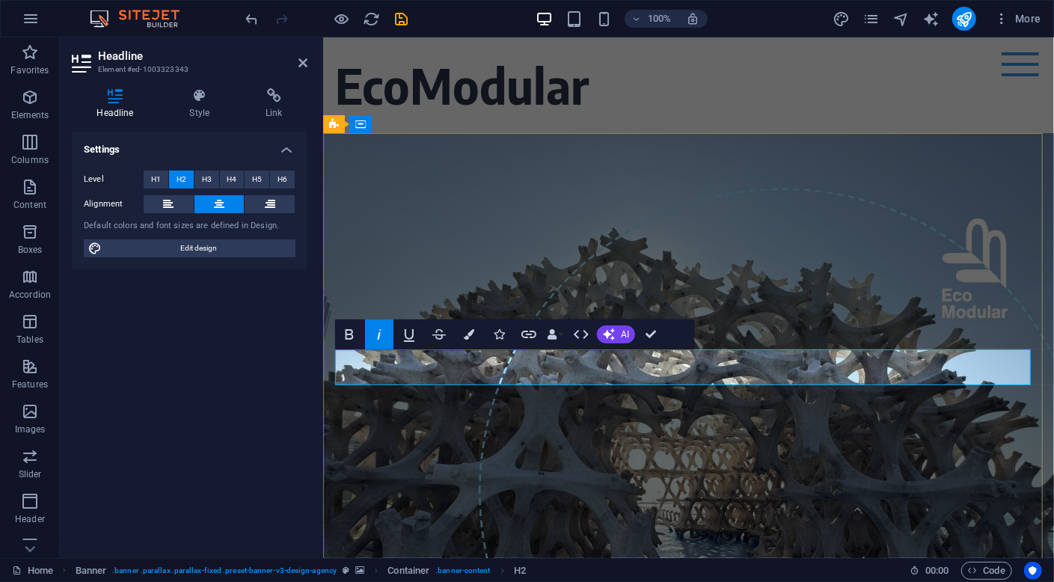
click at [375, 297] on span "CIRCULARITY MADE SIMPLE, ELEGANT & VALUABLE since [DATE]" at bounding box center [688, 264] width 627 height 66
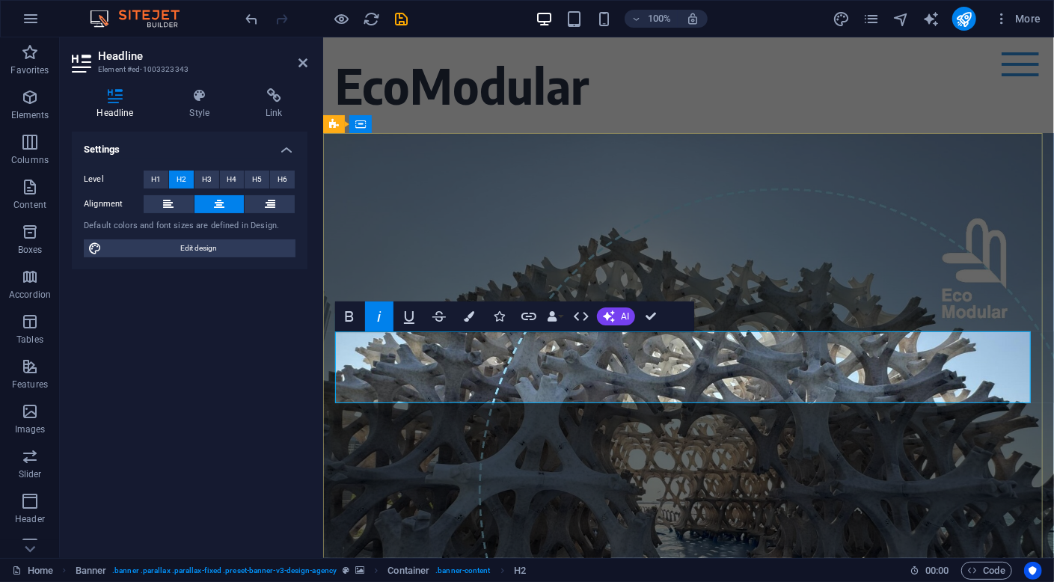
click at [1004, 300] on h2 "CIRCULARITY MADE SIMPLE, ELEGANT & VALUABLE since [DATE]" at bounding box center [688, 264] width 706 height 72
click at [718, 300] on h2 "CIRCULARITY MADE SIMPLE, ELEGANT & VALUABLE since [DATE]" at bounding box center [688, 264] width 706 height 72
click at [302, 63] on icon at bounding box center [302, 63] width 9 height 12
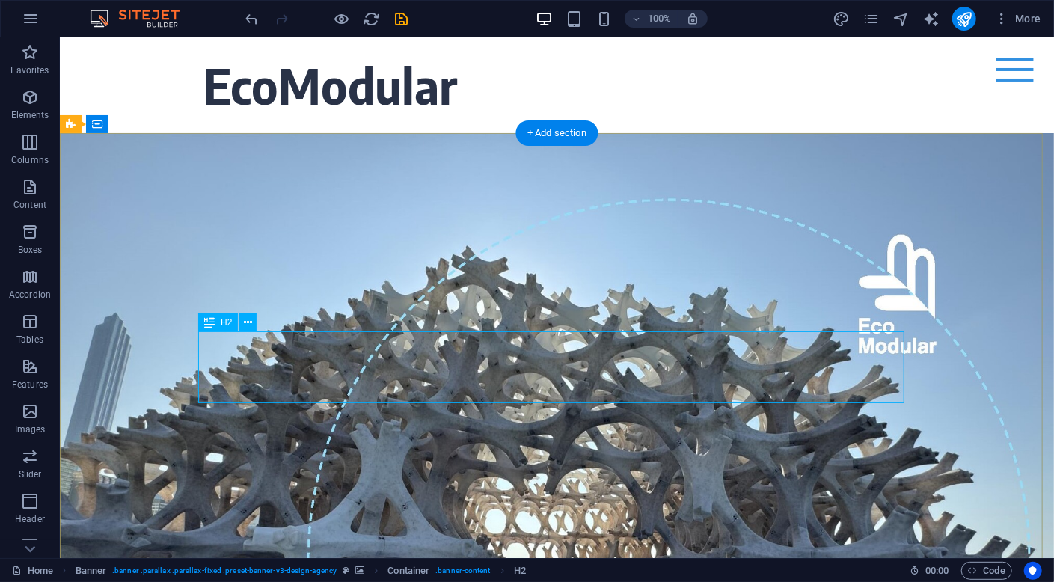
click at [254, 300] on div "CIRCULARITY MADE SIMPLE, ELEGANT & VALUABLE since [DATE]" at bounding box center [556, 264] width 706 height 72
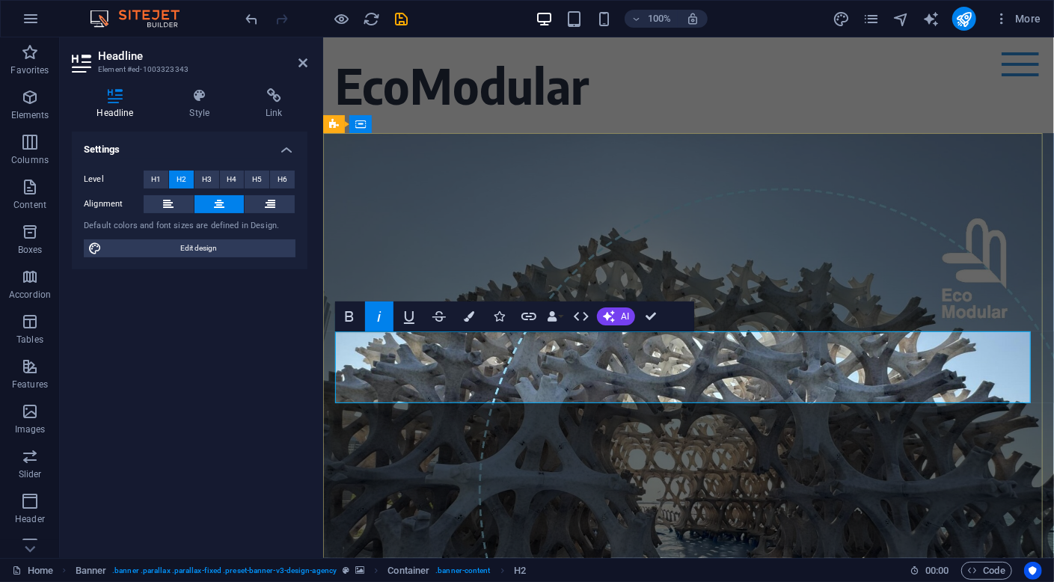
click at [383, 297] on span "CIRCULARITY MADE SIMPLE, ELEGANT & VALUABLE since [DATE]" at bounding box center [688, 264] width 627 height 66
click at [714, 297] on span "CIRCULARITY MADE SIMPLE, ELEGANT & VALUABLE since [DATE]" at bounding box center [688, 264] width 627 height 66
click at [375, 297] on span "CIRCULARITY MADE SIMPLE, ELEGANT & VALUABLE since [DATE]" at bounding box center [688, 264] width 627 height 66
click at [682, 297] on span "CIRCULARITY MADE SIMPLE, ELEGANT & VALUABLE since [DATE]" at bounding box center [688, 264] width 627 height 66
click at [375, 297] on span "CIRCULARITY MADE SIMPLE, ELEGANT & VALUABLE since [DATE]" at bounding box center [688, 264] width 627 height 66
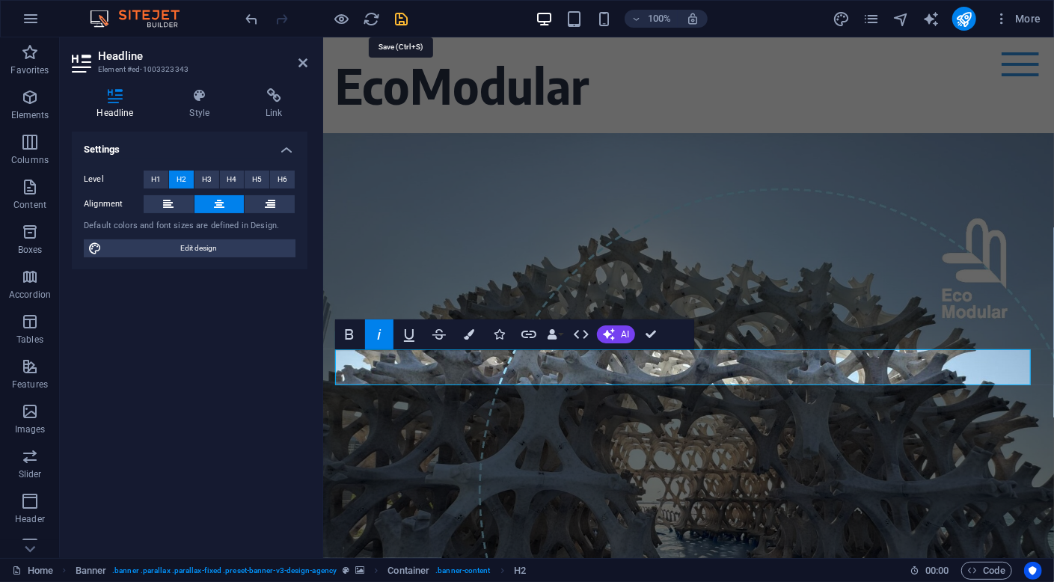
click at [399, 20] on icon "save" at bounding box center [401, 18] width 17 height 17
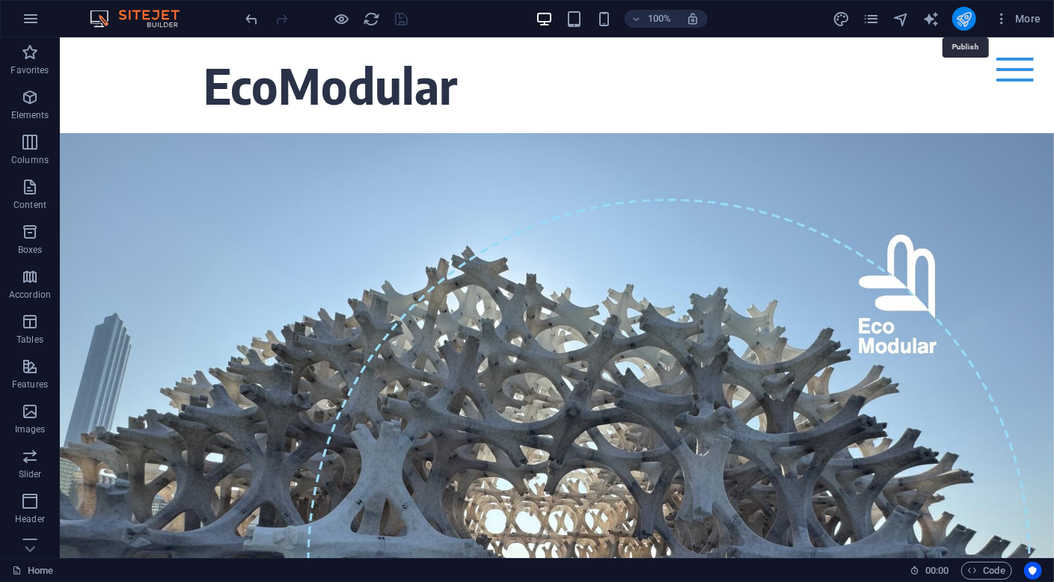
click at [972, 13] on icon "publish" at bounding box center [963, 18] width 17 height 17
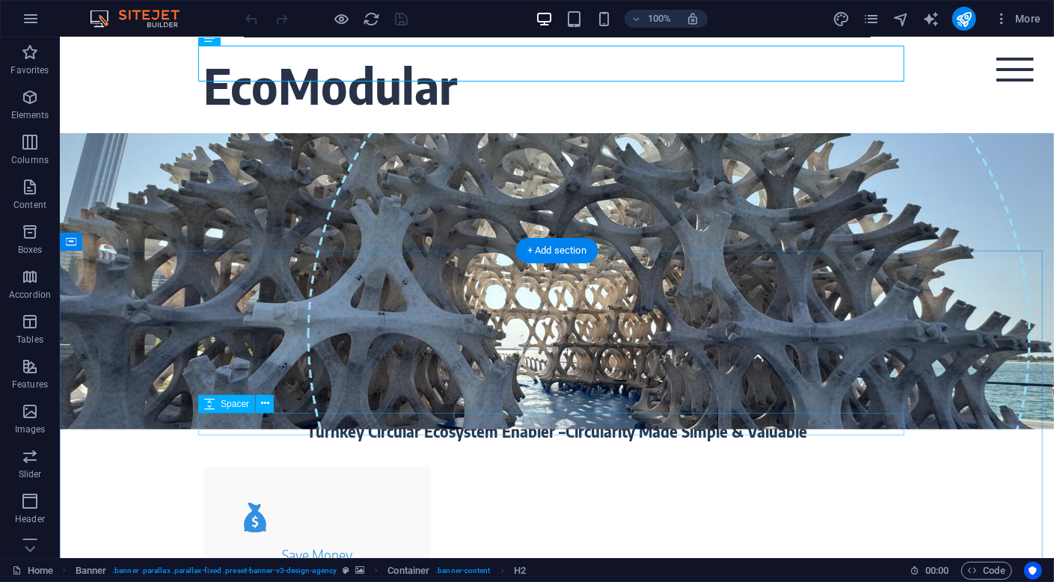
scroll to position [449, 0]
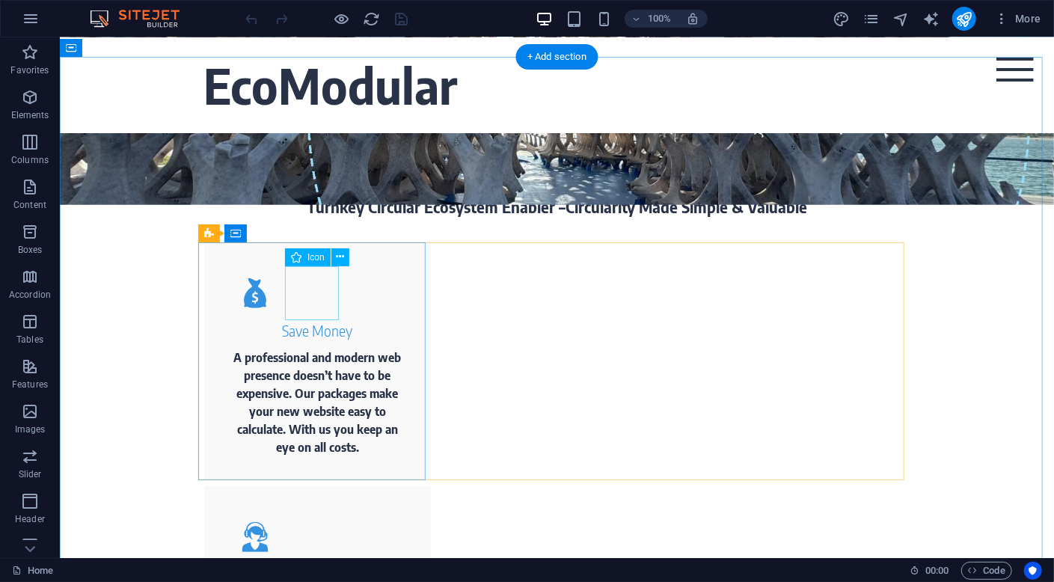
click at [315, 299] on figure at bounding box center [317, 293] width 180 height 54
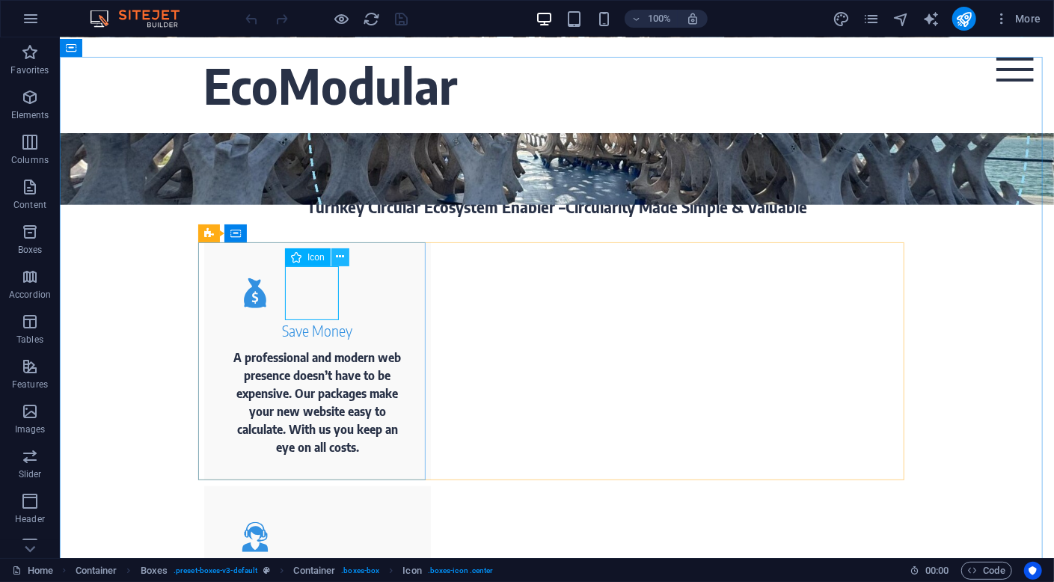
click at [343, 263] on icon at bounding box center [340, 257] width 8 height 16
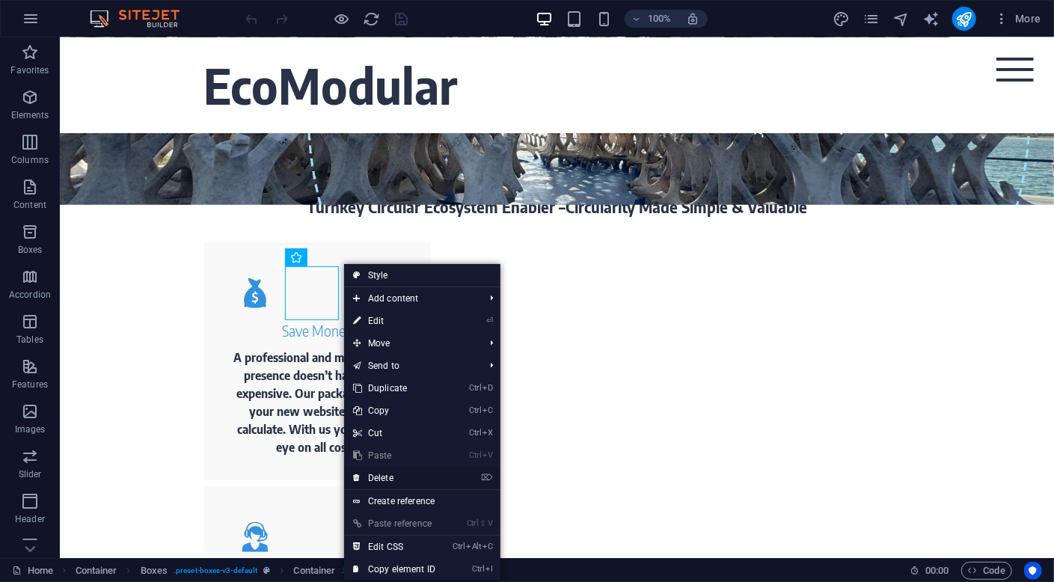
click at [406, 479] on link "⌦ Delete" at bounding box center [394, 478] width 100 height 22
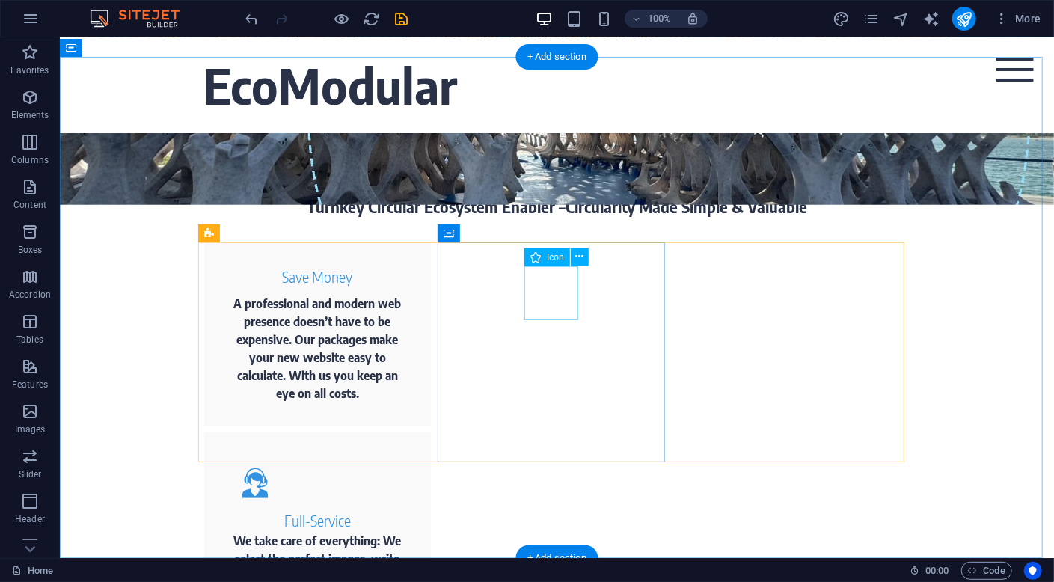
click at [407, 456] on figure at bounding box center [317, 483] width 180 height 54
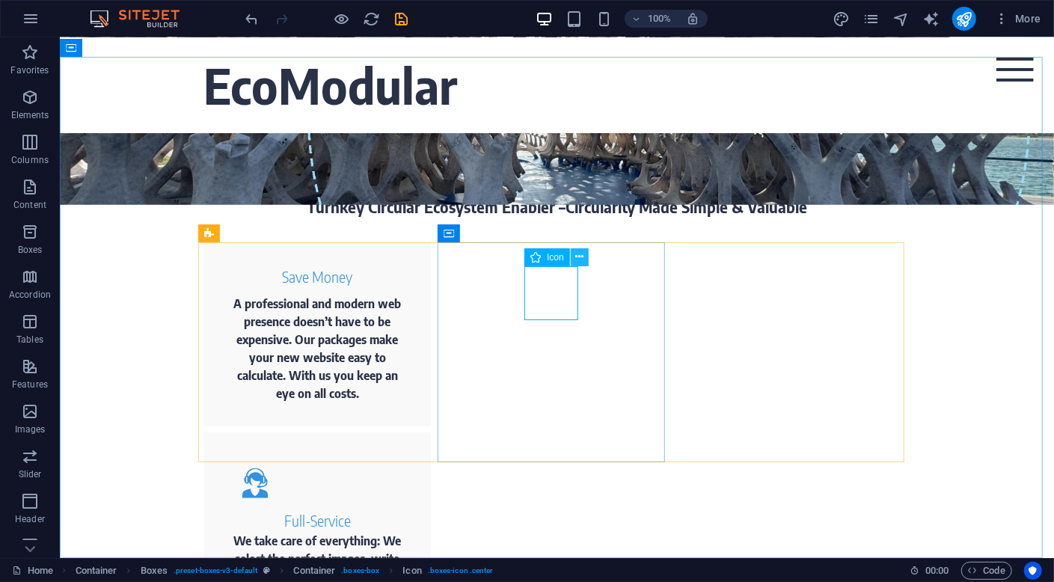
click at [582, 254] on icon at bounding box center [579, 257] width 8 height 16
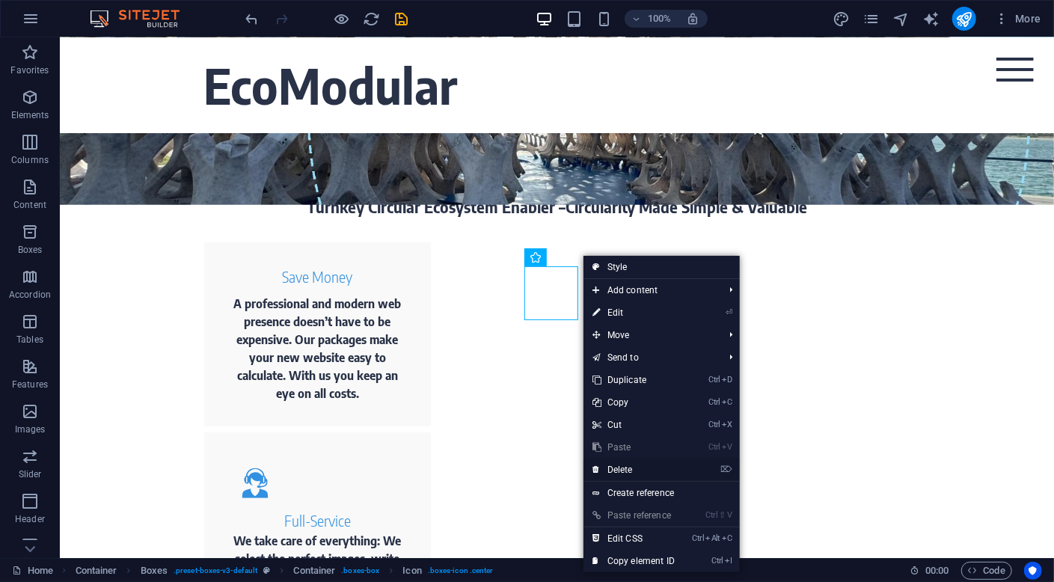
click at [633, 468] on link "⌦ Delete" at bounding box center [633, 470] width 100 height 22
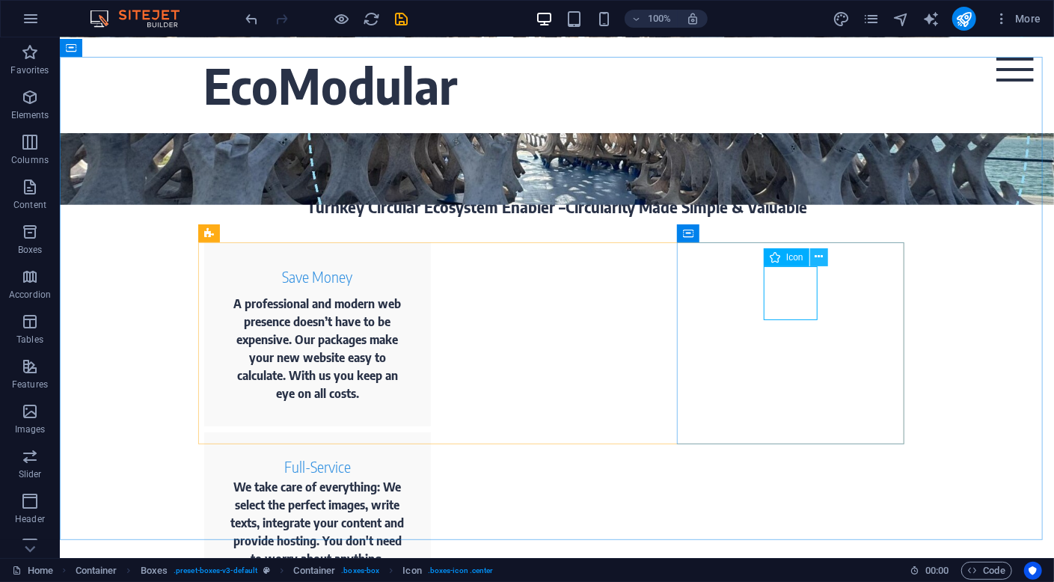
click at [820, 257] on icon at bounding box center [819, 257] width 8 height 16
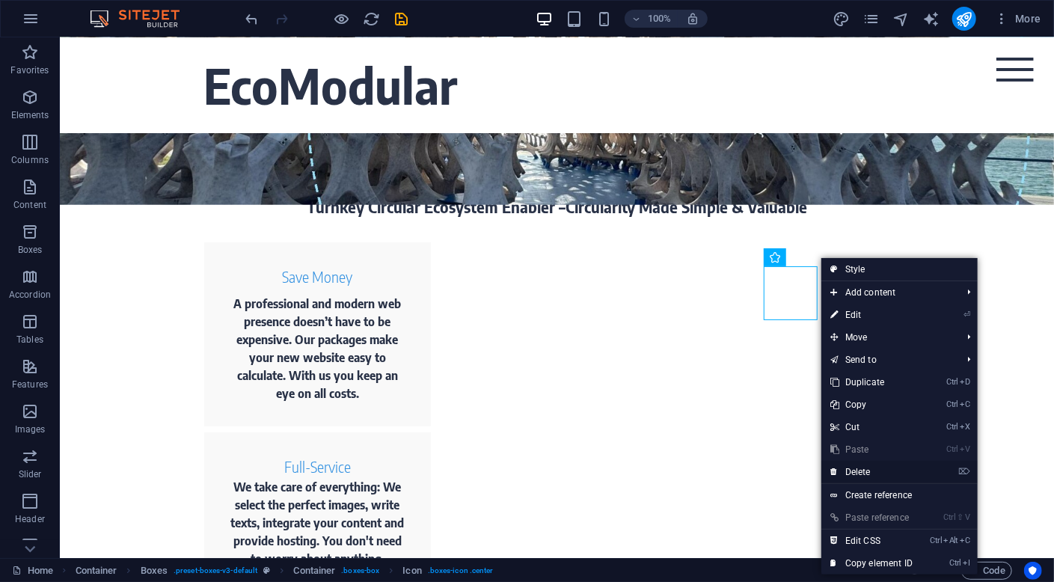
click at [862, 471] on link "⌦ Delete" at bounding box center [871, 472] width 100 height 22
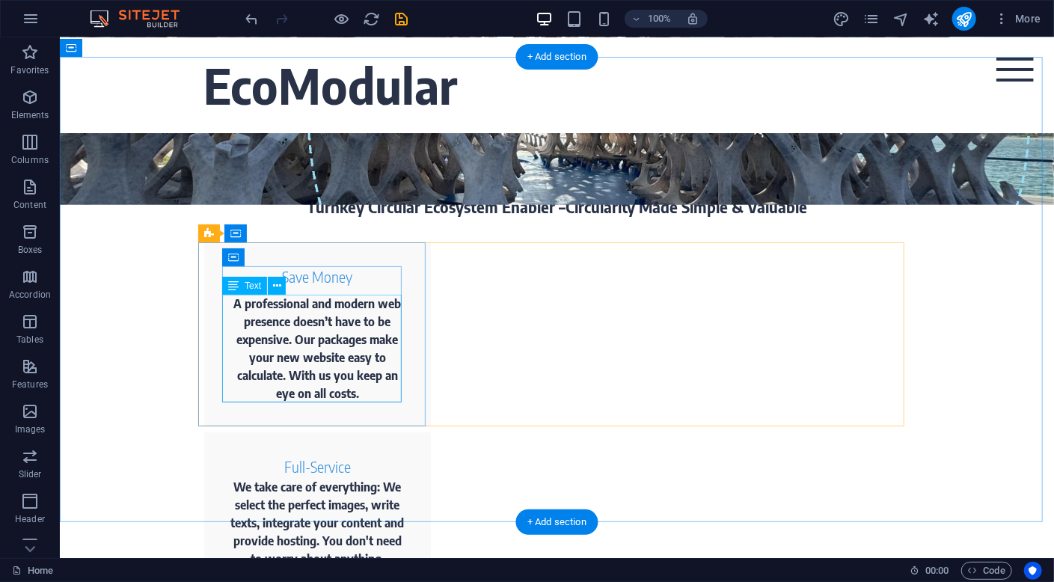
click at [269, 315] on div "A professional and modern web presence doesn’t have to be expensive. Our packag…" at bounding box center [317, 348] width 180 height 108
click at [351, 391] on div "A professional and modern web presence doesn’t have to be expensive. Our packag…" at bounding box center [317, 348] width 180 height 108
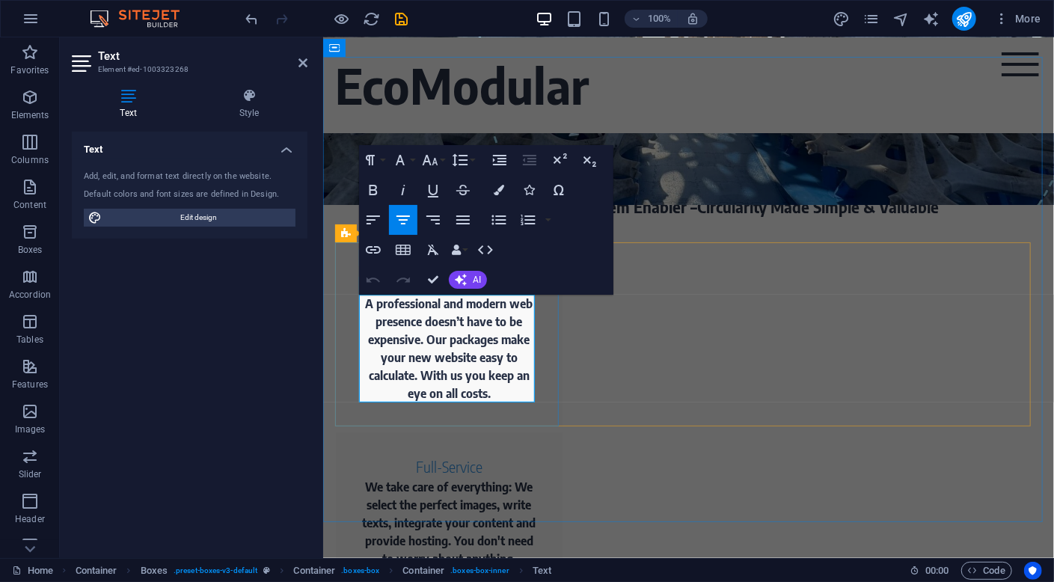
click at [492, 395] on p "A professional and modern web presence doesn’t have to be expensive. Our packag…" at bounding box center [449, 348] width 180 height 108
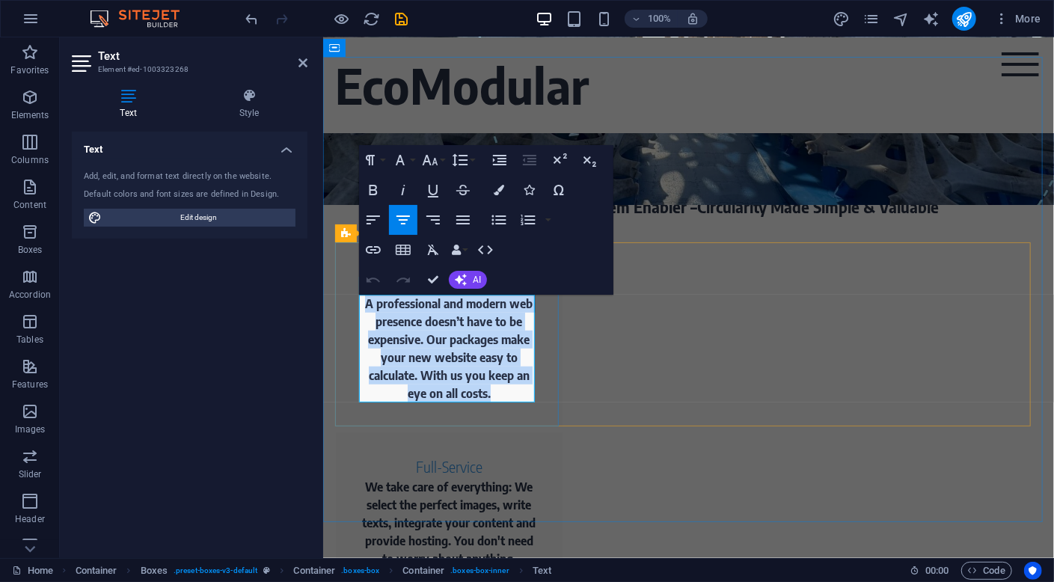
drag, startPoint x: 502, startPoint y: 396, endPoint x: 343, endPoint y: 260, distance: 210.0
click at [343, 260] on div "Save Money A professional and modern web presence doesn’t have to be expensive.…" at bounding box center [448, 334] width 227 height 185
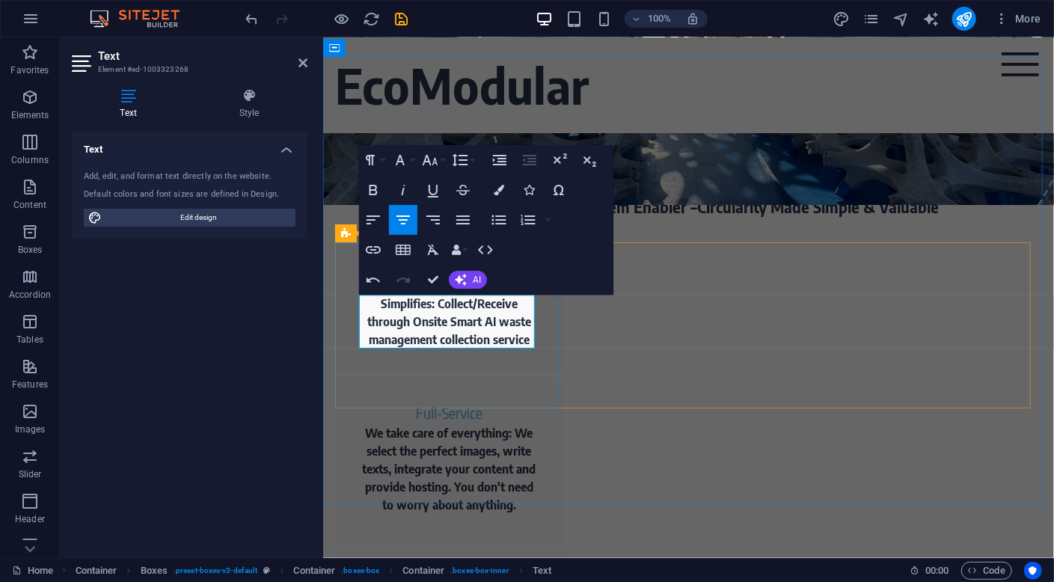
click at [438, 304] on p "Simplifies: Collect/Receive through Onsite Smart AI waste management collection…" at bounding box center [449, 321] width 180 height 54
click at [435, 302] on p "Simplifies: Collect/Receive through Onsite Smart AI waste management collection…" at bounding box center [449, 321] width 180 height 54
click at [548, 451] on div "What We Do Turnkey Circular Ecosystem Enabler –Circularity Made Simple & Valuab…" at bounding box center [687, 425] width 731 height 739
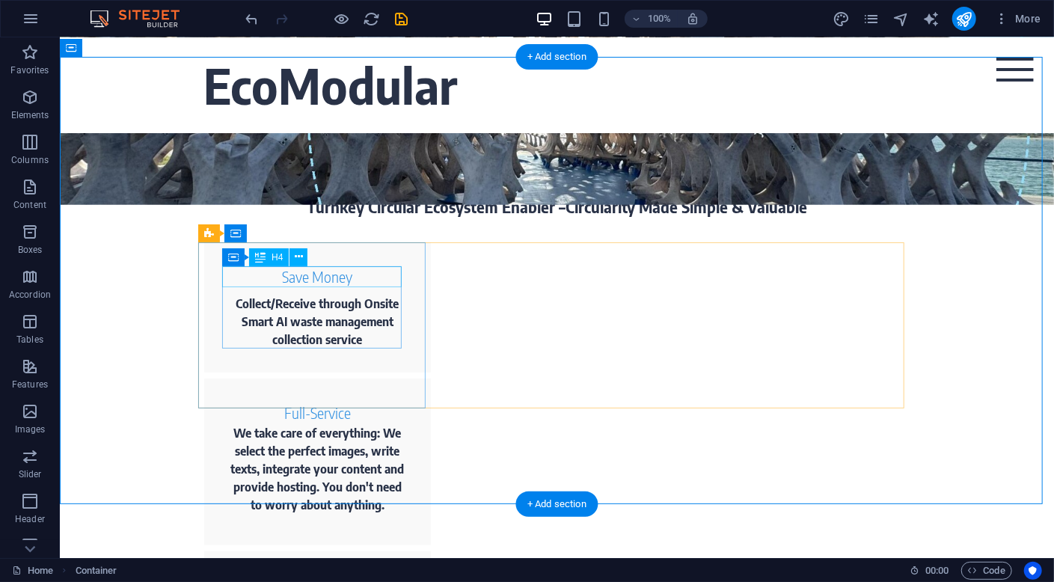
click at [347, 275] on div "Save Money" at bounding box center [317, 277] width 180 height 22
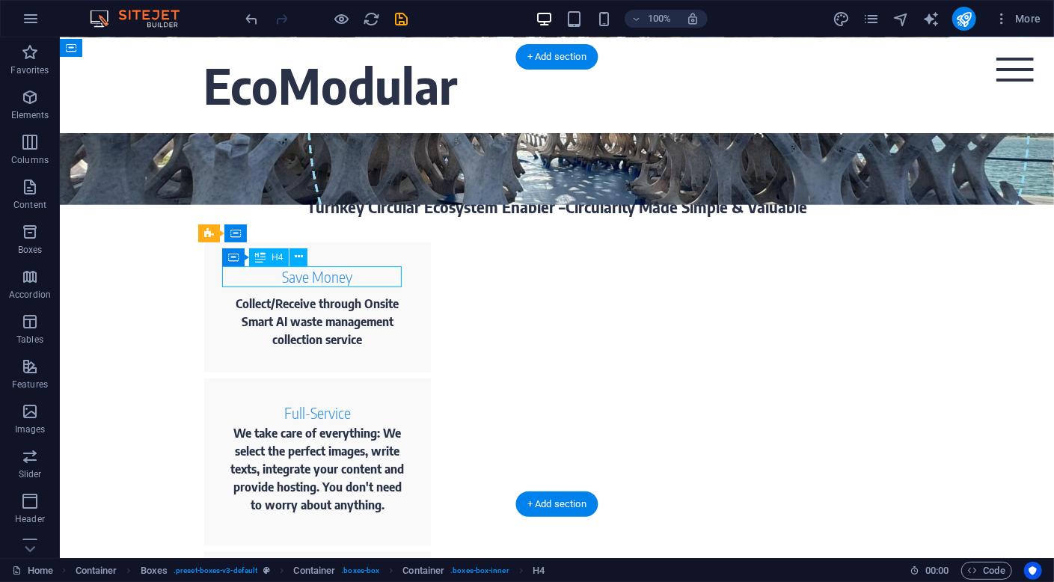
click at [347, 275] on div "Save Money" at bounding box center [317, 277] width 180 height 22
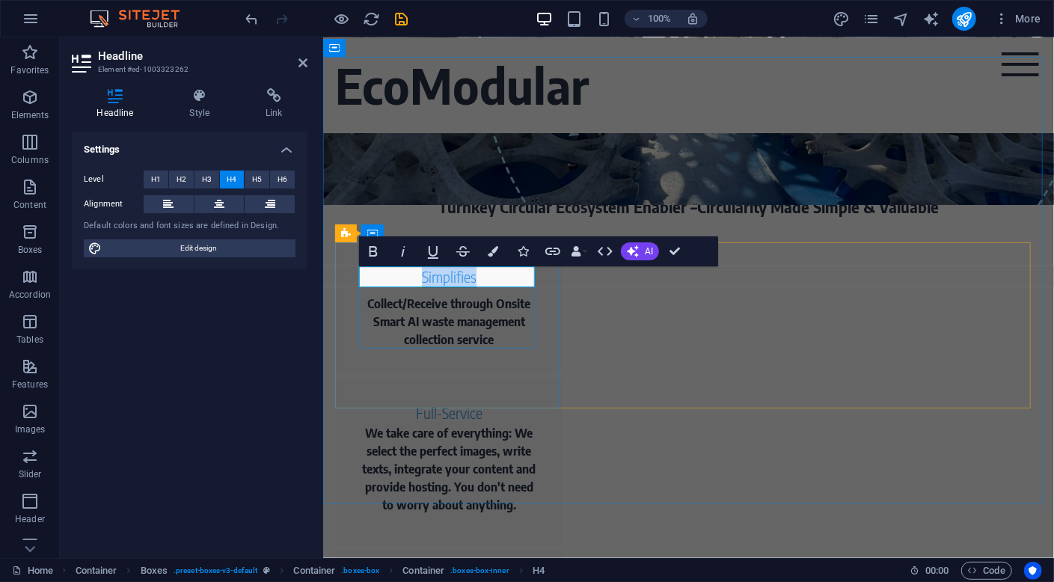
drag, startPoint x: 481, startPoint y: 280, endPoint x: 405, endPoint y: 272, distance: 76.7
click at [405, 272] on h4 "Simplifies" at bounding box center [449, 277] width 180 height 22
click at [372, 251] on icon "button" at bounding box center [373, 251] width 8 height 10
click at [583, 459] on div "What We Do Turnkey Circular Ecosystem Enabler –Circularity Made Simple & Valuab…" at bounding box center [687, 425] width 731 height 739
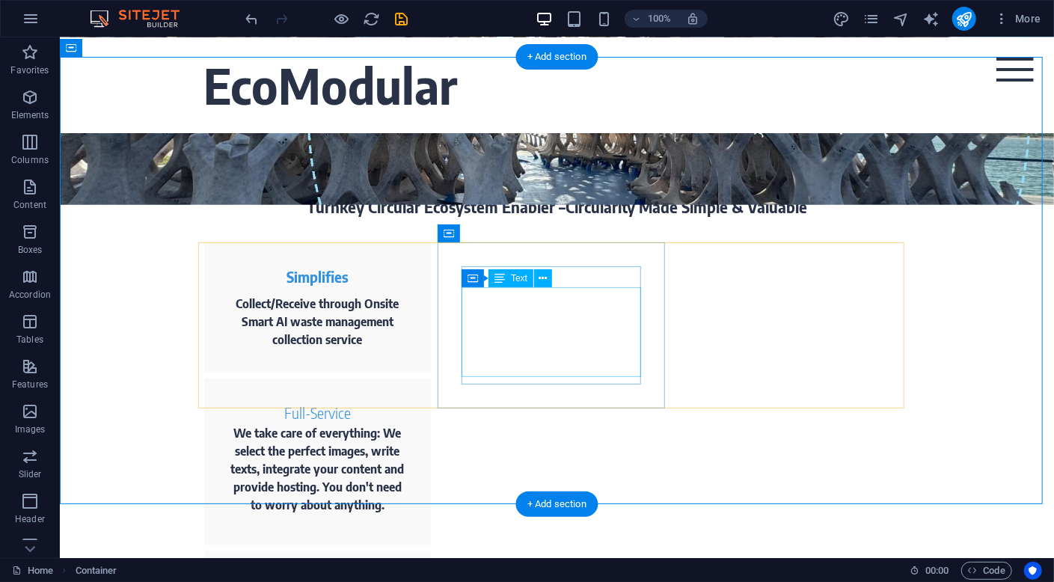
click at [407, 423] on div "We take care of everything: We select the perfect images, write texts, integrat…" at bounding box center [317, 468] width 180 height 90
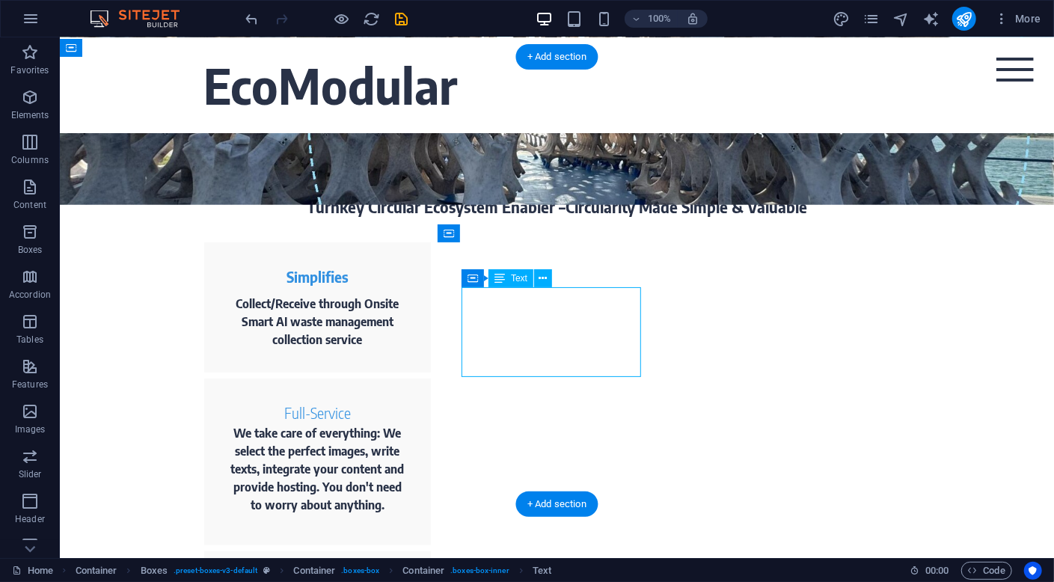
click at [407, 423] on div "We take care of everything: We select the perfect images, write texts, integrat…" at bounding box center [317, 468] width 180 height 90
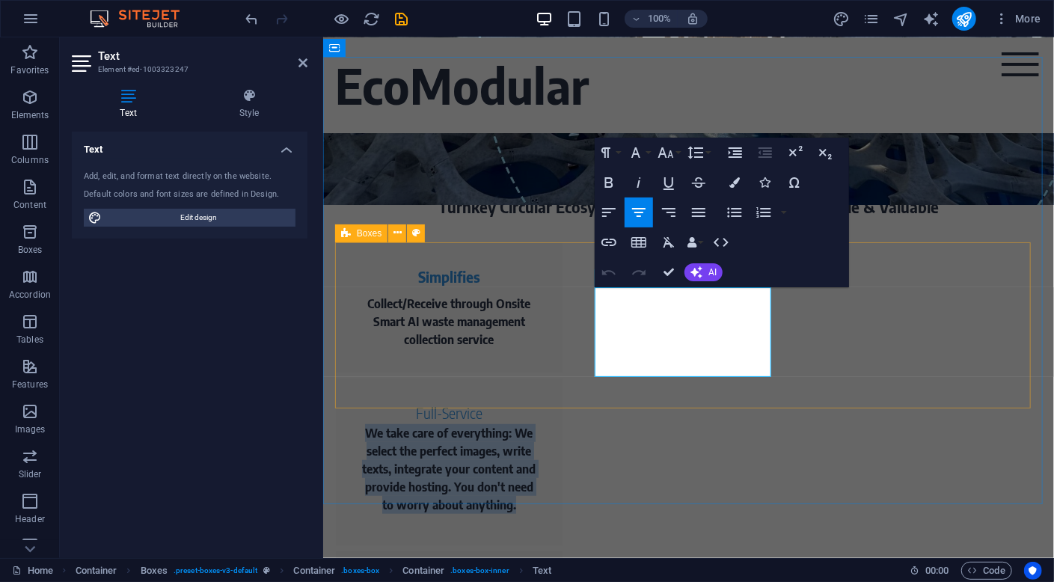
drag, startPoint x: 755, startPoint y: 371, endPoint x: 559, endPoint y: 277, distance: 216.8
click at [559, 277] on div "Simplifies Collect/Receive through Onsite Smart AI waste management collection …" at bounding box center [688, 471] width 706 height 458
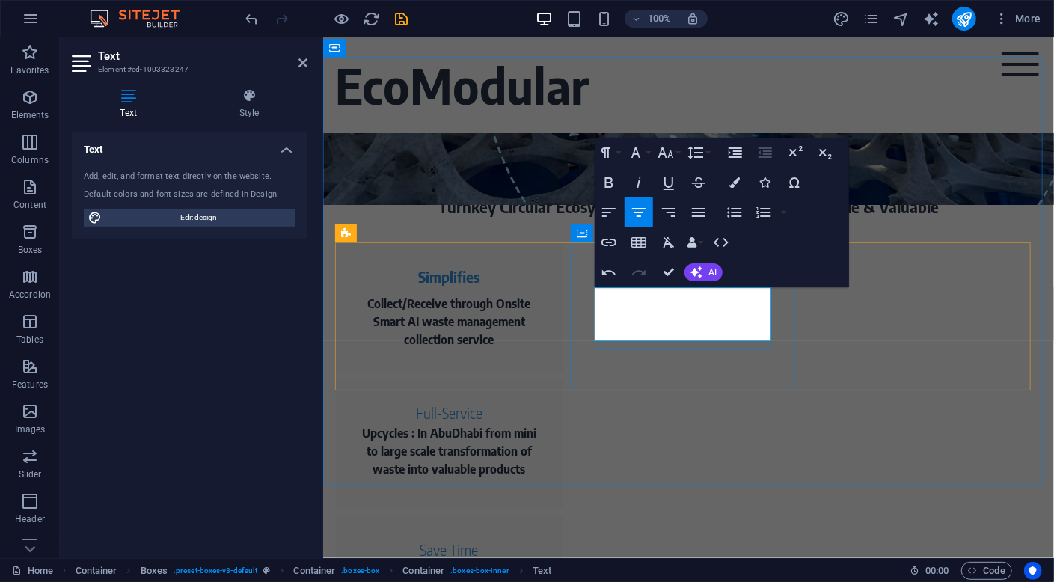
click at [539, 423] on p "Upcycles : In AbuDhabi from mini to large scale transformation of waste into va…" at bounding box center [449, 450] width 180 height 54
click at [539, 423] on p "In AbuDhabi from mini to large scale transformation of waste into valuable prod…" at bounding box center [449, 450] width 180 height 54
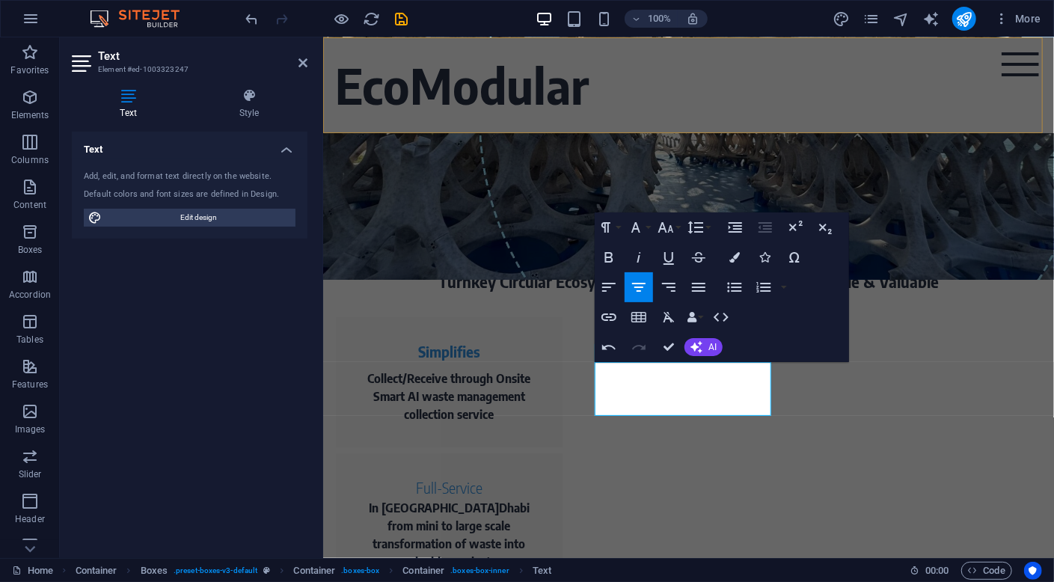
click at [897, 132] on div "EcoModular Home Portfolio Pricing Testimonials FAQ Contact Menu" at bounding box center [687, 85] width 731 height 96
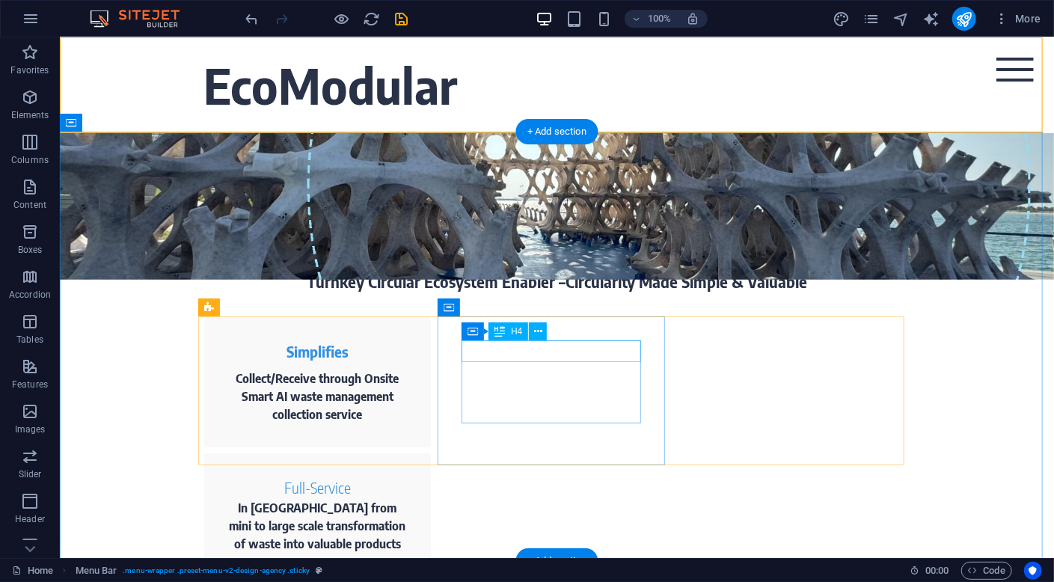
click at [407, 476] on div "Full-Service" at bounding box center [317, 487] width 180 height 22
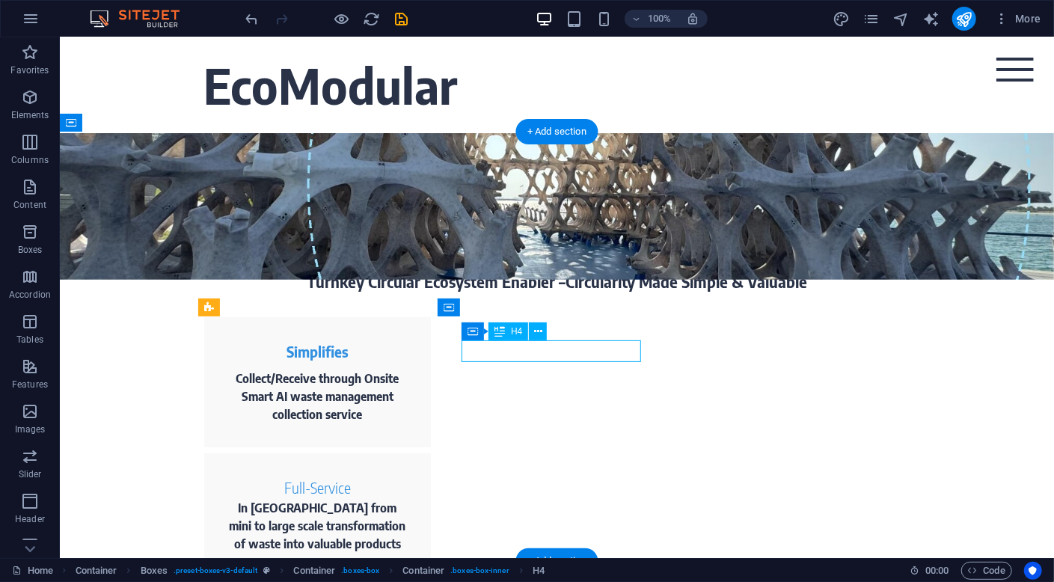
click at [407, 476] on div "Full-Service" at bounding box center [317, 487] width 180 height 22
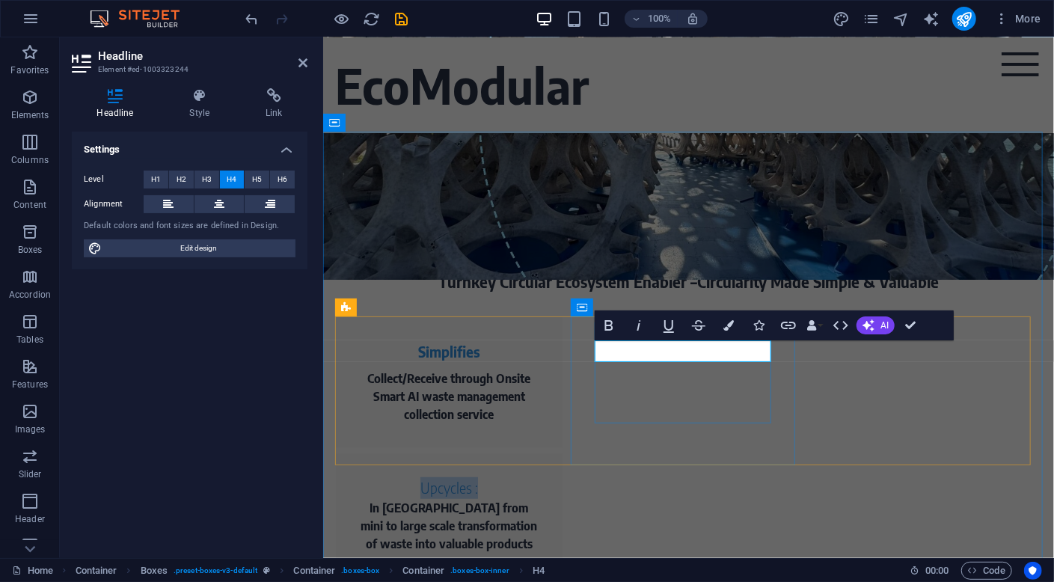
drag, startPoint x: 723, startPoint y: 353, endPoint x: 639, endPoint y: 348, distance: 84.7
click at [539, 476] on h4 "Upcycles :" at bounding box center [449, 487] width 180 height 22
click at [613, 326] on icon "button" at bounding box center [609, 325] width 18 height 18
click at [452, 346] on div "Simplifies" at bounding box center [449, 351] width 180 height 22
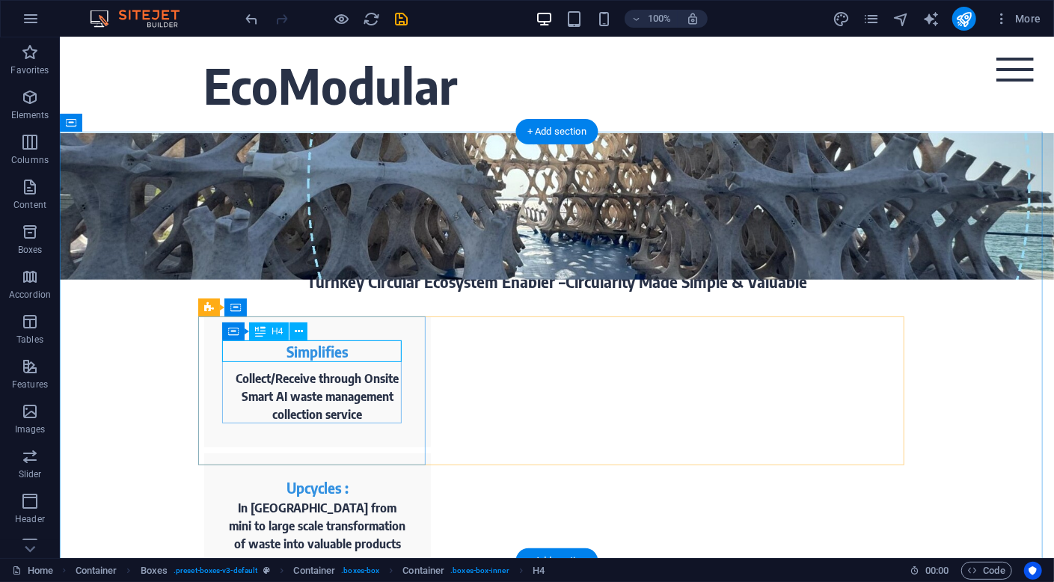
click at [347, 356] on div "Simplifies" at bounding box center [317, 351] width 180 height 22
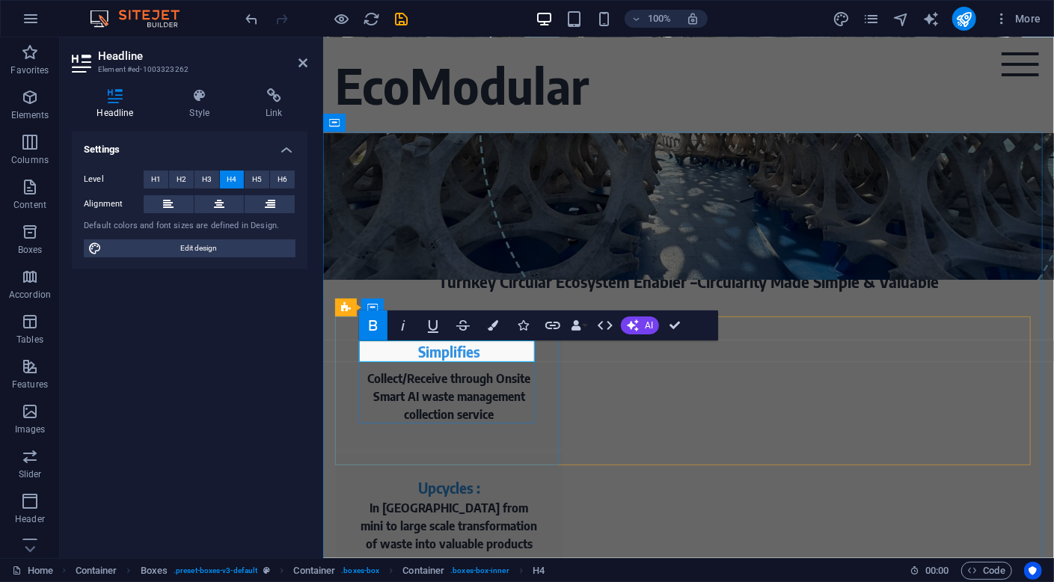
click at [497, 353] on h4 "Simplifies" at bounding box center [449, 351] width 180 height 22
click at [646, 503] on div "What We Do Turnkey Circular Ecosystem Enabler –Circularity Made Simple & Valuab…" at bounding box center [687, 482] width 731 height 703
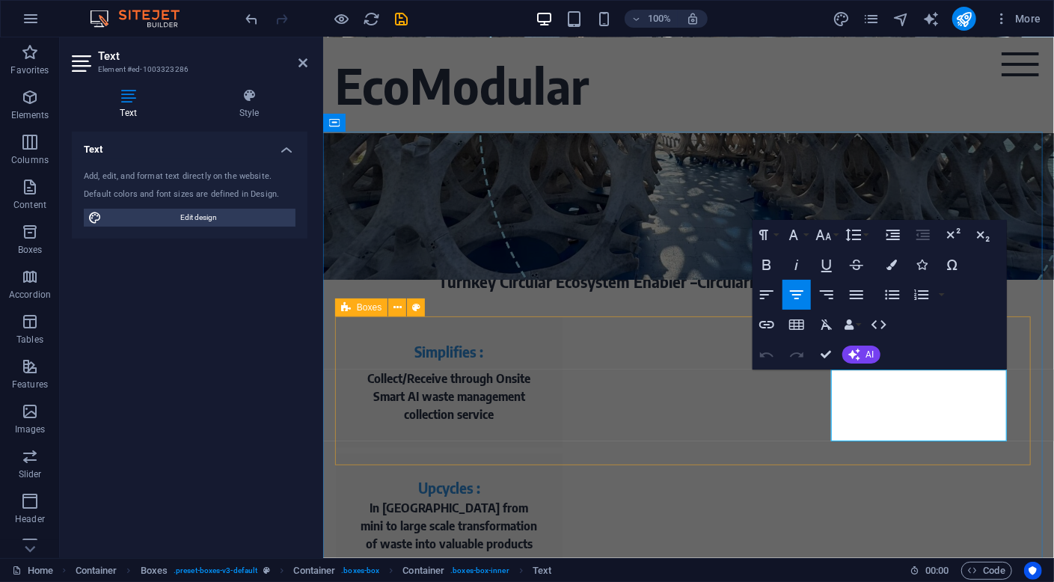
drag, startPoint x: 1002, startPoint y: 434, endPoint x: 1124, endPoint y: 402, distance: 126.1
click at [801, 364] on div "Simplifies : Collect/Receive through Onsite Smart AI waste management collectio…" at bounding box center [688, 527] width 706 height 422
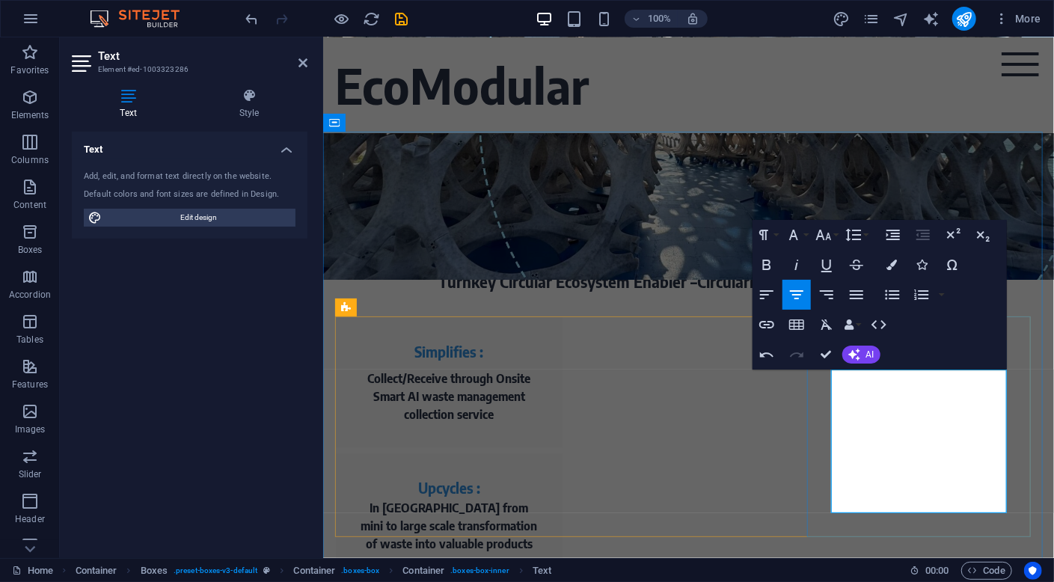
drag, startPoint x: 878, startPoint y: 393, endPoint x: 864, endPoint y: 447, distance: 55.0
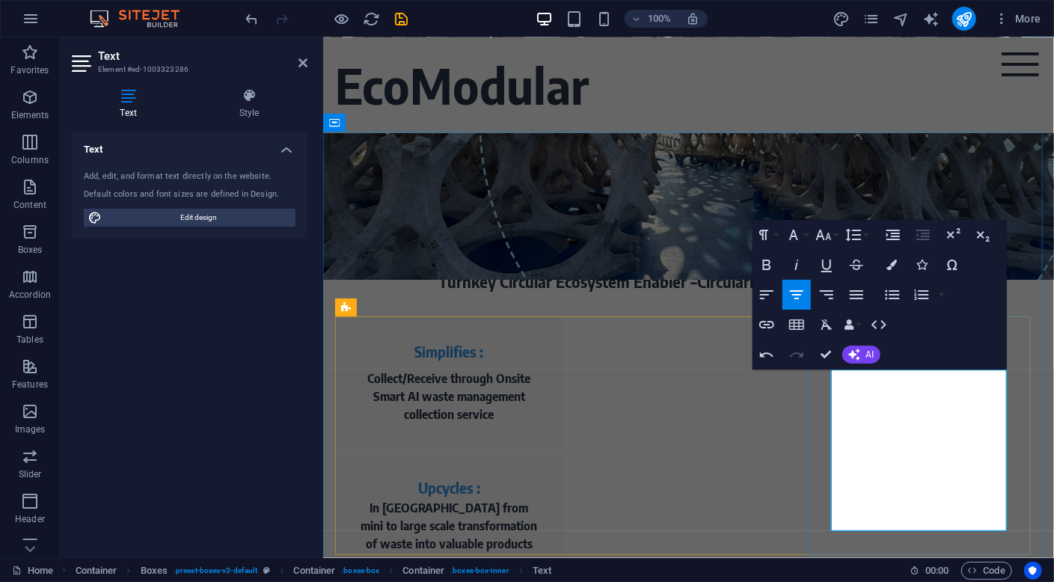
drag, startPoint x: 897, startPoint y: 396, endPoint x: 848, endPoint y: 392, distance: 48.8
copy p "scalable"
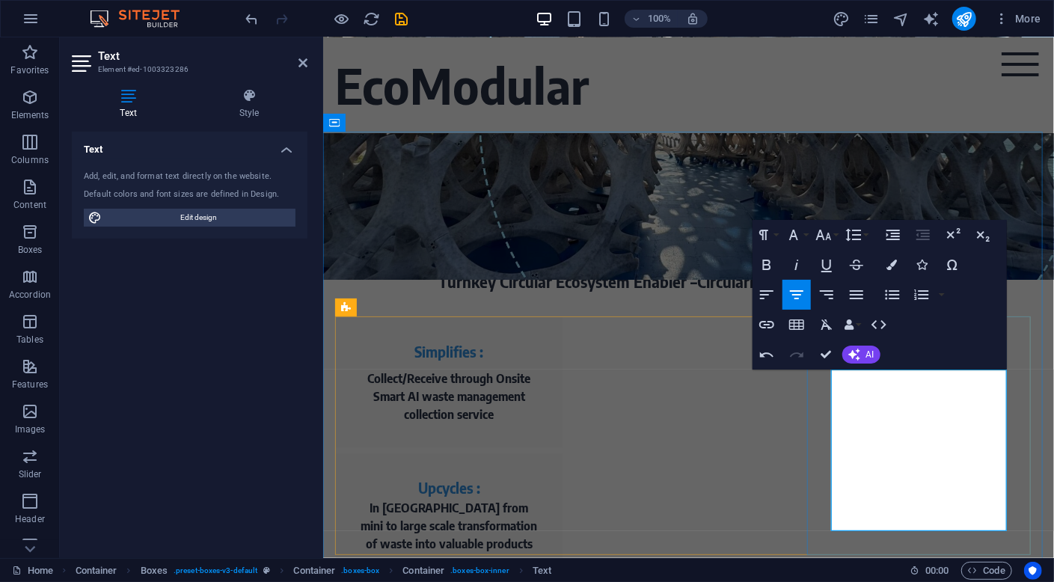
drag, startPoint x: 910, startPoint y: 376, endPoint x: 838, endPoint y: 380, distance: 71.9
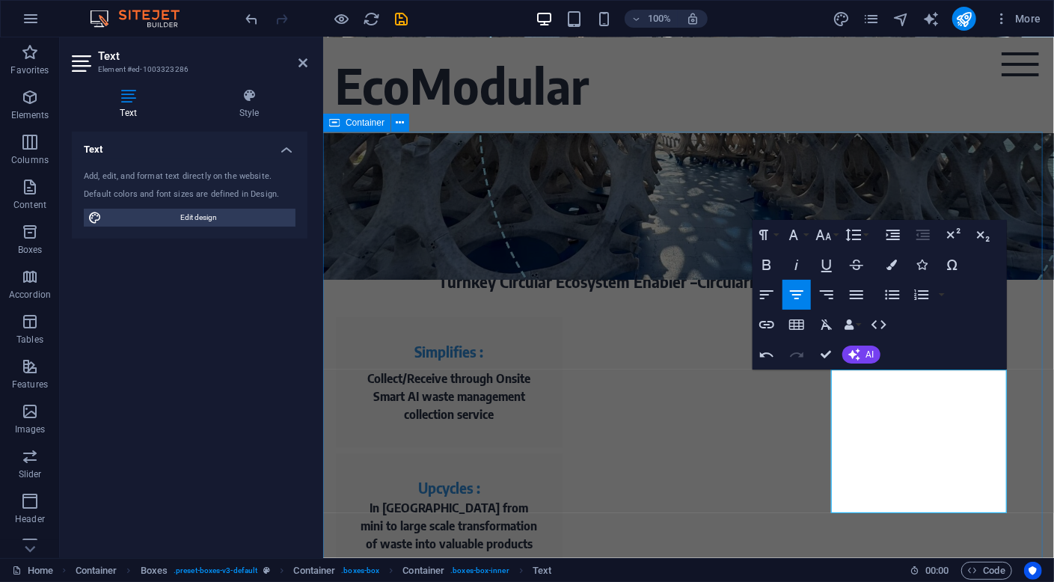
click at [1019, 191] on div "What We Do Turnkey Circular Ecosystem Enabler –Circularity Made Simple & Valuab…" at bounding box center [687, 527] width 731 height 793
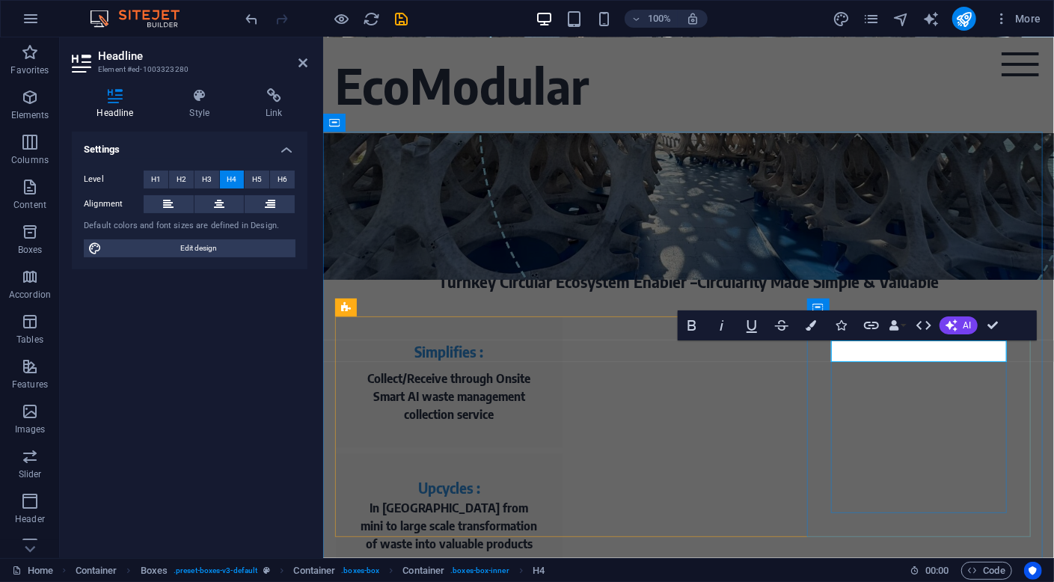
drag, startPoint x: 960, startPoint y: 355, endPoint x: 862, endPoint y: 352, distance: 98.8
drag, startPoint x: 959, startPoint y: 352, endPoint x: 882, endPoint y: 352, distance: 77.0
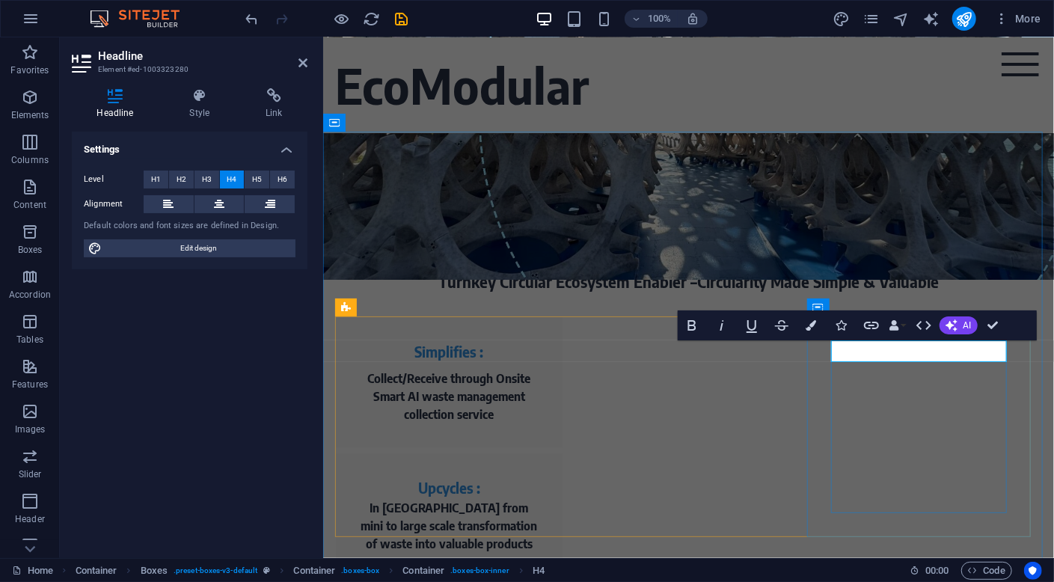
click at [690, 327] on icon "button" at bounding box center [692, 325] width 18 height 18
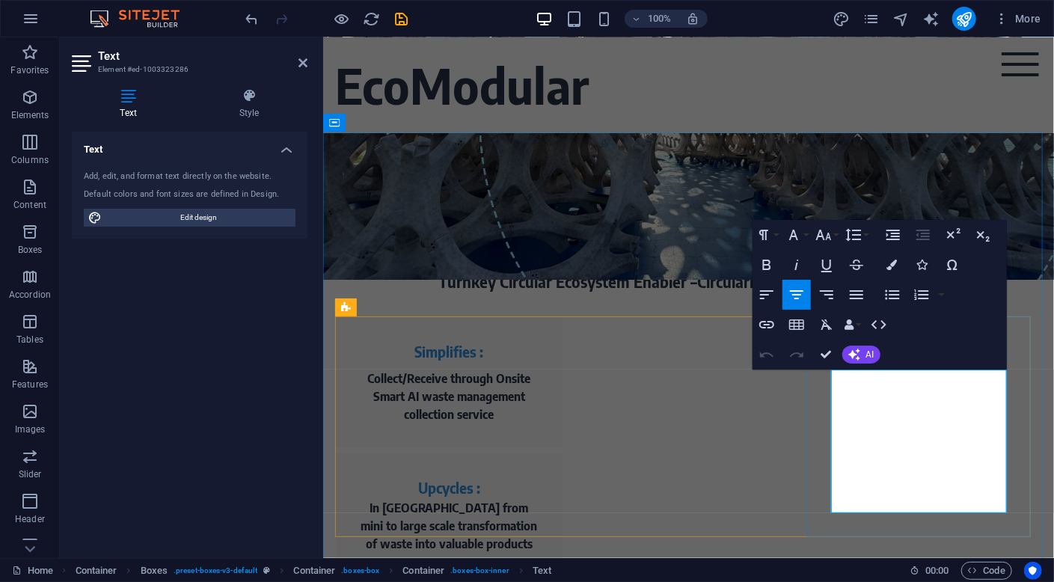
drag, startPoint x: 981, startPoint y: 506, endPoint x: 803, endPoint y: 373, distance: 221.3
click at [803, 373] on div "Simplifies : Collect/Receive through Onsite Smart AI waste management collectio…" at bounding box center [688, 572] width 706 height 512
click at [764, 269] on icon "button" at bounding box center [766, 265] width 8 height 10
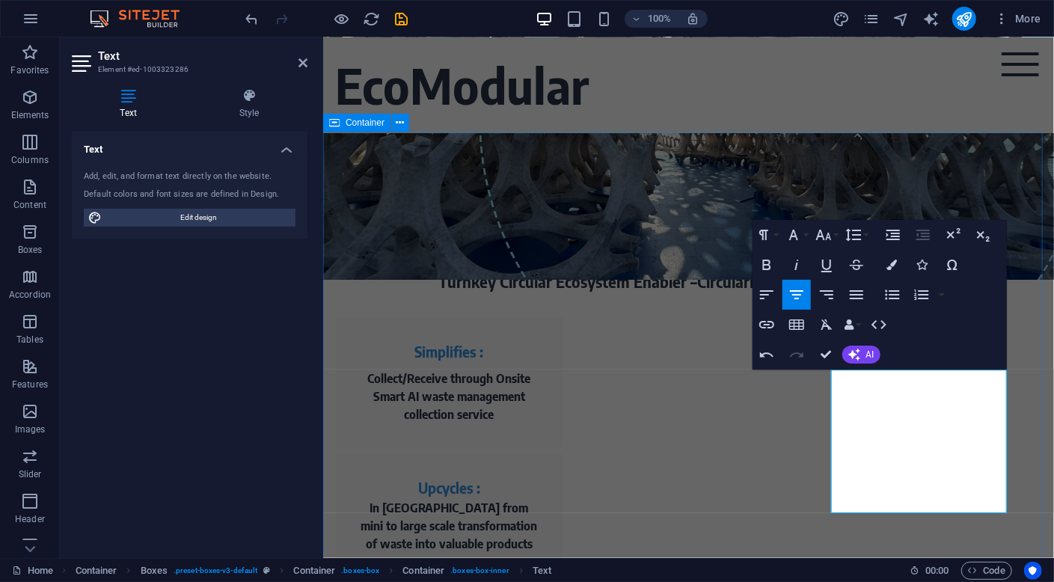
click at [981, 145] on div "What We Do Turnkey Circular Ecosystem Enabler –Circularity Made Simple & Valuab…" at bounding box center [687, 527] width 731 height 793
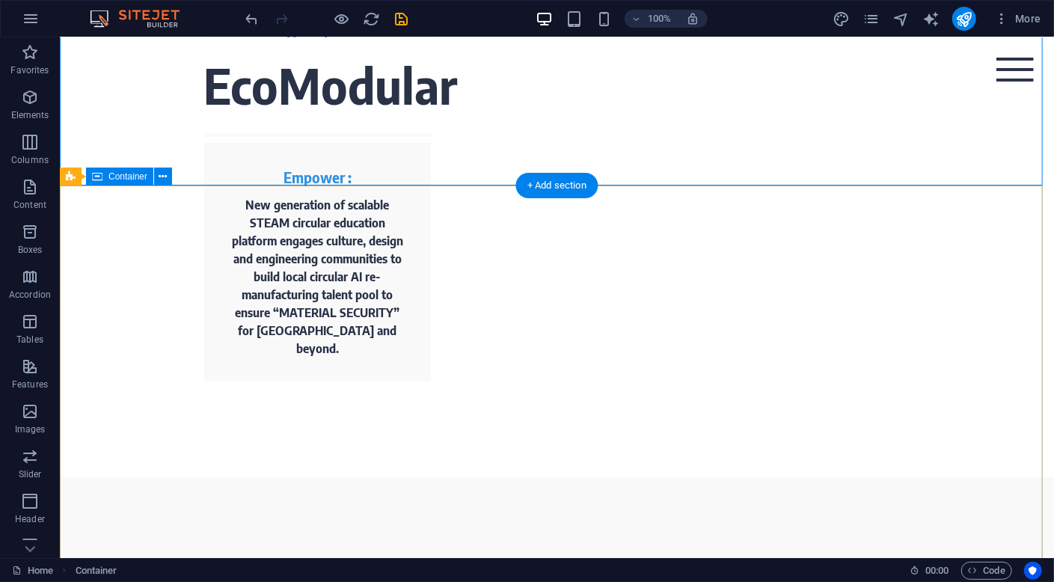
scroll to position [841, 0]
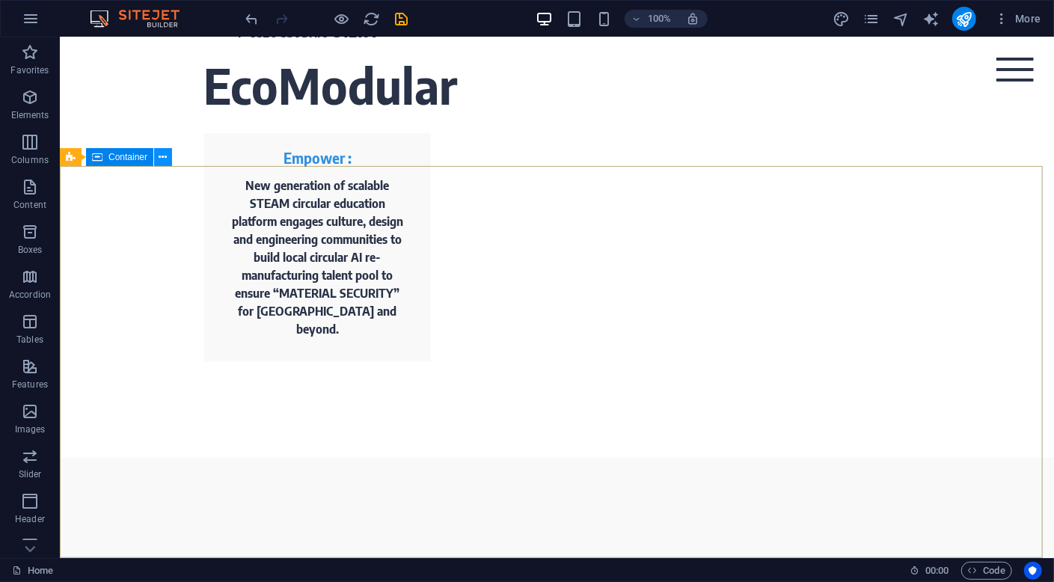
click at [166, 159] on icon at bounding box center [163, 158] width 8 height 16
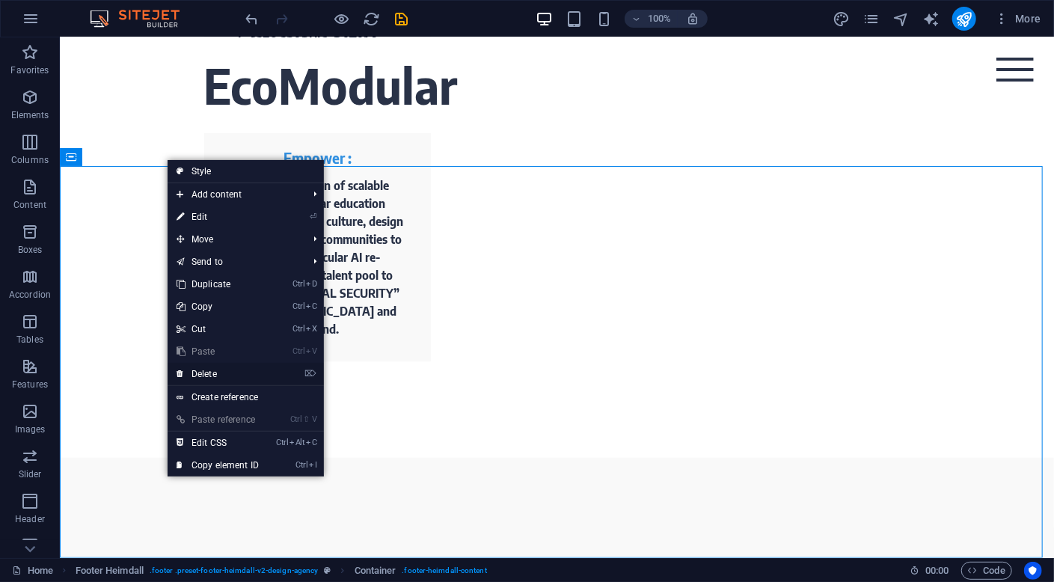
click at [223, 375] on link "⌦ Delete" at bounding box center [218, 374] width 100 height 22
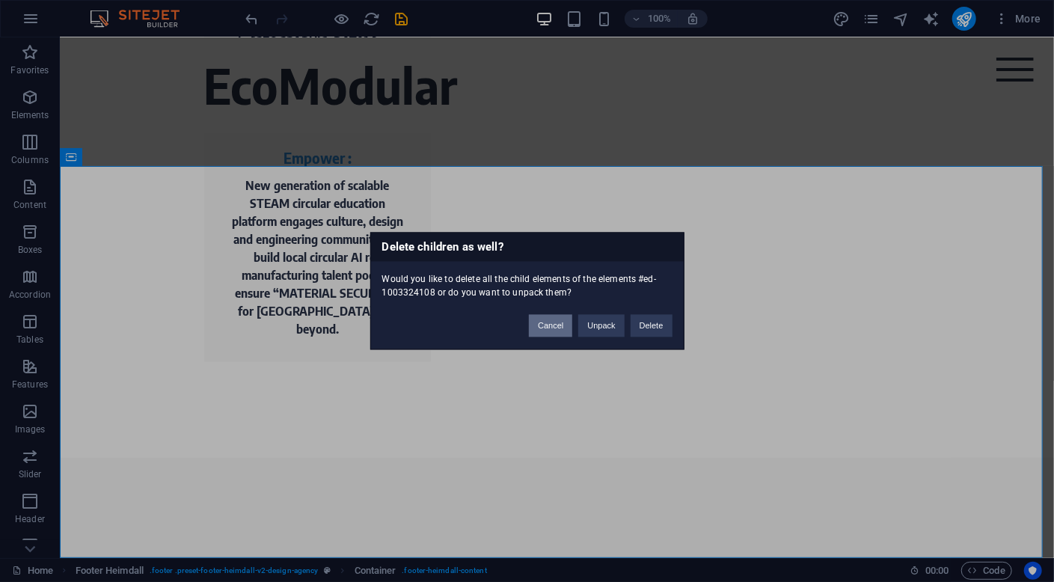
click at [549, 325] on button "Cancel" at bounding box center [550, 326] width 43 height 22
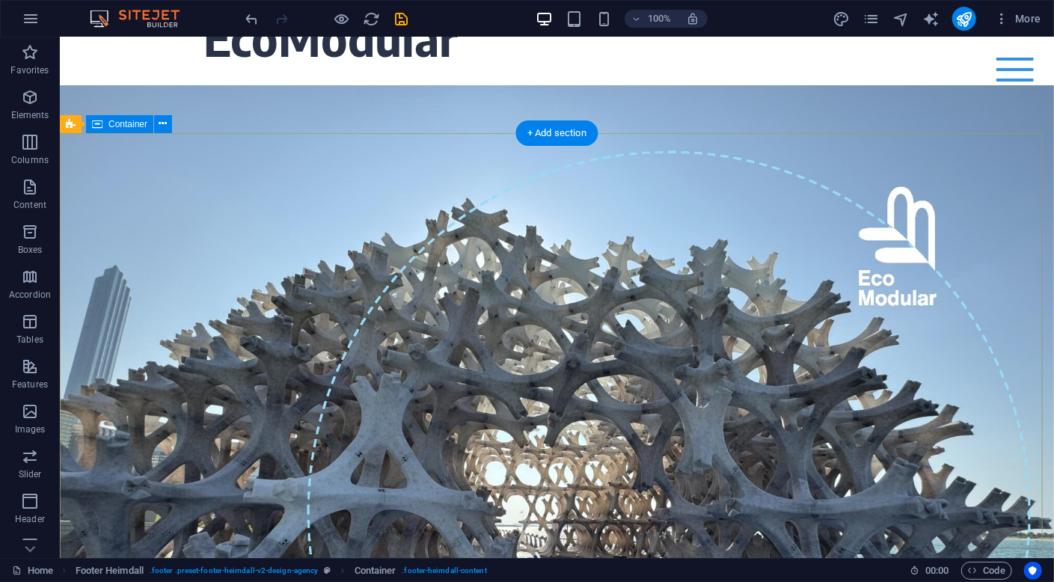
scroll to position [0, 0]
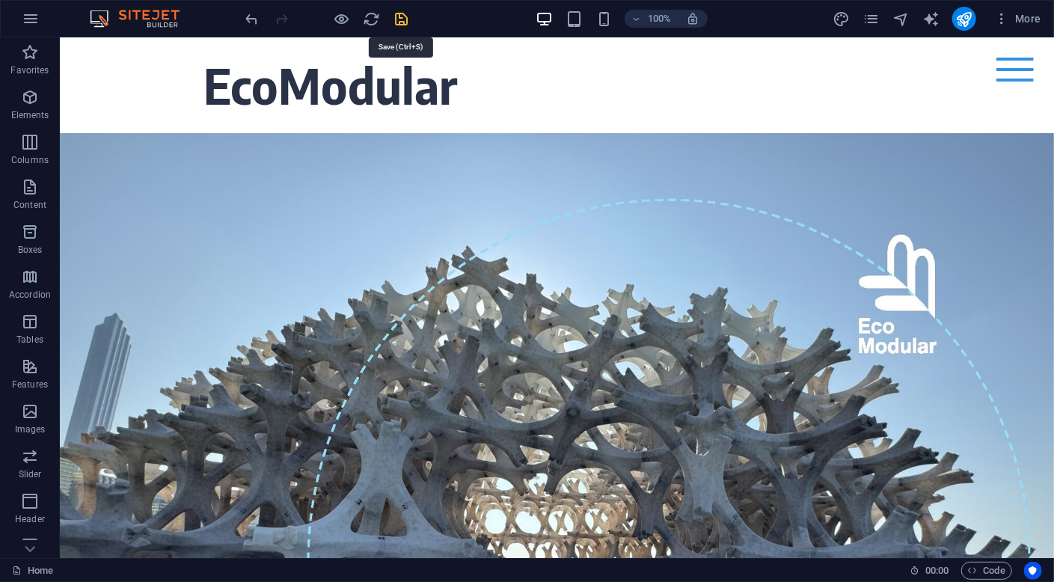
click at [399, 21] on icon "save" at bounding box center [401, 18] width 17 height 17
click at [966, 18] on icon "publish" at bounding box center [963, 18] width 17 height 17
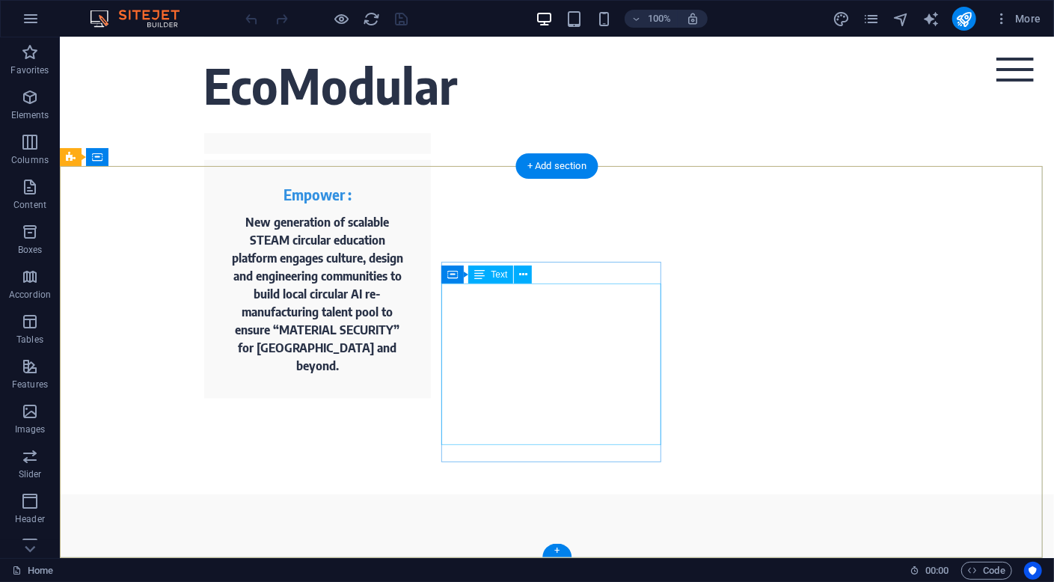
scroll to position [841, 0]
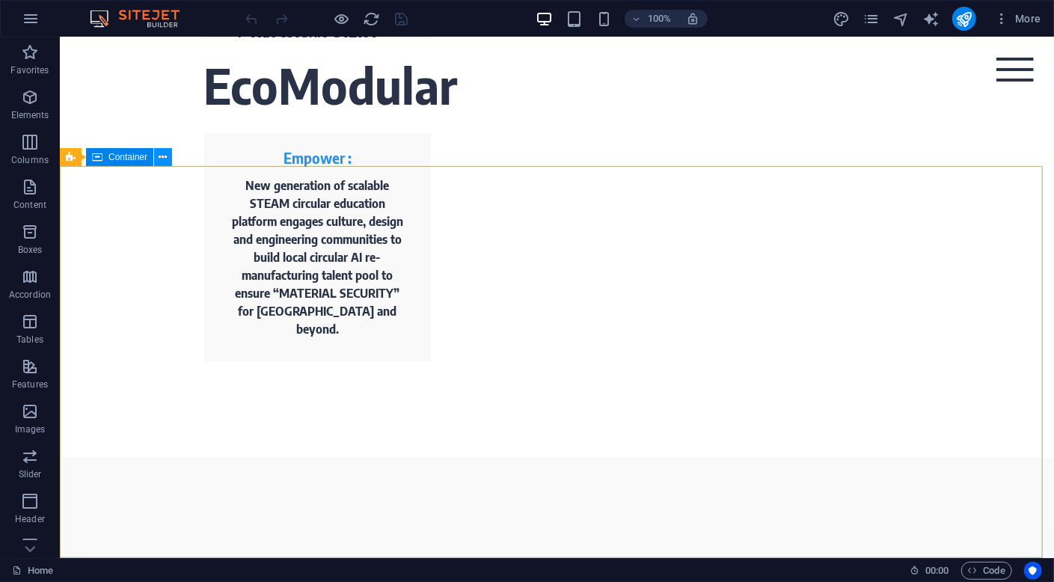
click at [166, 158] on icon at bounding box center [163, 158] width 8 height 16
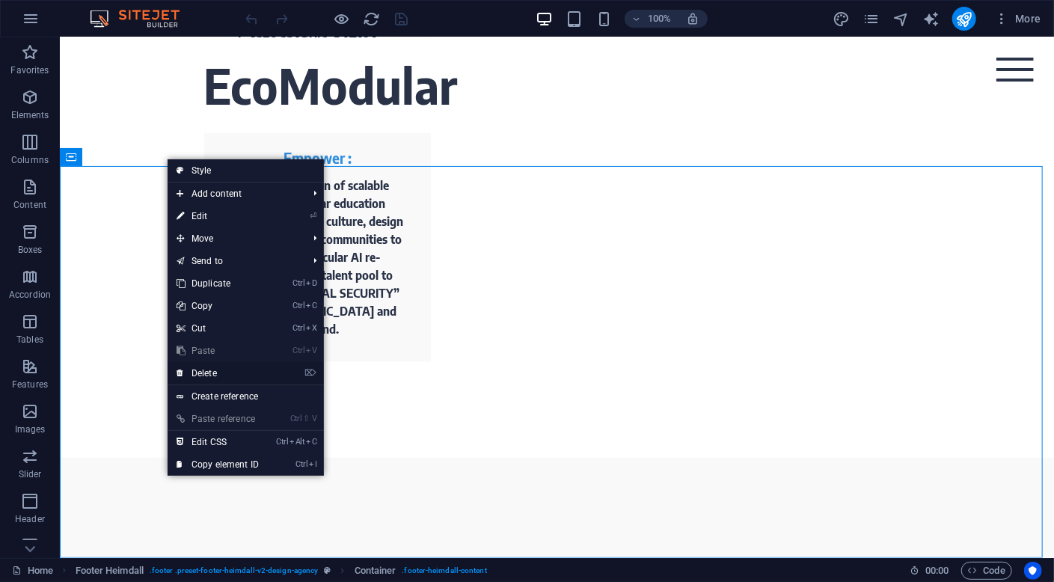
click at [268, 379] on link "⌦ Delete" at bounding box center [218, 373] width 100 height 22
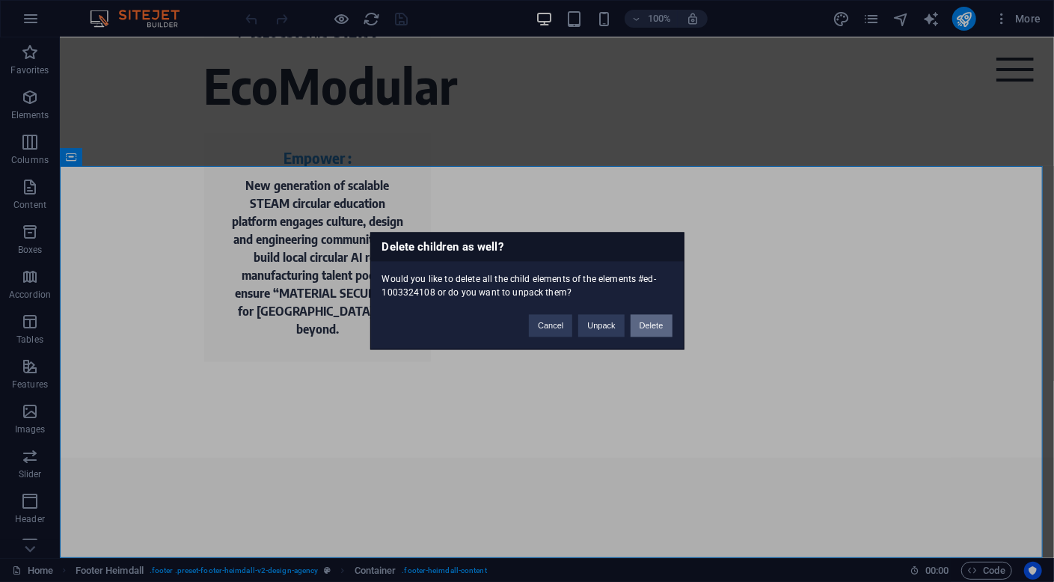
click at [658, 328] on button "Delete" at bounding box center [652, 326] width 42 height 22
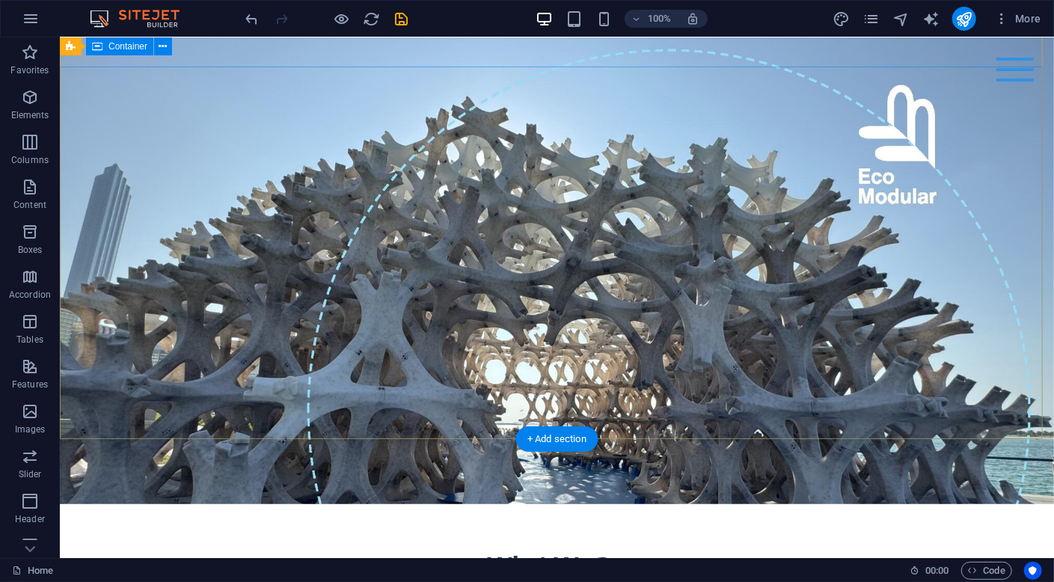
scroll to position [0, 0]
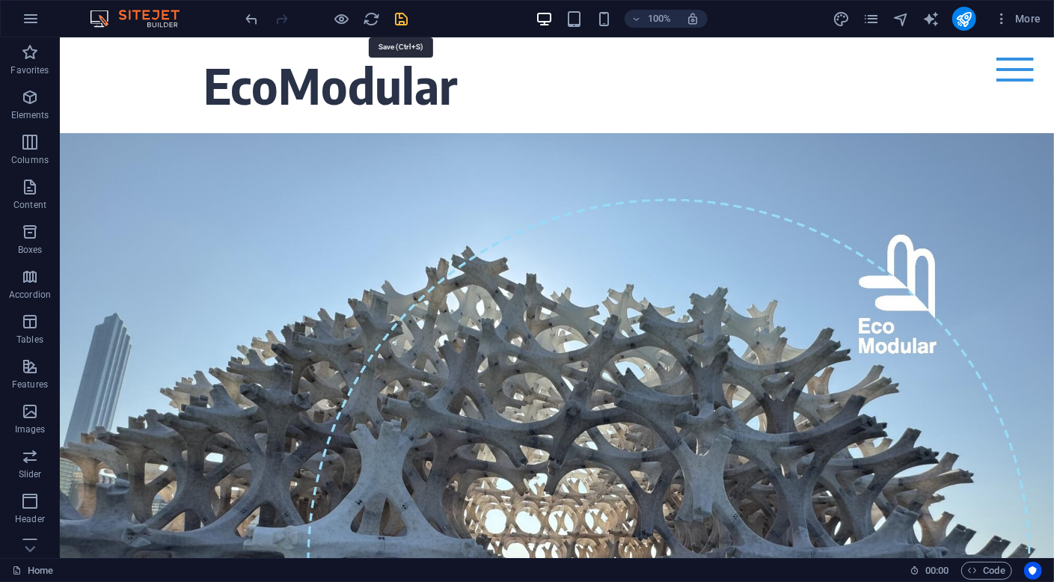
click at [402, 16] on icon "save" at bounding box center [401, 18] width 17 height 17
click at [962, 19] on icon "publish" at bounding box center [963, 18] width 17 height 17
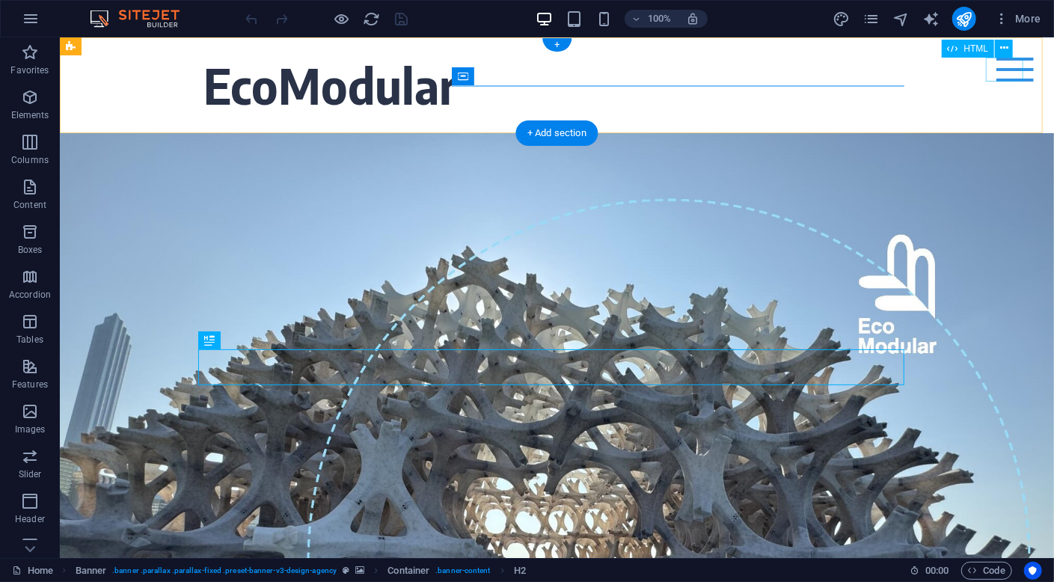
click at [1008, 70] on div "Menu" at bounding box center [1014, 69] width 37 height 24
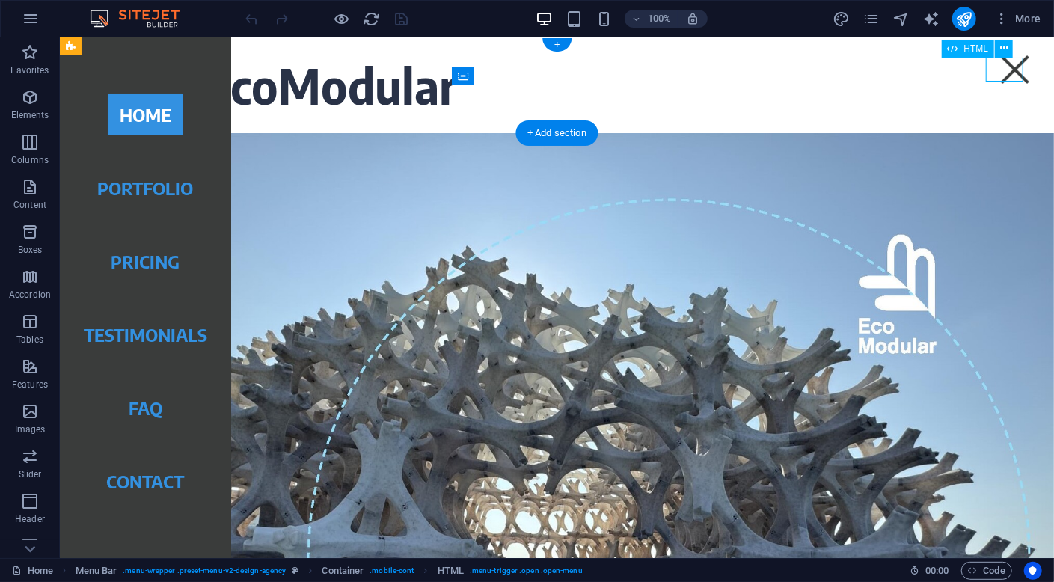
click at [1008, 70] on div "Menu" at bounding box center [1014, 69] width 37 height 24
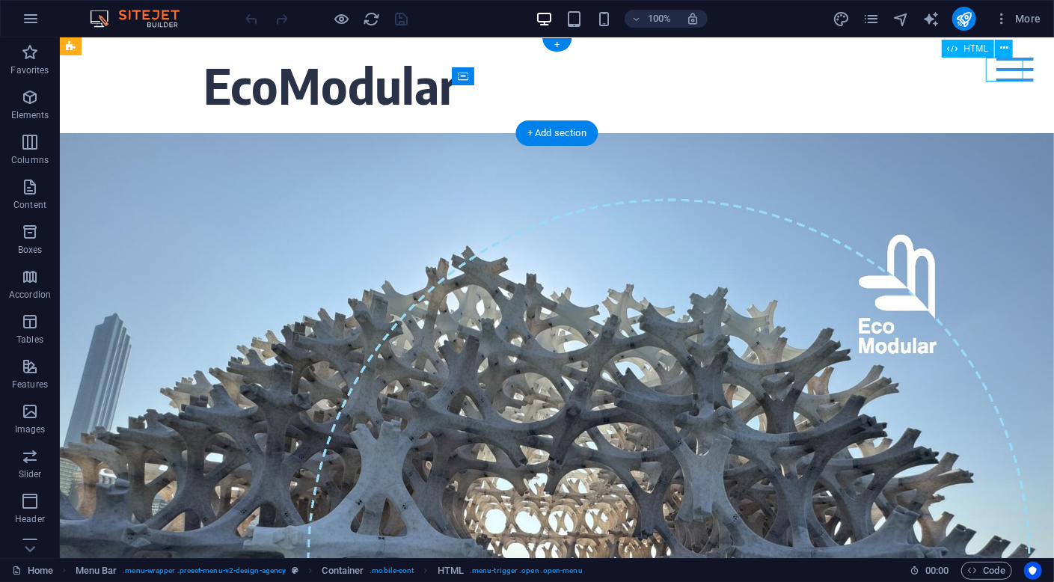
click at [1008, 70] on div "Menu" at bounding box center [1014, 69] width 37 height 24
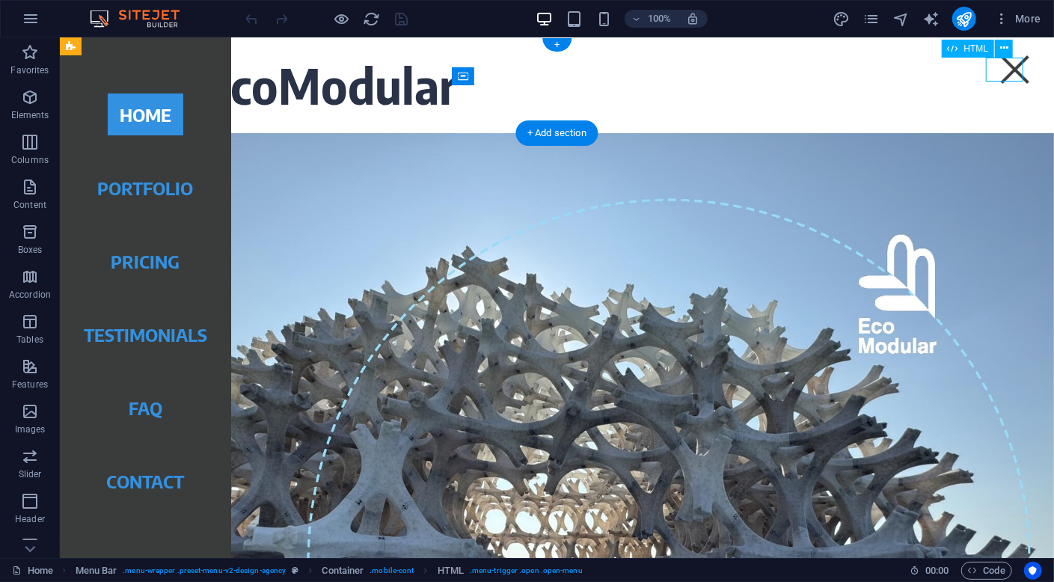
click at [1008, 70] on div "Menu" at bounding box center [1014, 69] width 37 height 24
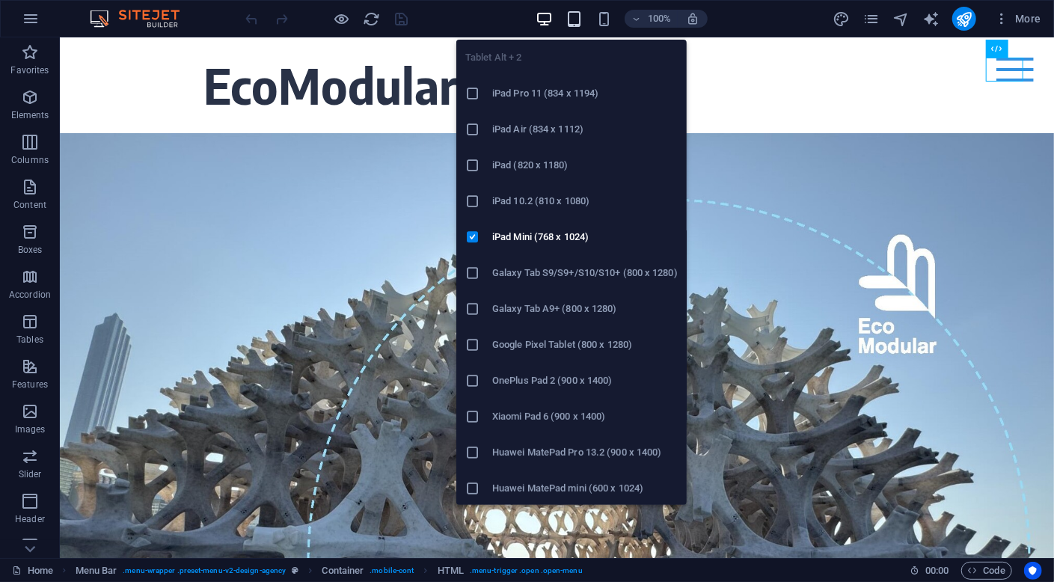
click at [571, 18] on icon "button" at bounding box center [573, 18] width 17 height 17
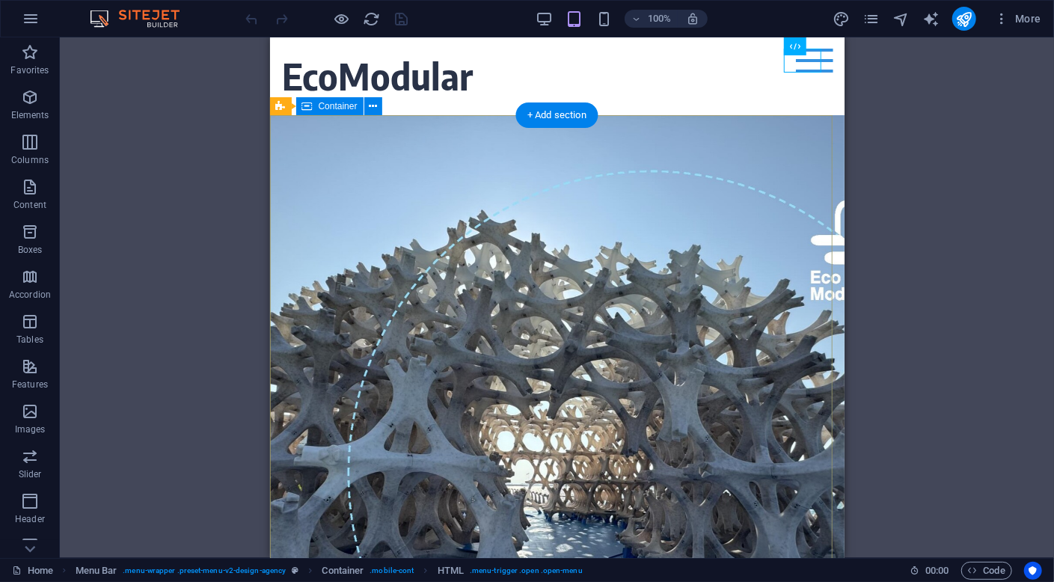
click at [672, 239] on div "CIRCULARITY MADE SIMPLE, ELEGANT & VALUABLE since [DATE]" at bounding box center [556, 223] width 574 height 218
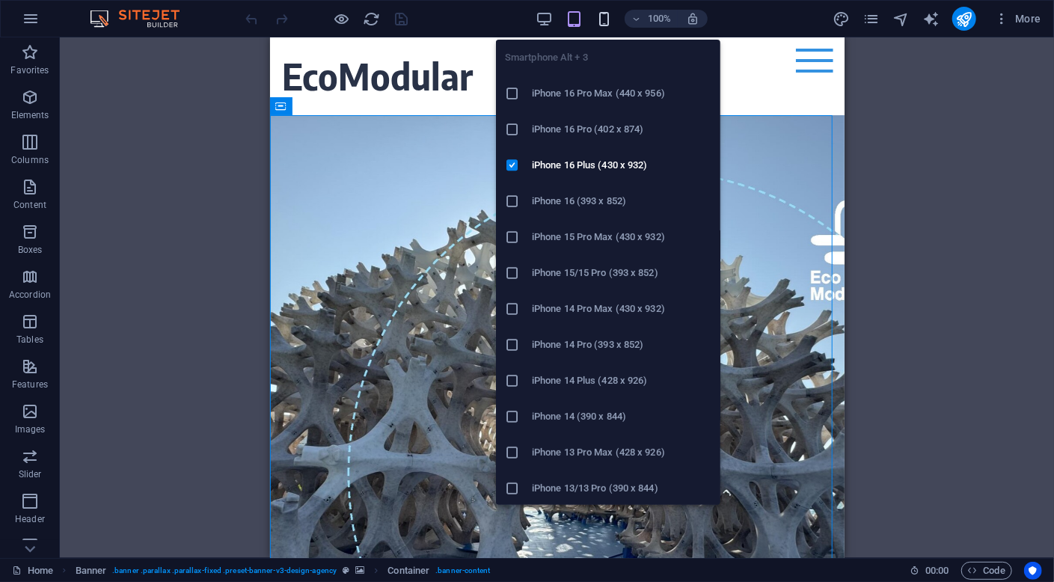
click at [607, 20] on icon "button" at bounding box center [603, 18] width 17 height 17
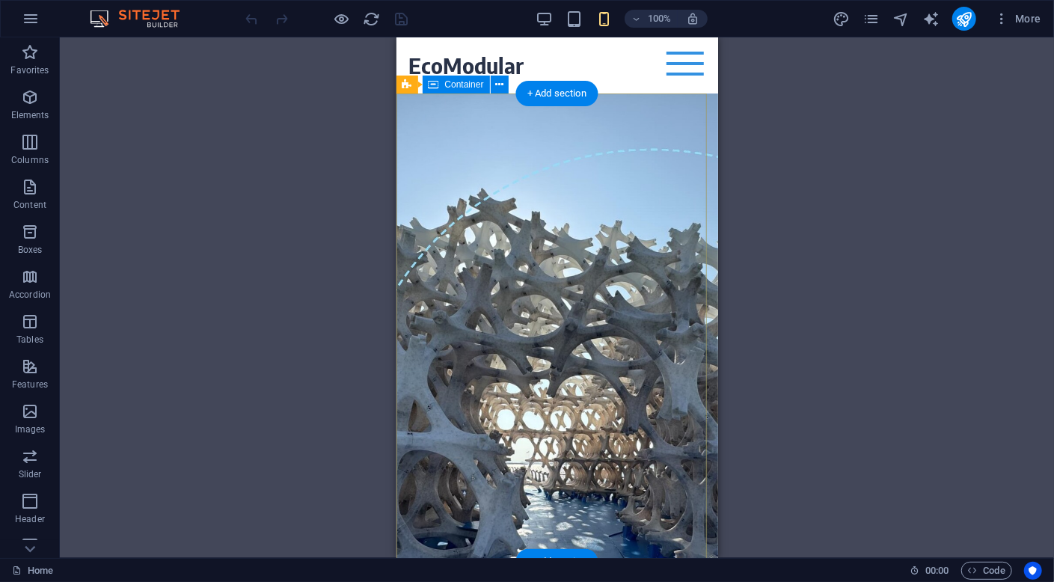
click at [590, 232] on div "CIRCULARITY MADE SIMPLE, ELEGANT & VALUABLE since [DATE]" at bounding box center [557, 162] width 322 height 139
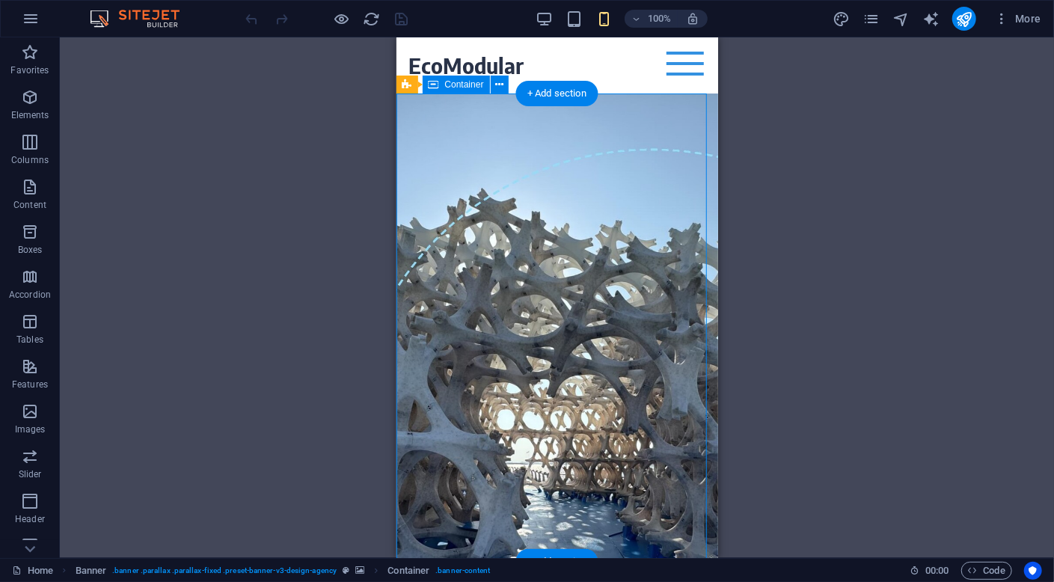
click at [564, 206] on div "CIRCULARITY MADE SIMPLE, ELEGANT & VALUABLE since [DATE]" at bounding box center [557, 162] width 322 height 139
click at [500, 83] on icon at bounding box center [499, 85] width 8 height 16
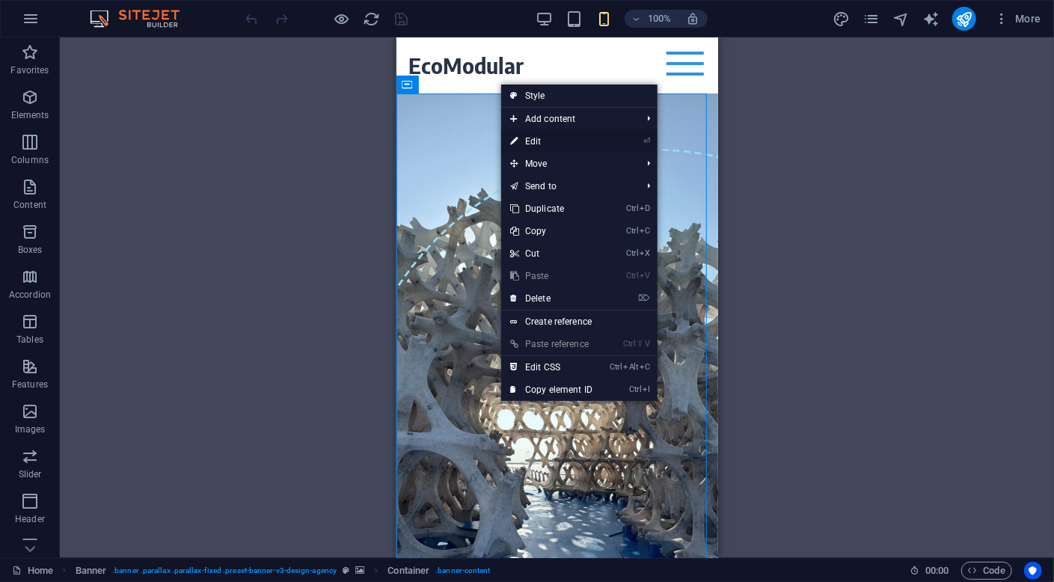
click at [544, 139] on link "⏎ Edit" at bounding box center [551, 141] width 100 height 22
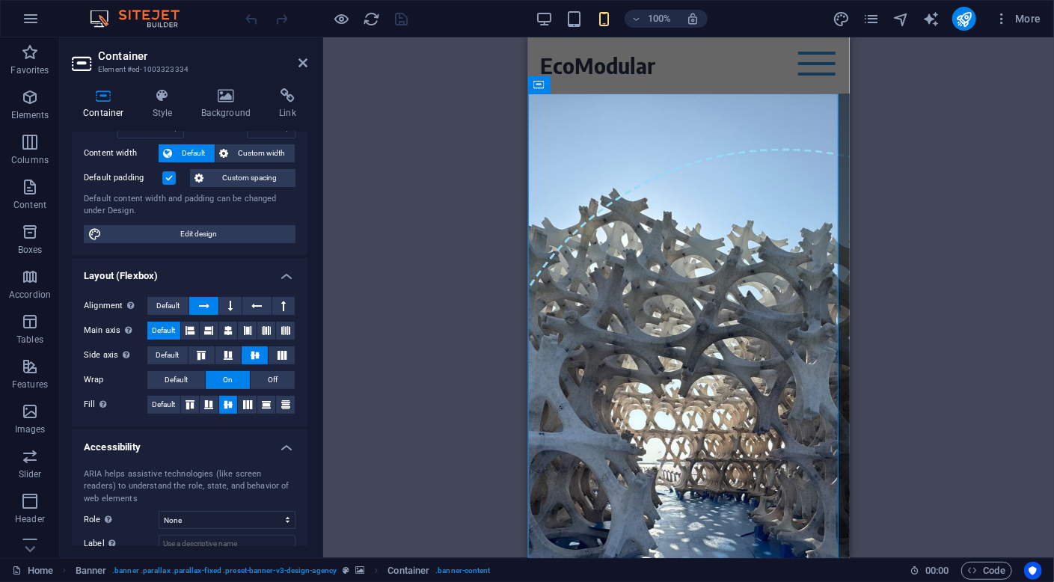
scroll to position [163, 0]
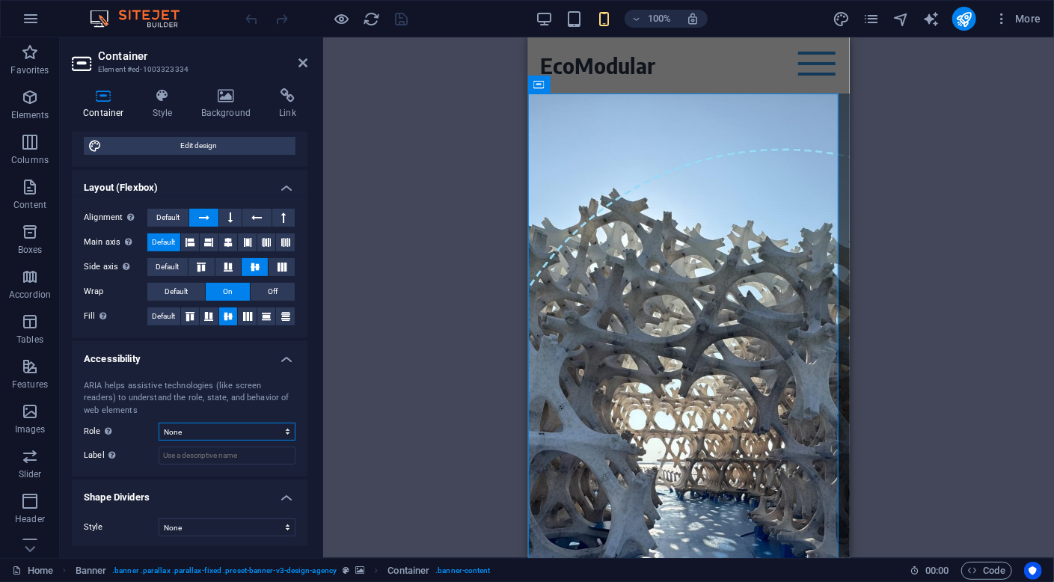
click at [225, 432] on select "None Alert Article Banner Comment Complementary Dialog Footer Header Marquee Pr…" at bounding box center [227, 432] width 137 height 18
click at [395, 333] on div "Drag here to replace the existing content. Press “Ctrl” if you want to create a…" at bounding box center [688, 297] width 731 height 521
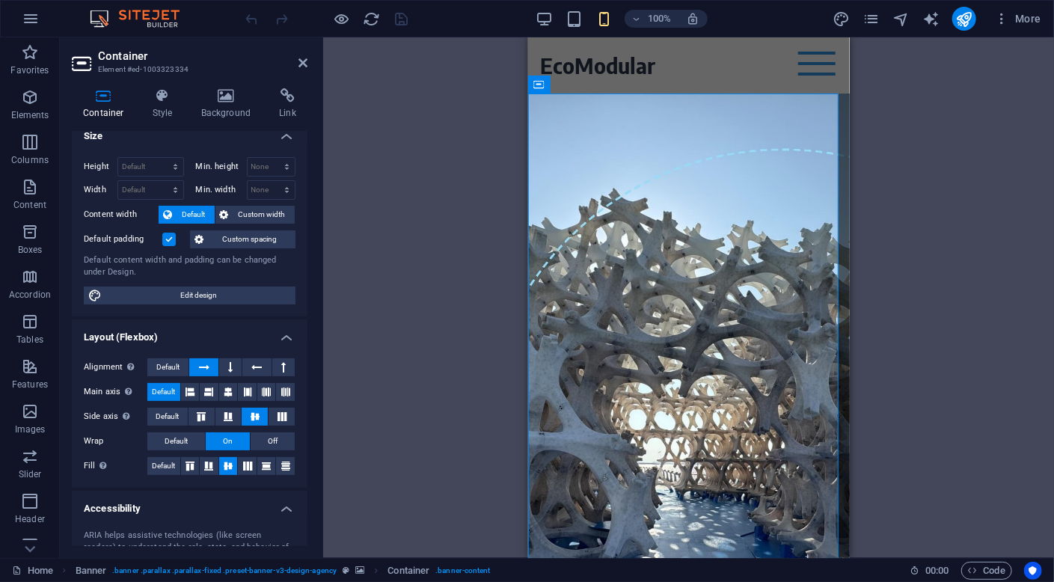
scroll to position [0, 0]
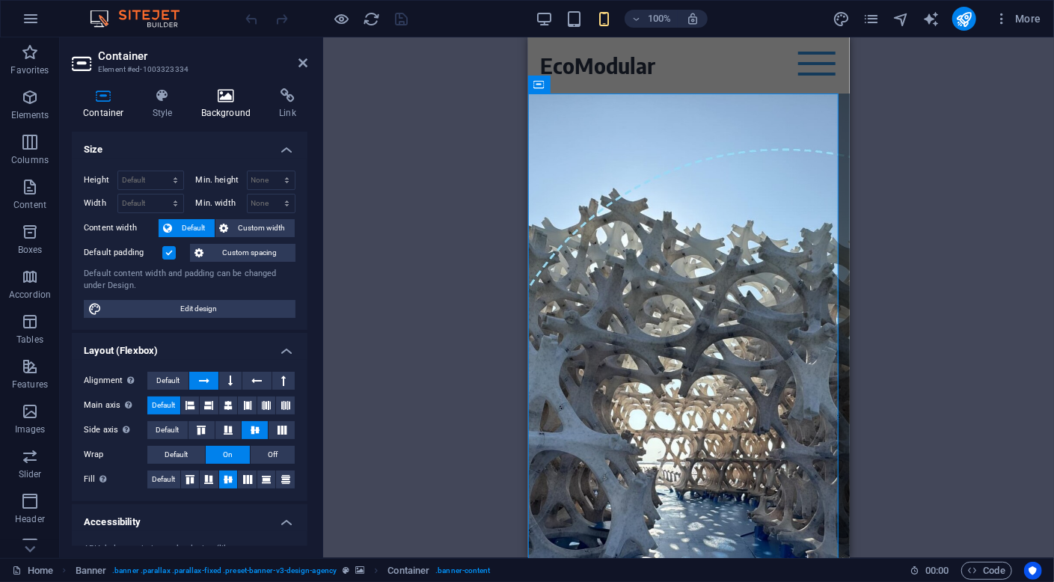
click at [225, 100] on icon at bounding box center [226, 95] width 73 height 15
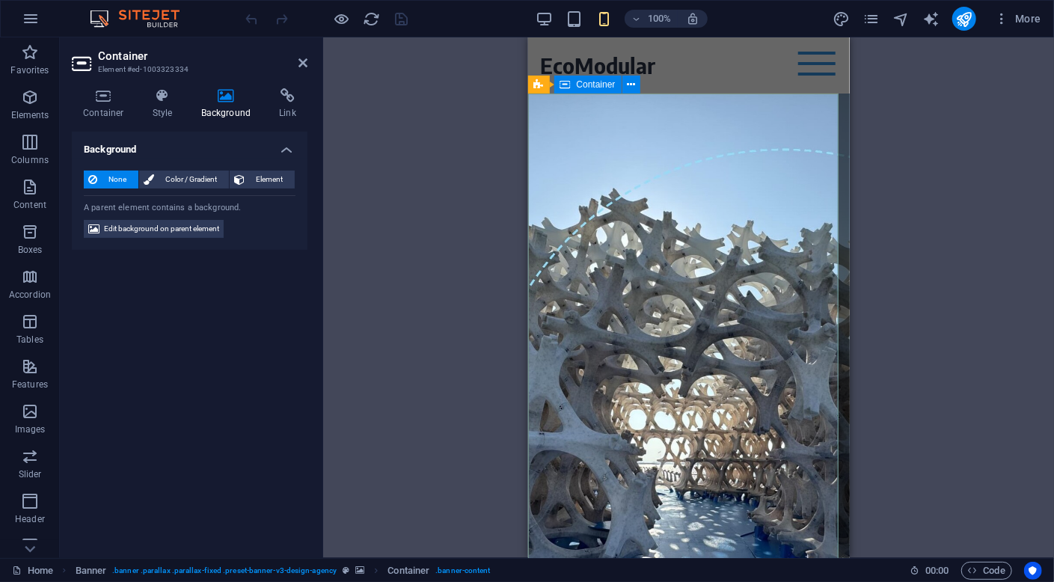
click at [568, 132] on div "CIRCULARITY MADE SIMPLE, ELEGANT & VALUABLE since [DATE]" at bounding box center [688, 162] width 322 height 139
click at [295, 104] on h4 "Link" at bounding box center [288, 103] width 40 height 31
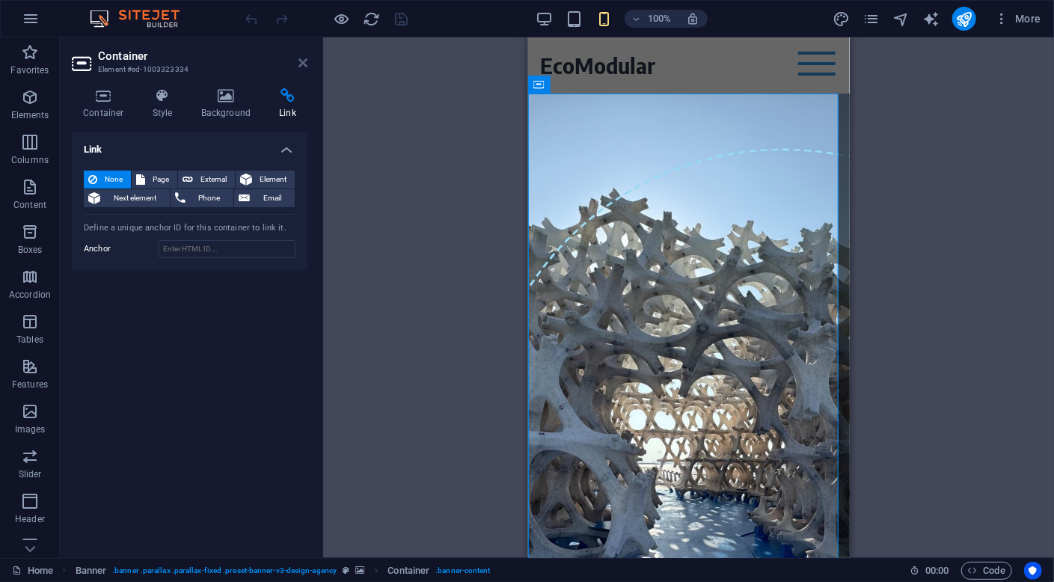
click at [306, 65] on icon at bounding box center [302, 63] width 9 height 12
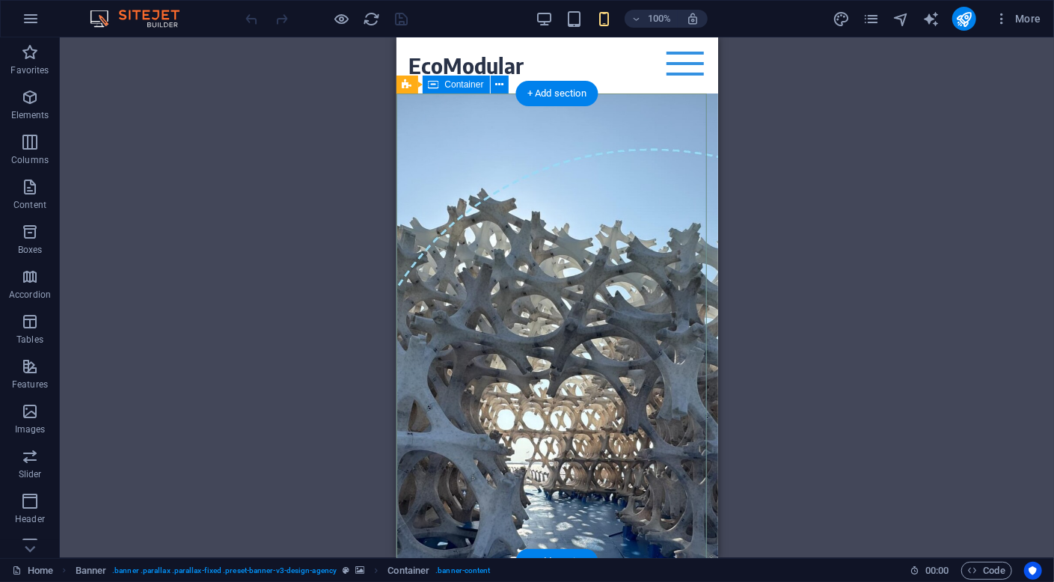
click at [634, 188] on div "CIRCULARITY MADE SIMPLE, ELEGANT & VALUABLE since [DATE]" at bounding box center [557, 162] width 322 height 139
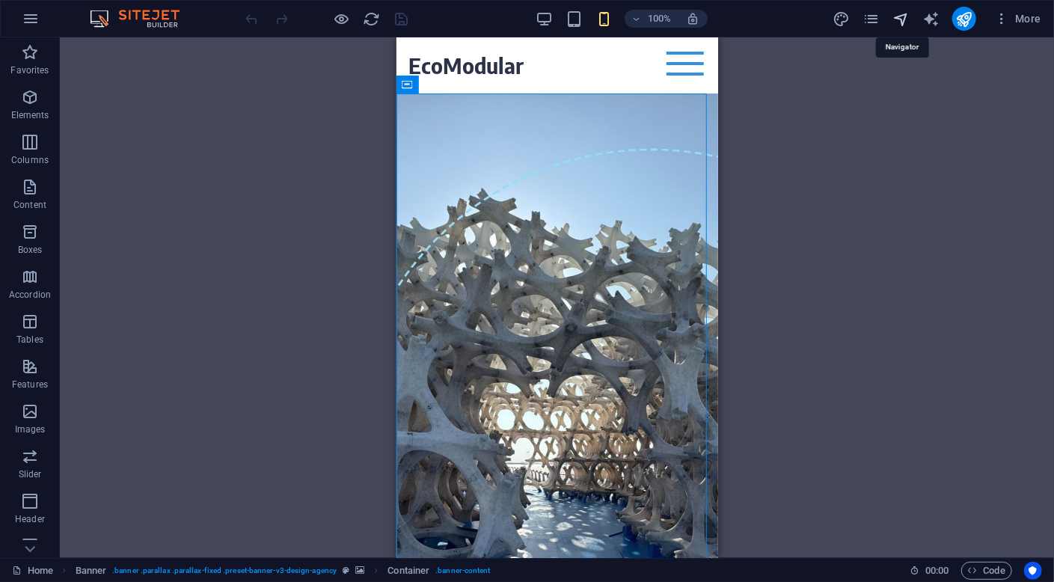
click at [899, 19] on icon "navigator" at bounding box center [900, 18] width 17 height 17
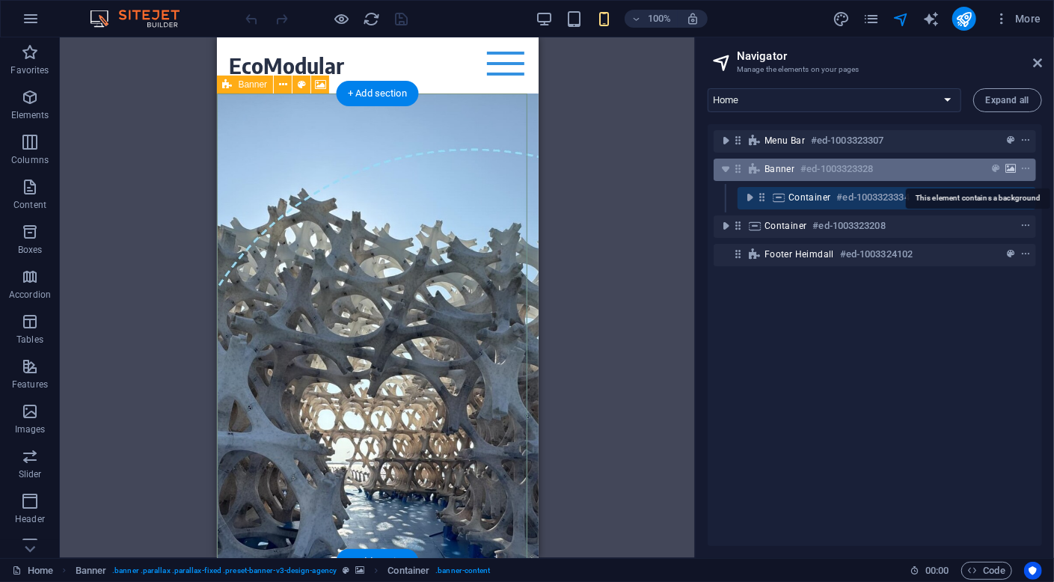
click at [1008, 166] on icon "background" at bounding box center [1010, 169] width 10 height 10
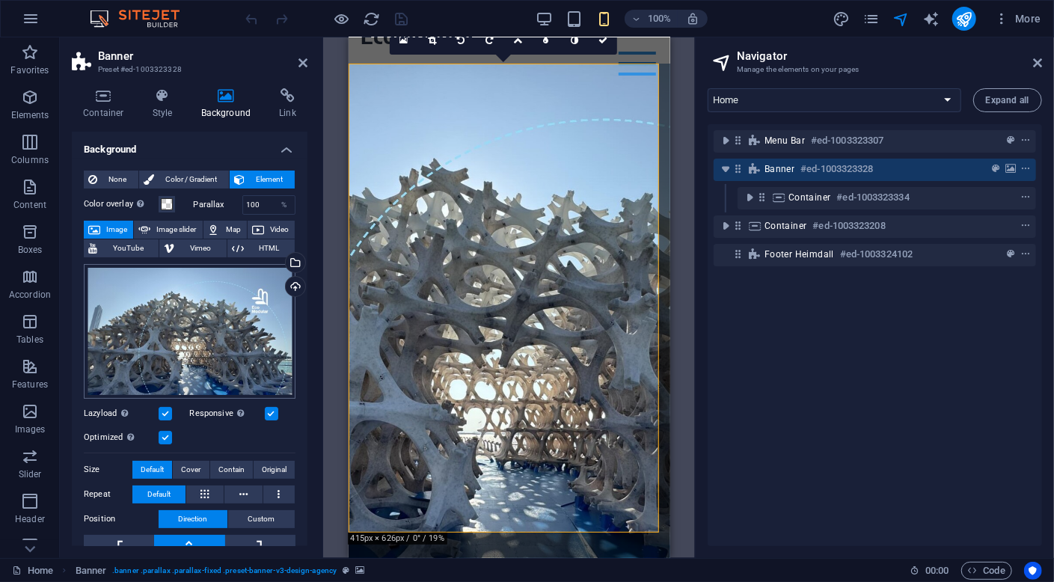
scroll to position [150, 0]
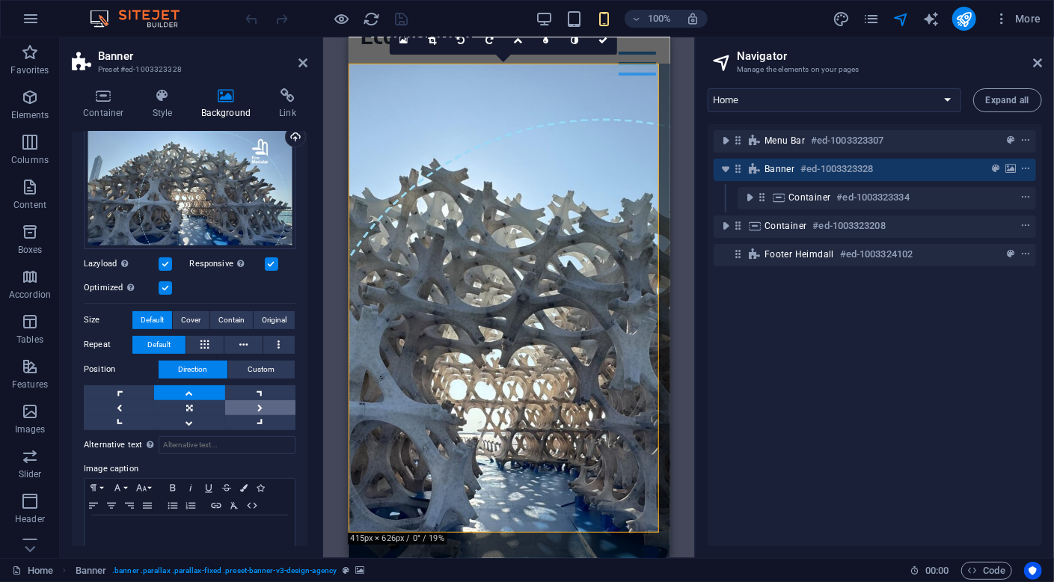
click at [254, 409] on link at bounding box center [260, 407] width 70 height 15
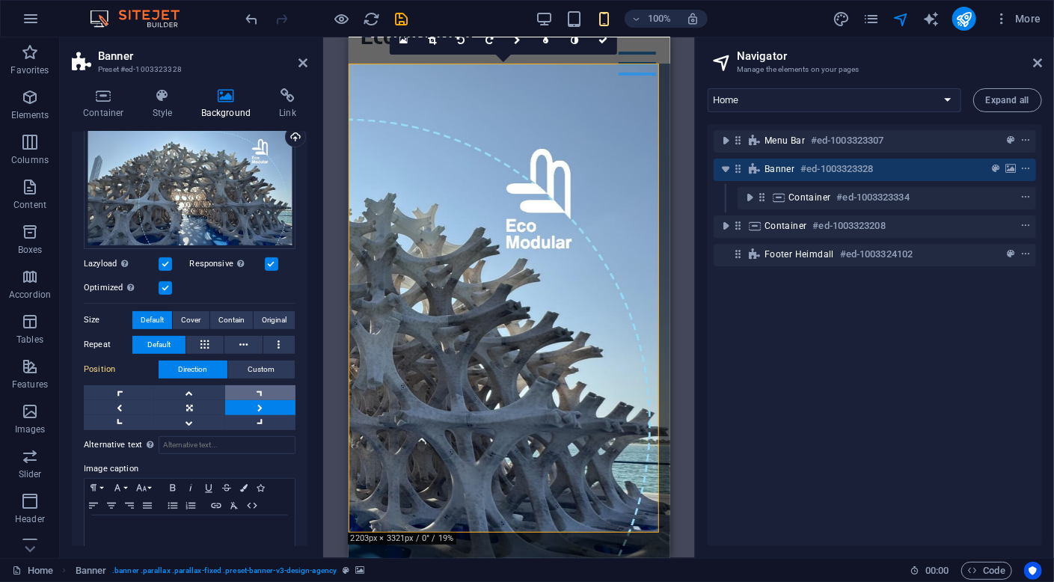
click at [256, 393] on link at bounding box center [260, 392] width 70 height 15
click at [185, 404] on link at bounding box center [189, 407] width 70 height 15
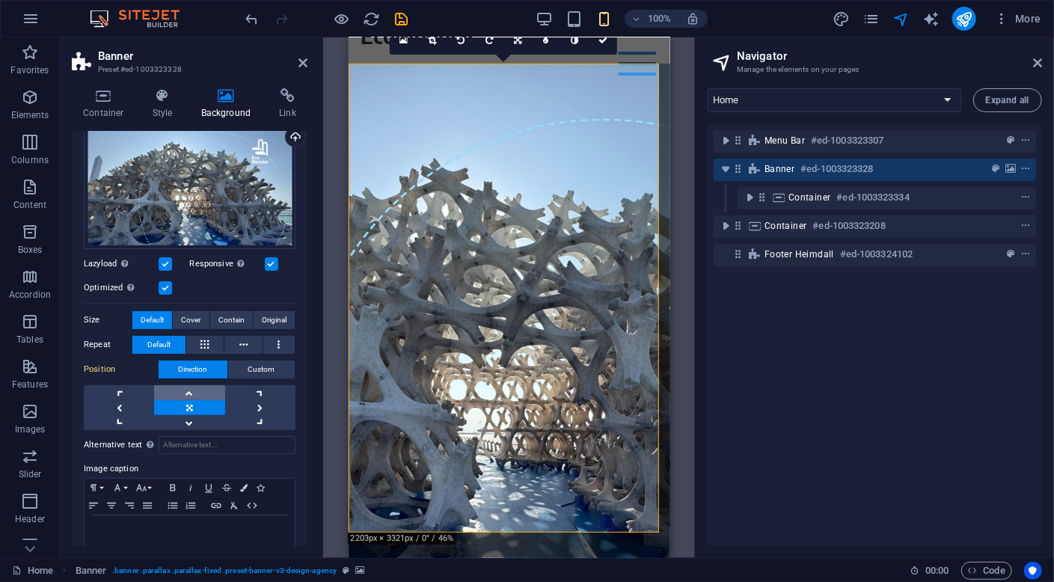
click at [175, 390] on link at bounding box center [189, 392] width 70 height 15
click at [254, 408] on link at bounding box center [260, 407] width 70 height 15
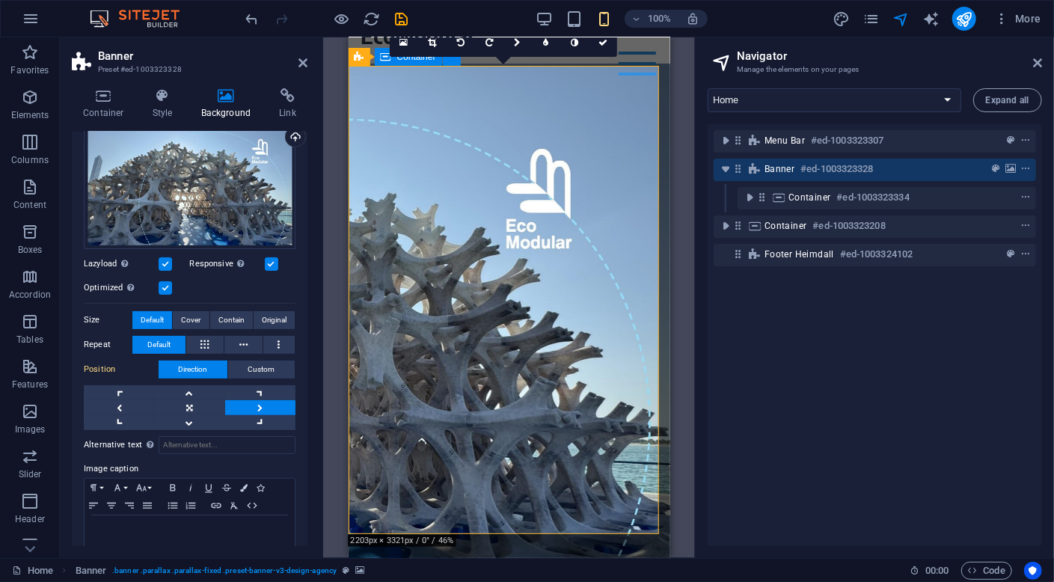
scroll to position [0, 0]
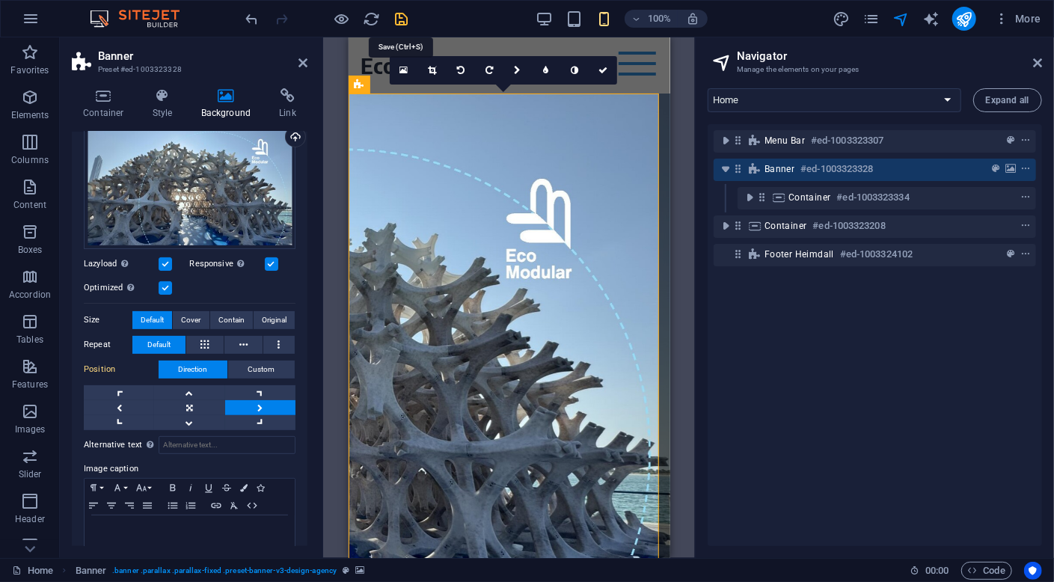
click at [398, 22] on icon "save" at bounding box center [401, 18] width 17 height 17
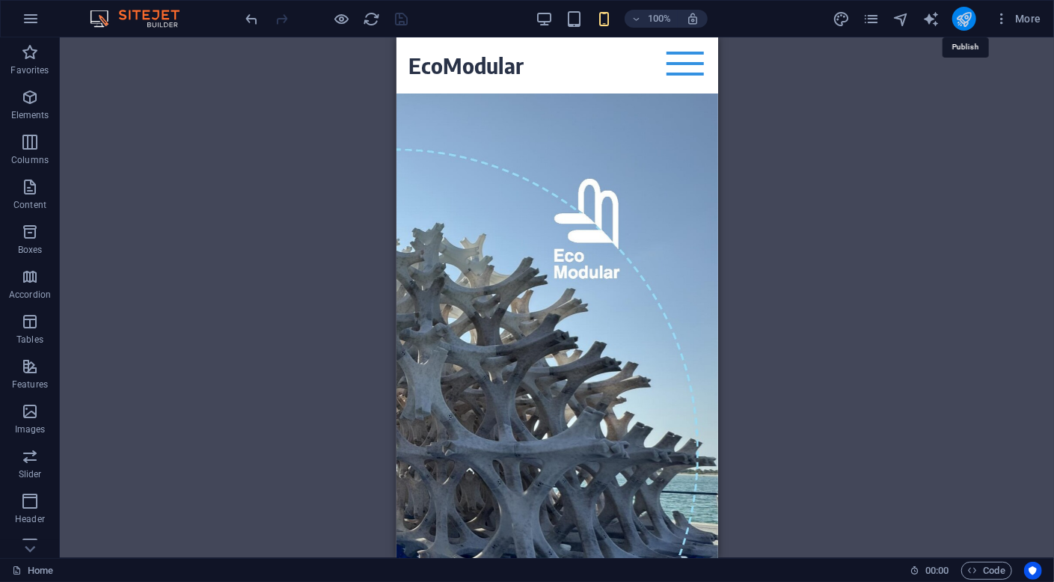
click at [966, 16] on icon "publish" at bounding box center [963, 18] width 17 height 17
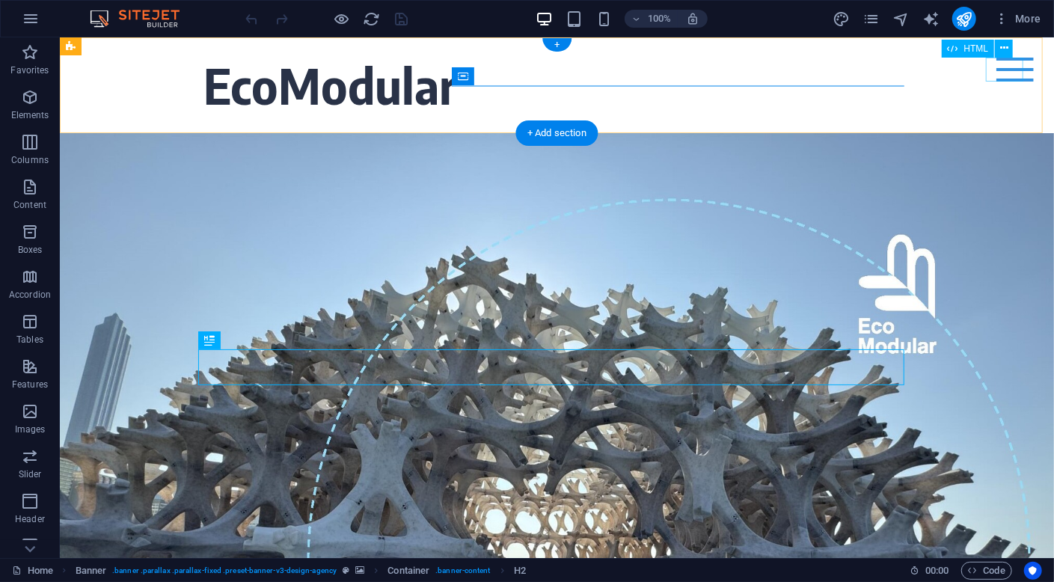
click at [1002, 68] on div "Menu" at bounding box center [1014, 69] width 37 height 24
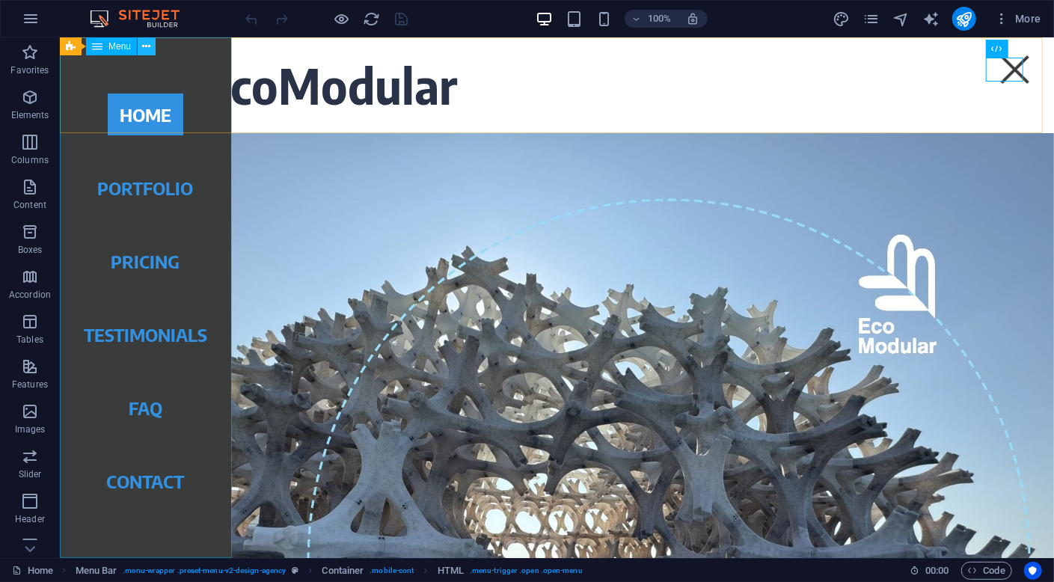
click at [145, 46] on icon at bounding box center [147, 47] width 8 height 16
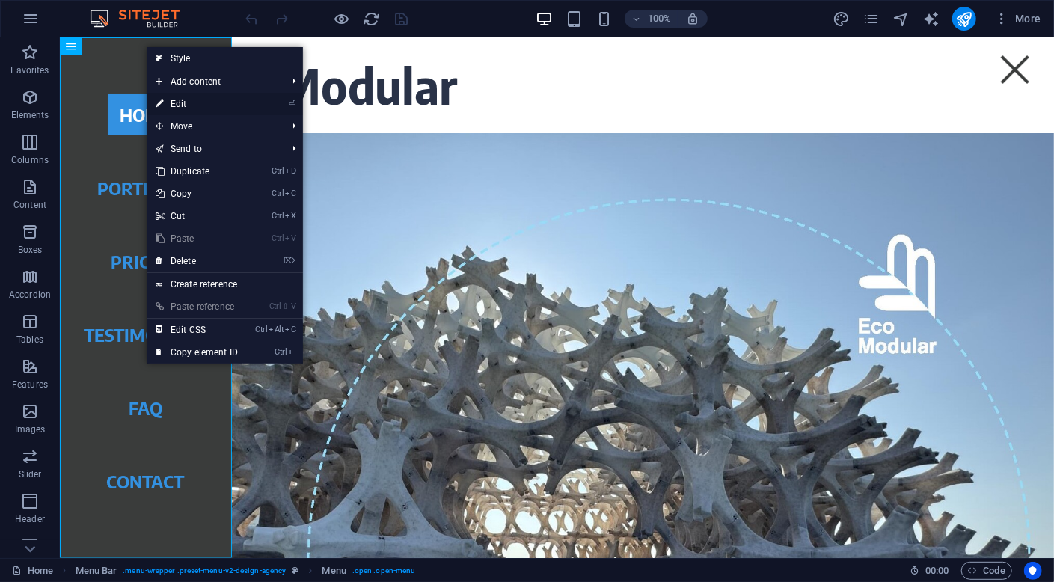
click at [225, 107] on link "⏎ Edit" at bounding box center [197, 104] width 100 height 22
select select
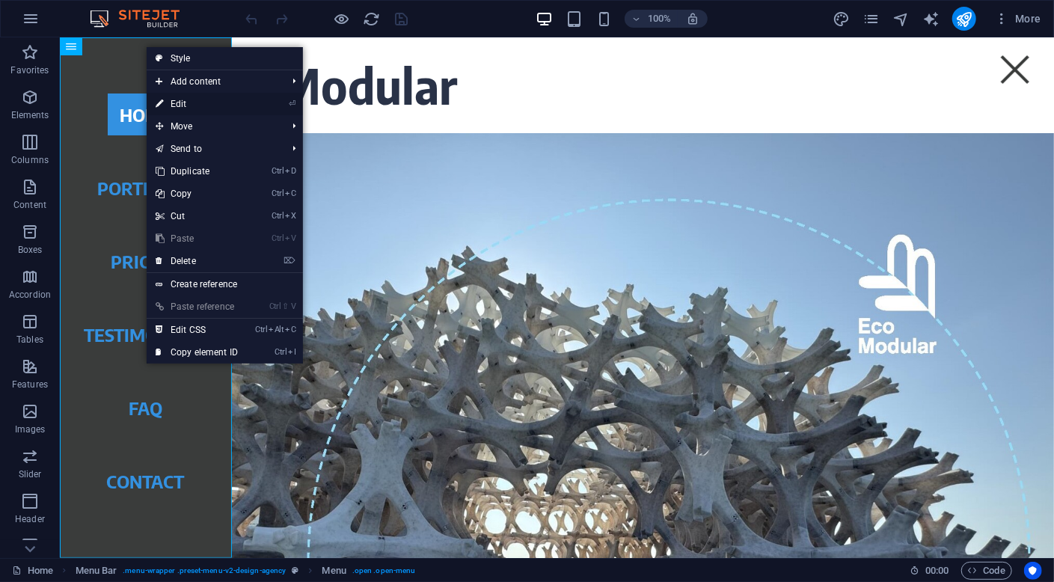
select select
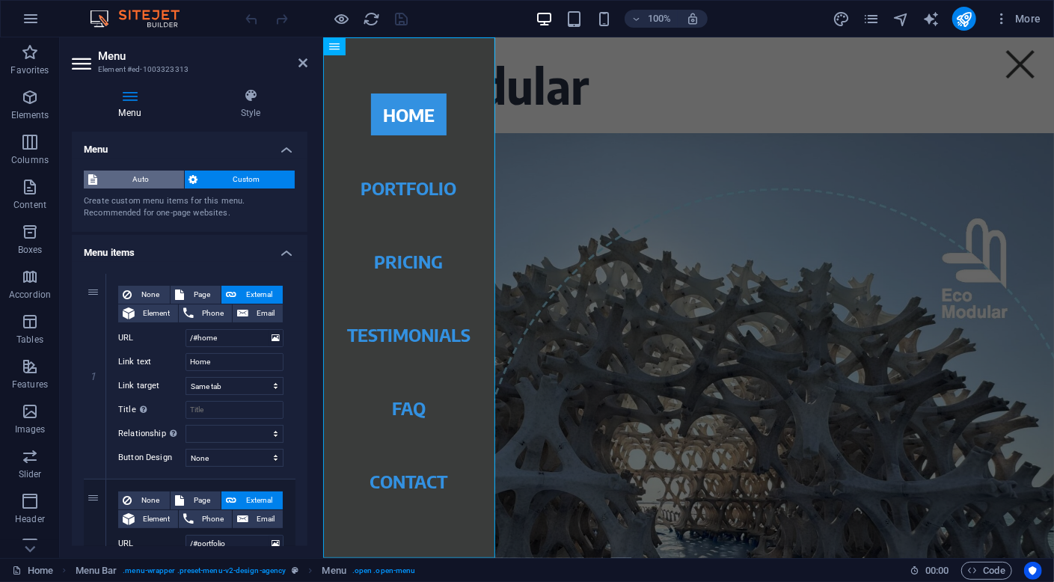
click at [135, 177] on span "Auto" at bounding box center [141, 180] width 78 height 18
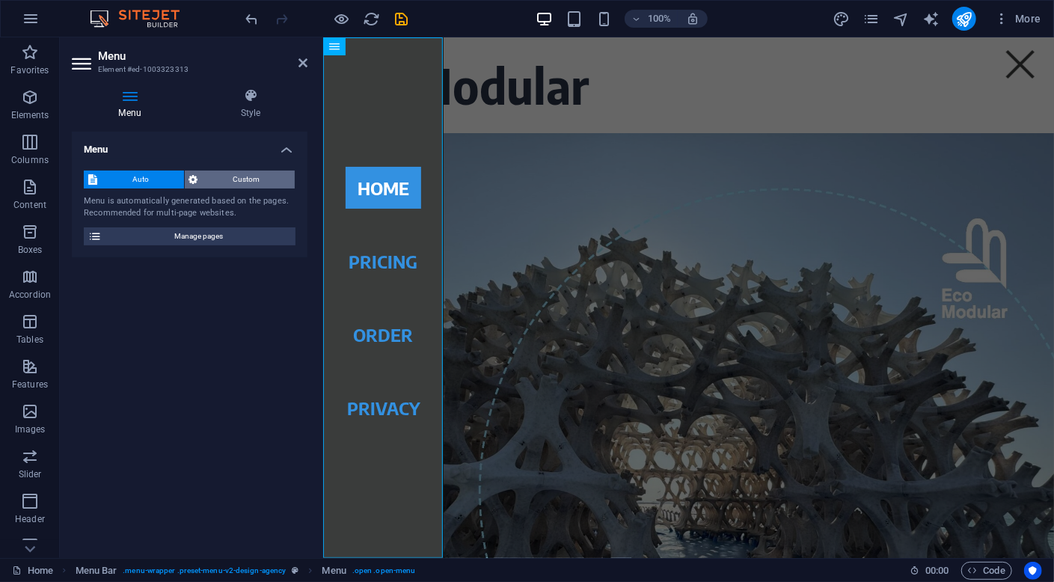
click at [224, 177] on span "Custom" at bounding box center [247, 180] width 88 height 18
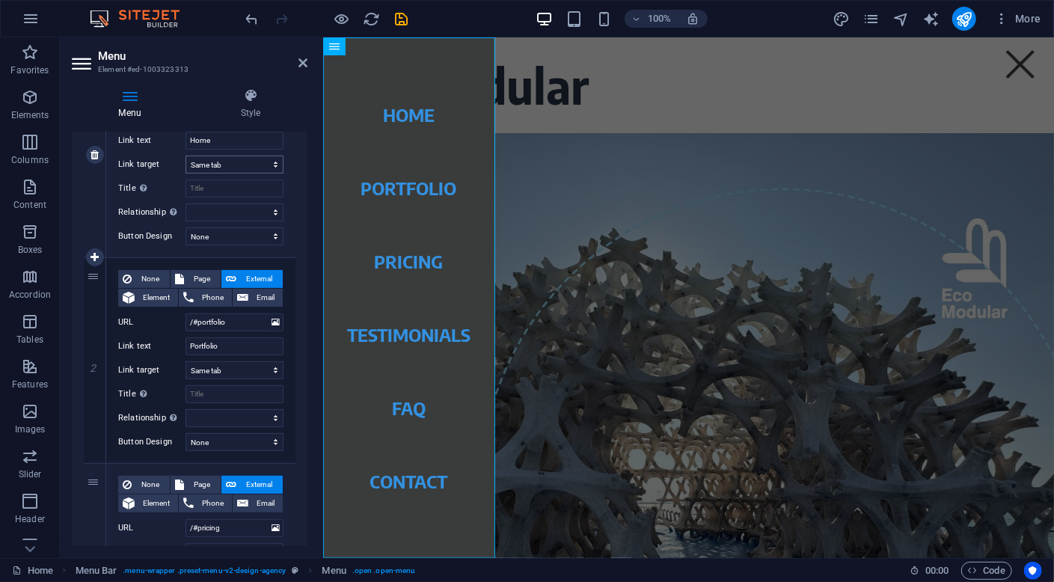
scroll to position [224, 0]
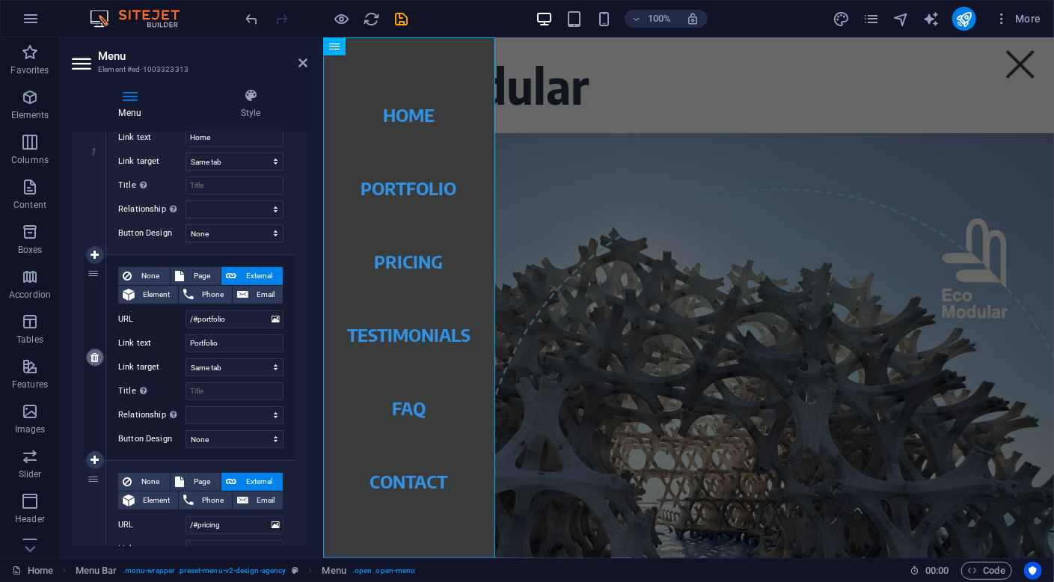
click at [94, 356] on icon at bounding box center [95, 357] width 8 height 10
select select
type input "/#pricing"
type input "Pricing"
select select
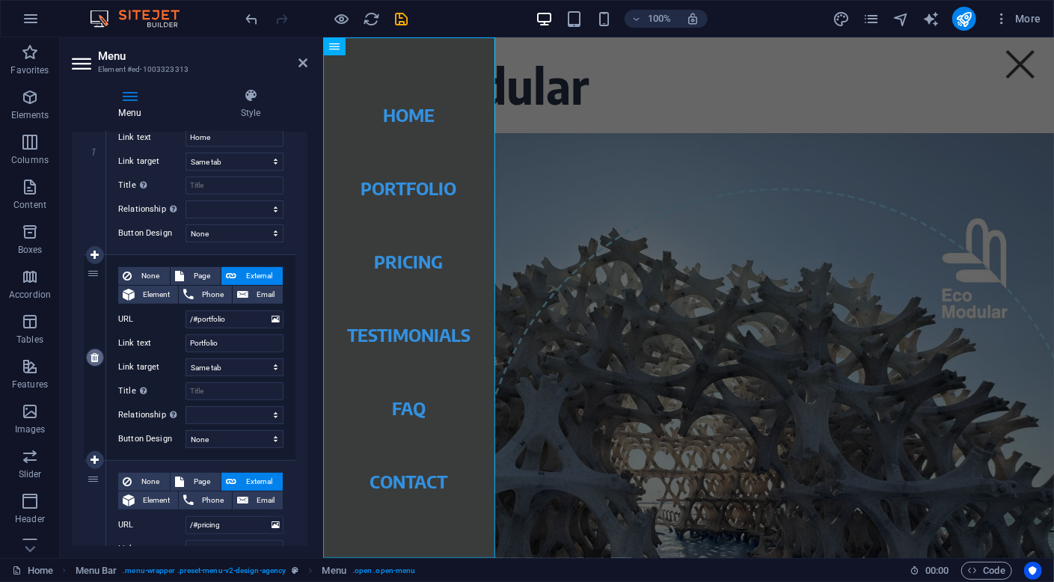
type input "/#testimonials"
type input "Testimonials"
select select
type input "/#faq"
type input "FAQ"
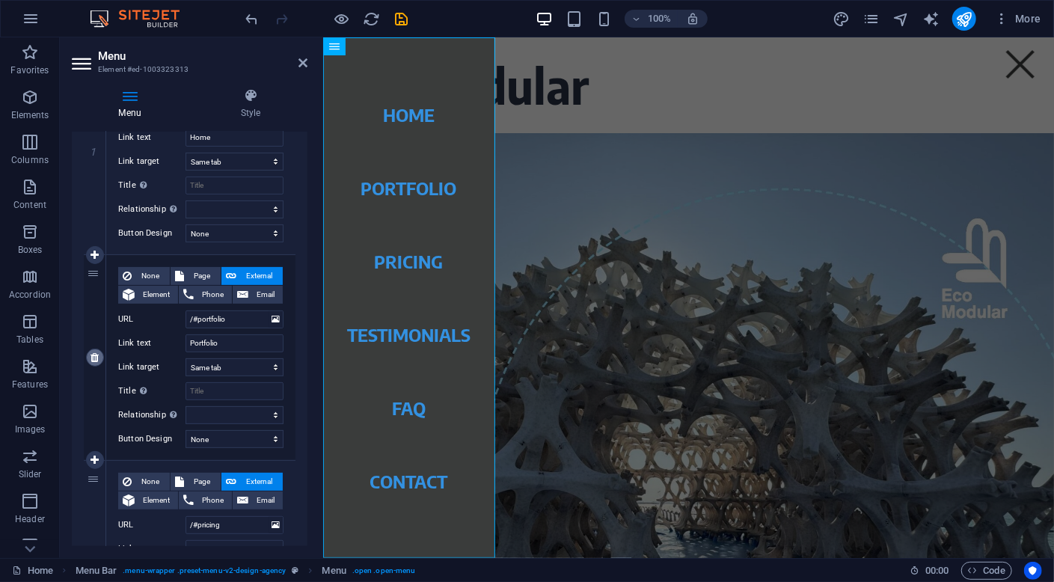
select select
type input "/#contact"
type input "Contact"
select select
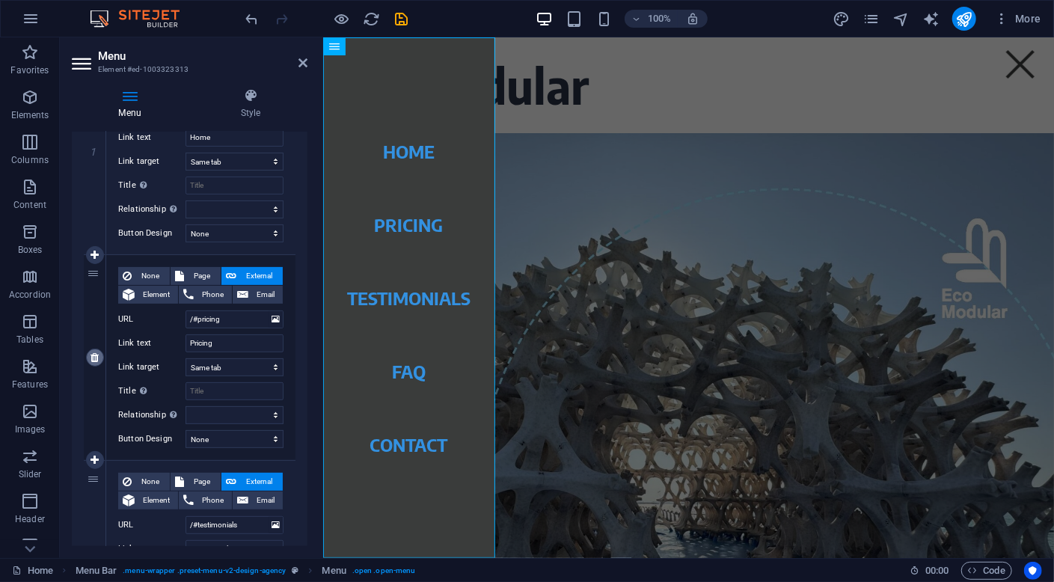
click at [94, 356] on icon at bounding box center [95, 357] width 8 height 10
select select
type input "/#testimonials"
type input "Testimonials"
select select
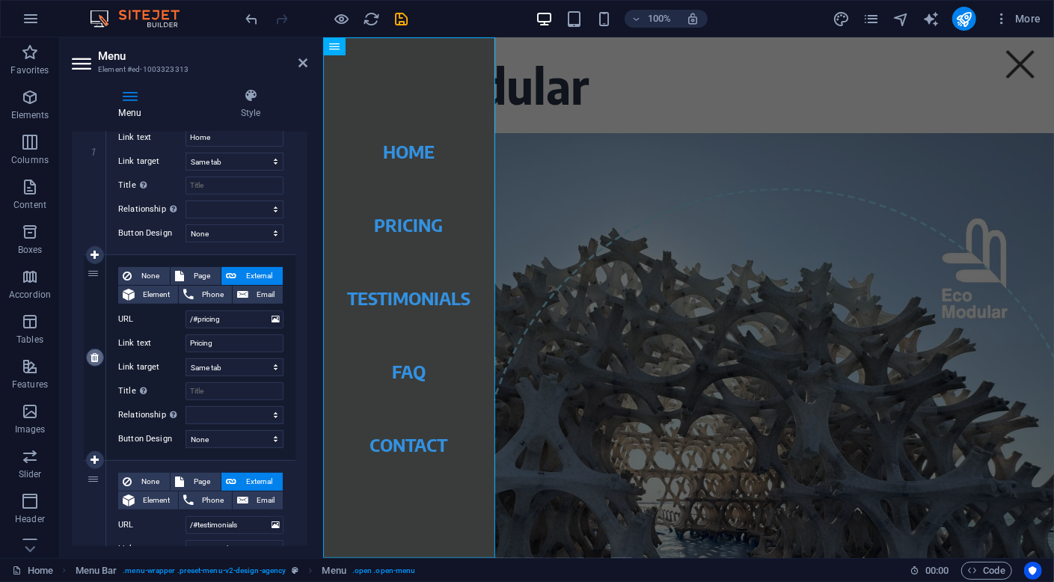
type input "/#faq"
type input "FAQ"
select select
type input "/#contact"
type input "Contact"
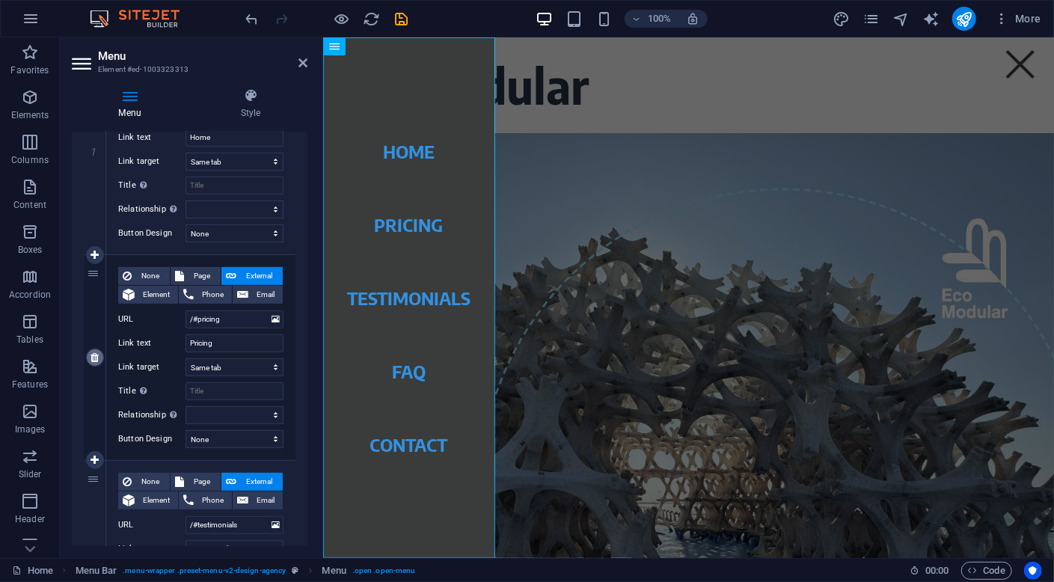
select select
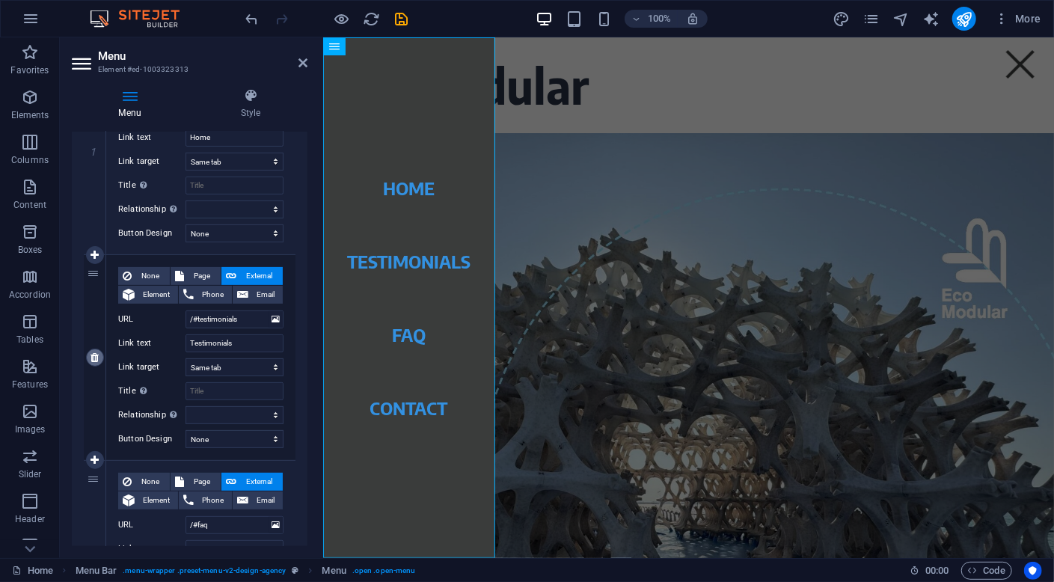
click at [94, 356] on icon at bounding box center [95, 357] width 8 height 10
select select
type input "/#faq"
type input "FAQ"
select select
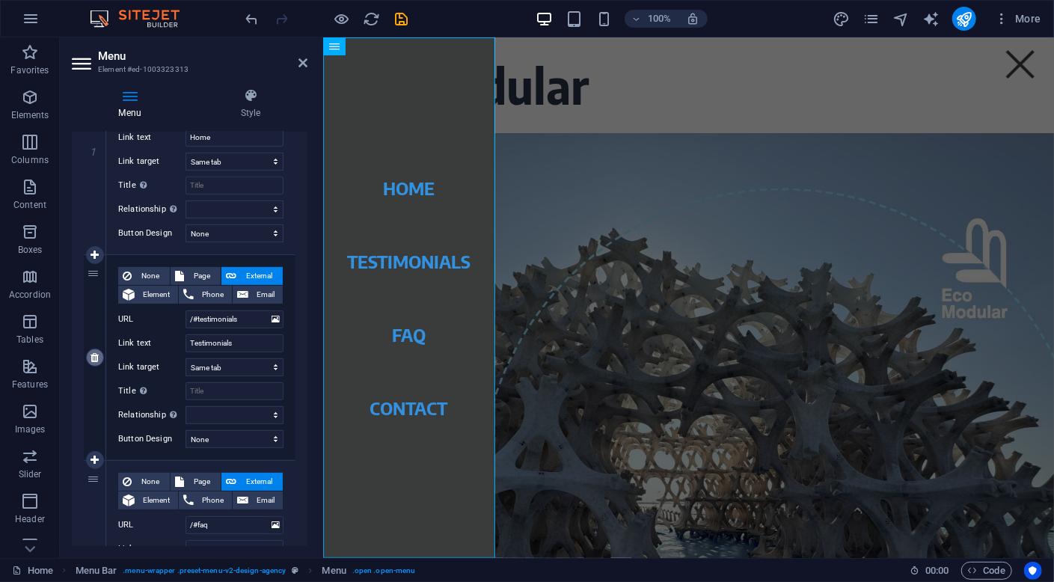
type input "/#contact"
type input "Contact"
select select
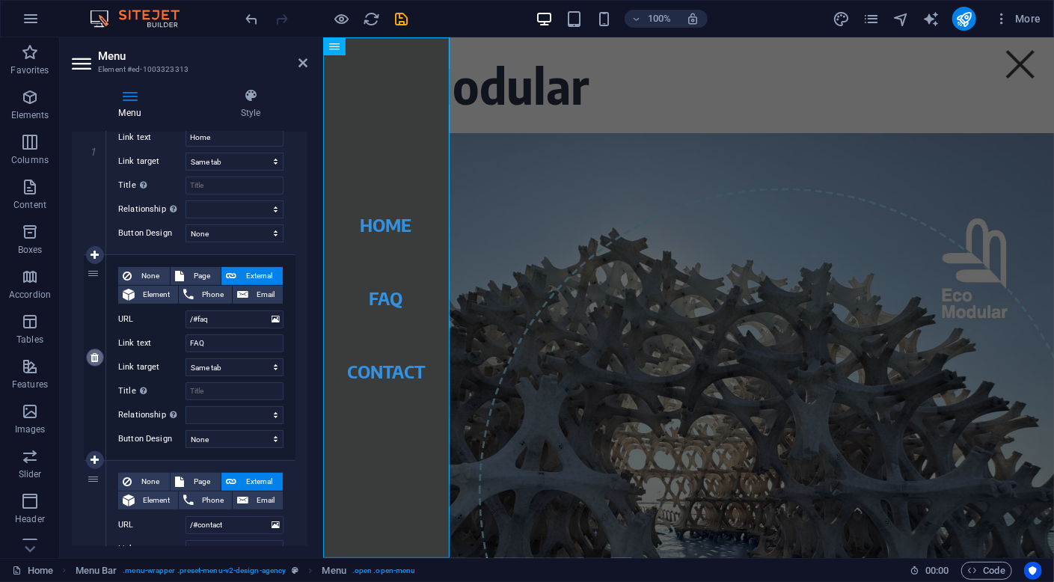
click at [94, 356] on icon at bounding box center [95, 357] width 8 height 10
select select
type input "/#contact"
type input "Contact"
select select
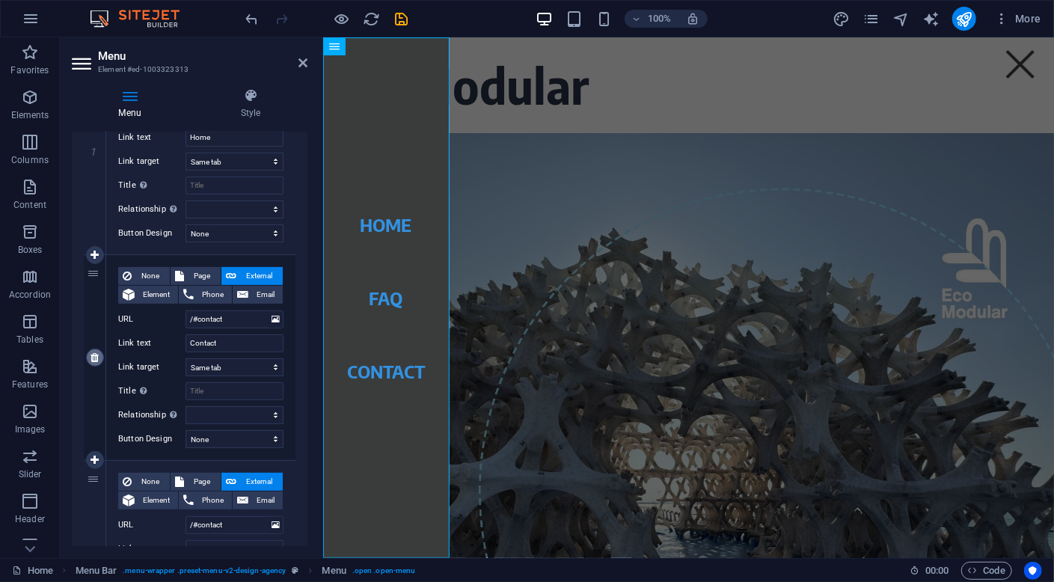
scroll to position [179, 0]
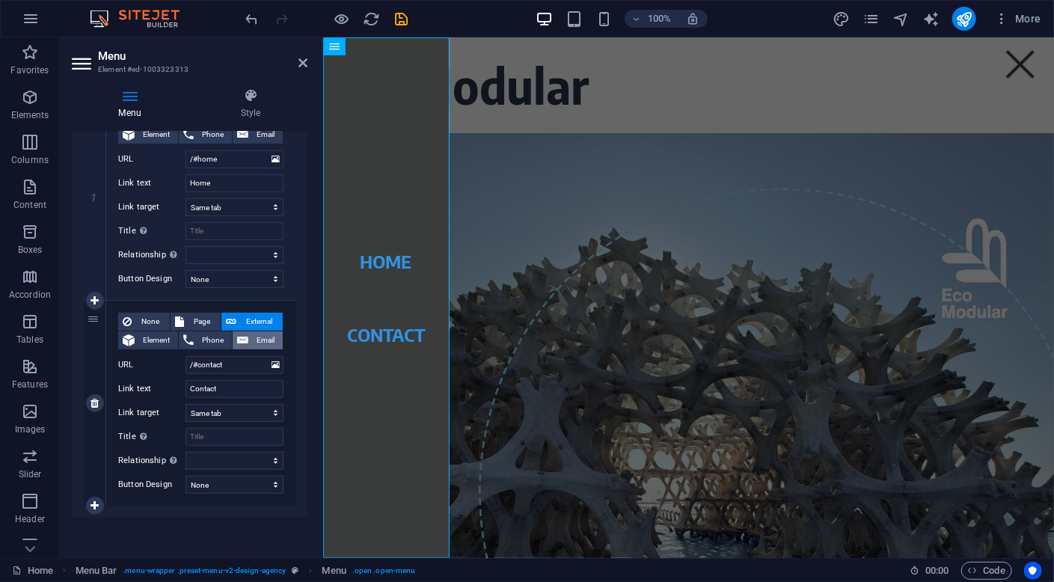
click at [264, 341] on span "Email" at bounding box center [265, 340] width 25 height 18
select select
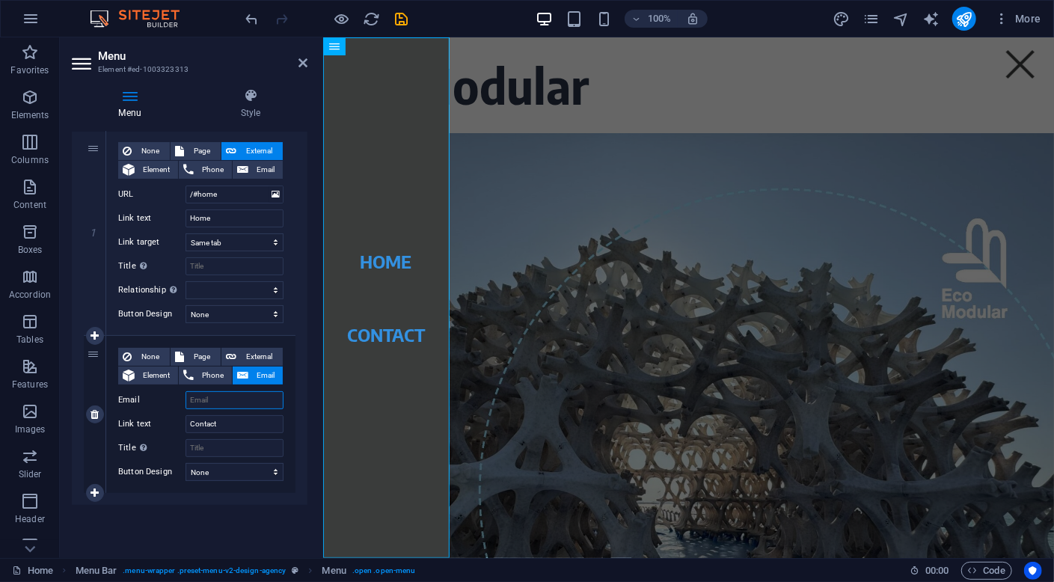
scroll to position [142, 0]
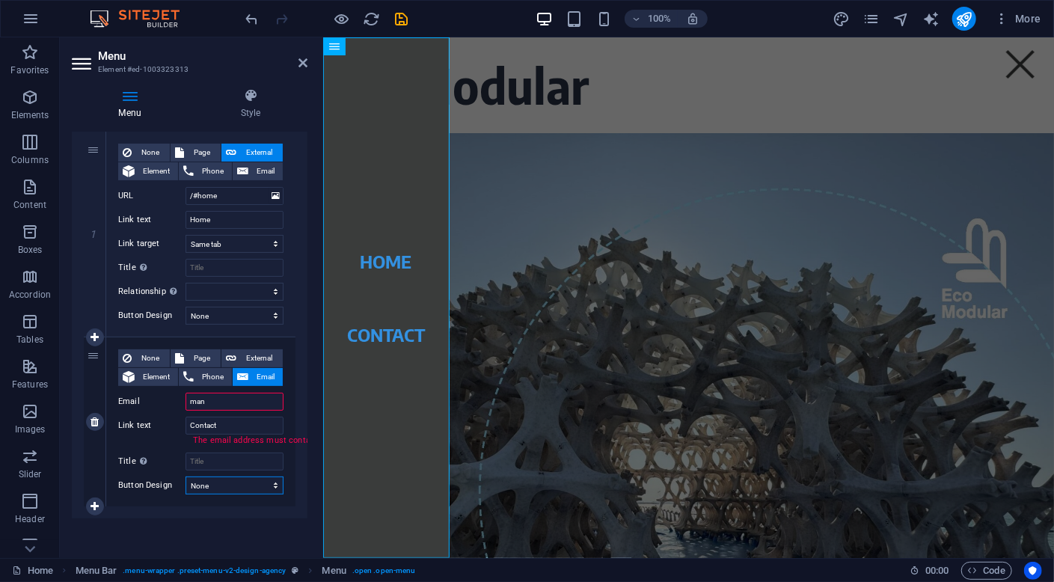
click at [234, 488] on select "None Default Primary Secondary" at bounding box center [234, 485] width 98 height 18
click at [224, 401] on input "man" at bounding box center [234, 402] width 98 height 18
type input "[EMAIL_ADDRESS][DOMAIN_NAME]"
select select
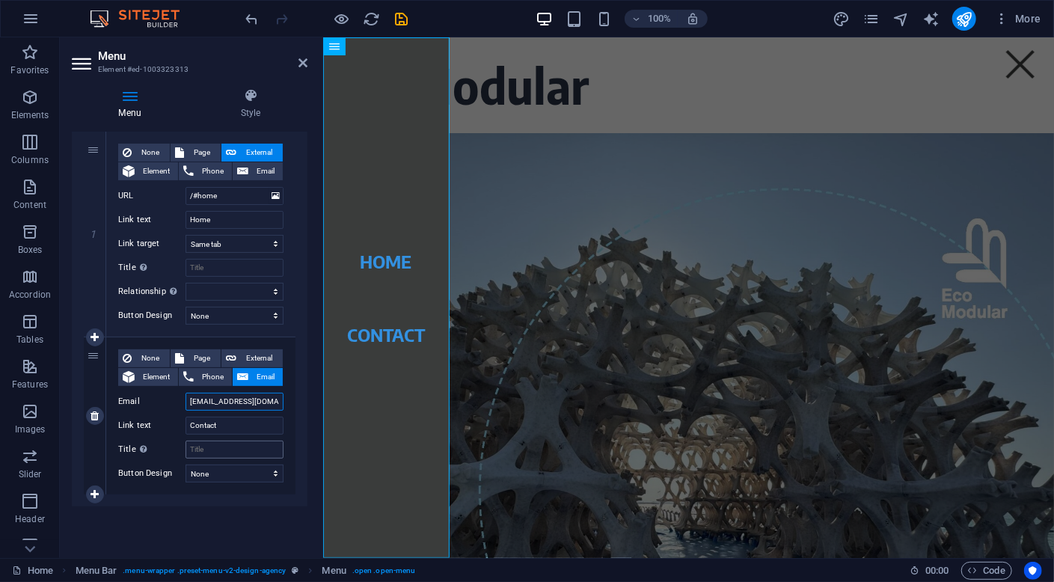
type input "[EMAIL_ADDRESS][DOMAIN_NAME]"
click at [234, 450] on input "Title Additional link description, should not be the same as the link text. The…" at bounding box center [234, 450] width 98 height 18
type input "co"
select select
type input "c"
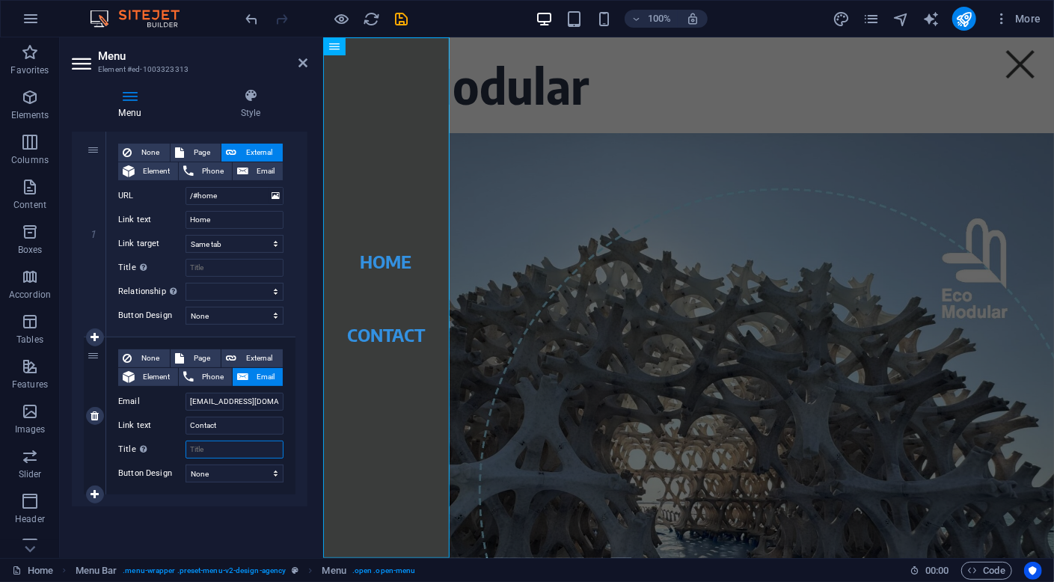
select select
type input "M"
select select
type input "Mr."
select select
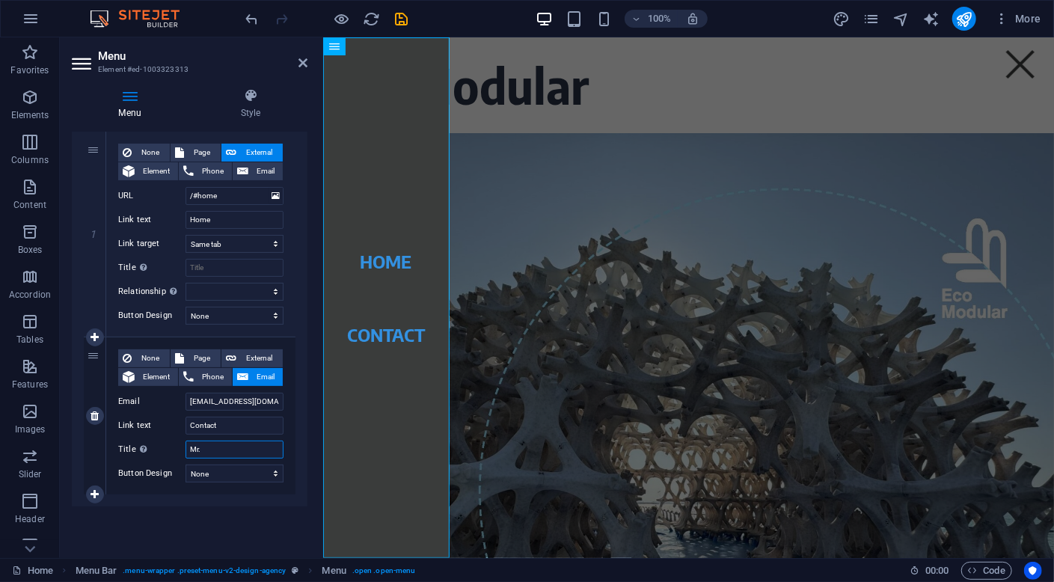
type input "Mr."
select select
type input "Mr. Ma"
select select
type input "[PERSON_NAME]"
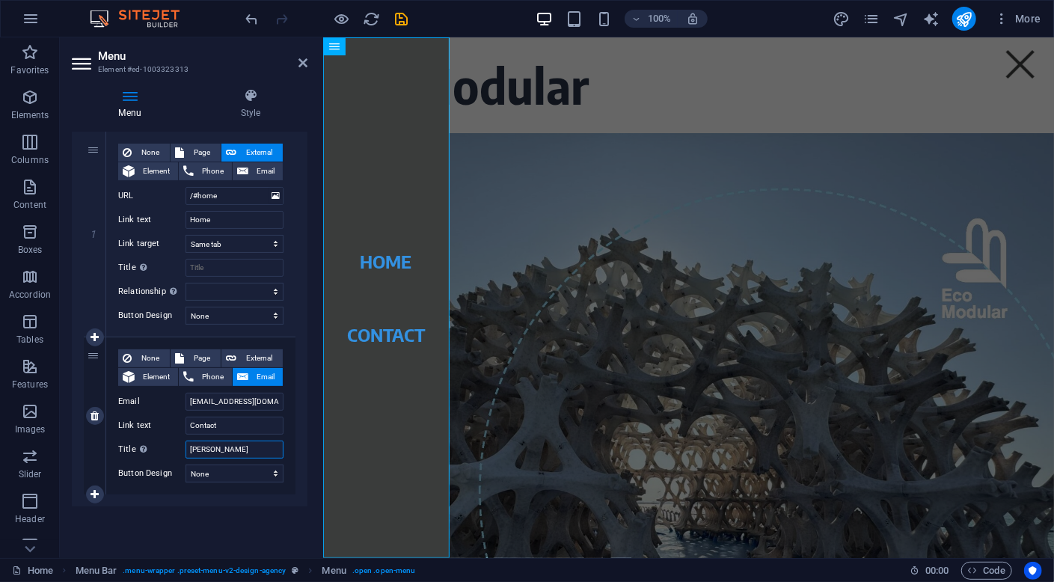
select select
type input "[PERSON_NAME]"
click at [304, 63] on icon at bounding box center [302, 63] width 9 height 12
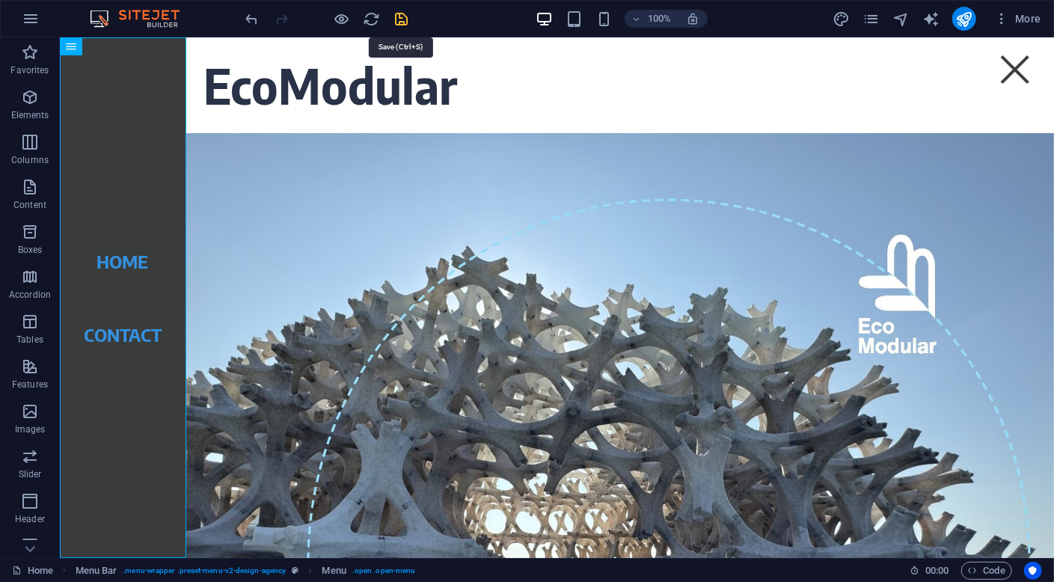
click at [398, 16] on icon "save" at bounding box center [401, 18] width 17 height 17
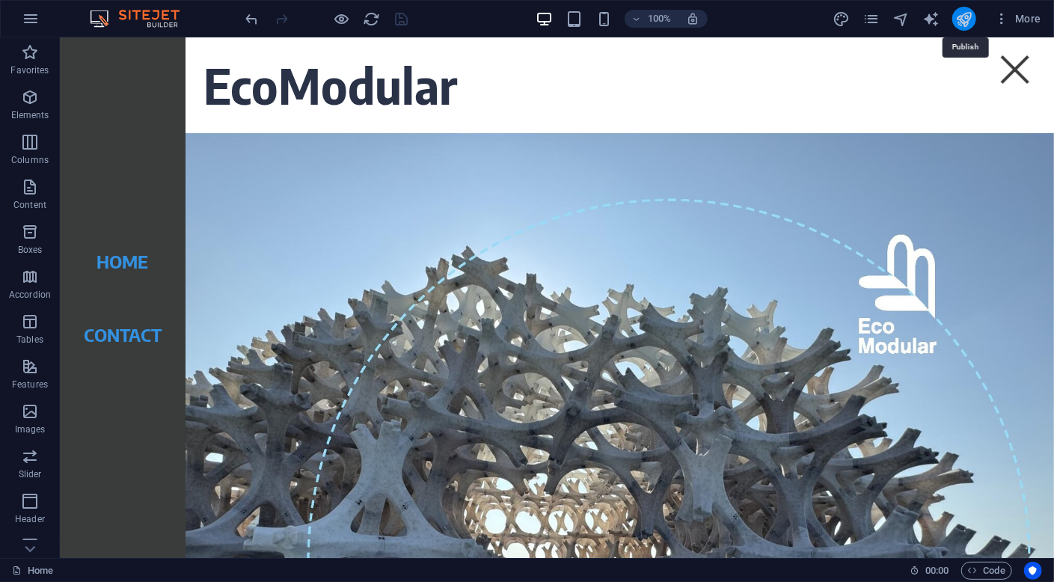
click at [962, 19] on icon "publish" at bounding box center [963, 18] width 17 height 17
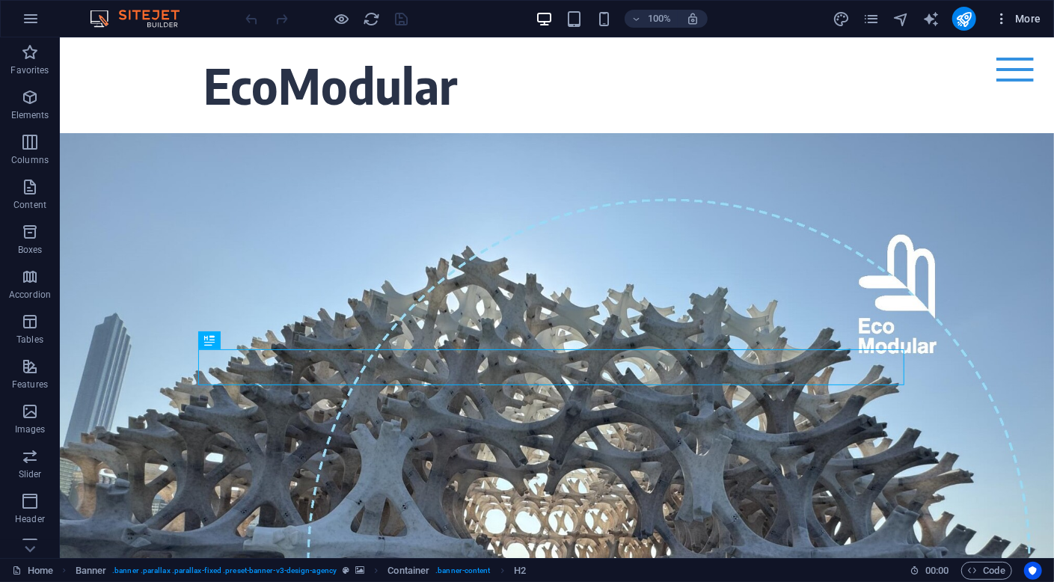
click at [1034, 15] on span "More" at bounding box center [1017, 18] width 47 height 15
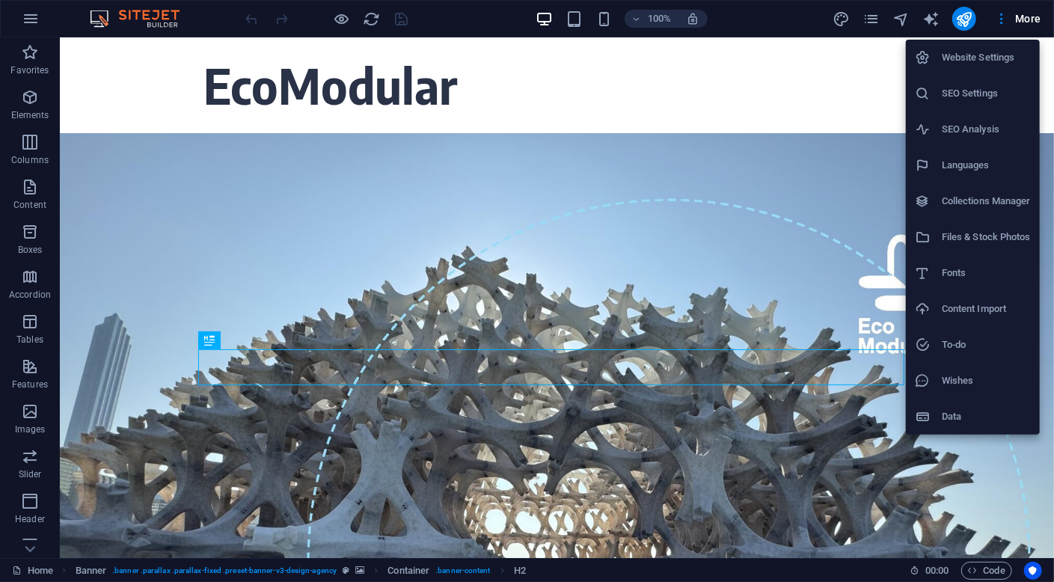
click at [968, 417] on h6 "Data" at bounding box center [986, 417] width 89 height 18
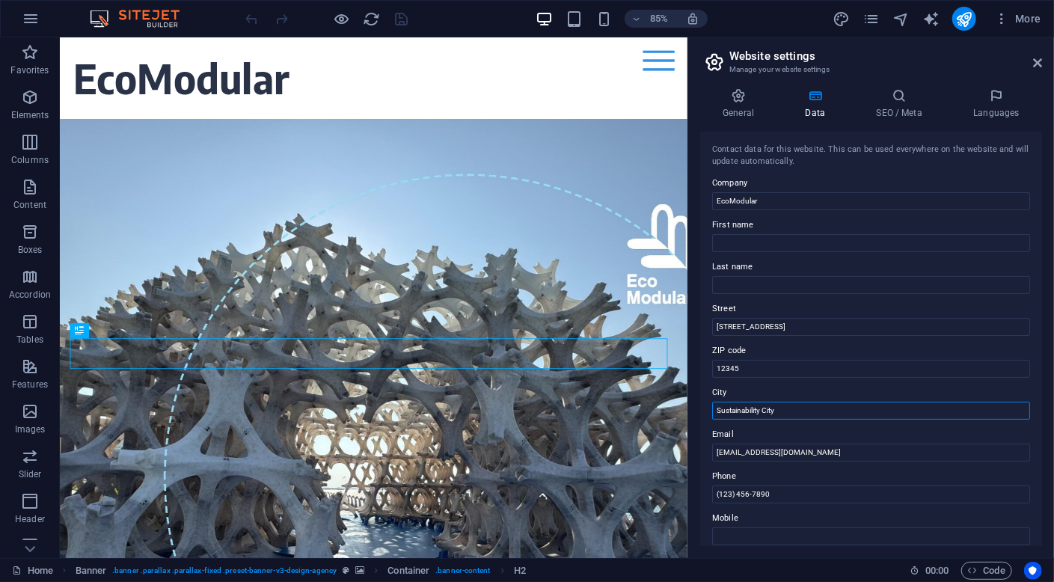
click at [794, 405] on input "Sustainability City" at bounding box center [871, 411] width 318 height 18
type input "S"
click at [801, 453] on input "[EMAIL_ADDRESS][DOMAIN_NAME]" at bounding box center [871, 453] width 318 height 18
type input "i"
click at [794, 497] on input "(123) 456-7890" at bounding box center [871, 494] width 318 height 18
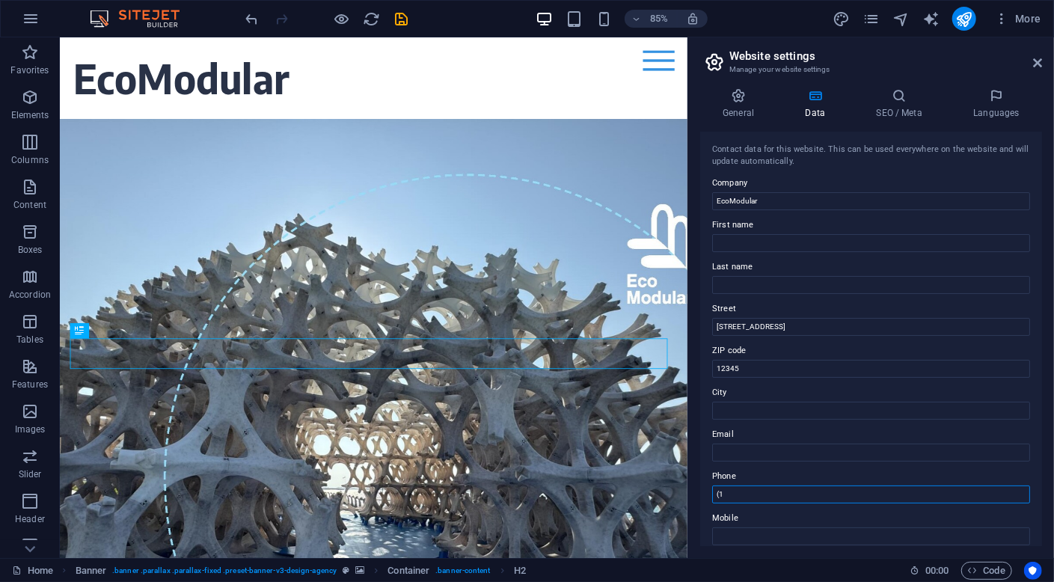
type input "("
click at [772, 360] on input "12345" at bounding box center [871, 369] width 318 height 18
type input "1"
click at [780, 328] on input "[STREET_ADDRESS]" at bounding box center [871, 327] width 318 height 18
type input "1"
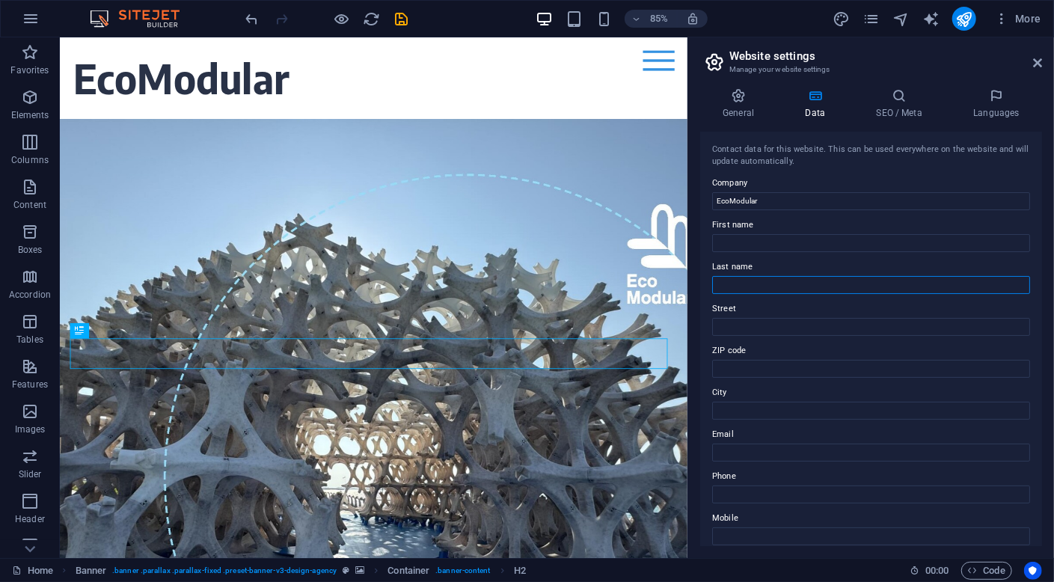
click at [755, 286] on input "Last name" at bounding box center [871, 285] width 318 height 18
click at [910, 108] on h4 "SEO / Meta" at bounding box center [901, 103] width 97 height 31
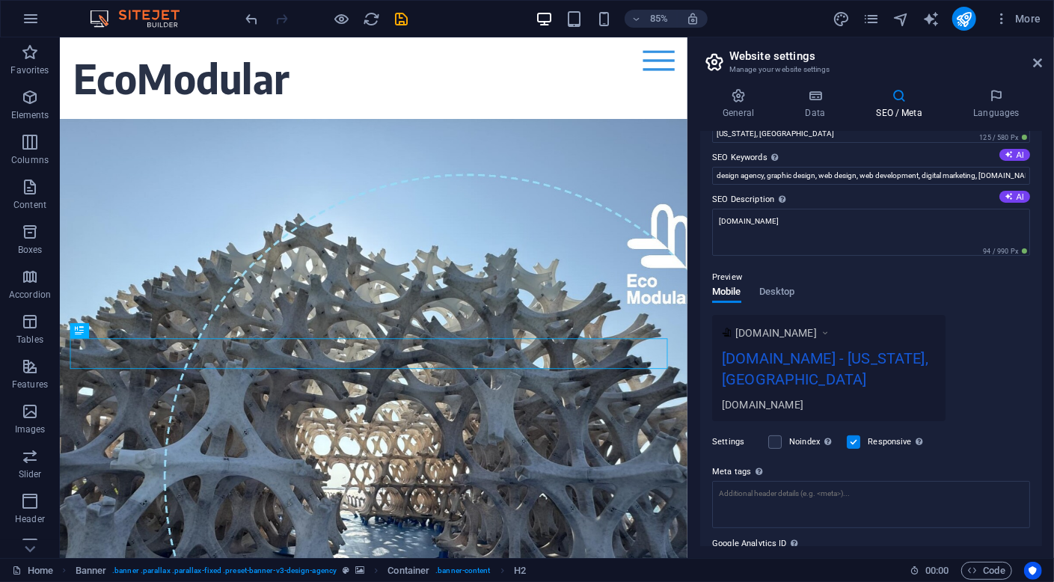
scroll to position [133, 0]
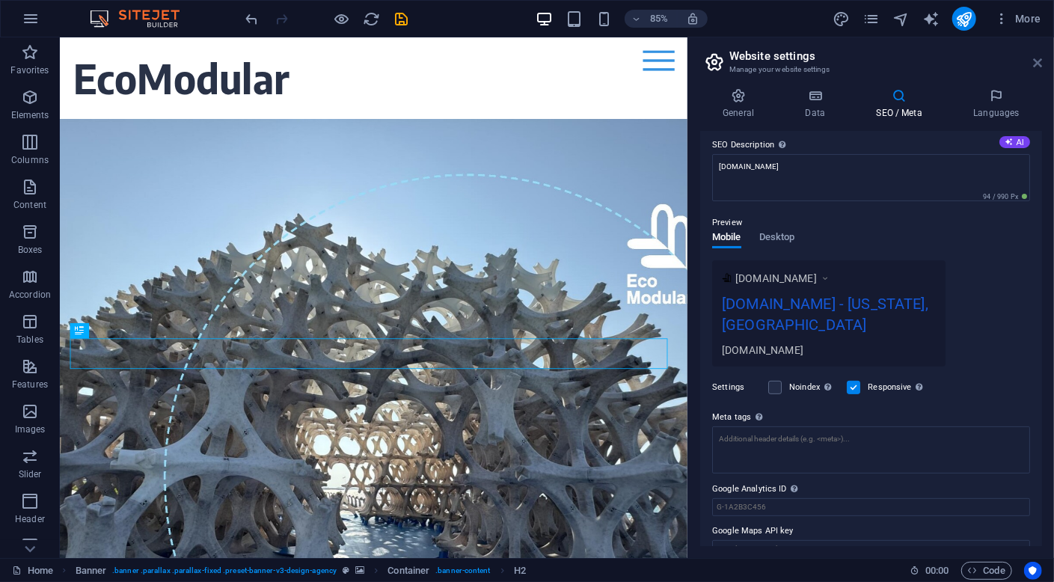
click at [1038, 61] on icon at bounding box center [1037, 63] width 9 height 12
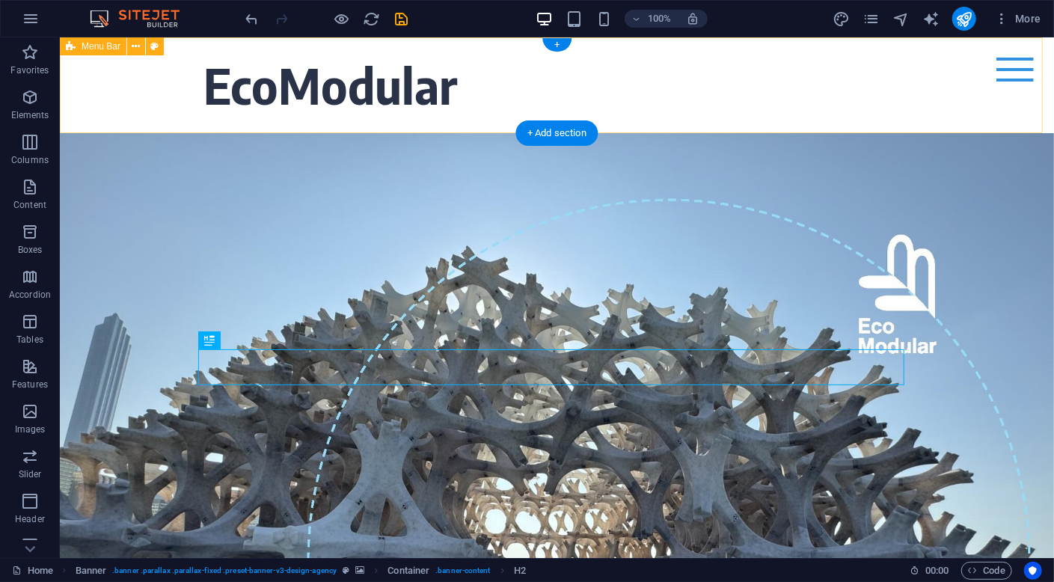
click at [625, 100] on div "EcoModular Home Contact Menu" at bounding box center [556, 85] width 994 height 96
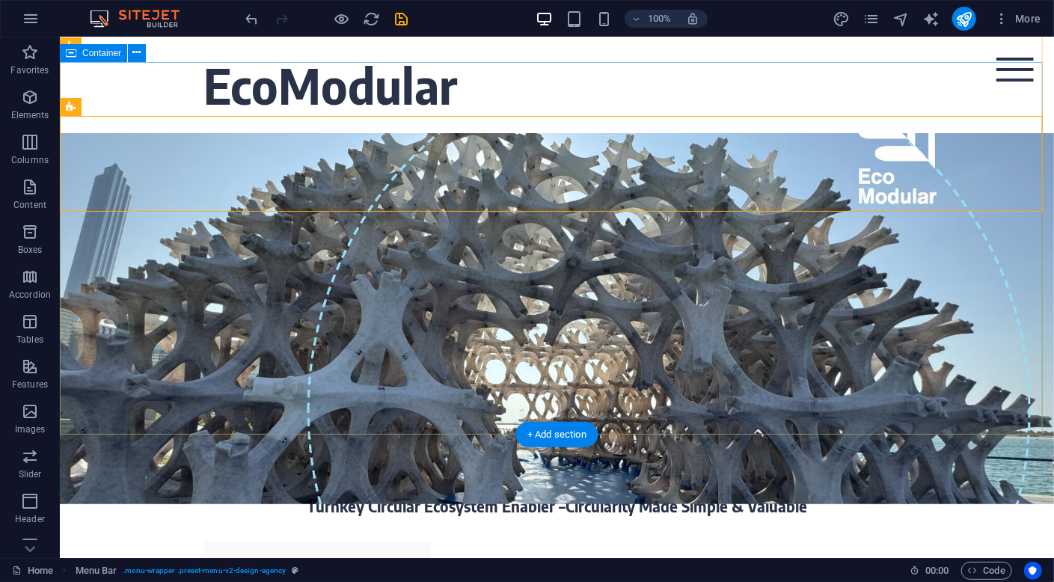
scroll to position [0, 0]
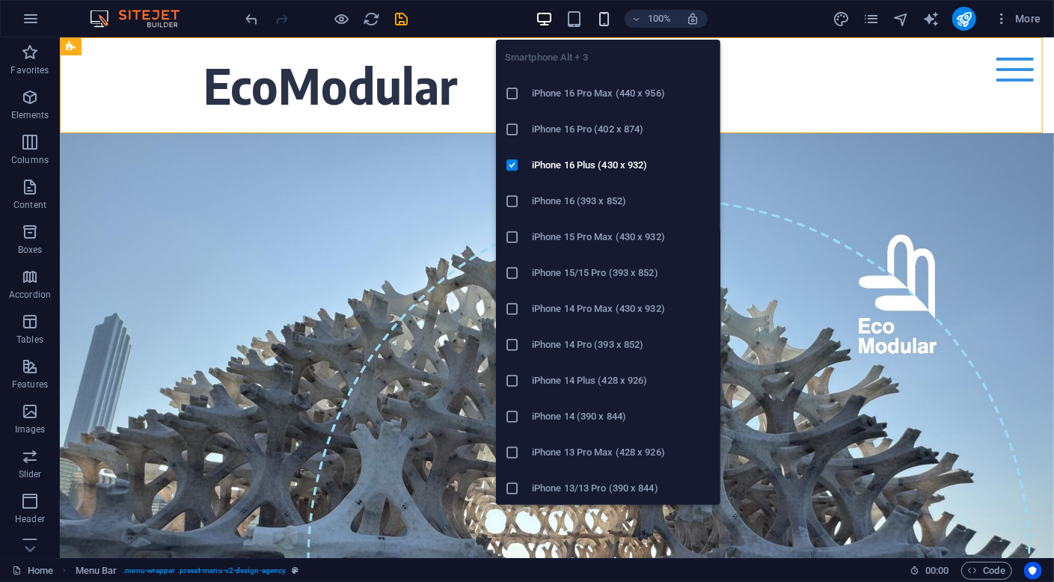
click at [605, 22] on icon "button" at bounding box center [603, 18] width 17 height 17
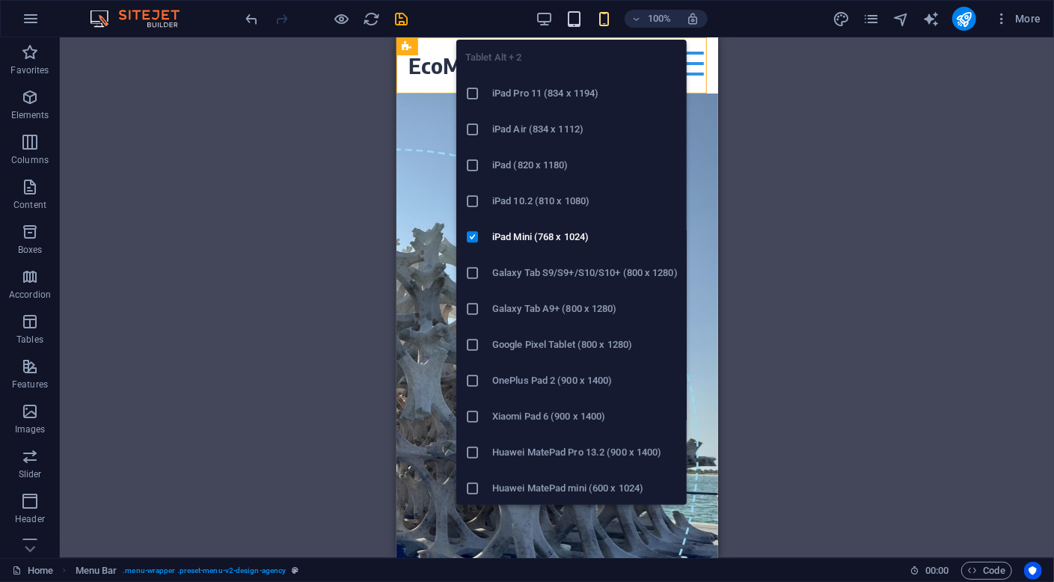
click at [579, 16] on icon "button" at bounding box center [573, 18] width 17 height 17
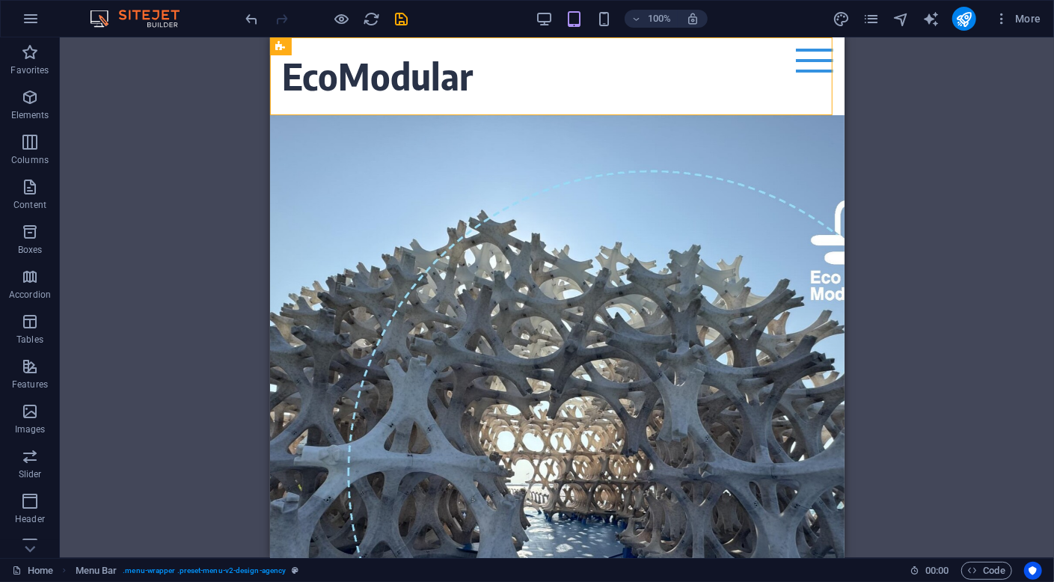
click at [533, 11] on div "100% More" at bounding box center [645, 19] width 804 height 24
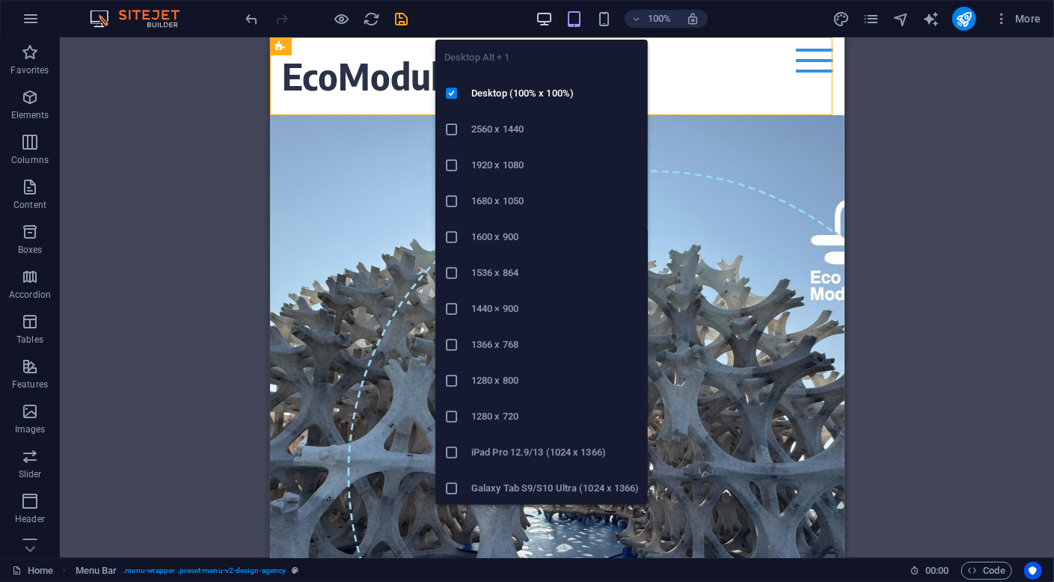
click at [539, 15] on icon "button" at bounding box center [544, 18] width 17 height 17
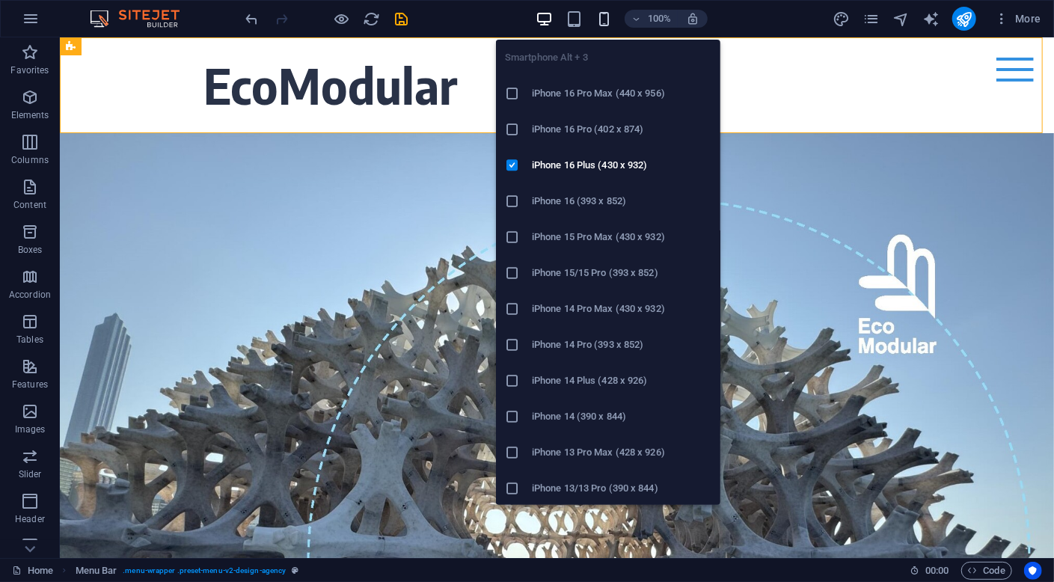
click at [601, 16] on icon "button" at bounding box center [603, 18] width 17 height 17
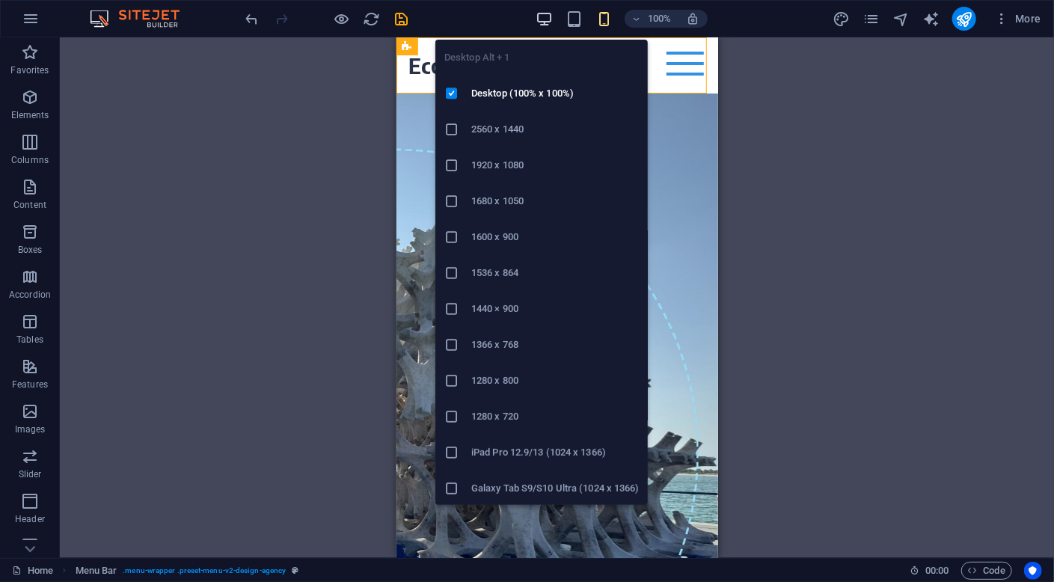
click at [542, 15] on icon "button" at bounding box center [544, 18] width 17 height 17
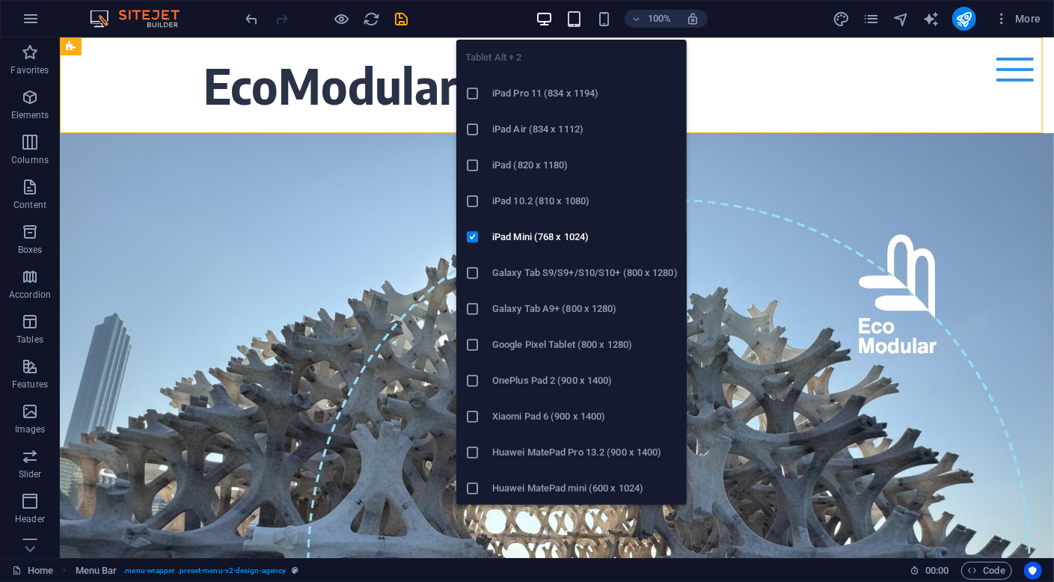
click at [571, 18] on icon "button" at bounding box center [573, 18] width 17 height 17
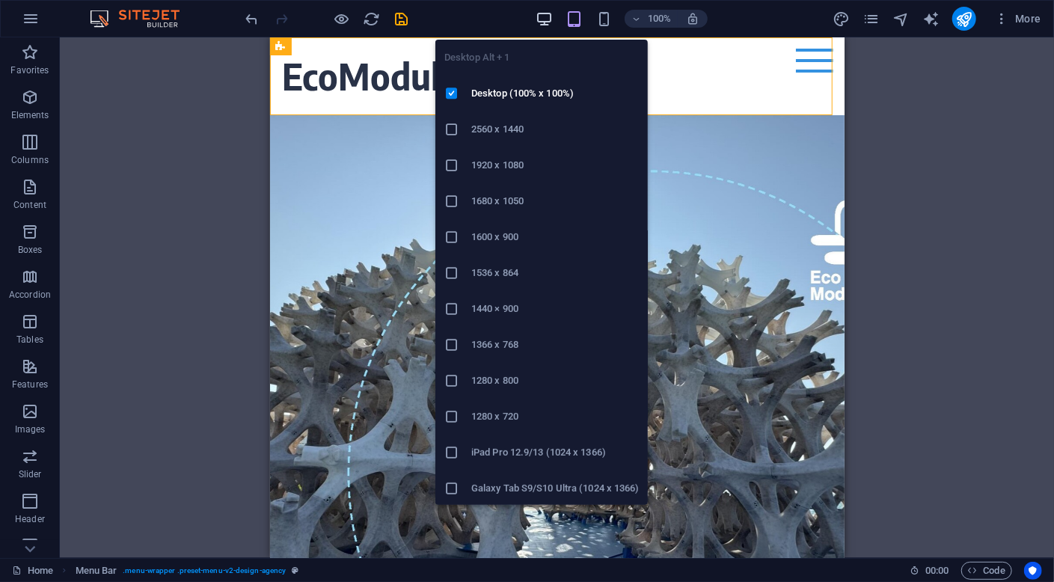
click at [539, 21] on icon "button" at bounding box center [544, 18] width 17 height 17
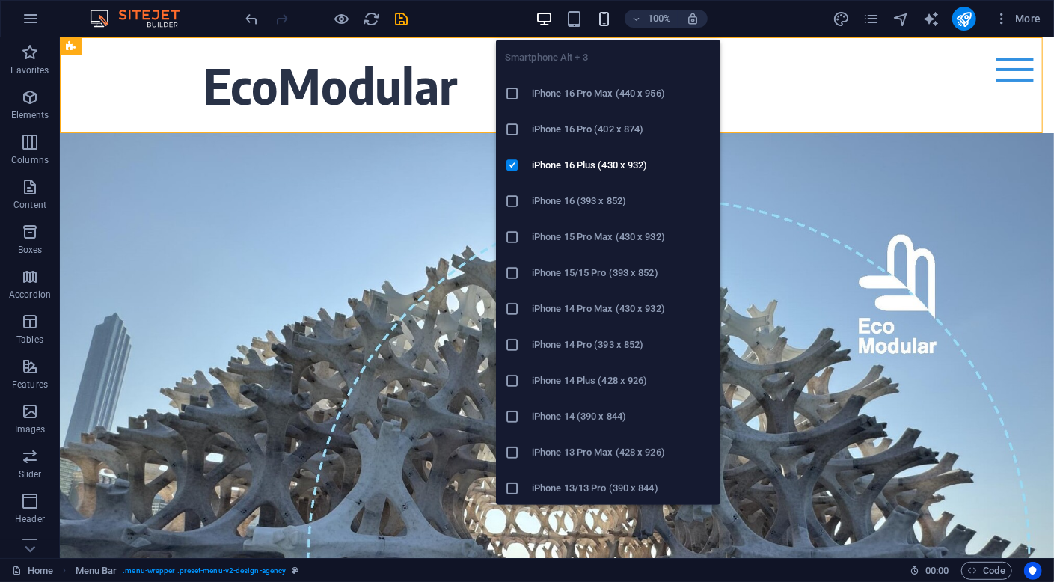
click at [602, 25] on icon "button" at bounding box center [603, 18] width 17 height 17
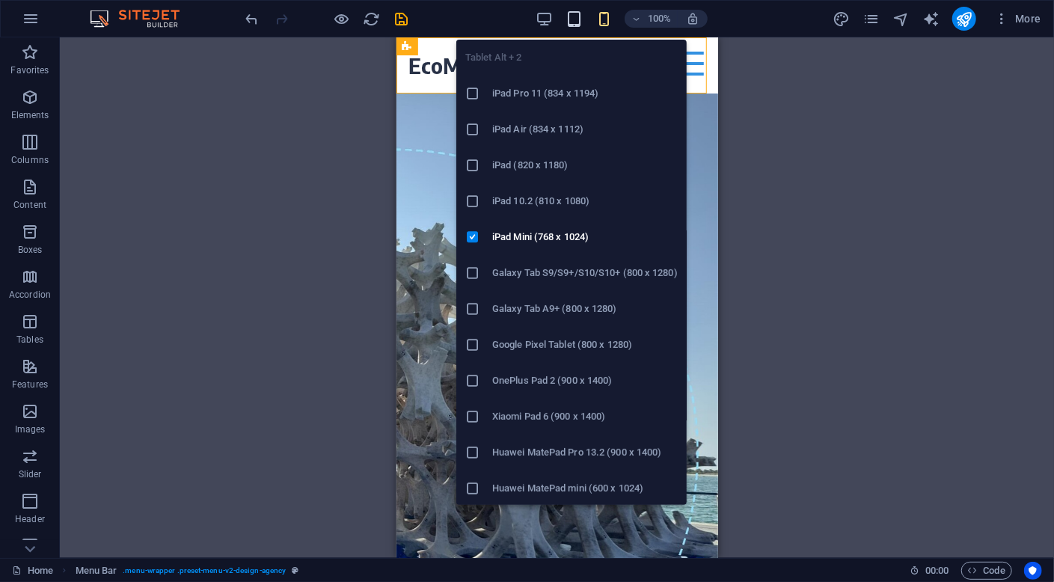
click at [577, 16] on icon "button" at bounding box center [573, 18] width 17 height 17
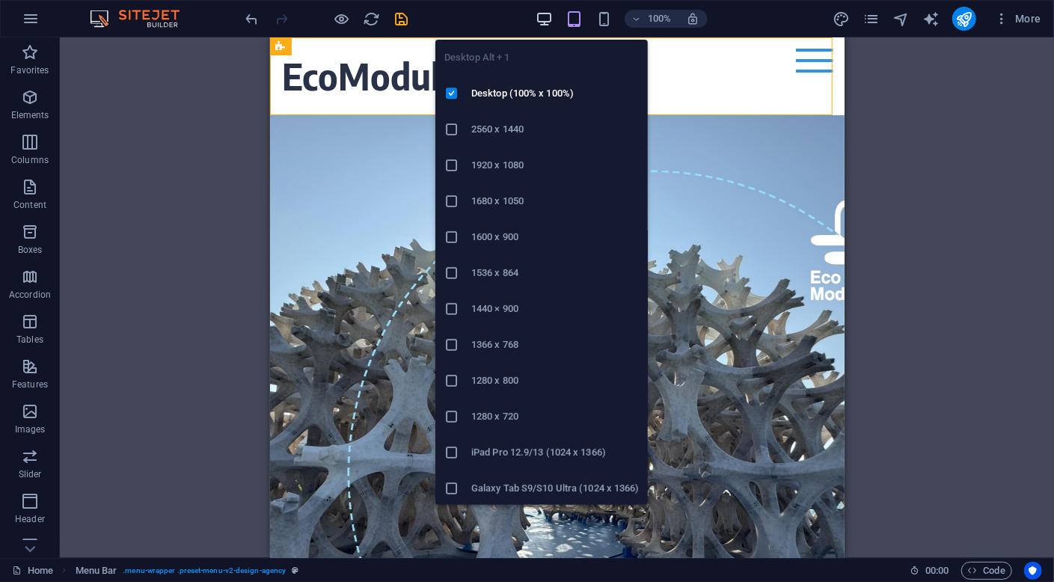
click at [548, 16] on icon "button" at bounding box center [544, 18] width 17 height 17
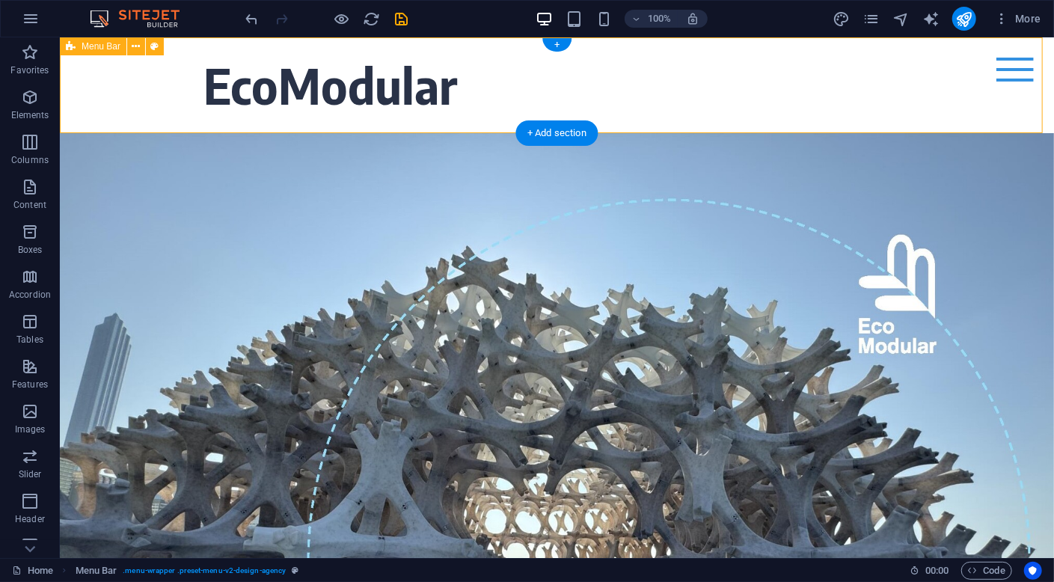
click at [98, 85] on div "EcoModular Home Contact Menu" at bounding box center [556, 85] width 994 height 96
click at [119, 101] on div "EcoModular Home Contact Menu" at bounding box center [556, 85] width 994 height 96
click at [135, 48] on icon at bounding box center [136, 47] width 8 height 16
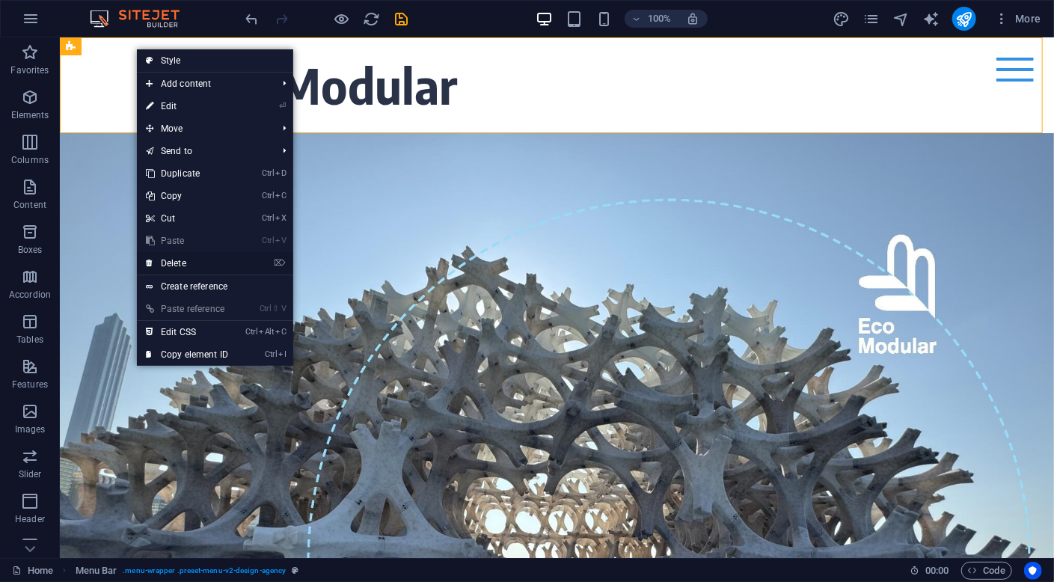
click at [194, 262] on link "⌦ Delete" at bounding box center [187, 263] width 100 height 22
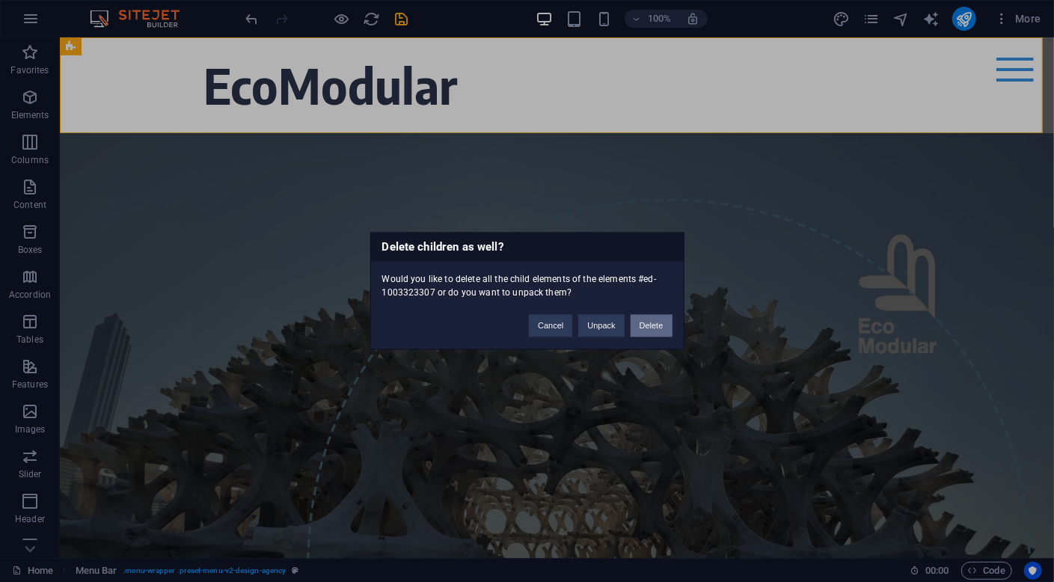
click at [655, 322] on button "Delete" at bounding box center [652, 326] width 42 height 22
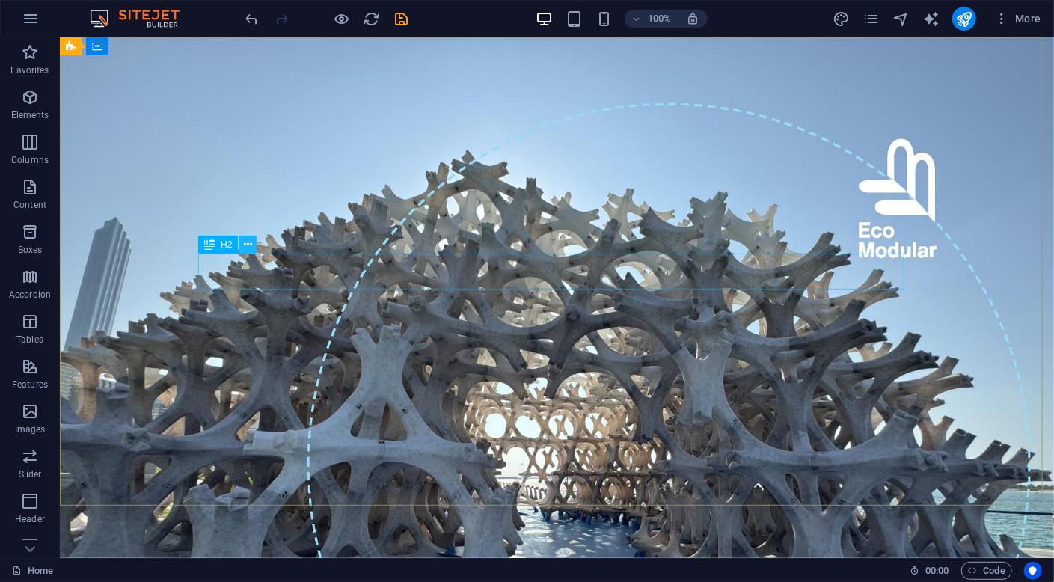
click at [251, 245] on icon at bounding box center [248, 245] width 8 height 16
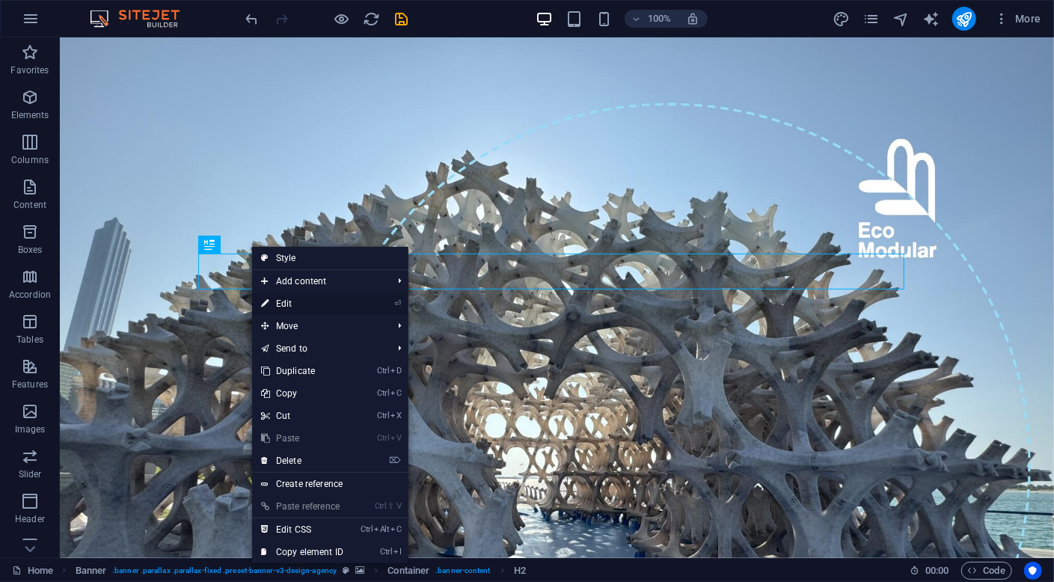
click at [308, 305] on link "⏎ Edit" at bounding box center [302, 303] width 100 height 22
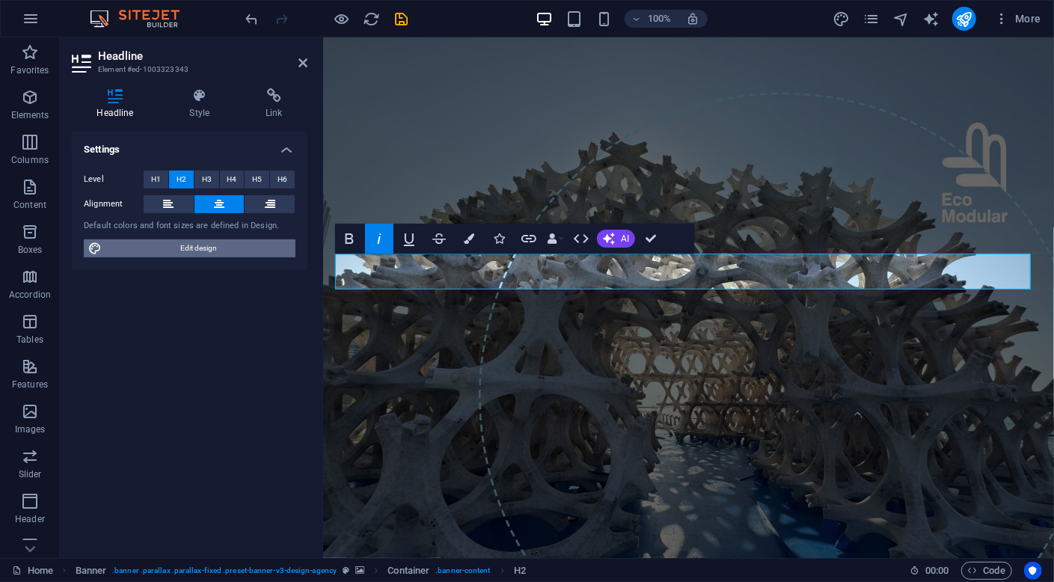
drag, startPoint x: 197, startPoint y: 250, endPoint x: 356, endPoint y: 276, distance: 160.7
click at [197, 250] on span "Edit design" at bounding box center [198, 248] width 185 height 18
select select "rem"
select select "600"
select select "px"
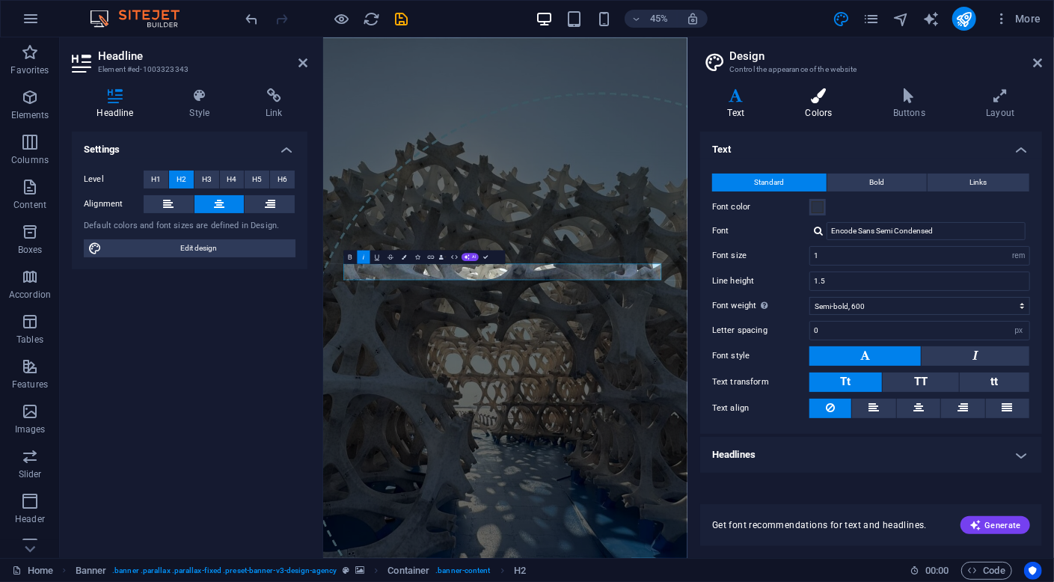
click at [822, 105] on h4 "Colors" at bounding box center [822, 103] width 88 height 31
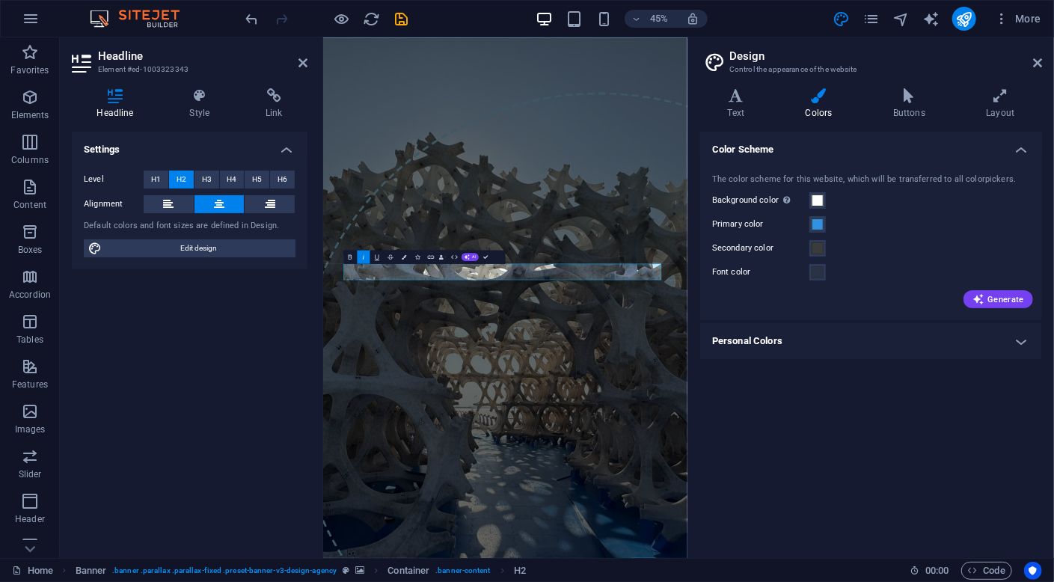
click at [1047, 60] on aside "Design Control the appearance of the website Variants Text Colors Buttons Layou…" at bounding box center [870, 297] width 367 height 521
click at [1037, 61] on icon at bounding box center [1037, 63] width 9 height 12
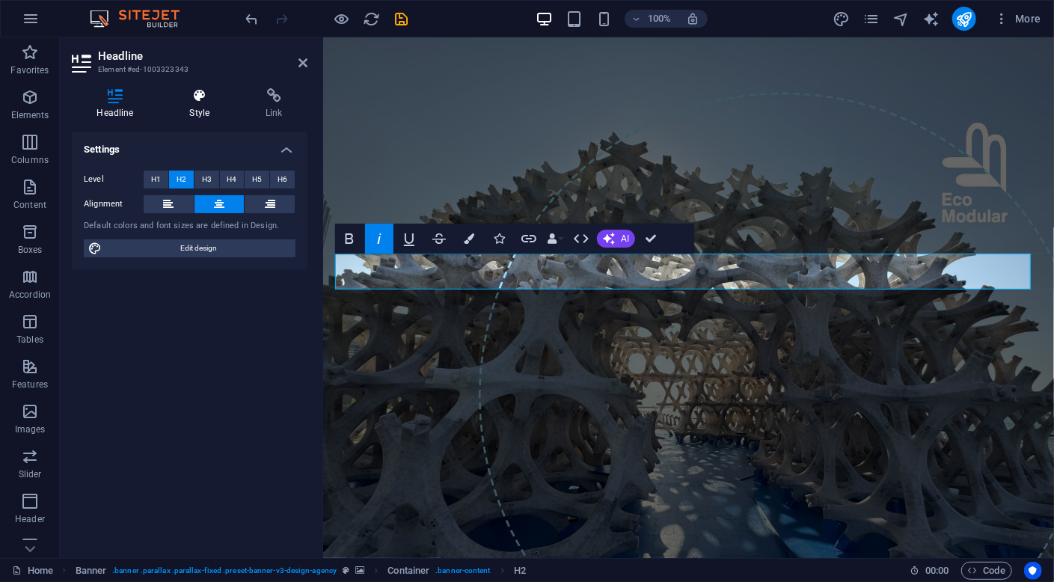
click at [201, 101] on icon at bounding box center [200, 95] width 70 height 15
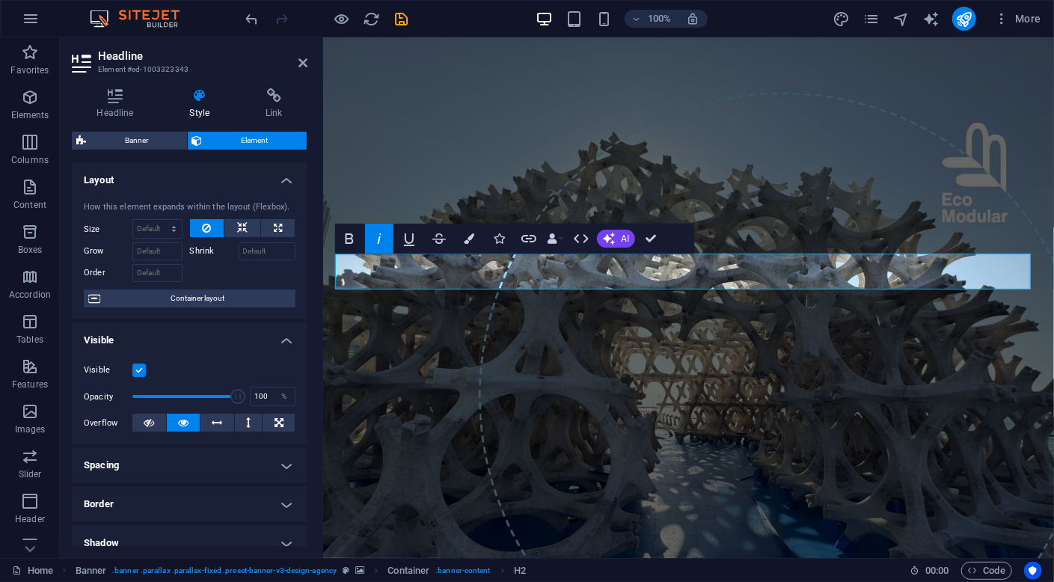
drag, startPoint x: 305, startPoint y: 267, endPoint x: 4, endPoint y: 221, distance: 304.2
click at [468, 242] on icon "button" at bounding box center [469, 238] width 10 height 10
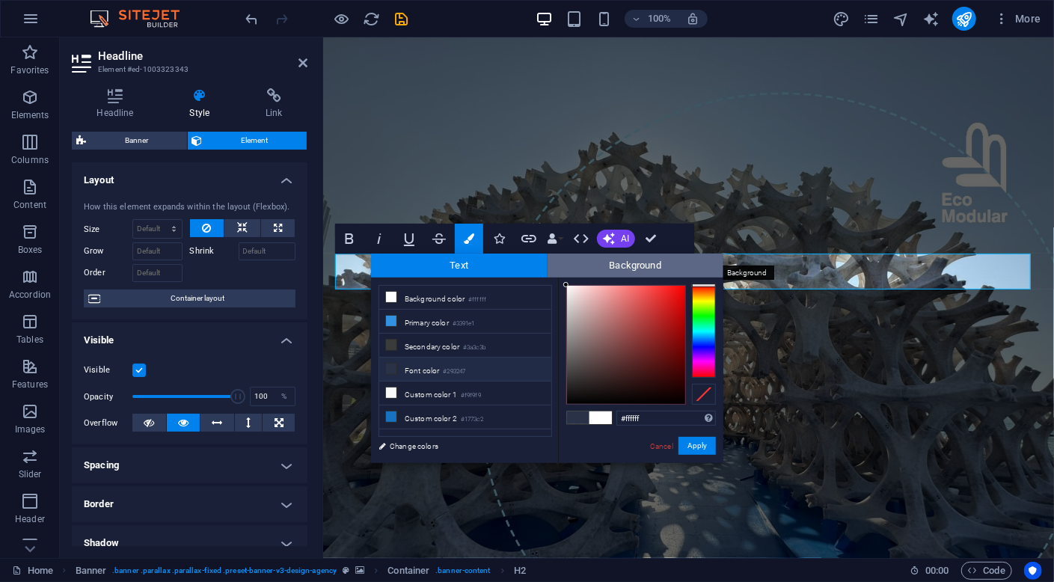
click at [620, 266] on span "Background" at bounding box center [636, 266] width 177 height 24
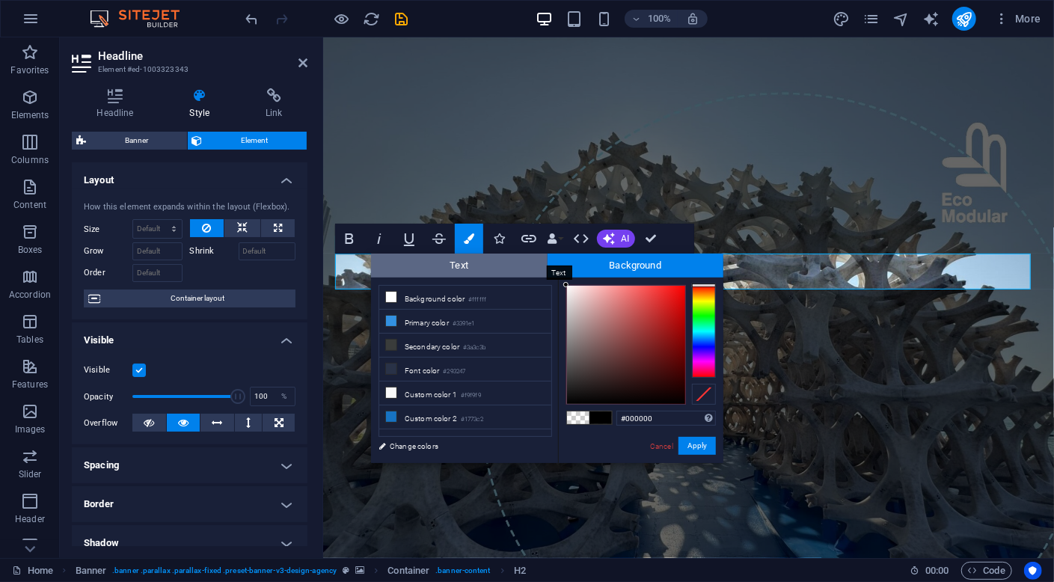
click at [518, 261] on span "Text" at bounding box center [459, 266] width 177 height 24
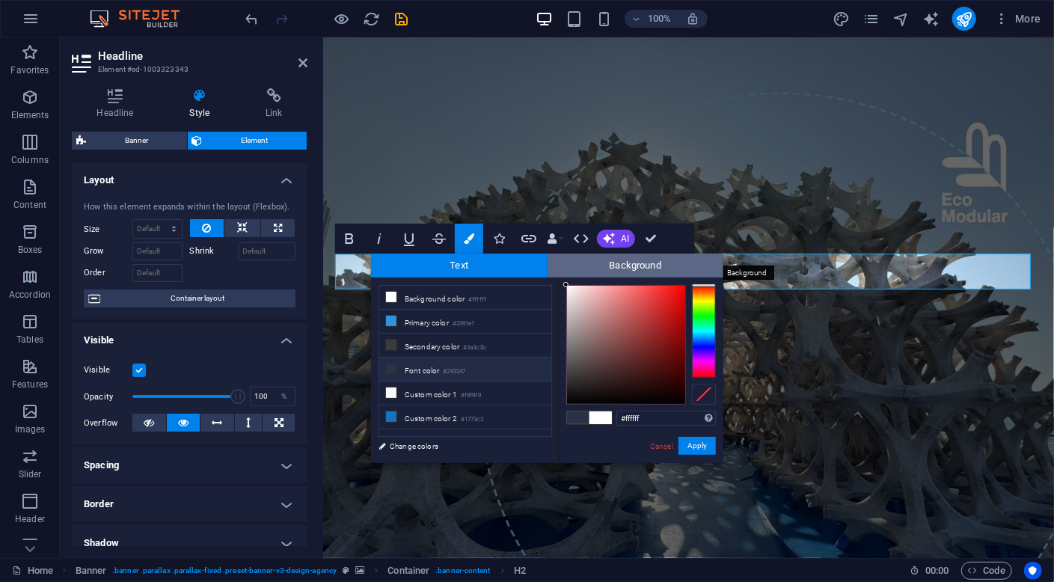
click at [652, 261] on span "Background" at bounding box center [636, 266] width 177 height 24
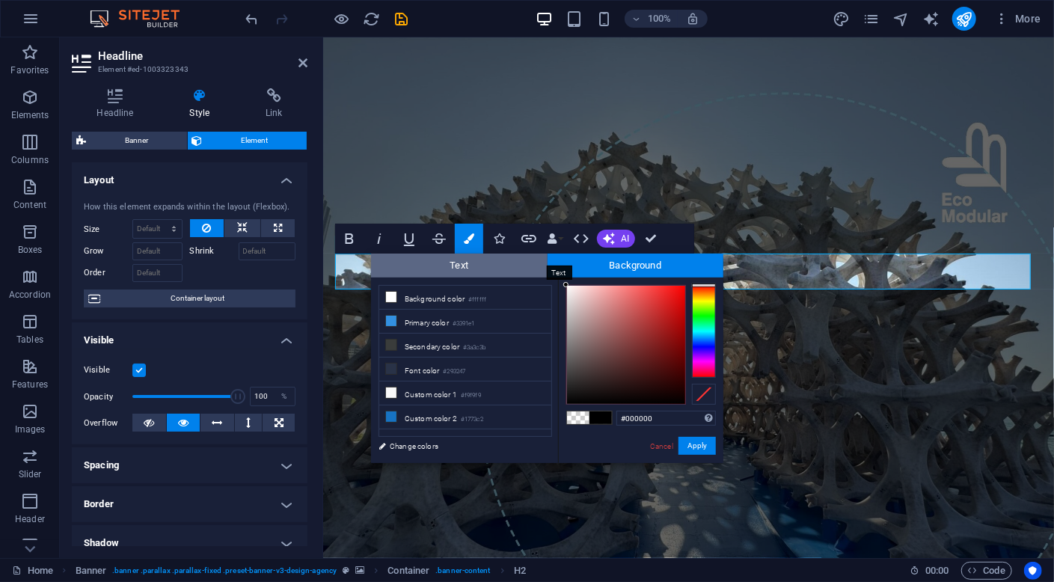
click at [493, 269] on span "Text" at bounding box center [459, 266] width 177 height 24
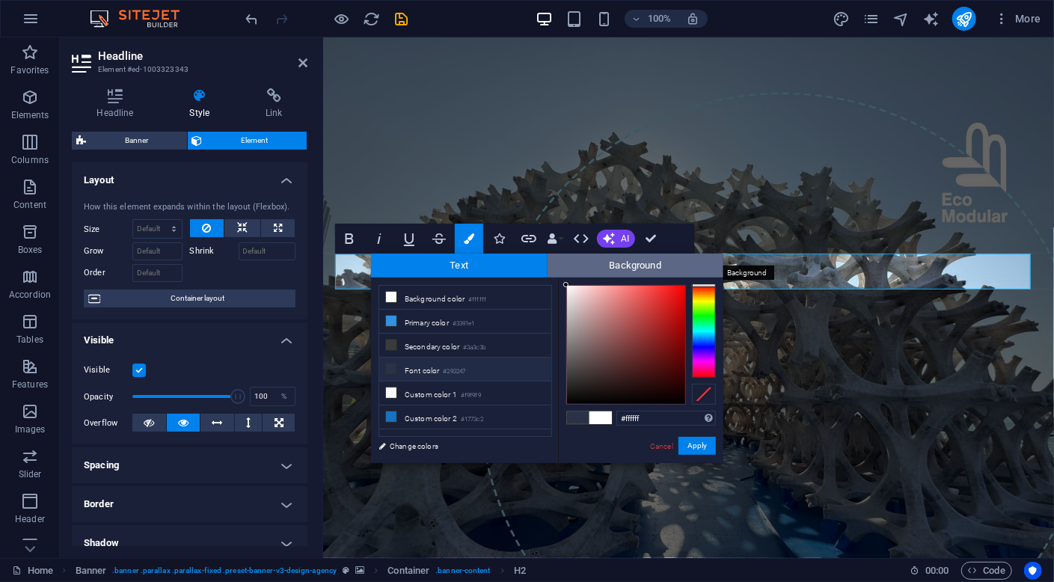
click at [601, 267] on span "Background" at bounding box center [636, 266] width 177 height 24
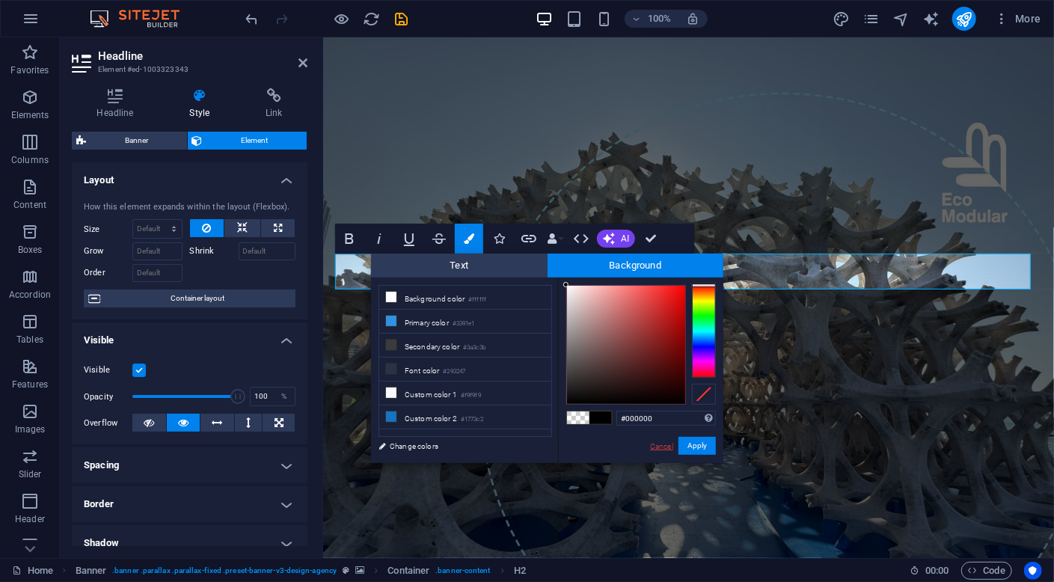
click at [658, 449] on link "Cancel" at bounding box center [661, 446] width 26 height 11
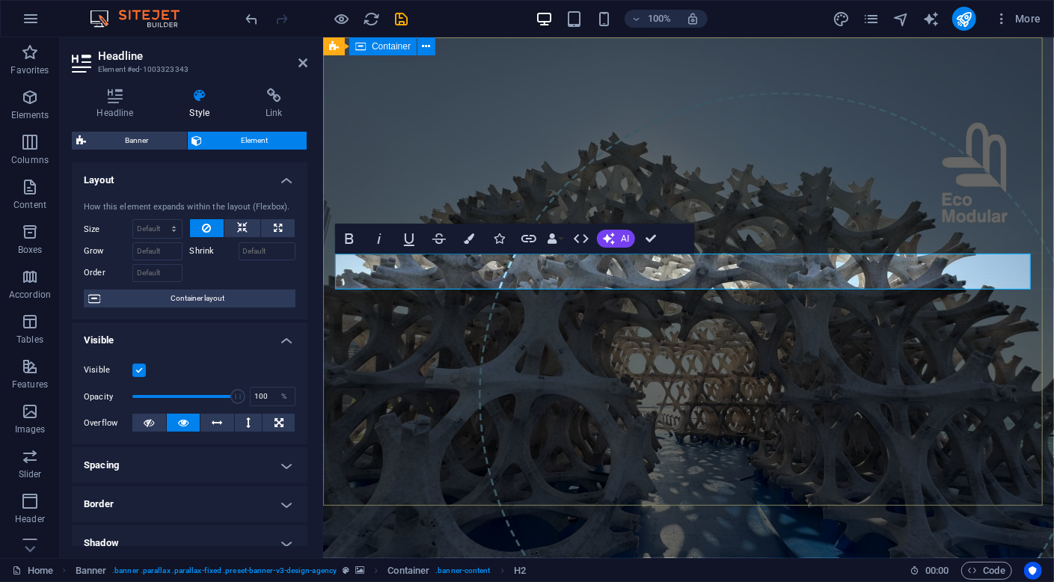
click at [604, 300] on div "CIRCULARITY MADE SIMPLE, ELEGANT & VALUABLE since [DATE]" at bounding box center [687, 168] width 731 height 263
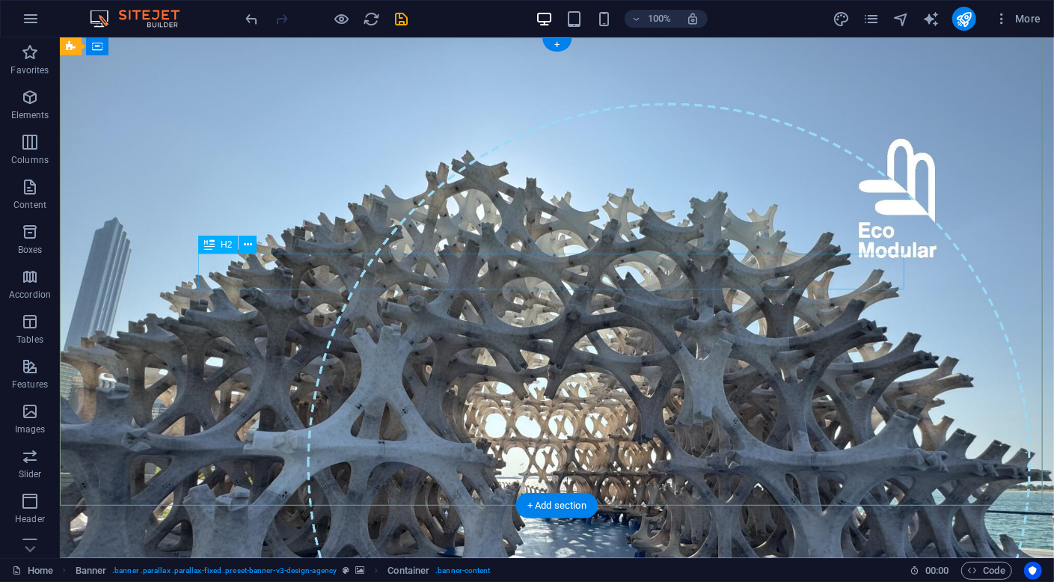
click at [363, 204] on div "CIRCULARITY MADE SIMPLE, ELEGANT & VALUABLE since [DATE]" at bounding box center [556, 168] width 706 height 72
click at [248, 241] on icon at bounding box center [248, 245] width 8 height 16
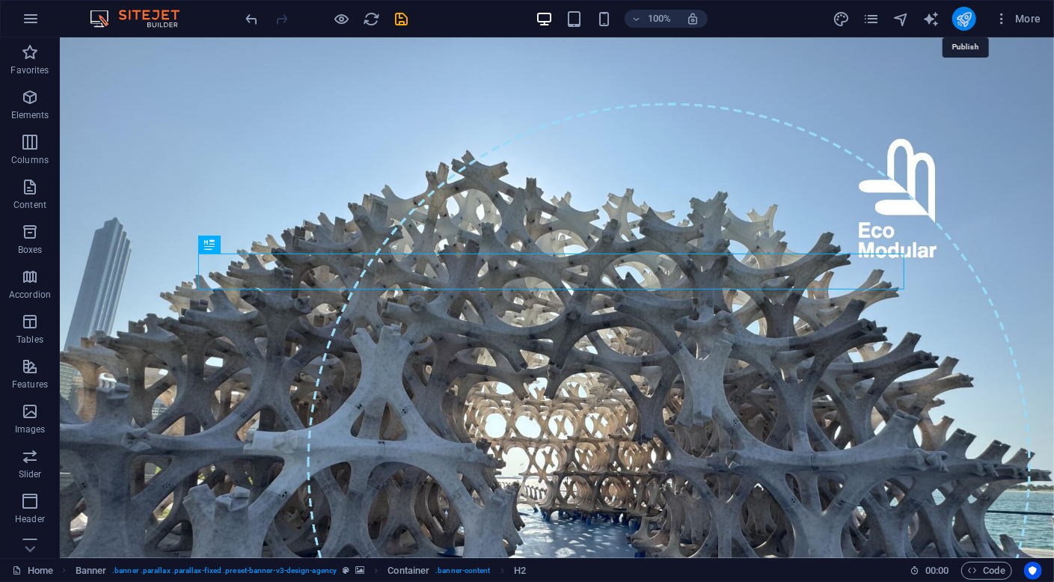
click at [957, 14] on icon "publish" at bounding box center [963, 18] width 17 height 17
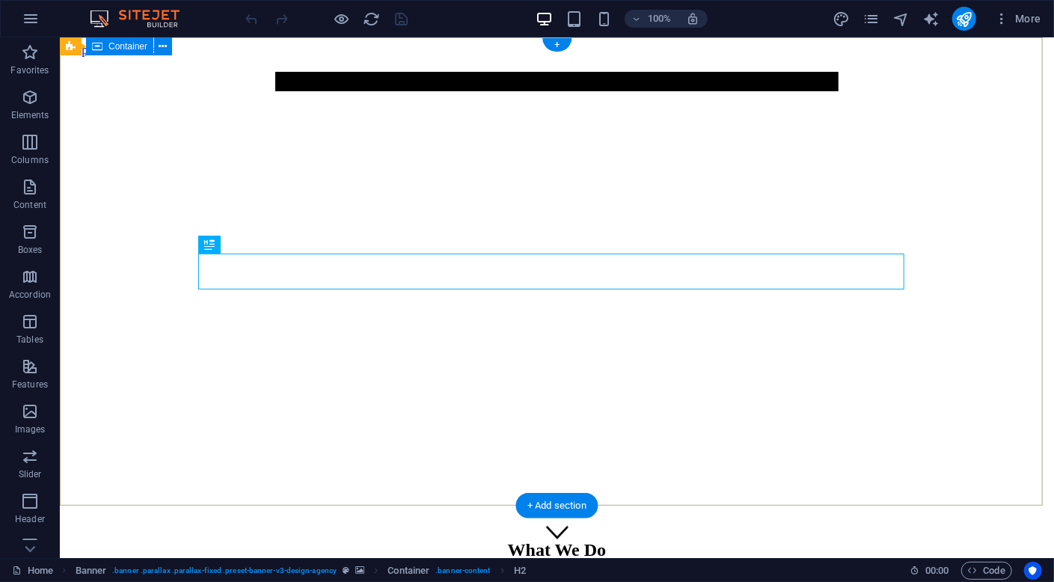
scroll to position [150, 0]
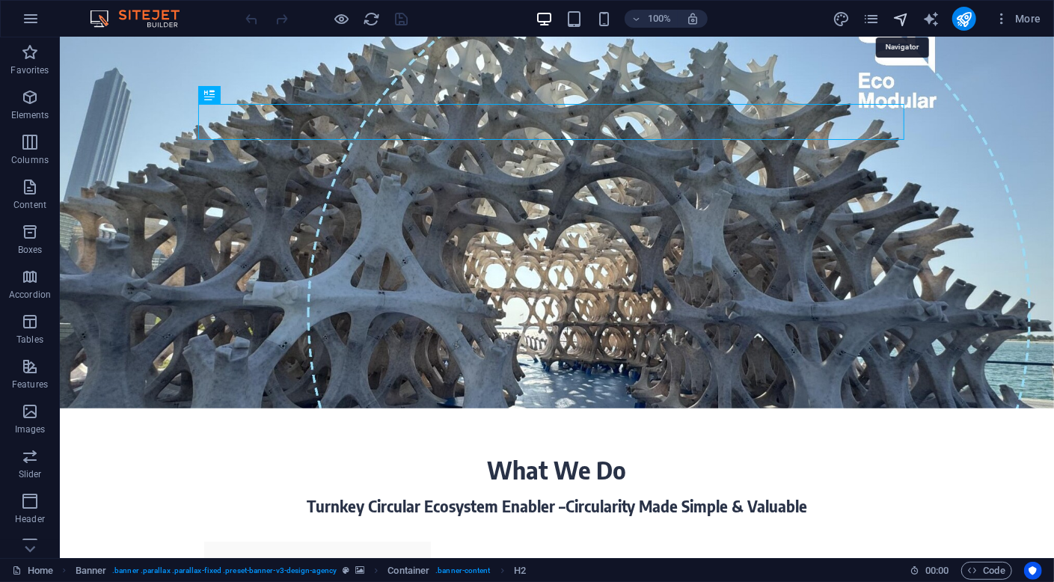
click at [902, 17] on icon "navigator" at bounding box center [900, 18] width 17 height 17
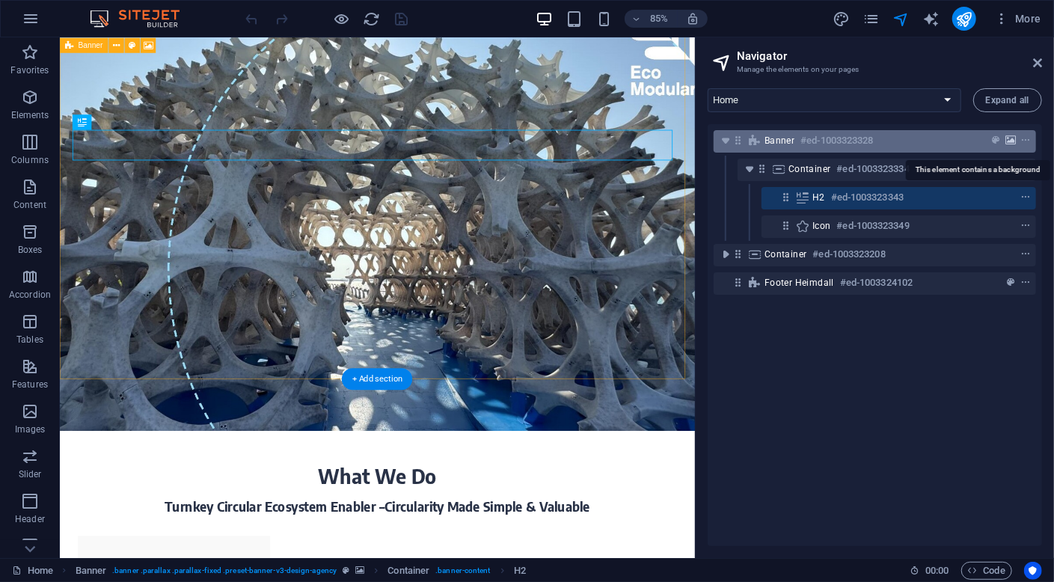
click at [1008, 138] on icon "background" at bounding box center [1010, 140] width 10 height 10
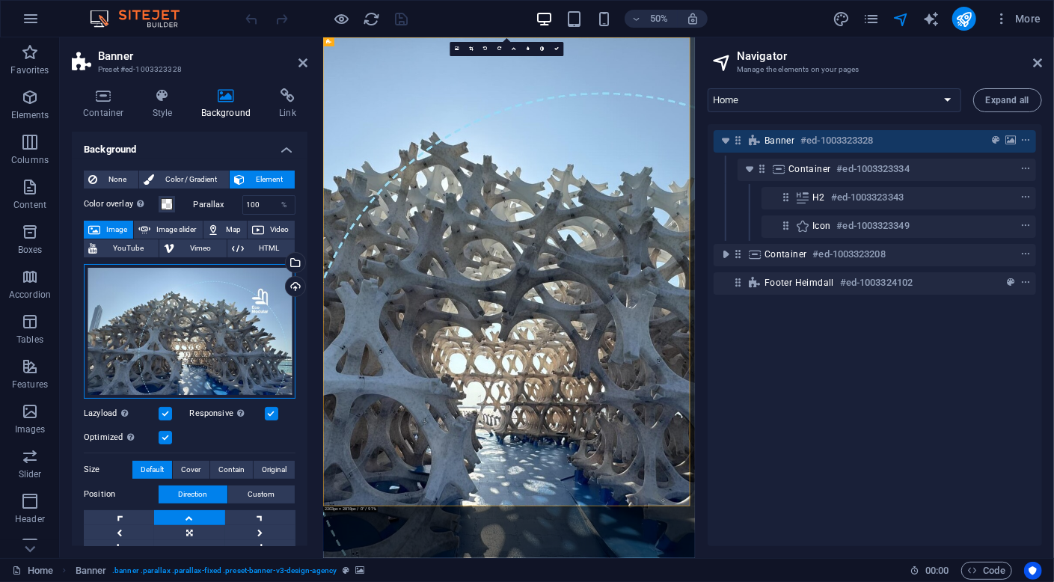
click at [204, 341] on div "Drag files here, click to choose files or select files from Files or our free s…" at bounding box center [190, 331] width 212 height 135
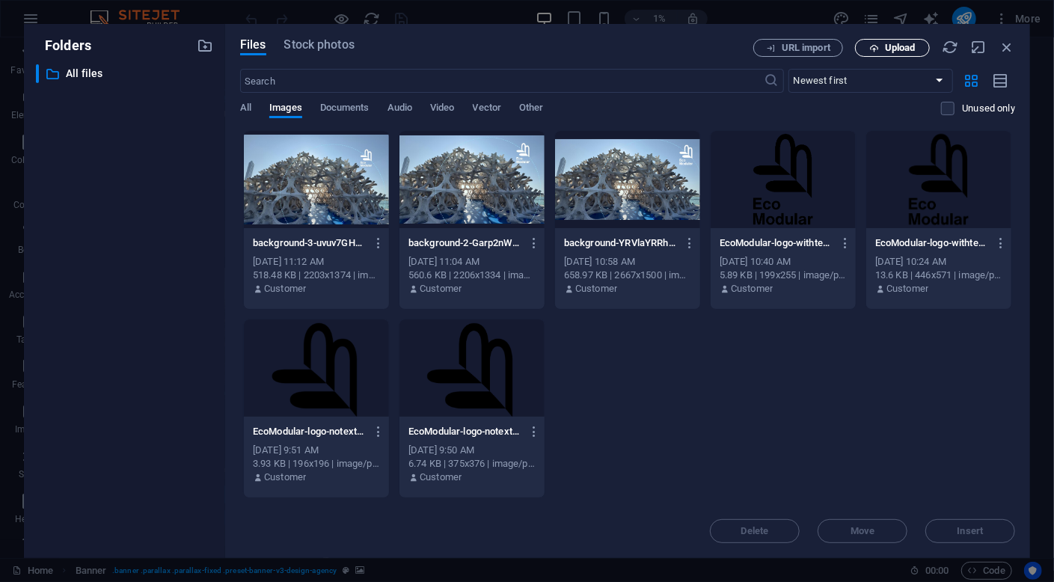
click at [878, 47] on icon "button" at bounding box center [874, 48] width 10 height 10
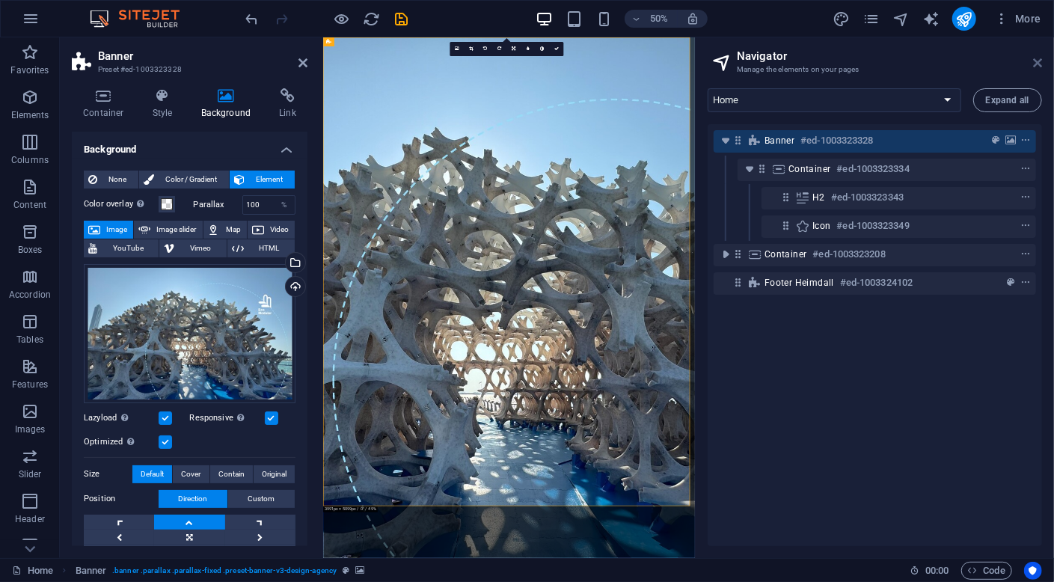
click at [1034, 60] on icon at bounding box center [1037, 63] width 9 height 12
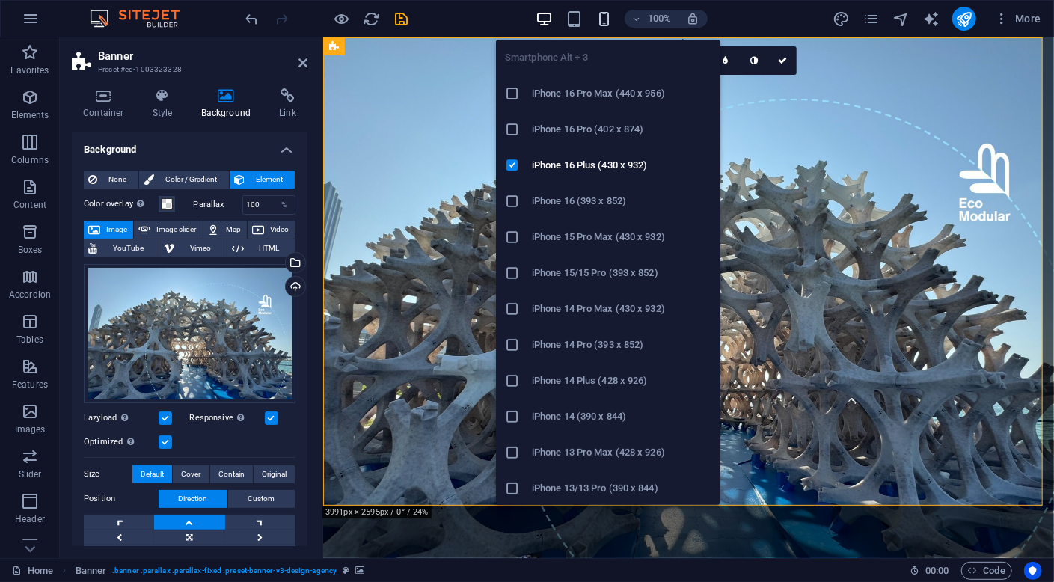
click at [607, 19] on icon "button" at bounding box center [603, 18] width 17 height 17
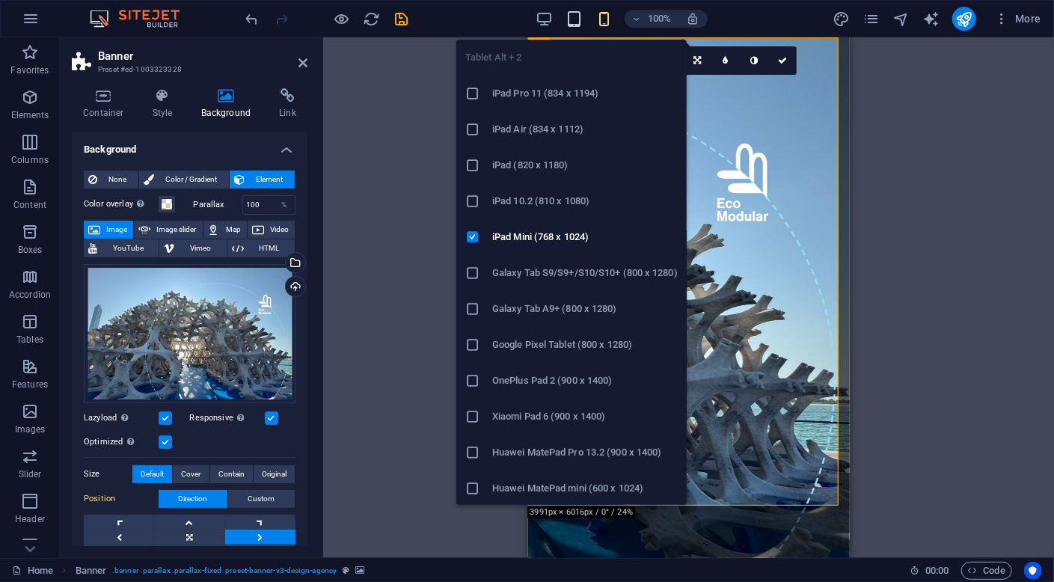
click at [571, 21] on icon "button" at bounding box center [573, 18] width 17 height 17
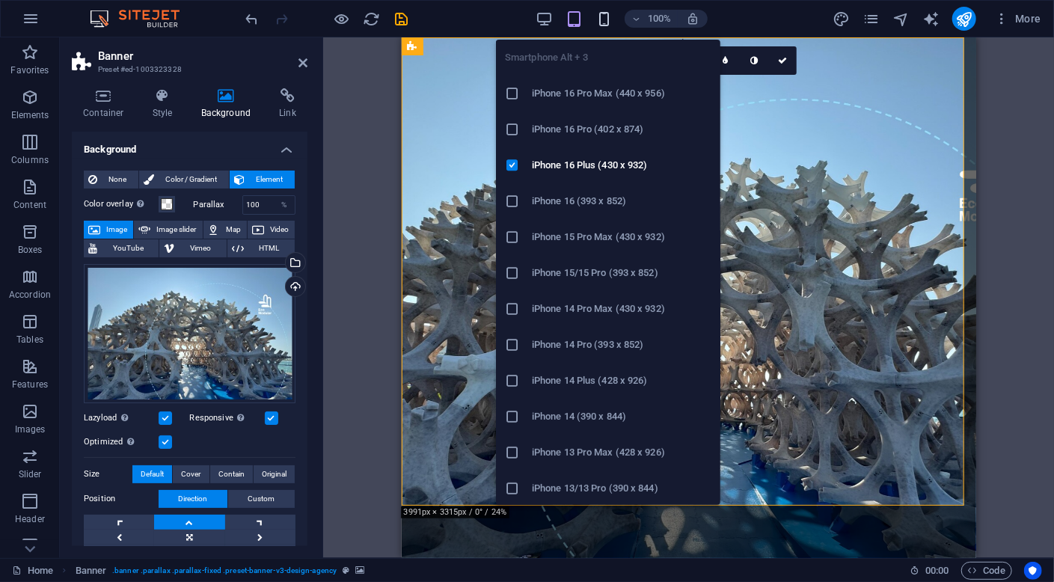
click at [598, 20] on icon "button" at bounding box center [603, 18] width 17 height 17
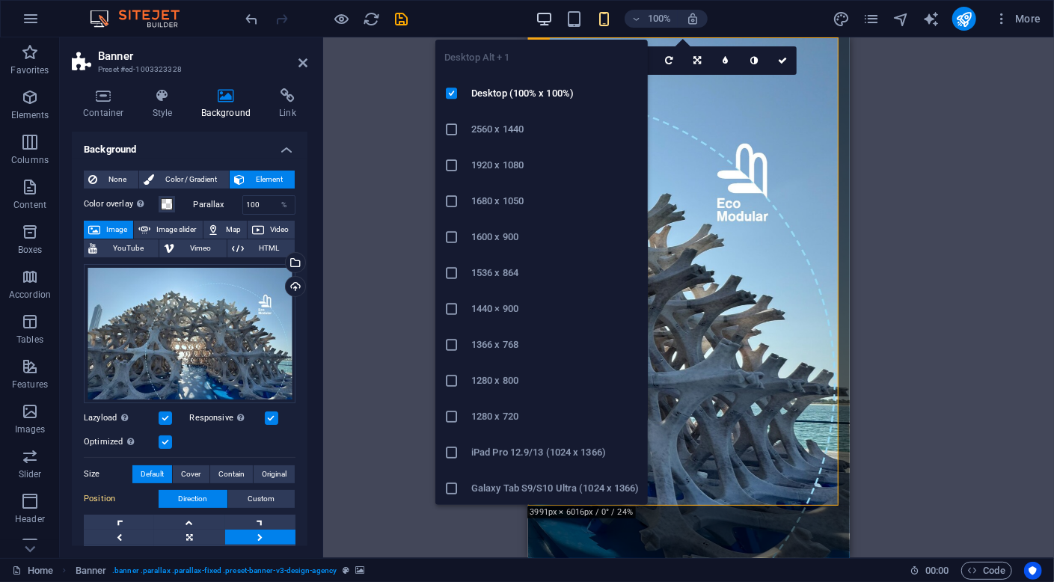
click at [544, 13] on icon "button" at bounding box center [544, 18] width 17 height 17
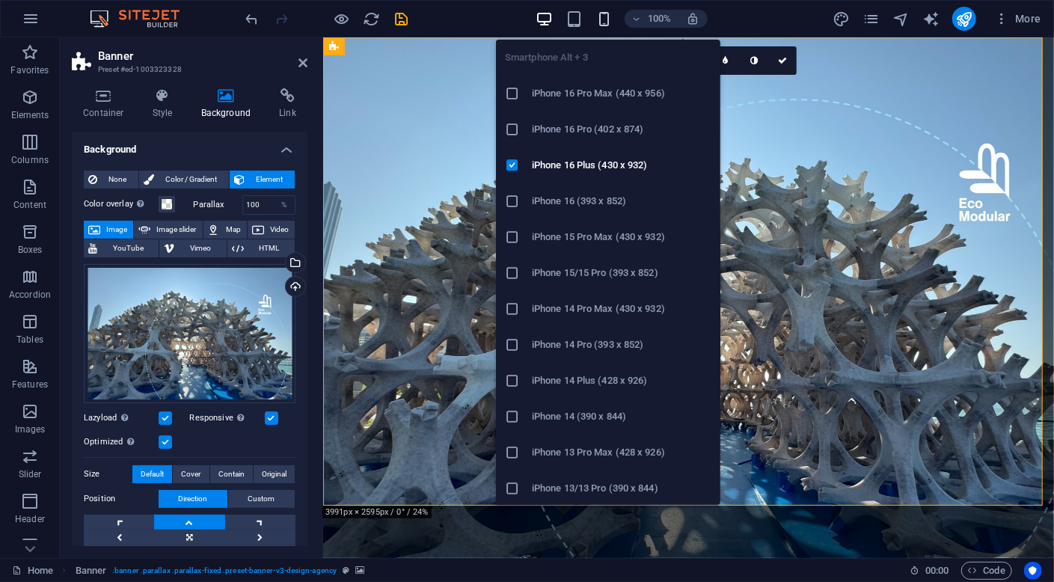
click at [604, 17] on icon "button" at bounding box center [603, 18] width 17 height 17
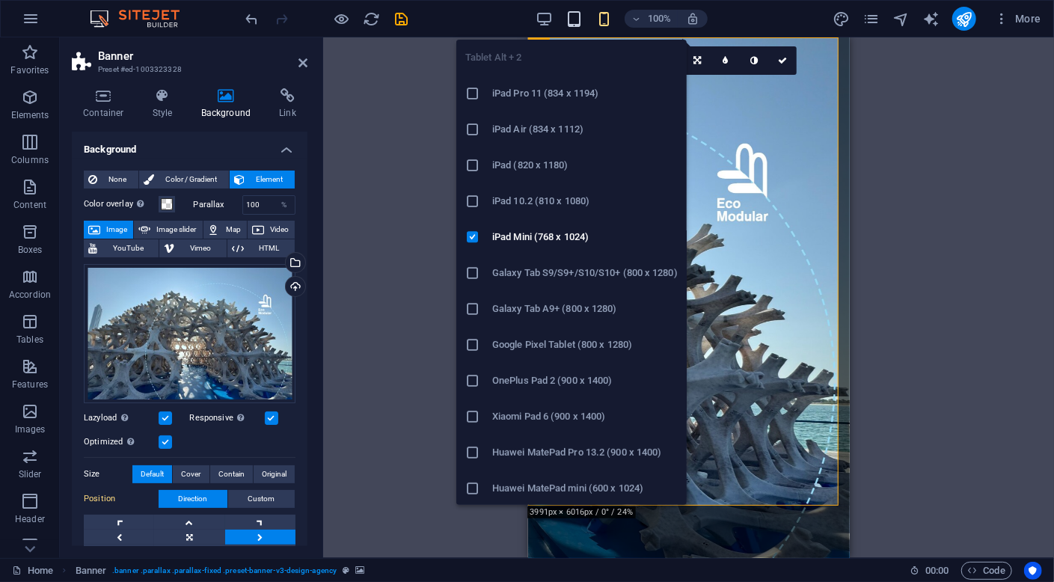
click at [577, 19] on icon "button" at bounding box center [573, 18] width 17 height 17
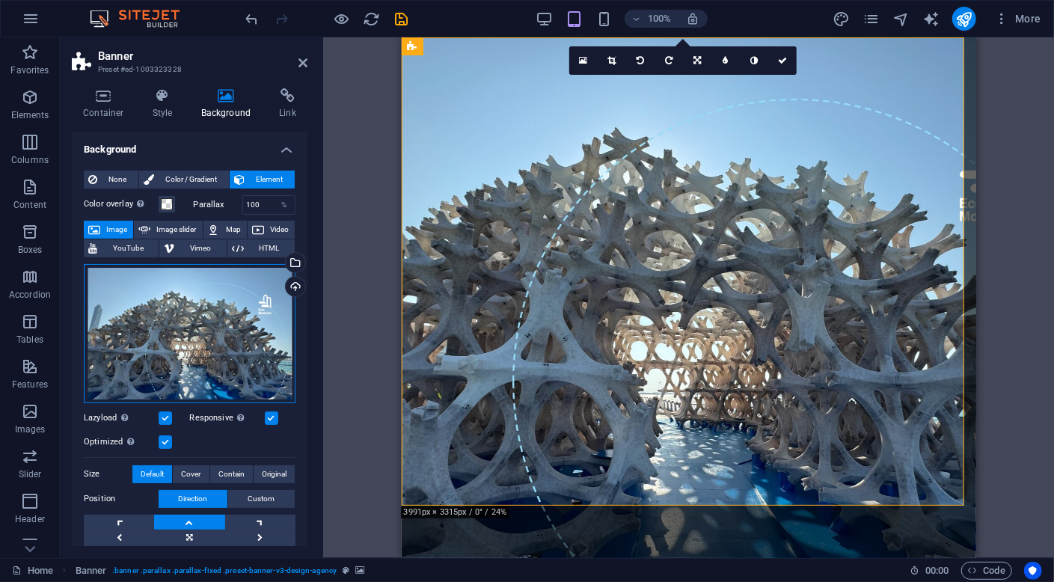
click at [221, 342] on div "Drag files here, click to choose files or select files from Files or our free s…" at bounding box center [190, 333] width 212 height 139
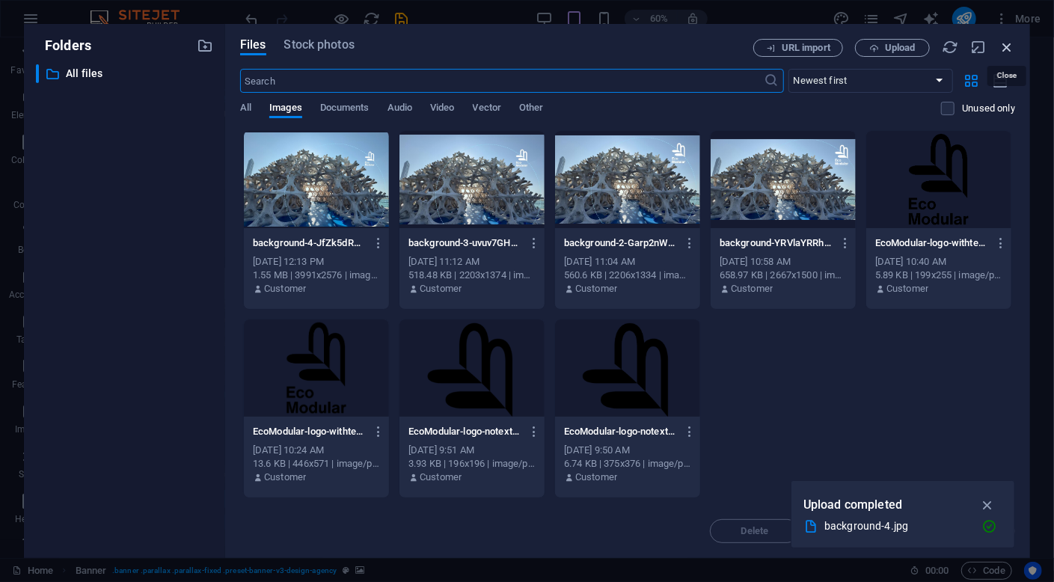
click at [1006, 47] on icon "button" at bounding box center [1007, 47] width 16 height 16
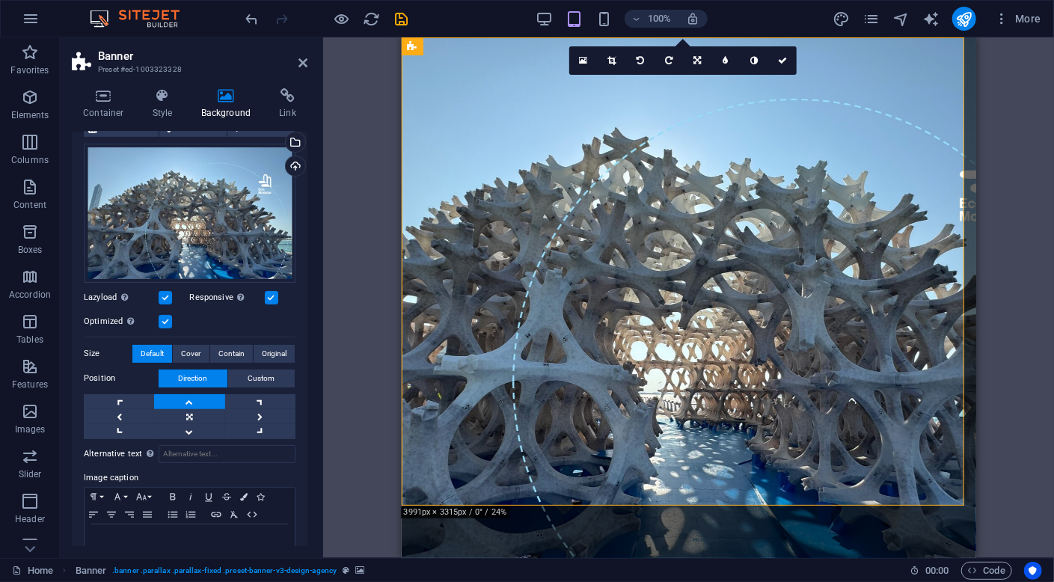
scroll to position [153, 0]
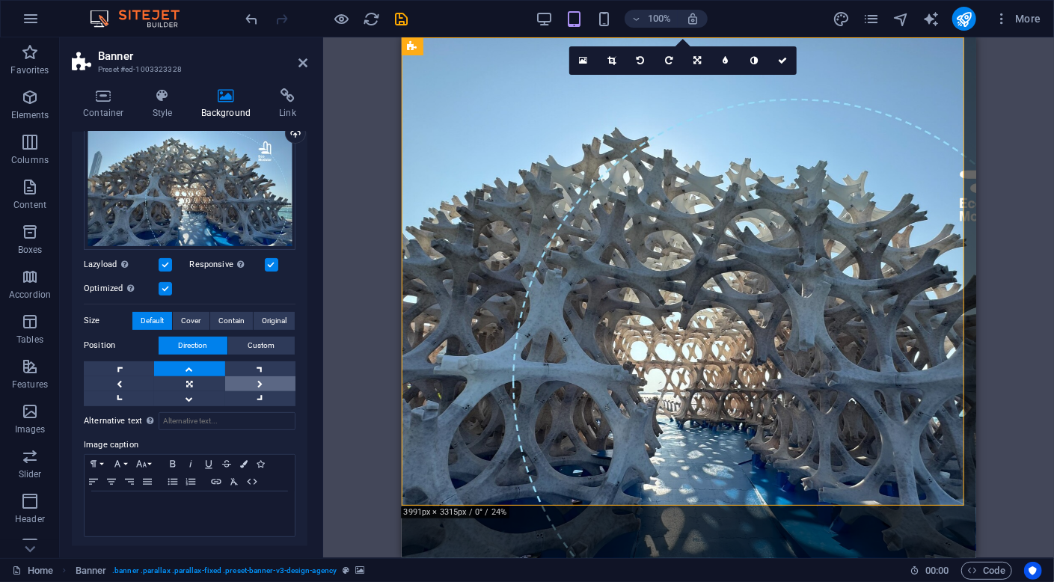
click at [266, 381] on link at bounding box center [260, 383] width 70 height 15
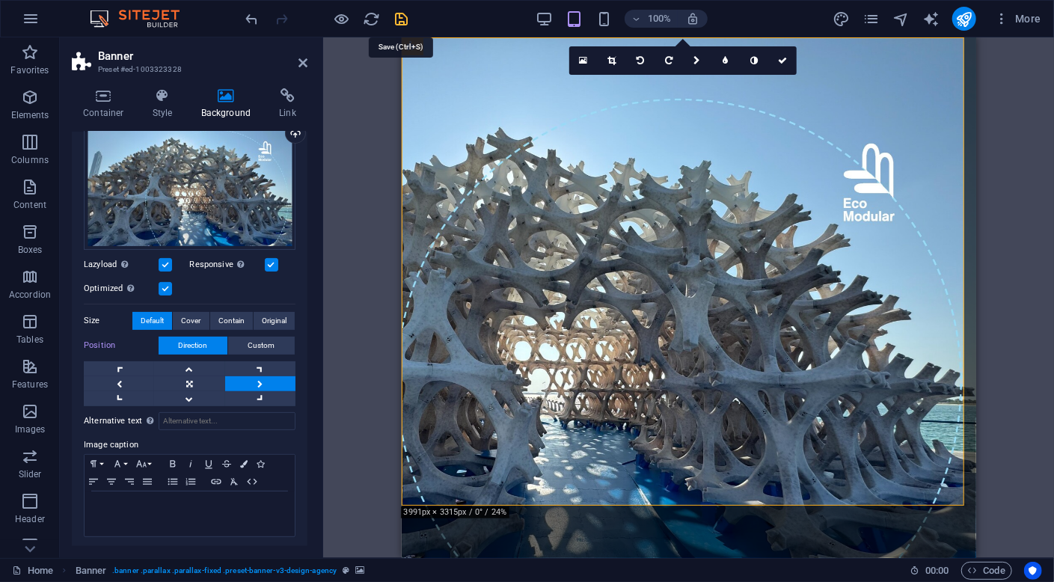
click at [400, 18] on icon "save" at bounding box center [401, 18] width 17 height 17
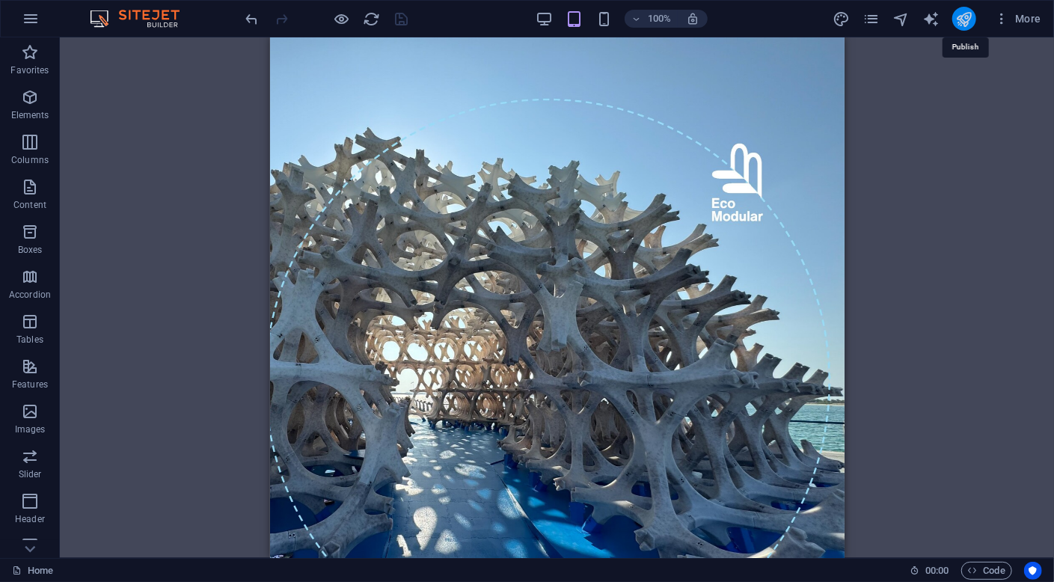
click at [969, 21] on icon "publish" at bounding box center [963, 18] width 17 height 17
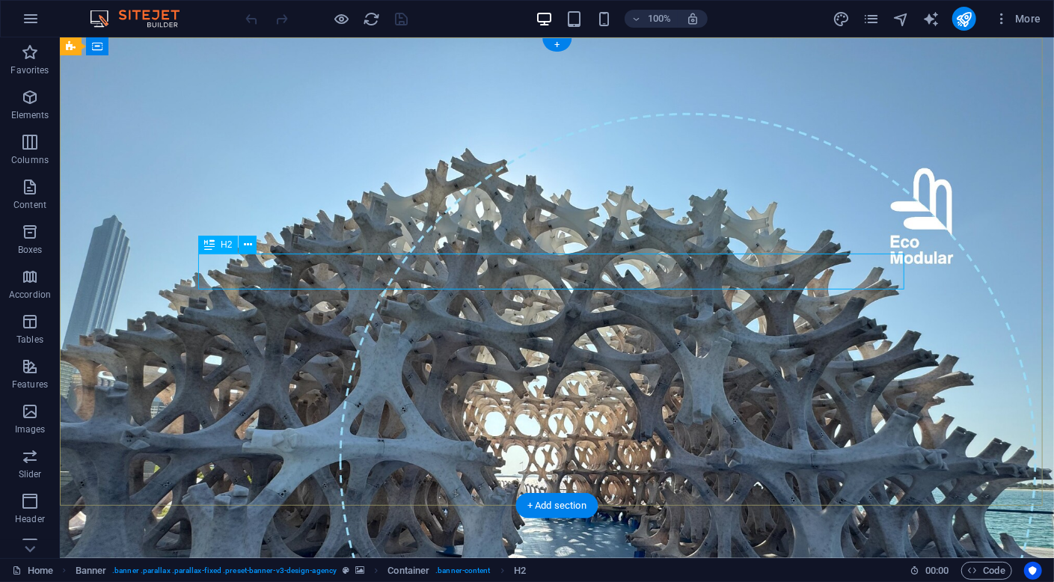
click at [256, 204] on div "CIRCULARITY MADE SIMPLE, ELEGANT & VALUABLE since [DATE]" at bounding box center [556, 168] width 706 height 72
click at [263, 204] on div "CIRCULARITY MADE SIMPLE, ELEGANT & VALUABLE since [DATE]" at bounding box center [556, 168] width 706 height 72
click at [248, 245] on icon at bounding box center [248, 245] width 8 height 16
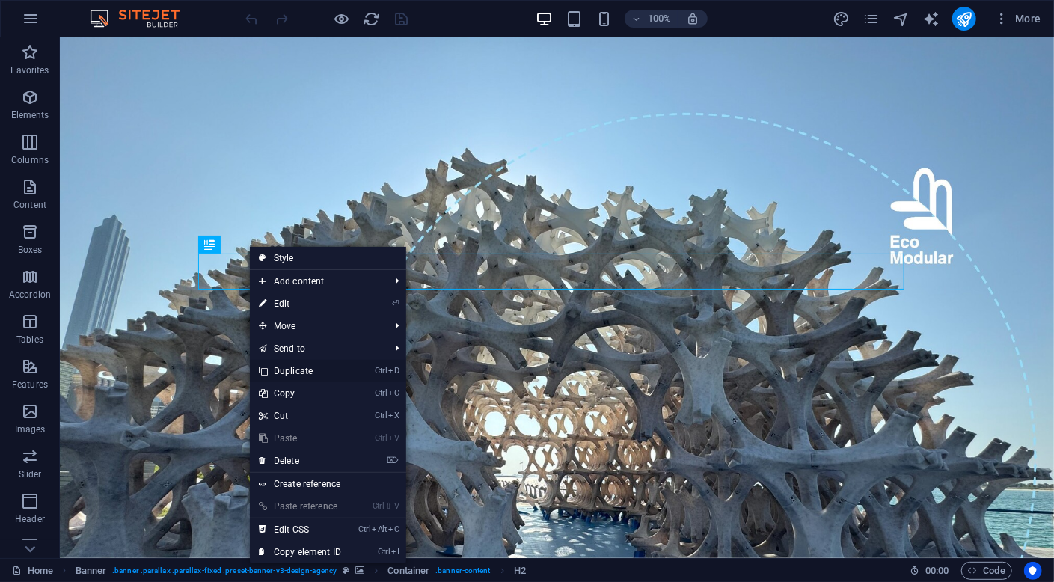
click at [321, 367] on link "Ctrl D Duplicate" at bounding box center [300, 371] width 100 height 22
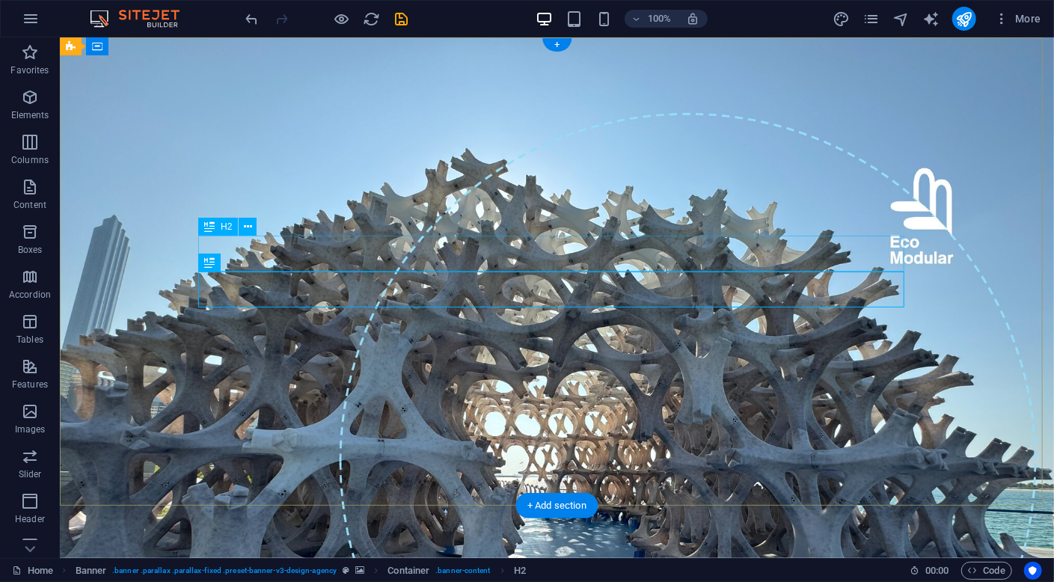
click at [436, 204] on div "CIRCULARITY MADE SIMPLE, ELEGANT & VALUABLE since [DATE]" at bounding box center [556, 168] width 706 height 72
click at [464, 204] on div "CIRCULARITY MADE SIMPLE, ELEGANT & VALUABLE since [DATE]" at bounding box center [556, 168] width 706 height 72
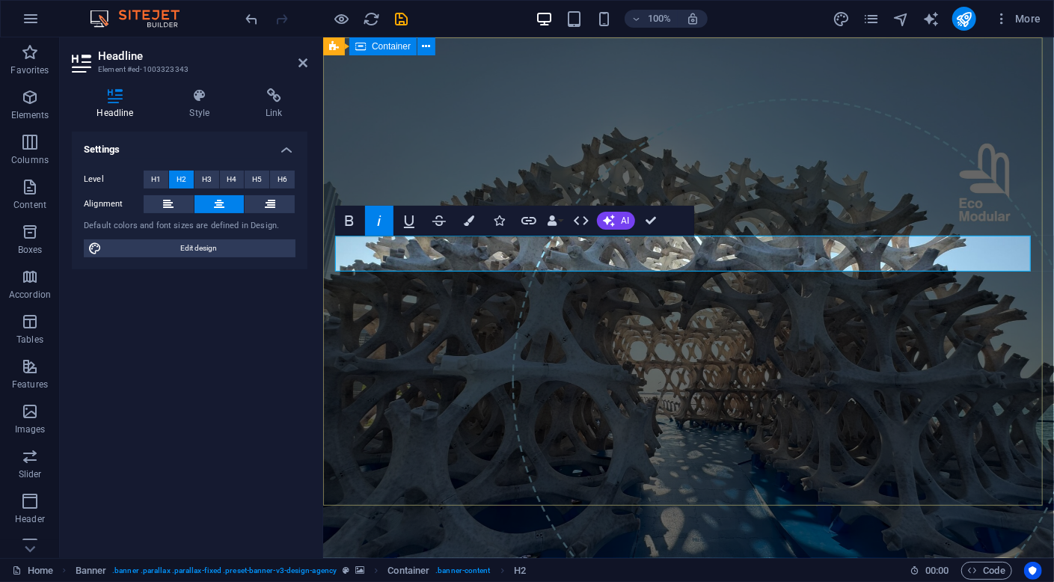
click at [690, 156] on div "​ CIRCULARITY MADE SIMPLE, ELEGANT & VALUABLE since [DATE]" at bounding box center [687, 186] width 731 height 299
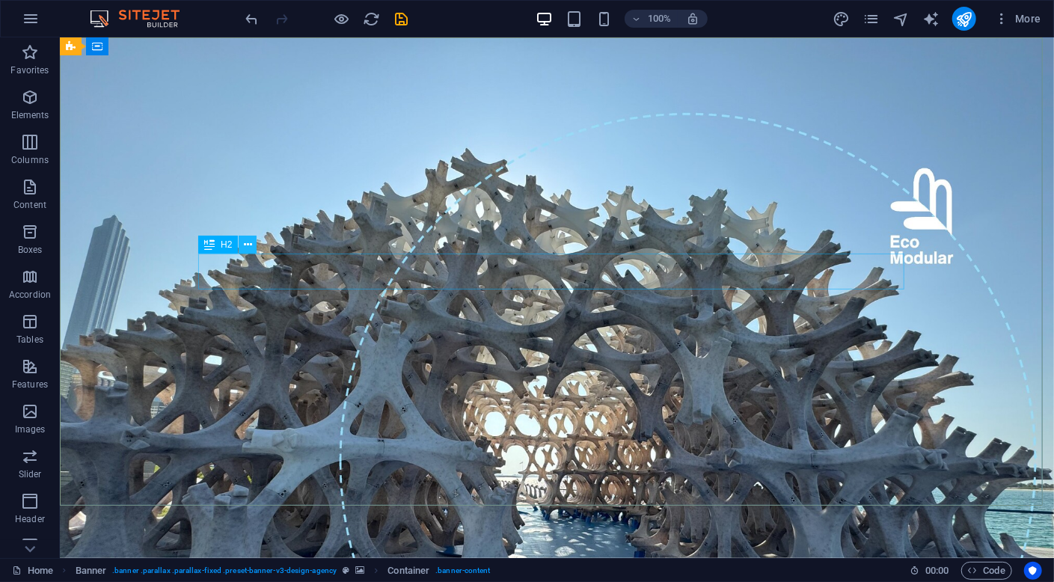
click at [251, 247] on icon at bounding box center [248, 245] width 8 height 16
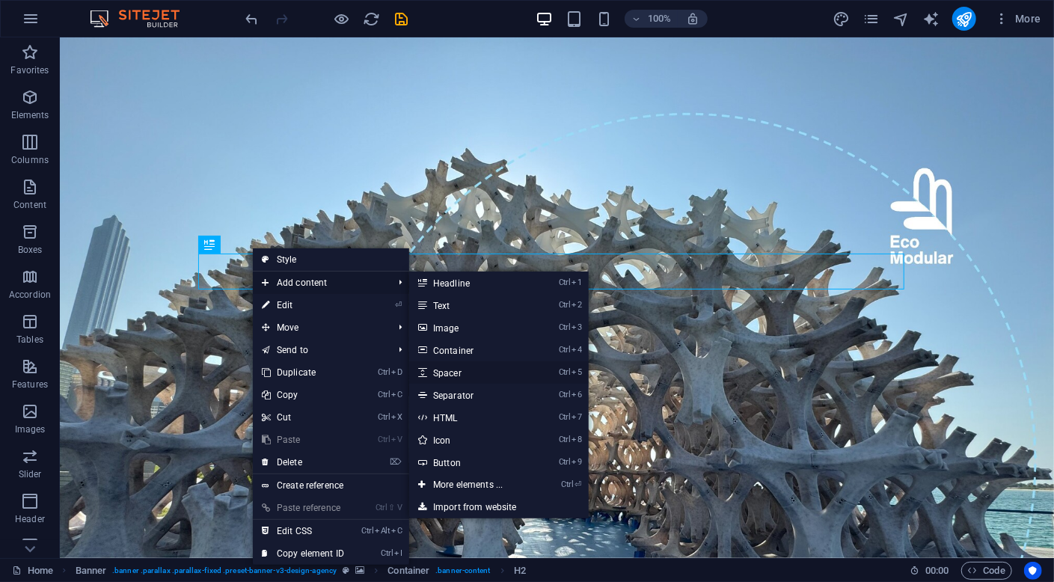
click at [486, 374] on link "Ctrl 5 Spacer" at bounding box center [470, 372] width 123 height 22
select select "px"
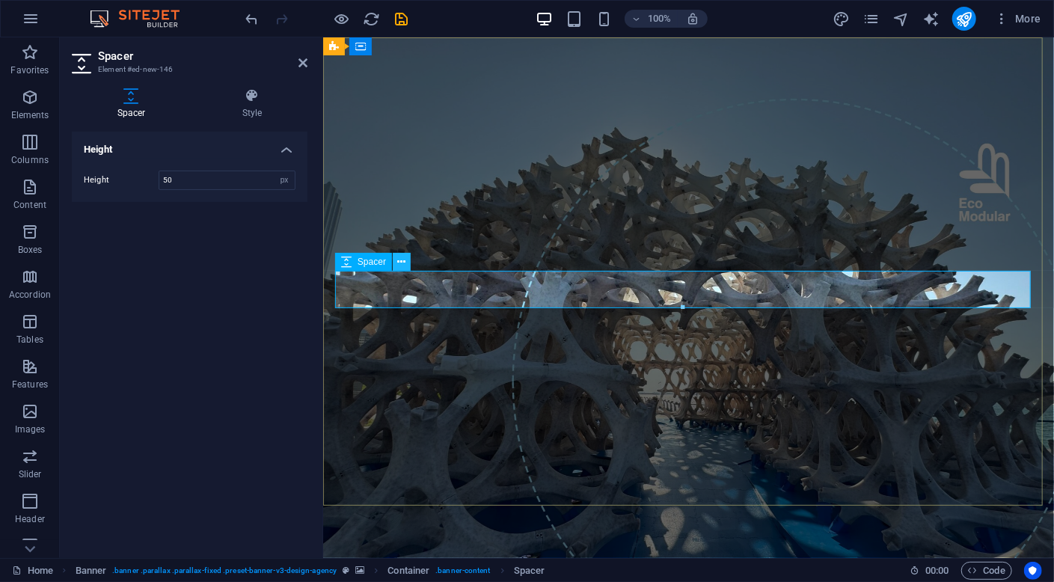
click at [405, 260] on icon at bounding box center [402, 262] width 8 height 16
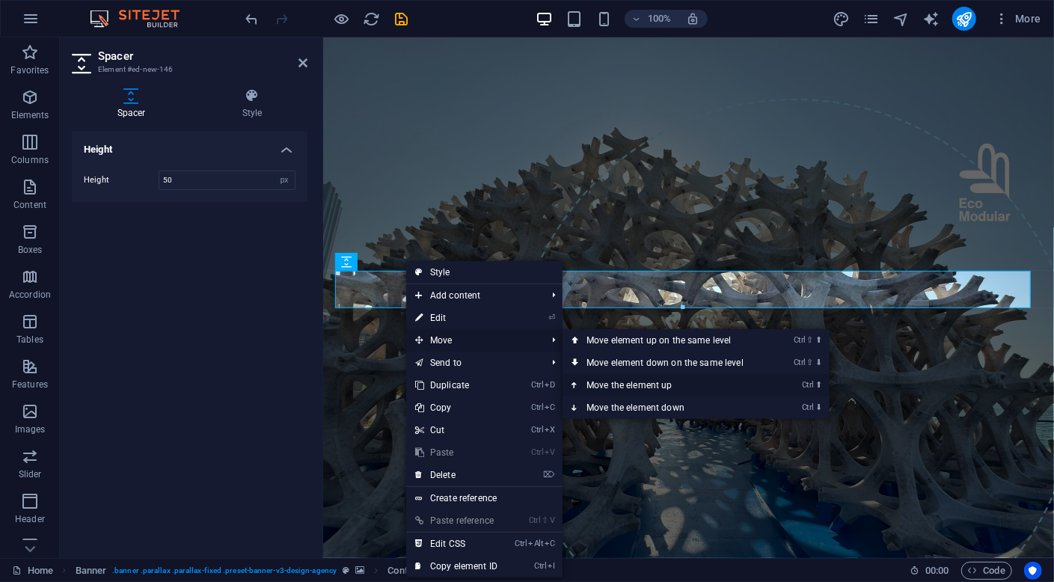
click at [629, 388] on link "Ctrl ⬆ Move the element up" at bounding box center [667, 385] width 211 height 22
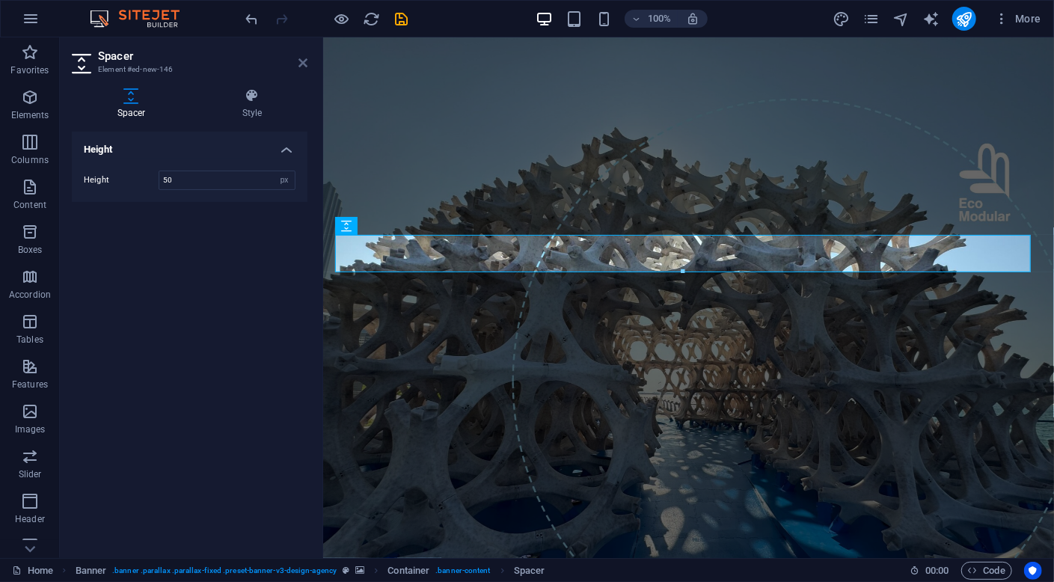
click at [303, 61] on icon at bounding box center [302, 63] width 9 height 12
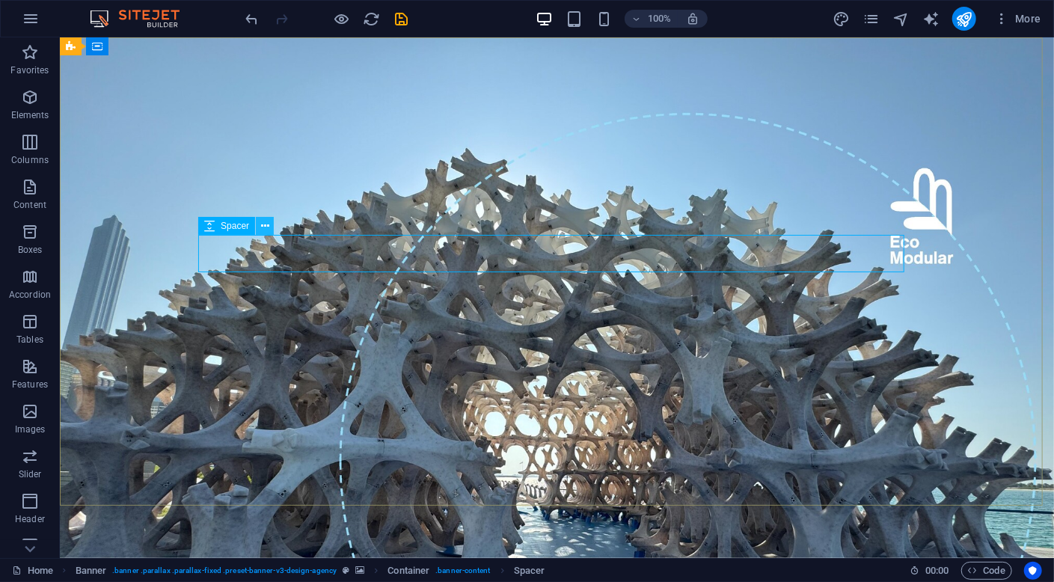
click at [263, 227] on icon at bounding box center [265, 226] width 8 height 16
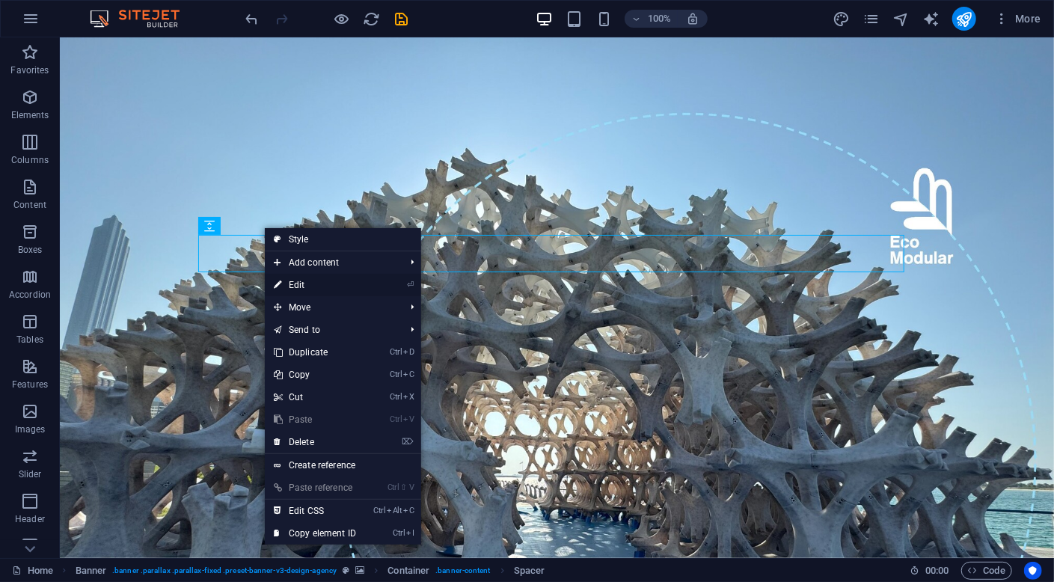
click at [362, 285] on link "⏎ Edit" at bounding box center [315, 285] width 100 height 22
select select "px"
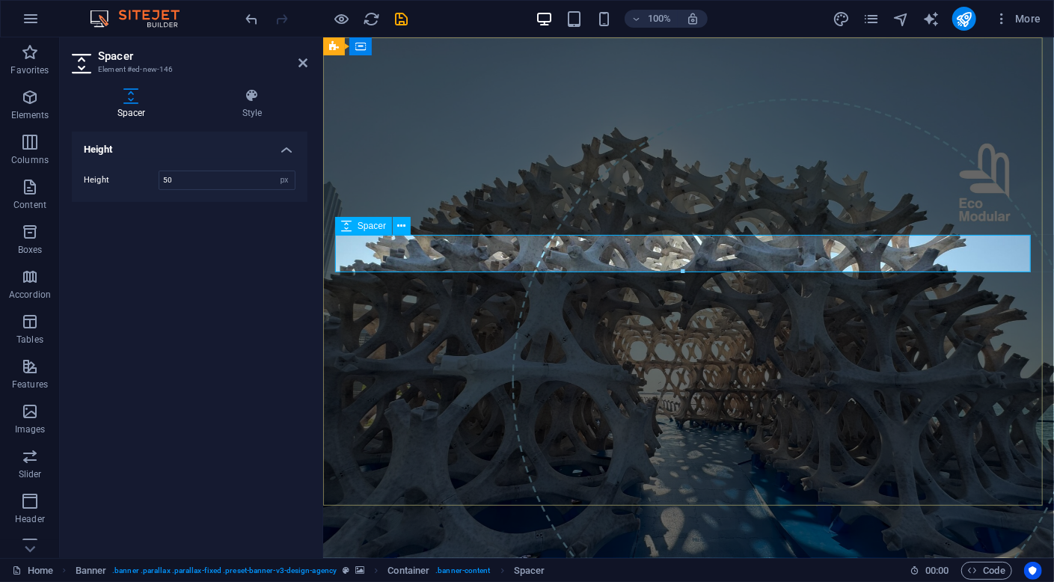
click at [436, 170] on div at bounding box center [688, 150] width 706 height 37
drag, startPoint x: 220, startPoint y: 178, endPoint x: 144, endPoint y: 180, distance: 75.6
click at [144, 180] on div "Height 50 px rem vh vw" at bounding box center [190, 180] width 212 height 19
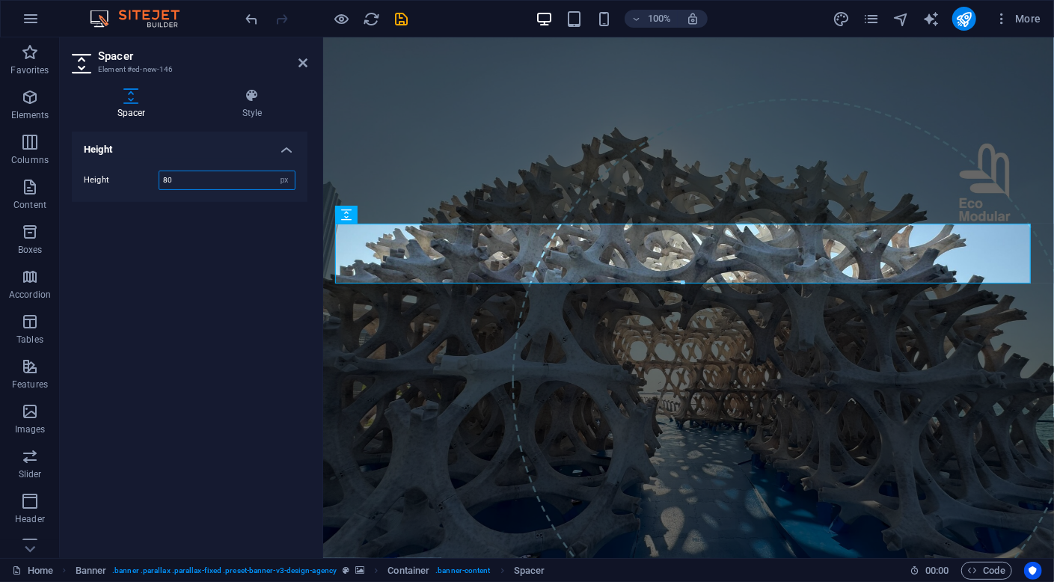
drag, startPoint x: 187, startPoint y: 181, endPoint x: 126, endPoint y: 180, distance: 61.4
click at [126, 180] on div "Height 80 px rem vh vw" at bounding box center [190, 180] width 212 height 19
type input "60"
click at [195, 225] on div "Height Height 60 px rem vh vw" at bounding box center [190, 339] width 236 height 414
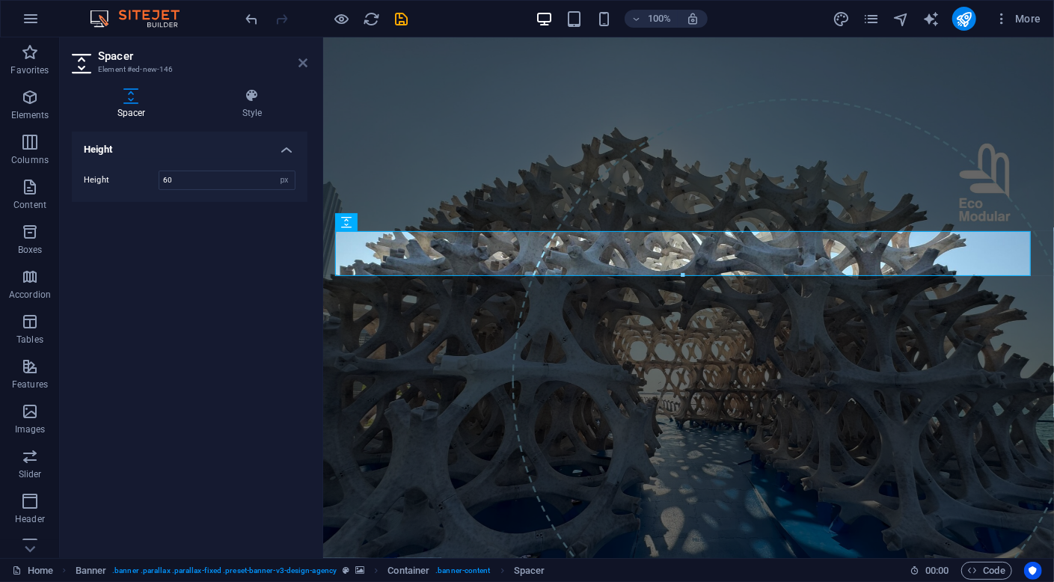
click at [304, 64] on icon at bounding box center [302, 63] width 9 height 12
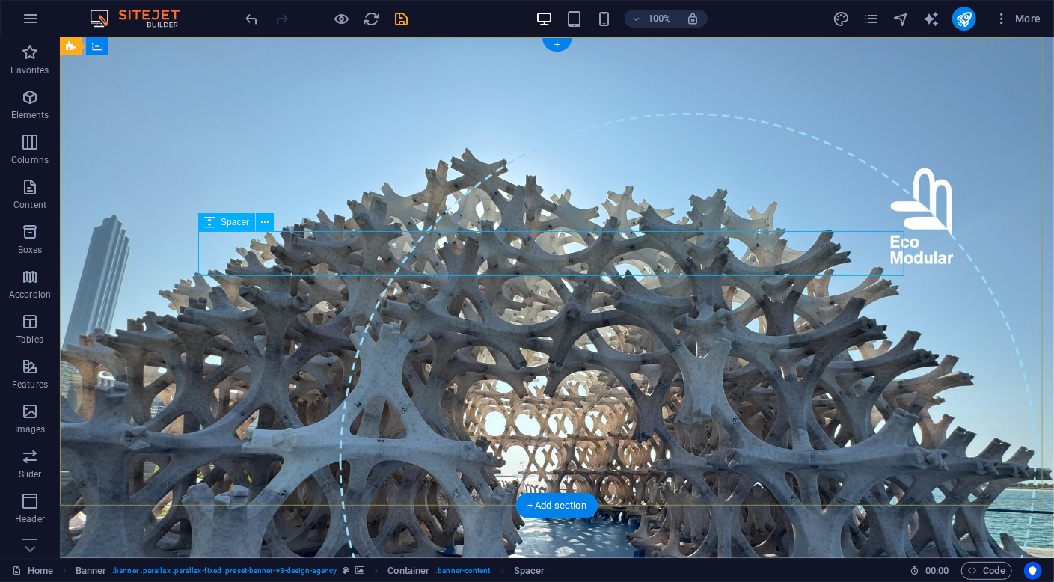
click at [269, 177] on div at bounding box center [556, 154] width 706 height 45
click at [266, 224] on icon at bounding box center [265, 223] width 8 height 16
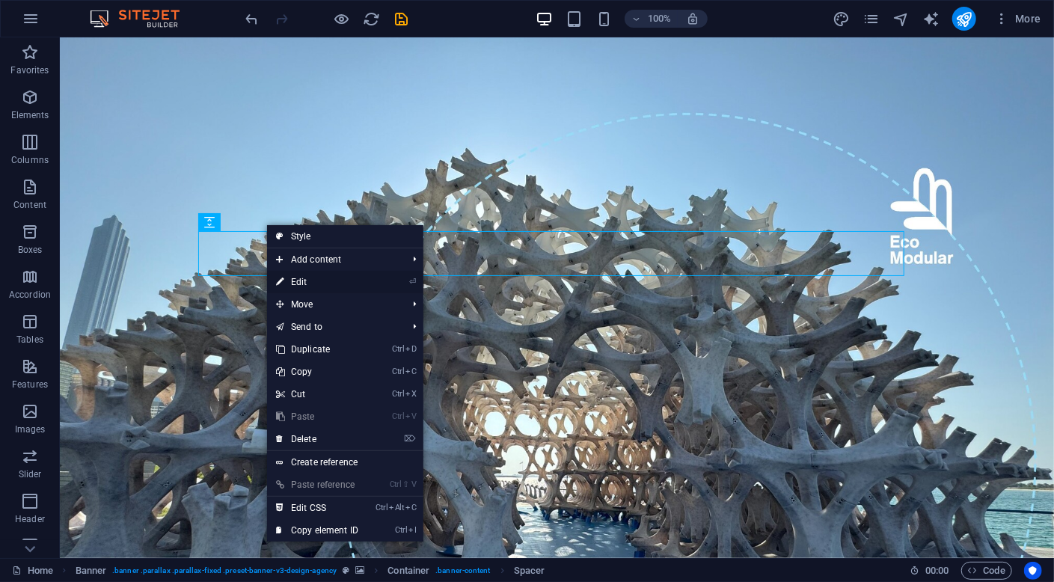
click at [302, 280] on link "⏎ Edit" at bounding box center [317, 282] width 100 height 22
select select "px"
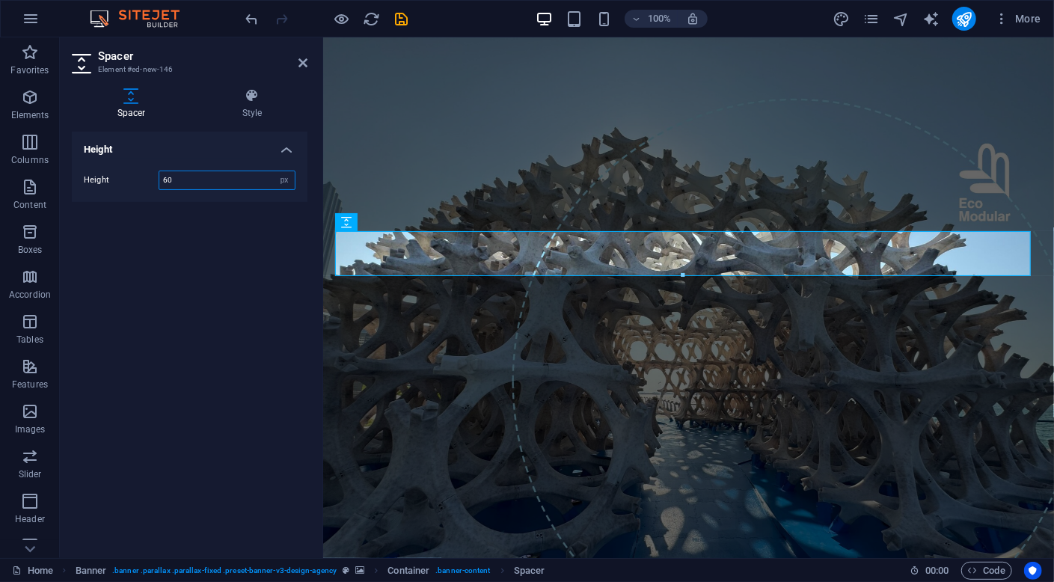
drag, startPoint x: 190, startPoint y: 179, endPoint x: 138, endPoint y: 177, distance: 52.4
click at [138, 177] on div "Height 60 px rem vh vw" at bounding box center [190, 180] width 212 height 19
type input "80"
click at [207, 234] on div "Height Height 80 px rem vh vw" at bounding box center [190, 339] width 236 height 414
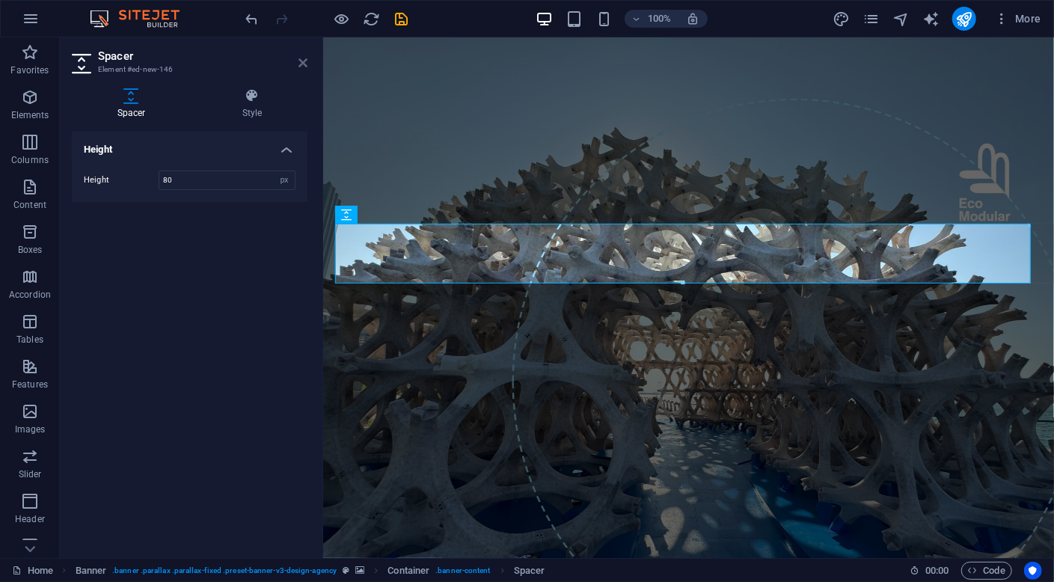
click at [302, 62] on icon at bounding box center [302, 63] width 9 height 12
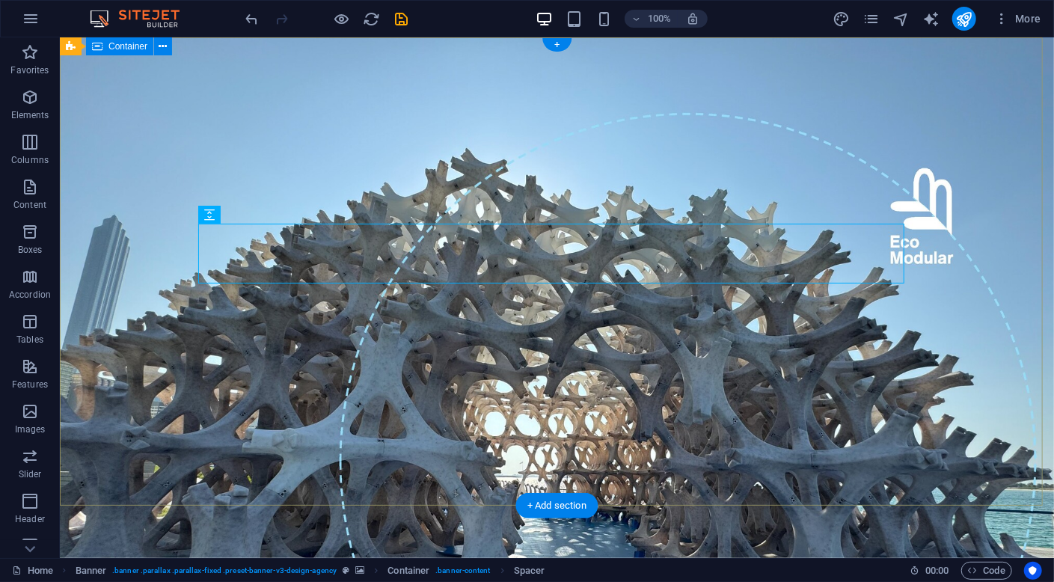
drag, startPoint x: 1030, startPoint y: 53, endPoint x: 624, endPoint y: 85, distance: 407.4
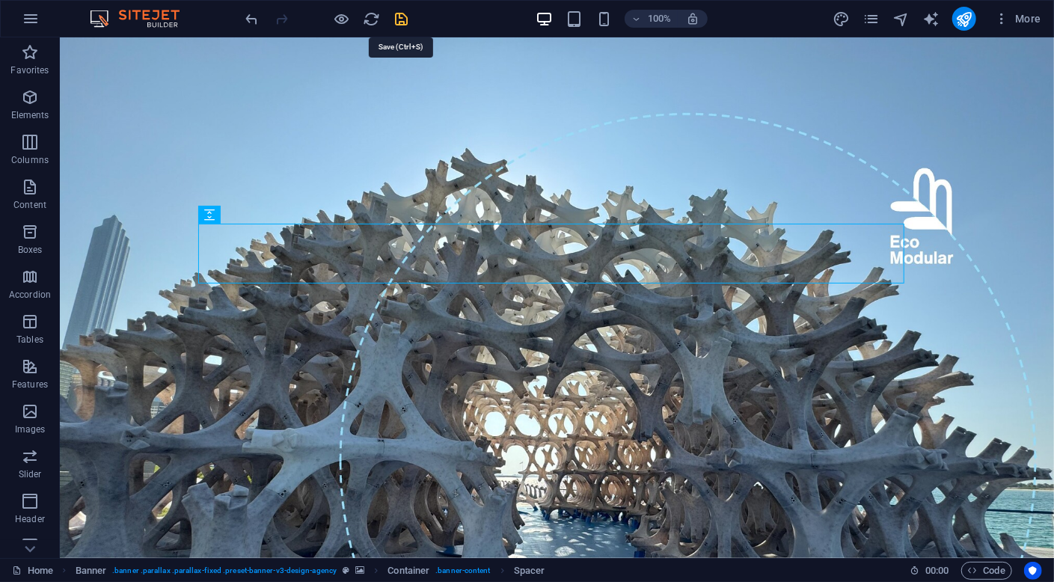
click at [408, 22] on icon "save" at bounding box center [401, 18] width 17 height 17
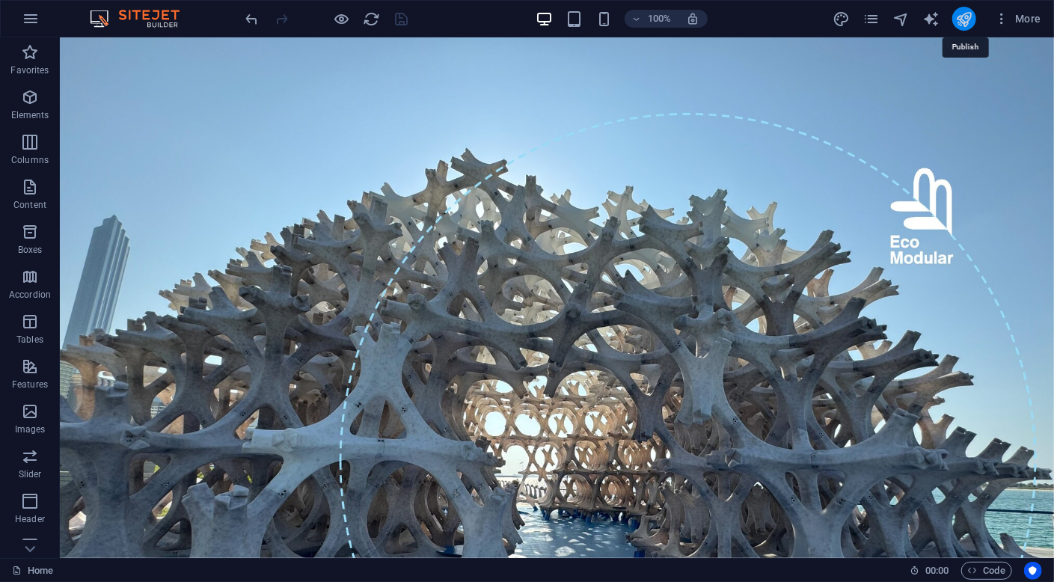
click at [963, 20] on icon "publish" at bounding box center [963, 18] width 17 height 17
click at [1038, 22] on span "More" at bounding box center [1017, 18] width 47 height 15
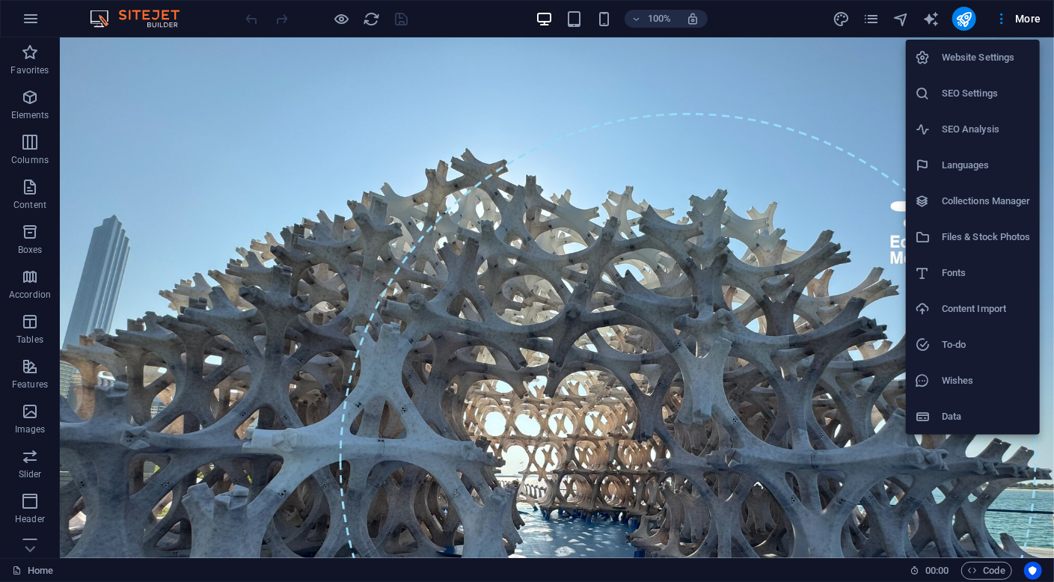
click at [989, 58] on h6 "Website Settings" at bounding box center [986, 58] width 89 height 18
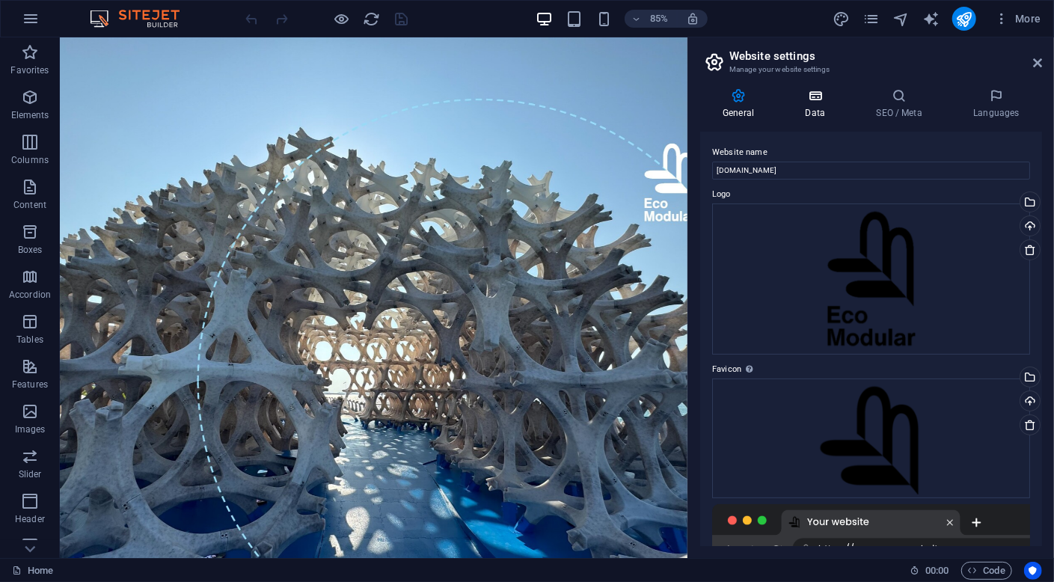
click at [812, 106] on h4 "Data" at bounding box center [817, 103] width 71 height 31
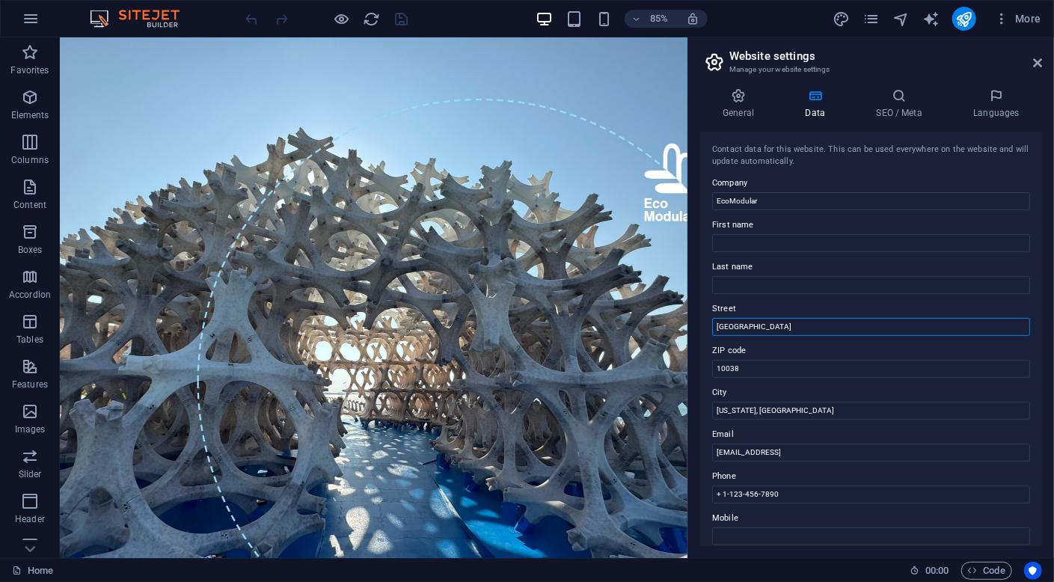
click at [797, 330] on input "[GEOGRAPHIC_DATA]" at bounding box center [871, 327] width 318 height 18
type input "B"
click at [790, 370] on input "10038" at bounding box center [871, 369] width 318 height 18
type input "1"
click at [789, 410] on input "[US_STATE], [GEOGRAPHIC_DATA]" at bounding box center [871, 411] width 318 height 18
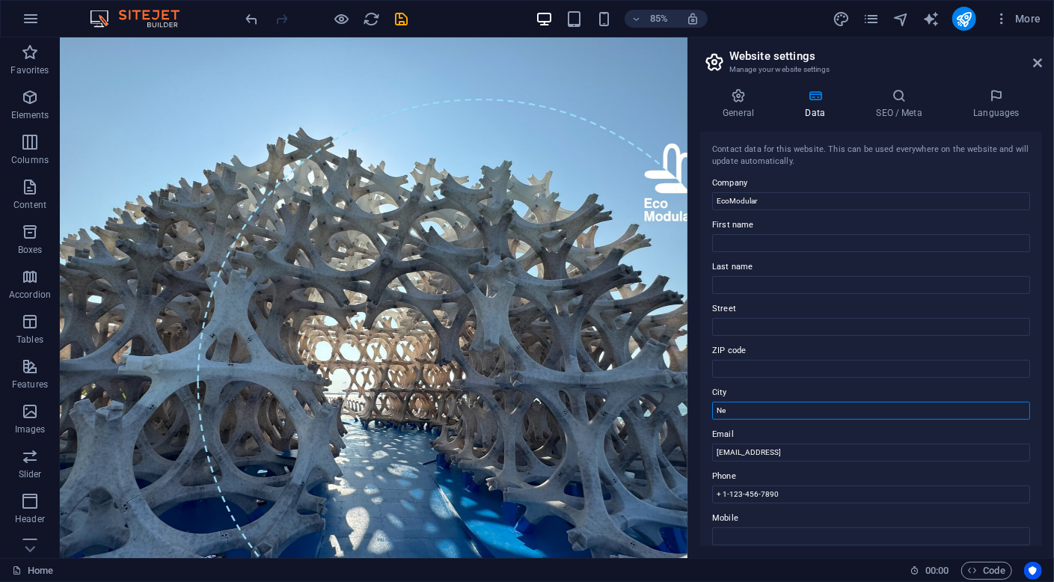
type input "N"
click at [910, 457] on input "[EMAIL_ADDRESS]" at bounding box center [871, 453] width 318 height 18
type input "1"
click at [794, 497] on input "+ 1-123-456-7890" at bounding box center [871, 494] width 318 height 18
type input "+"
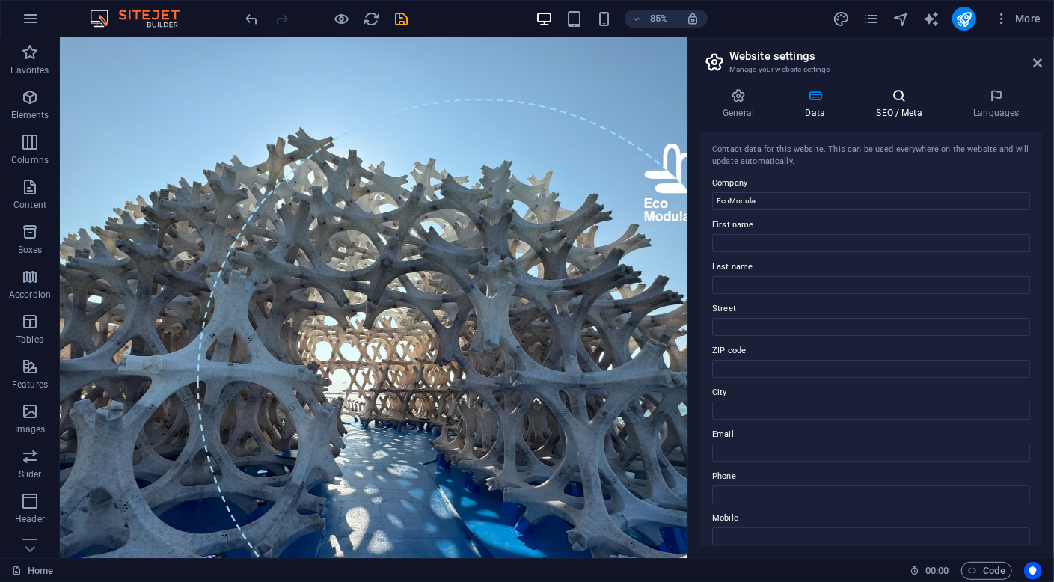
click at [898, 113] on h4 "SEO / Meta" at bounding box center [901, 103] width 97 height 31
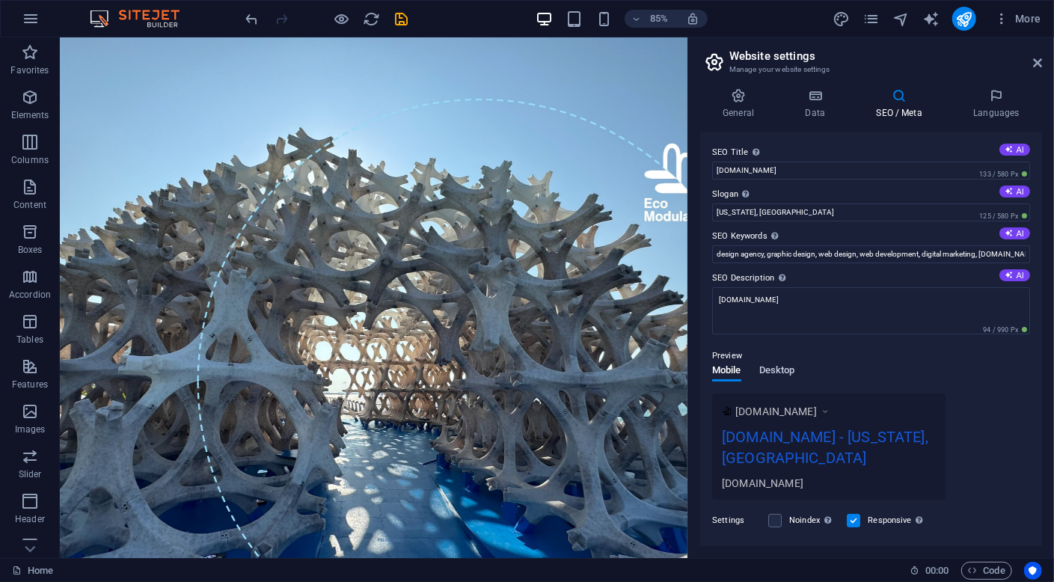
click at [782, 369] on span "Desktop" at bounding box center [777, 371] width 36 height 21
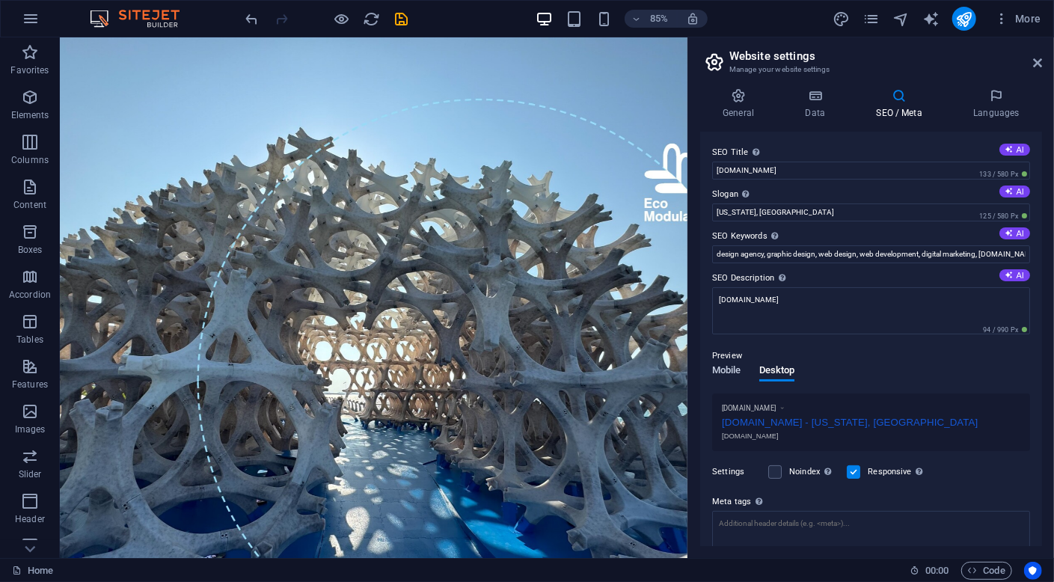
click at [726, 370] on span "Mobile" at bounding box center [726, 371] width 29 height 21
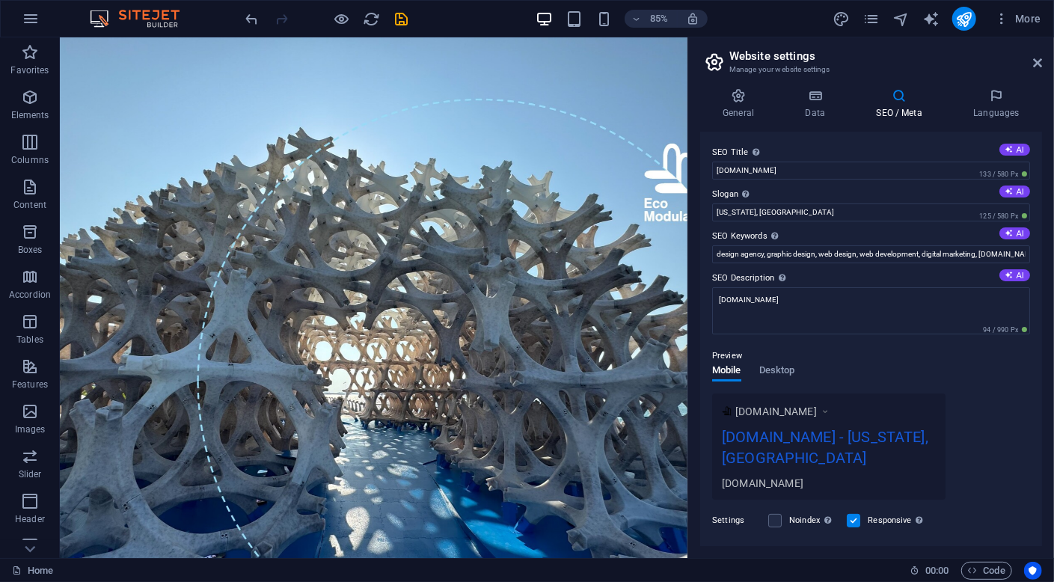
scroll to position [75, 0]
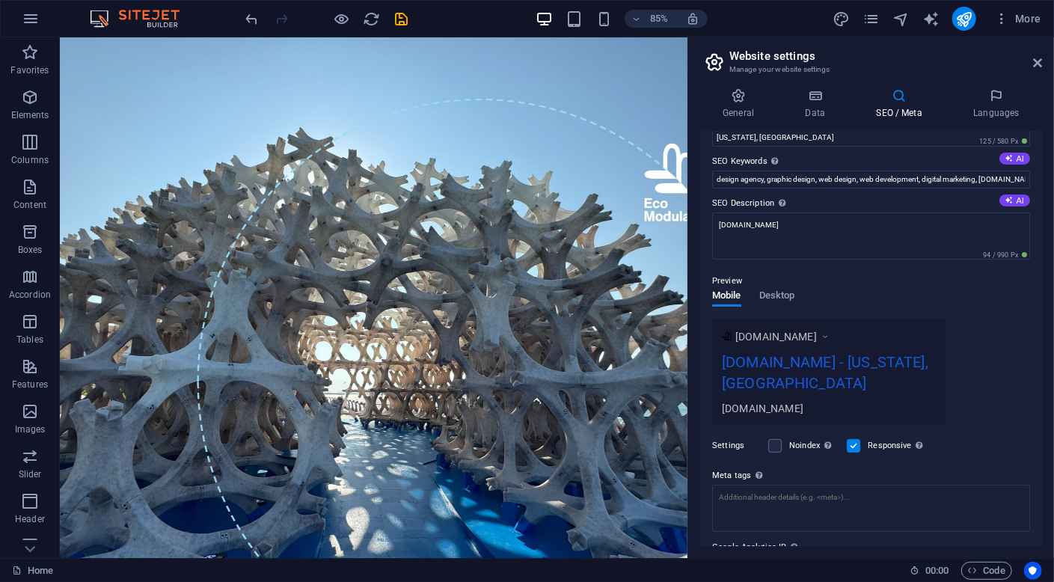
click at [827, 336] on div "[DOMAIN_NAME]" at bounding box center [782, 336] width 95 height 15
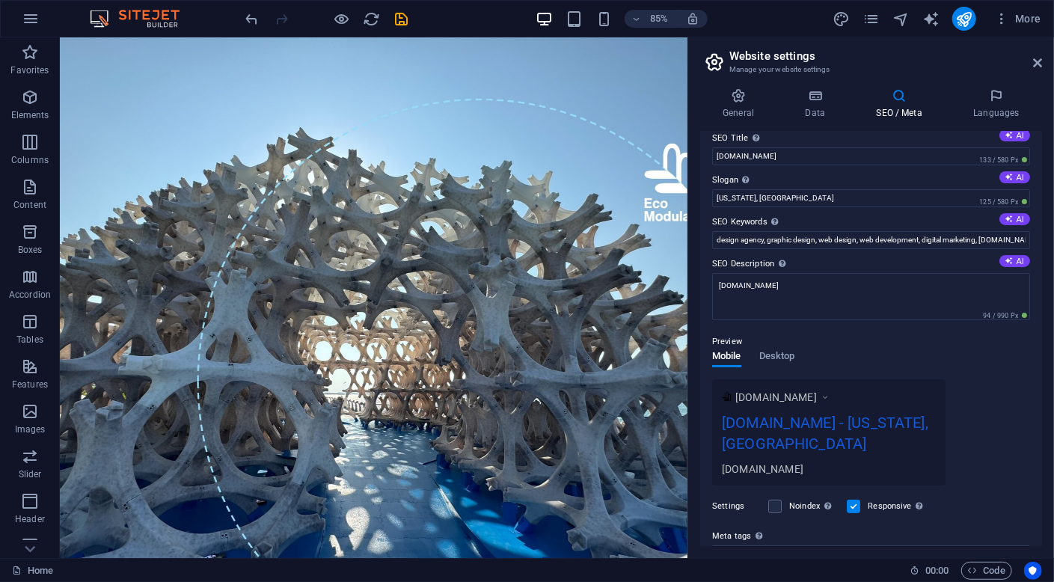
scroll to position [0, 0]
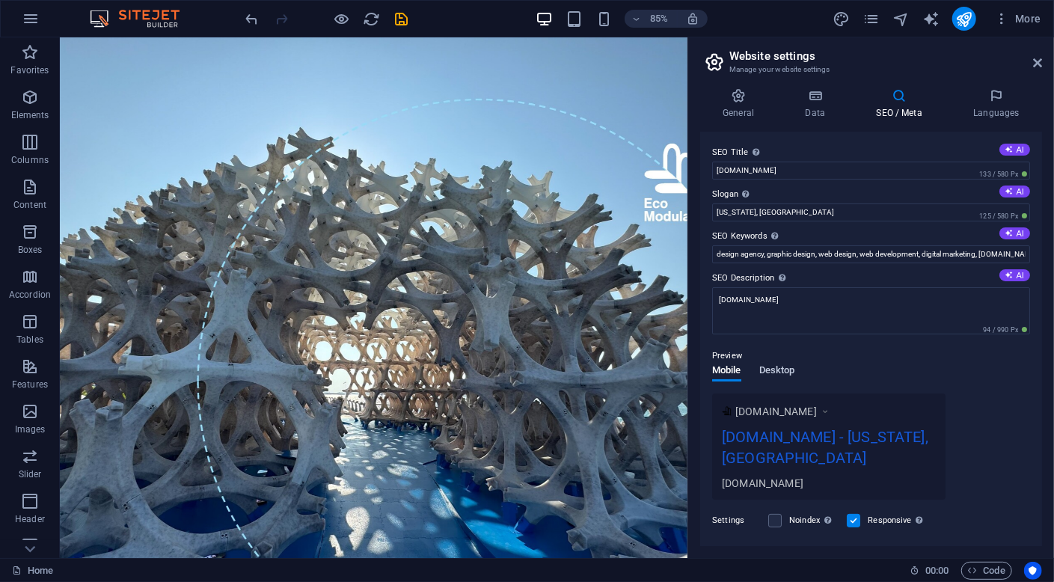
click at [790, 370] on span "Desktop" at bounding box center [777, 371] width 36 height 21
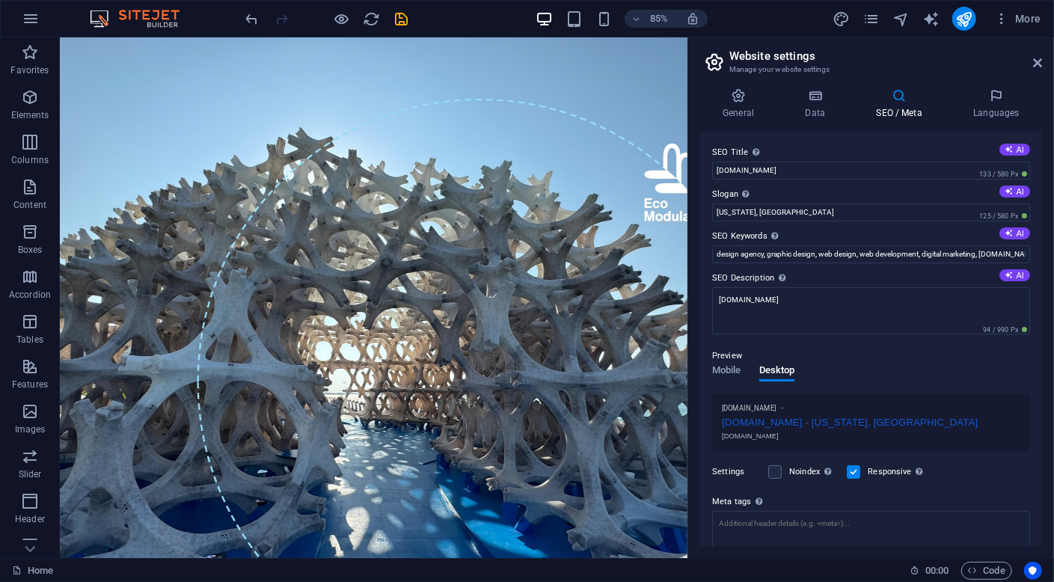
scroll to position [106, 0]
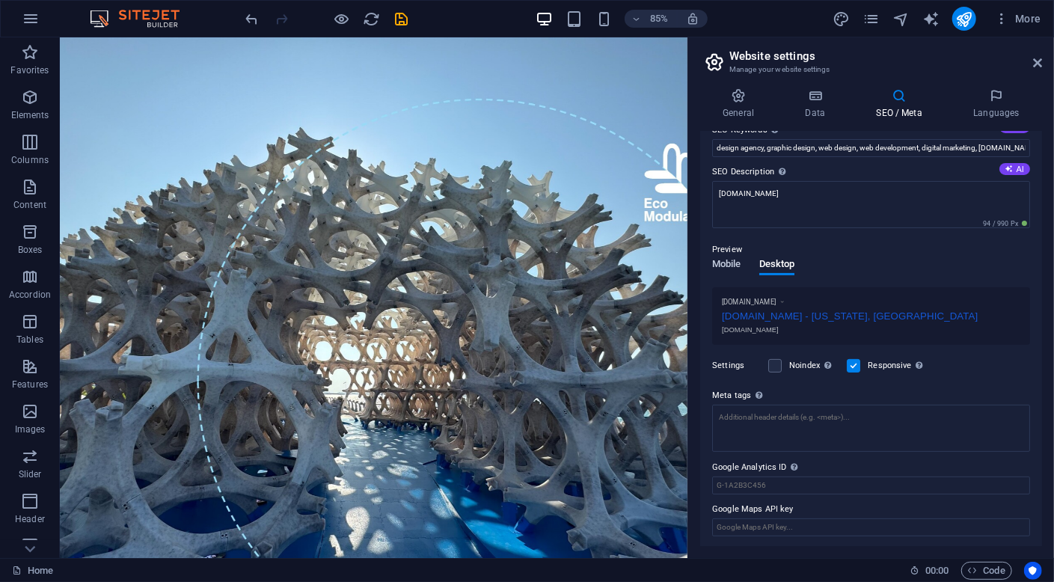
click at [722, 266] on span "Mobile" at bounding box center [726, 265] width 29 height 21
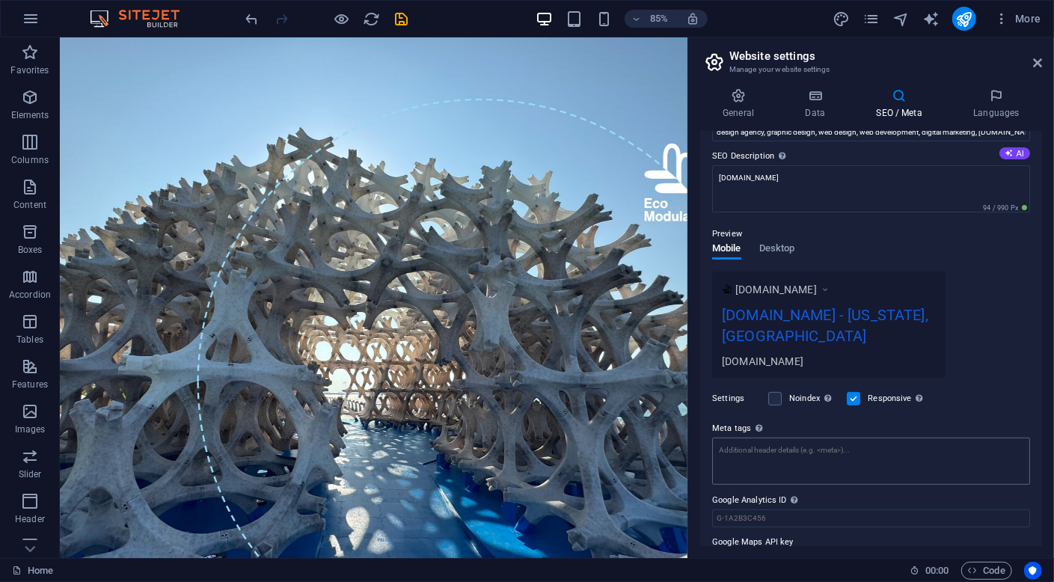
scroll to position [133, 0]
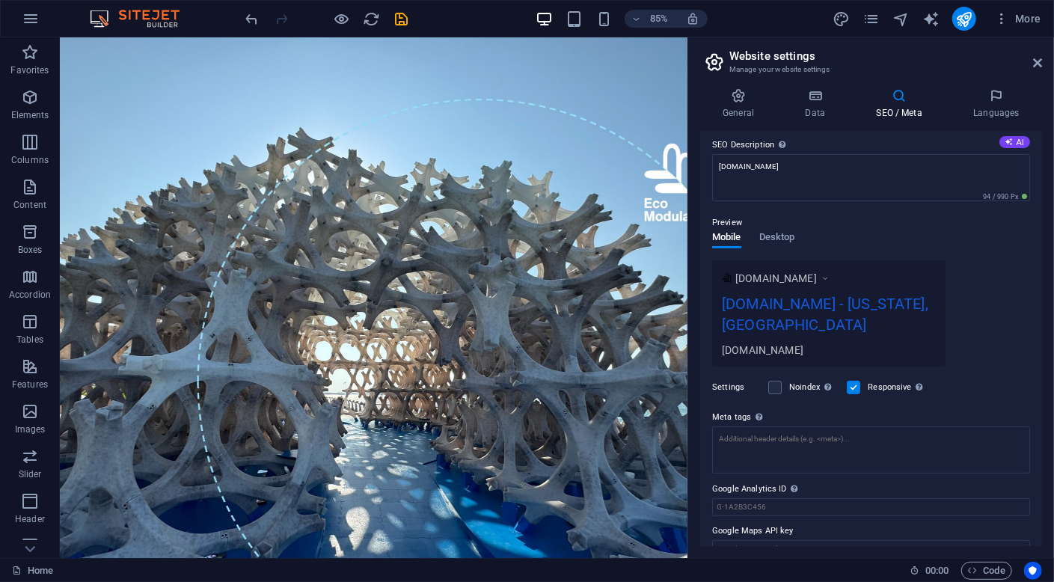
click at [801, 306] on div "[DOMAIN_NAME] - [US_STATE], [GEOGRAPHIC_DATA]" at bounding box center [829, 317] width 214 height 50
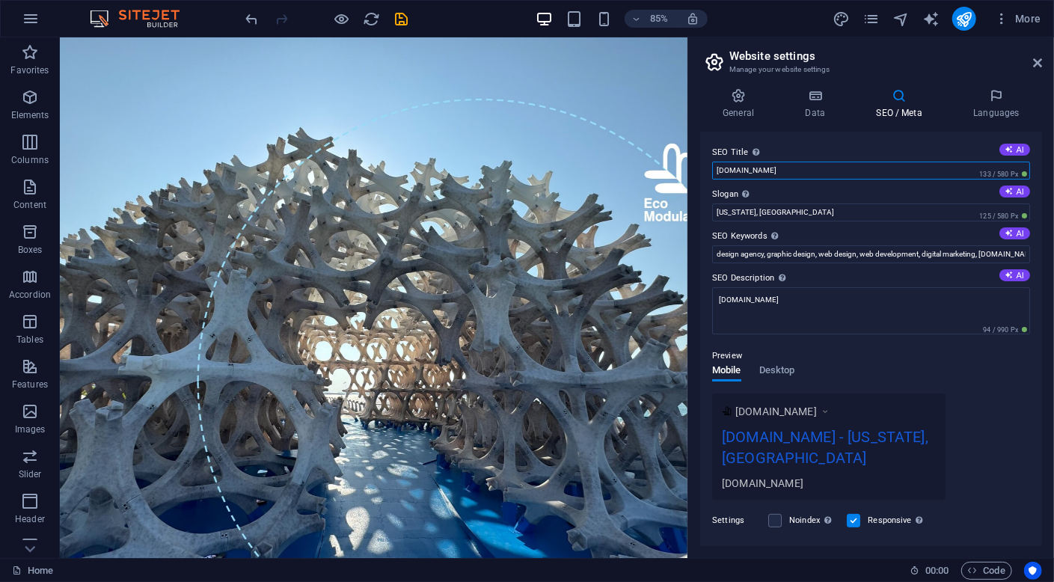
click at [719, 170] on input "[DOMAIN_NAME]" at bounding box center [871, 171] width 318 height 18
type input "[DOMAIN_NAME]"
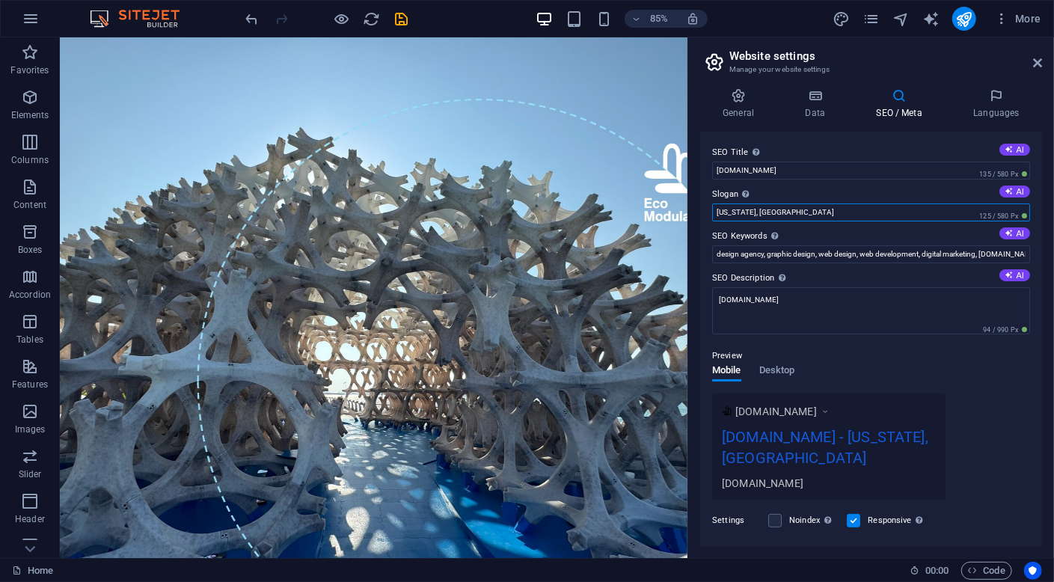
click at [795, 209] on input "[US_STATE], [GEOGRAPHIC_DATA]" at bounding box center [871, 212] width 318 height 18
type input "N"
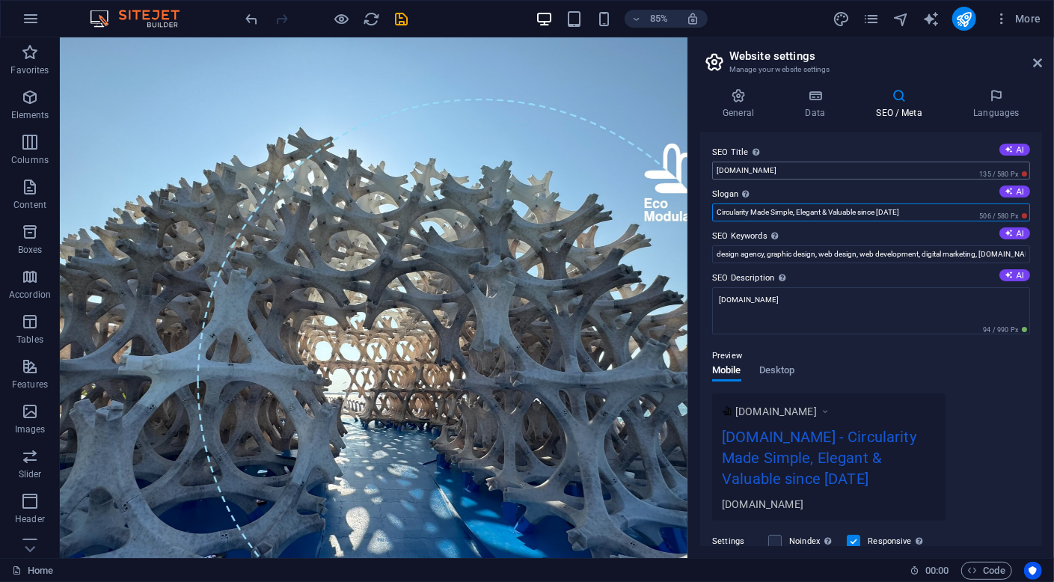
type input "Circularity Made Simple, Elegant & Valuable since [DATE]"
click at [814, 167] on input "[DOMAIN_NAME]" at bounding box center [871, 171] width 318 height 18
click at [816, 109] on h4 "Data" at bounding box center [817, 103] width 71 height 31
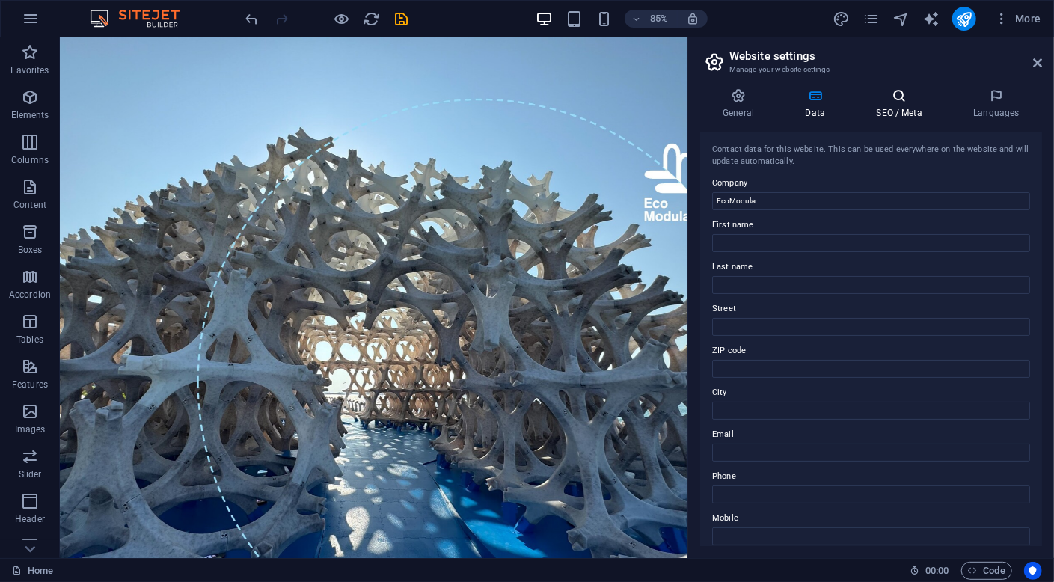
click at [886, 110] on h4 "SEO / Meta" at bounding box center [901, 103] width 97 height 31
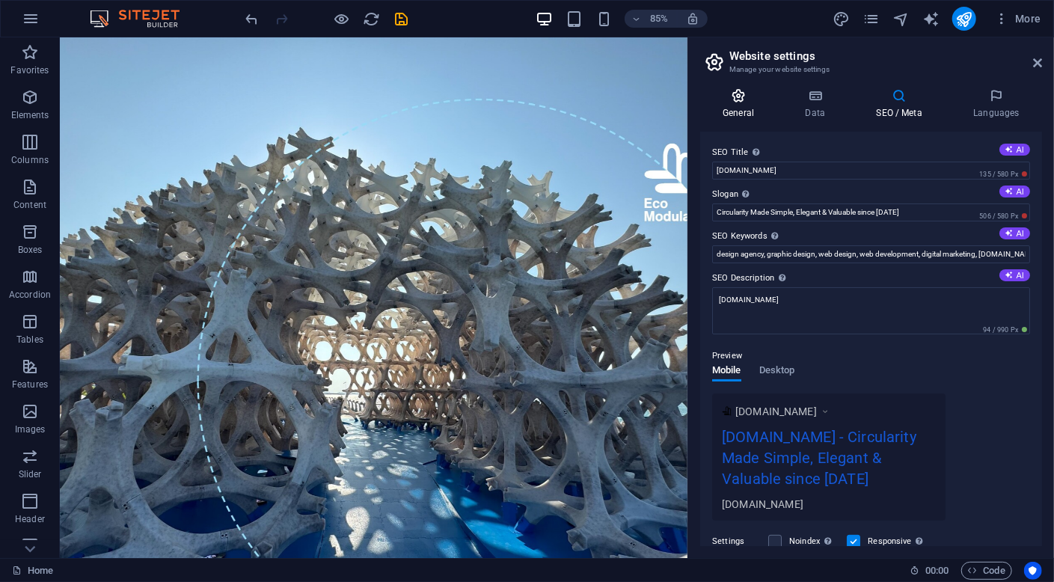
click at [734, 103] on h4 "General" at bounding box center [741, 103] width 82 height 31
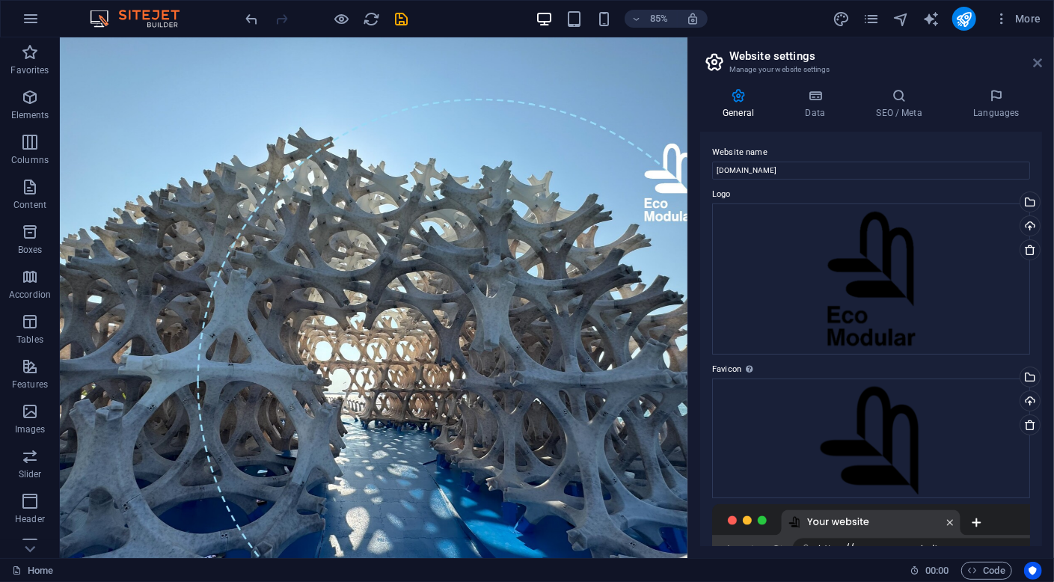
click at [1040, 69] on link at bounding box center [1037, 63] width 9 height 13
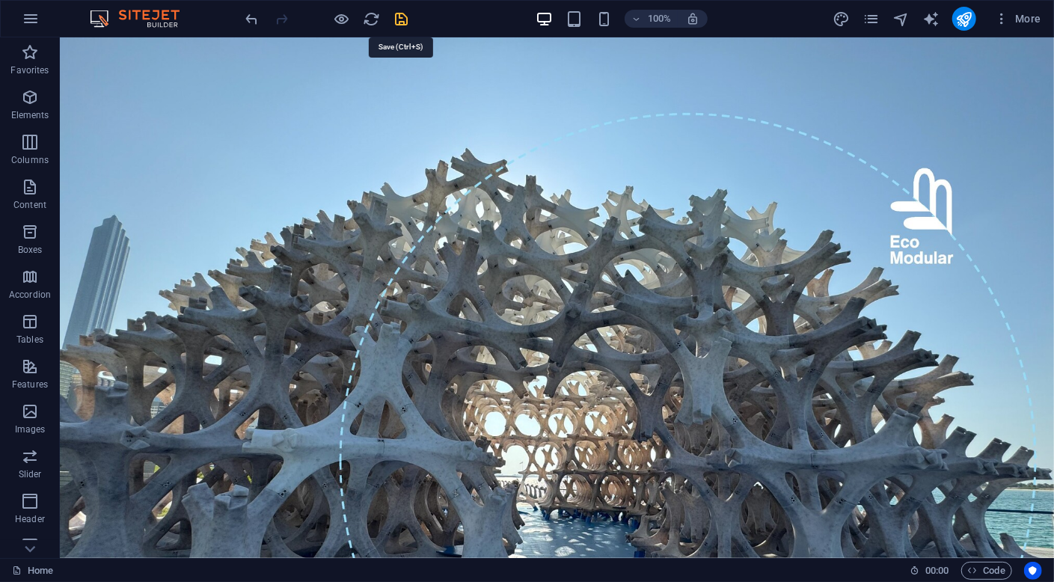
click at [402, 17] on icon "save" at bounding box center [401, 18] width 17 height 17
click at [963, 20] on icon "publish" at bounding box center [963, 18] width 17 height 17
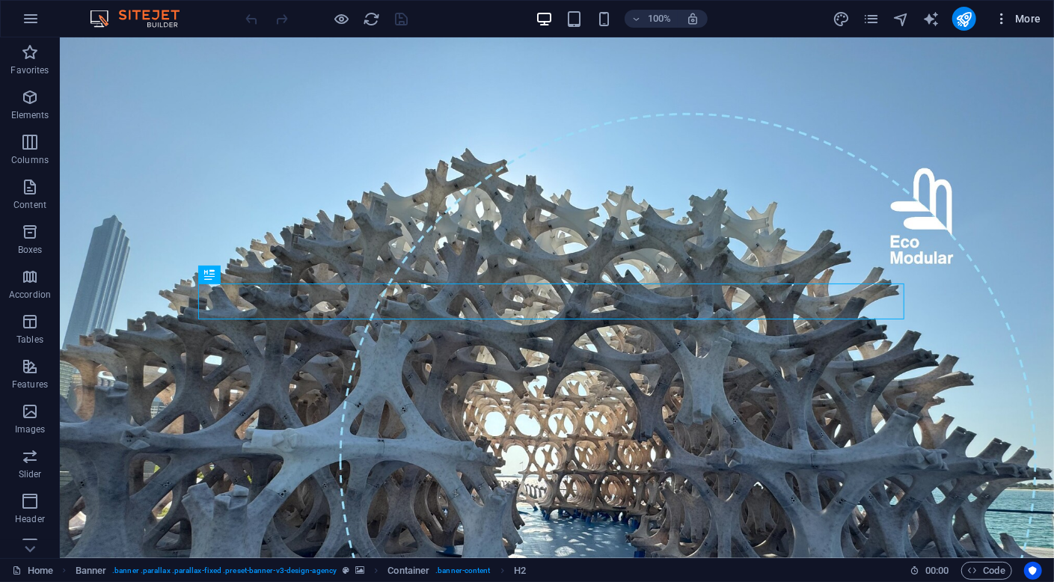
click at [1035, 19] on span "More" at bounding box center [1017, 18] width 47 height 15
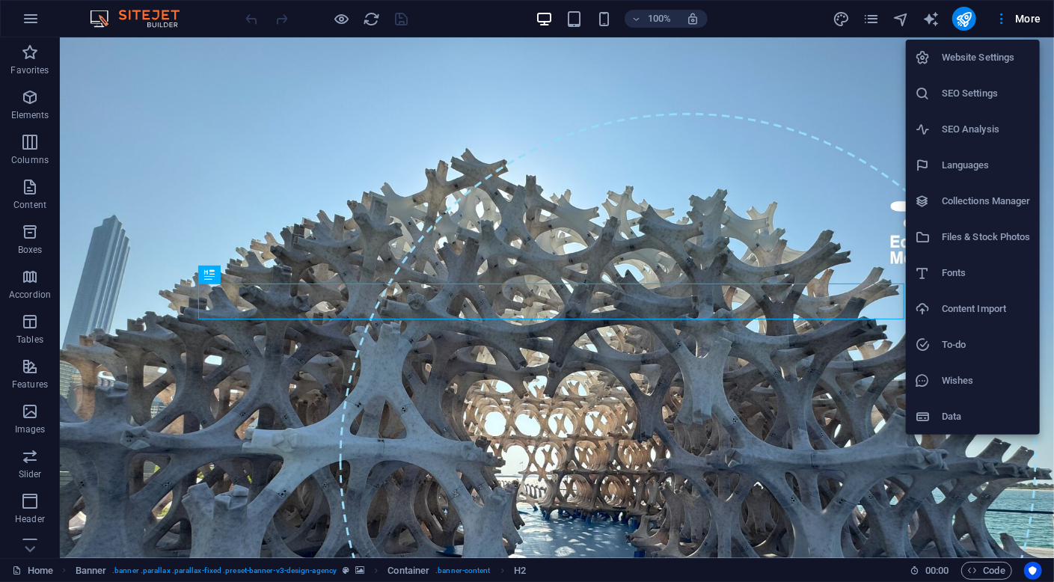
click at [990, 101] on h6 "SEO Settings" at bounding box center [986, 94] width 89 height 18
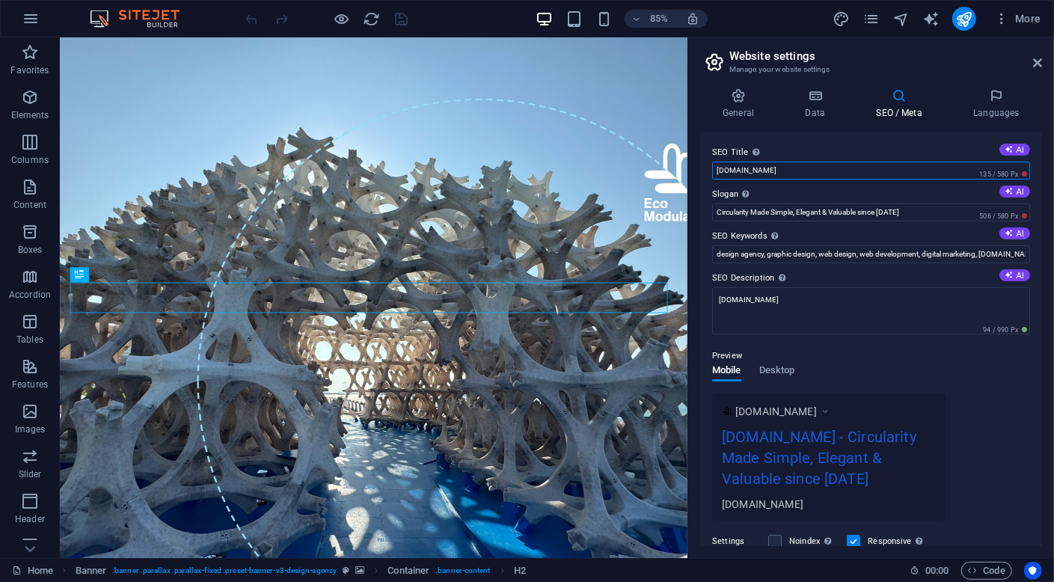
click at [803, 171] on input "[DOMAIN_NAME]" at bounding box center [871, 171] width 318 height 18
type input "EcoModular"
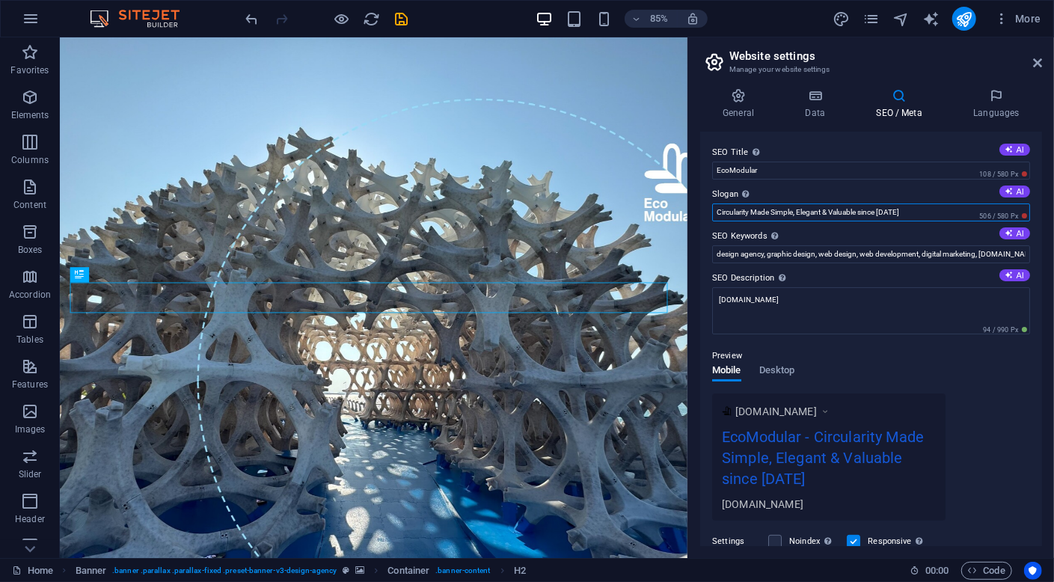
click at [910, 215] on input "Circularity Made Simple, Elegant & Valuable since [DATE]" at bounding box center [871, 212] width 318 height 18
paste input "Turnkey Circular Ecosystem Enabler"
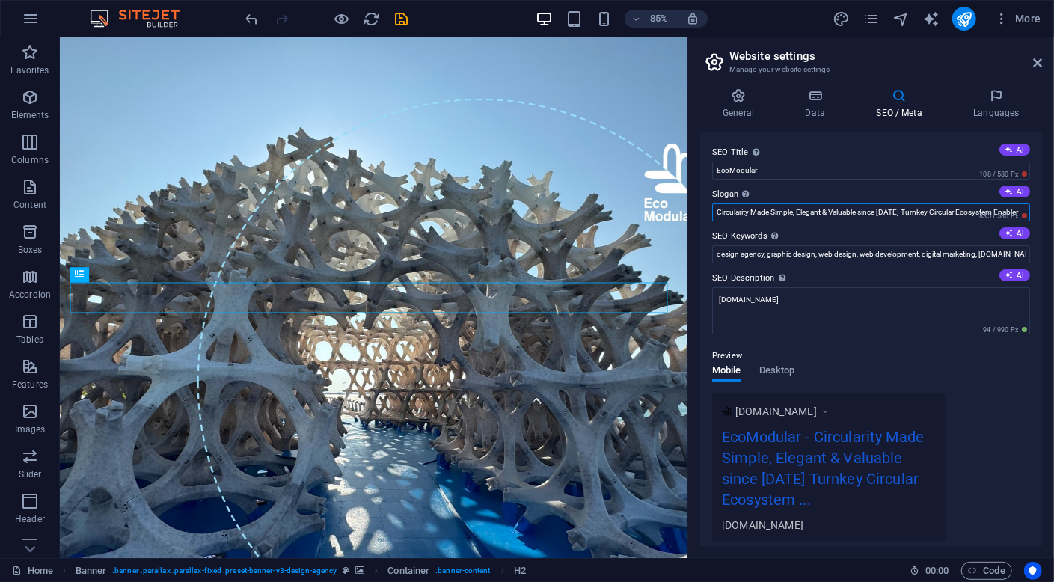
click at [901, 215] on input "Circularity Made Simple, Elegant & Valuable since [DATE] Turnkey Circular Ecosy…" at bounding box center [871, 212] width 318 height 18
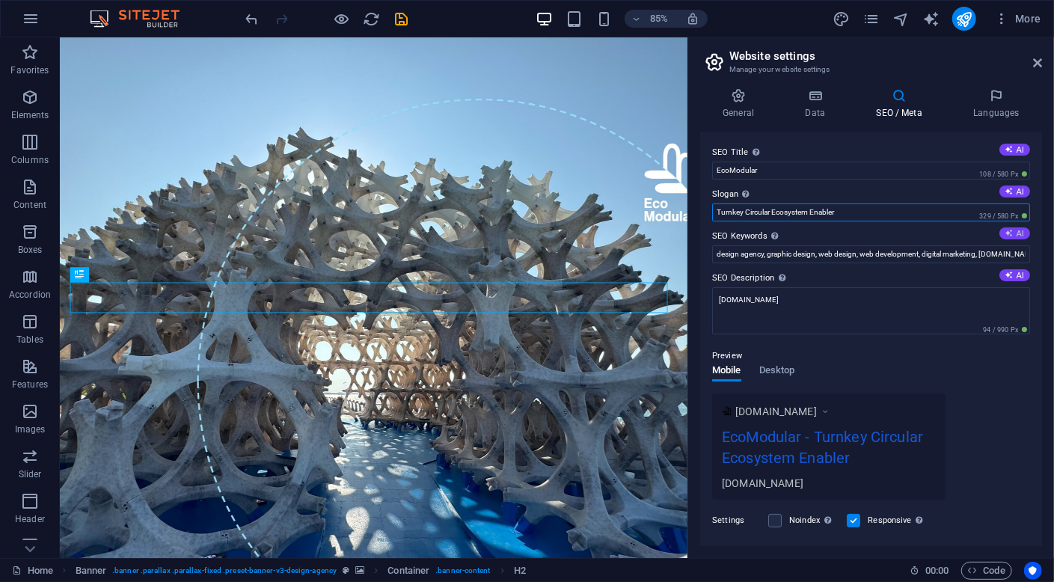
type input "Turnkey Circular Ecosystem Enabler"
click at [1019, 229] on button "AI" at bounding box center [1014, 233] width 31 height 12
type input "circular economy, waste management, upcycling, circular education, AI remanufac…"
drag, startPoint x: 918, startPoint y: 254, endPoint x: 1058, endPoint y: 257, distance: 139.9
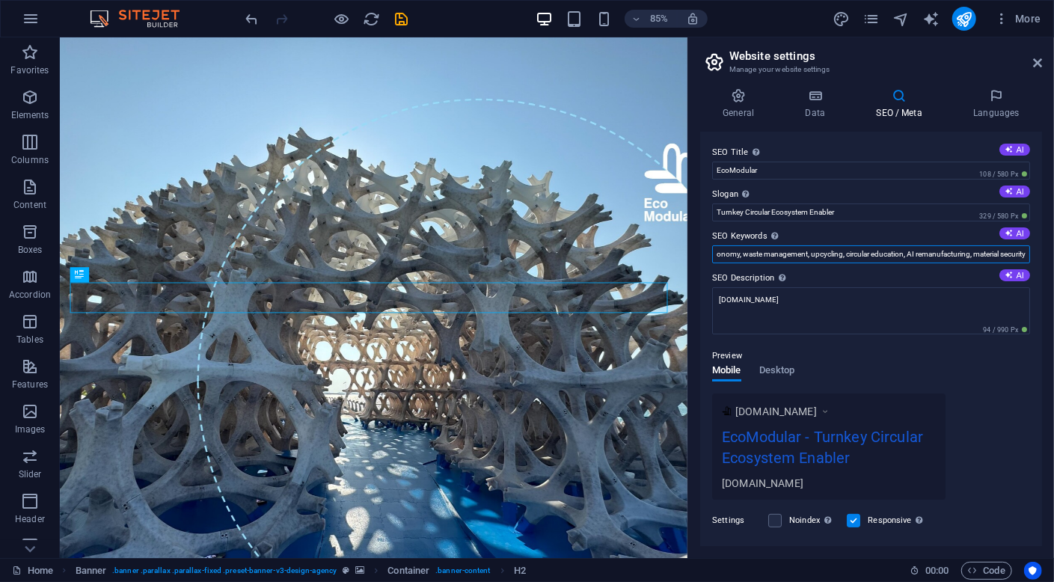
click at [1053, 257] on html "EcoModular Home Favorites Elements Columns Content Boxes Accordion Tables Featu…" at bounding box center [527, 291] width 1054 height 582
click at [950, 277] on label "SEO Description Describe the contents of your website - this is crucial for sea…" at bounding box center [871, 278] width 318 height 18
click at [950, 287] on textarea "[DOMAIN_NAME]" at bounding box center [871, 310] width 318 height 47
click at [1011, 276] on button "AI" at bounding box center [1014, 275] width 31 height 12
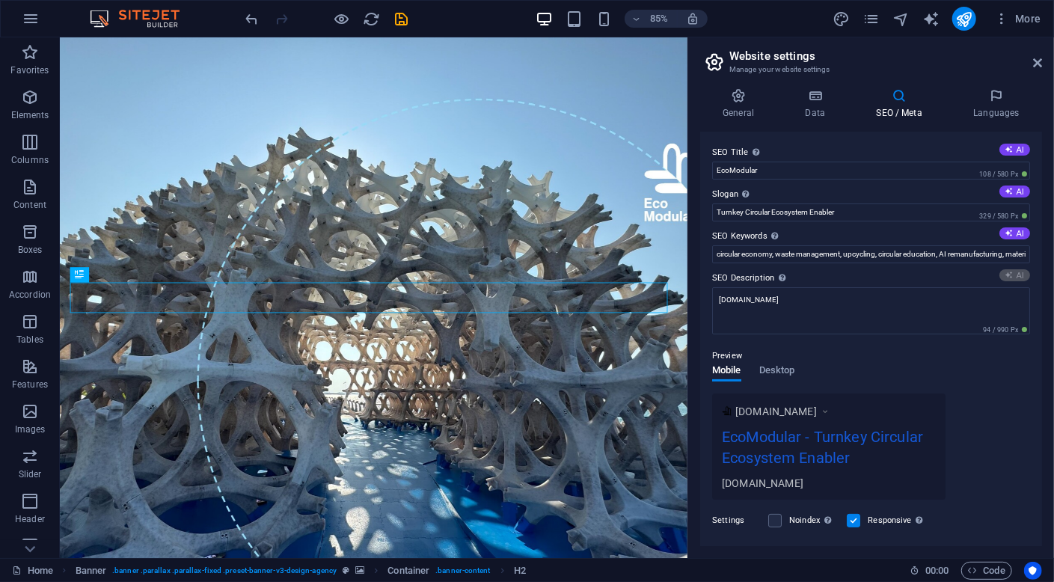
type textarea "Experience simple, elegant circularity since [DATE] with our AI-driven waste ma…"
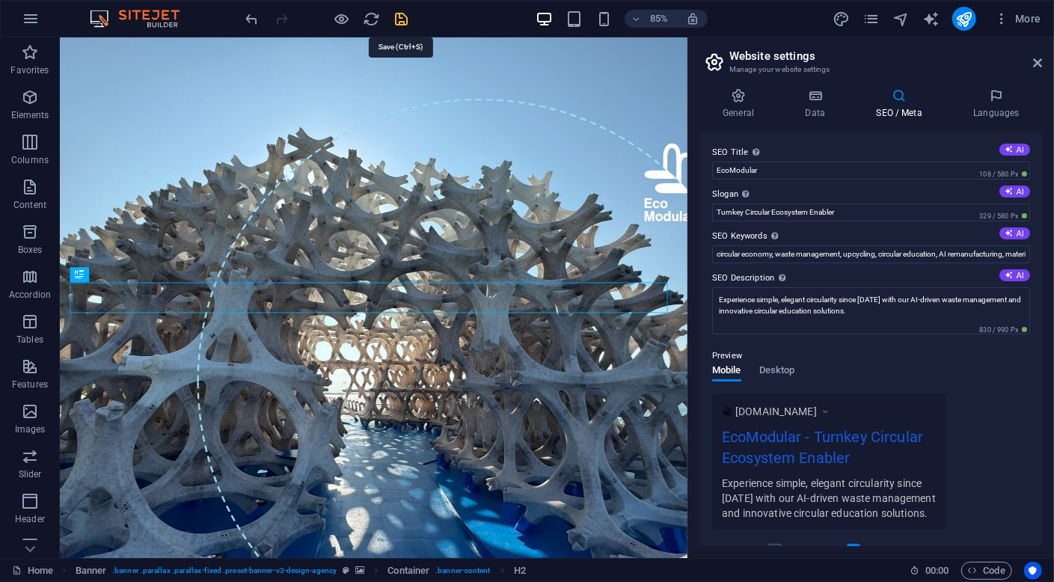
click at [402, 22] on icon "save" at bounding box center [401, 18] width 17 height 17
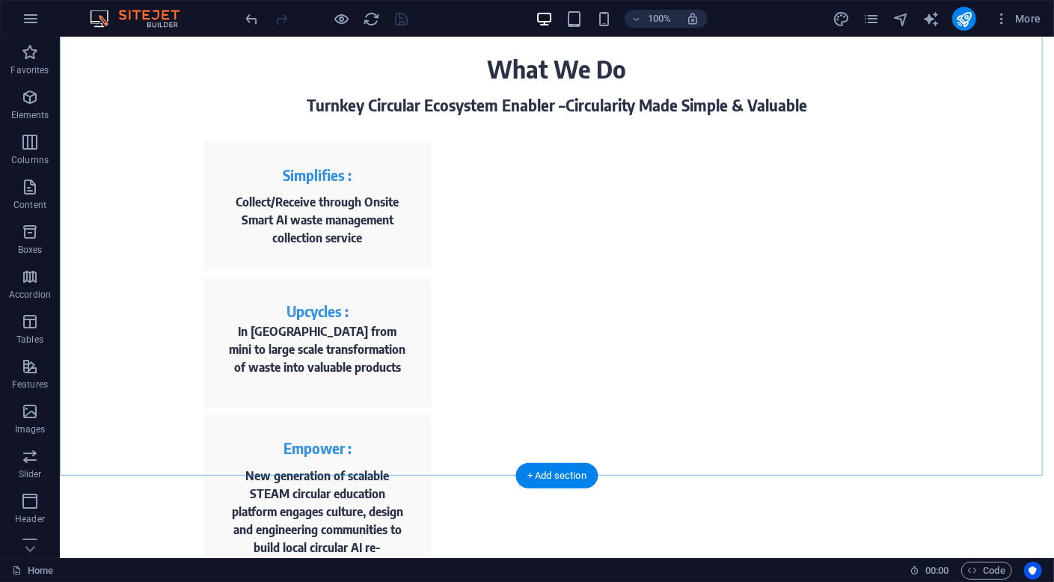
scroll to position [554, 0]
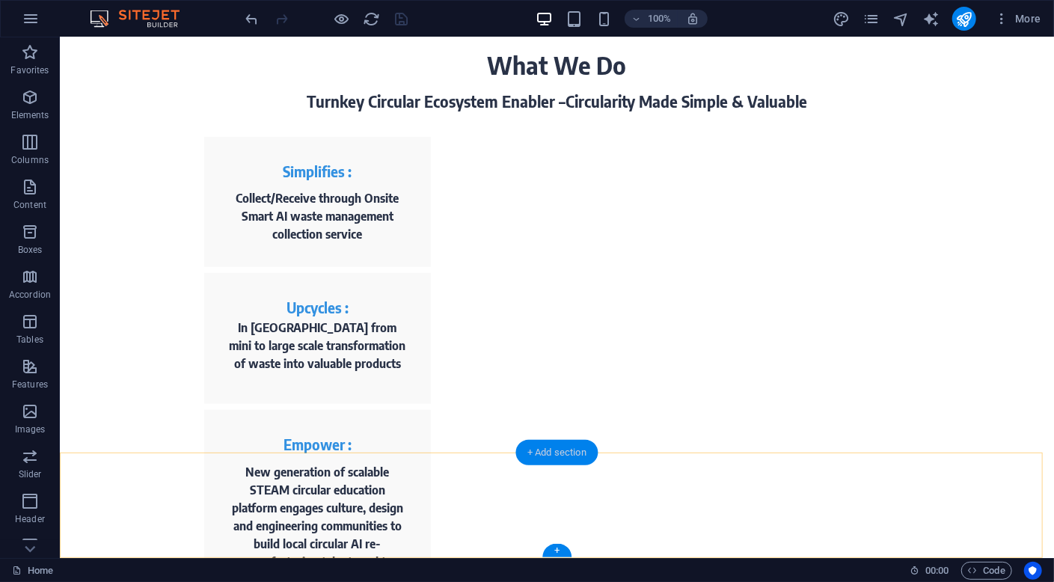
click at [557, 450] on div "+ Add section" at bounding box center [556, 452] width 83 height 25
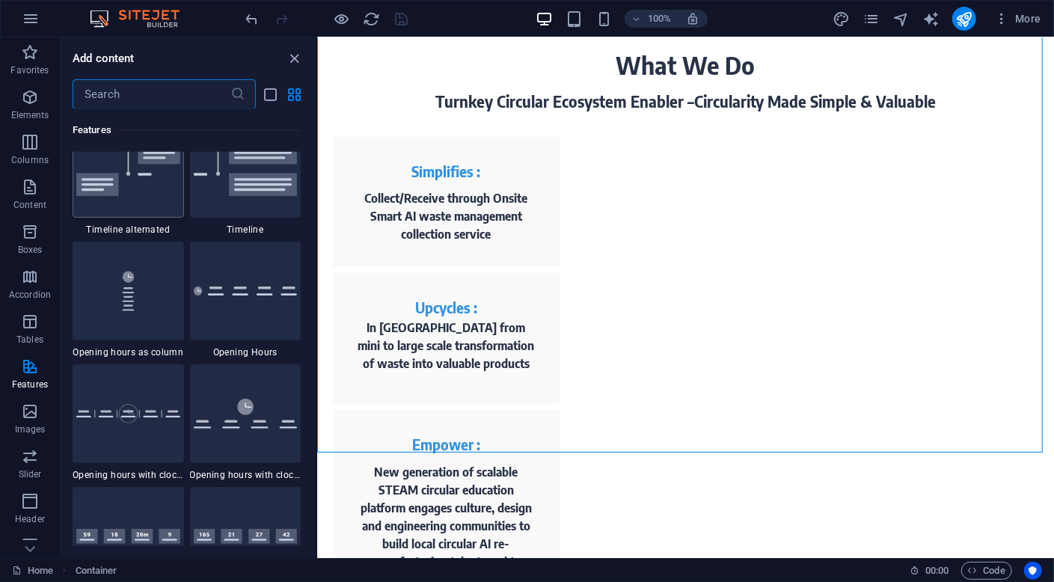
scroll to position [6357, 0]
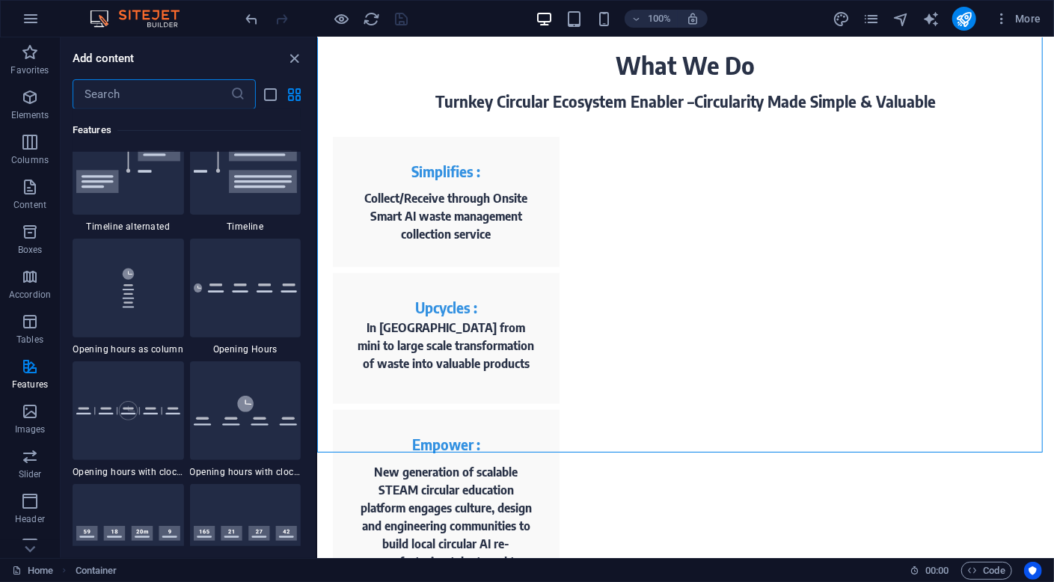
click at [118, 94] on input "text" at bounding box center [152, 94] width 158 height 30
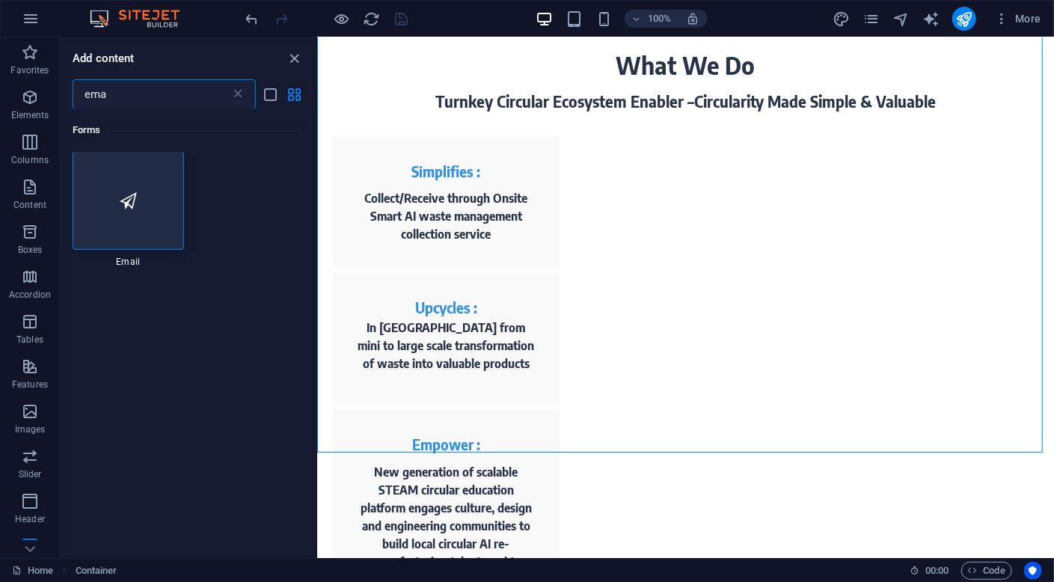
scroll to position [0, 0]
type input "ema"
click at [153, 209] on div at bounding box center [128, 201] width 111 height 99
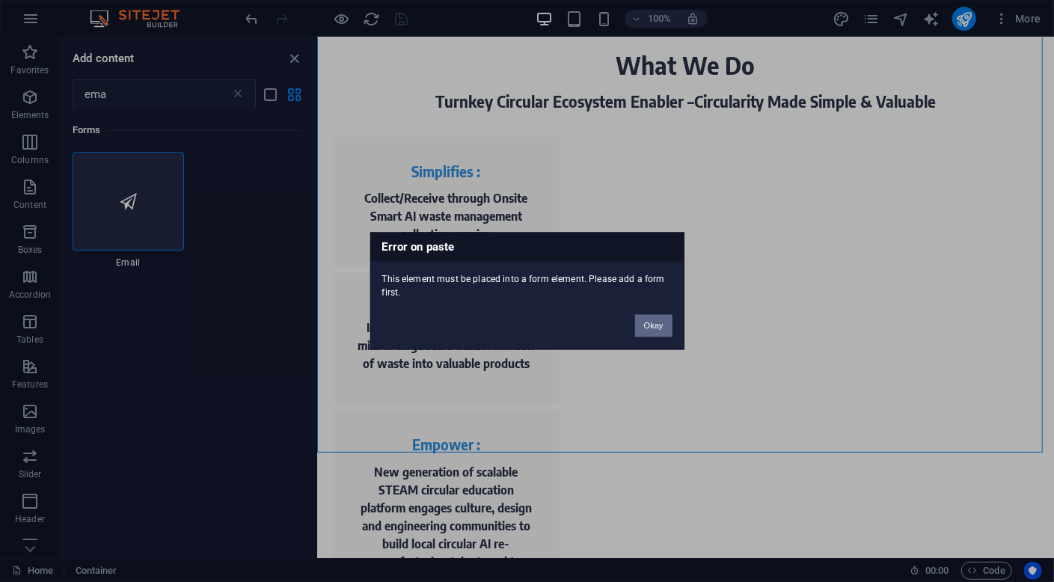
click at [659, 325] on button "Okay" at bounding box center [653, 326] width 37 height 22
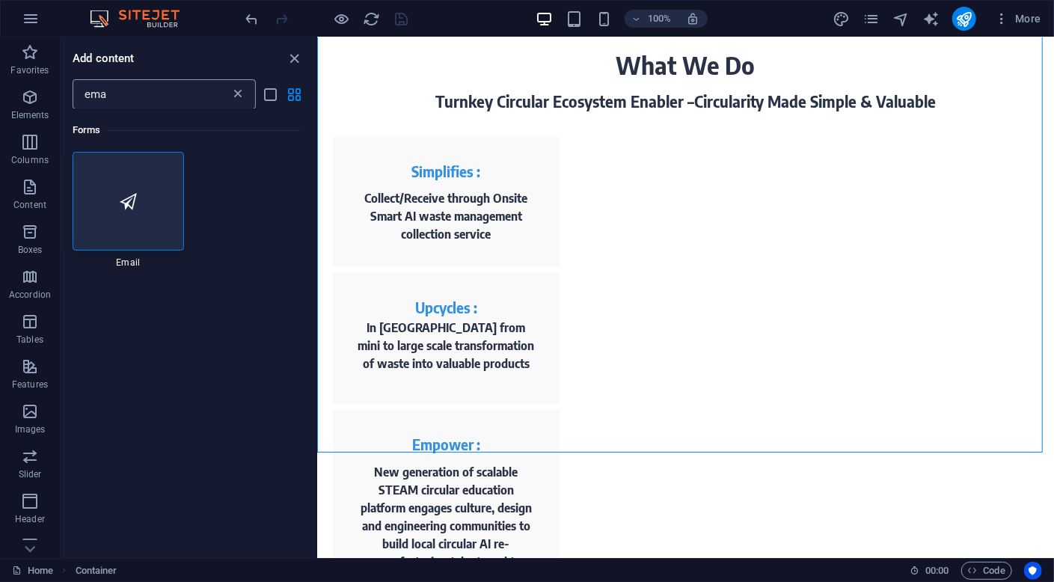
click at [242, 94] on icon at bounding box center [237, 94] width 15 height 15
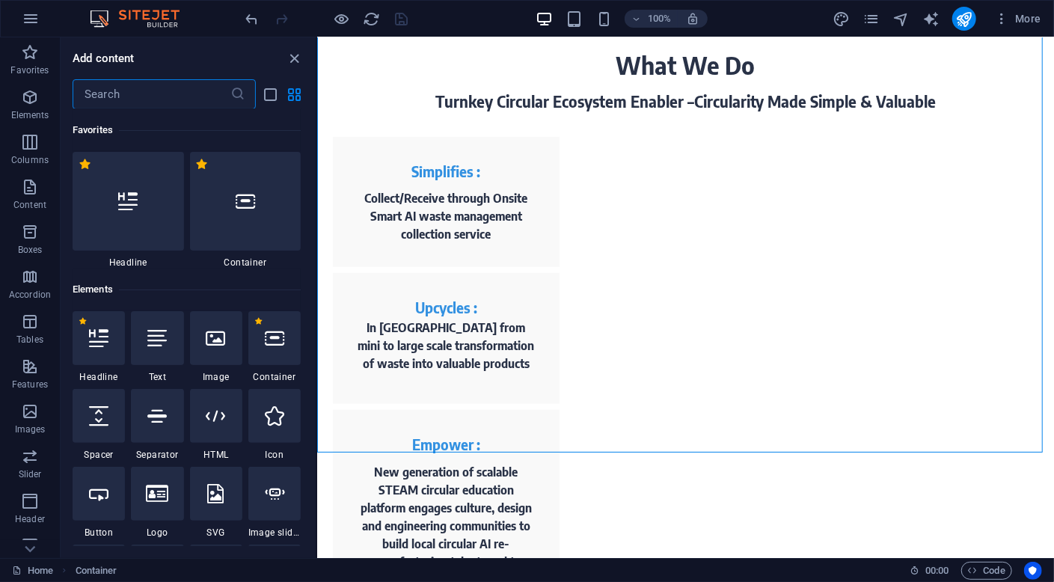
scroll to position [10919, 0]
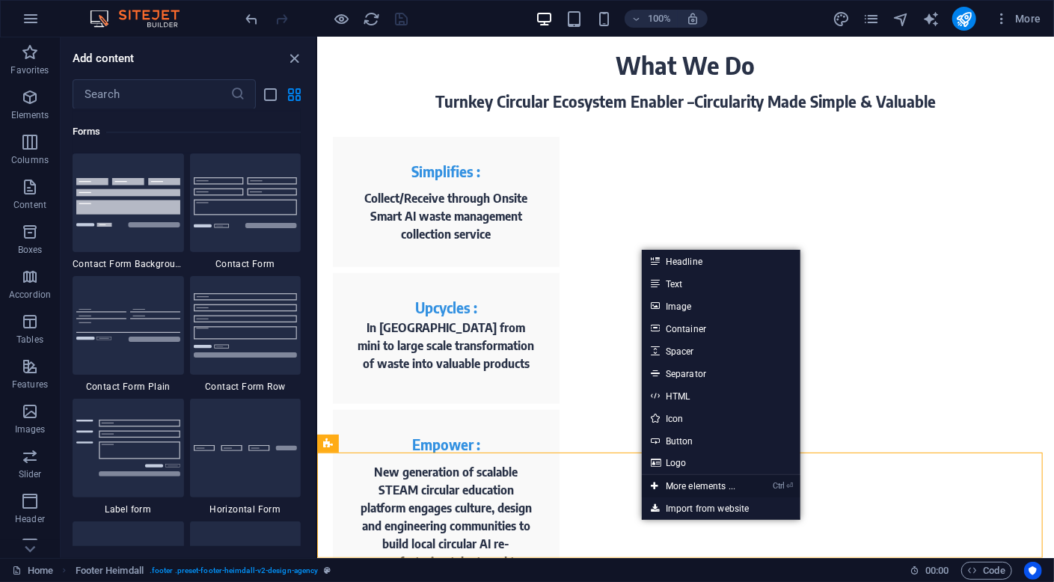
click at [705, 483] on link "Ctrl ⏎ More elements ..." at bounding box center [693, 486] width 102 height 22
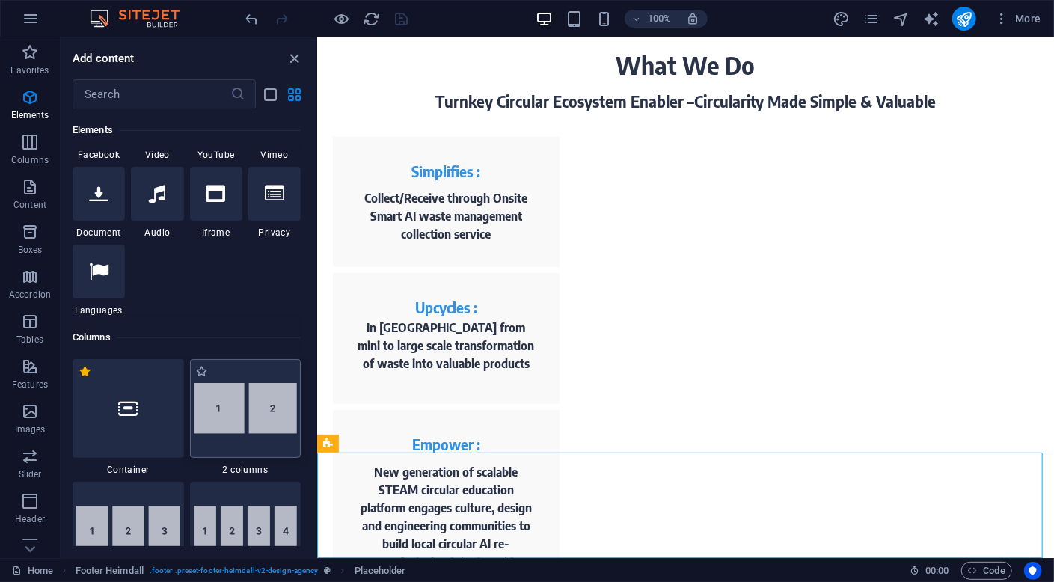
scroll to position [308, 0]
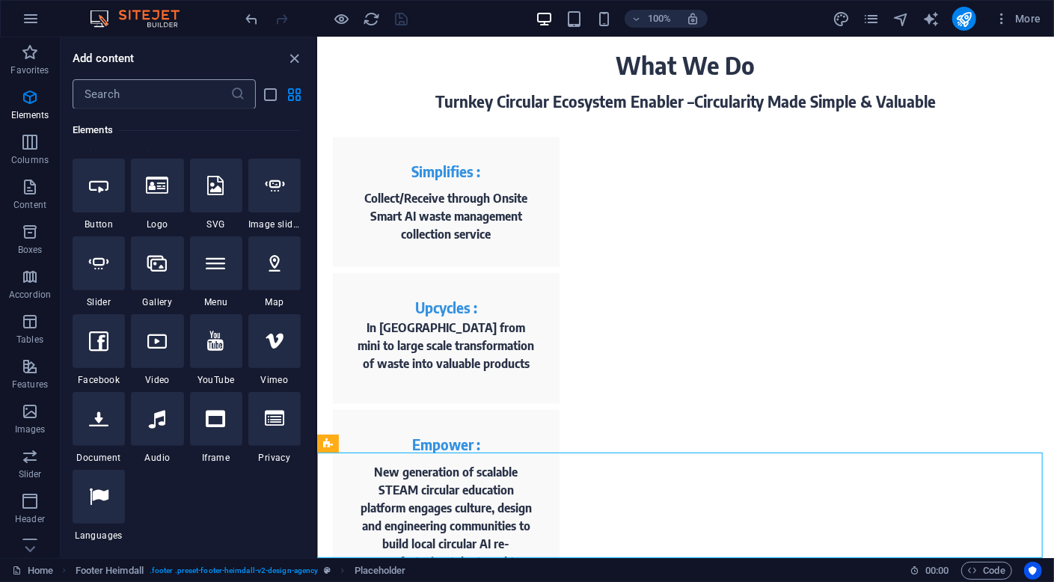
click at [158, 90] on input "text" at bounding box center [152, 94] width 158 height 30
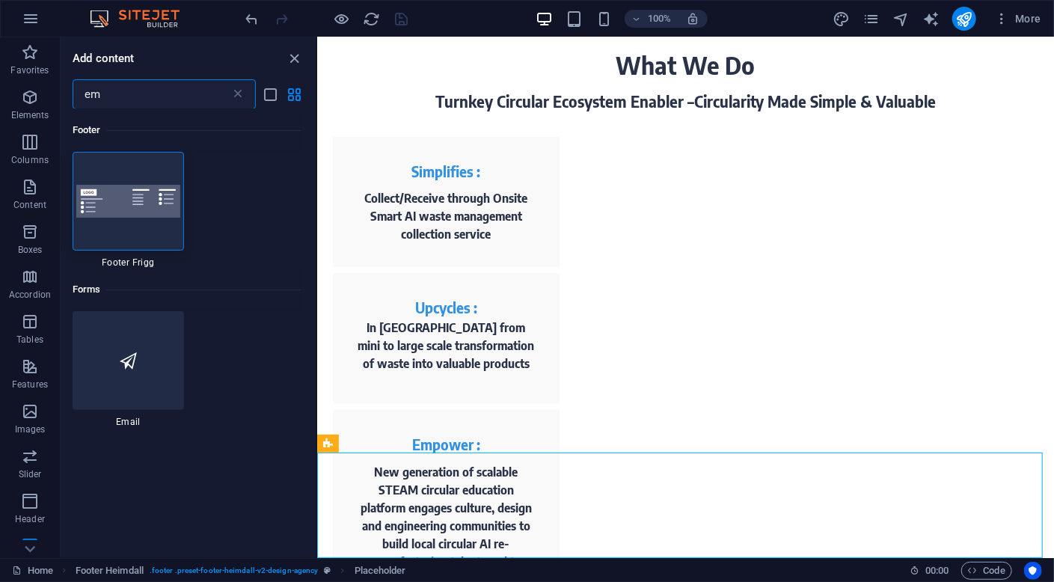
scroll to position [0, 0]
type input "em"
click at [147, 366] on div at bounding box center [128, 360] width 111 height 99
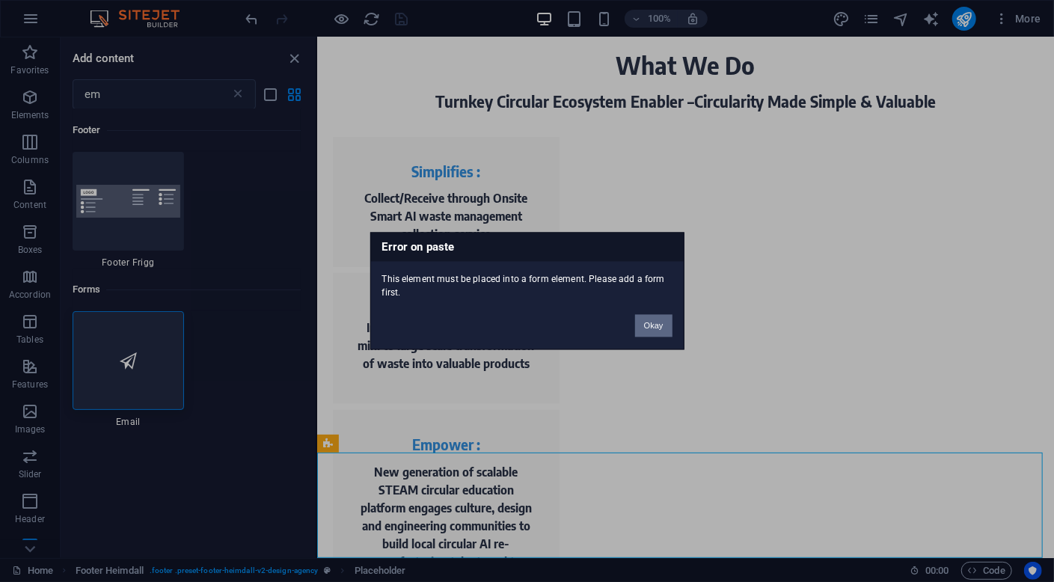
click at [651, 329] on button "Okay" at bounding box center [653, 326] width 37 height 22
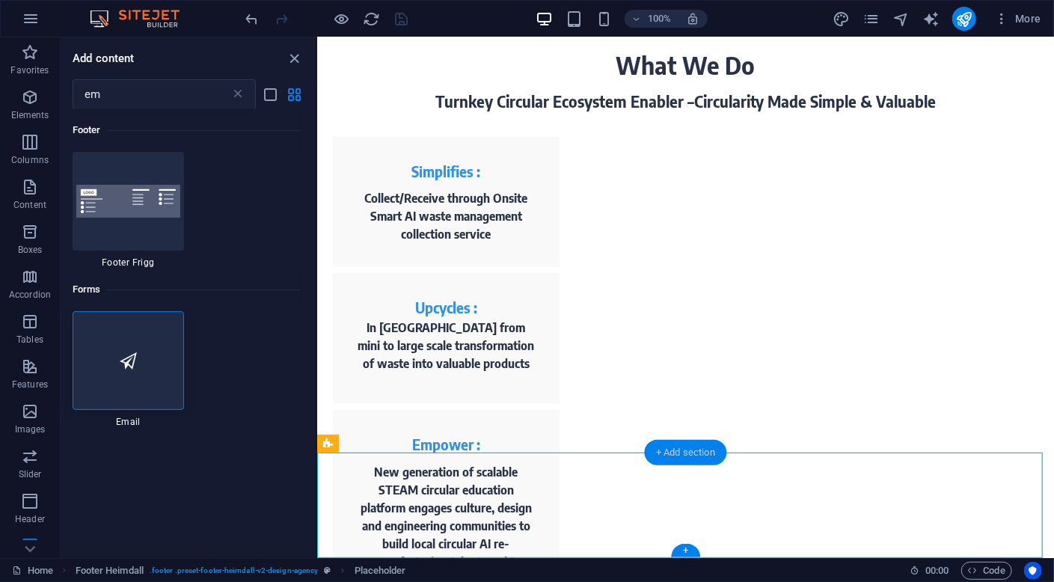
click at [693, 456] on div "+ Add section" at bounding box center [685, 452] width 83 height 25
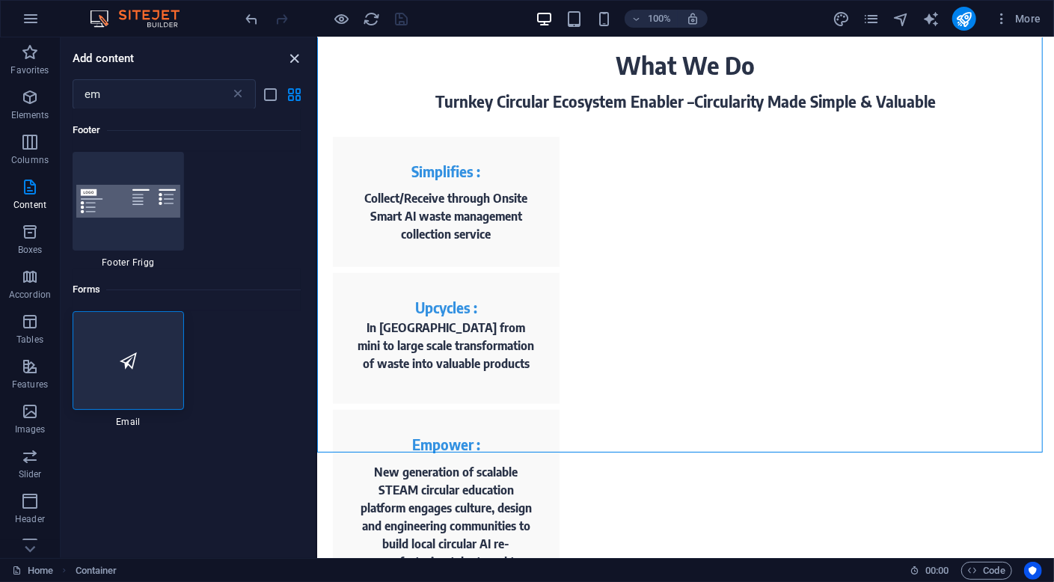
click at [287, 60] on icon "close panel" at bounding box center [294, 58] width 17 height 17
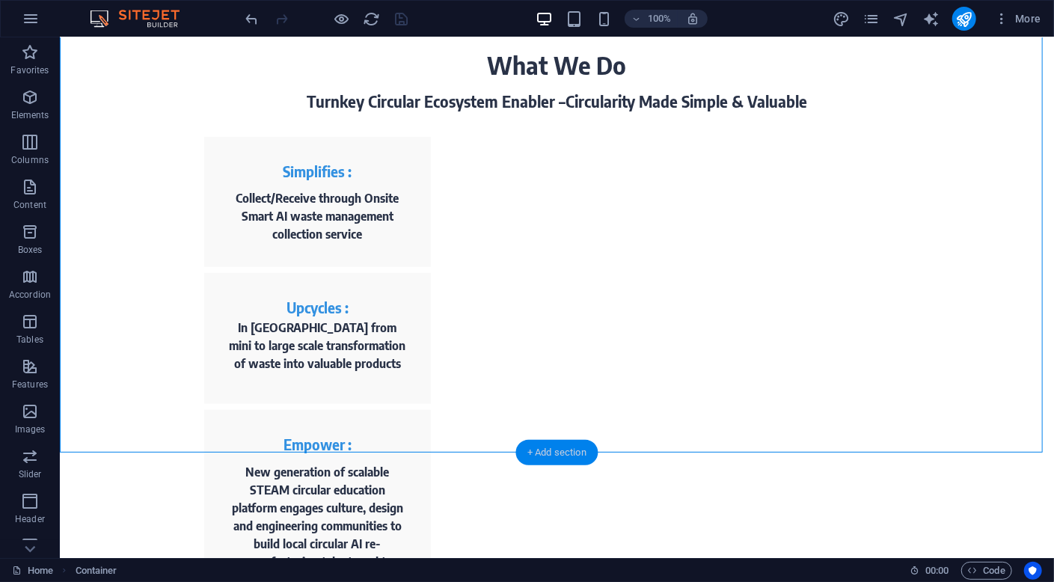
click at [560, 450] on div "+ Add section" at bounding box center [556, 452] width 83 height 25
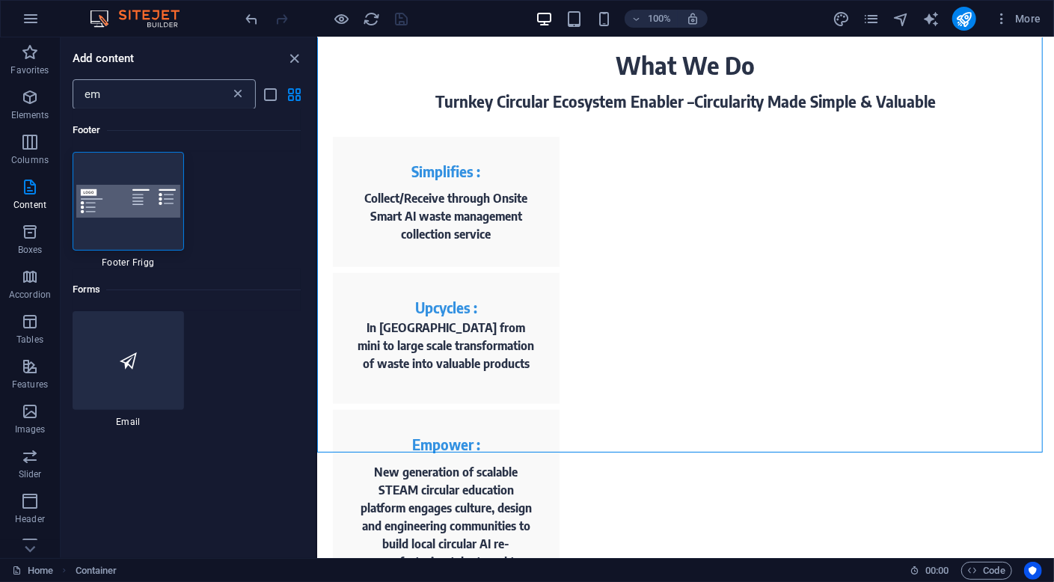
click at [237, 93] on icon at bounding box center [237, 94] width 15 height 15
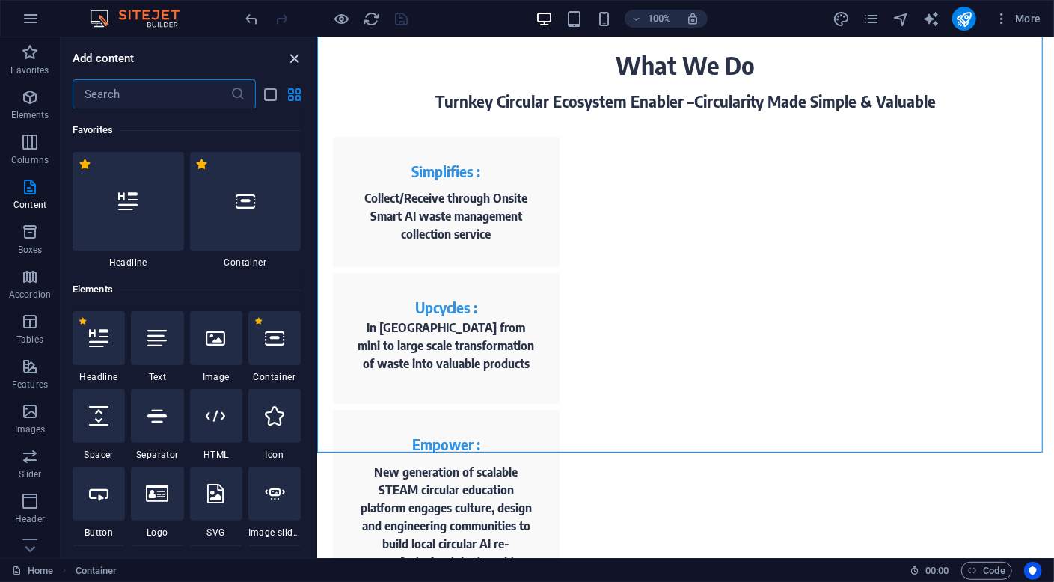
click at [295, 61] on icon "close panel" at bounding box center [294, 58] width 17 height 17
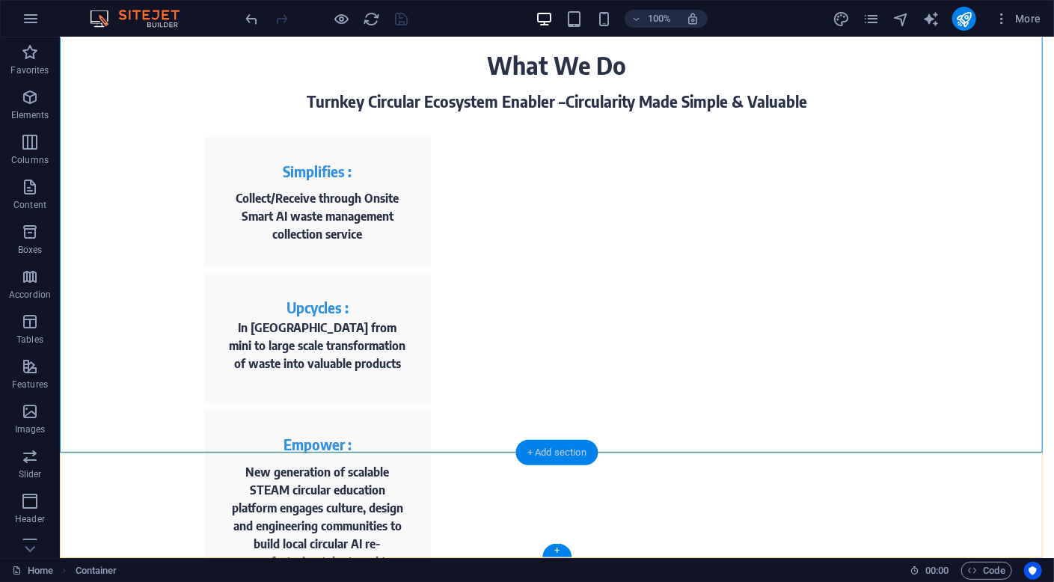
click at [554, 450] on div "+ Add section" at bounding box center [556, 452] width 83 height 25
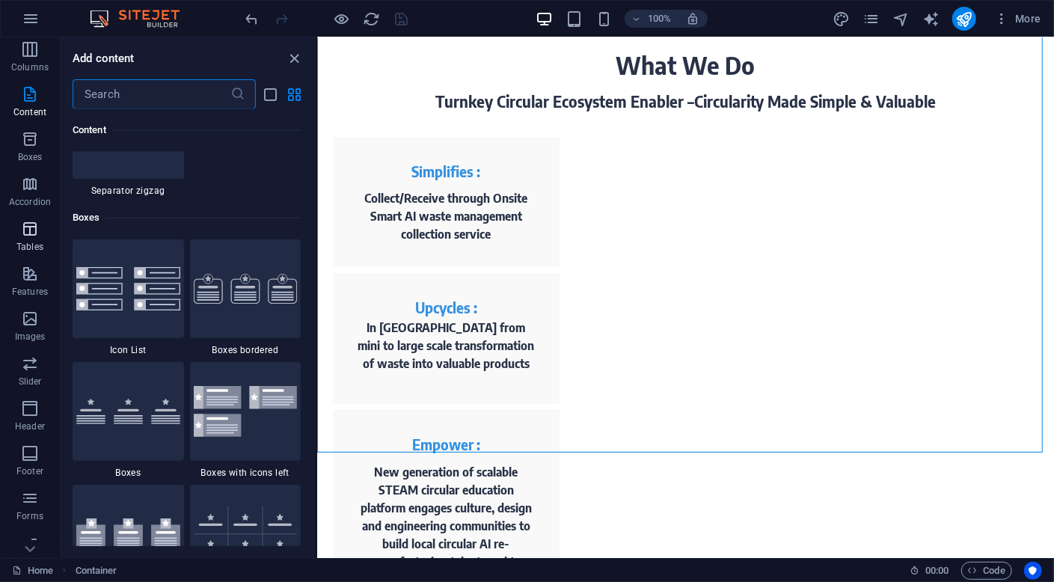
scroll to position [153, 0]
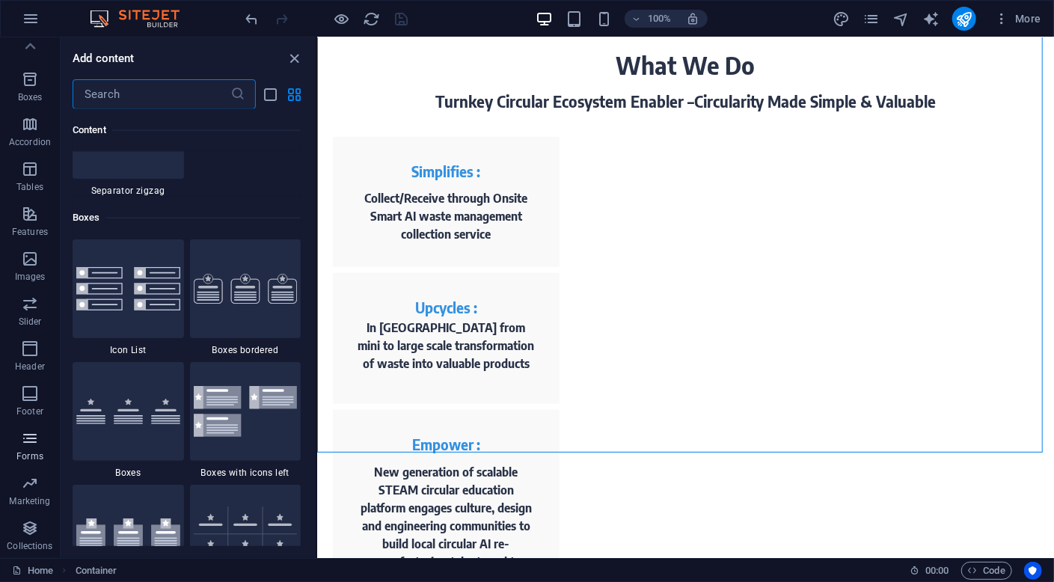
click at [37, 438] on icon "button" at bounding box center [30, 438] width 18 height 18
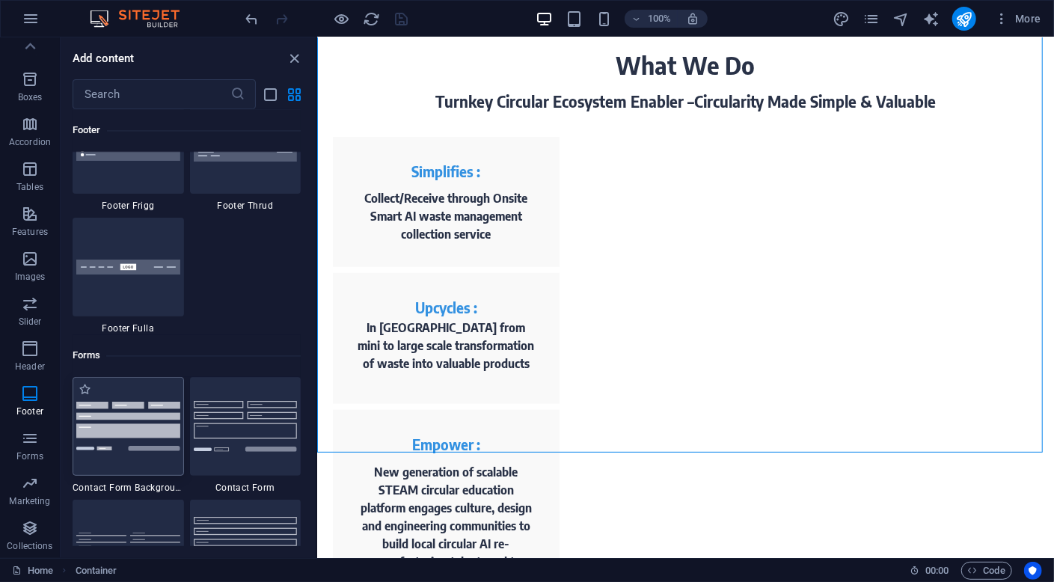
scroll to position [10770, 0]
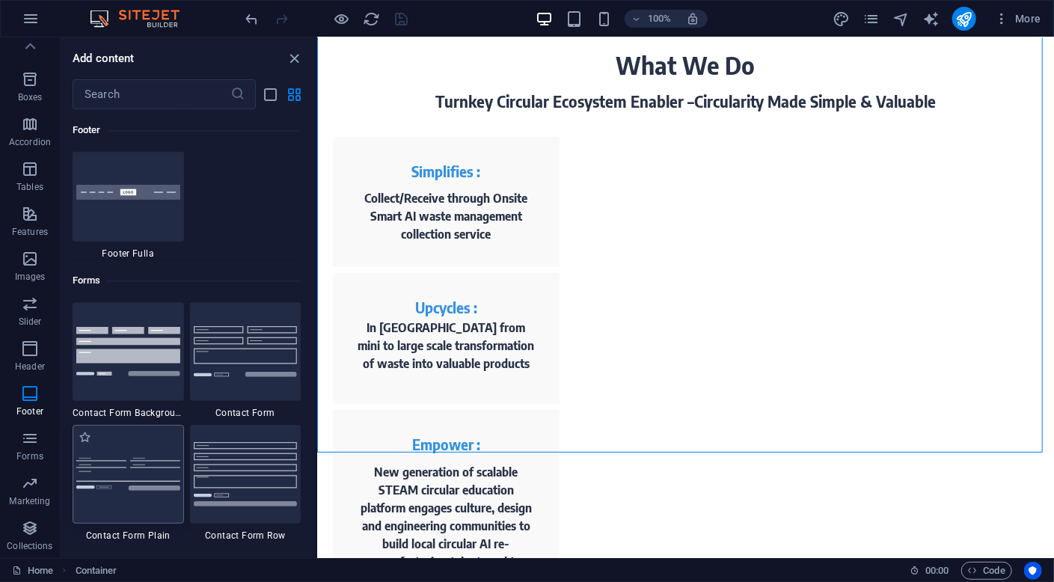
click at [147, 465] on img at bounding box center [128, 474] width 104 height 33
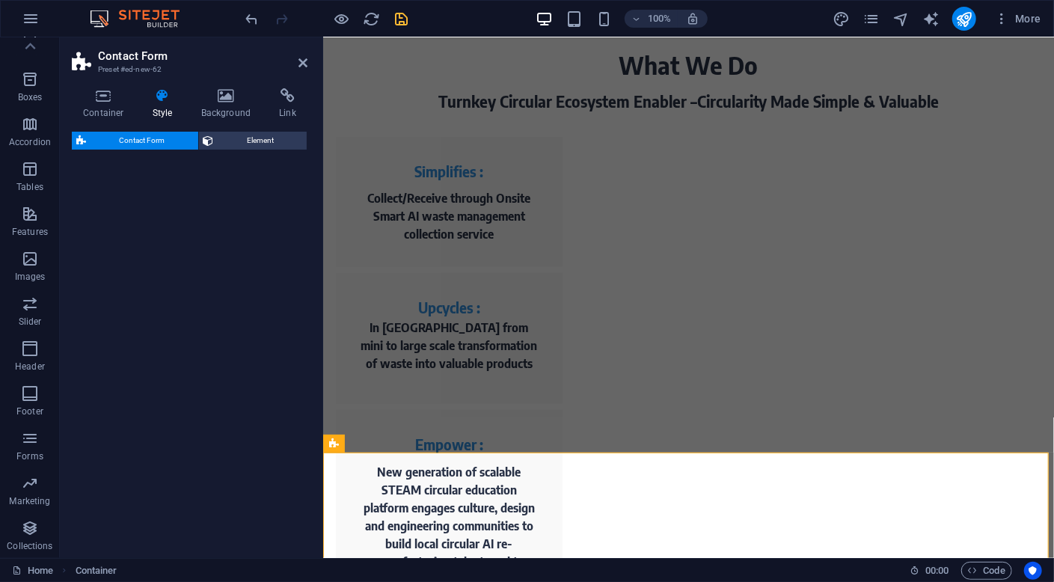
select select "rem"
select select "preset-contact-form-v3-plain"
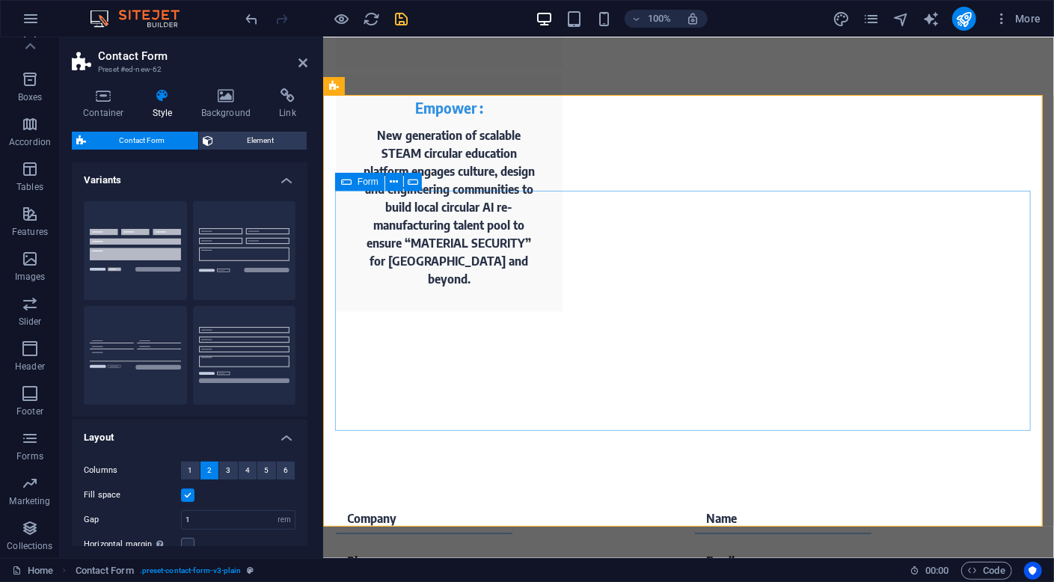
scroll to position [928, 0]
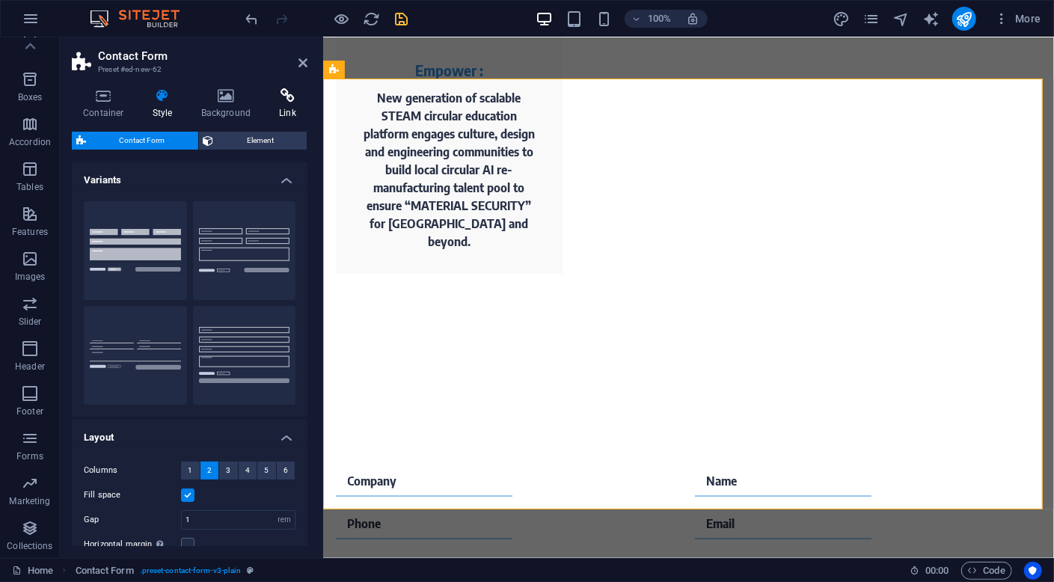
click at [287, 99] on icon at bounding box center [288, 95] width 40 height 15
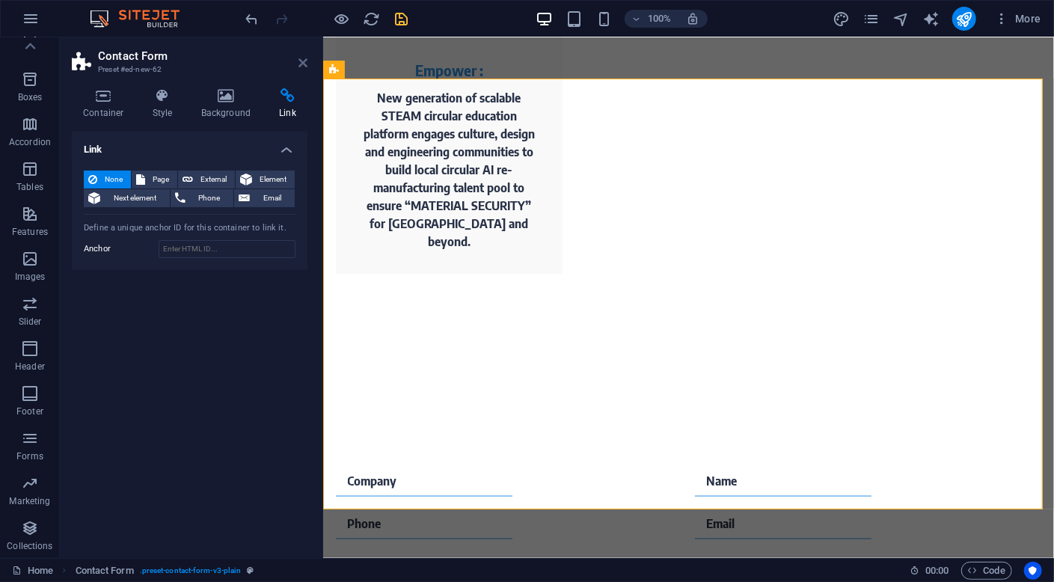
click at [303, 62] on icon at bounding box center [302, 63] width 9 height 12
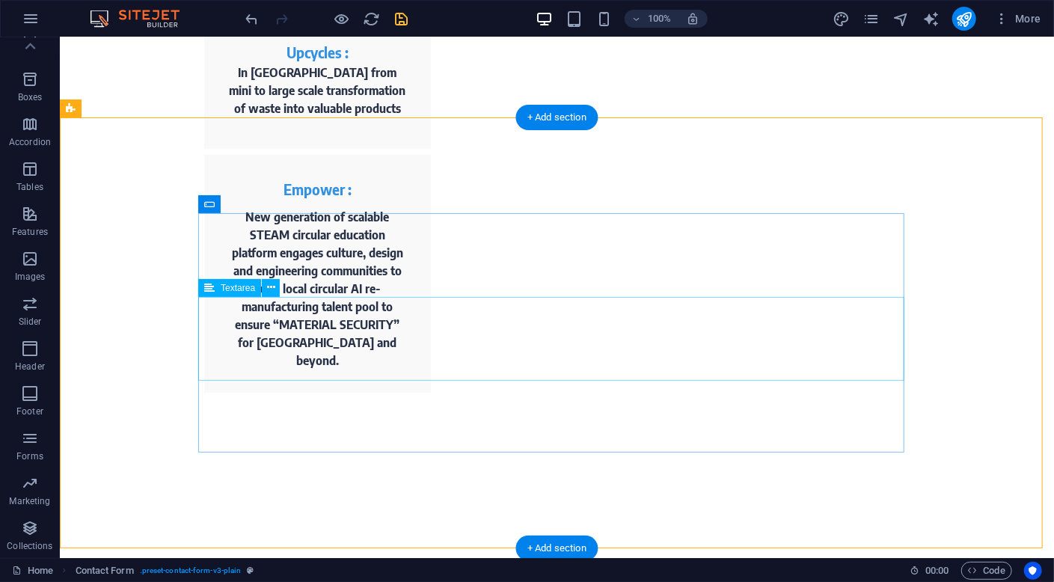
scroll to position [761, 0]
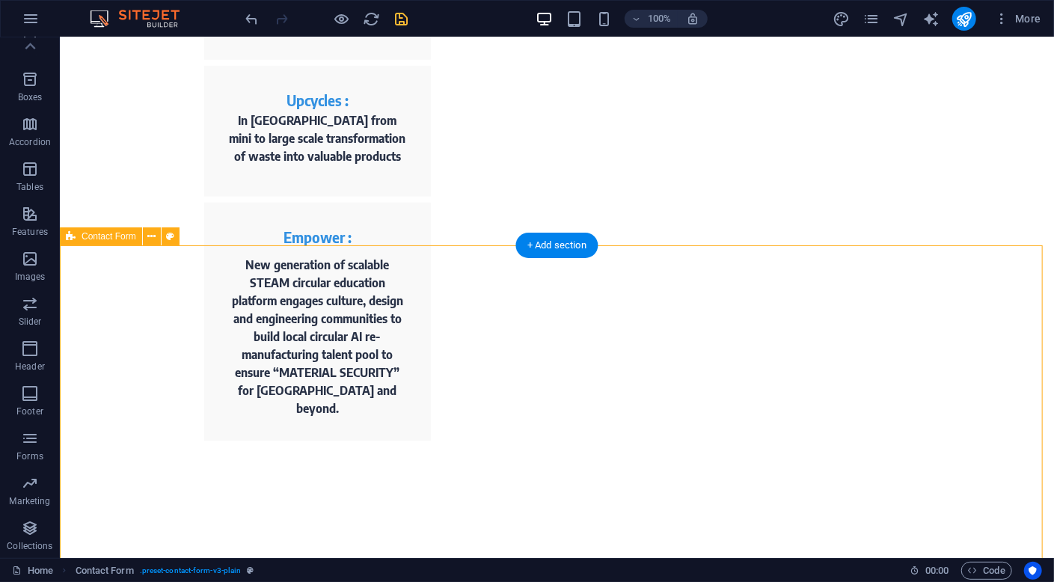
click at [565, 245] on div "+ Add section" at bounding box center [556, 245] width 83 height 25
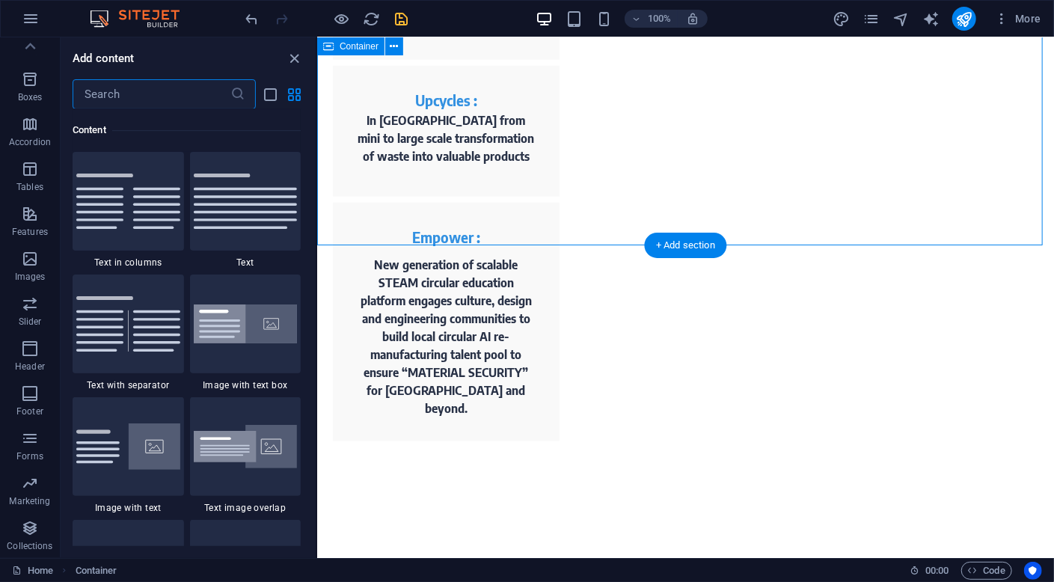
scroll to position [2617, 0]
click at [252, 206] on div at bounding box center [245, 201] width 111 height 99
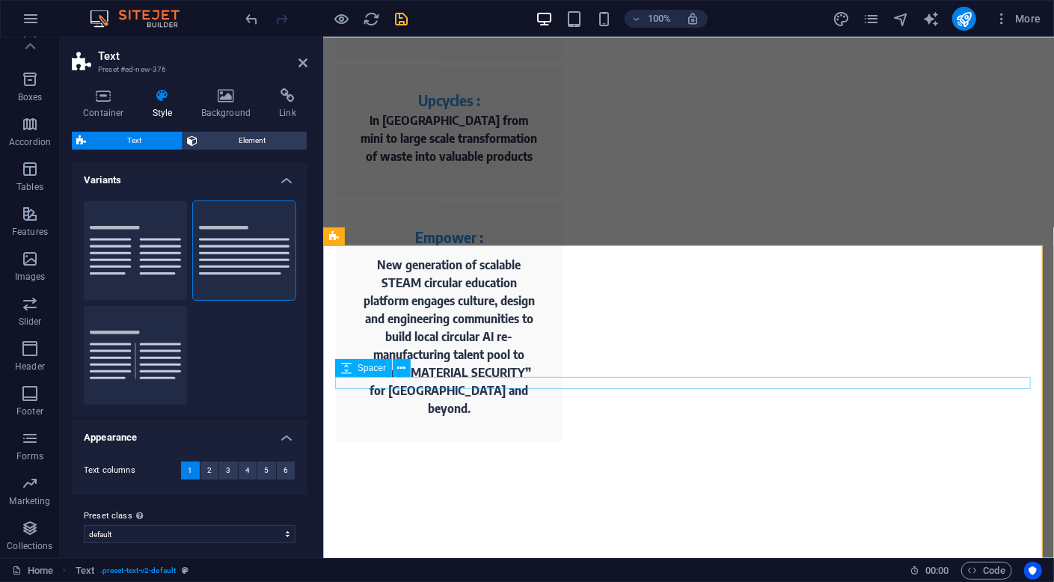
scroll to position [911, 0]
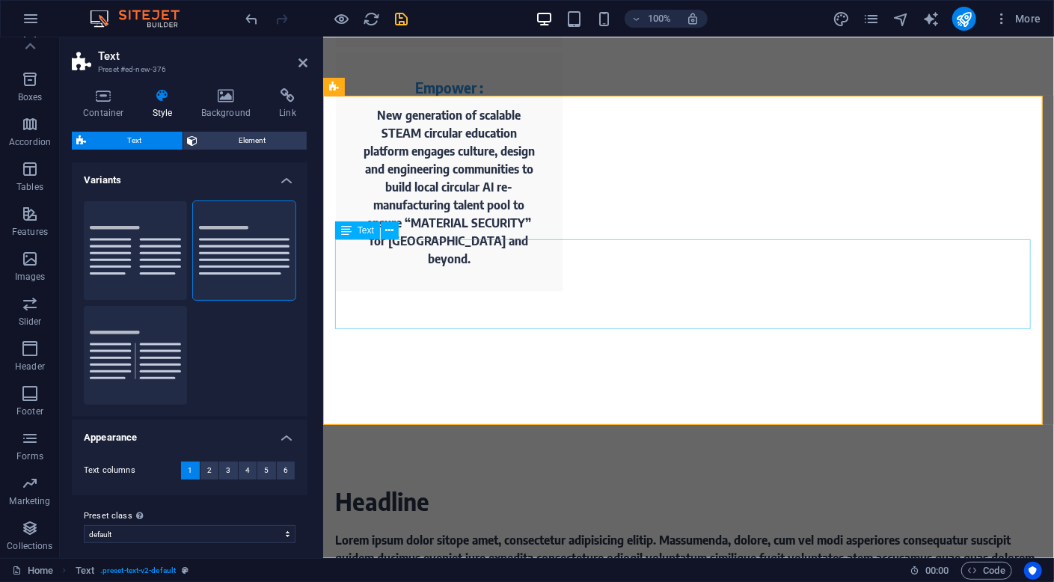
click at [493, 530] on div "Lorem ipsum dolor sitope amet, consectetur adipisicing elitip. Massumenda, dolo…" at bounding box center [688, 575] width 706 height 90
click at [390, 227] on icon at bounding box center [390, 231] width 8 height 16
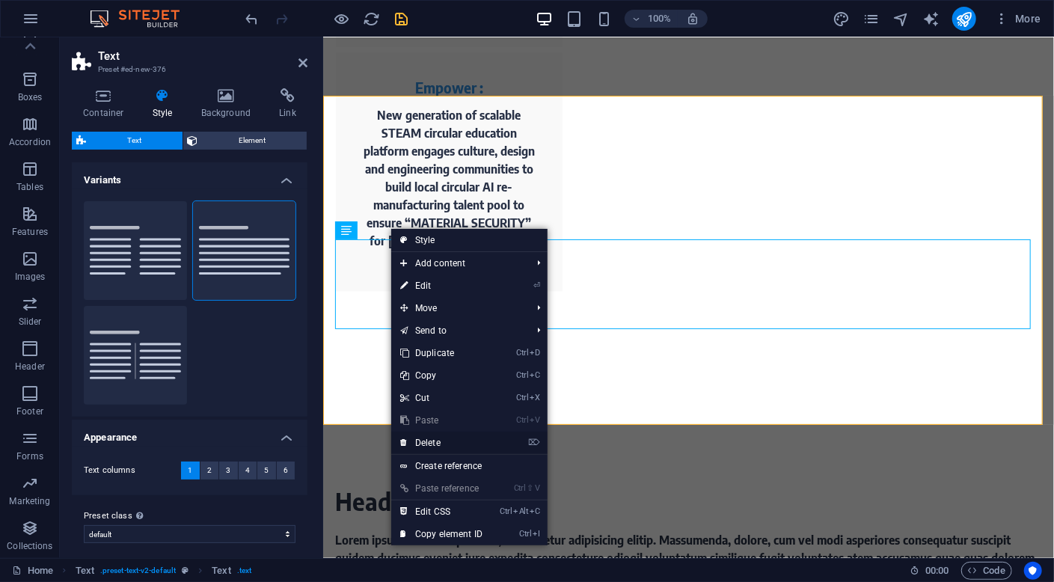
click at [454, 441] on link "⌦ Delete" at bounding box center [441, 443] width 100 height 22
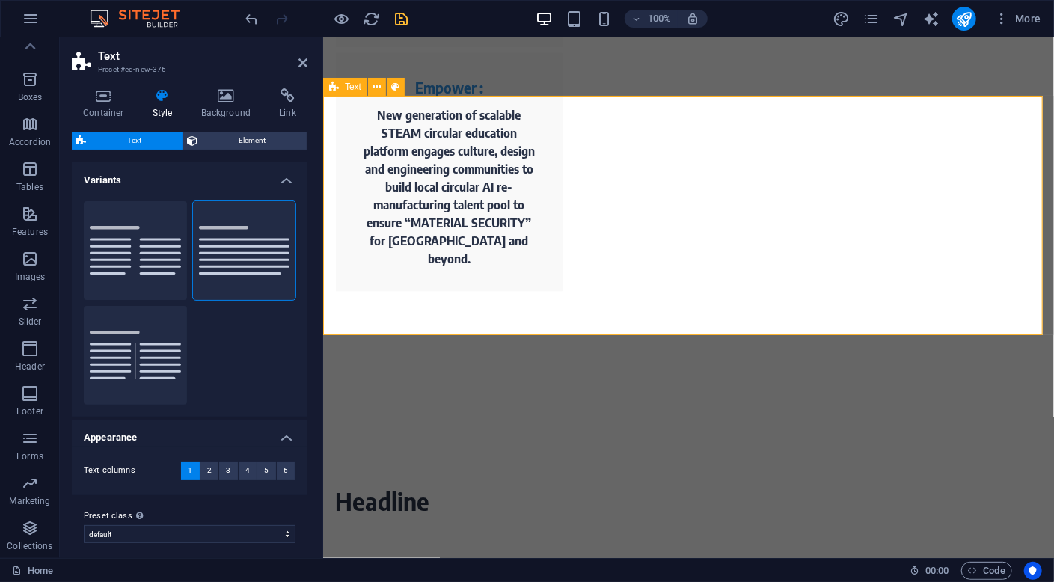
click at [451, 387] on div "Headline" at bounding box center [687, 506] width 731 height 239
click at [376, 88] on icon at bounding box center [377, 87] width 8 height 16
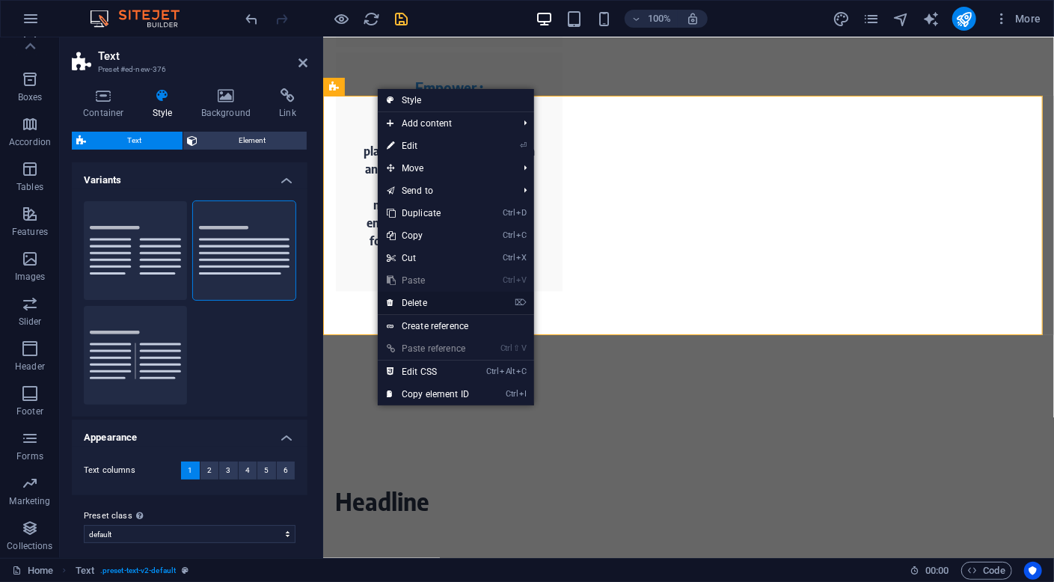
click at [442, 303] on link "⌦ Delete" at bounding box center [428, 303] width 100 height 22
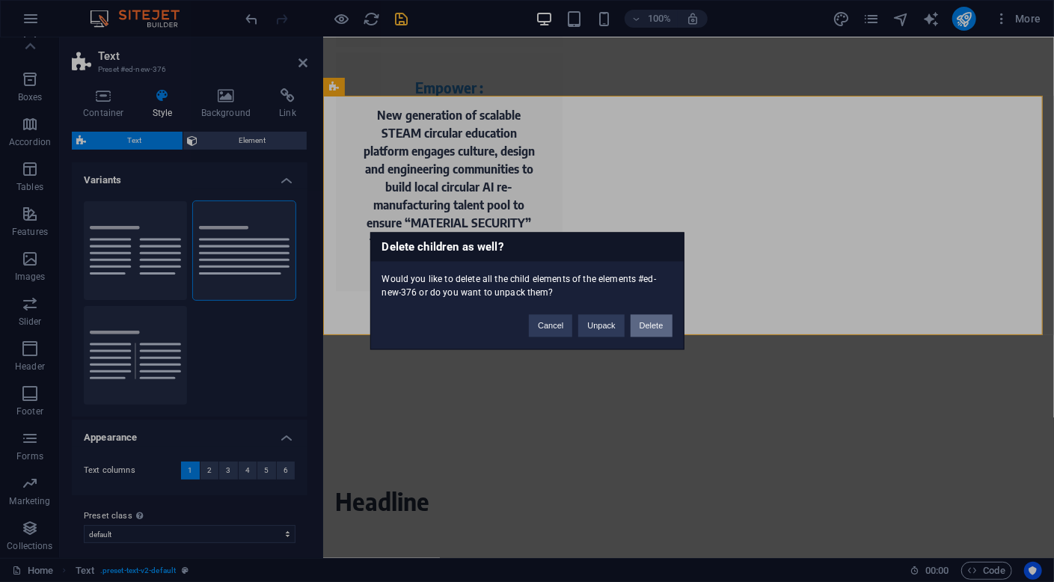
click at [658, 331] on button "Delete" at bounding box center [652, 326] width 42 height 22
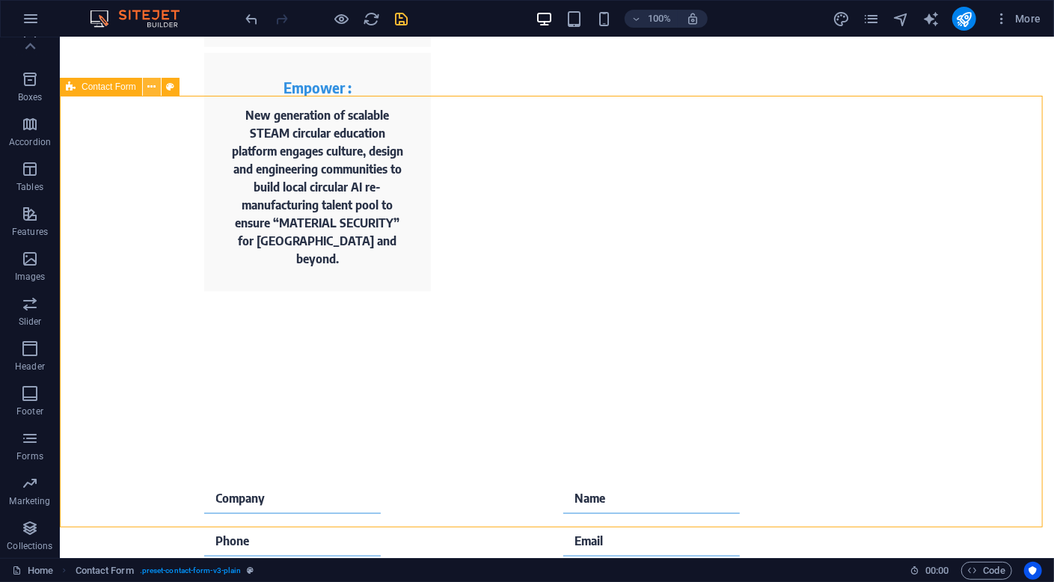
click at [150, 87] on icon at bounding box center [151, 87] width 8 height 16
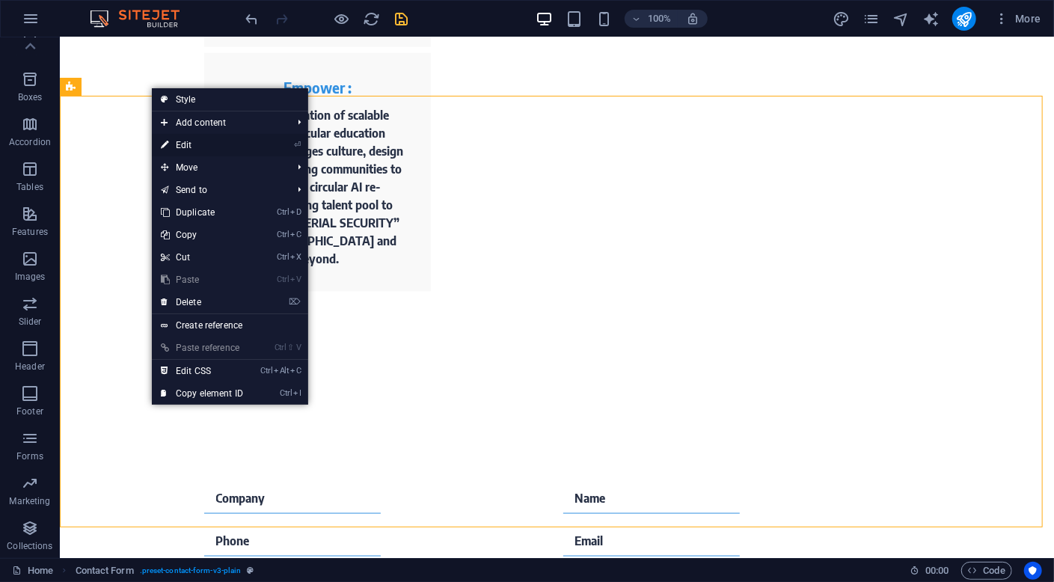
click at [221, 144] on link "⏎ Edit" at bounding box center [202, 145] width 100 height 22
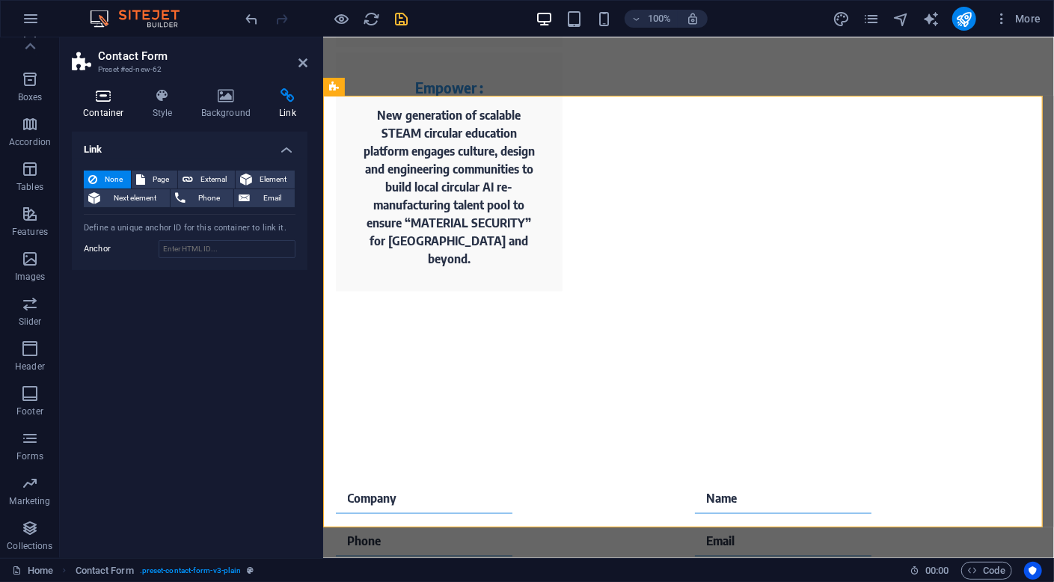
click at [107, 109] on h4 "Container" at bounding box center [107, 103] width 70 height 31
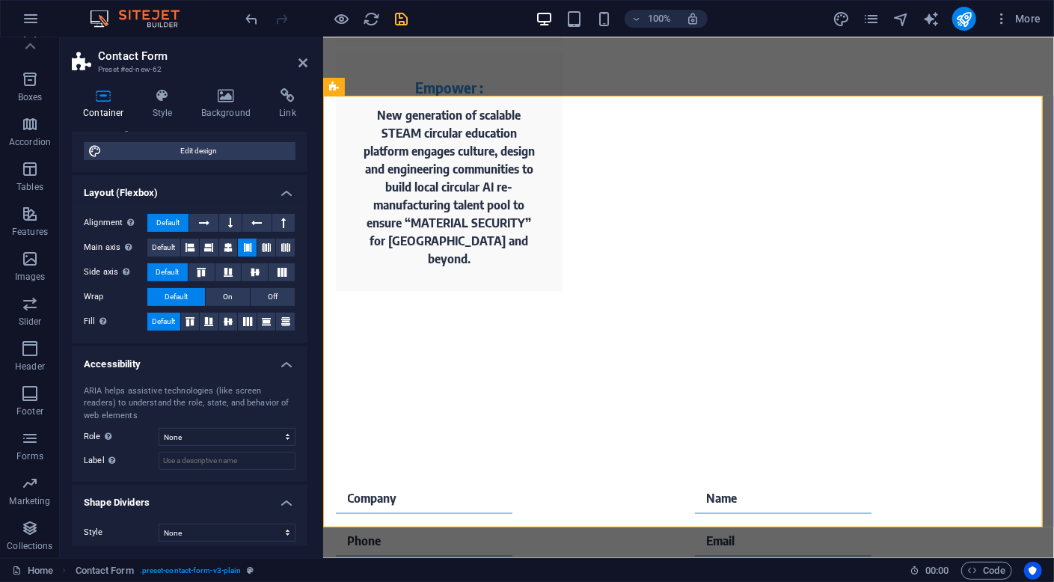
scroll to position [163, 0]
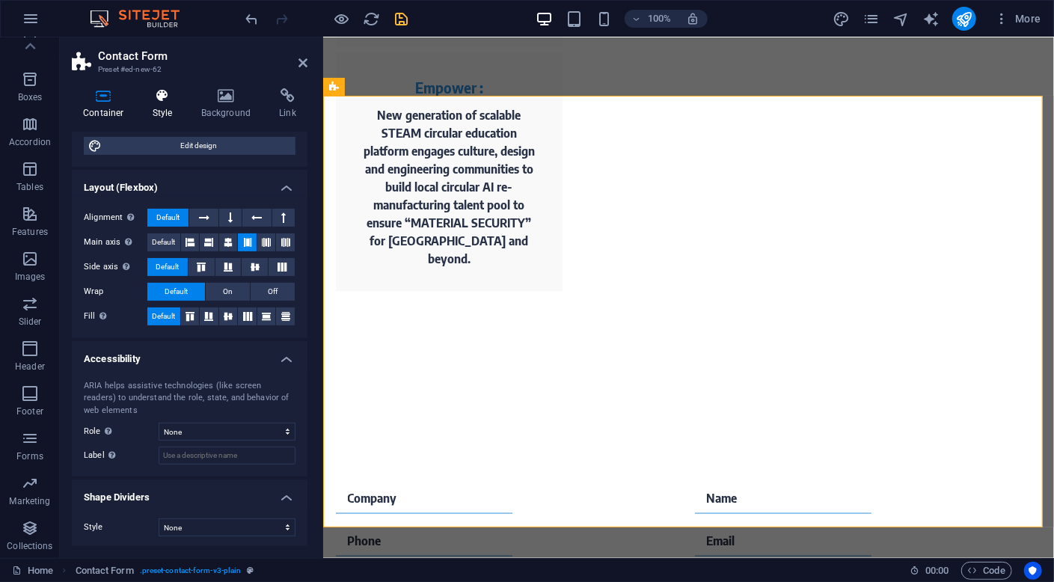
click at [168, 105] on h4 "Style" at bounding box center [165, 103] width 49 height 31
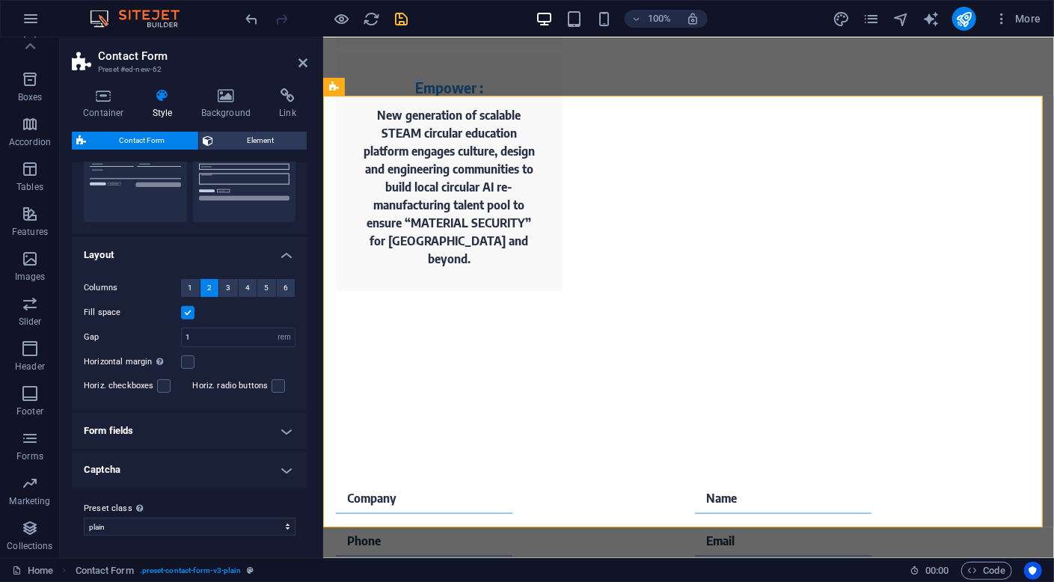
scroll to position [0, 0]
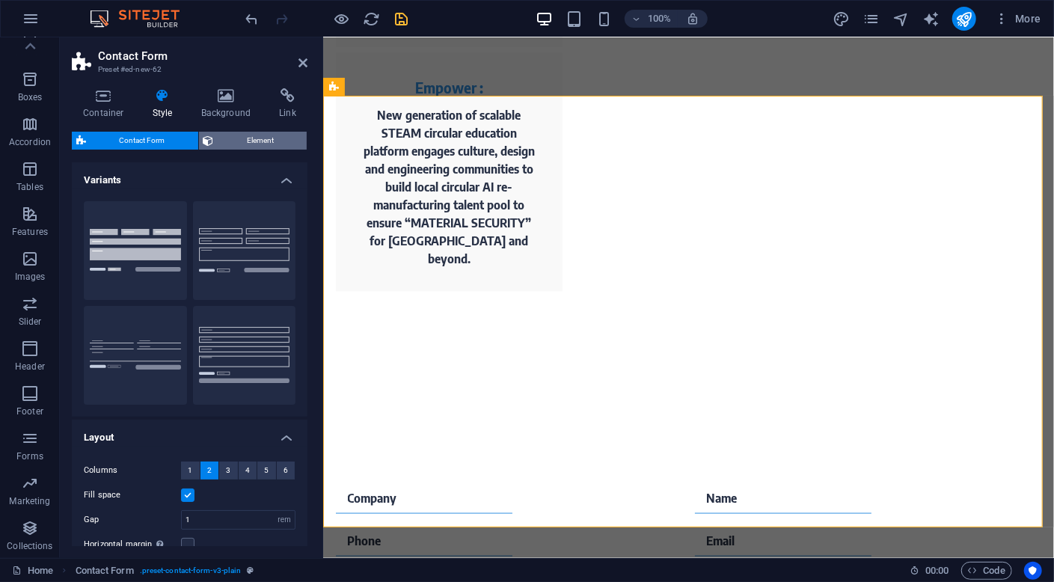
click at [254, 142] on span "Element" at bounding box center [260, 141] width 85 height 18
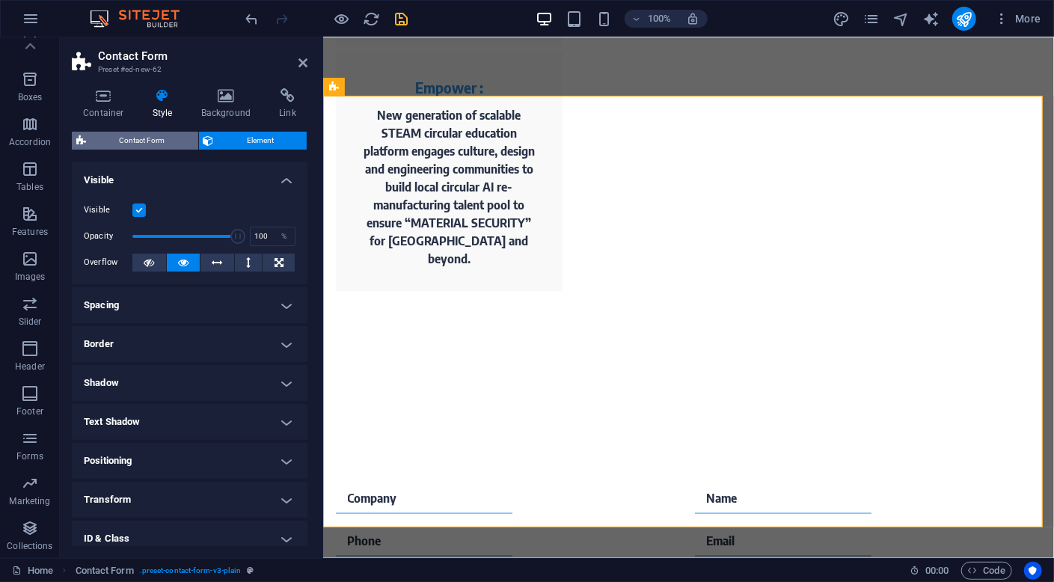
click at [151, 143] on span "Contact Form" at bounding box center [142, 141] width 103 height 18
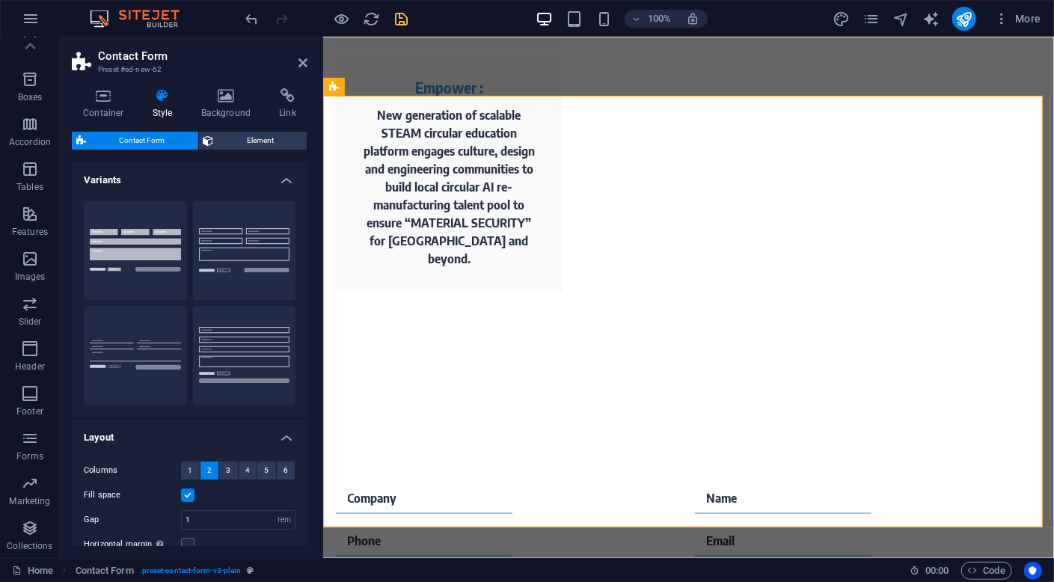
scroll to position [183, 0]
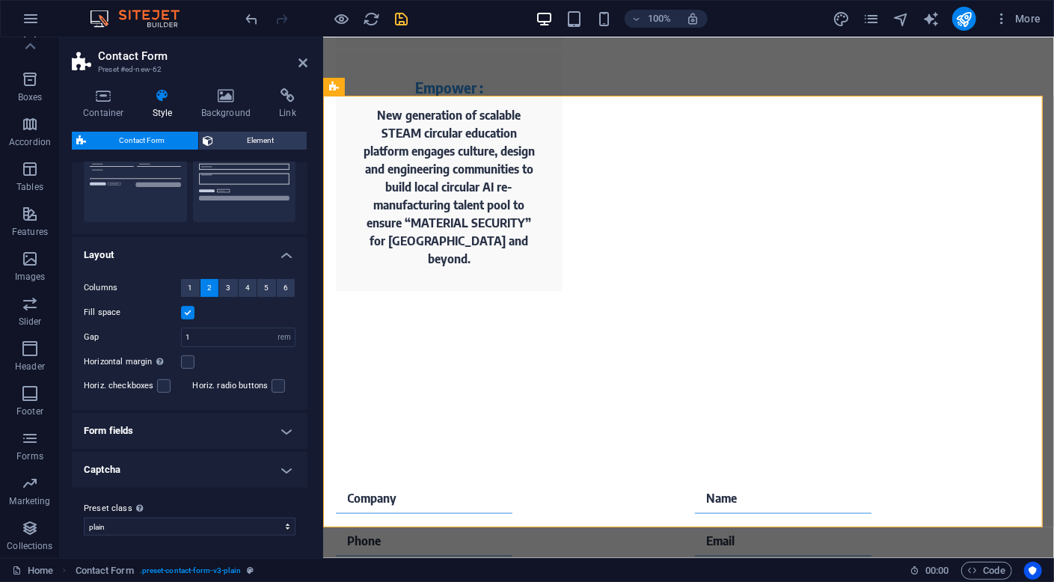
click at [242, 469] on h4 "Captcha" at bounding box center [190, 470] width 236 height 36
click at [242, 469] on h4 "Captcha" at bounding box center [190, 465] width 236 height 27
click at [235, 426] on h4 "Form fields" at bounding box center [190, 431] width 236 height 36
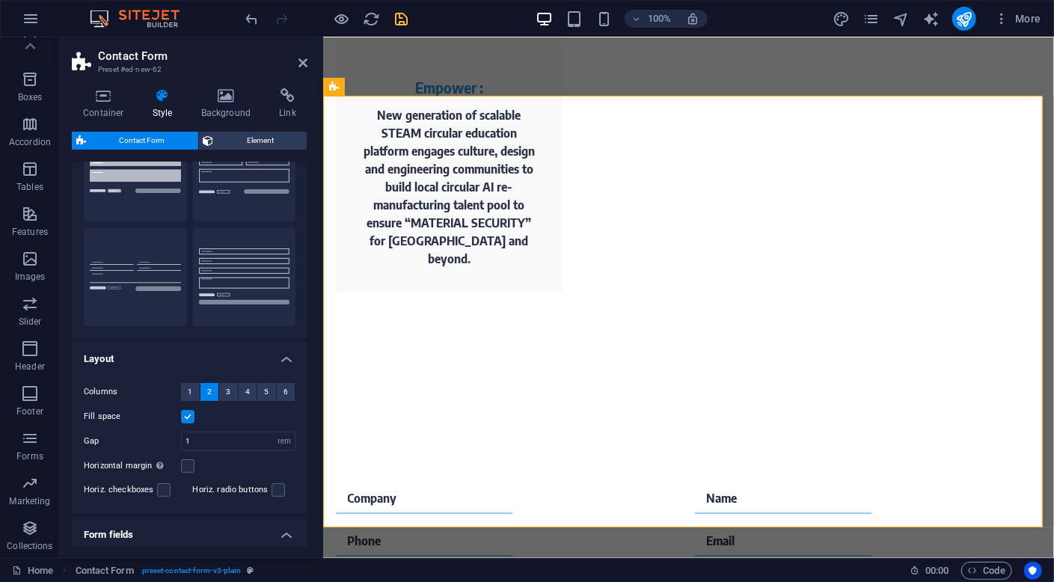
scroll to position [303, 0]
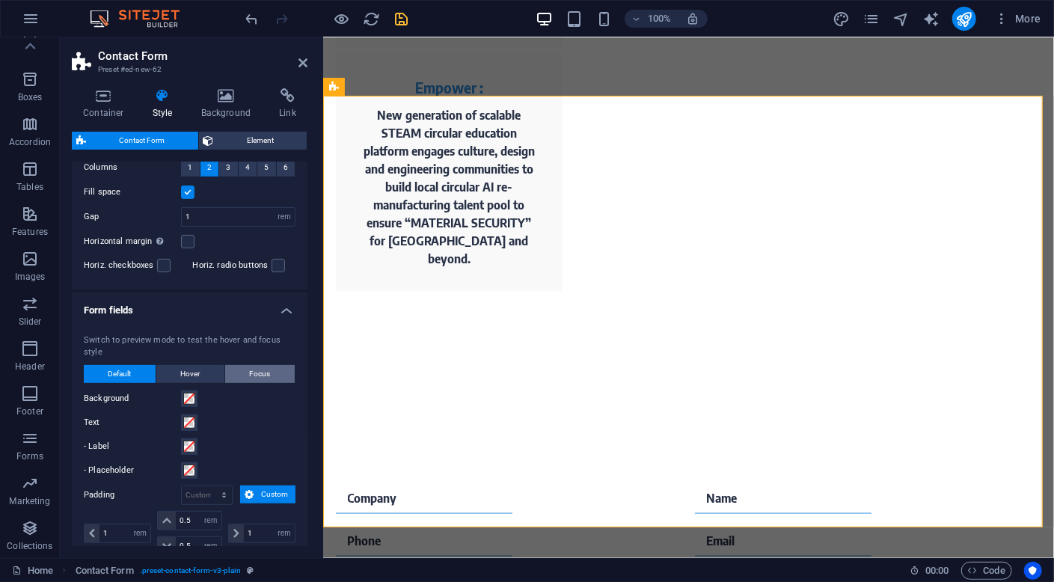
click at [257, 367] on span "Focus" at bounding box center [260, 374] width 21 height 18
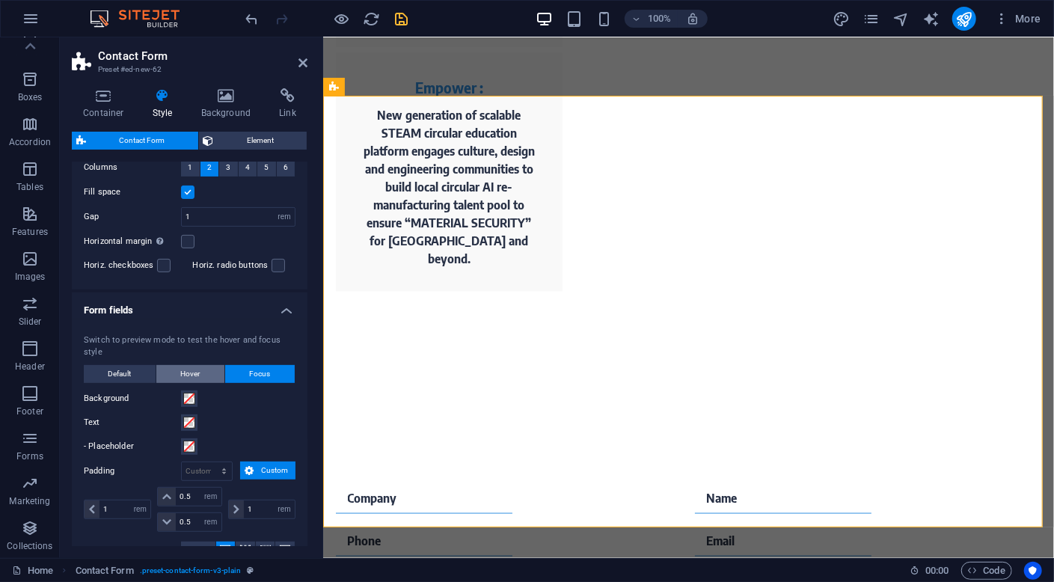
click at [191, 370] on span "Hover" at bounding box center [190, 374] width 19 height 18
click at [126, 372] on span "Default" at bounding box center [119, 374] width 23 height 18
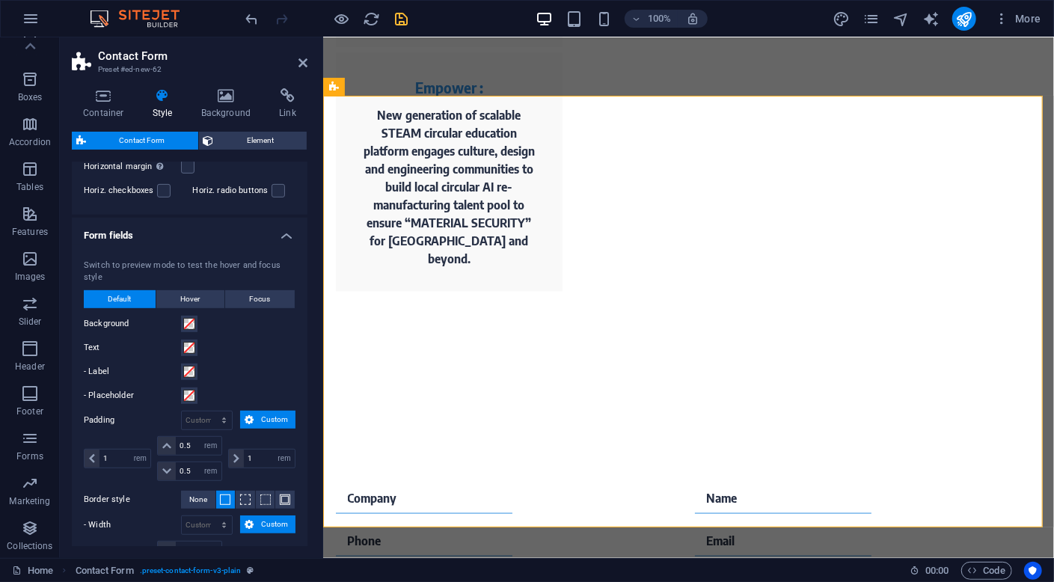
scroll to position [153, 0]
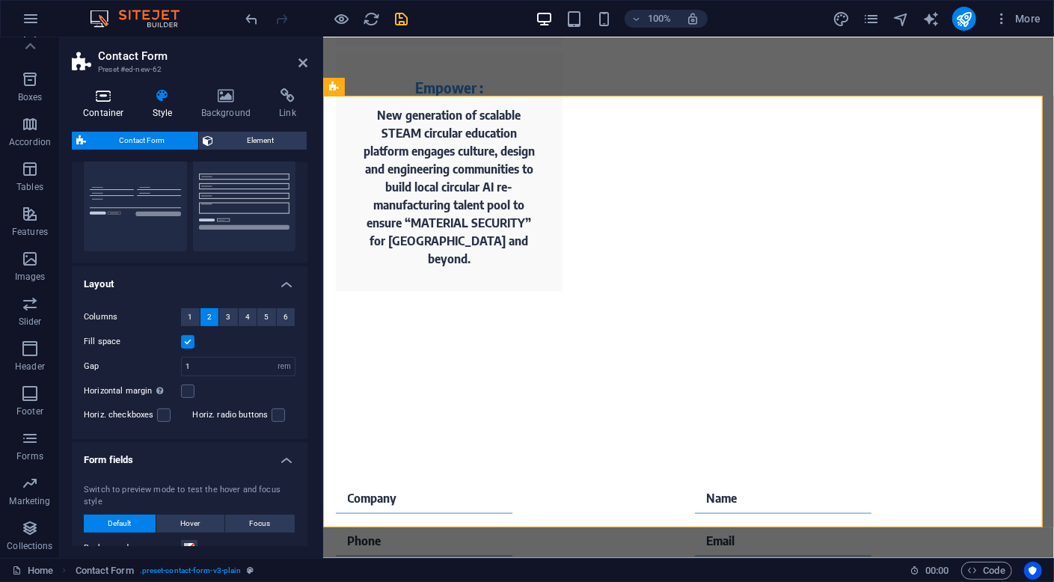
click at [113, 116] on h4 "Container" at bounding box center [107, 103] width 70 height 31
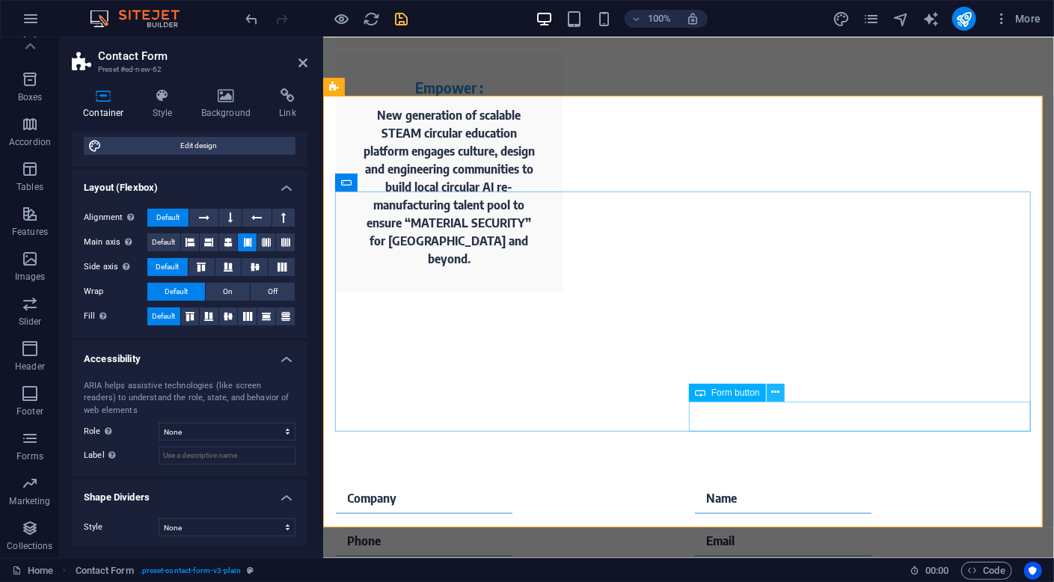
click at [775, 390] on icon at bounding box center [775, 392] width 8 height 16
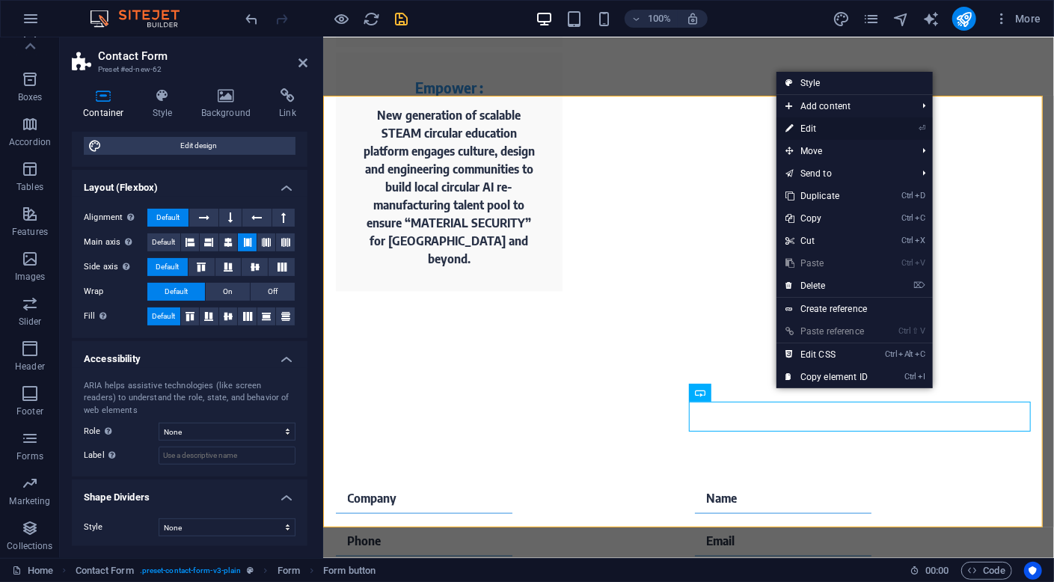
click at [812, 126] on link "⏎ Edit" at bounding box center [826, 128] width 100 height 22
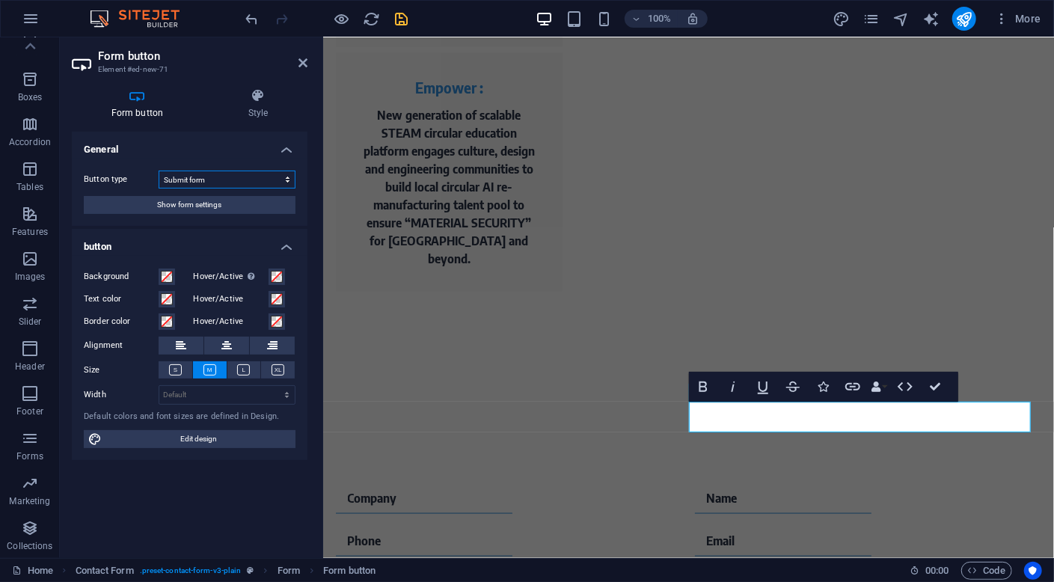
click at [215, 180] on select "Submit form Reset form No action" at bounding box center [227, 180] width 137 height 18
click at [261, 110] on h4 "Style" at bounding box center [258, 103] width 99 height 31
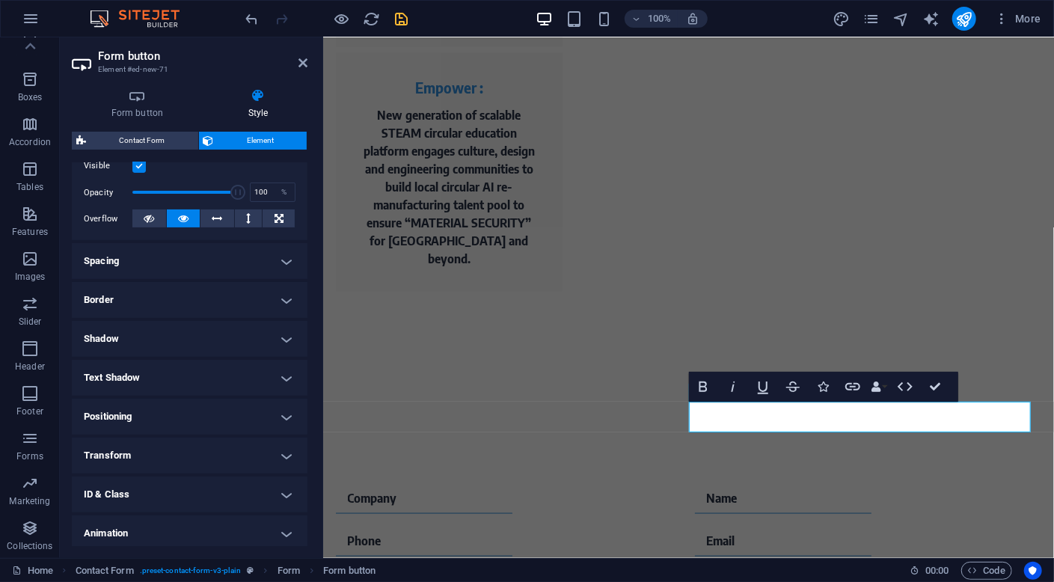
scroll to position [247, 0]
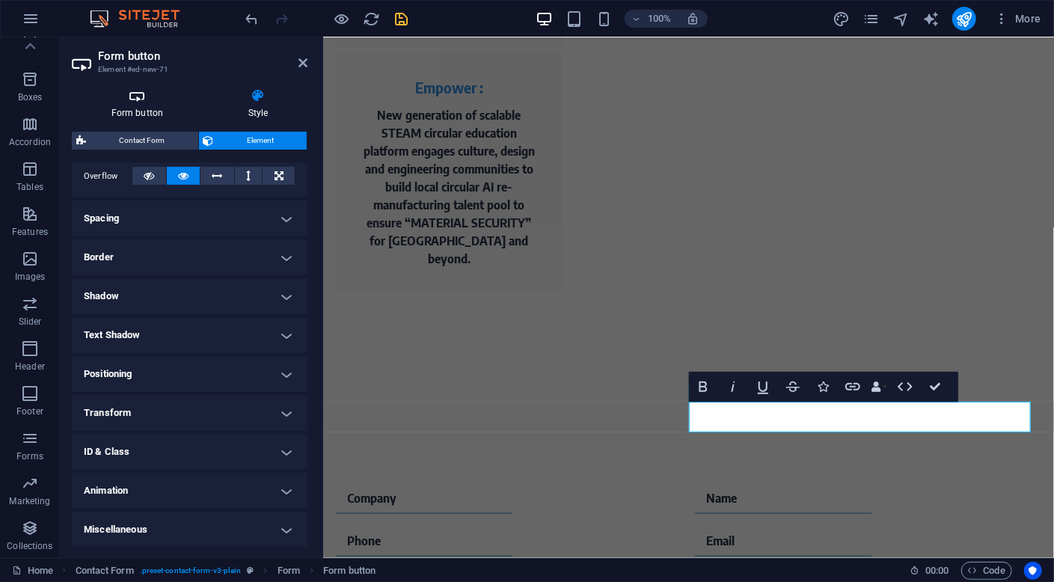
click at [137, 105] on h4 "Form button" at bounding box center [140, 103] width 137 height 31
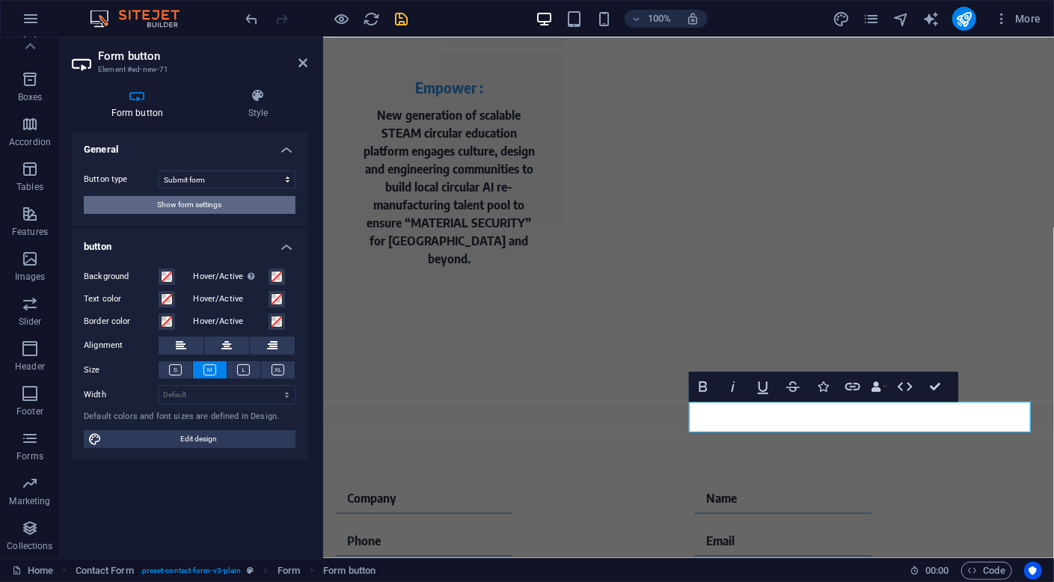
click at [221, 204] on span "Show form settings" at bounding box center [190, 205] width 64 height 18
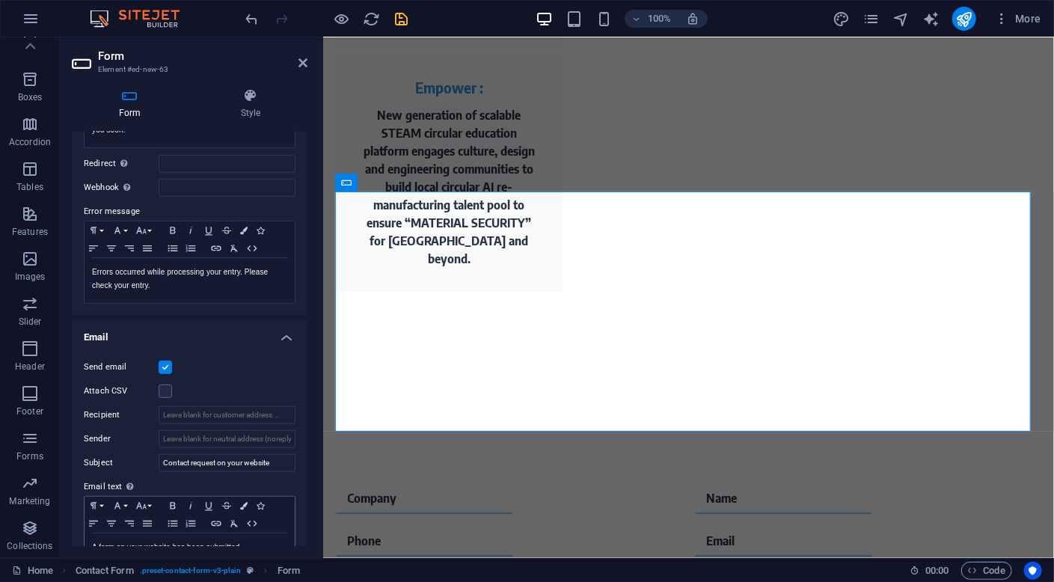
scroll to position [0, 0]
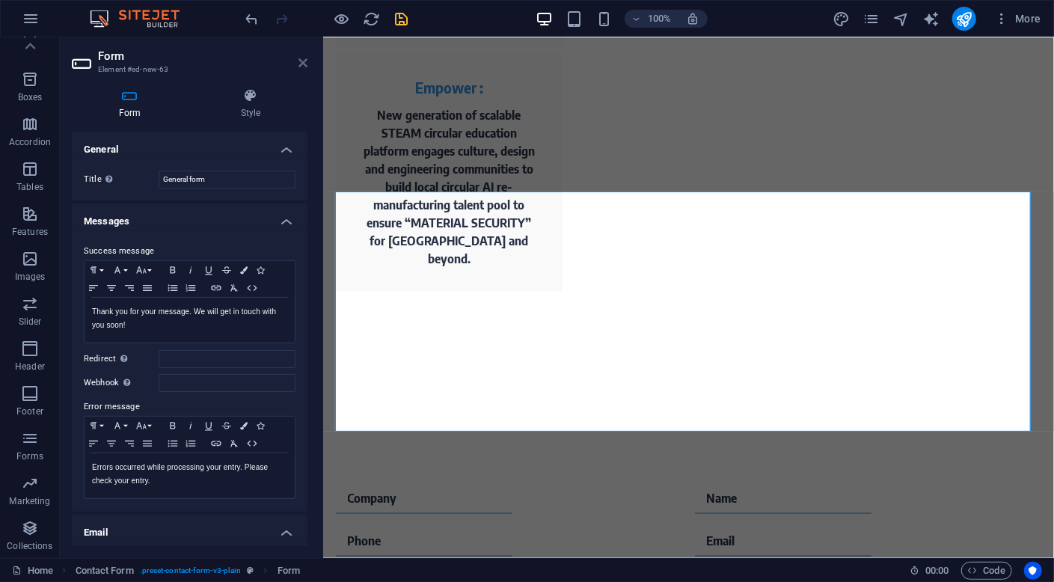
click at [304, 58] on icon at bounding box center [302, 63] width 9 height 12
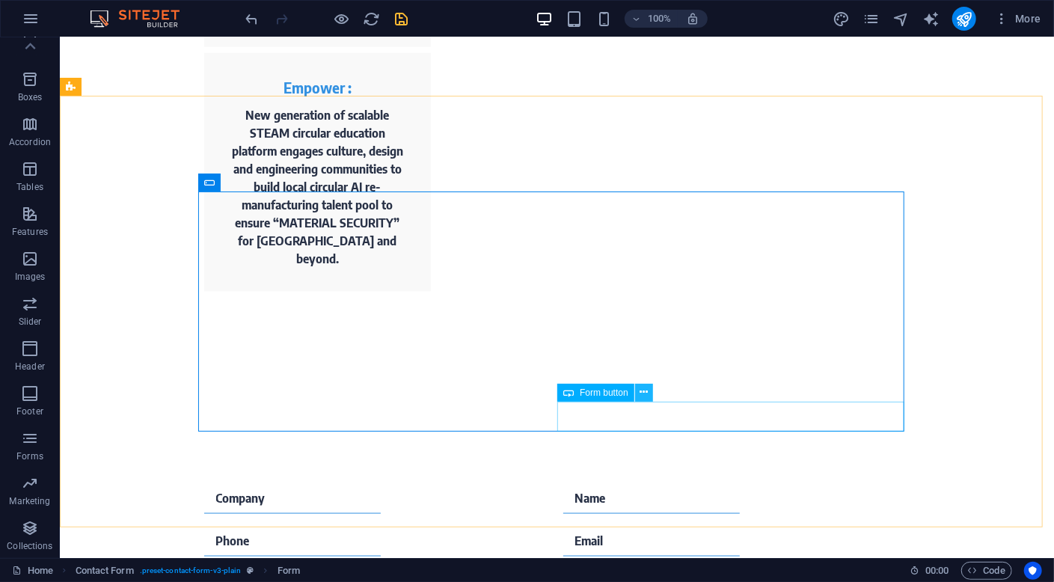
click at [640, 394] on icon at bounding box center [644, 392] width 8 height 16
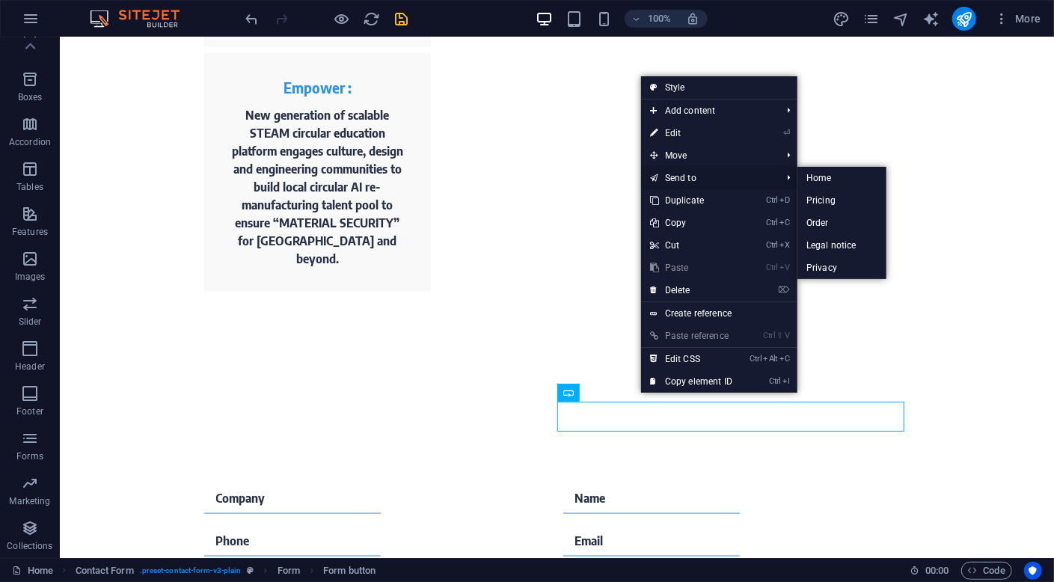
click at [681, 178] on link "Send to" at bounding box center [708, 178] width 134 height 22
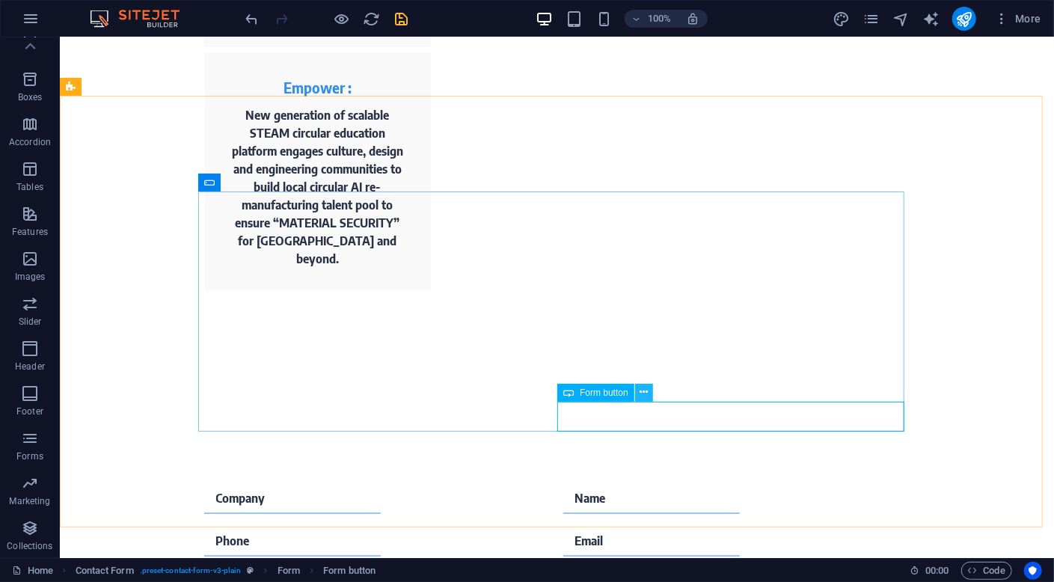
click at [648, 388] on button at bounding box center [644, 393] width 18 height 18
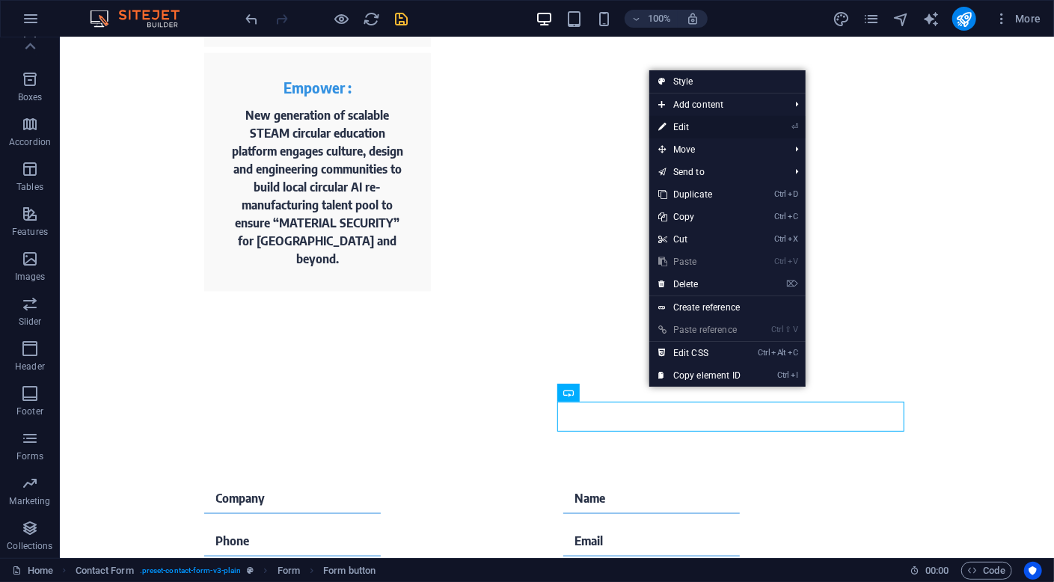
click at [710, 126] on link "⏎ Edit" at bounding box center [699, 127] width 100 height 22
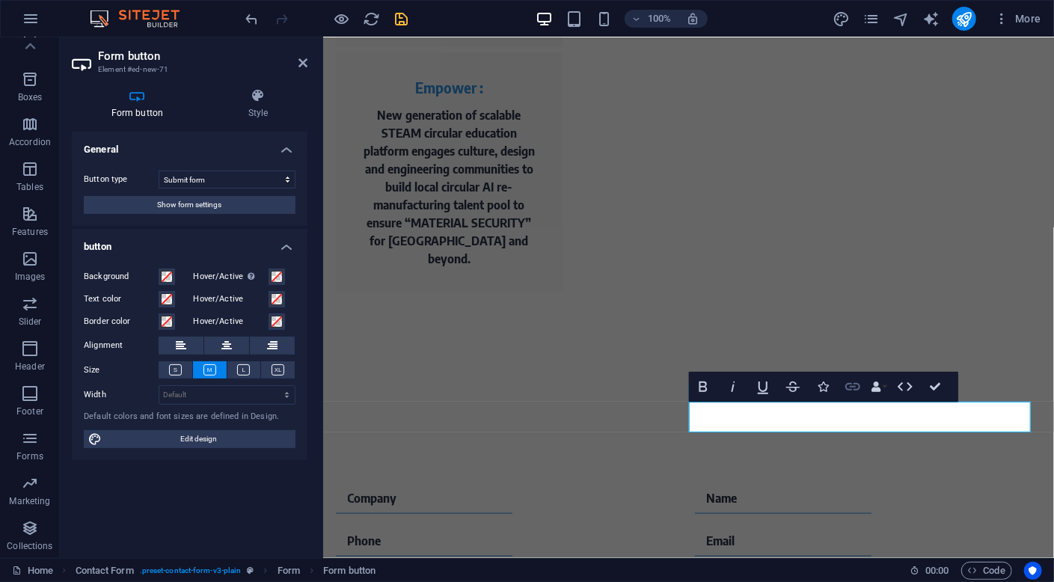
click at [846, 390] on icon "button" at bounding box center [853, 387] width 18 height 18
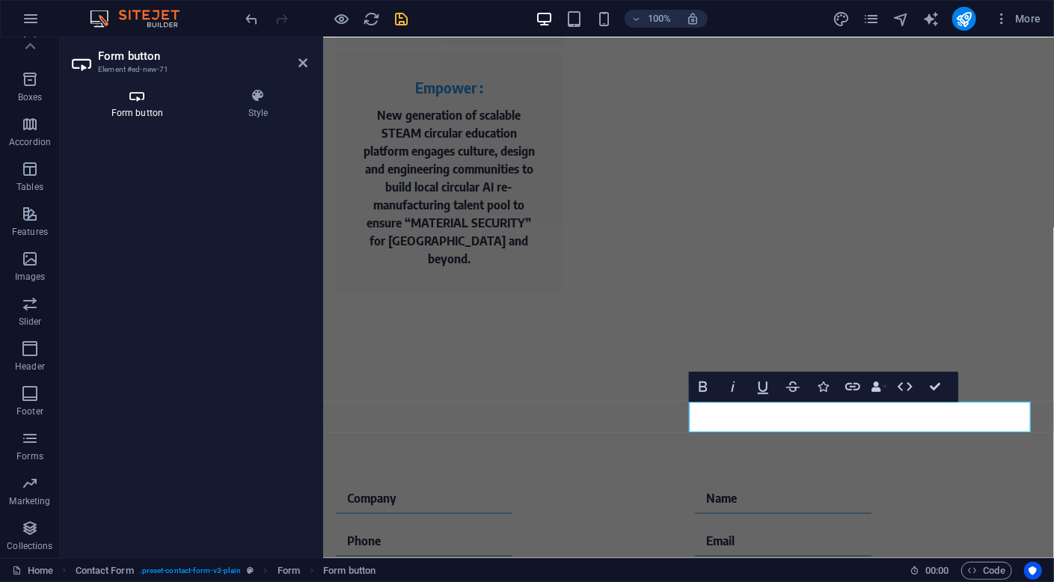
click at [137, 103] on h4 "Form button" at bounding box center [140, 103] width 137 height 31
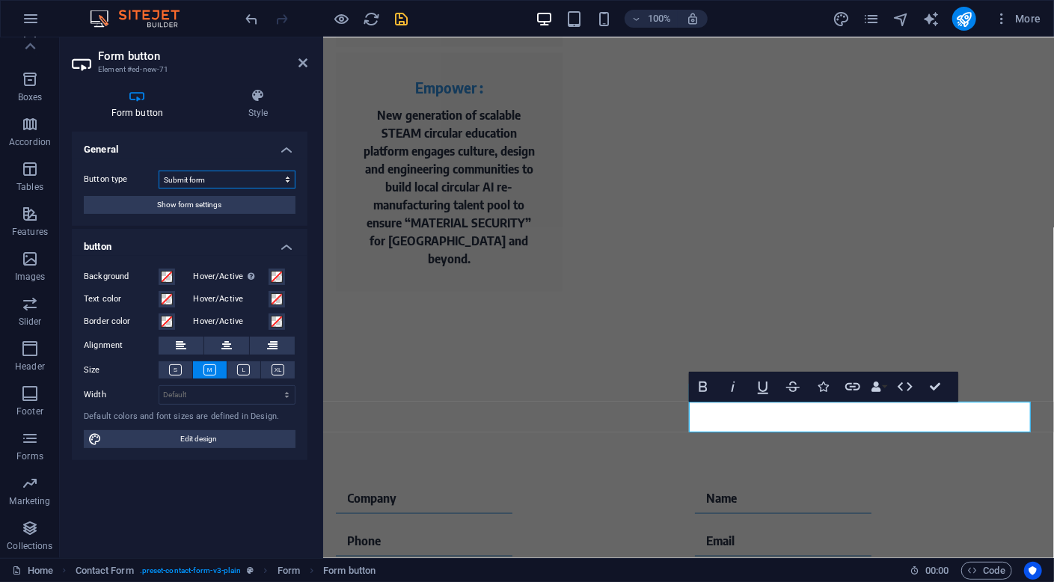
click at [258, 176] on select "Submit form Reset form No action" at bounding box center [227, 180] width 137 height 18
click at [304, 63] on icon at bounding box center [302, 63] width 9 height 12
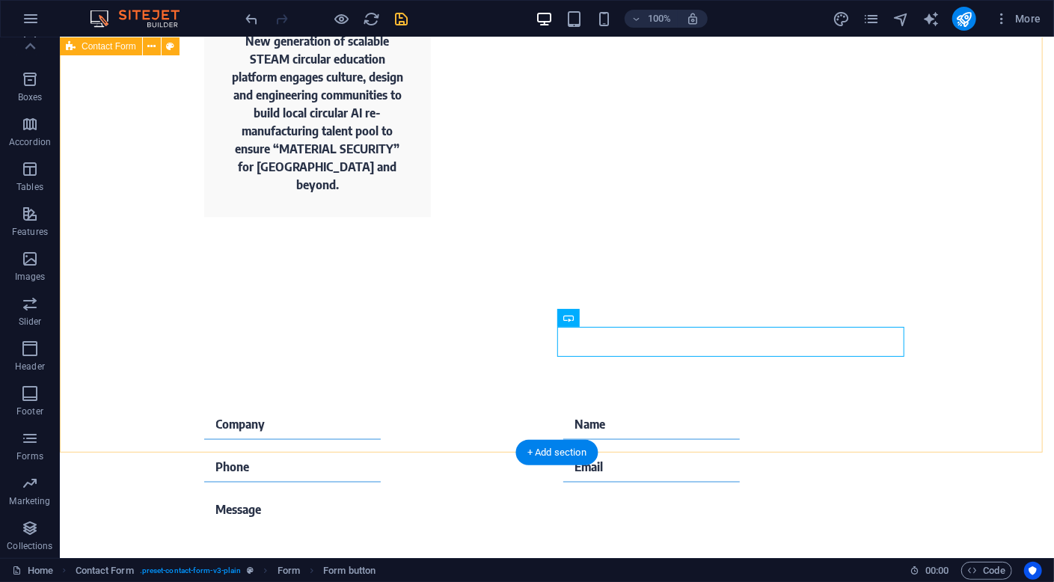
scroll to position [835, 0]
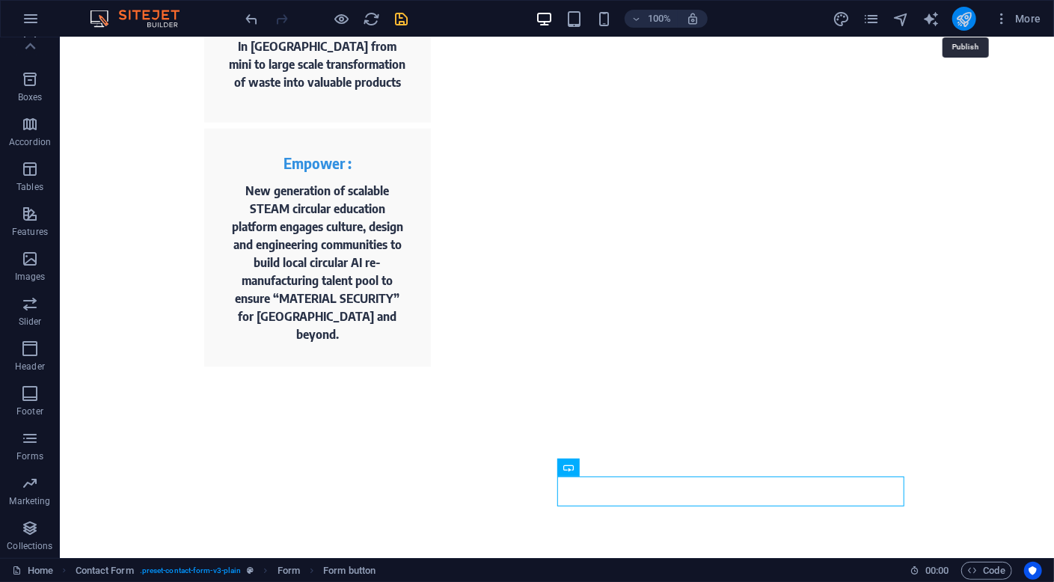
click at [965, 16] on icon "publish" at bounding box center [963, 18] width 17 height 17
checkbox input "false"
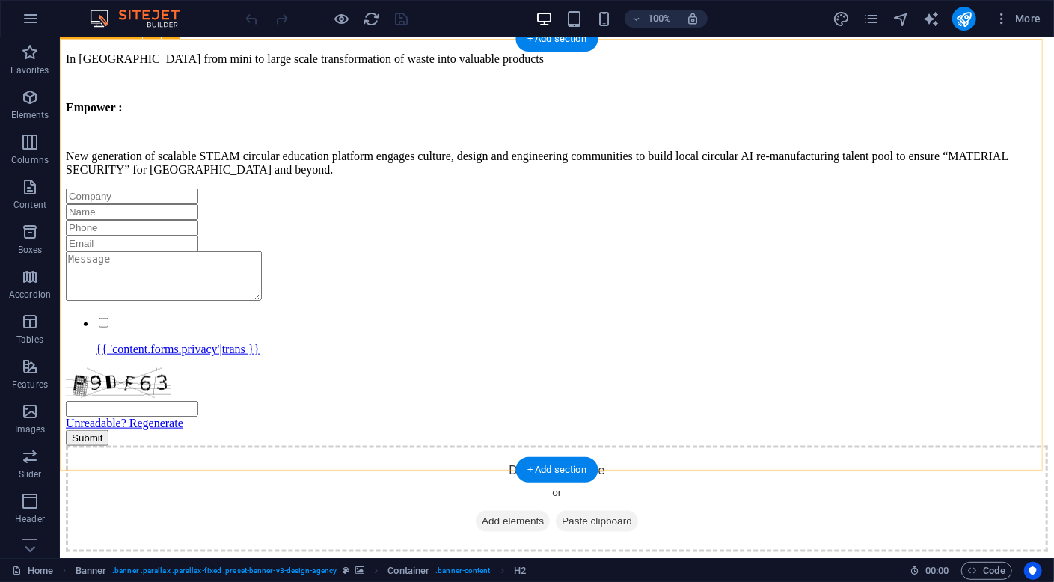
scroll to position [985, 0]
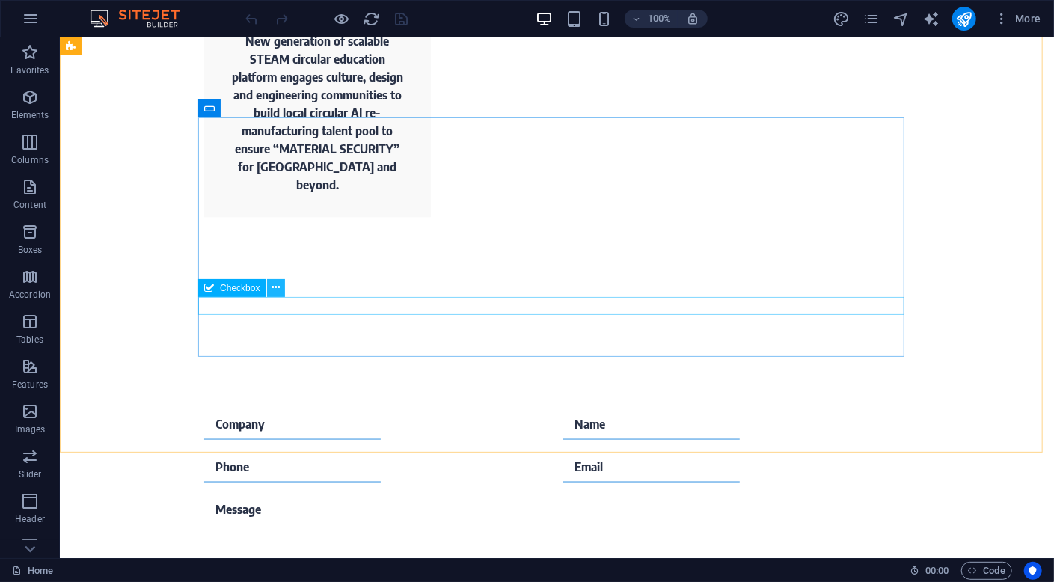
click at [277, 286] on icon at bounding box center [276, 288] width 8 height 16
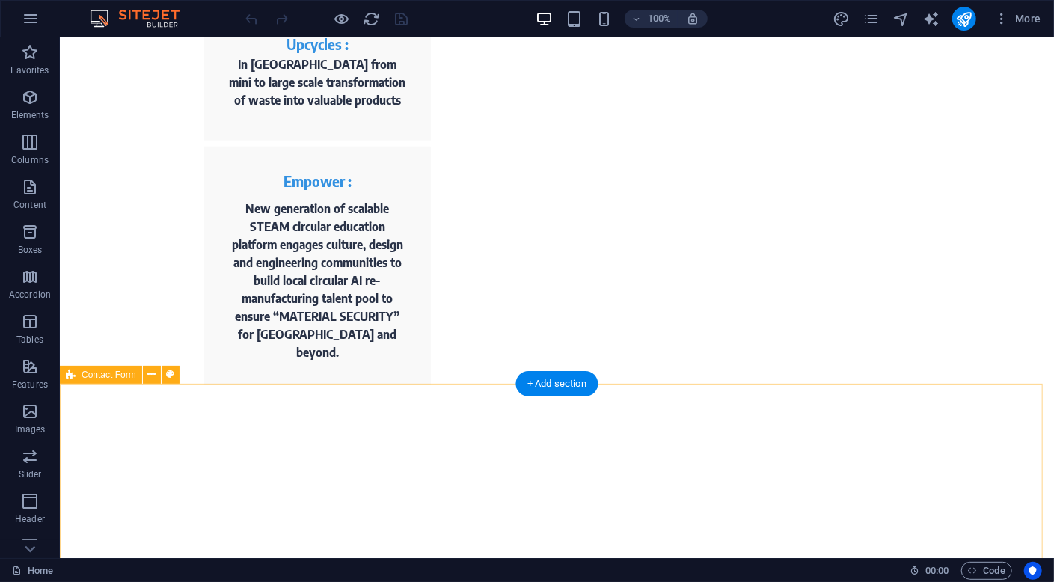
scroll to position [898, 0]
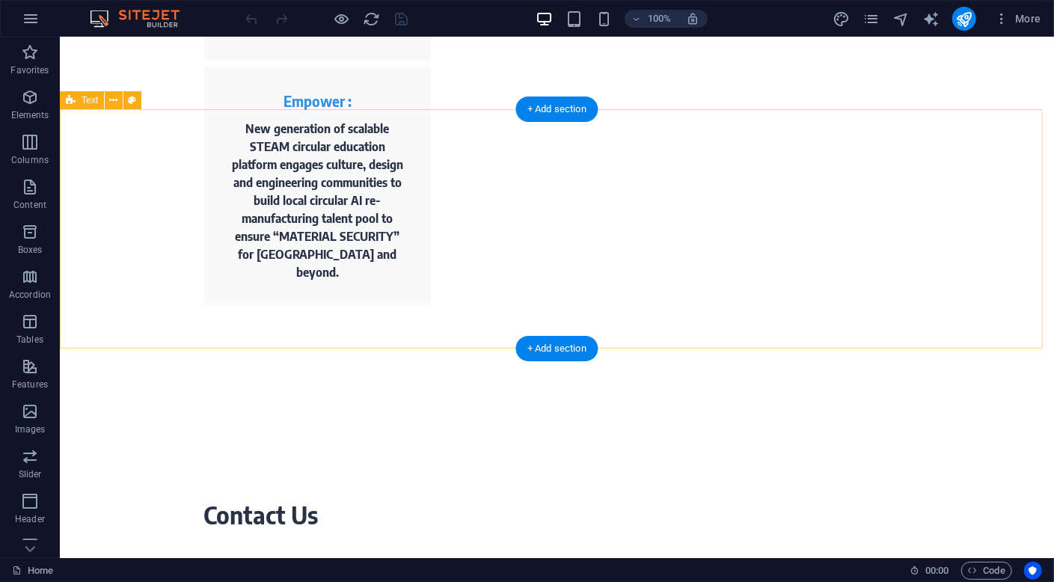
click at [360, 400] on div "Contact Us" at bounding box center [556, 519] width 994 height 239
click at [371, 400] on div "Contact Us" at bounding box center [556, 519] width 994 height 239
click at [108, 400] on div "Contact Us" at bounding box center [556, 519] width 994 height 239
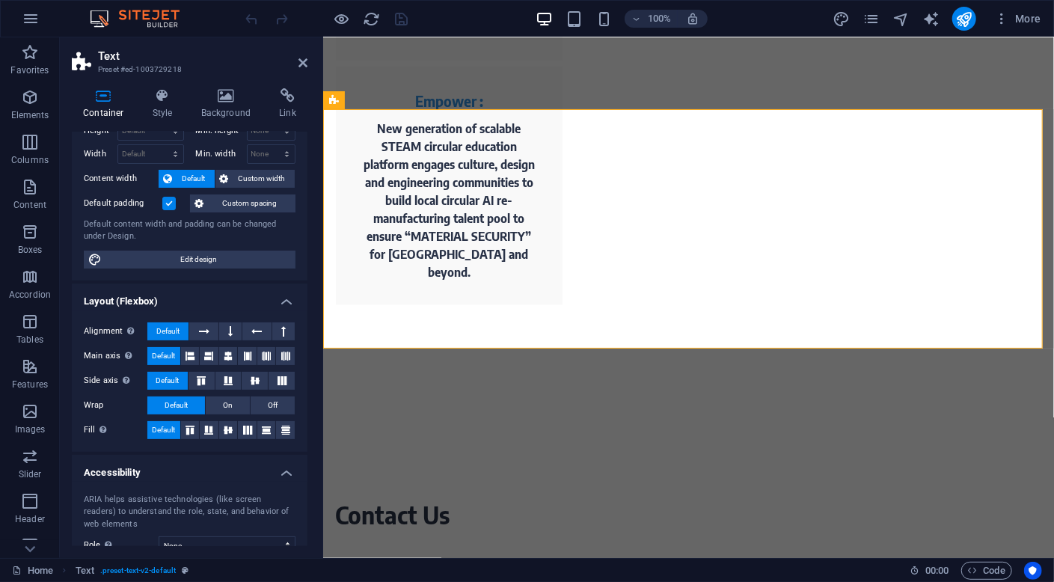
scroll to position [0, 0]
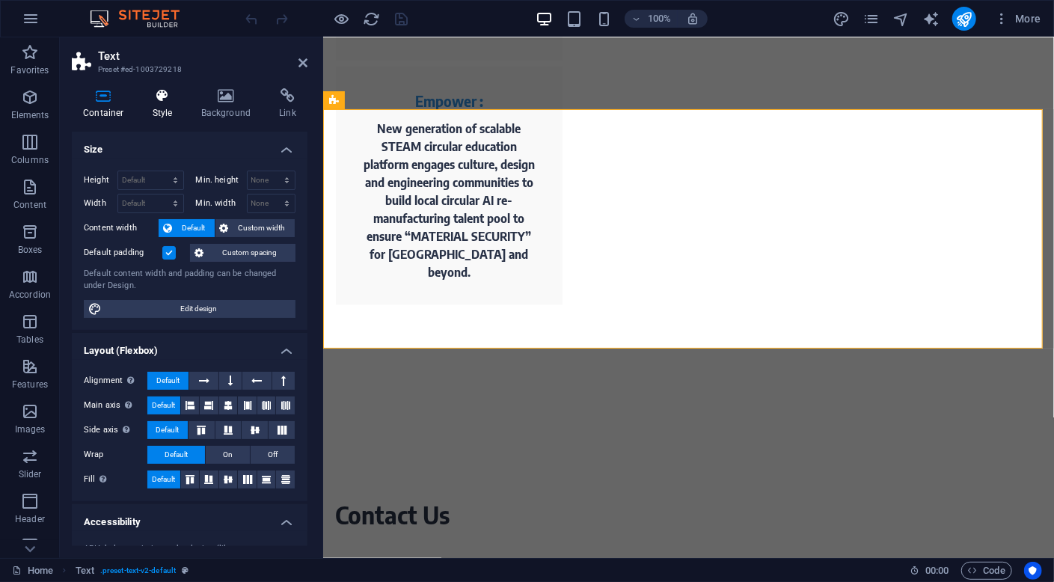
click at [162, 102] on icon at bounding box center [162, 95] width 43 height 15
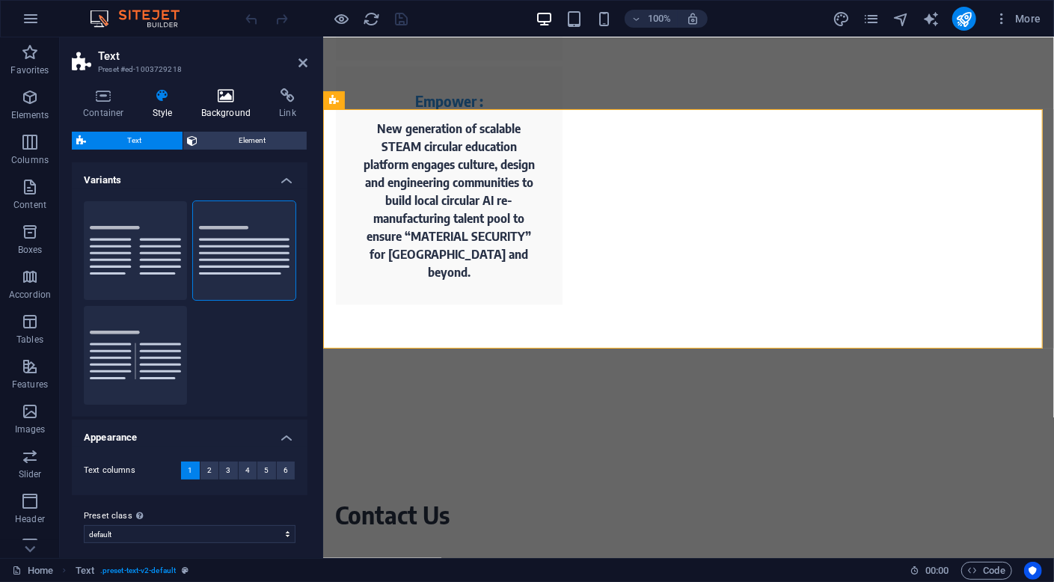
click at [232, 104] on h4 "Background" at bounding box center [229, 103] width 79 height 31
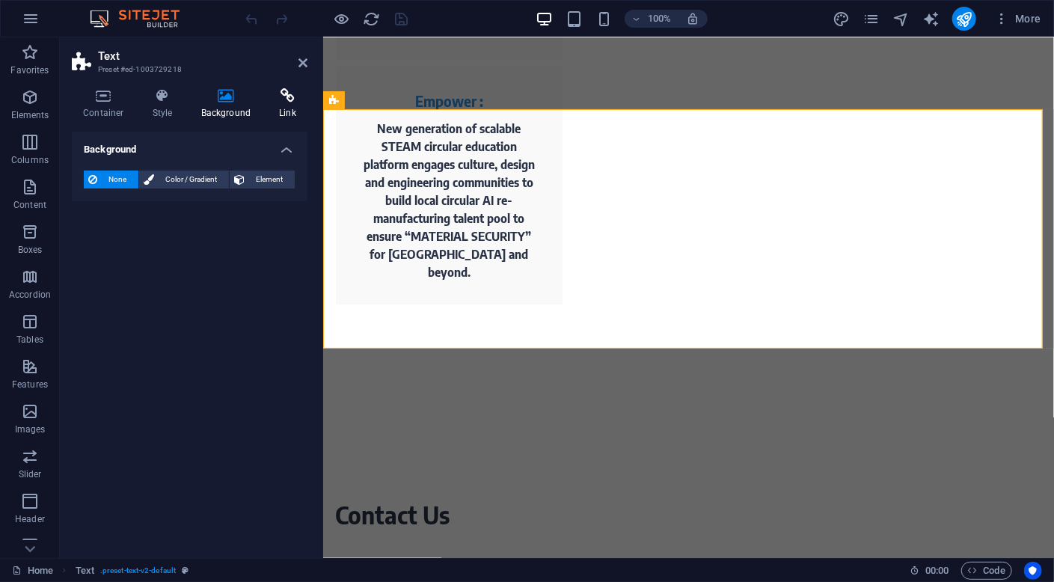
click at [282, 106] on h4 "Link" at bounding box center [288, 103] width 40 height 31
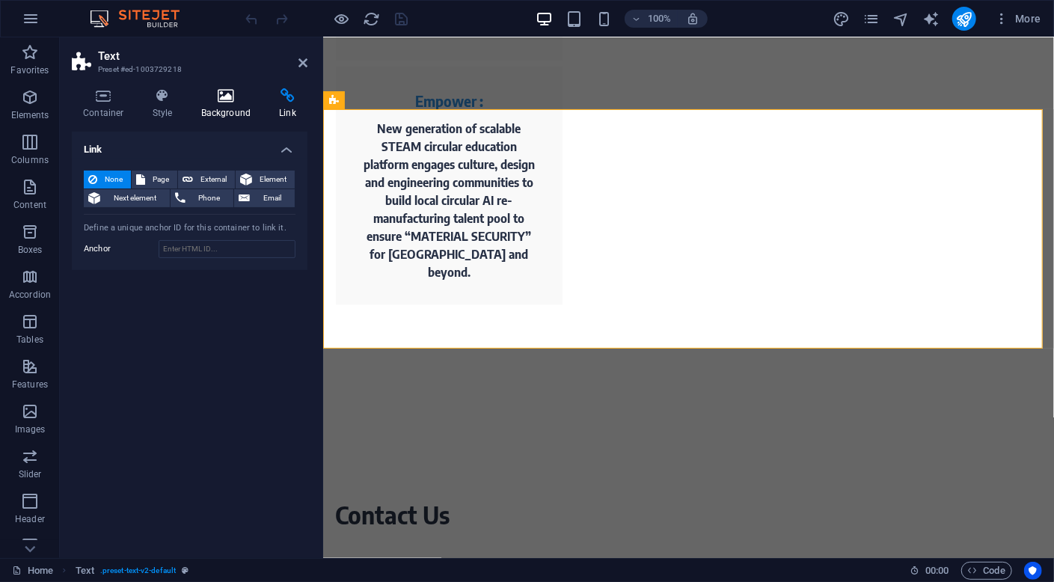
click at [229, 102] on icon at bounding box center [226, 95] width 73 height 15
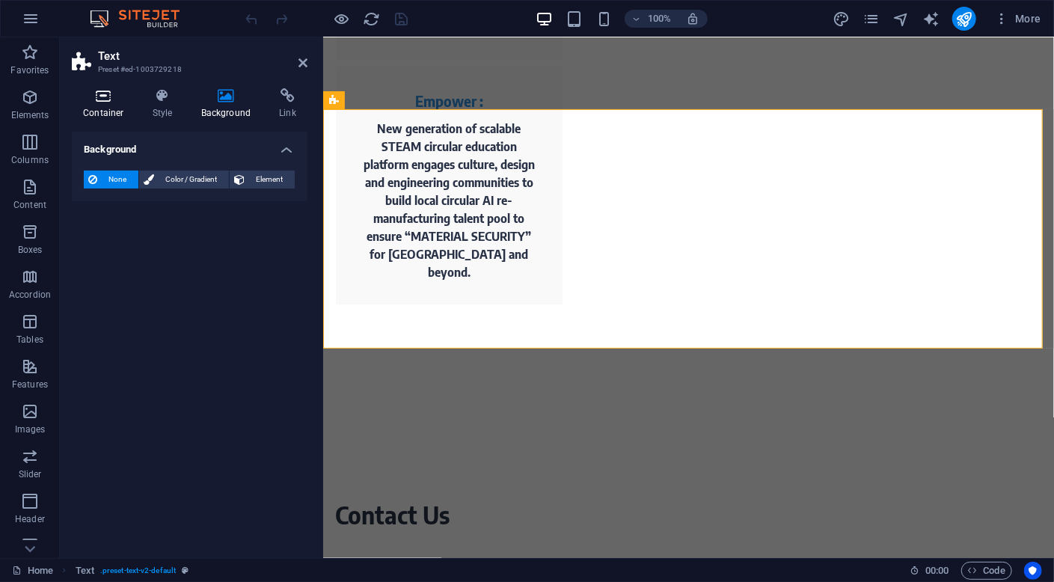
click at [116, 111] on h4 "Container" at bounding box center [107, 103] width 70 height 31
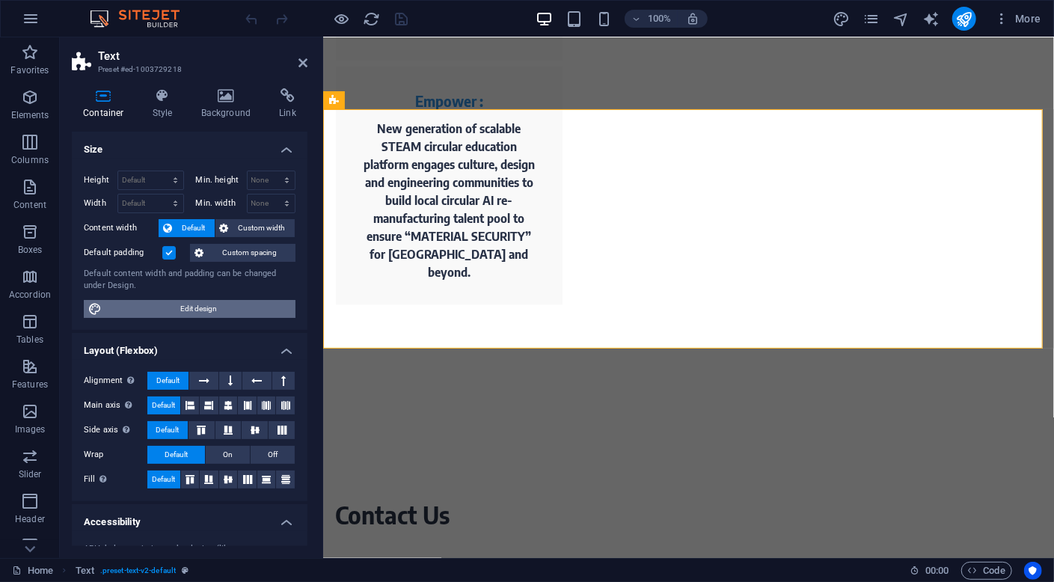
click at [233, 310] on span "Edit design" at bounding box center [198, 309] width 185 height 18
select select "rem"
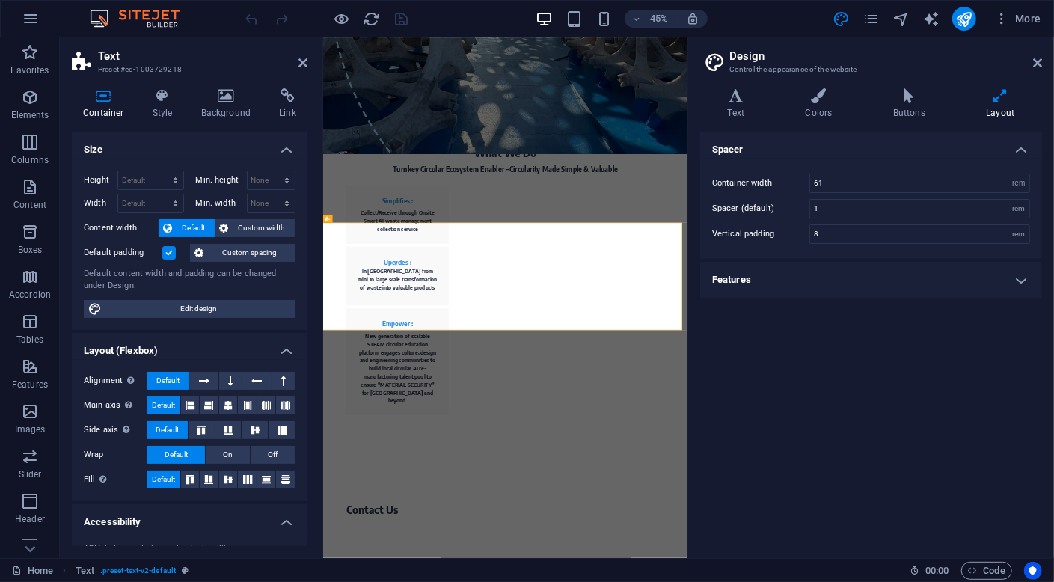
scroll to position [1131, 0]
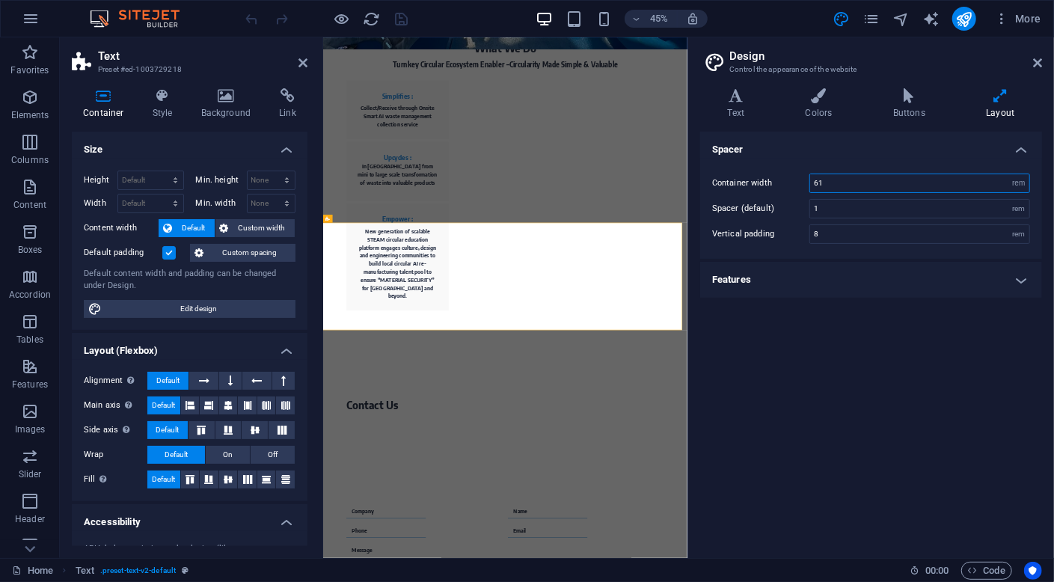
click at [949, 184] on input "61" at bounding box center [919, 183] width 219 height 18
click at [936, 283] on h4 "Features" at bounding box center [871, 280] width 342 height 36
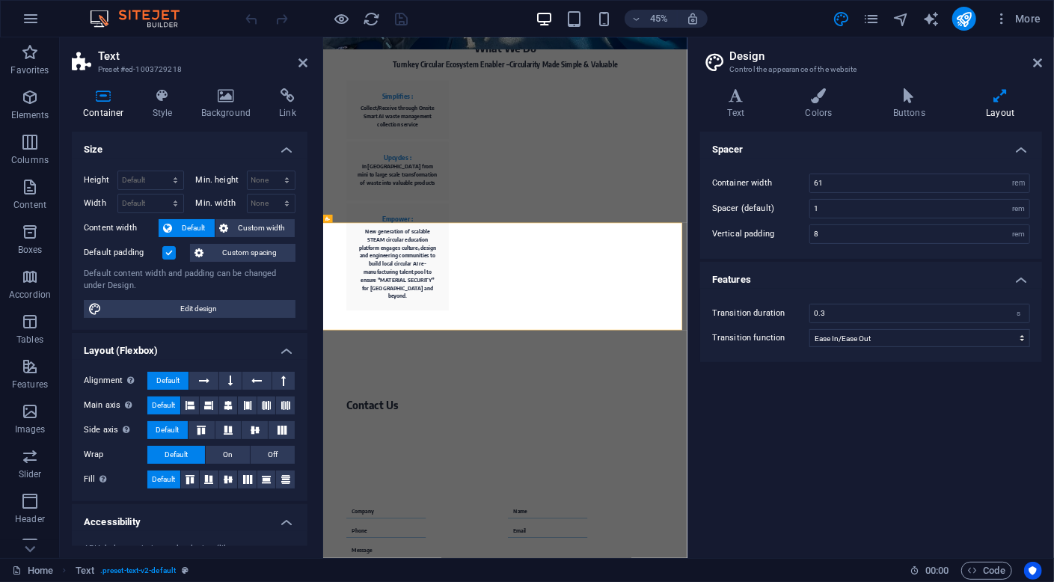
click at [936, 283] on h4 "Features" at bounding box center [871, 275] width 342 height 27
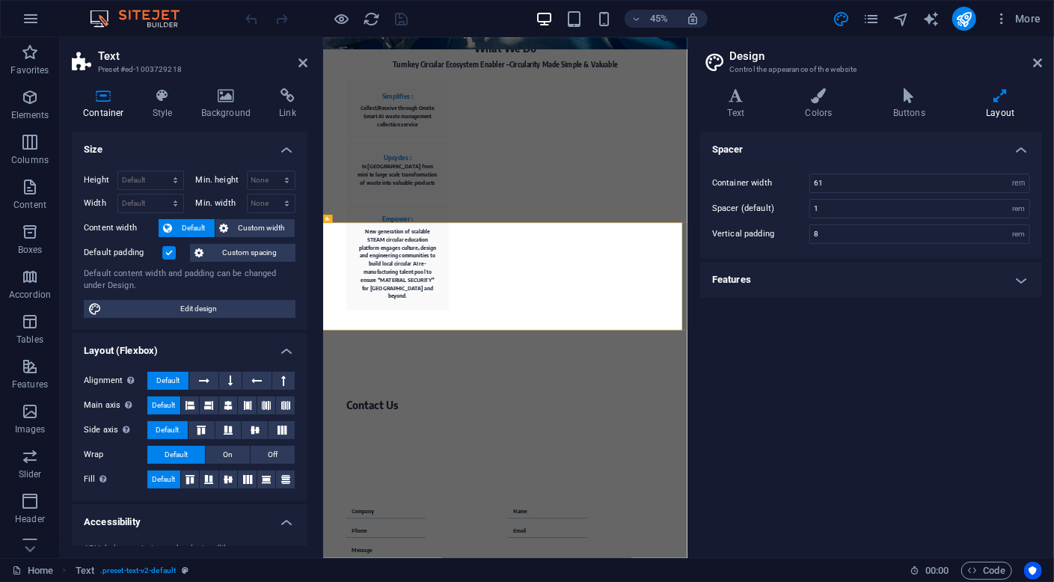
click at [941, 279] on h4 "Features" at bounding box center [871, 280] width 342 height 36
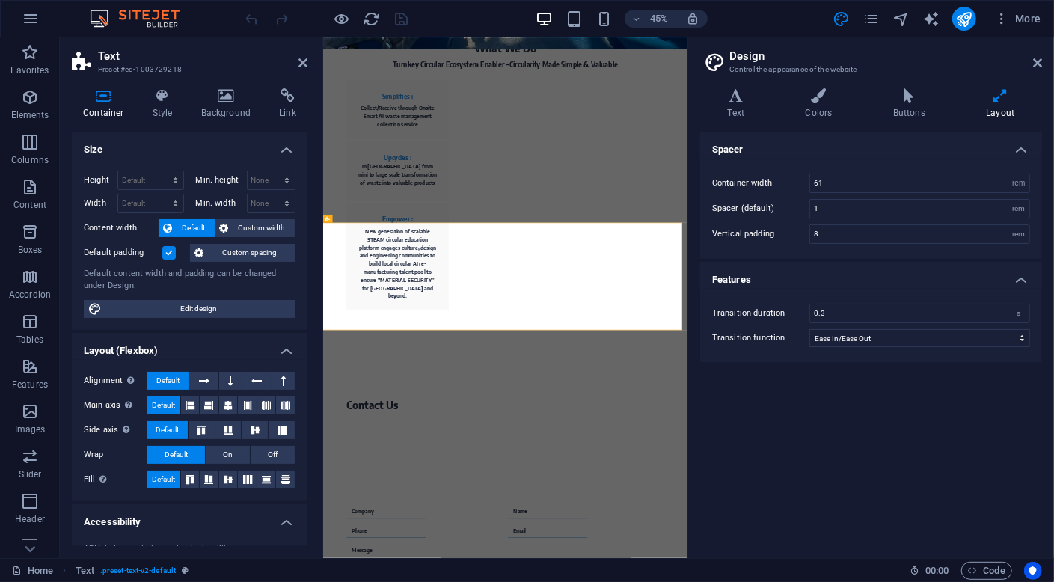
click at [941, 279] on h4 "Features" at bounding box center [871, 275] width 342 height 27
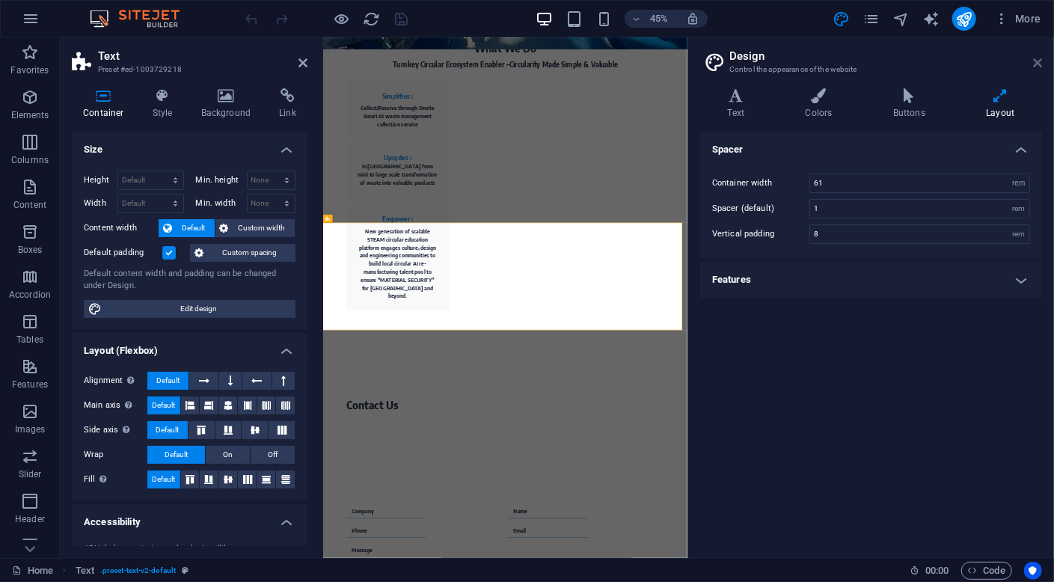
click at [1033, 64] on icon at bounding box center [1037, 63] width 9 height 12
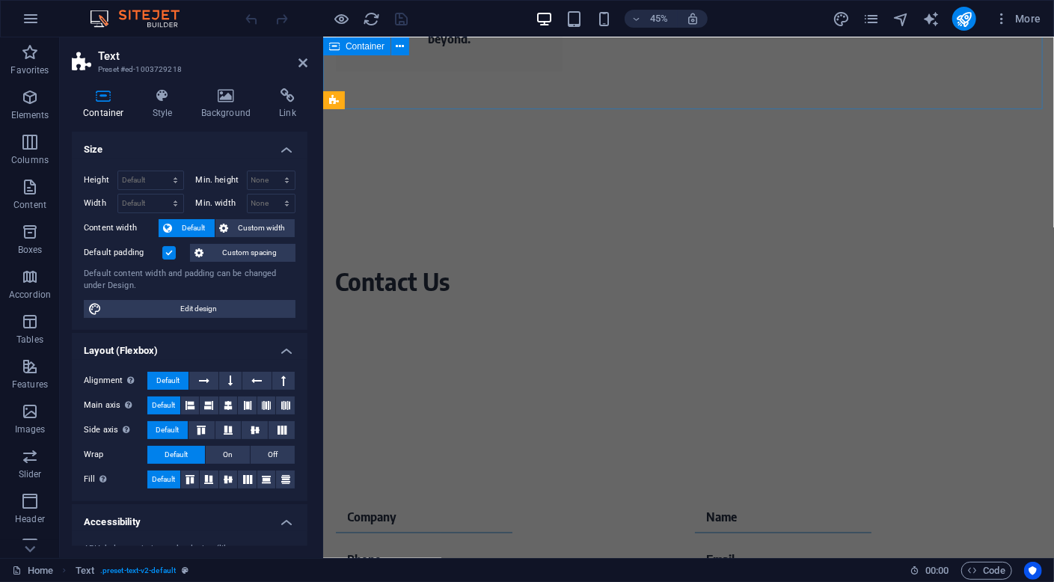
scroll to position [898, 0]
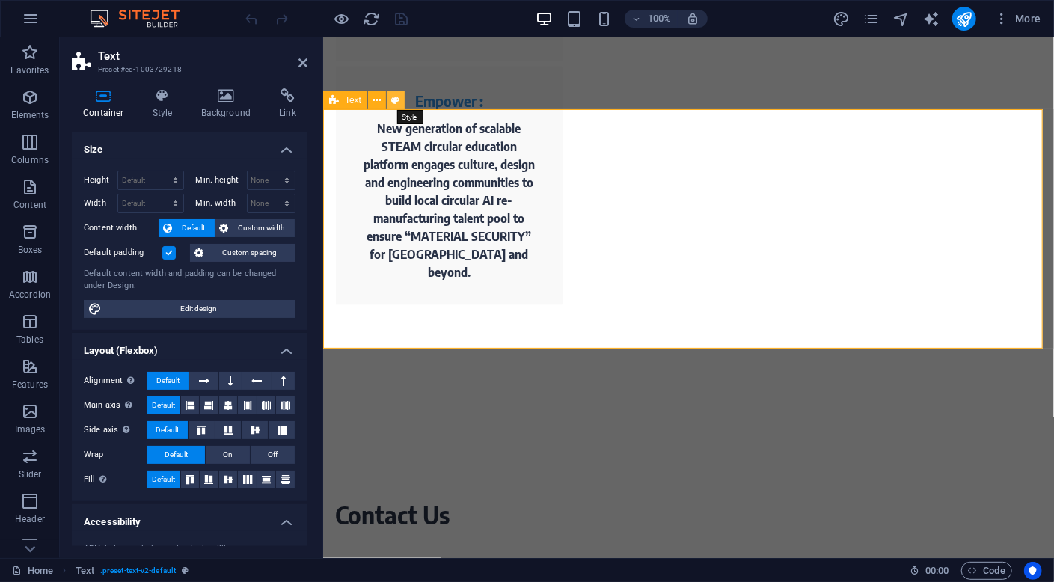
click at [400, 99] on button at bounding box center [396, 100] width 18 height 18
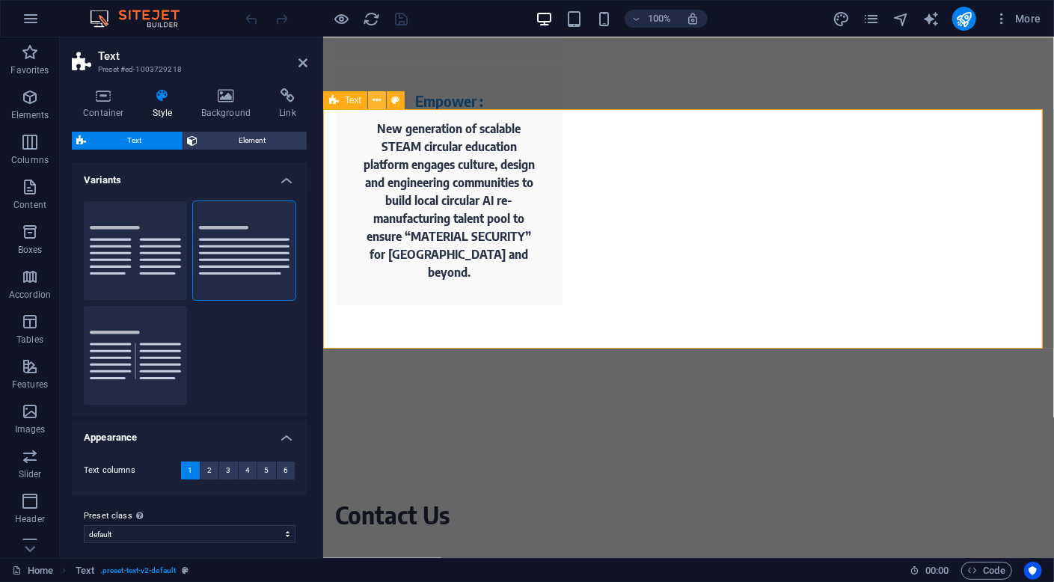
click at [375, 99] on icon at bounding box center [377, 101] width 8 height 16
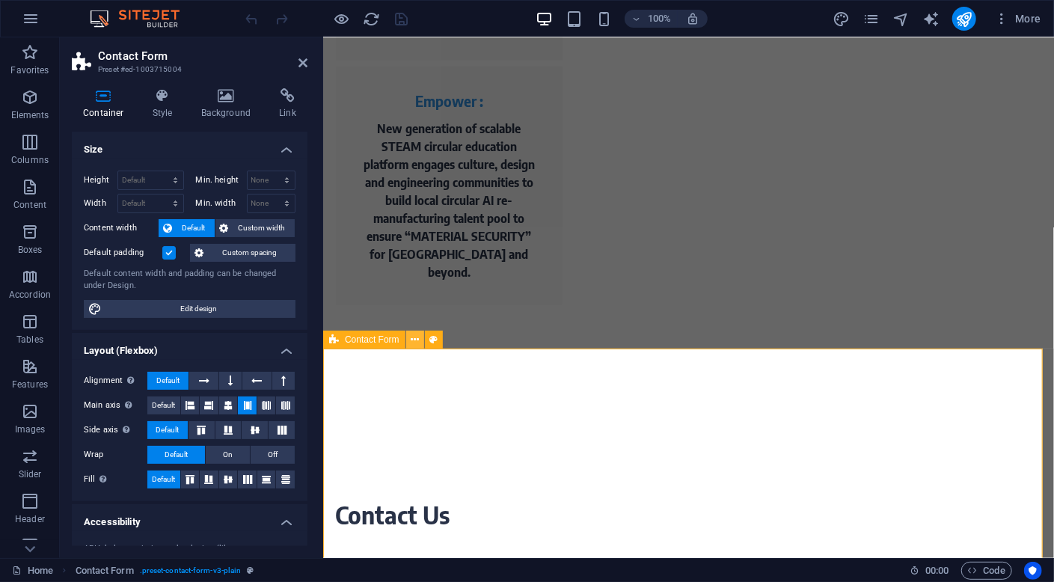
click at [417, 342] on icon at bounding box center [415, 340] width 8 height 16
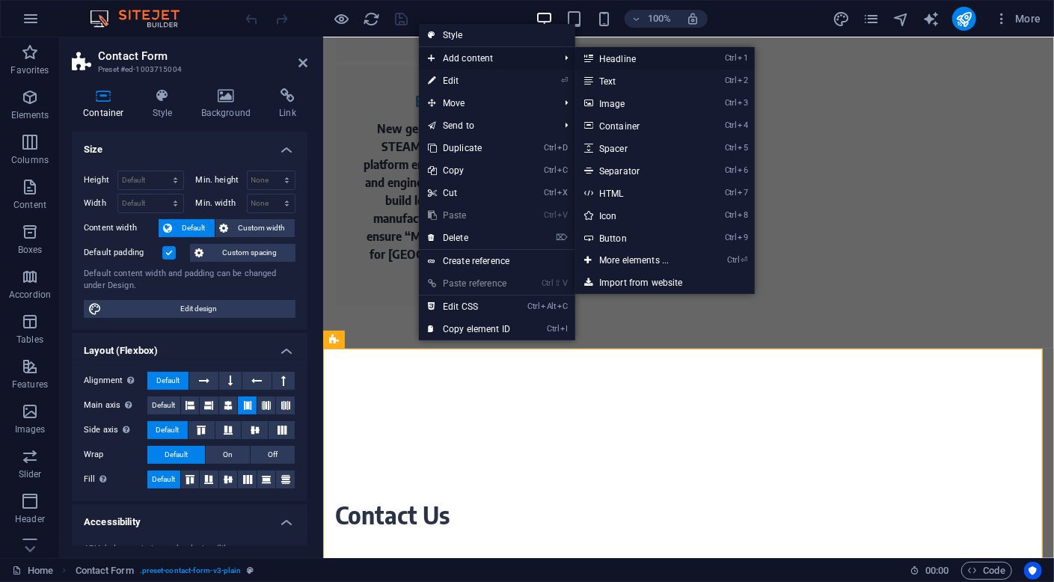
click at [630, 64] on link "Ctrl 1 Headline" at bounding box center [636, 58] width 123 height 22
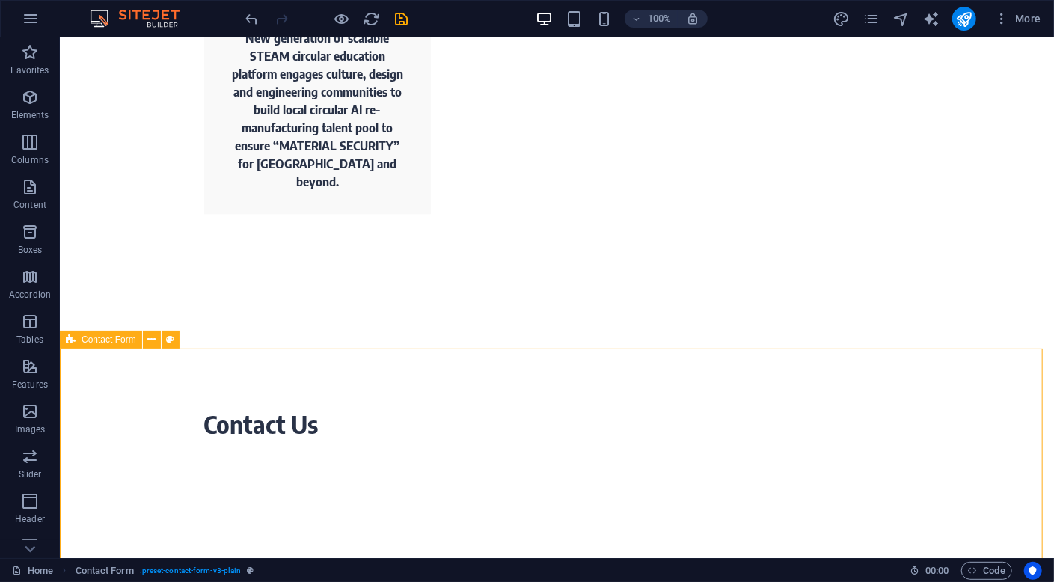
scroll to position [1047, 0]
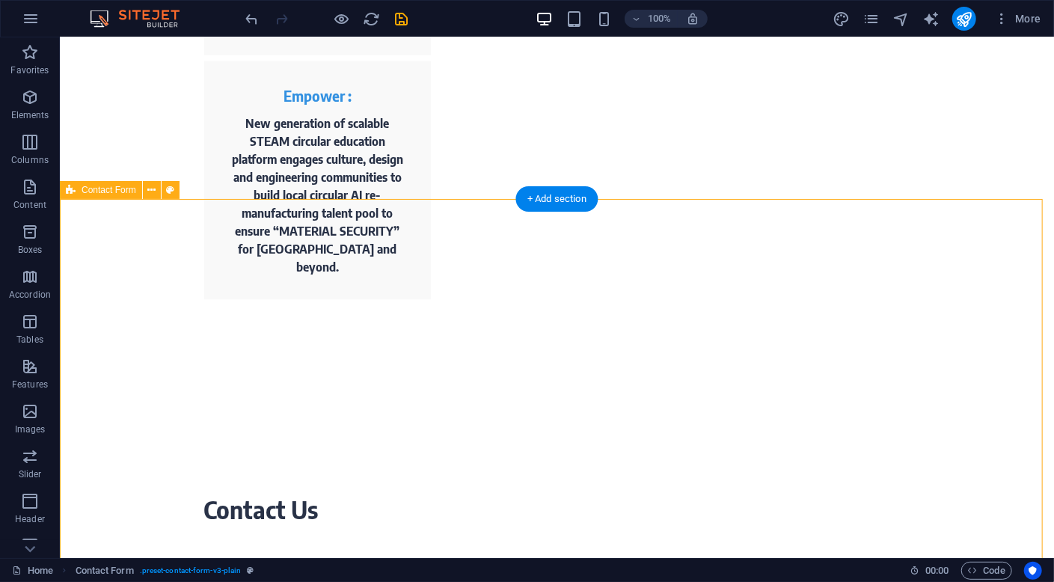
scroll to position [823, 0]
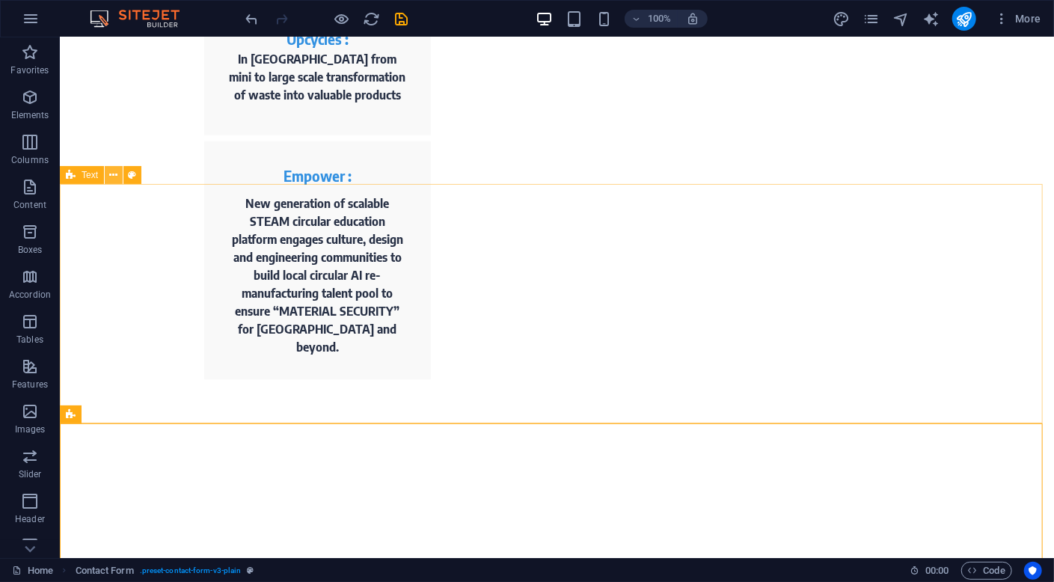
click at [116, 171] on icon at bounding box center [114, 176] width 8 height 16
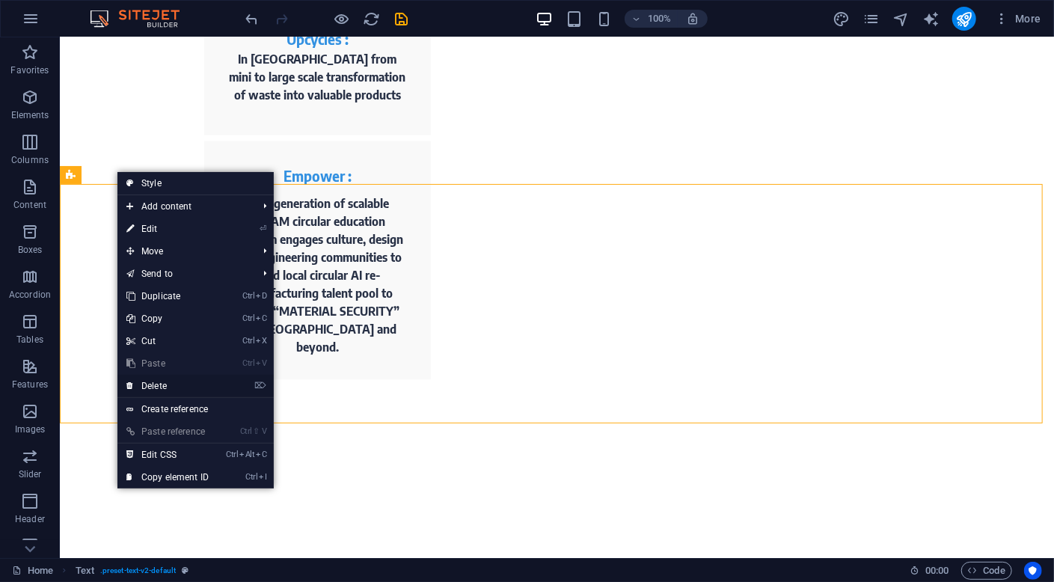
click at [171, 385] on link "⌦ Delete" at bounding box center [167, 386] width 100 height 22
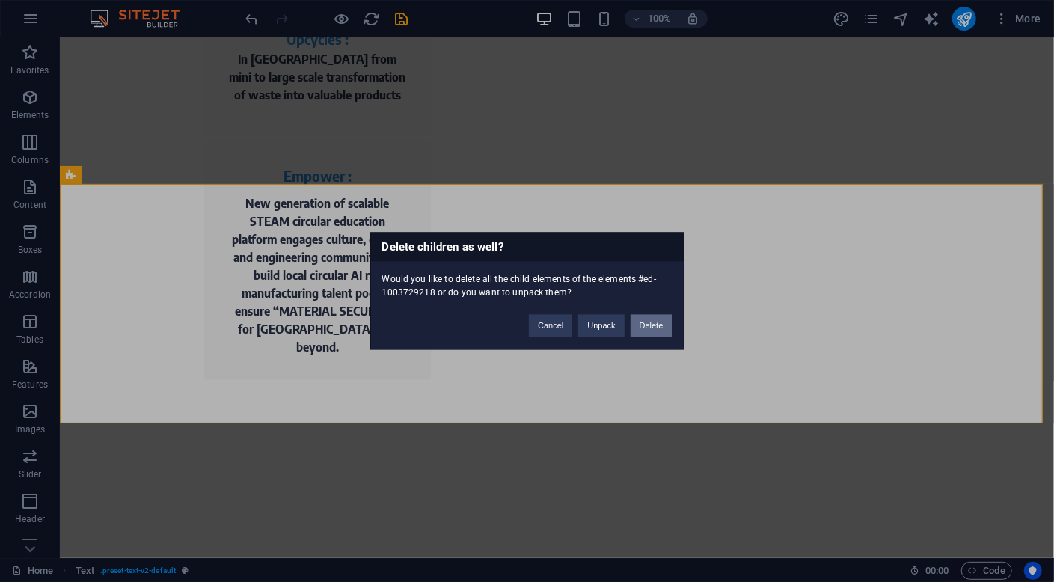
click at [644, 326] on button "Delete" at bounding box center [652, 326] width 42 height 22
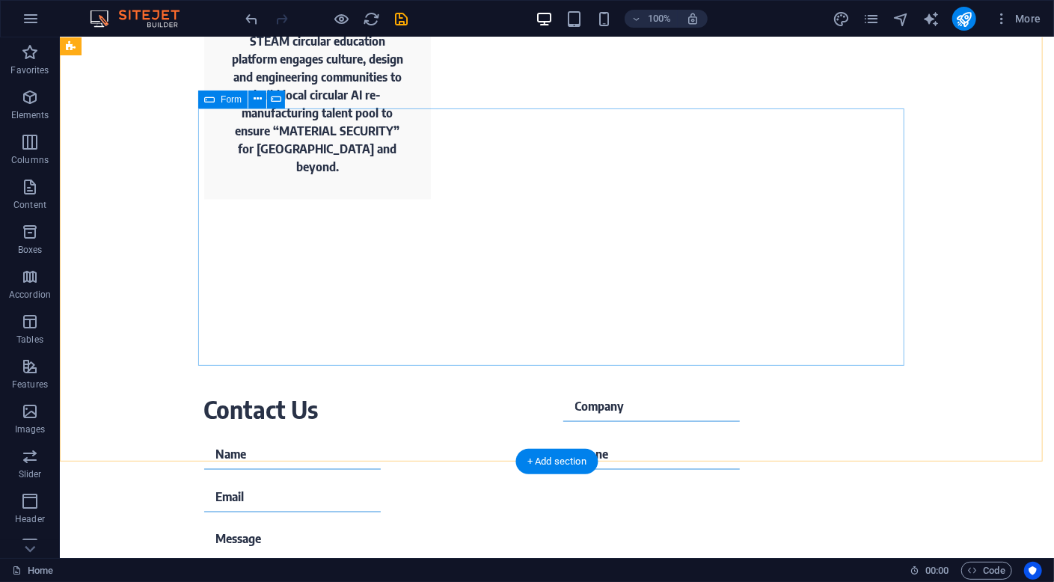
scroll to position [853, 0]
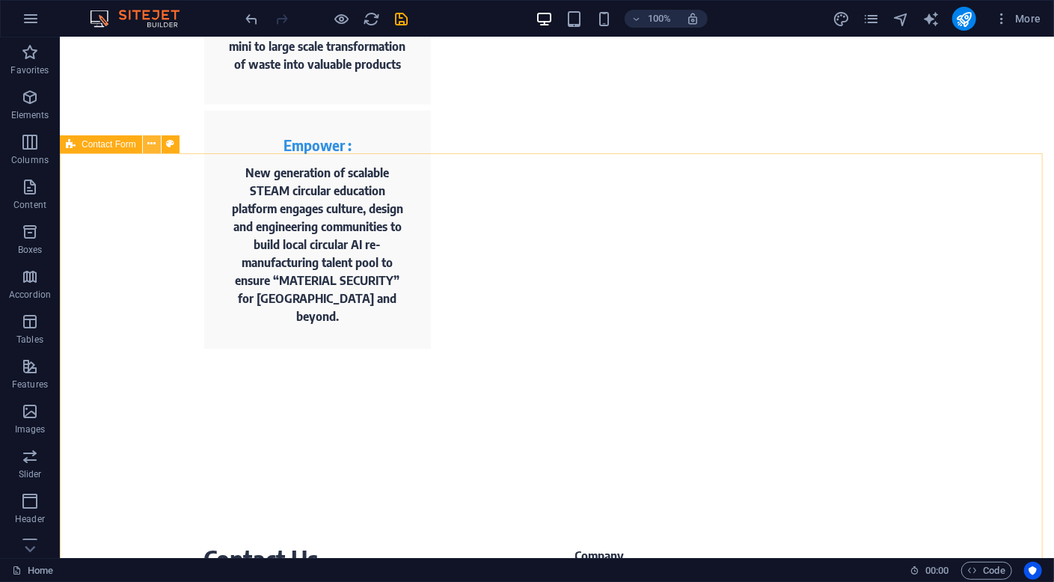
click at [151, 144] on icon at bounding box center [151, 144] width 8 height 16
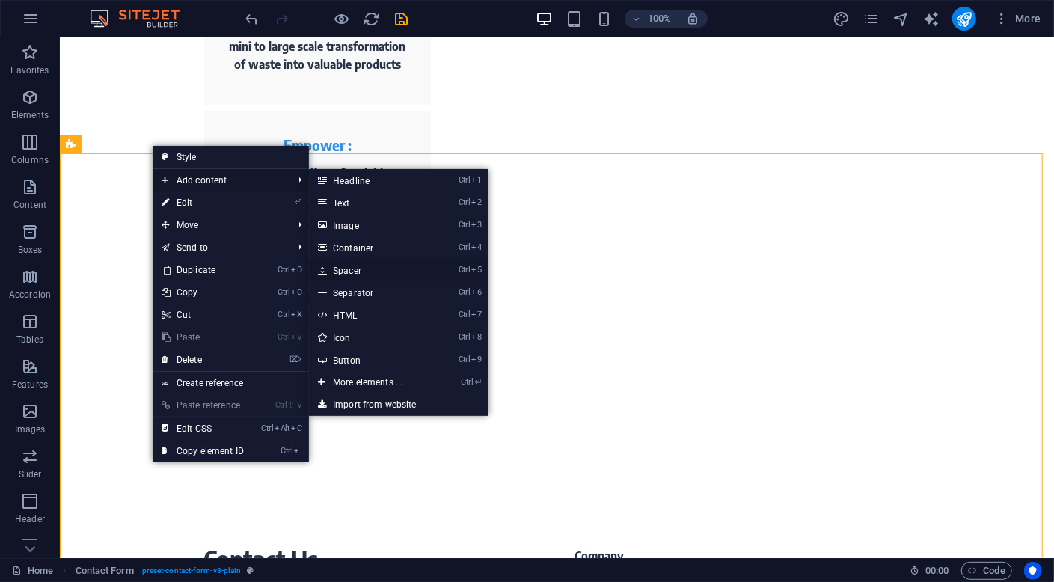
click at [364, 272] on link "Ctrl 5 Spacer" at bounding box center [370, 270] width 123 height 22
select select "px"
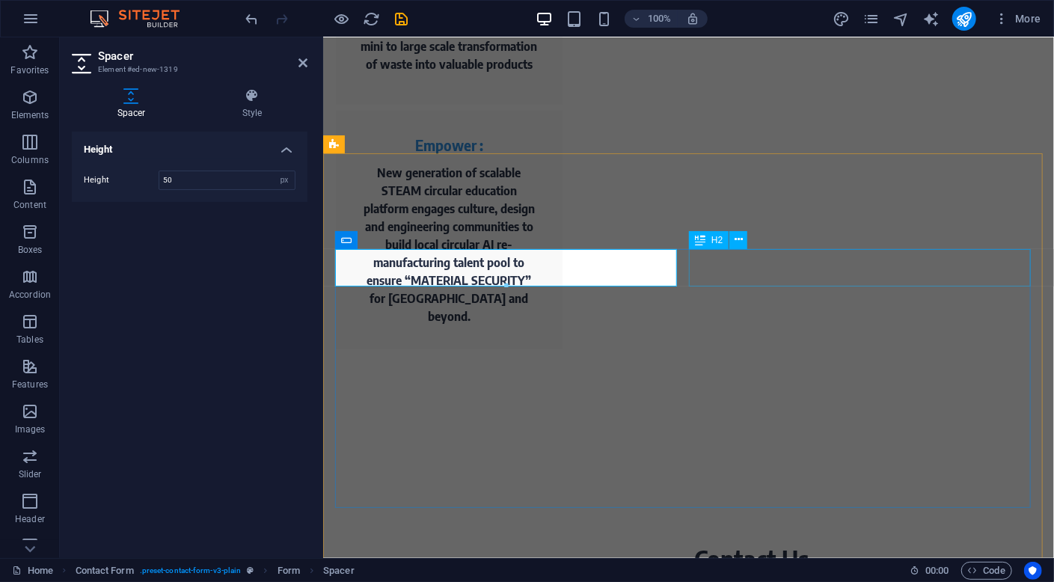
click at [711, 540] on div "Contact Us" at bounding box center [867, 558] width 347 height 37
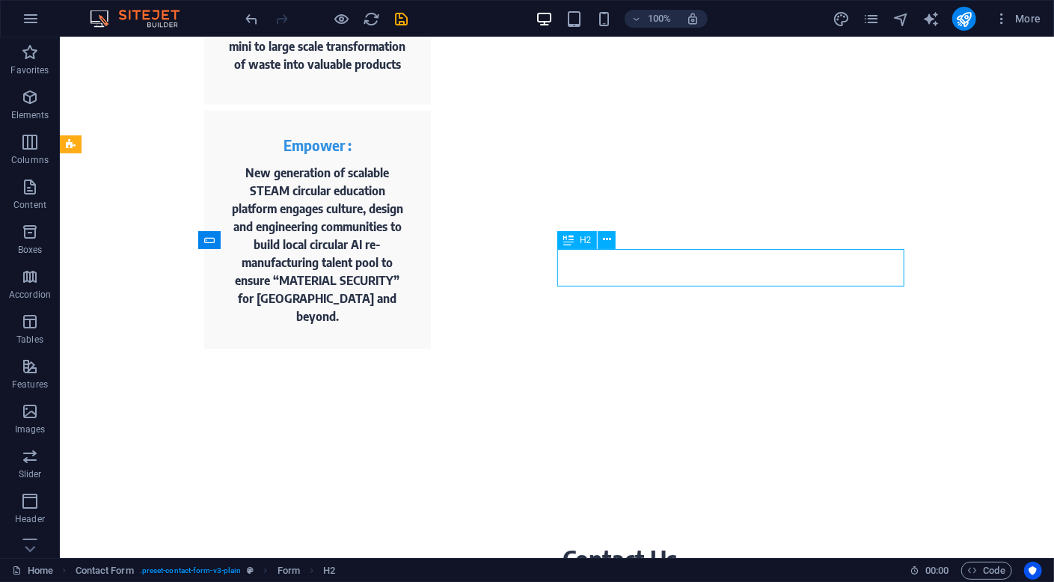
drag, startPoint x: 705, startPoint y: 269, endPoint x: 571, endPoint y: 270, distance: 133.9
click at [571, 540] on div "Contact Us" at bounding box center [735, 558] width 347 height 37
click at [610, 240] on icon at bounding box center [607, 240] width 8 height 16
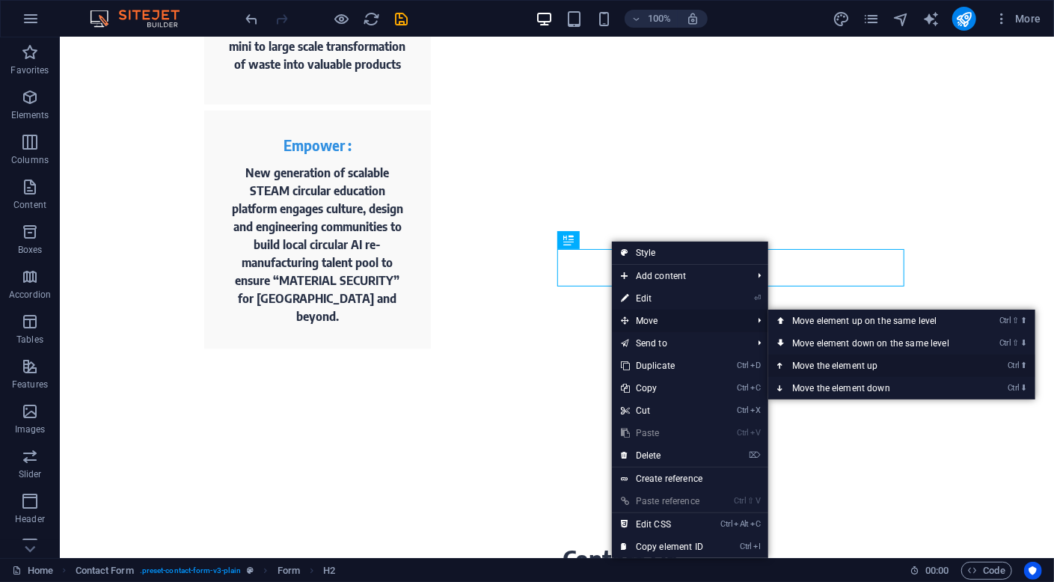
click at [817, 365] on link "Ctrl ⬆ Move the element up" at bounding box center [873, 366] width 211 height 22
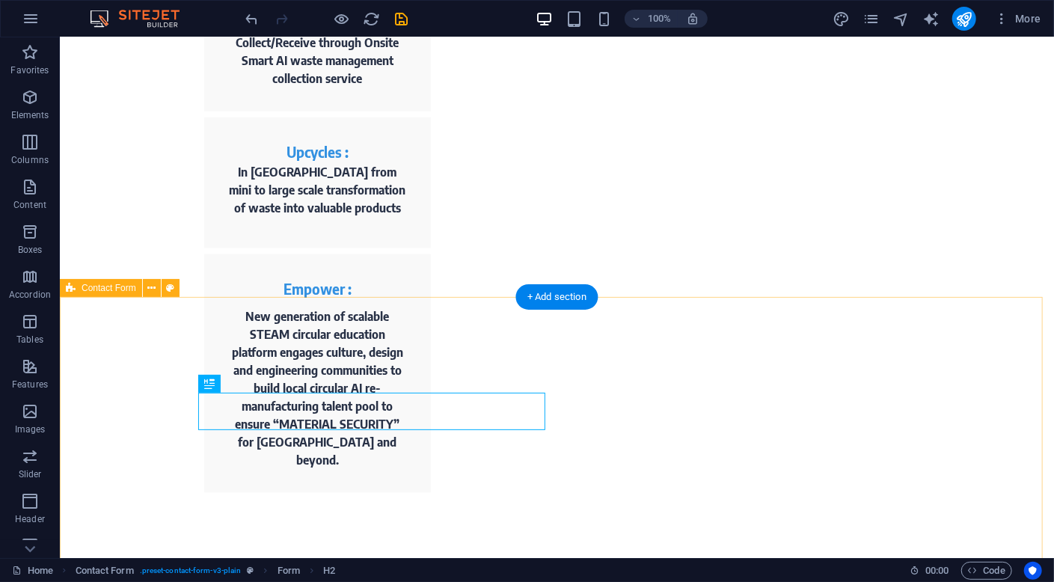
scroll to position [705, 0]
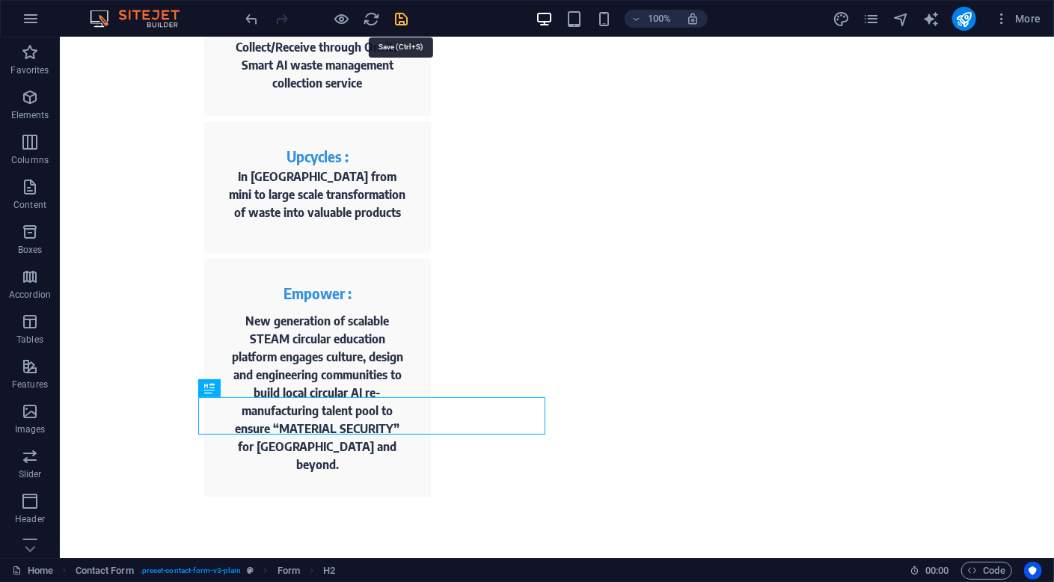
click at [404, 22] on icon "save" at bounding box center [401, 18] width 17 height 17
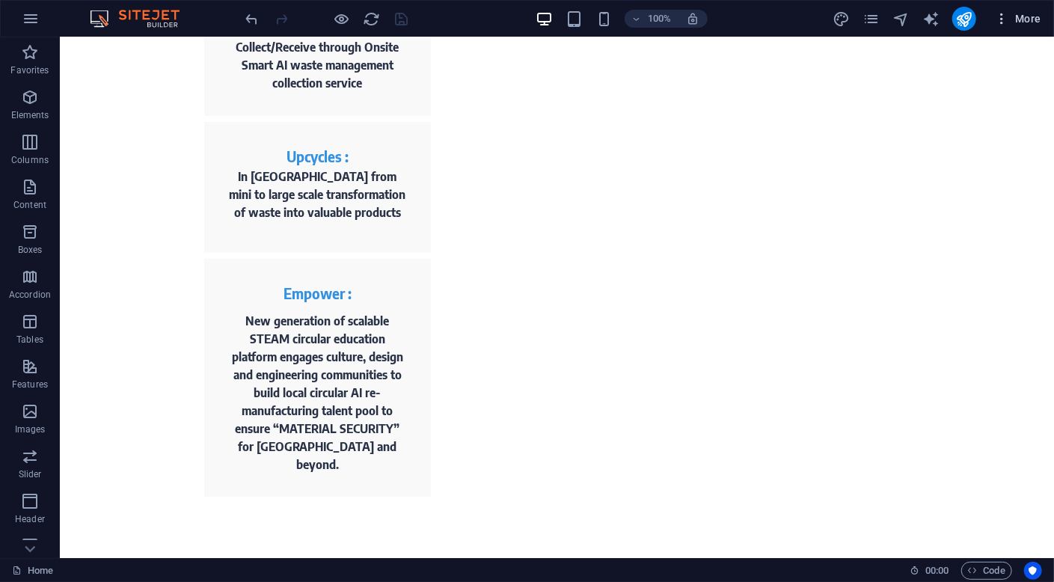
click at [1028, 19] on span "More" at bounding box center [1017, 18] width 47 height 15
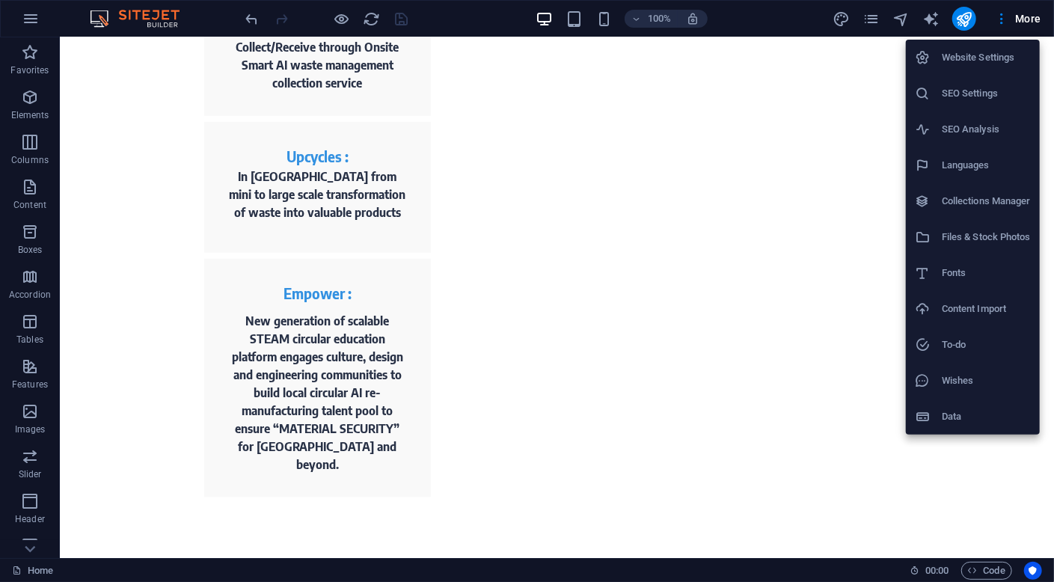
click at [985, 64] on h6 "Website Settings" at bounding box center [986, 58] width 89 height 18
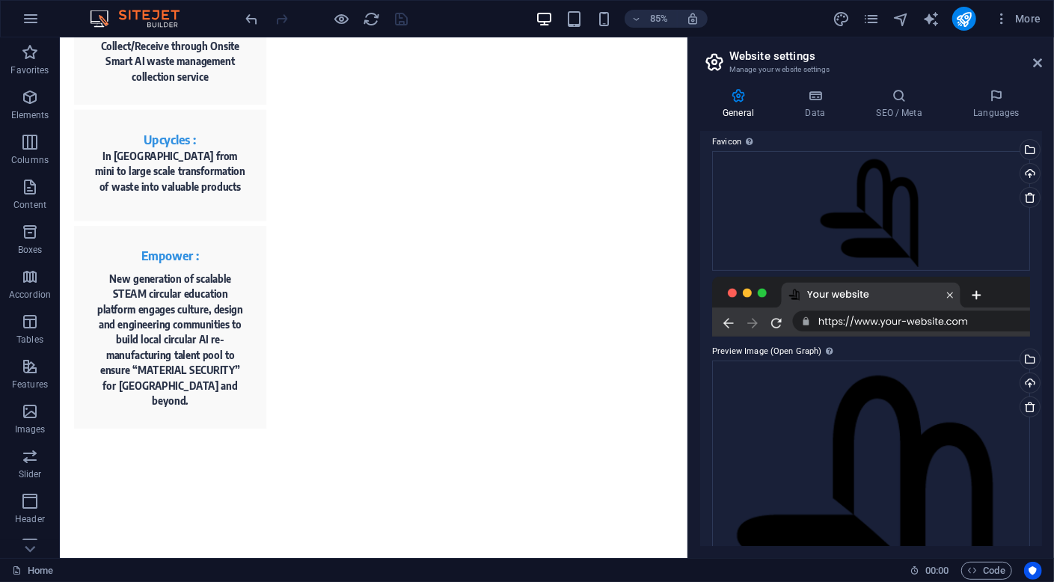
scroll to position [353, 0]
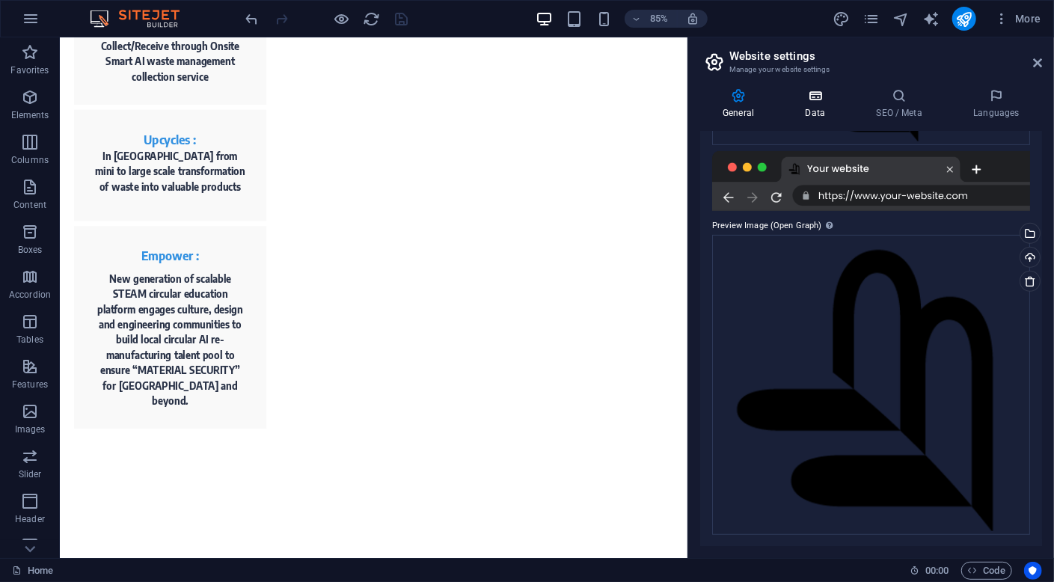
click at [813, 108] on h4 "Data" at bounding box center [817, 103] width 71 height 31
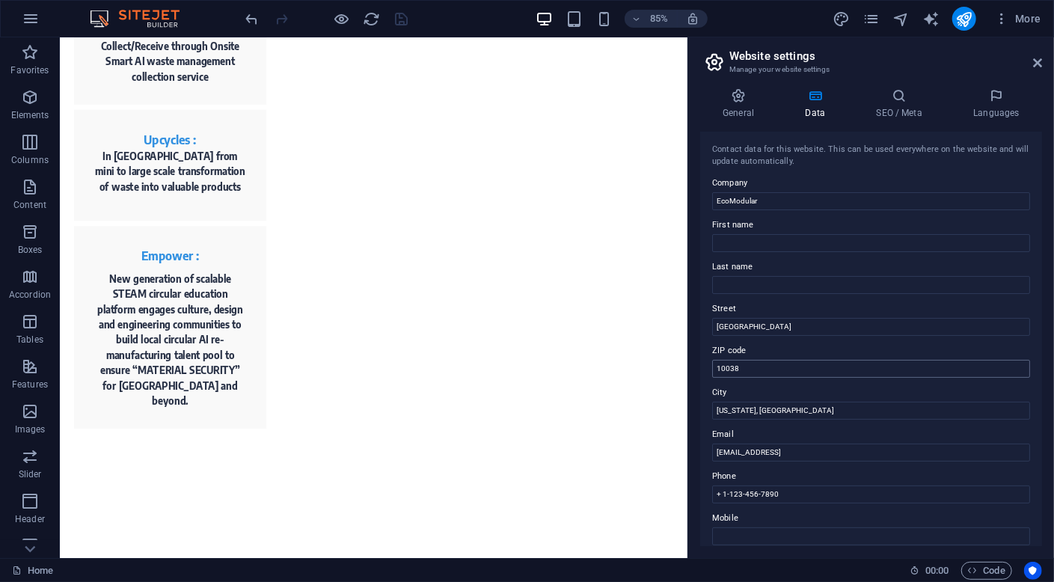
scroll to position [224, 0]
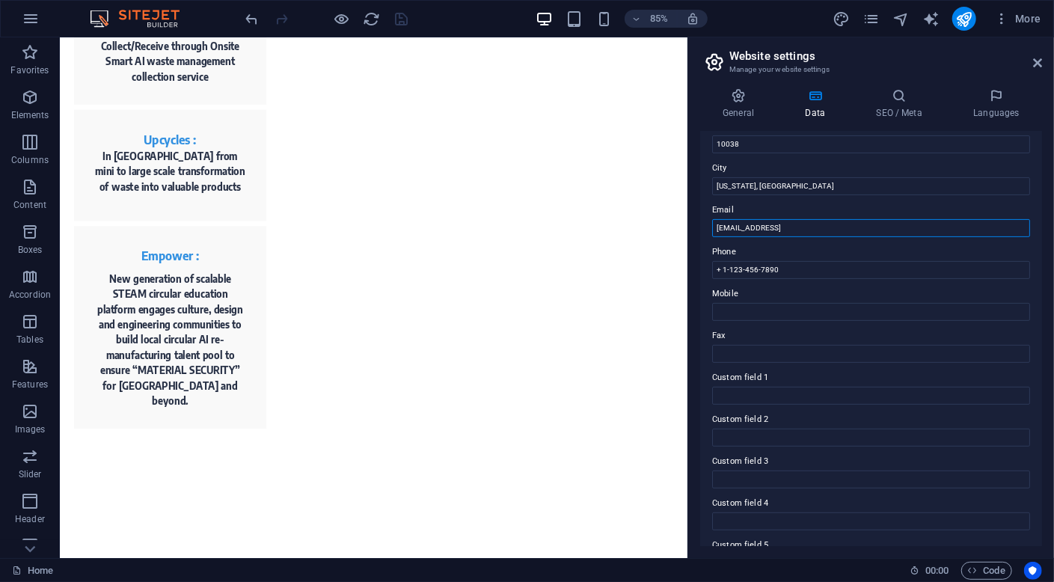
drag, startPoint x: 968, startPoint y: 266, endPoint x: 793, endPoint y: 268, distance: 175.0
type input "1"
type input "ㄇㄟ"
type input "contact@ecomodular.ae"
click at [828, 207] on label "Email" at bounding box center [871, 210] width 318 height 18
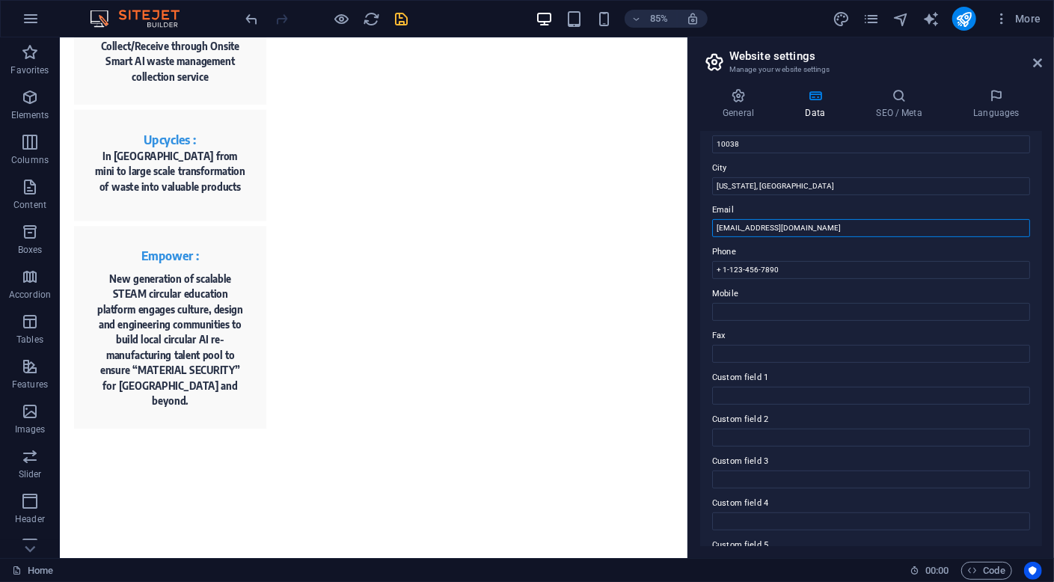
click at [828, 219] on input "contact@ecomodular.ae" at bounding box center [871, 228] width 318 height 18
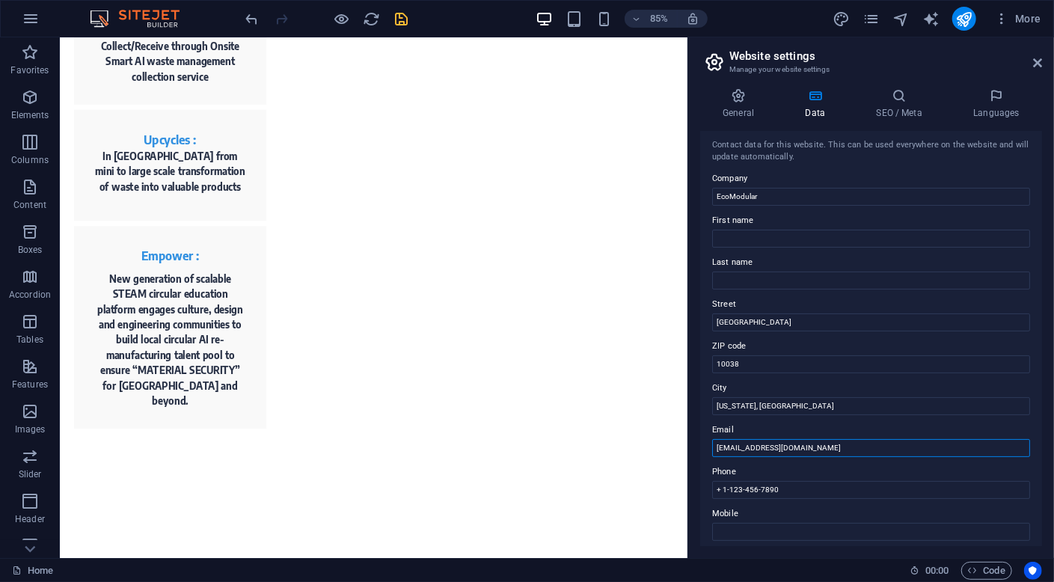
scroll to position [0, 0]
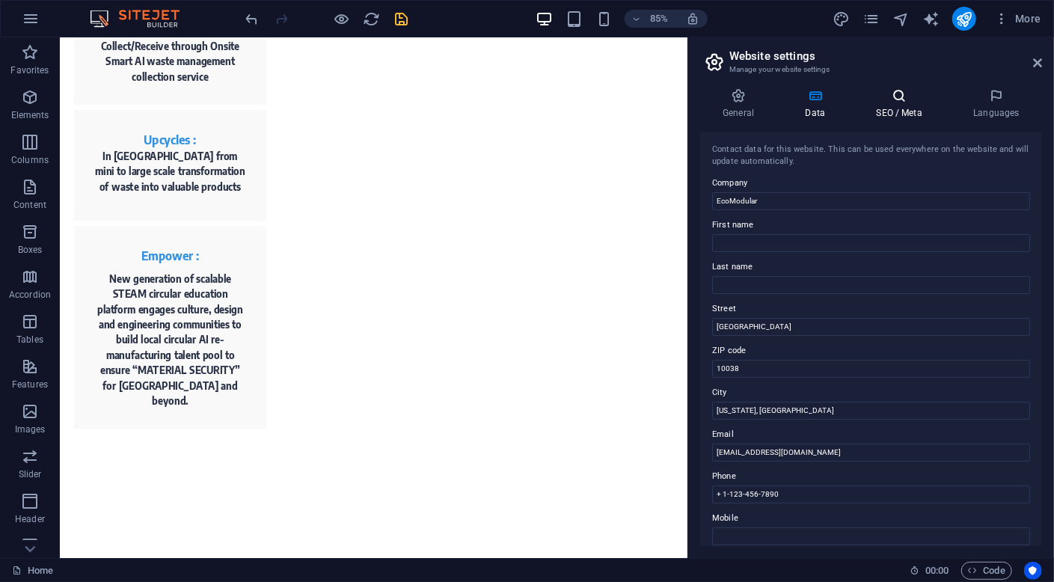
click at [910, 114] on h4 "SEO / Meta" at bounding box center [901, 103] width 97 height 31
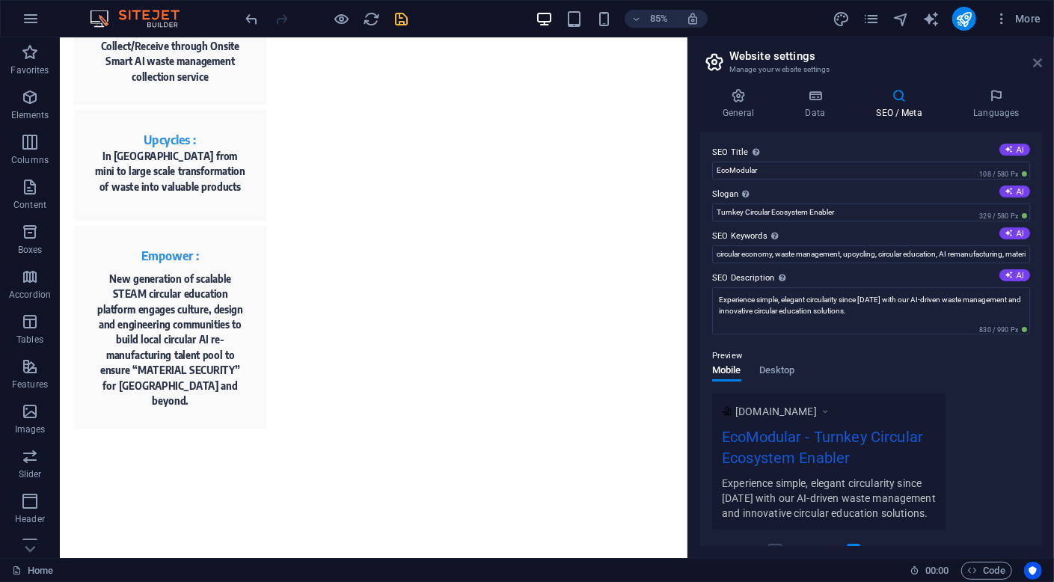
click at [1038, 62] on icon at bounding box center [1037, 63] width 9 height 12
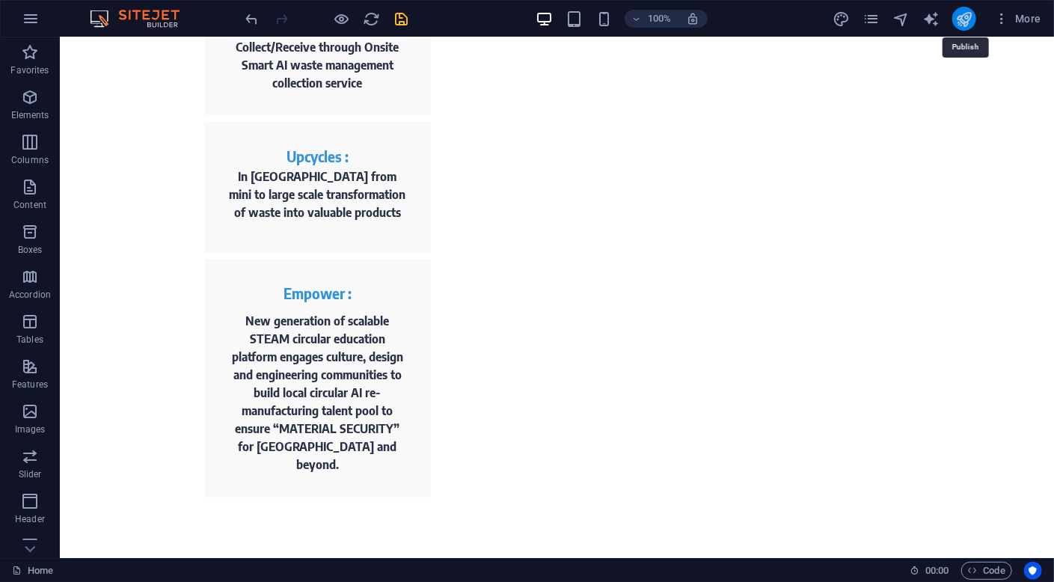
click at [970, 14] on icon "publish" at bounding box center [963, 18] width 17 height 17
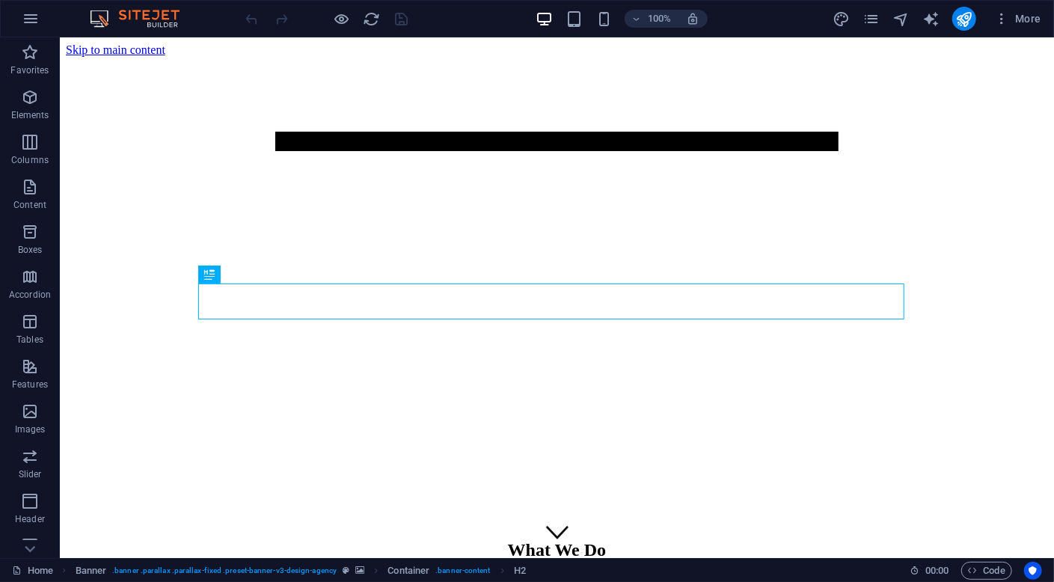
click at [613, 16] on div "100%" at bounding box center [621, 19] width 173 height 24
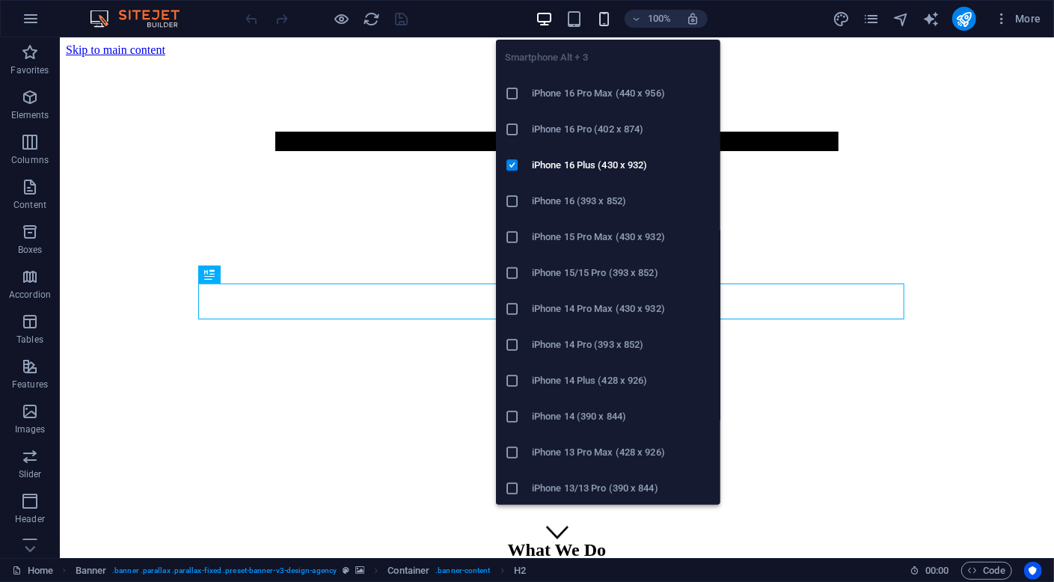
click at [607, 16] on icon "button" at bounding box center [603, 18] width 17 height 17
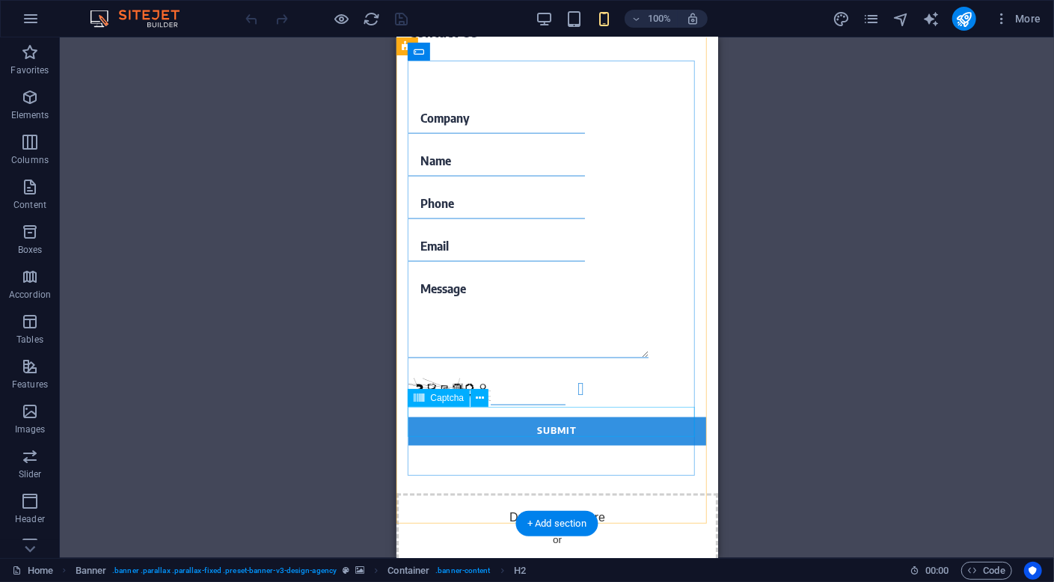
scroll to position [1190, 0]
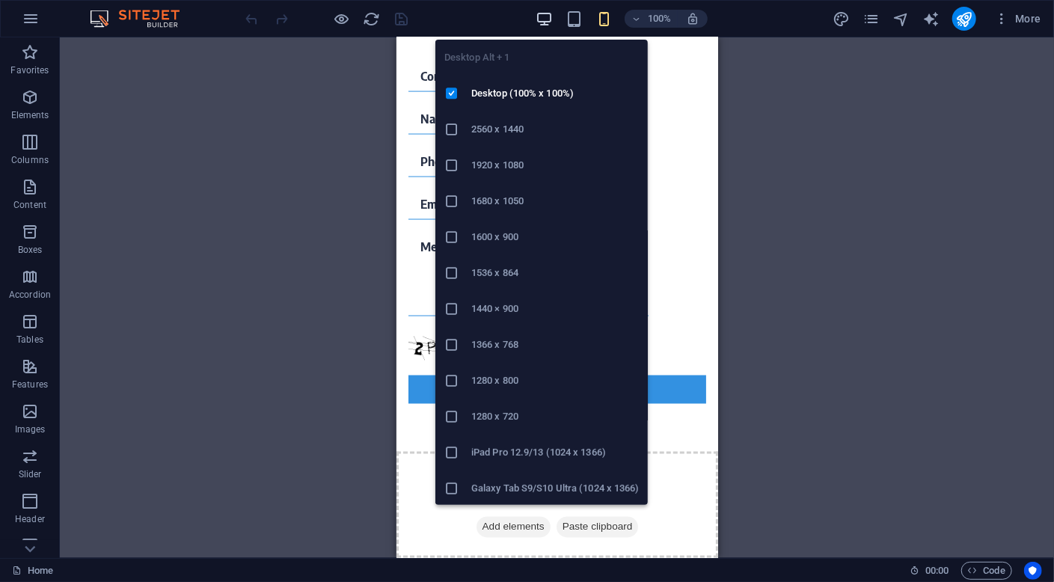
click at [548, 16] on icon "button" at bounding box center [544, 18] width 17 height 17
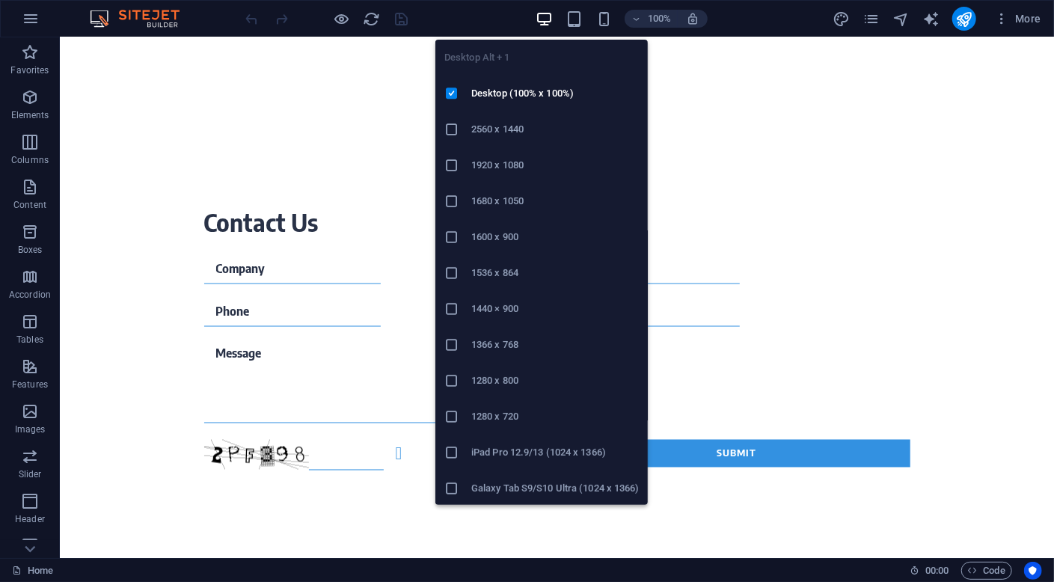
scroll to position [1005, 0]
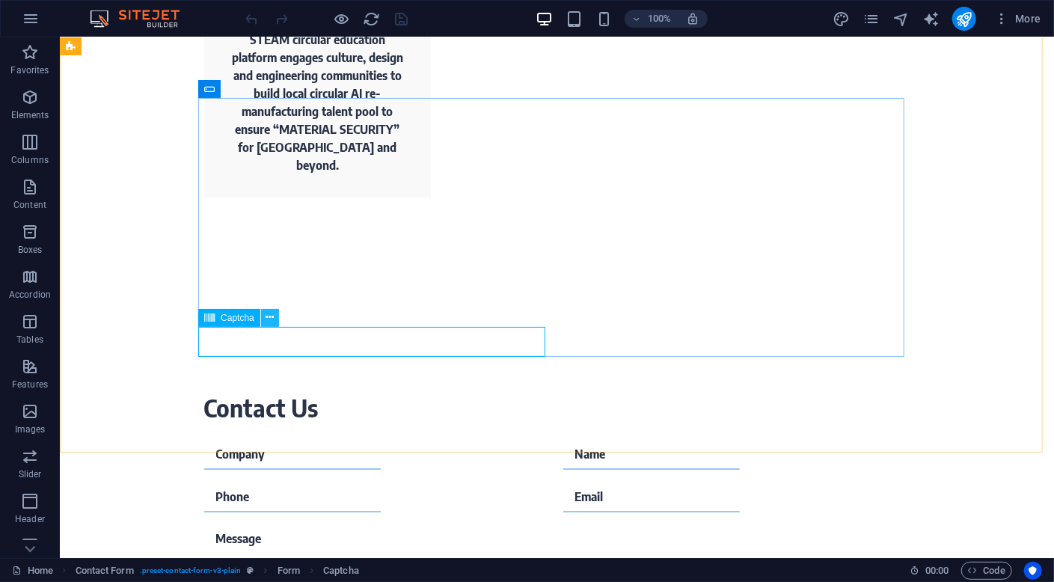
click at [271, 316] on icon at bounding box center [270, 318] width 8 height 16
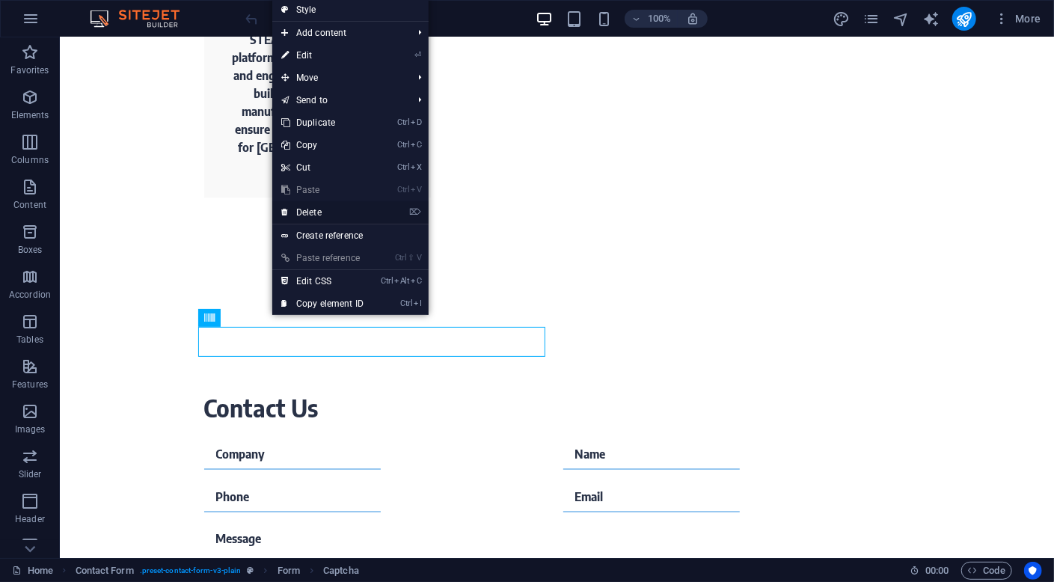
click at [348, 212] on link "⌦ Delete" at bounding box center [322, 212] width 100 height 22
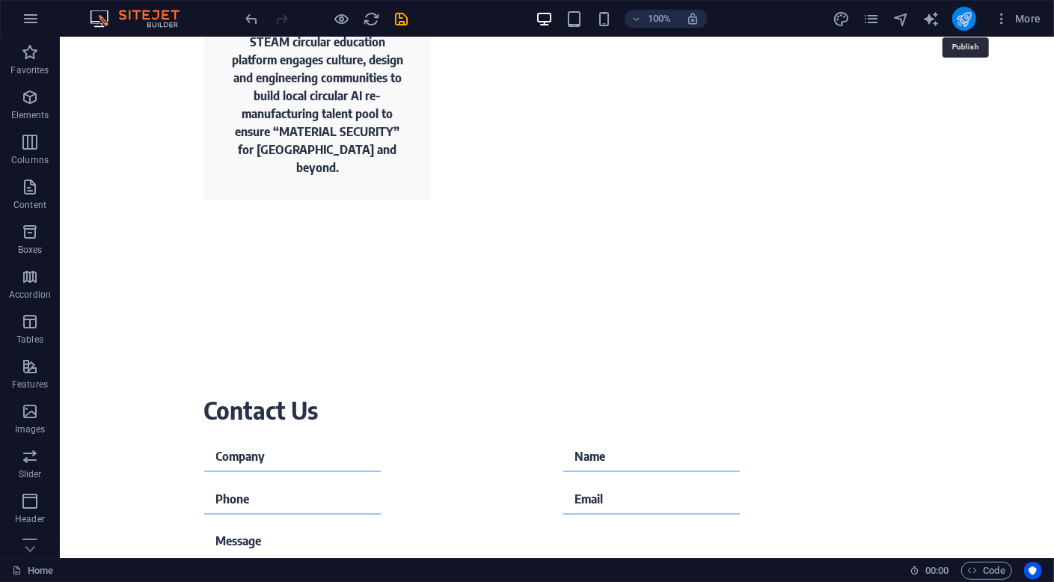
click at [964, 21] on icon "publish" at bounding box center [963, 18] width 17 height 17
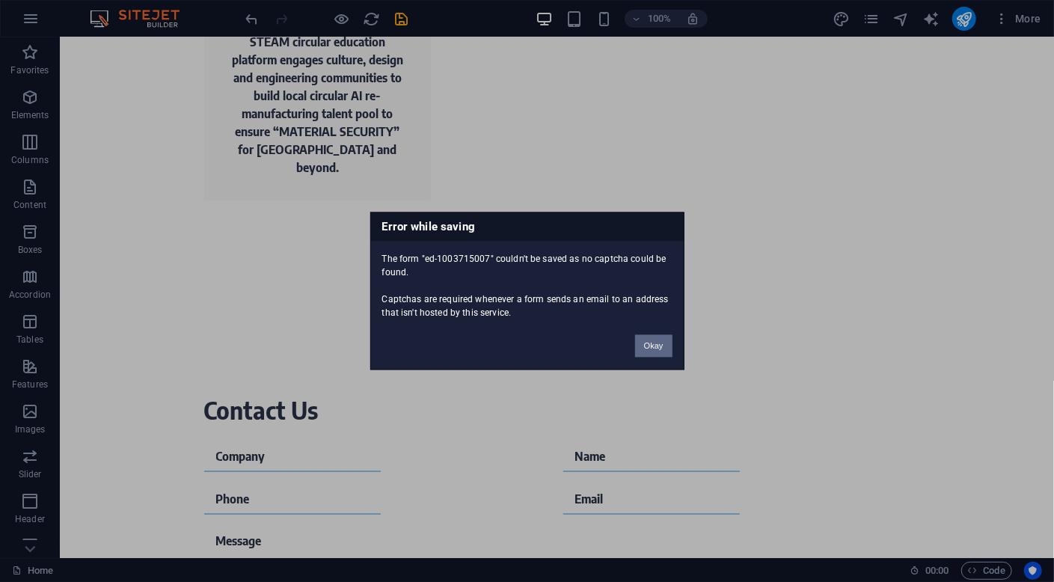
click at [649, 349] on button "Okay" at bounding box center [653, 346] width 37 height 22
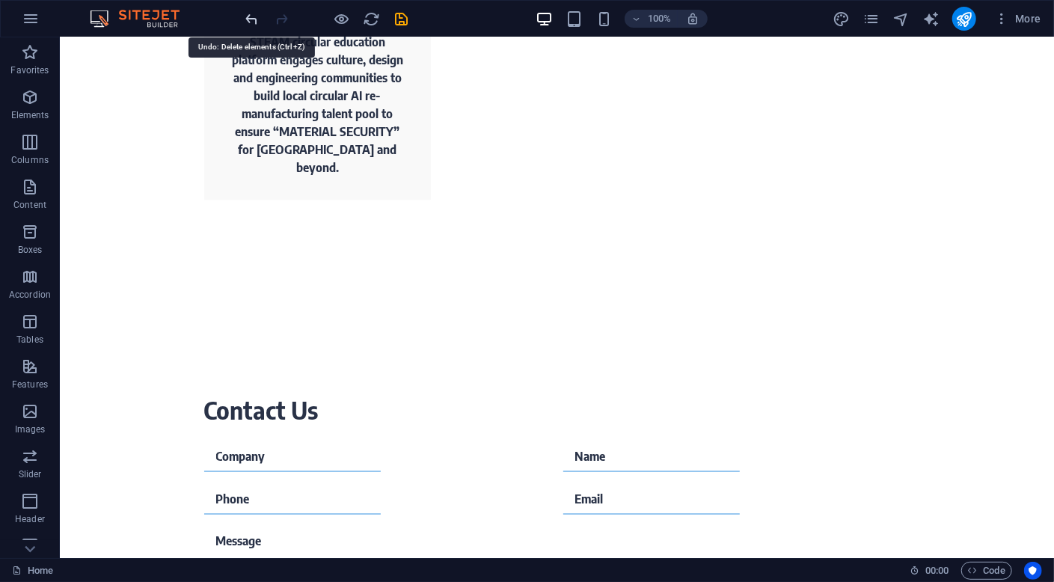
click at [251, 19] on icon "undo" at bounding box center [252, 18] width 17 height 17
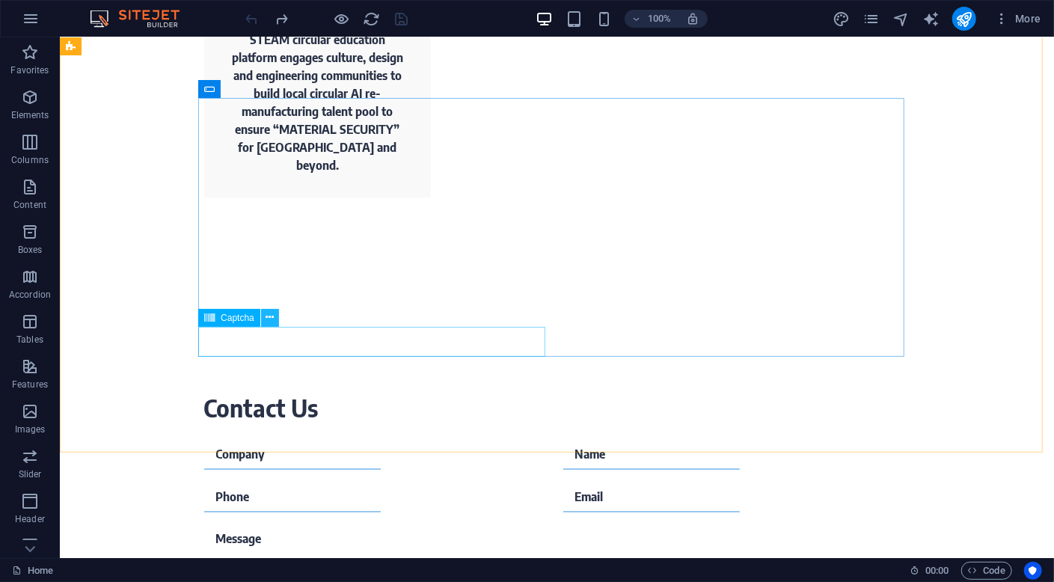
click at [267, 319] on icon at bounding box center [270, 318] width 8 height 16
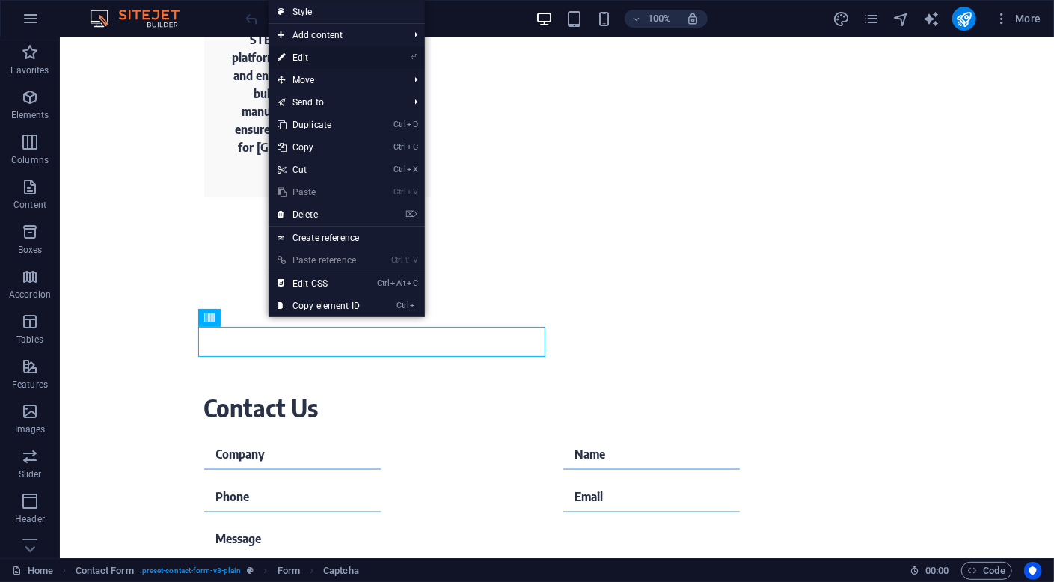
click at [355, 59] on link "⏎ Edit" at bounding box center [319, 57] width 100 height 22
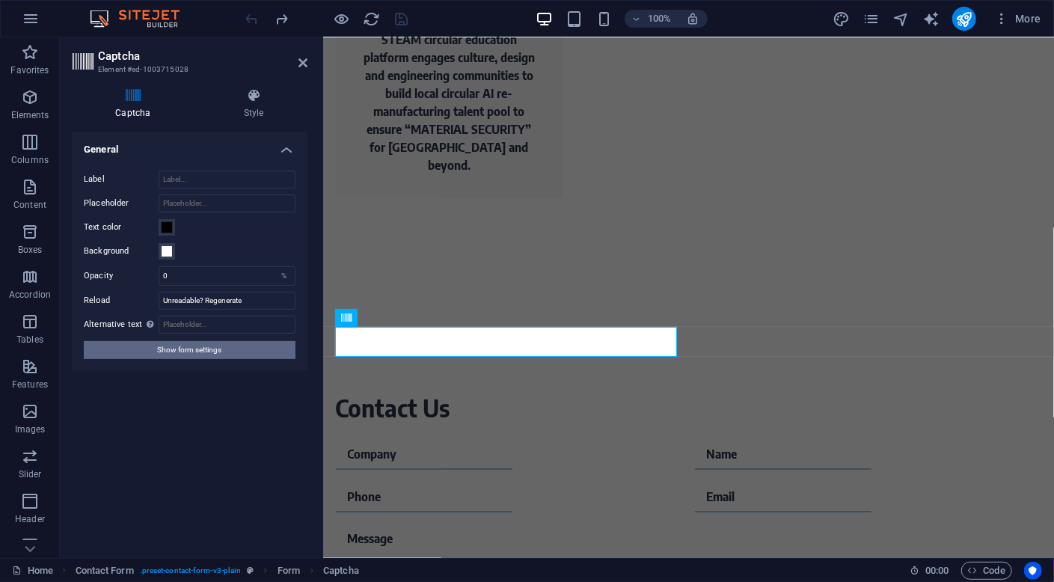
click at [228, 353] on button "Show form settings" at bounding box center [190, 350] width 212 height 18
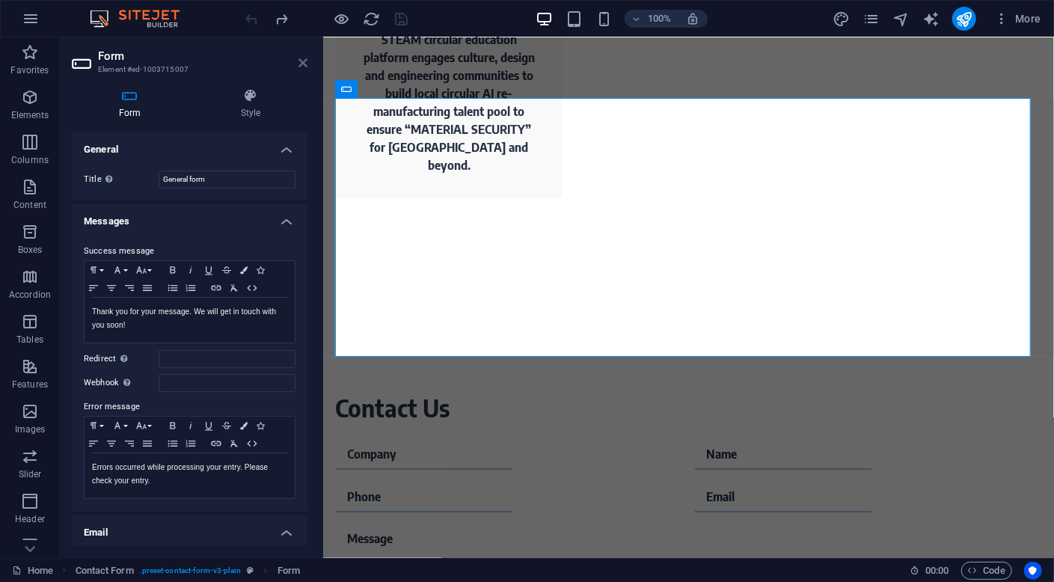
click at [302, 63] on icon at bounding box center [302, 63] width 9 height 12
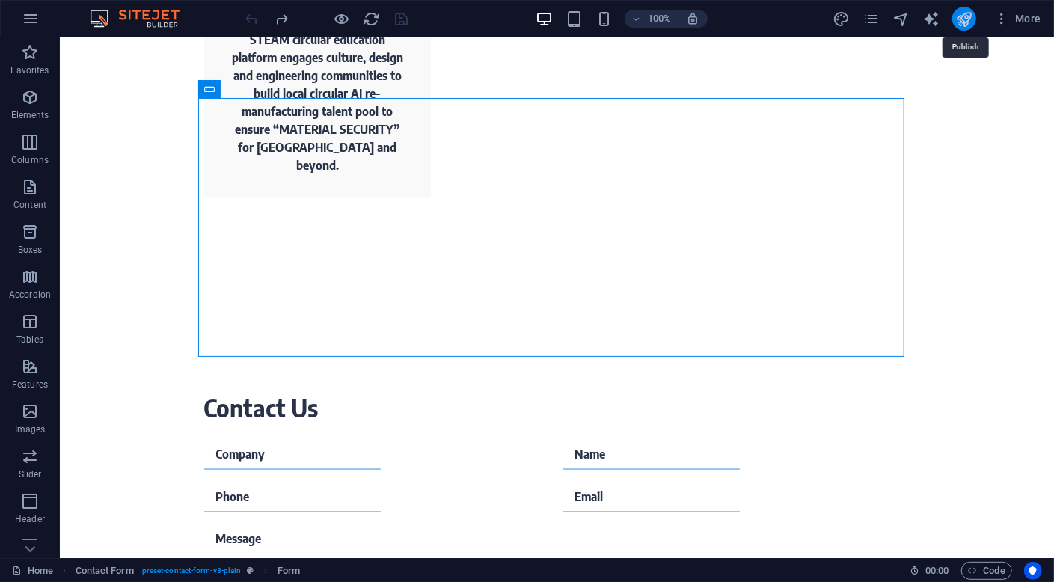
click at [969, 20] on icon "publish" at bounding box center [963, 18] width 17 height 17
